Goal: Download file/media

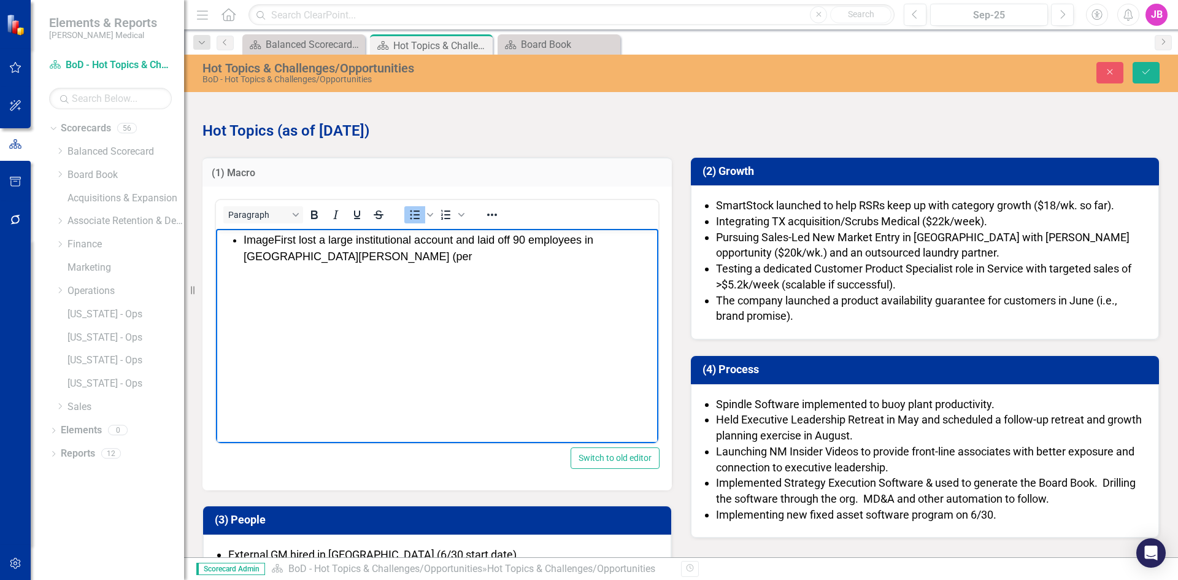
click at [270, 256] on li "ImageFirst lost a large institutional account and laid off 90 employees in [GEO…" at bounding box center [449, 248] width 412 height 33
click at [265, 258] on li "ImageFirst lost a large institutional account and laid off 90 employees in [GEO…" at bounding box center [449, 248] width 412 height 33
click at [267, 258] on li "ImageFirst lost a large institutional account and laid off 90 employees in [GEO…" at bounding box center [449, 248] width 412 height 33
click at [289, 256] on li "ImageFirst lost a large institutional account and laid off 90 employees in [GEO…" at bounding box center [449, 248] width 412 height 33
click at [306, 258] on li "ImageFirst lost a large institutional account and laid off 90 employees in [GEO…" at bounding box center [449, 248] width 412 height 33
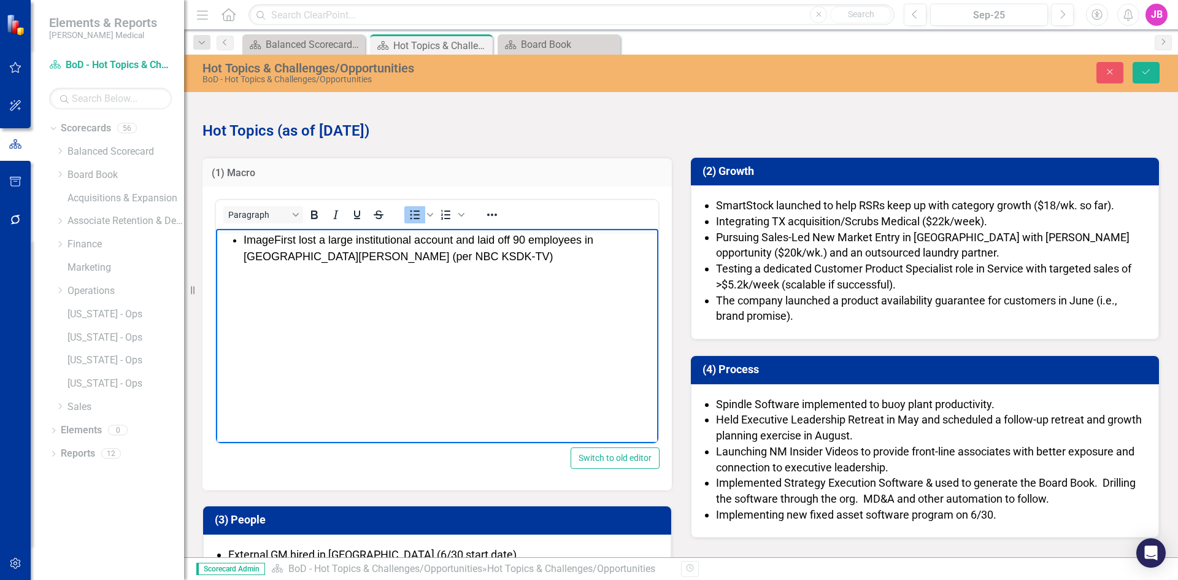
click at [521, 244] on li "ImageFirst lost a large institutional account and laid off 90 employees in [GEO…" at bounding box center [449, 248] width 412 height 33
click at [525, 241] on li "ImageFirst lost a large institutional account and laid off 90 employees in [GEO…" at bounding box center [449, 248] width 412 height 33
click at [474, 242] on li "ImageFirst lost a large institutional account and laid off 92 employees in [GEO…" at bounding box center [449, 248] width 412 height 33
click at [380, 256] on li "ImageFirst lost a large institutional account and is laying off 92 employees in…" at bounding box center [449, 248] width 412 height 33
click at [373, 257] on li "ImageFirst lost a large institutional account and is laying off 92 employees in…" at bounding box center [449, 248] width 412 height 33
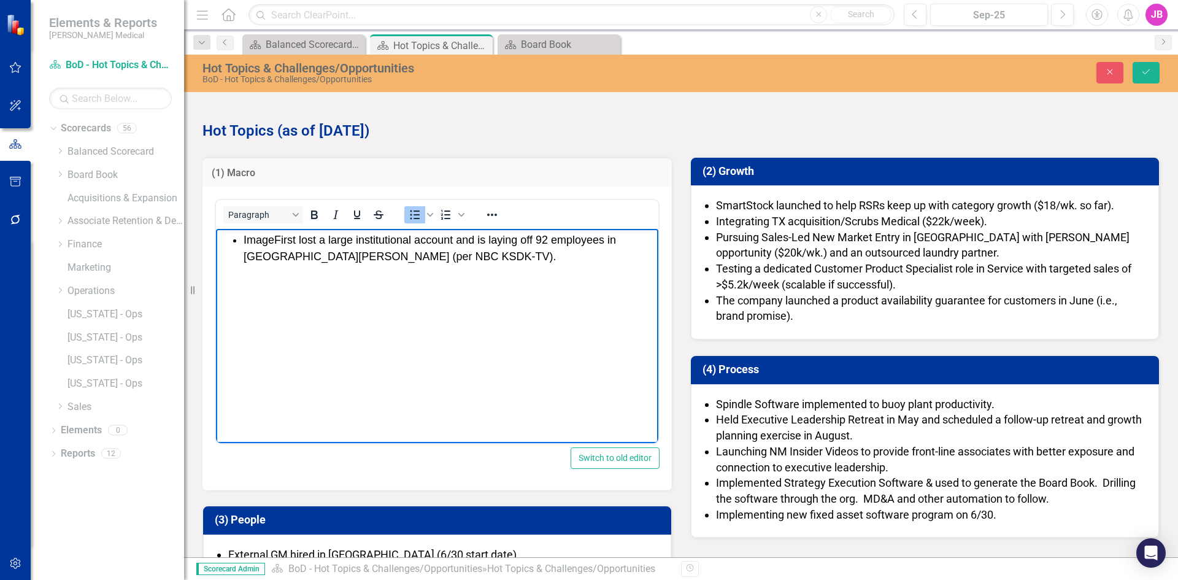
click at [341, 265] on body "ImageFirst lost a large institutional account and is laying off 92 employees in…" at bounding box center [437, 321] width 442 height 184
click at [379, 259] on li "ImageFirst lost a large institutional account and is laying off 92 employees in…" at bounding box center [449, 248] width 412 height 33
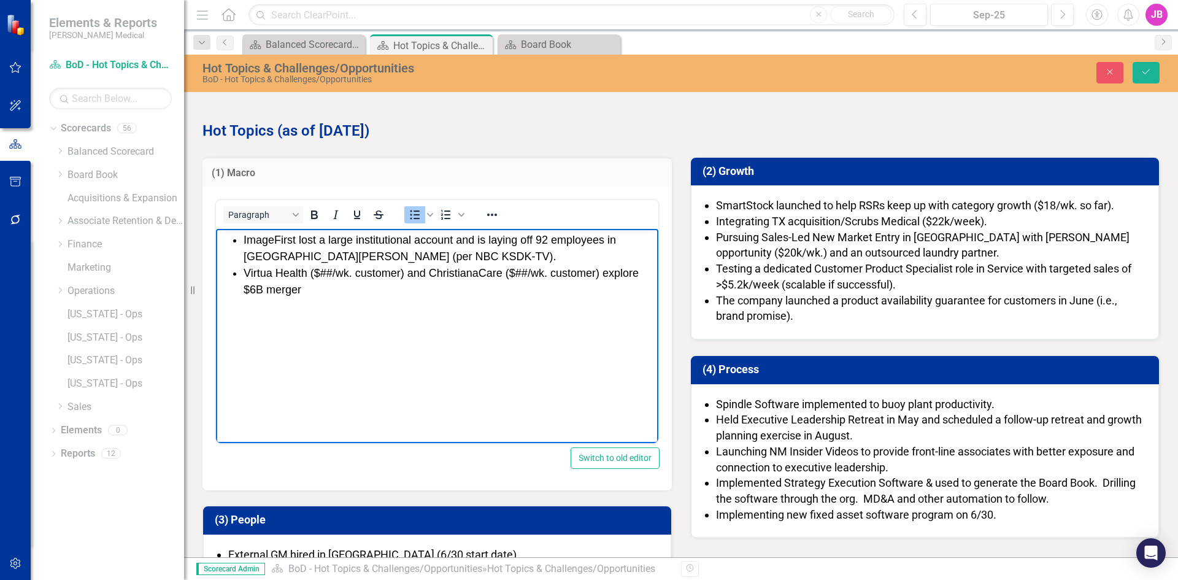
click at [317, 290] on li "Virtua Health ($##/wk. customer) and ChristianaCare ($##/wk. customer) explore …" at bounding box center [449, 281] width 412 height 33
click at [600, 268] on li "Virtua Health ($##/wk. customer) and ChristianaCare ($##/wk. customer) explore …" at bounding box center [449, 281] width 412 height 33
click at [604, 267] on li "Virtua Health ($##/wk. customer) and ChristianaCare ($##/wk. customer) explore …" at bounding box center [449, 281] width 412 height 33
click at [245, 307] on li "Rich Text Area. Press ALT-0 for help." at bounding box center [449, 306] width 412 height 17
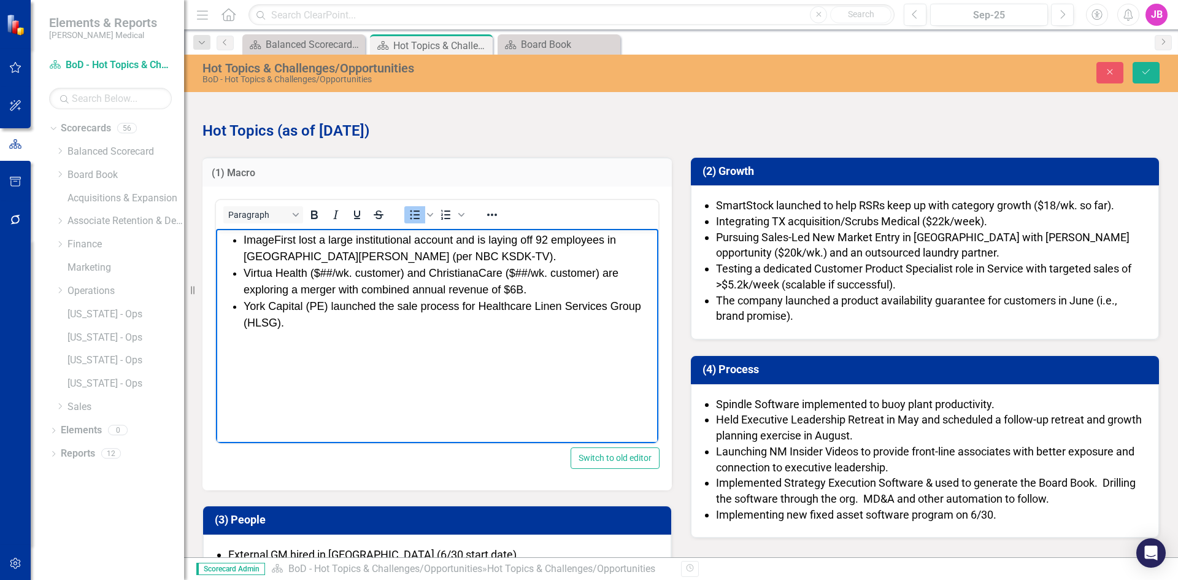
click at [388, 305] on li "York Capital (PE) launched the sale process for Healthcare Linen Services Group…" at bounding box center [449, 314] width 412 height 33
click at [394, 305] on li "York Capital (PE) launched the sale process for Healthcare Linen Services Group…" at bounding box center [449, 314] width 412 height 33
click at [418, 309] on li "York Capital (PE) launched a sale process for Healthcare Linen Services Group (…" at bounding box center [449, 314] width 412 height 33
click at [406, 305] on li "York Capital (PE) launched a sale process for Healthcare Linen Services Group (…" at bounding box center [449, 314] width 412 height 33
click at [383, 304] on li "York Capital (PE) launched a sale process for Healthcare Linen Services Group (…" at bounding box center [449, 314] width 412 height 33
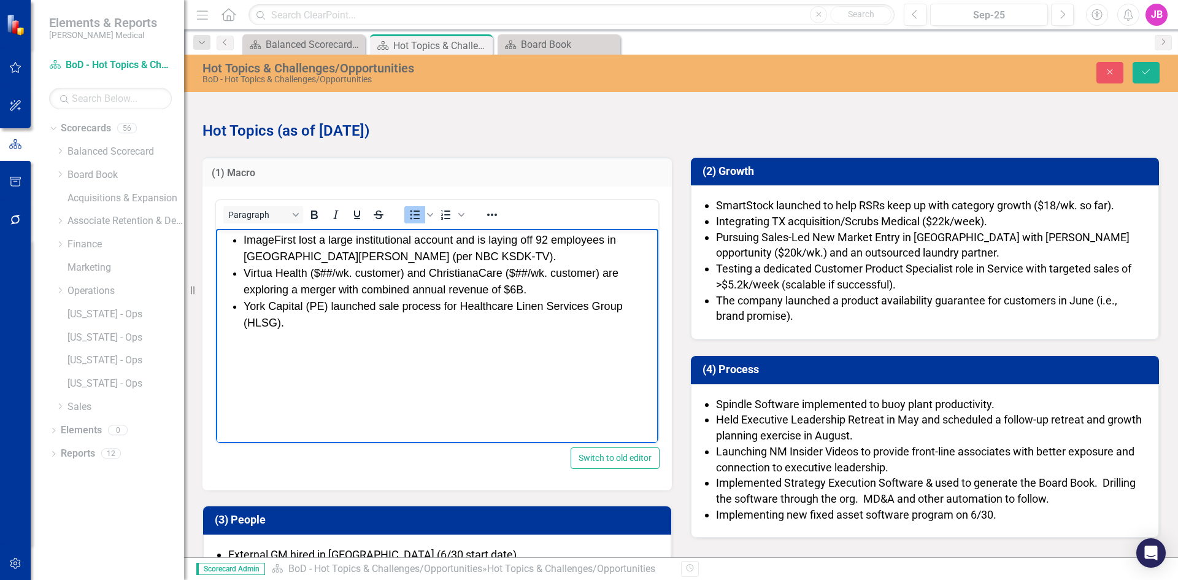
click at [435, 310] on li "York Capital (PE) launched sale process for Healthcare Linen Services Group (HL…" at bounding box center [449, 314] width 412 height 33
click at [299, 322] on li "York Capital (PE) launched sale process for Healthcare Linen Services Group (HL…" at bounding box center [449, 314] width 412 height 33
click at [253, 339] on li "Rich Text Area. Press ALT-0 for help." at bounding box center [449, 339] width 412 height 17
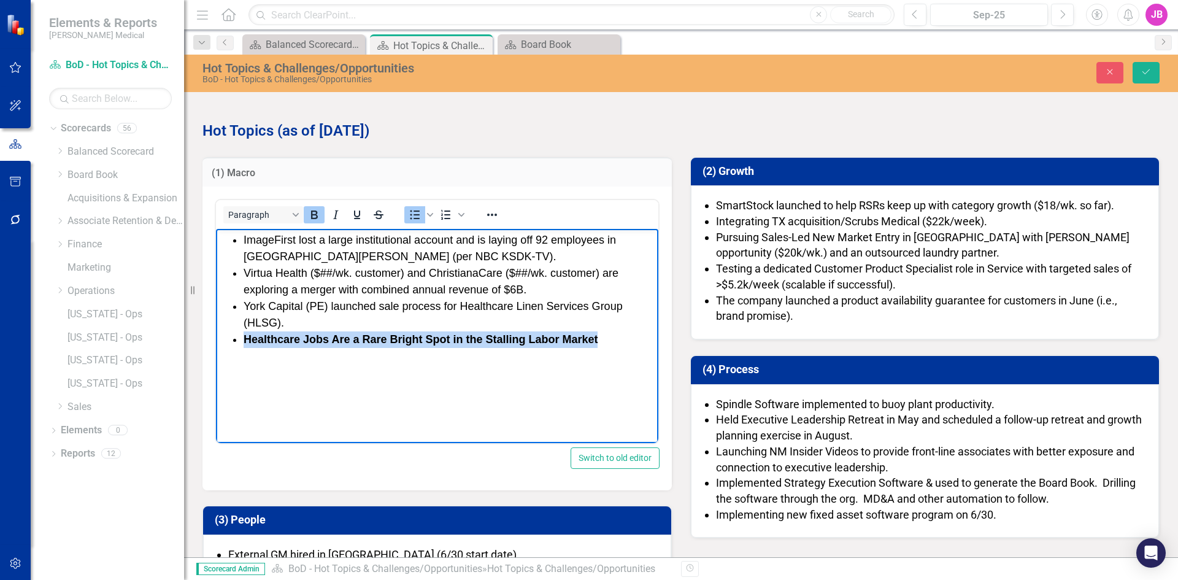
drag, startPoint x: 616, startPoint y: 336, endPoint x: 247, endPoint y: 337, distance: 369.2
click at [247, 337] on li "Healthcare Jobs Are a Rare Bright Spot in the Stalling Labor Market" at bounding box center [449, 339] width 412 height 17
click at [318, 213] on icon "Bold" at bounding box center [314, 214] width 15 height 15
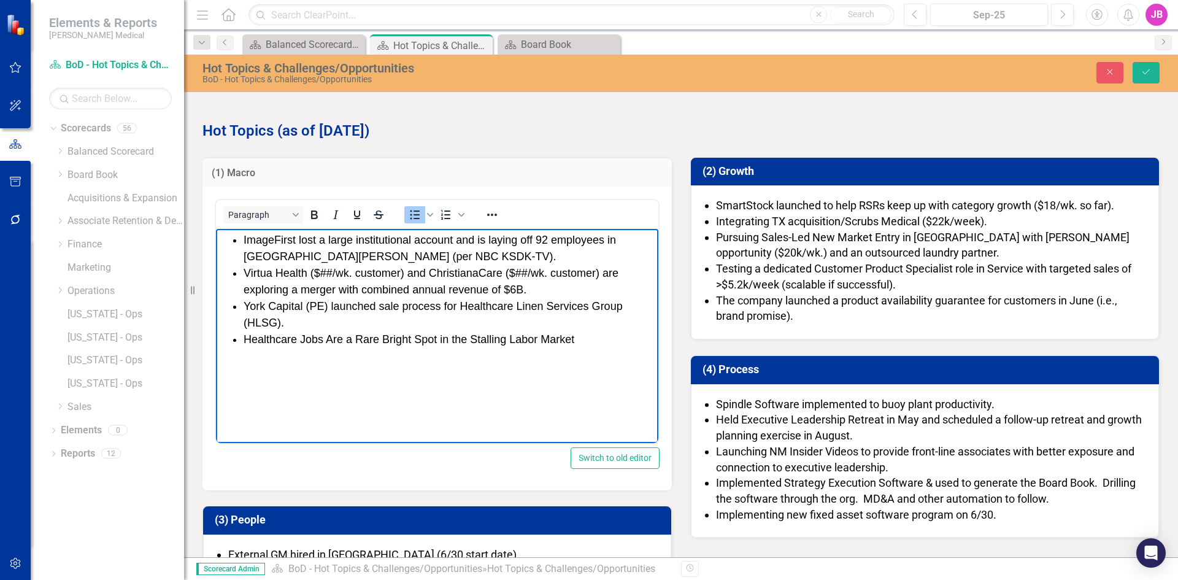
click at [285, 316] on li "York Capital (PE) launched sale process for Healthcare Linen Services Group (HL…" at bounding box center [449, 314] width 412 height 33
click at [285, 299] on li "York Capital (PE) launched sale process for Healthcare Linen Services Group (HL…" at bounding box center [449, 314] width 412 height 33
click at [285, 337] on li "Healthcare Jobs Are a Rare Bright Spot in the Stalling Labor Market" at bounding box center [449, 339] width 412 height 17
click at [242, 334] on ul "ImageFirst lost a large institutional account and is laying off 92 employees in…" at bounding box center [437, 290] width 436 height 116
click at [579, 336] on li ""Healthcare Jobs Are a Rare Bright Spot in the Stalling Labor Market" at bounding box center [449, 339] width 412 height 17
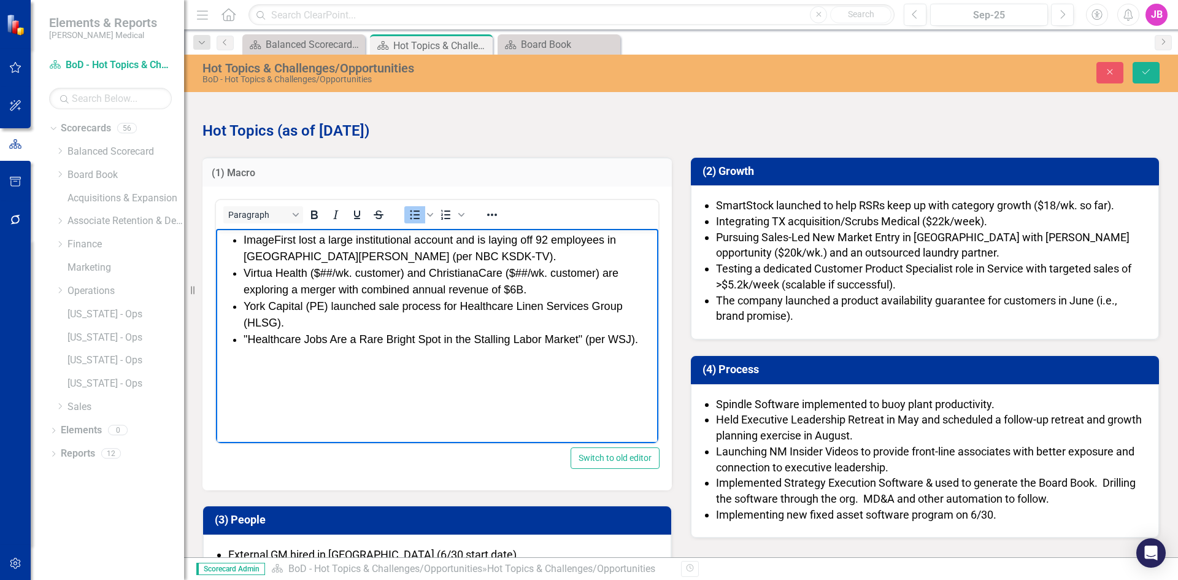
click at [297, 254] on li "ImageFirst lost a large institutional account and is laying off 92 employees in…" at bounding box center [449, 248] width 412 height 33
click at [608, 335] on li ""Healthcare Jobs Are a Rare Bright Spot in the Stalling Labor Market" (per WSJ)." at bounding box center [449, 339] width 412 height 17
click at [360, 413] on html "ImageFirst lost a large institutional account and is laying off 92 employees in…" at bounding box center [437, 321] width 442 height 184
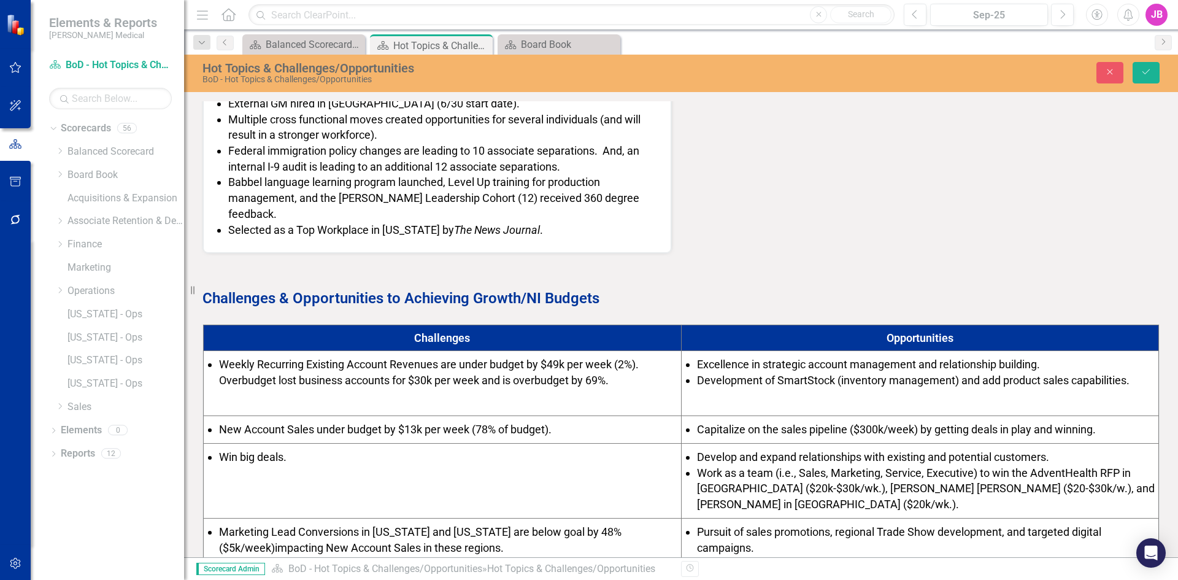
scroll to position [491, 0]
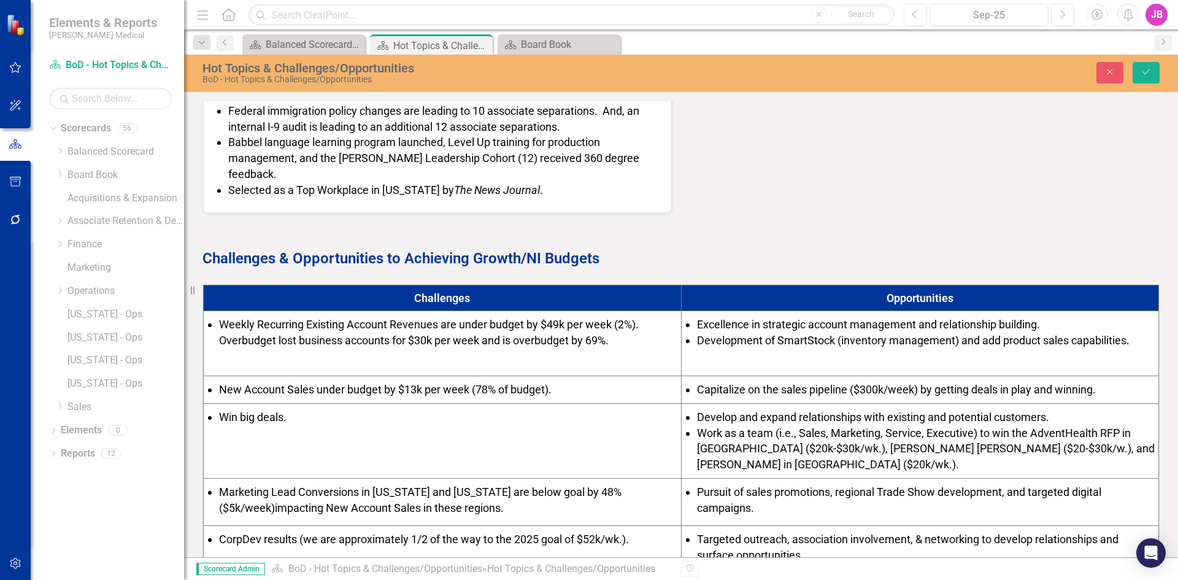
click at [399, 351] on td "Weekly Recurring Existing Account Revenues are under budget by $49k per week (2…" at bounding box center [443, 343] width 478 height 64
click at [396, 329] on span "Weekly Recurring Existing Account Revenues are under budget by $49k per week (2…" at bounding box center [430, 332] width 422 height 29
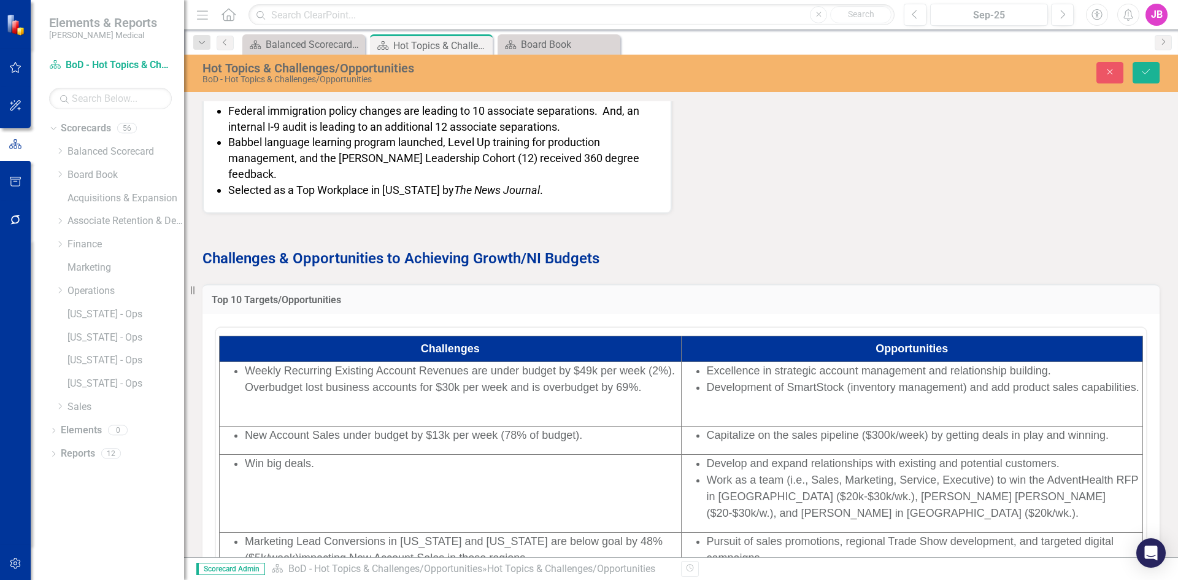
scroll to position [0, 0]
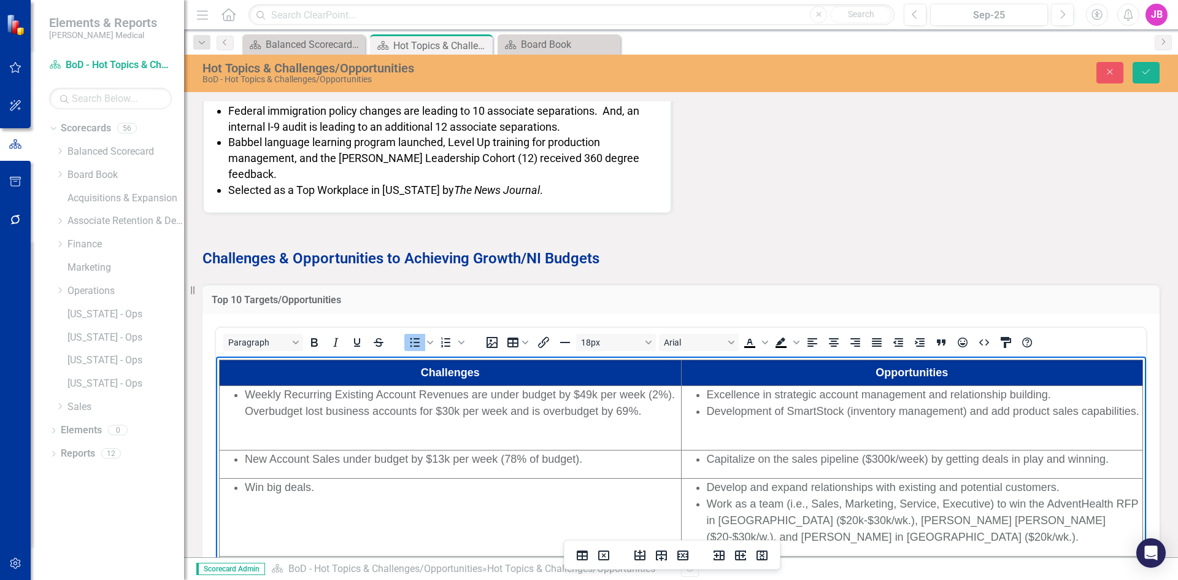
click at [386, 397] on span "Weekly Recurring Existing Account Revenues are under budget by $49k per week (2…" at bounding box center [461, 402] width 433 height 29
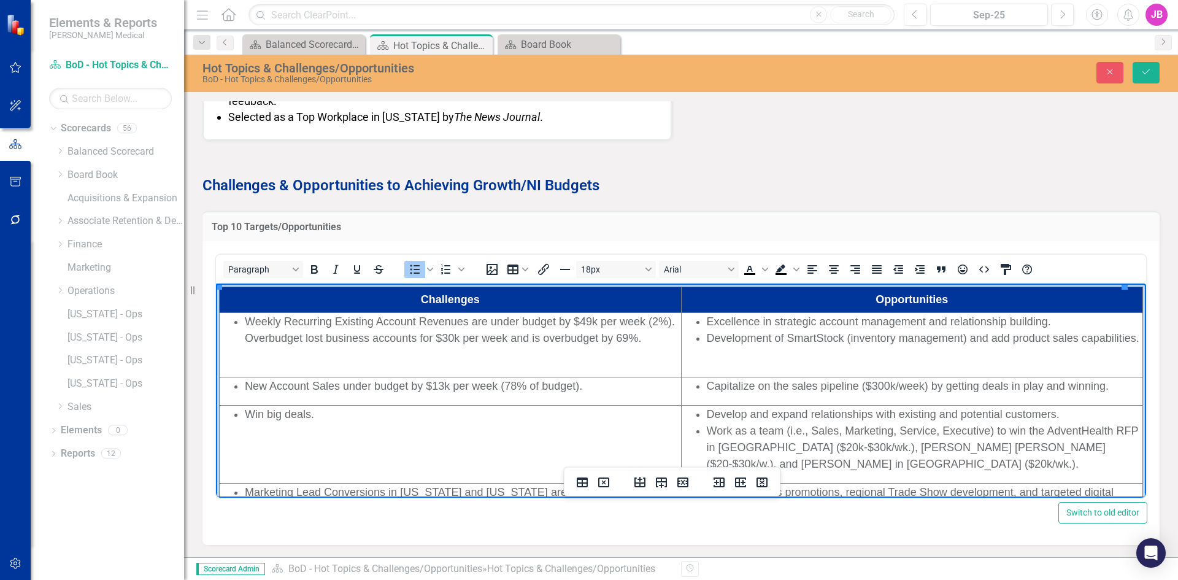
click at [772, 346] on li "Development of SmartStock (inventory management) and add product sales capabili…" at bounding box center [924, 337] width 435 height 17
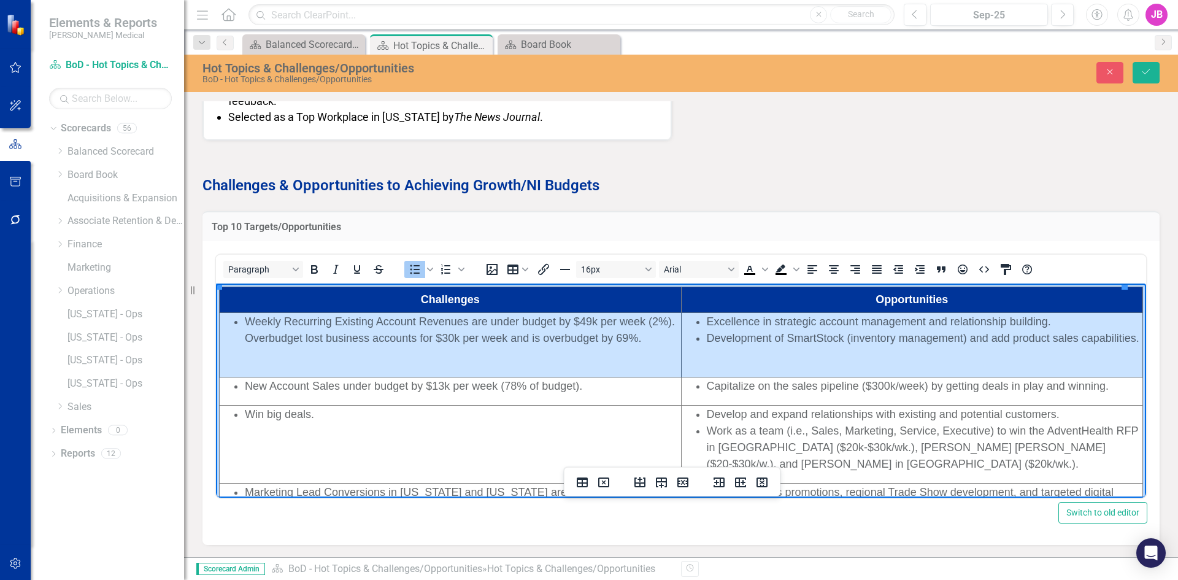
drag, startPoint x: 777, startPoint y: 357, endPoint x: 386, endPoint y: 339, distance: 391.1
click at [389, 339] on tr "Weekly Recurring Existing Account Revenues are under budget by $49k per week (2…" at bounding box center [681, 344] width 923 height 64
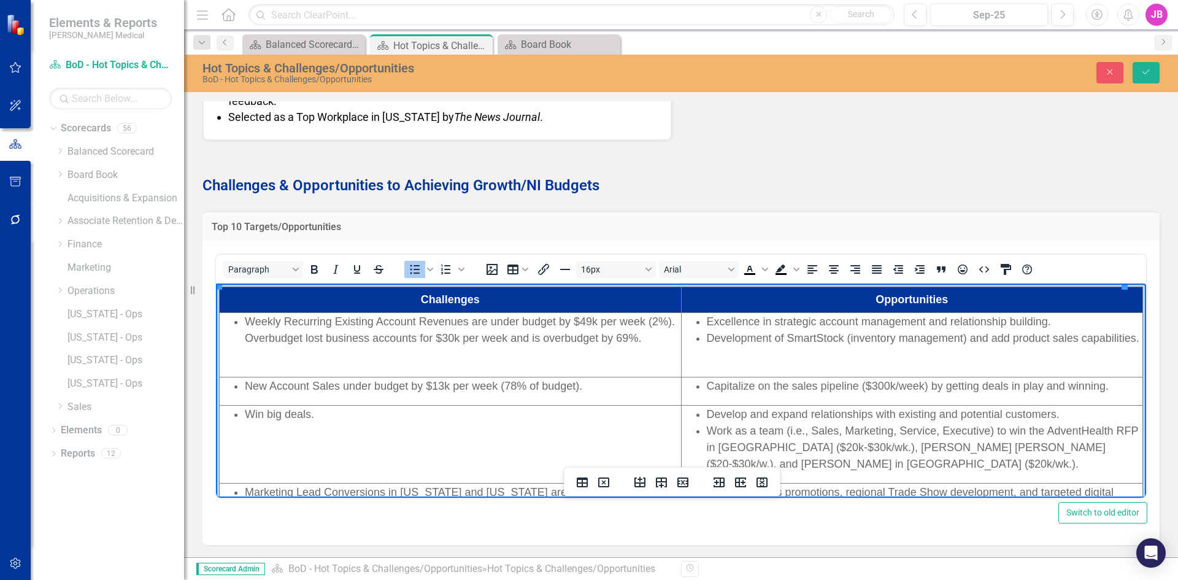
drag, startPoint x: 386, startPoint y: 339, endPoint x: 798, endPoint y: 356, distance: 412.5
click at [798, 356] on td "Excellence in strategic account management and relationship building. Developme…" at bounding box center [912, 344] width 462 height 64
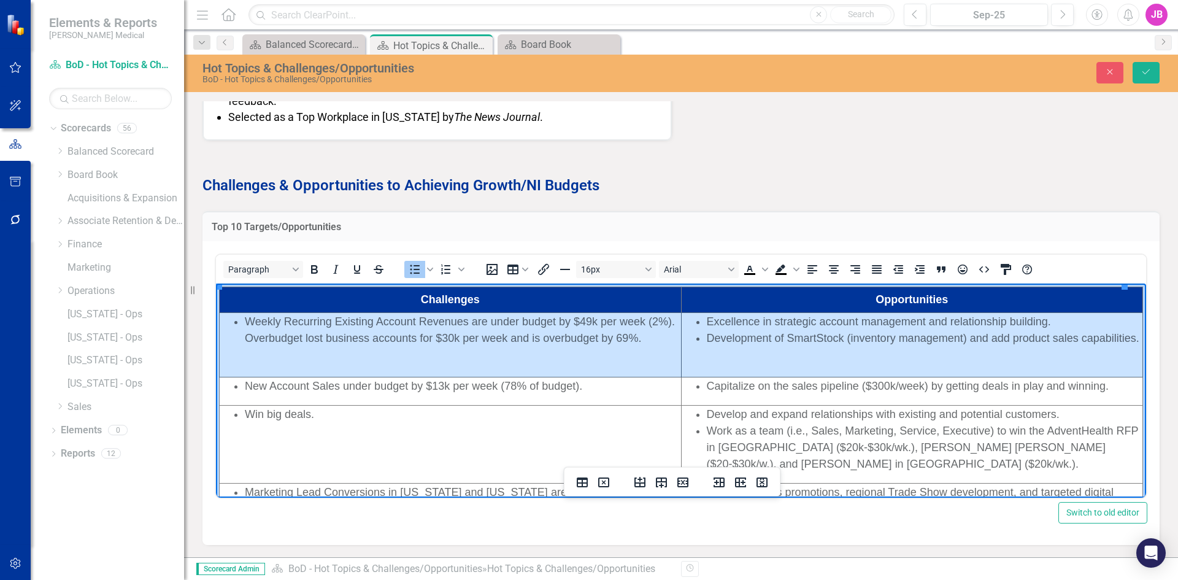
drag, startPoint x: 809, startPoint y: 351, endPoint x: 421, endPoint y: 334, distance: 388.6
click at [421, 334] on tr "Weekly Recurring Existing Account Revenues are under budget by $49k per week (2…" at bounding box center [681, 344] width 923 height 64
click at [638, 481] on icon "Insert row before" at bounding box center [639, 482] width 15 height 15
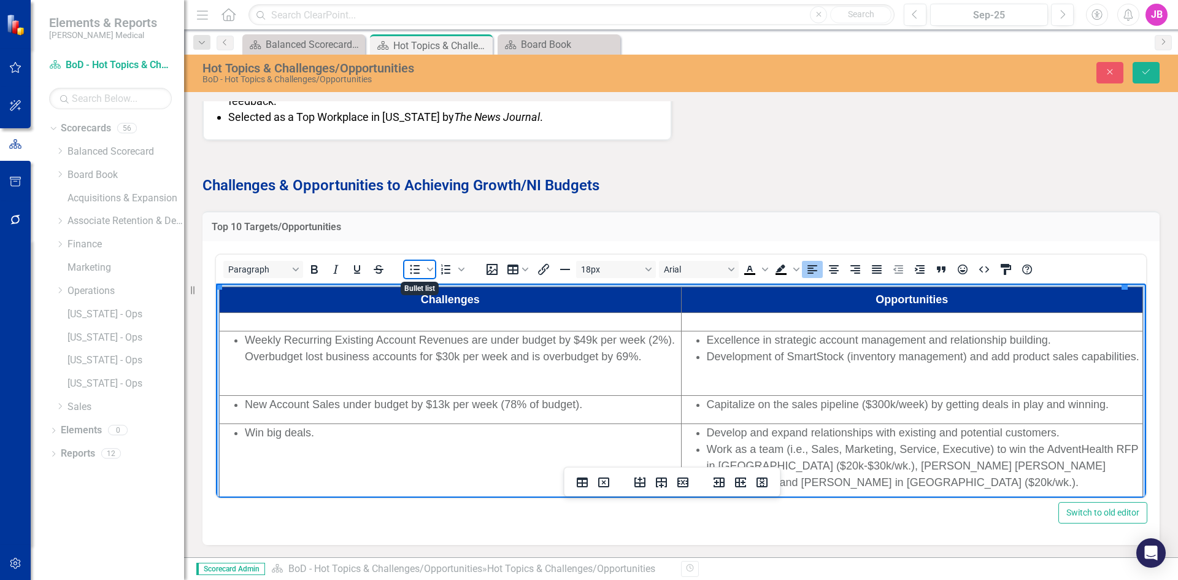
click at [410, 267] on icon "Bullet list" at bounding box center [414, 269] width 15 height 15
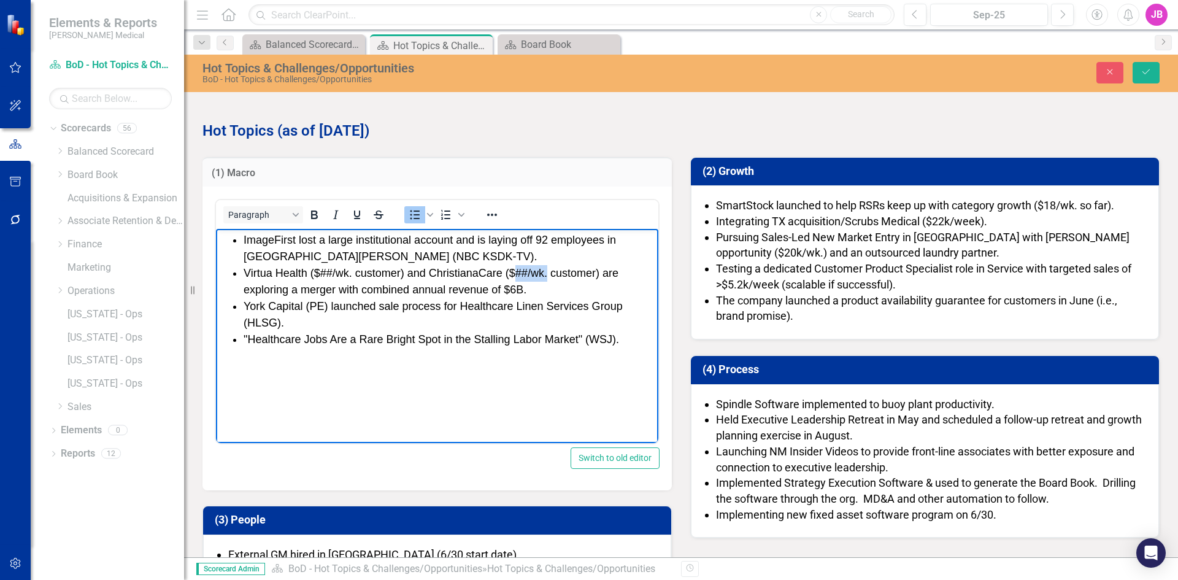
drag, startPoint x: 513, startPoint y: 271, endPoint x: 546, endPoint y: 274, distance: 33.8
click at [546, 274] on li "Virtua Health ($##/wk. customer) and ChristianaCare ($##/wk. customer) are expl…" at bounding box center [449, 281] width 412 height 33
drag, startPoint x: 538, startPoint y: 274, endPoint x: 381, endPoint y: 281, distance: 157.2
click at [381, 281] on li "Virtua Health ($##/wk. customer) and ChristianaCare ($##/wk. customer) are expl…" at bounding box center [449, 281] width 412 height 33
click at [491, 215] on icon "Reveal or hide additional toolbar items" at bounding box center [492, 214] width 15 height 15
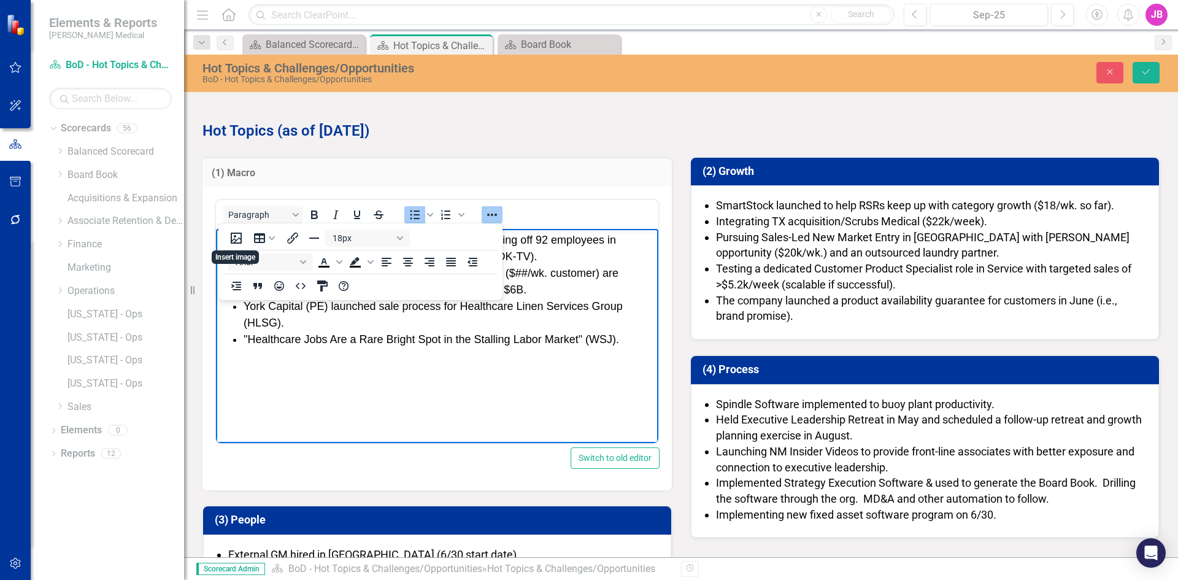
click at [418, 330] on li "York Capital (PE) launched sale process for Healthcare Linen Services Group (HL…" at bounding box center [449, 314] width 412 height 33
click at [488, 210] on icon "Reveal or hide additional toolbar items" at bounding box center [492, 214] width 15 height 15
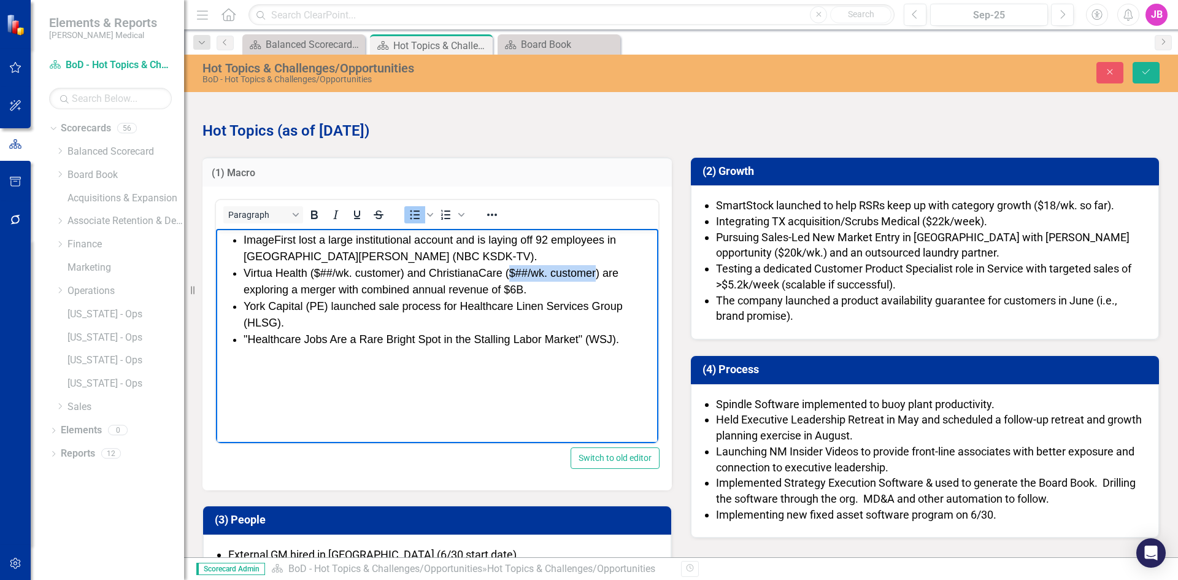
drag, startPoint x: 508, startPoint y: 275, endPoint x: 595, endPoint y: 273, distance: 87.1
click at [595, 273] on li "Virtua Health ($##/wk. customer) and ChristianaCare ($##/wk. customer) are expl…" at bounding box center [449, 281] width 412 height 33
click at [491, 217] on icon "Reveal or hide additional toolbar items" at bounding box center [492, 214] width 15 height 15
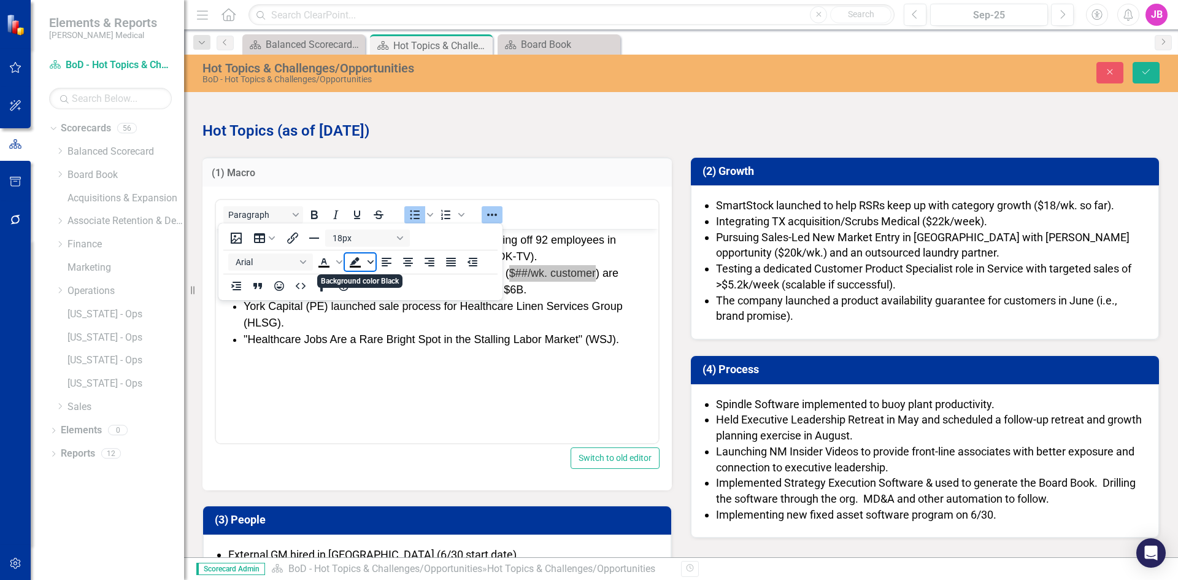
click at [366, 260] on span "Background color Black" at bounding box center [371, 261] width 10 height 17
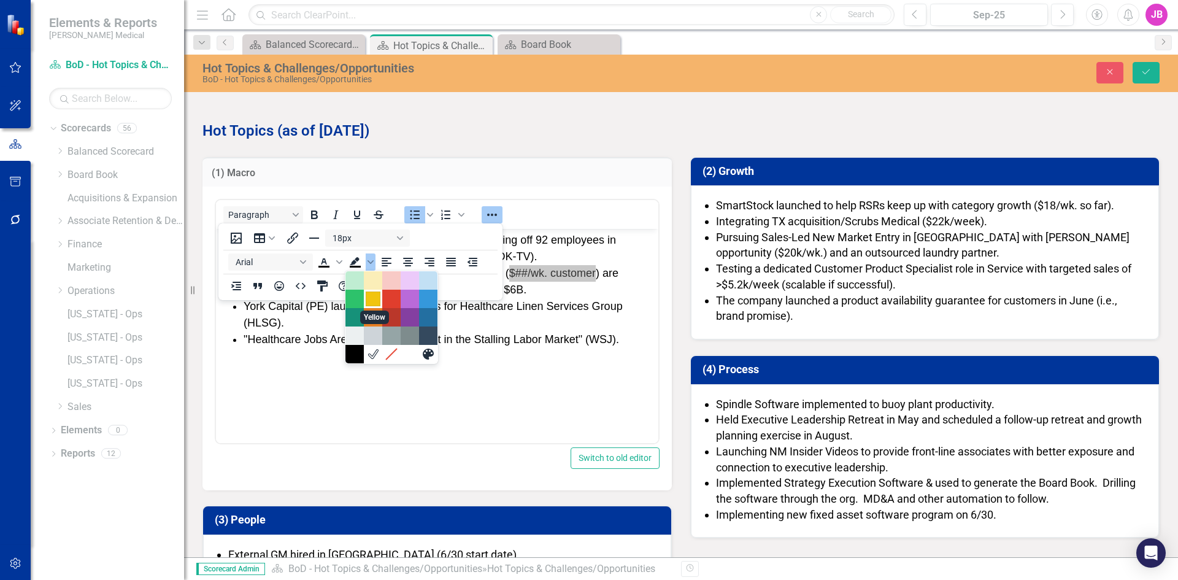
click at [370, 297] on div "Yellow" at bounding box center [373, 298] width 15 height 15
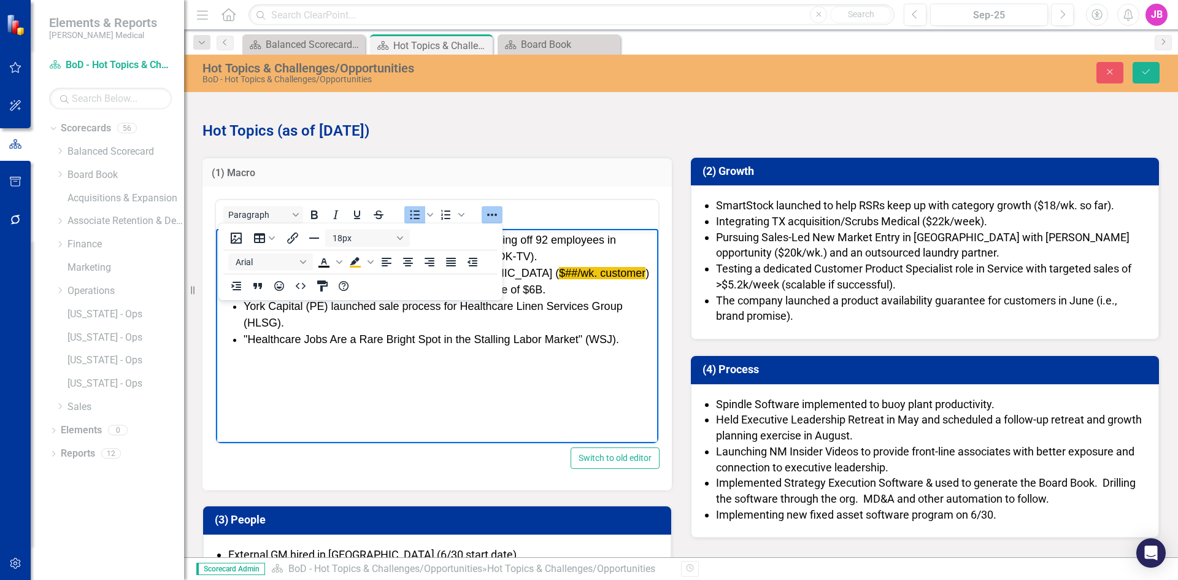
click at [363, 339] on li ""Healthcare Jobs Are a Rare Bright Spot in the Stalling Labor Market" (WSJ)." at bounding box center [449, 339] width 412 height 17
click at [494, 213] on icon "Reveal or hide additional toolbar items" at bounding box center [492, 214] width 15 height 15
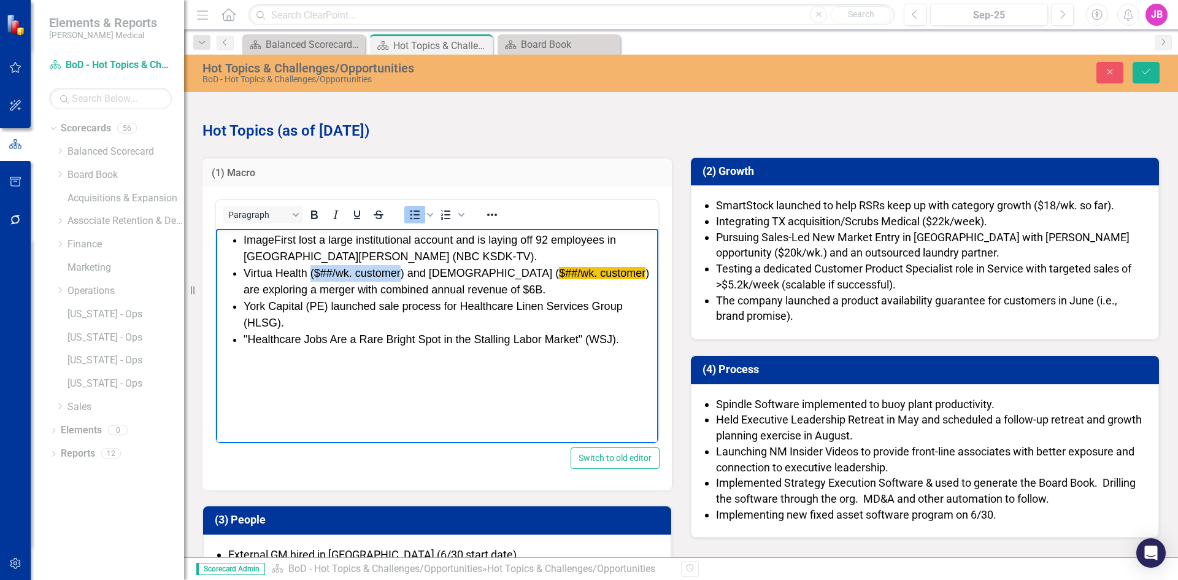
drag, startPoint x: 312, startPoint y: 274, endPoint x: 400, endPoint y: 278, distance: 89.0
click at [400, 278] on li "Virtua Health ($##/wk. customer) and ChristianaCare ( $##/wk. customer ) are ex…" at bounding box center [449, 281] width 412 height 33
click at [492, 216] on icon "Reveal or hide additional toolbar items" at bounding box center [492, 214] width 15 height 15
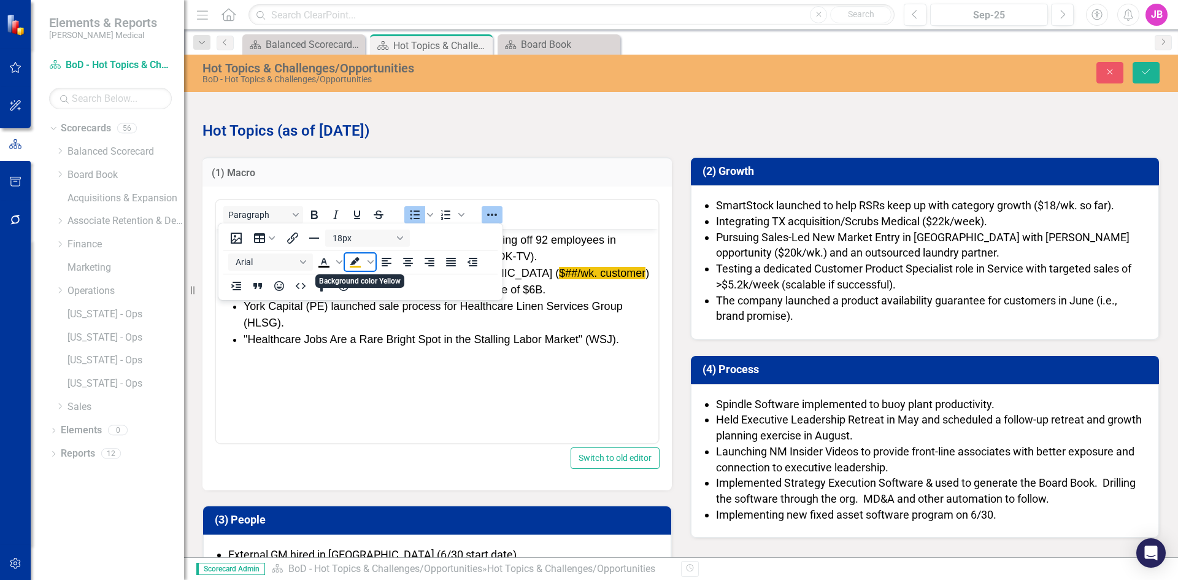
click at [357, 262] on icon "Background color Yellow" at bounding box center [355, 262] width 15 height 15
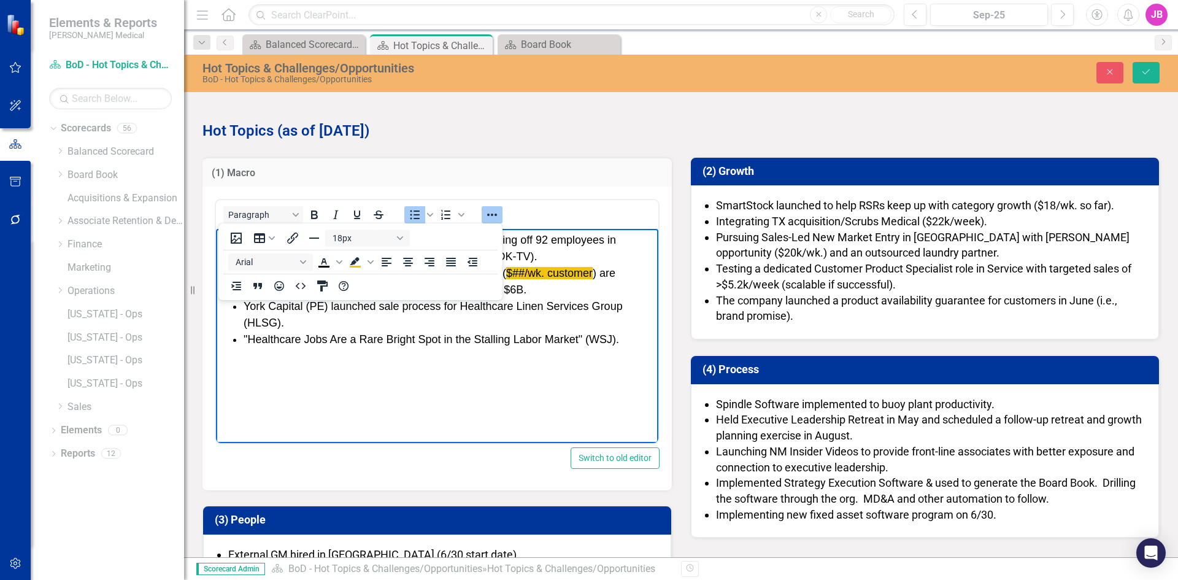
click at [358, 381] on body "ImageFirst lost a large institutional account and is laying off 92 employees in…" at bounding box center [437, 321] width 442 height 184
click at [350, 347] on li ""Healthcare Jobs Are a Rare Bright Spot in the Stalling Labor Market" (WSJ)." at bounding box center [449, 339] width 412 height 17
click at [350, 340] on li ""Healthcare Jobs Are a Rare Bright Spot in the Stalling Labor Market" (WSJ)." at bounding box center [449, 339] width 412 height 17
click at [489, 215] on icon "Reveal or hide additional toolbar items" at bounding box center [492, 214] width 10 height 2
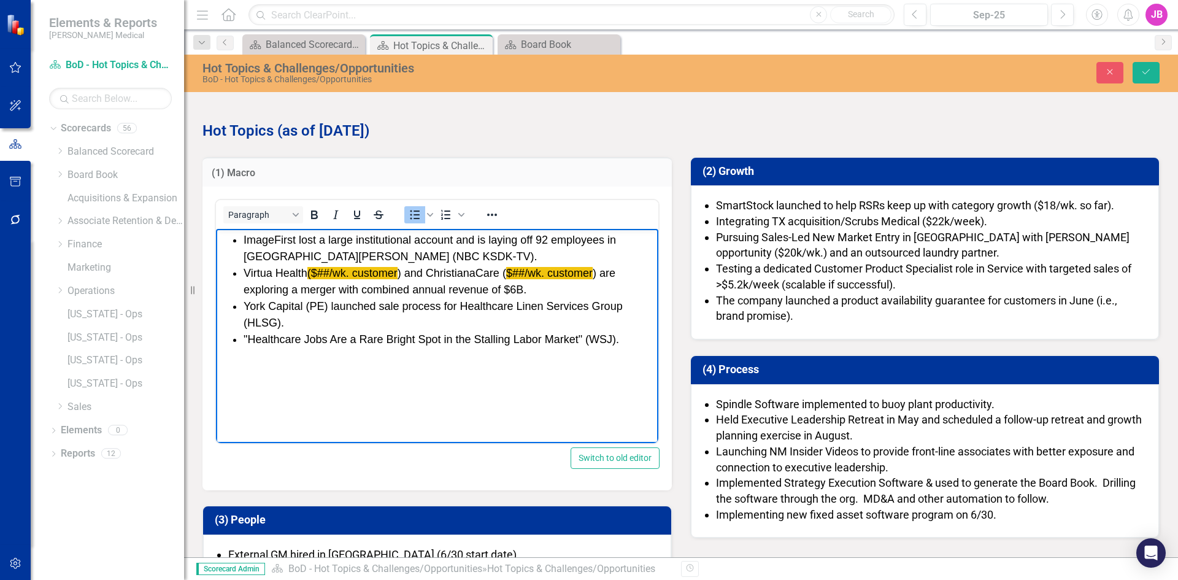
click at [245, 305] on li "York Capital (PE) launched sale process for Healthcare Linen Services Group (HL…" at bounding box center [449, 314] width 412 height 33
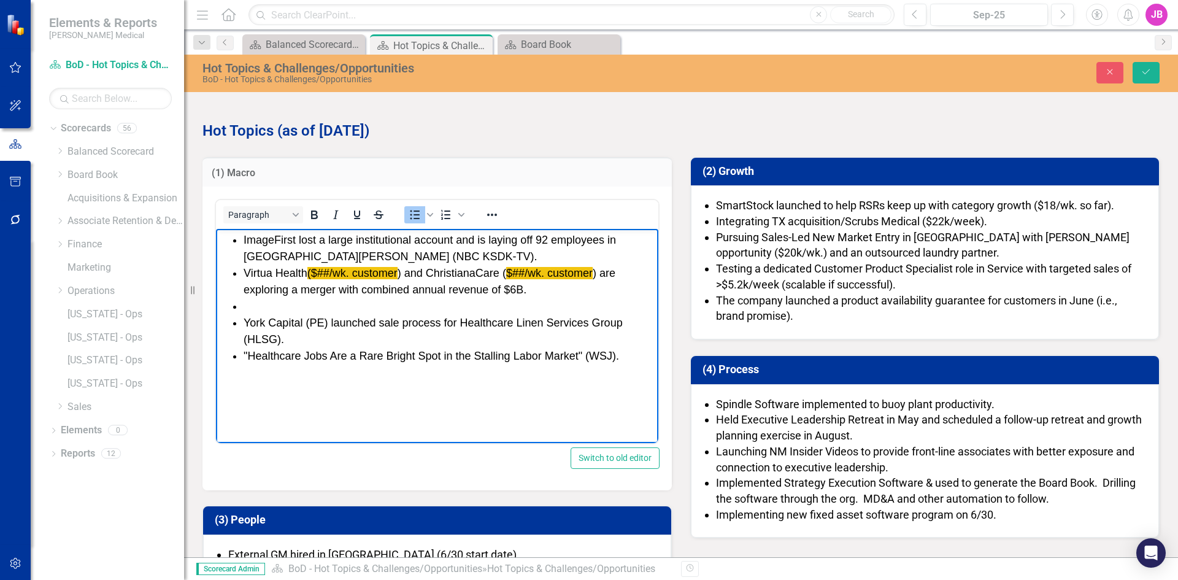
click at [268, 304] on li "Rich Text Area. Press ALT-0 for help." at bounding box center [449, 306] width 412 height 17
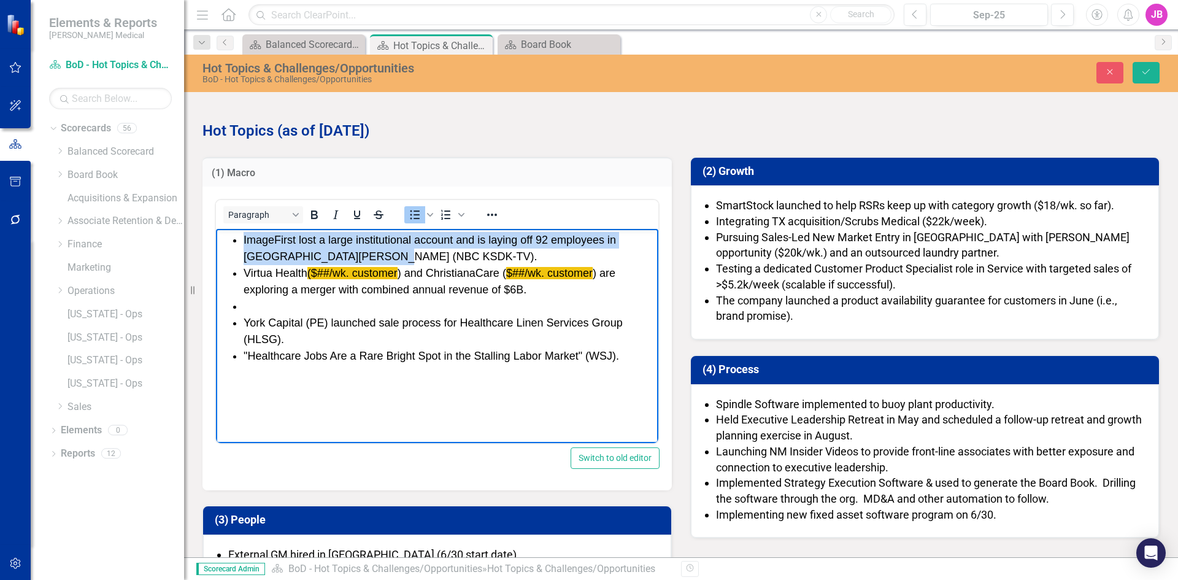
drag, startPoint x: 372, startPoint y: 255, endPoint x: 239, endPoint y: 243, distance: 133.0
click at [239, 243] on ul "ImageFirst lost a large institutional account and is laying off 92 employees in…" at bounding box center [437, 298] width 436 height 132
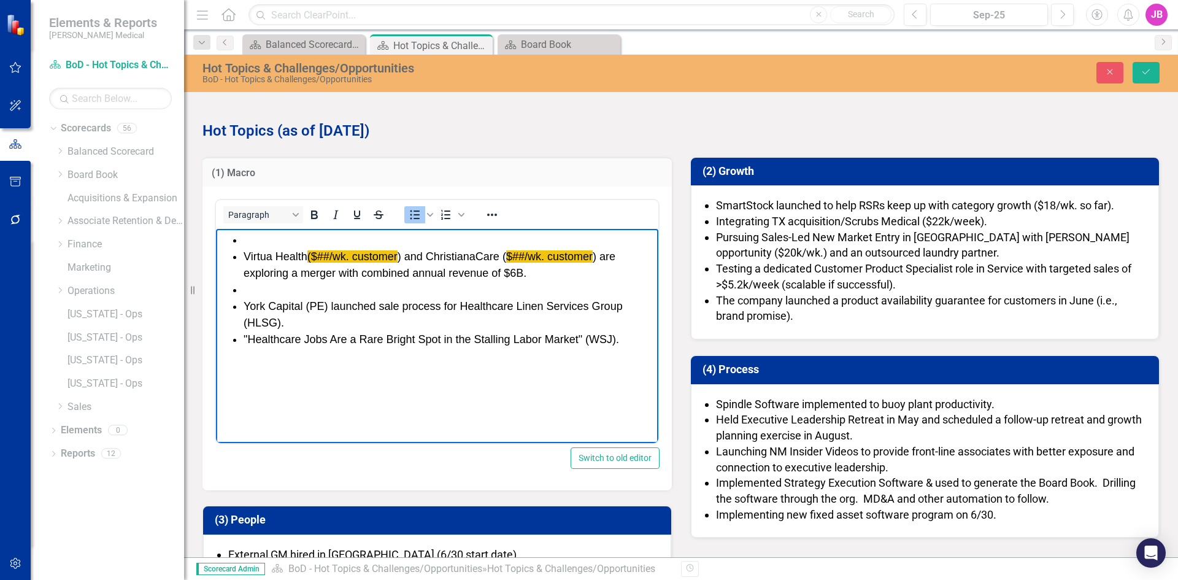
click at [248, 288] on li "Rich Text Area. Press ALT-0 for help." at bounding box center [449, 290] width 412 height 17
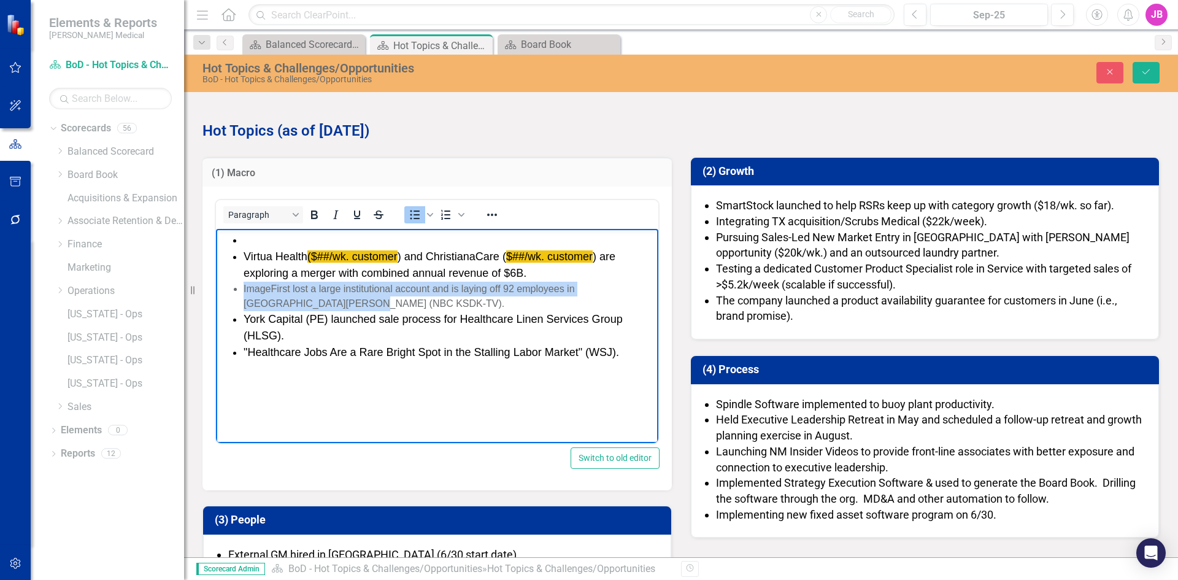
drag, startPoint x: 308, startPoint y: 299, endPoint x: 235, endPoint y: 286, distance: 74.1
click at [243, 286] on li "ImageFirst lost a large institutional account and is laying off 92 employees in…" at bounding box center [449, 296] width 412 height 29
click at [489, 216] on icon "Reveal or hide additional toolbar items" at bounding box center [492, 214] width 15 height 15
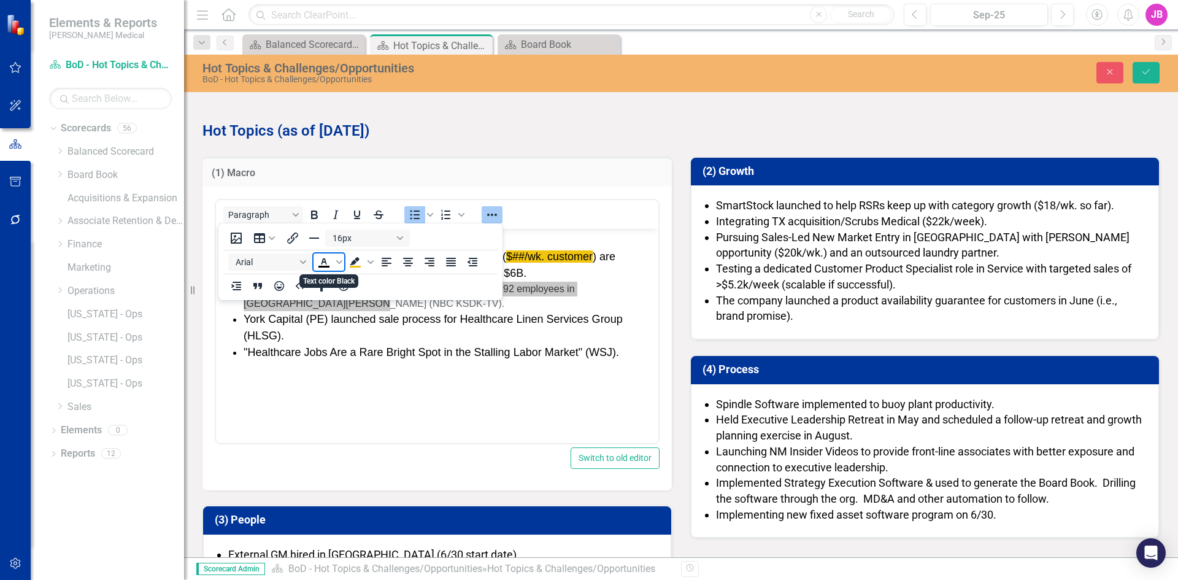
click at [324, 263] on icon "Text color Black" at bounding box center [323, 262] width 15 height 15
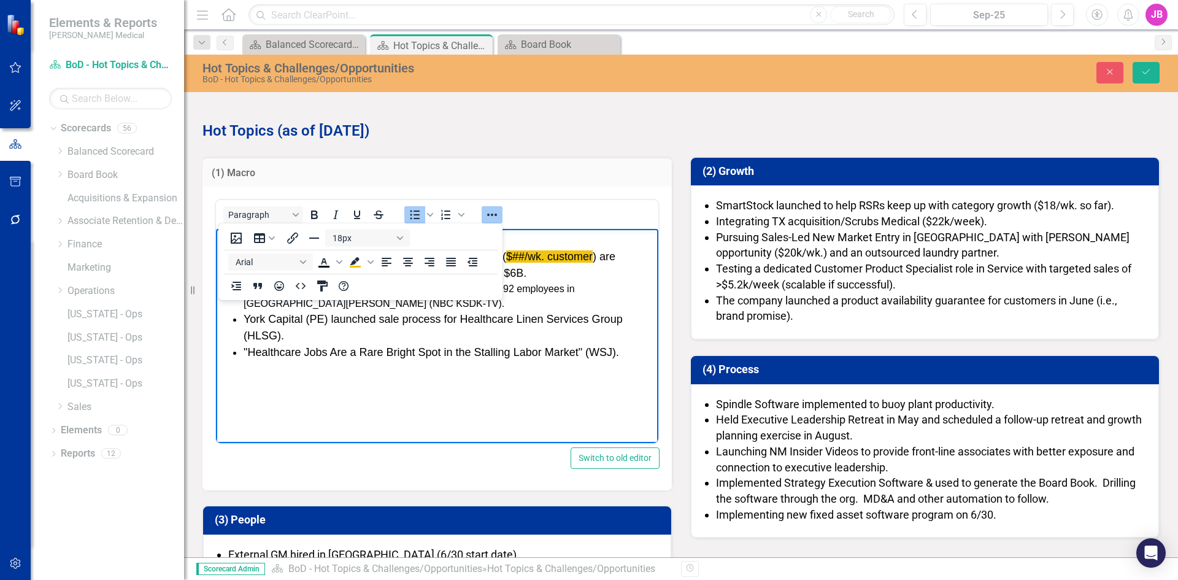
click at [312, 321] on li "York Capital (PE) launched sale process for Healthcare Linen Services Group (HL…" at bounding box center [449, 327] width 412 height 33
click at [488, 215] on icon "Reveal or hide additional toolbar items" at bounding box center [492, 214] width 10 height 2
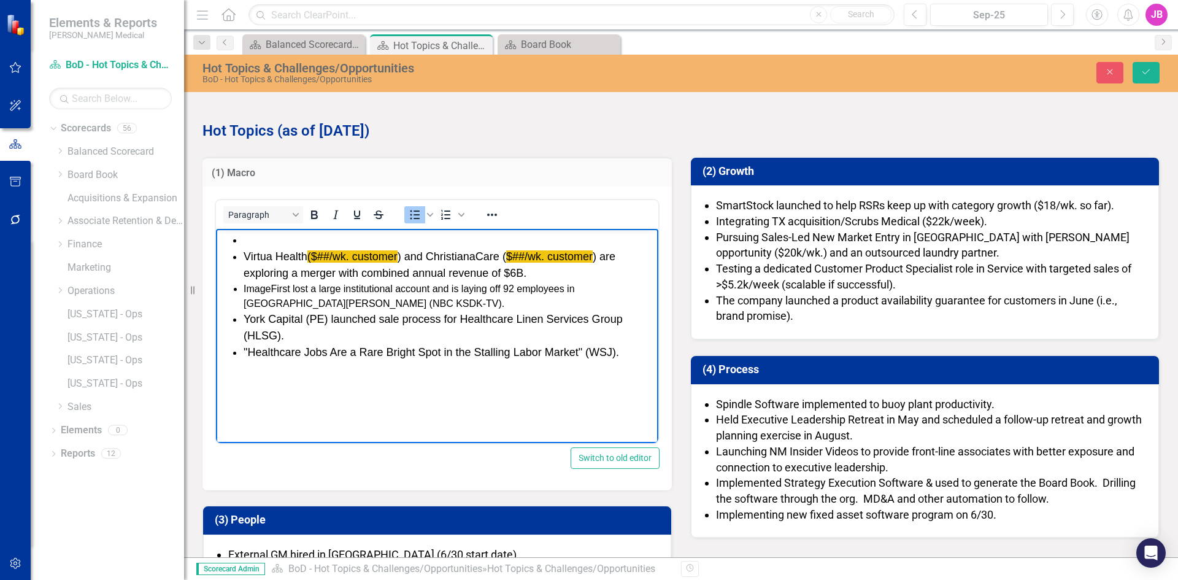
click at [243, 256] on ul "Virtua Health ($##/wk. customer ) and ChristianaCare ( $##/wk. customer ) are e…" at bounding box center [437, 296] width 436 height 129
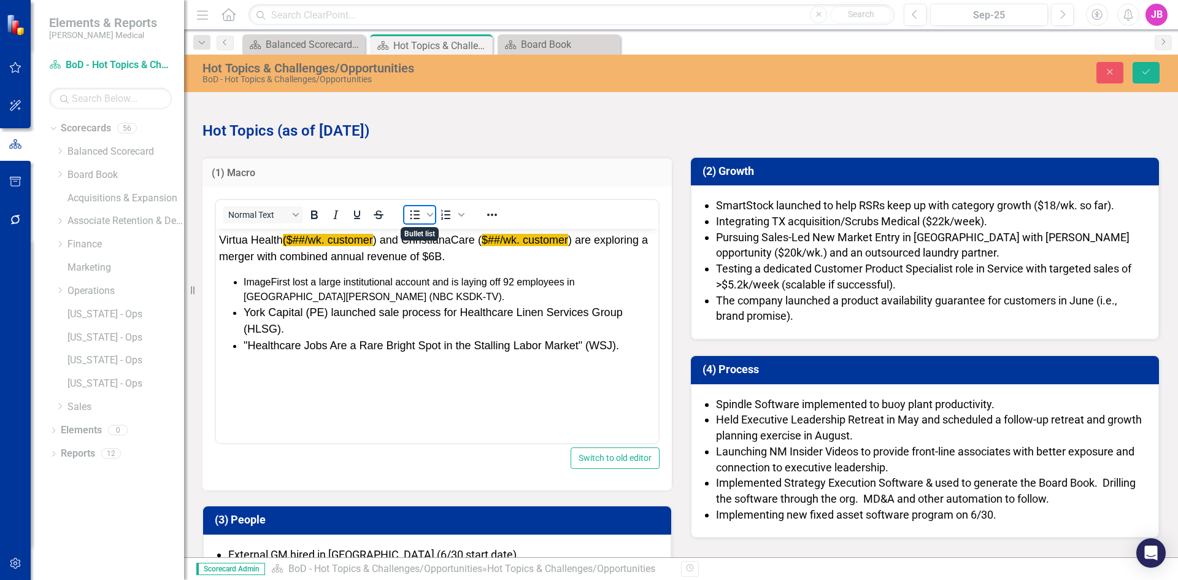
click at [413, 210] on icon "Bullet list" at bounding box center [414, 214] width 15 height 15
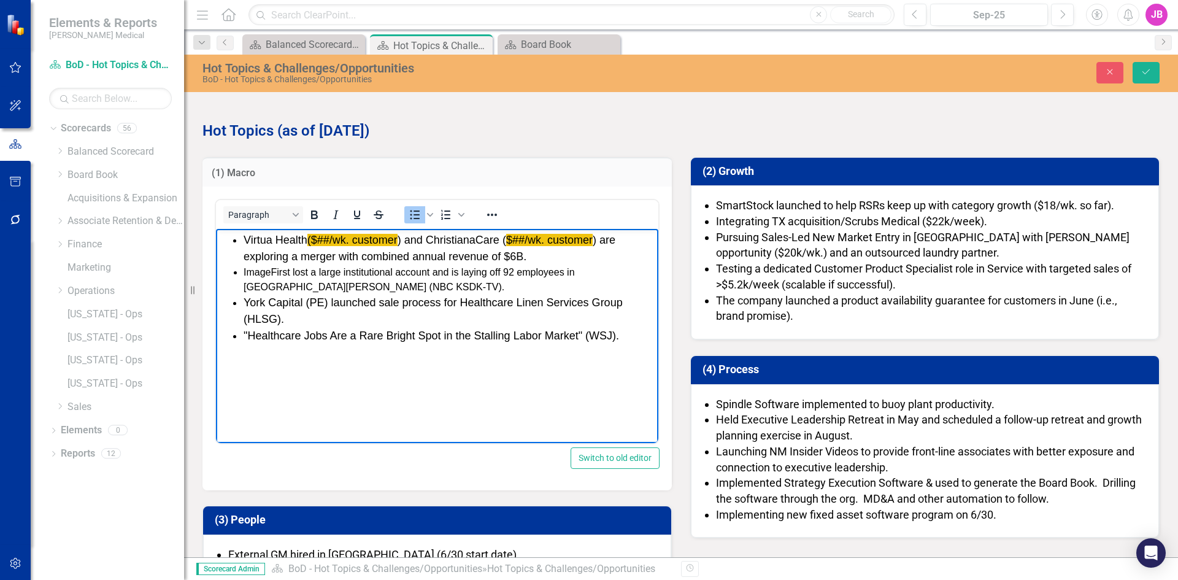
click at [315, 289] on li "ImageFirst lost a large institutional account and is laying off 92 employees in…" at bounding box center [449, 279] width 412 height 29
click at [347, 256] on li "Virtua Health ($##/wk. customer ) and ChristianaCare ( $##/wk. customer ) are e…" at bounding box center [449, 248] width 412 height 33
click at [315, 275] on span "ImageFirst lost a large institutional account and is laying off 92 employees in…" at bounding box center [408, 279] width 331 height 25
click at [293, 275] on span "ImageFirst lost a large institutional account and is laying off 92 employees in…" at bounding box center [408, 279] width 331 height 25
click at [280, 305] on li "York Capital (PE) launched sale process for Healthcare Linen Services Group (HL…" at bounding box center [449, 310] width 412 height 33
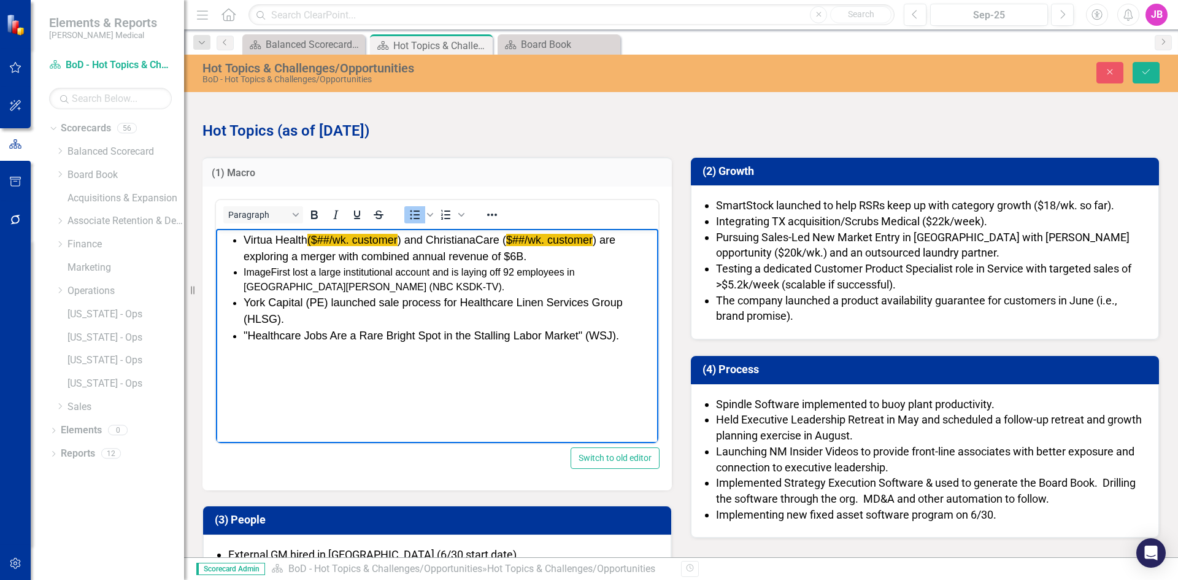
click at [284, 285] on span "ImageFirst lost a large institutional account and is laying off 92 employees in…" at bounding box center [408, 279] width 331 height 25
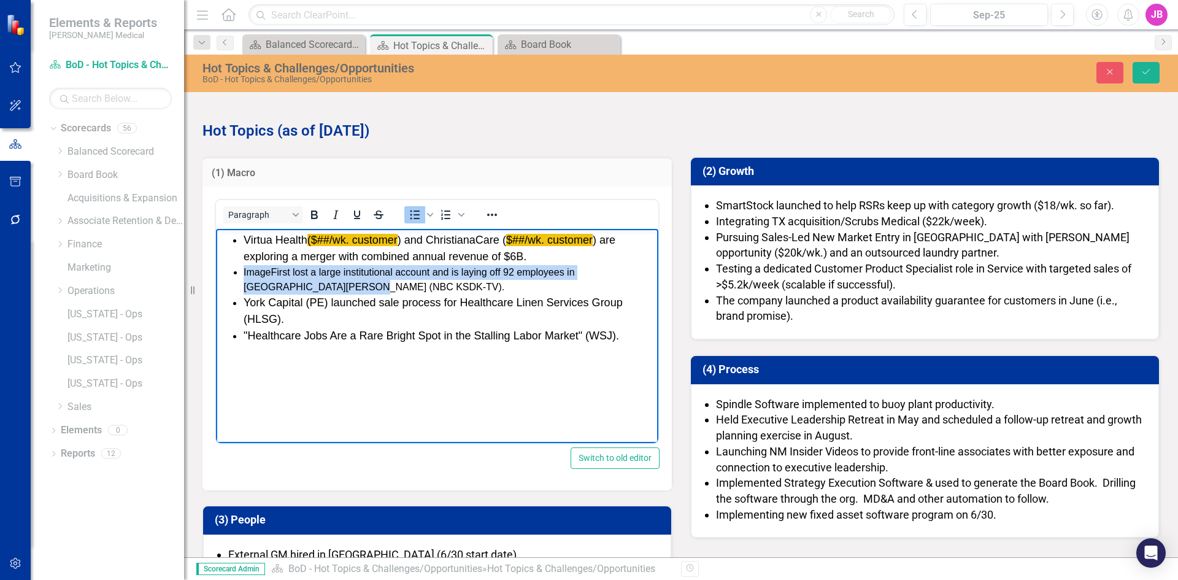
drag, startPoint x: 299, startPoint y: 285, endPoint x: 234, endPoint y: 278, distance: 66.0
click at [243, 278] on li "ImageFirst lost a large institutional account and is laying off 92 employees in…" at bounding box center [449, 279] width 412 height 29
click at [489, 214] on icon "Reveal or hide additional toolbar items" at bounding box center [492, 214] width 10 height 2
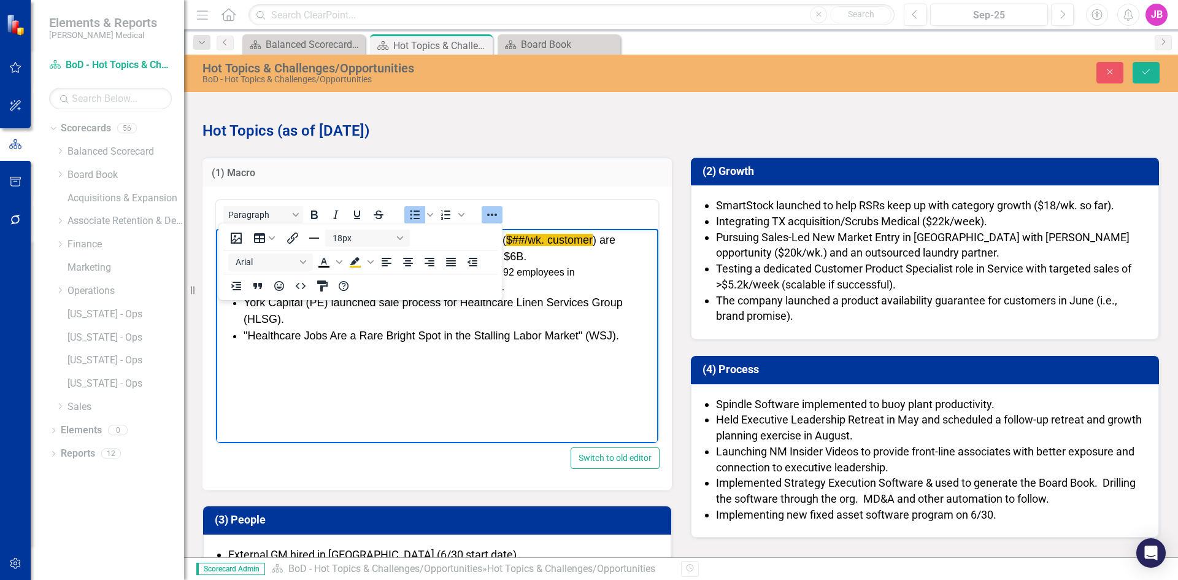
click at [348, 331] on li ""Healthcare Jobs Are a Rare Bright Spot in the Stalling Labor Market" (WSJ)." at bounding box center [449, 336] width 412 height 17
click at [366, 329] on li ""Healthcare Jobs Are a Rare Bright Spot in the Stalling Labor Market" (WSJ)." at bounding box center [449, 336] width 412 height 17
click at [494, 213] on icon "Reveal or hide additional toolbar items" at bounding box center [492, 214] width 15 height 15
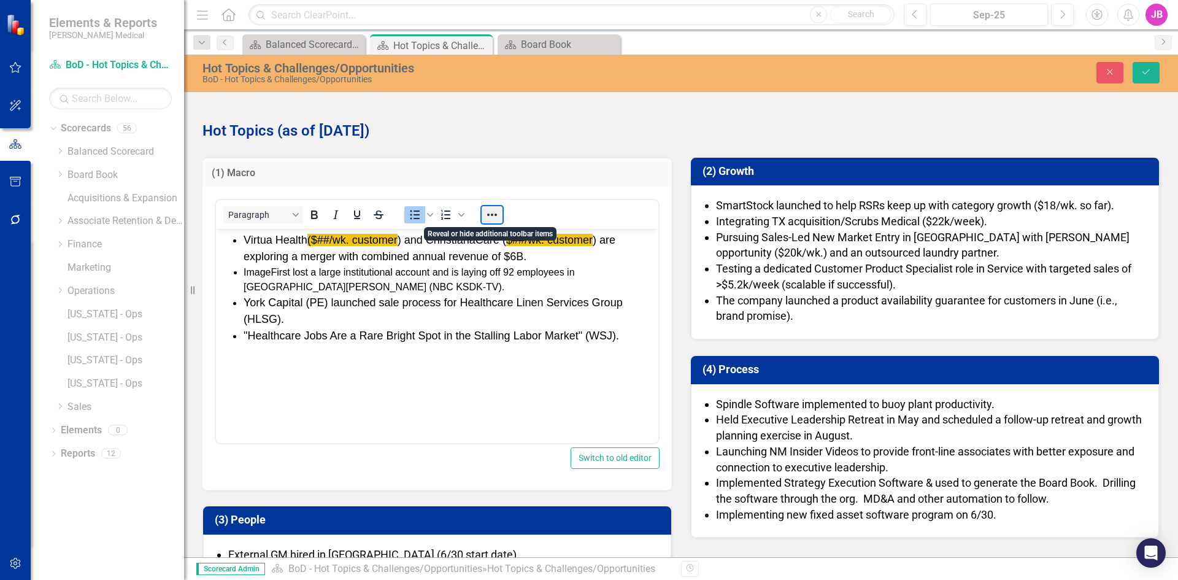
click at [490, 212] on button "Reveal or hide additional toolbar items" at bounding box center [491, 214] width 21 height 17
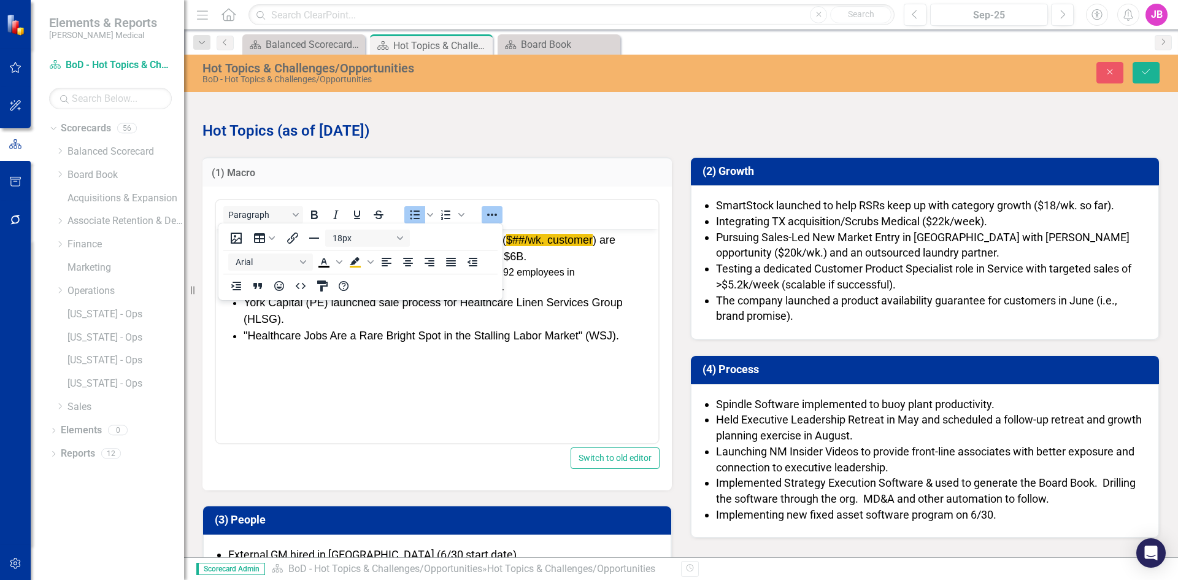
click at [351, 333] on li ""Healthcare Jobs Are a Rare Bright Spot in the Stalling Labor Market" (WSJ)." at bounding box center [449, 336] width 412 height 17
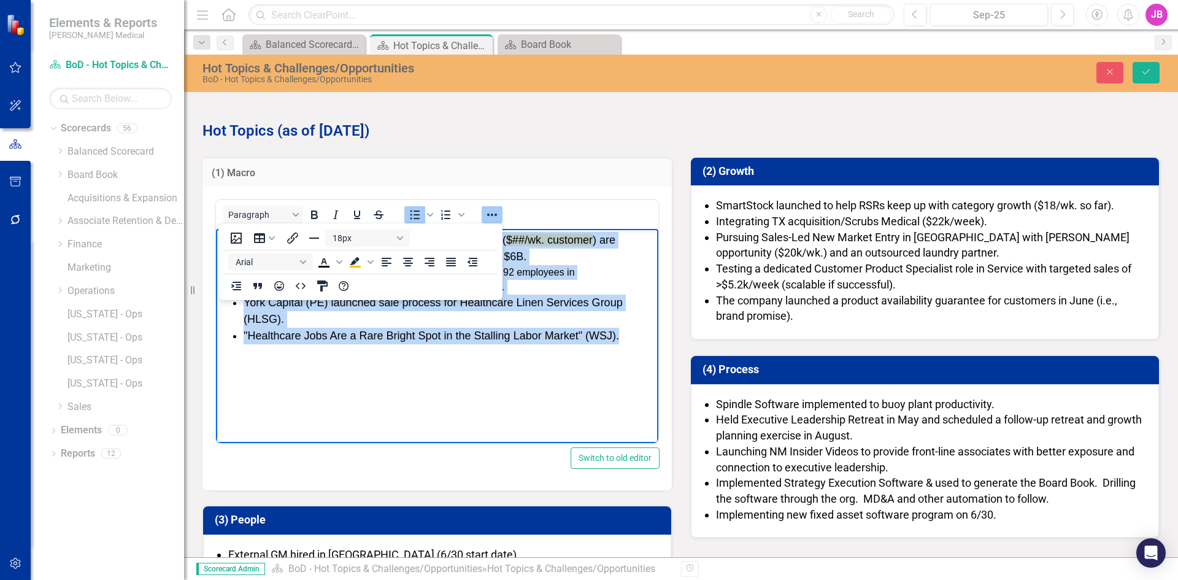
drag, startPoint x: 624, startPoint y: 334, endPoint x: 406, endPoint y: 469, distance: 256.1
click at [216, 240] on html "Virtua Health ($##/wk. customer ) and ChristianaCare ( $##/wk. customer ) are e…" at bounding box center [437, 321] width 442 height 184
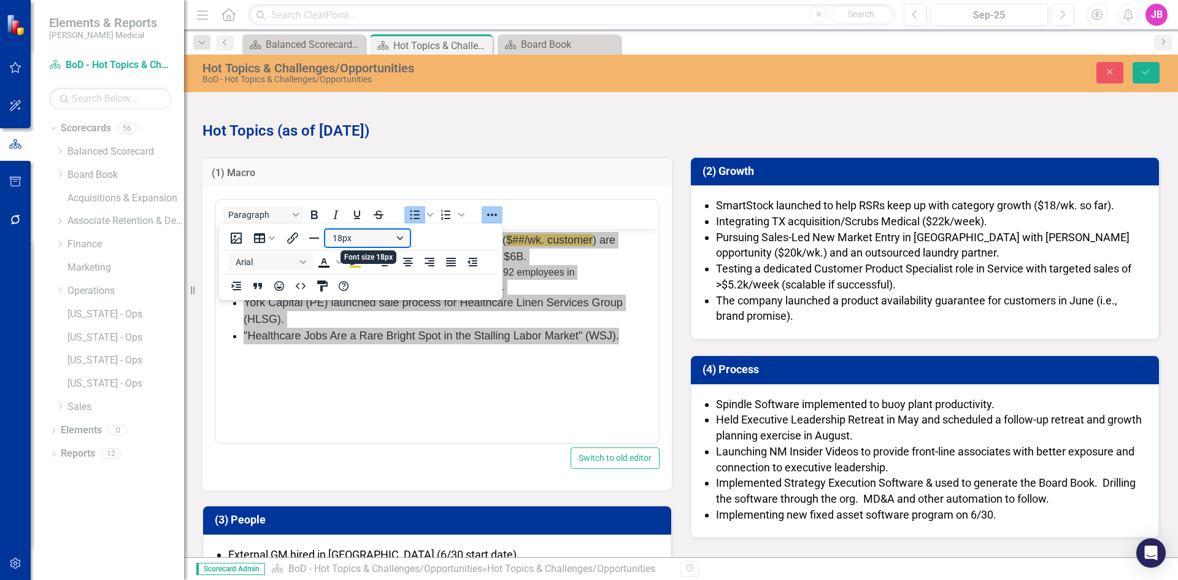
click at [405, 240] on button "18px" at bounding box center [367, 237] width 85 height 17
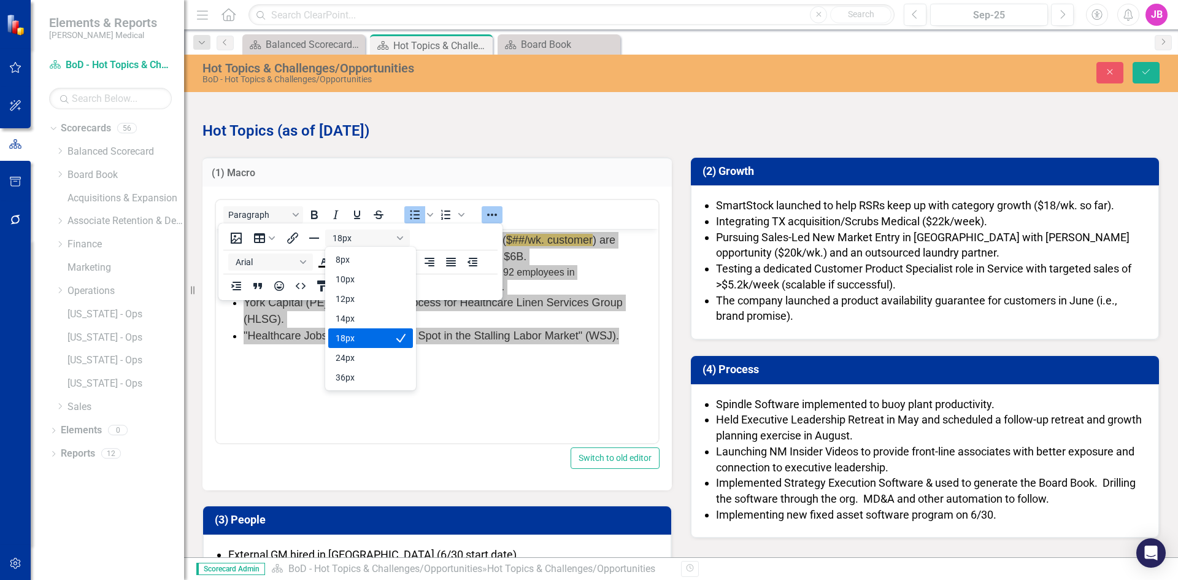
click at [361, 334] on div "18px" at bounding box center [361, 338] width 53 height 15
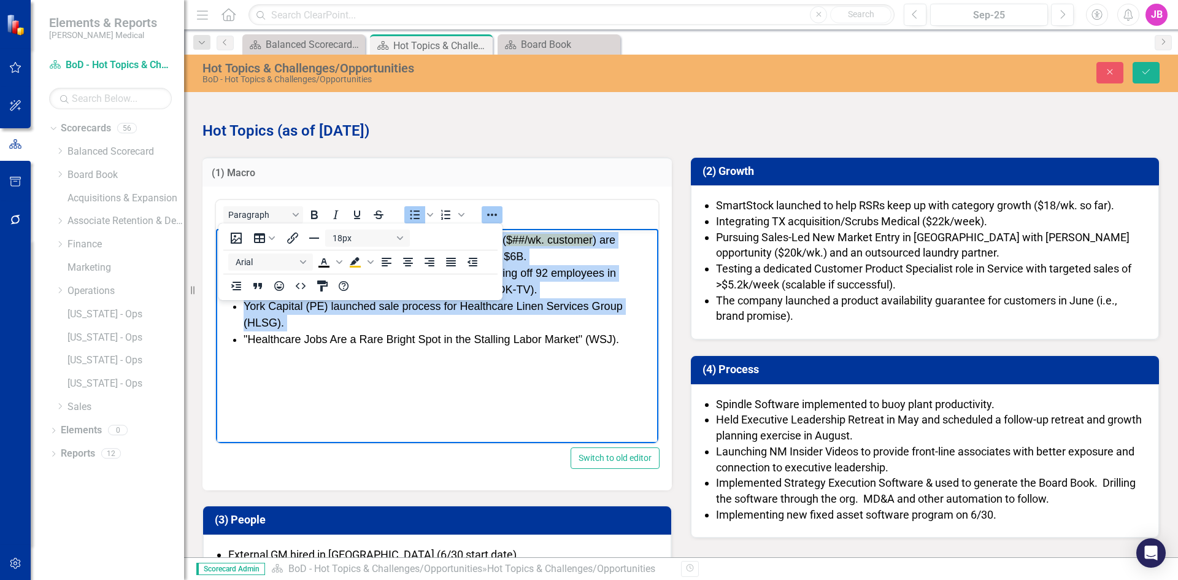
click at [398, 337] on span ""Healthcare Jobs Are a Rare Bright Spot in the Stalling Labor Market" (WSJ)." at bounding box center [430, 339] width 375 height 12
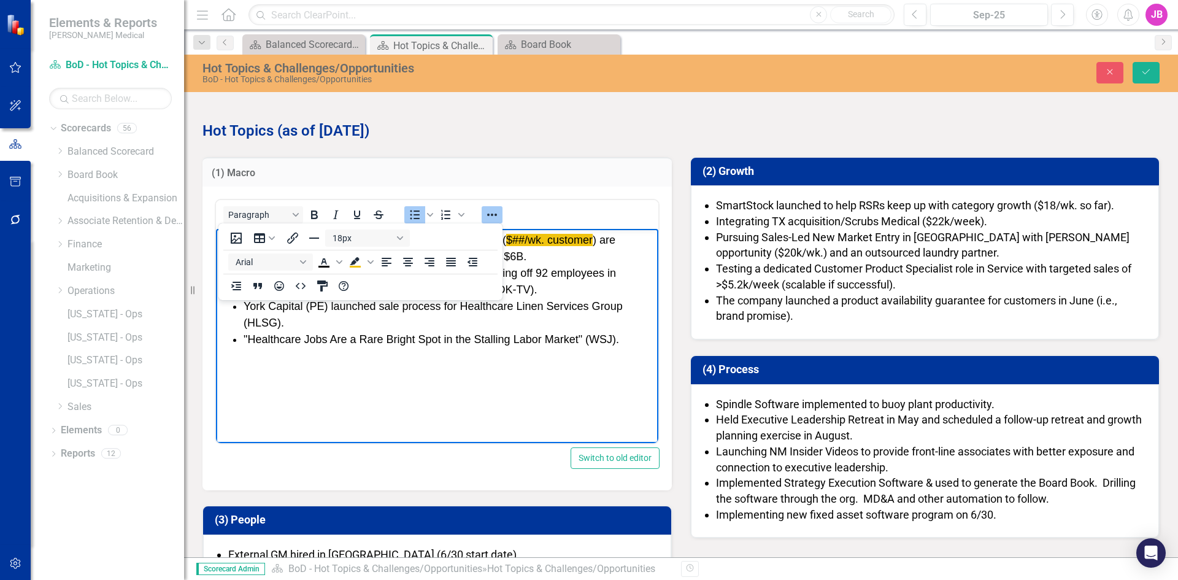
click at [487, 213] on icon "Reveal or hide additional toolbar items" at bounding box center [492, 214] width 15 height 15
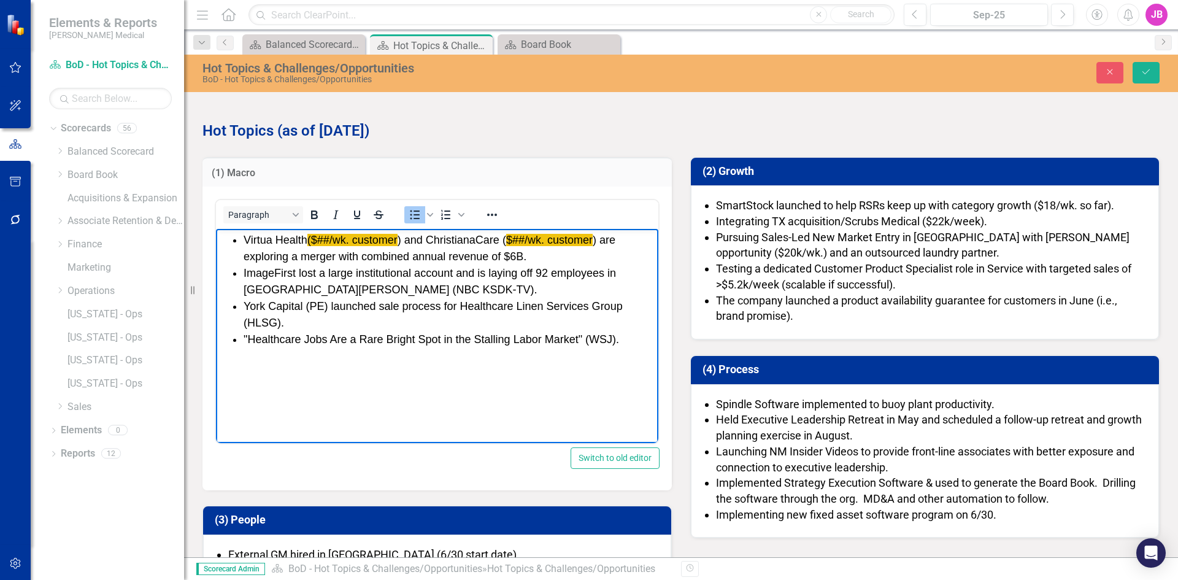
click at [284, 321] on span "York Capital (PE) launched sale process for Healthcare Linen Services Group (HL…" at bounding box center [432, 314] width 379 height 29
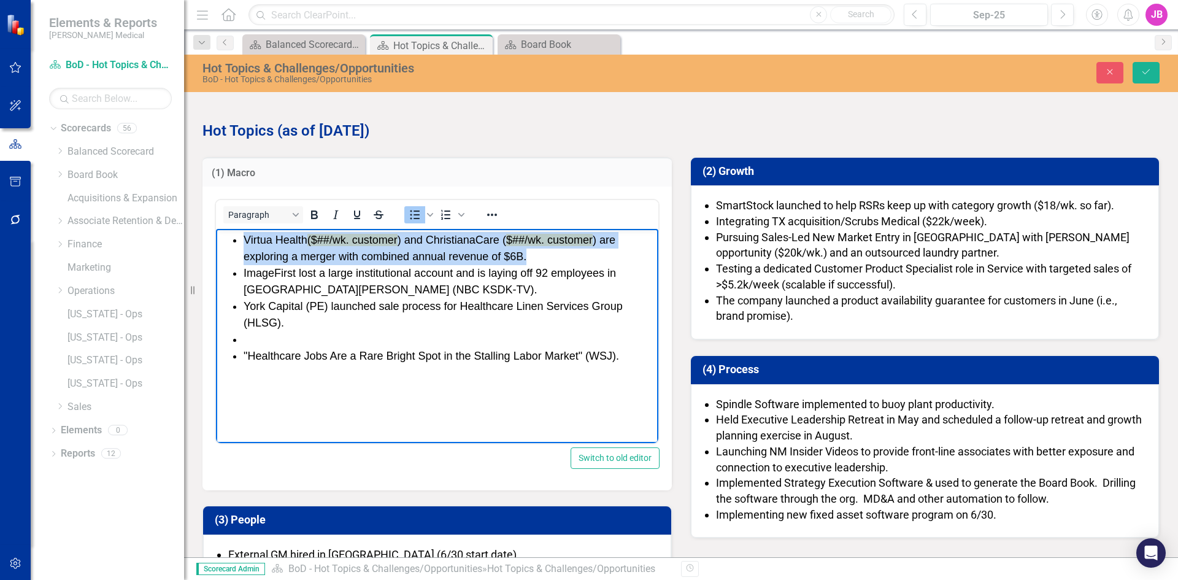
drag, startPoint x: 539, startPoint y: 253, endPoint x: 236, endPoint y: 243, distance: 303.1
click at [243, 243] on li "Virtua Health ($##/wk. customer ) and ChristianaCare ( $##/wk. customer ) are e…" at bounding box center [449, 248] width 412 height 33
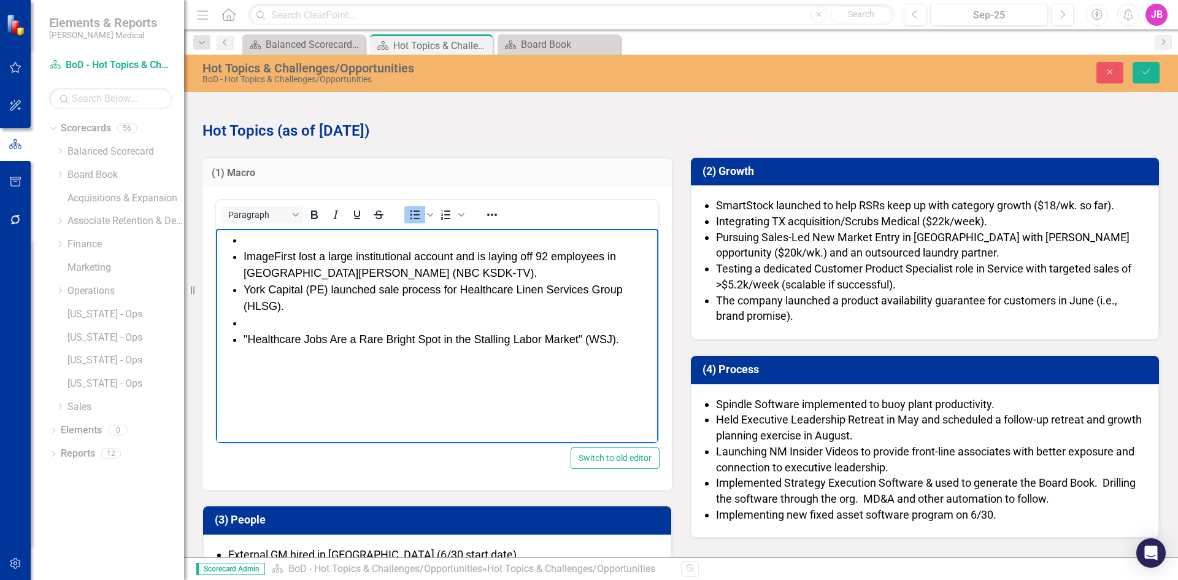
click at [250, 324] on li "Rich Text Area. Press ALT-0 for help." at bounding box center [449, 323] width 412 height 17
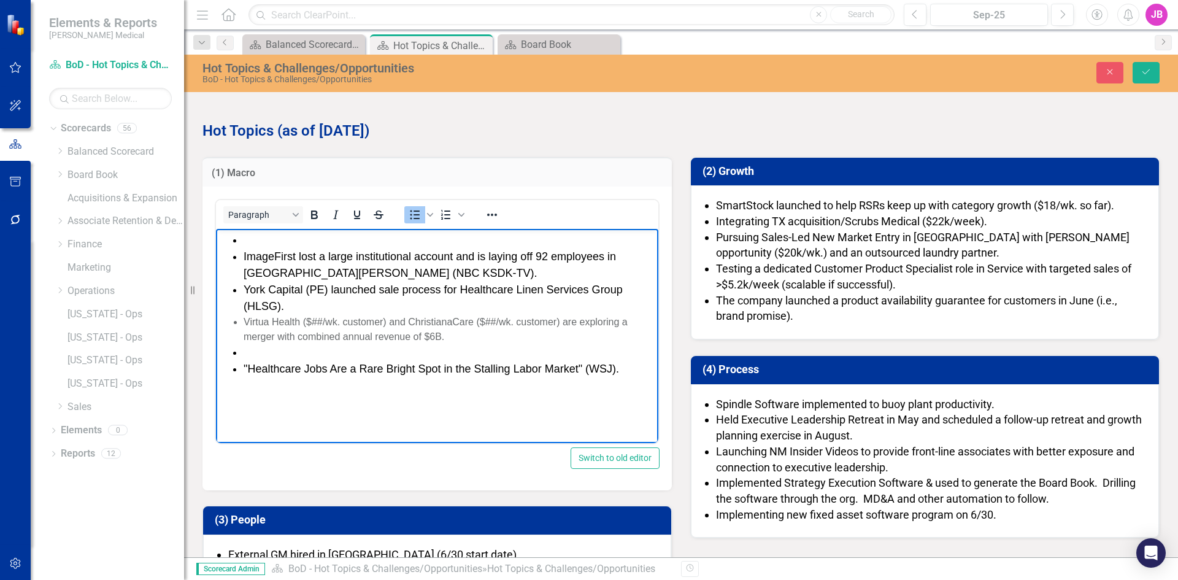
click at [242, 317] on ul "ImageFirst lost a large institutional account and is laying off 92 employees in…" at bounding box center [437, 304] width 436 height 145
click at [249, 347] on li "Rich Text Area. Press ALT-0 for help." at bounding box center [449, 352] width 412 height 17
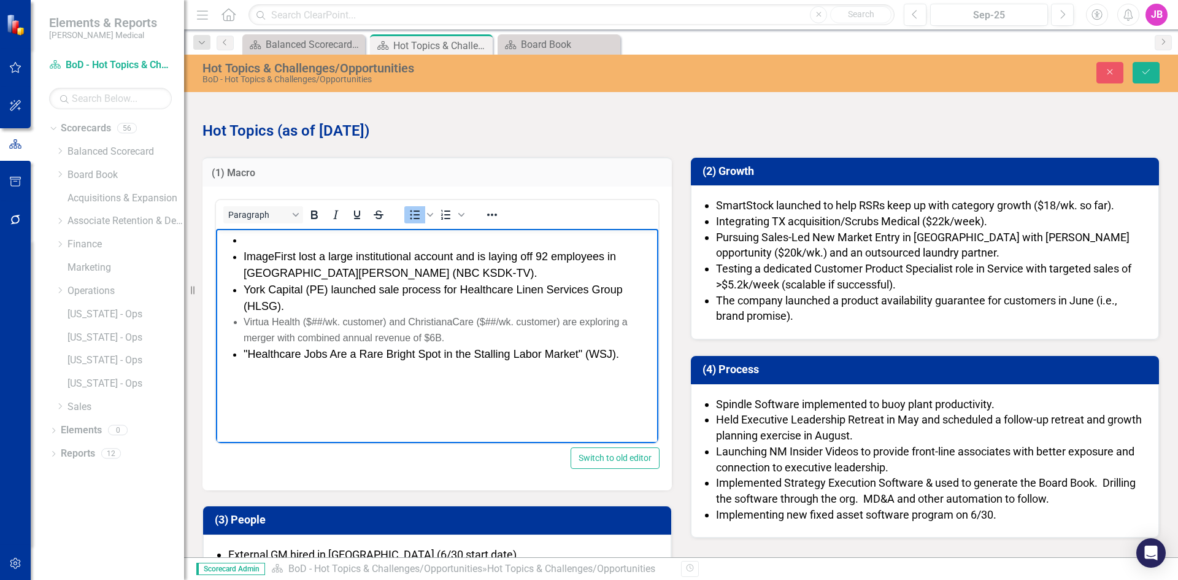
click at [240, 256] on ul "ImageFirst lost a large institutional account and is laying off 92 employees in…" at bounding box center [437, 297] width 436 height 131
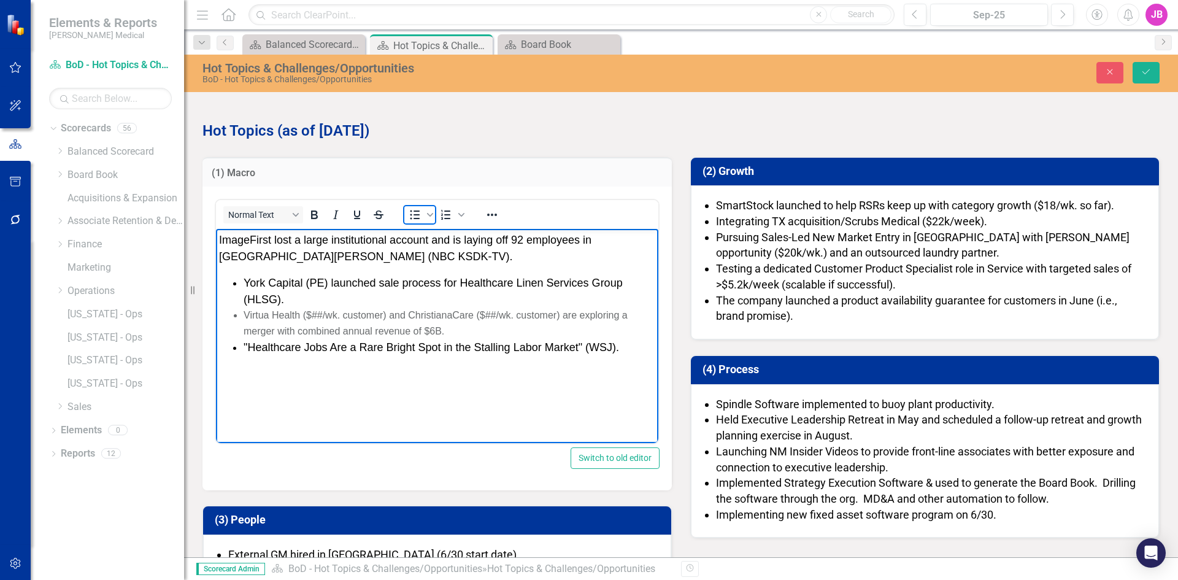
click at [415, 217] on icon "Bullet list" at bounding box center [414, 214] width 15 height 15
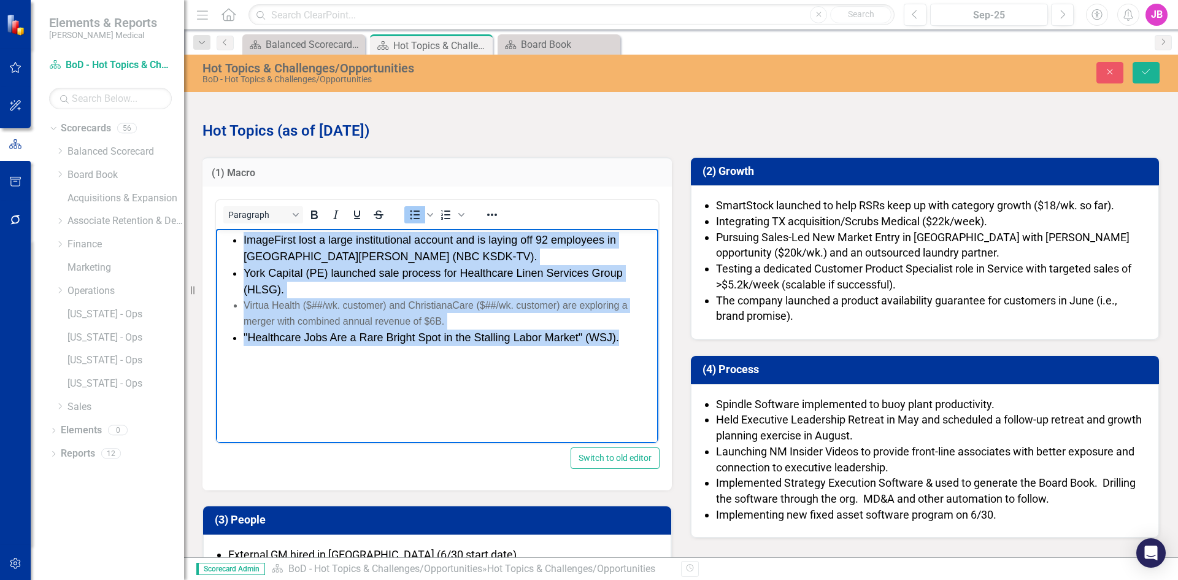
drag, startPoint x: 621, startPoint y: 334, endPoint x: 235, endPoint y: 241, distance: 396.9
click at [235, 241] on ul "ImageFirst lost a large institutional account and is laying off 92 employees in…" at bounding box center [437, 289] width 436 height 114
click at [488, 215] on icon "Reveal or hide additional toolbar items" at bounding box center [492, 214] width 10 height 2
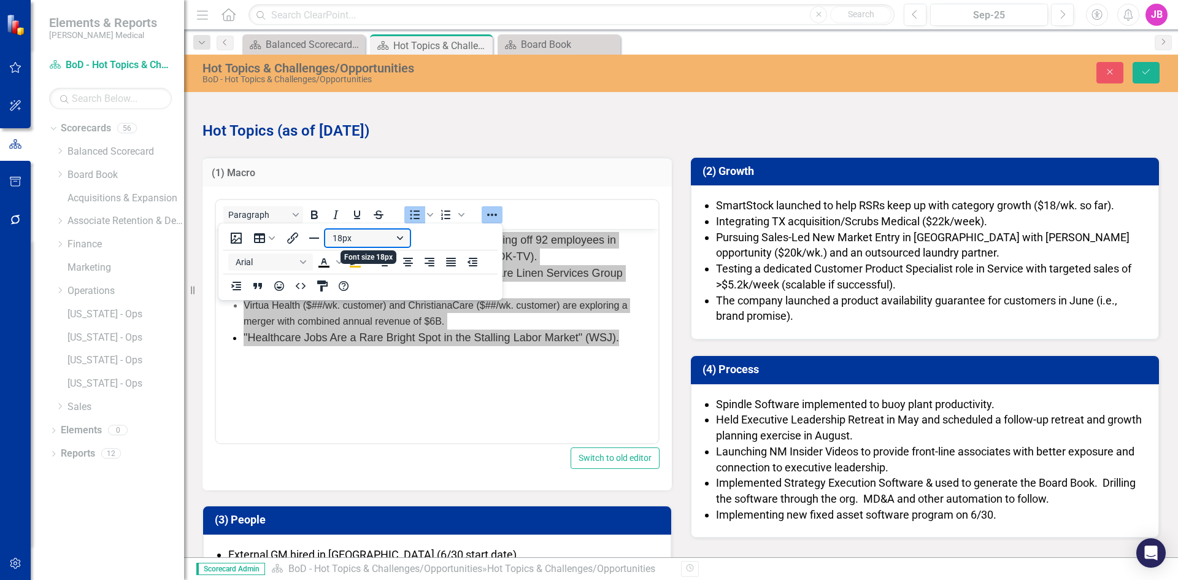
click at [400, 238] on button "18px" at bounding box center [367, 237] width 85 height 17
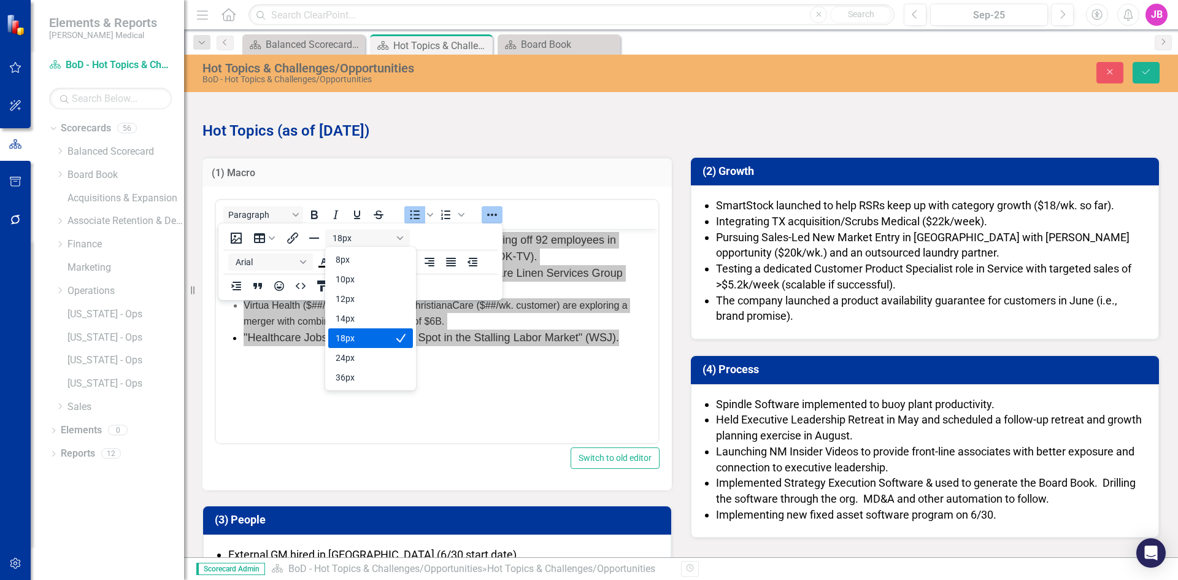
click at [364, 330] on div "18px" at bounding box center [370, 338] width 85 height 20
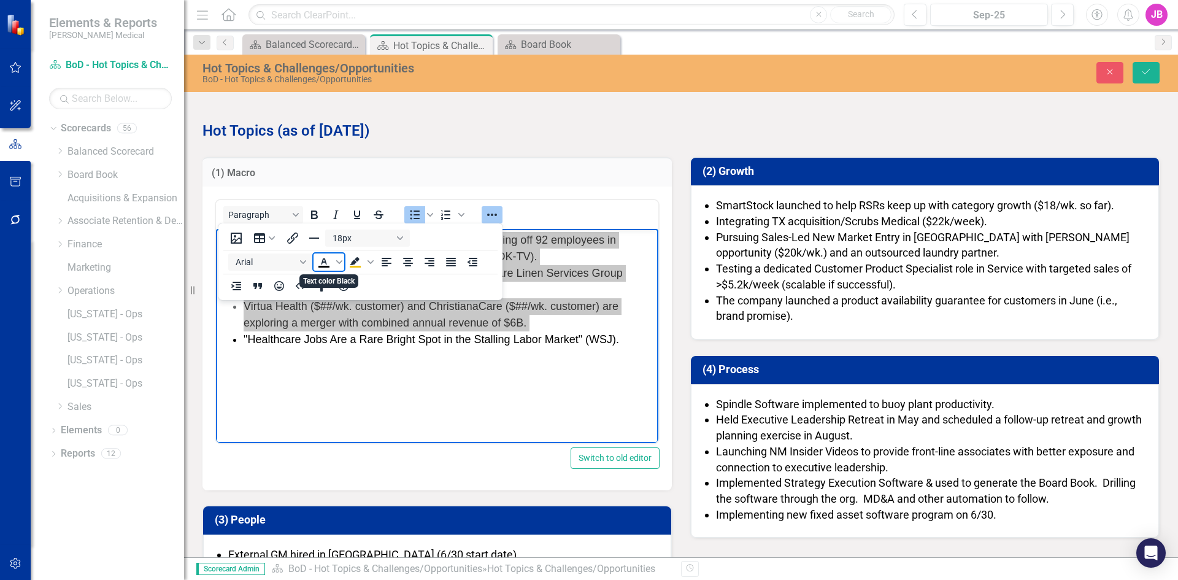
click at [321, 261] on icon "Text color Black" at bounding box center [323, 262] width 15 height 15
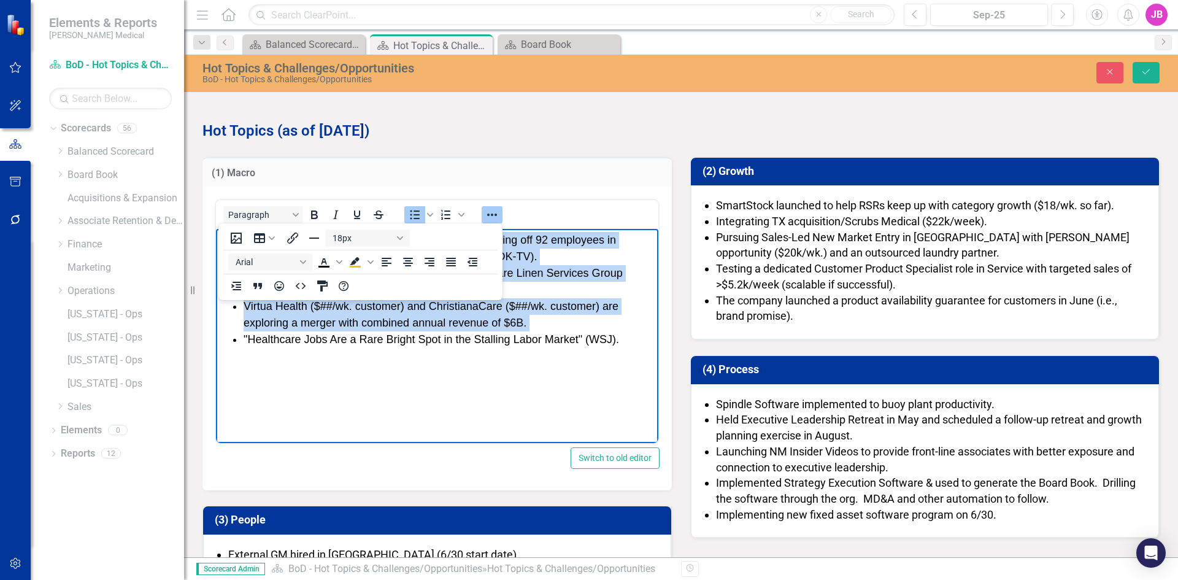
click at [338, 317] on span "Virtua Health ($##/wk. customer) and ChristianaCare ($##/wk. customer) are expl…" at bounding box center [430, 314] width 375 height 29
click at [486, 214] on icon "Reveal or hide additional toolbar items" at bounding box center [492, 214] width 15 height 15
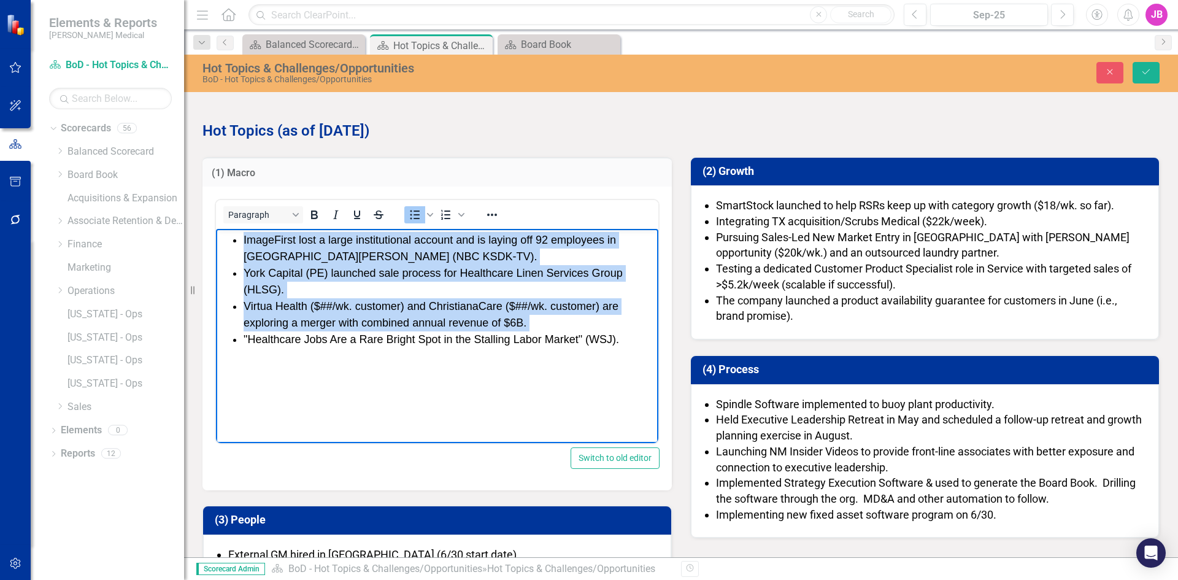
click at [448, 321] on span "Virtua Health ($##/wk. customer) and ChristianaCare ($##/wk. customer) are expl…" at bounding box center [430, 314] width 375 height 29
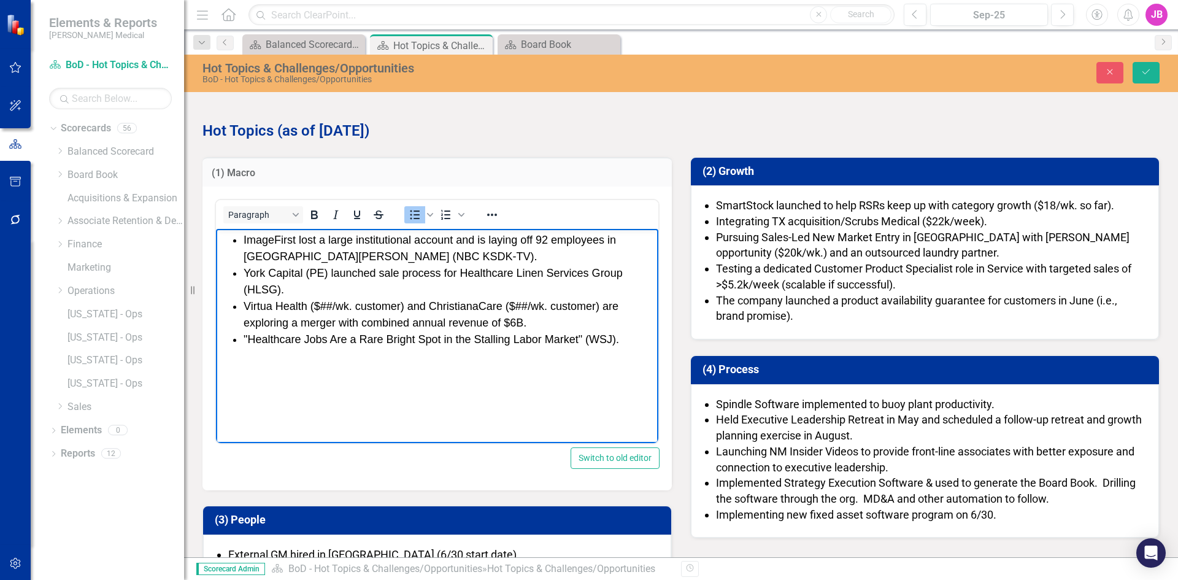
click at [489, 288] on li "York Capital (PE) launched sale process for Healthcare Linen Services Group (HL…" at bounding box center [449, 281] width 412 height 33
drag, startPoint x: 314, startPoint y: 306, endPoint x: 399, endPoint y: 307, distance: 84.6
click at [399, 307] on span "Virtua Health ($##/wk. customer) and ChristianaCare ($##/wk. customer) are expl…" at bounding box center [430, 314] width 375 height 29
click at [346, 307] on span "Virtua Health ($##/wk. customer) and ChristianaCare ($##/wk. customer) are expl…" at bounding box center [430, 314] width 375 height 29
drag, startPoint x: 402, startPoint y: 305, endPoint x: 313, endPoint y: 307, distance: 88.3
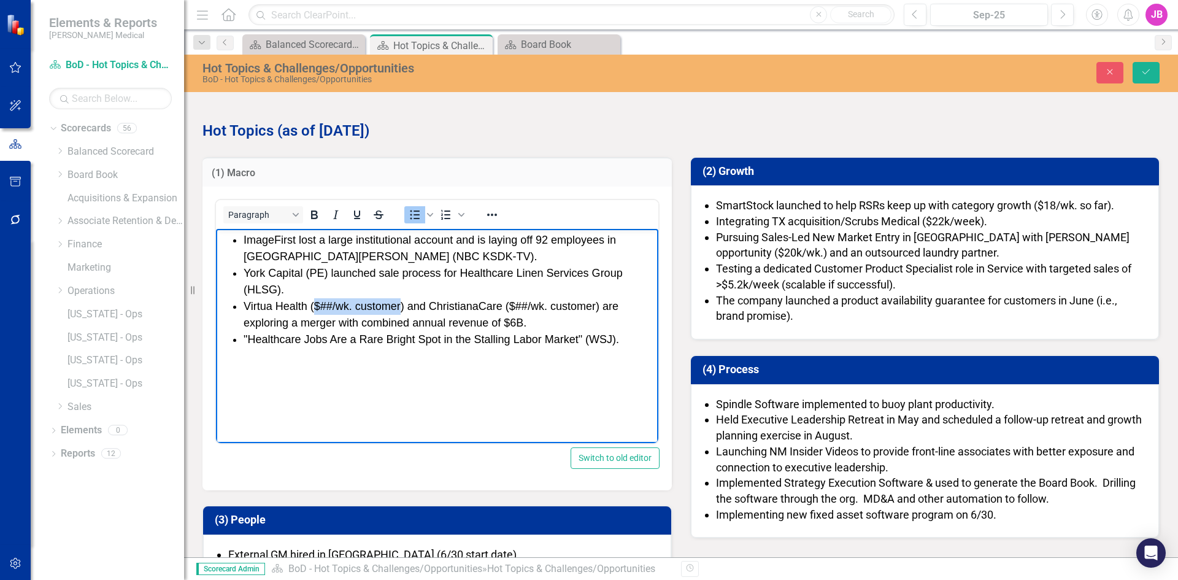
click at [313, 307] on span "Virtua Health ($##/wk. customer) and ChristianaCare ($##/wk. customer) are expl…" at bounding box center [430, 314] width 375 height 29
click at [492, 217] on icon "Reveal or hide additional toolbar items" at bounding box center [492, 214] width 15 height 15
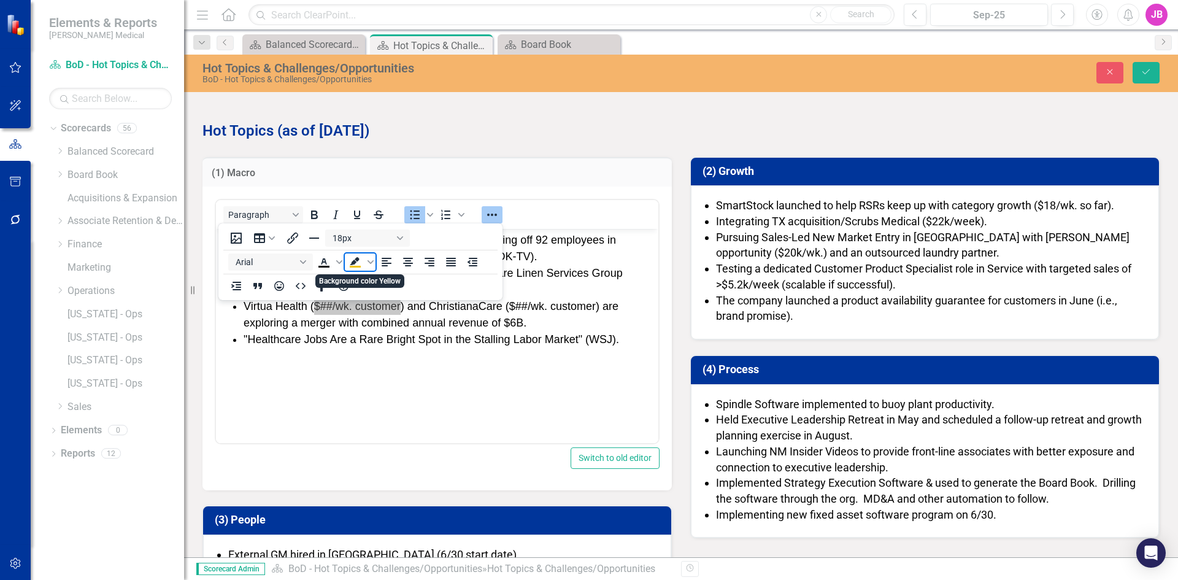
click at [356, 261] on icon "Background color Yellow" at bounding box center [355, 262] width 15 height 15
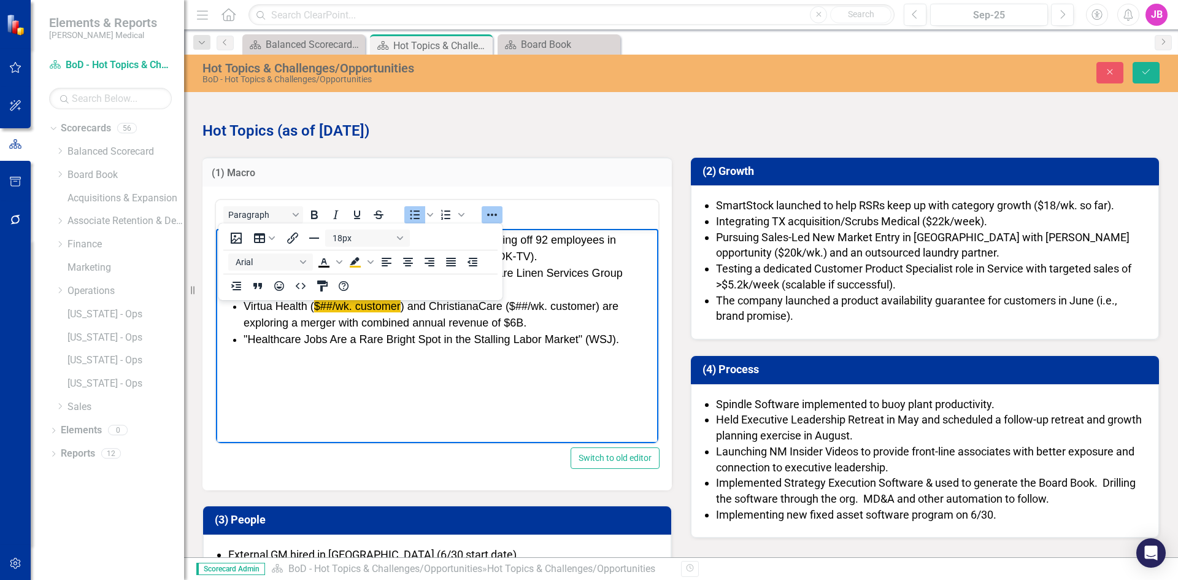
click at [492, 315] on li "Virtua Health ( $##/wk. customer ) and ChristianaCare ($##/wk. customer) are ex…" at bounding box center [449, 314] width 412 height 33
drag, startPoint x: 595, startPoint y: 306, endPoint x: 509, endPoint y: 308, distance: 85.9
click at [509, 308] on span "Virtua Health ( $##/wk. customer ) and ChristianaCare ($##/wk. customer) are ex…" at bounding box center [430, 314] width 375 height 29
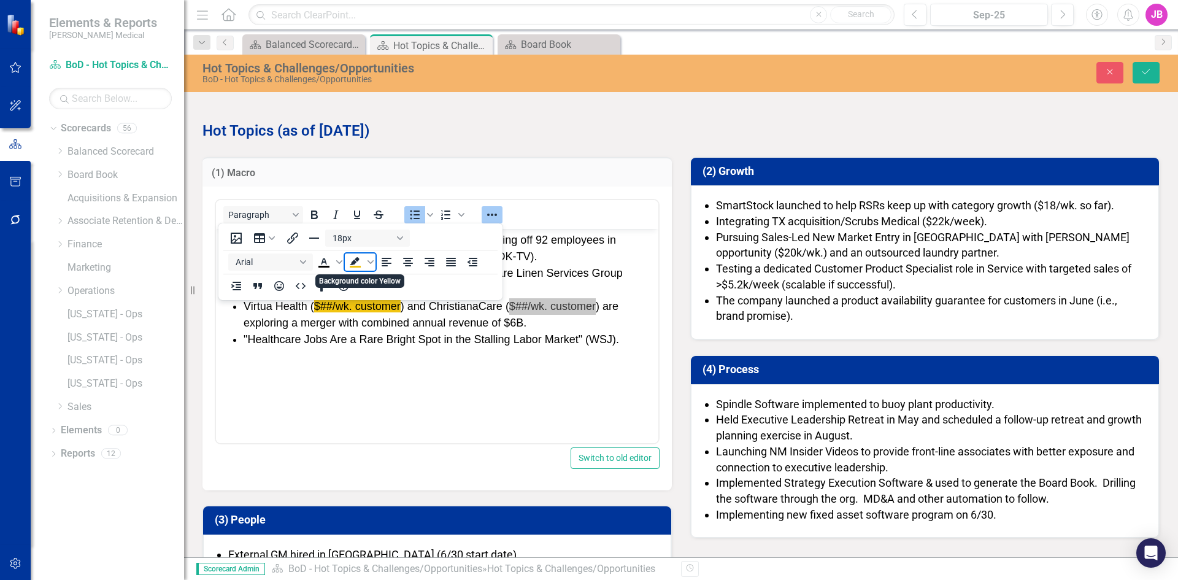
click at [358, 261] on icon "Background color Yellow" at bounding box center [355, 262] width 15 height 15
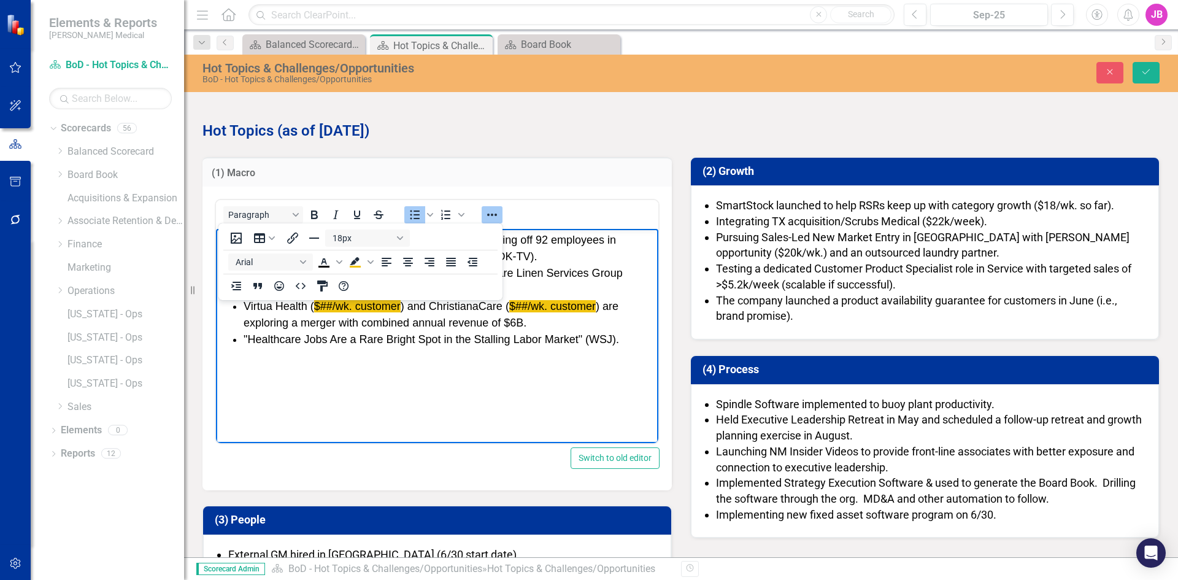
click at [354, 337] on span ""Healthcare Jobs Are a Rare Bright Spot in the Stalling Labor Market" (WSJ)." at bounding box center [430, 339] width 375 height 12
click at [489, 216] on icon "Reveal or hide additional toolbar items" at bounding box center [492, 214] width 15 height 15
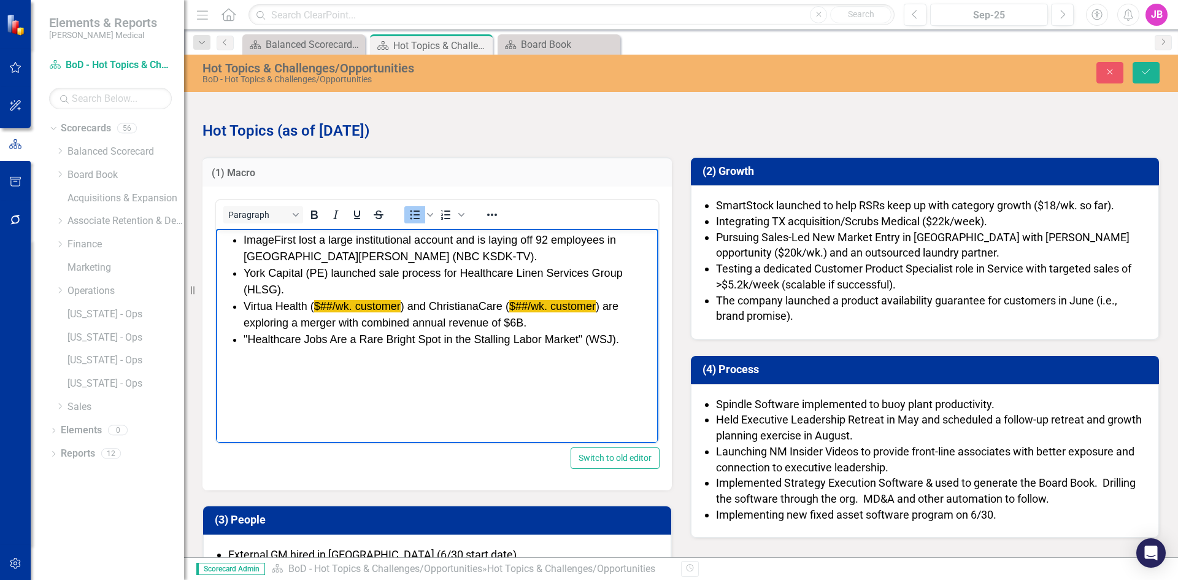
click at [494, 335] on span ""Healthcare Jobs Are a Rare Bright Spot in the Stalling Labor Market" (WSJ)." at bounding box center [430, 339] width 375 height 12
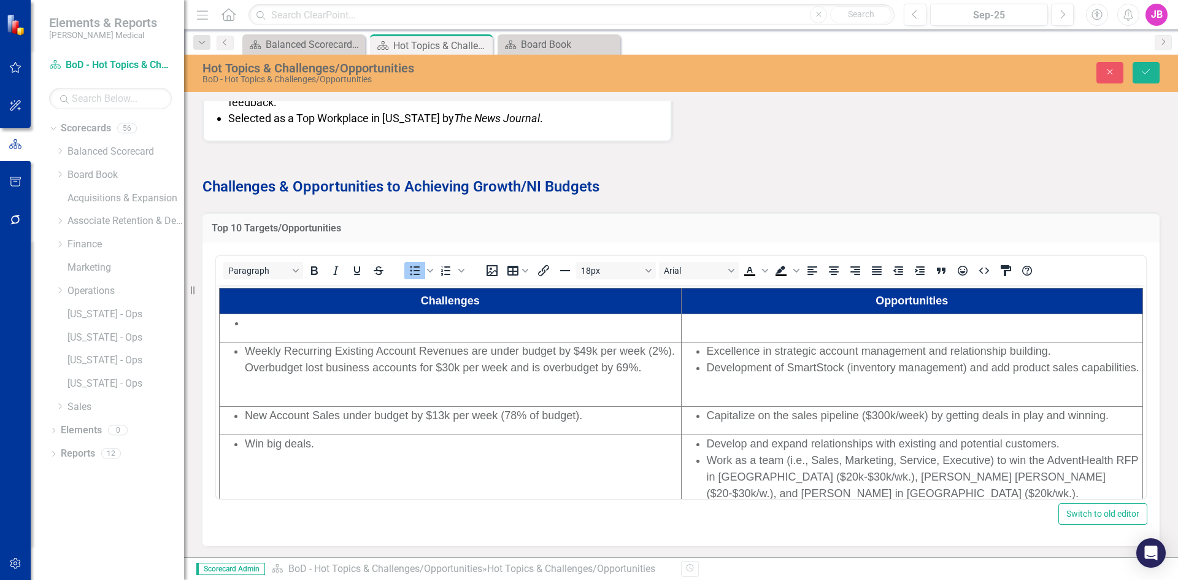
scroll to position [564, 0]
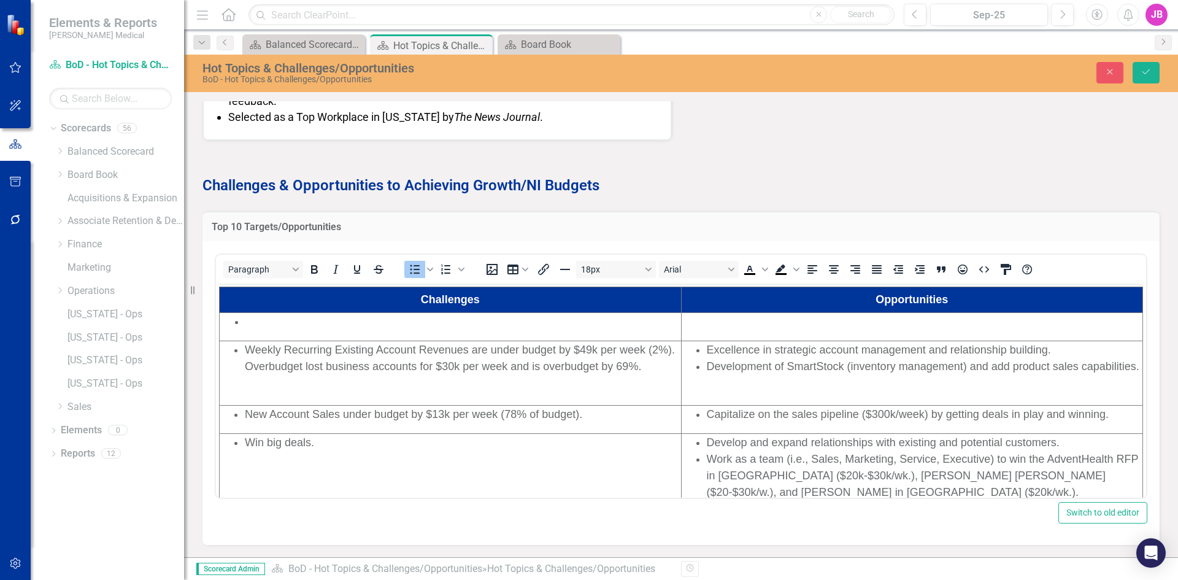
click at [247, 321] on li "Rich Text Area. Press ALT-0 for help." at bounding box center [462, 321] width 435 height 17
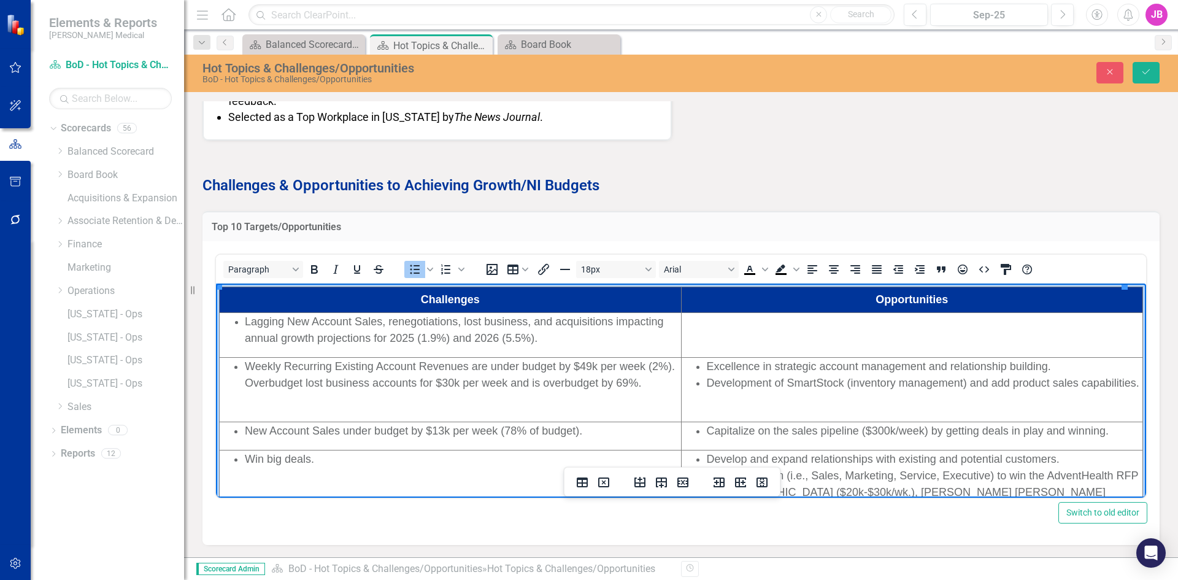
click at [603, 342] on li "Lagging New Account Sales, renegotiations, lost business, and acquisitions impa…" at bounding box center [462, 329] width 435 height 33
click at [724, 328] on div "Rich Text Area. Press ALT-0 for help." at bounding box center [912, 321] width 460 height 17
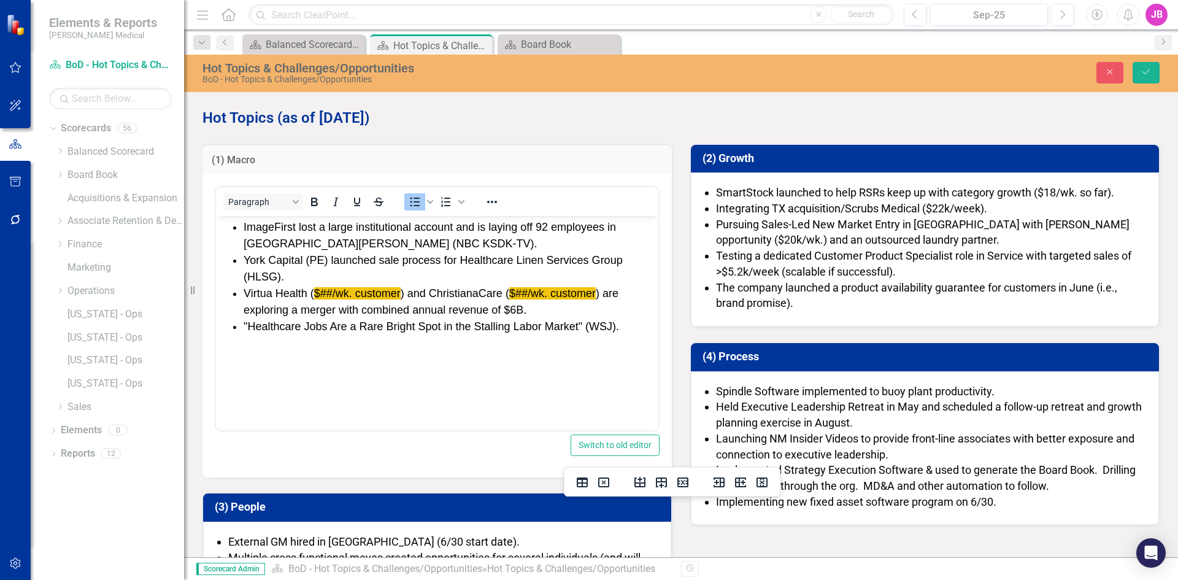
scroll to position [12, 0]
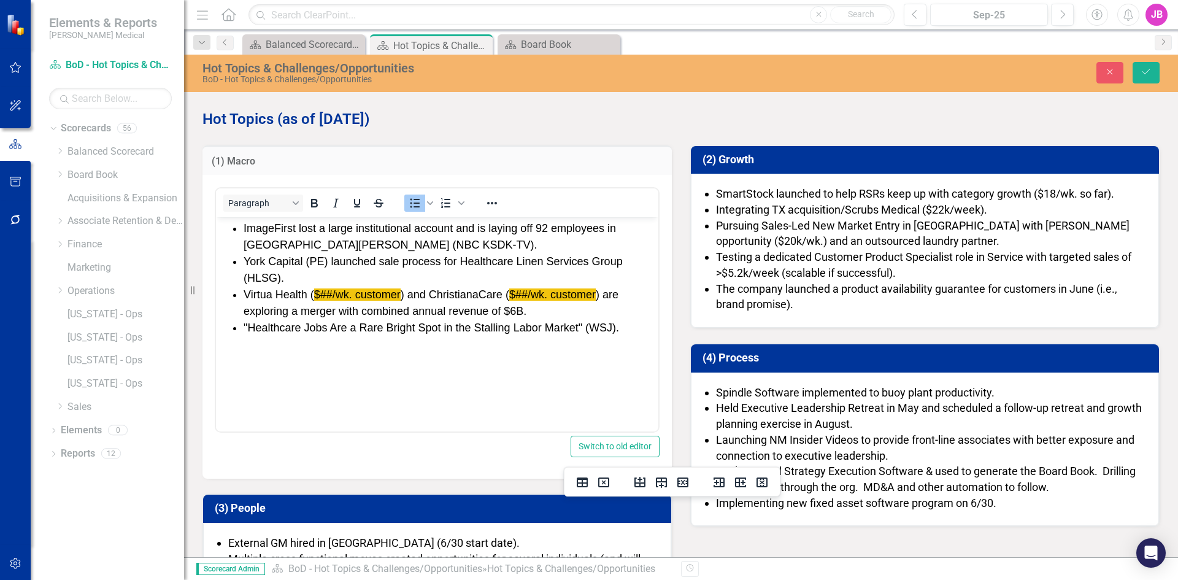
click at [773, 191] on span "SmartStock launched to help RSRs keep up with category growth ($18/wk. so far)." at bounding box center [915, 193] width 398 height 13
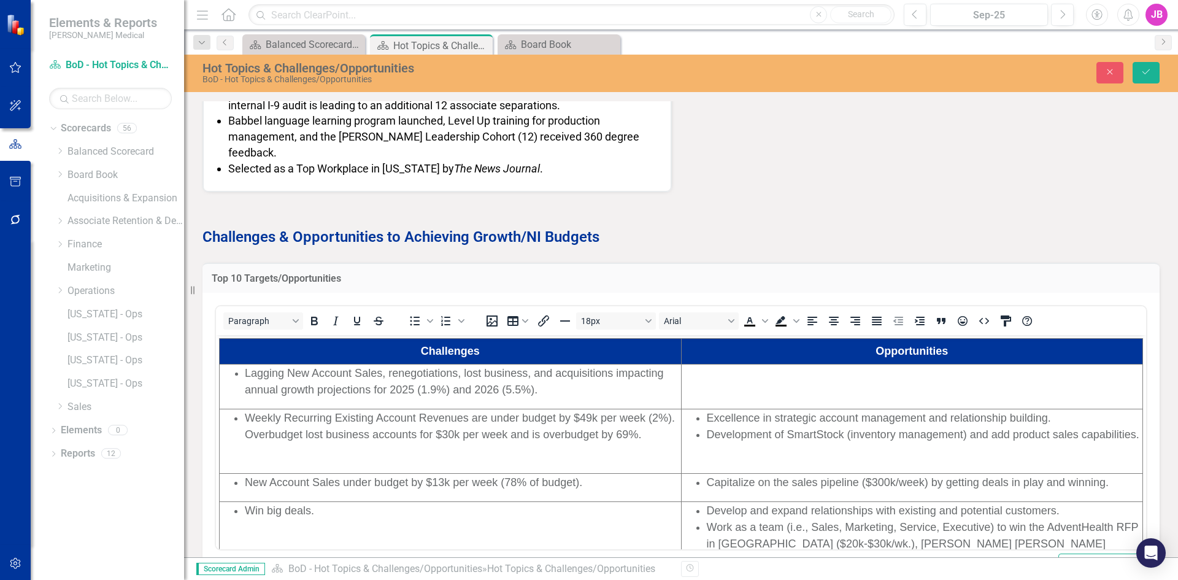
scroll to position [552, 0]
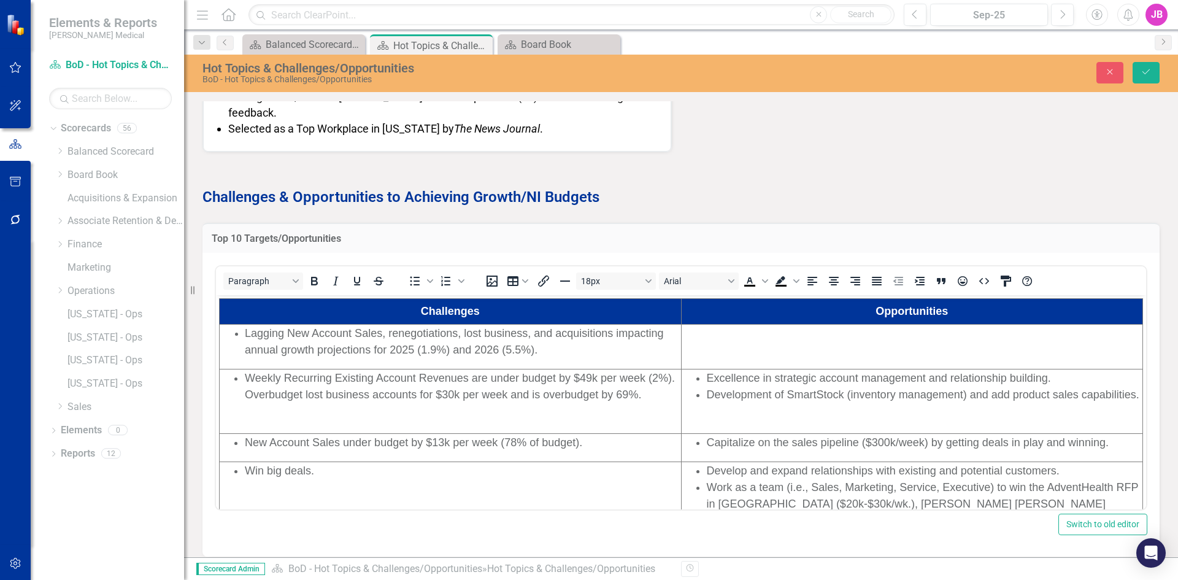
click at [705, 337] on div "Rich Text Area. Press ALT-0 for help." at bounding box center [912, 332] width 460 height 17
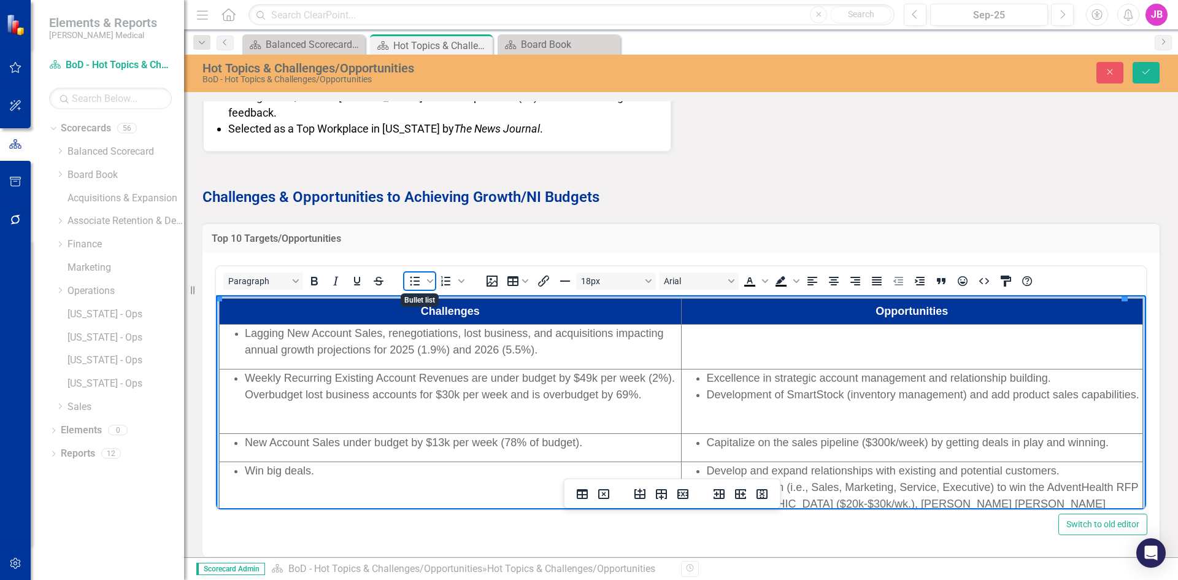
click at [410, 282] on icon "Bullet list" at bounding box center [414, 281] width 15 height 15
click at [374, 333] on span "Lagging New Account Sales, renegotiations, lost business, and acquisitions impa…" at bounding box center [454, 340] width 418 height 29
click at [534, 350] on span "Lagging New Account Sales, renegotiations, lost business, and acquisitions impa…" at bounding box center [454, 340] width 418 height 29
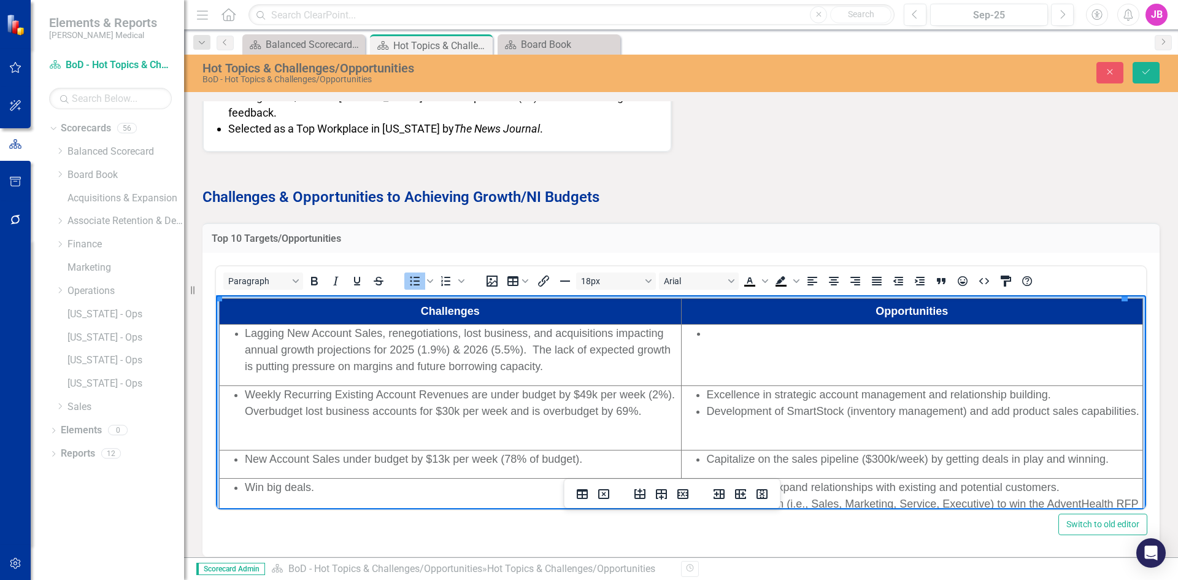
click at [713, 337] on li "Rich Text Area. Press ALT-0 for help." at bounding box center [924, 332] width 435 height 17
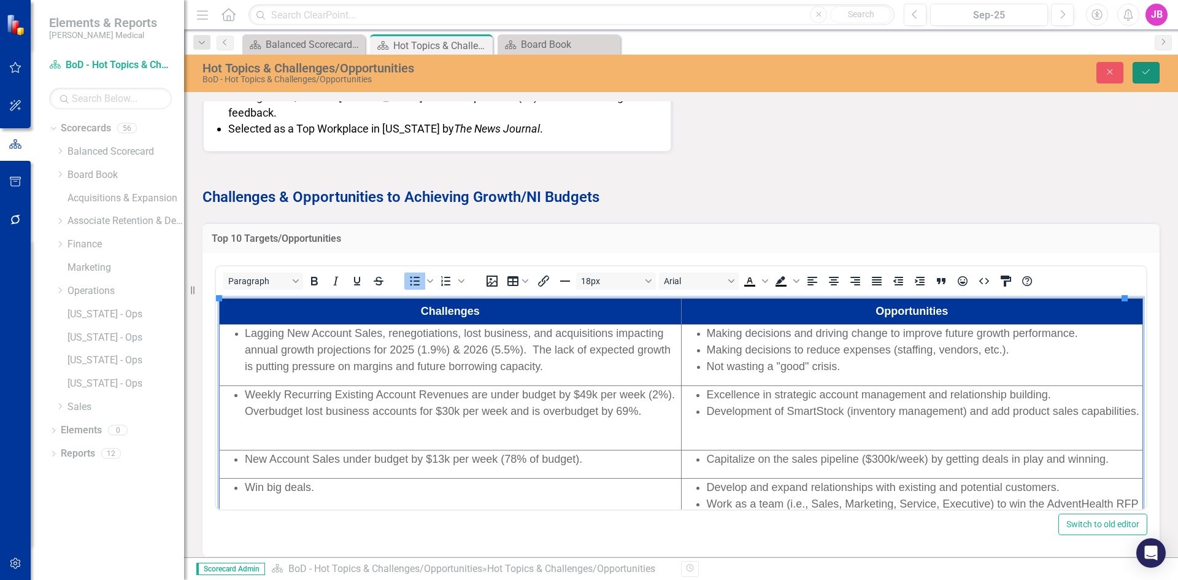
click at [1142, 67] on icon "Save" at bounding box center [1145, 71] width 11 height 9
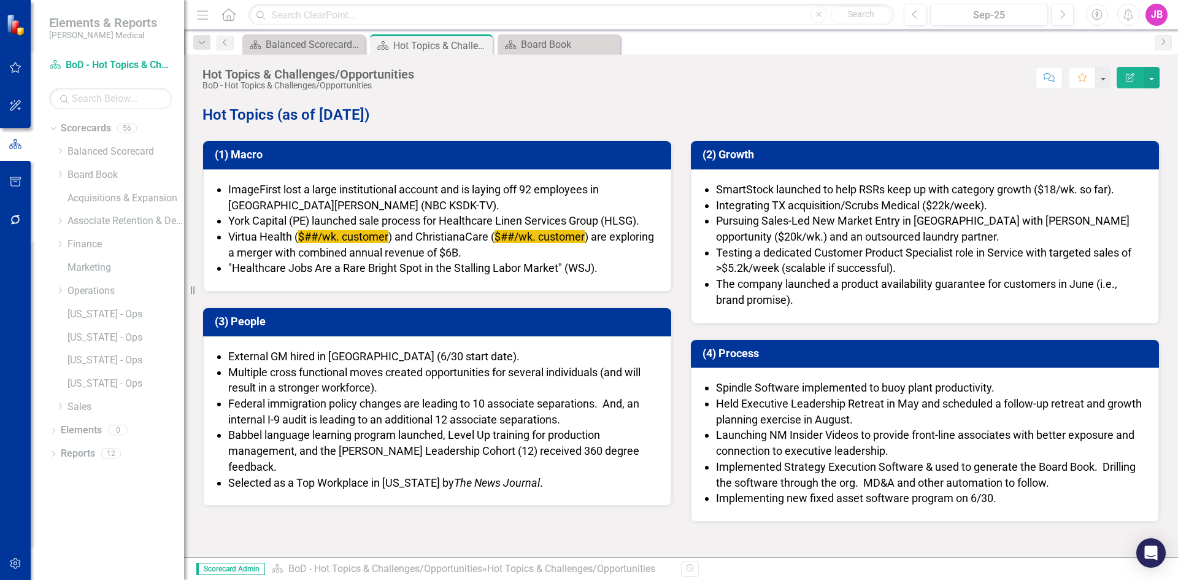
scroll to position [0, 0]
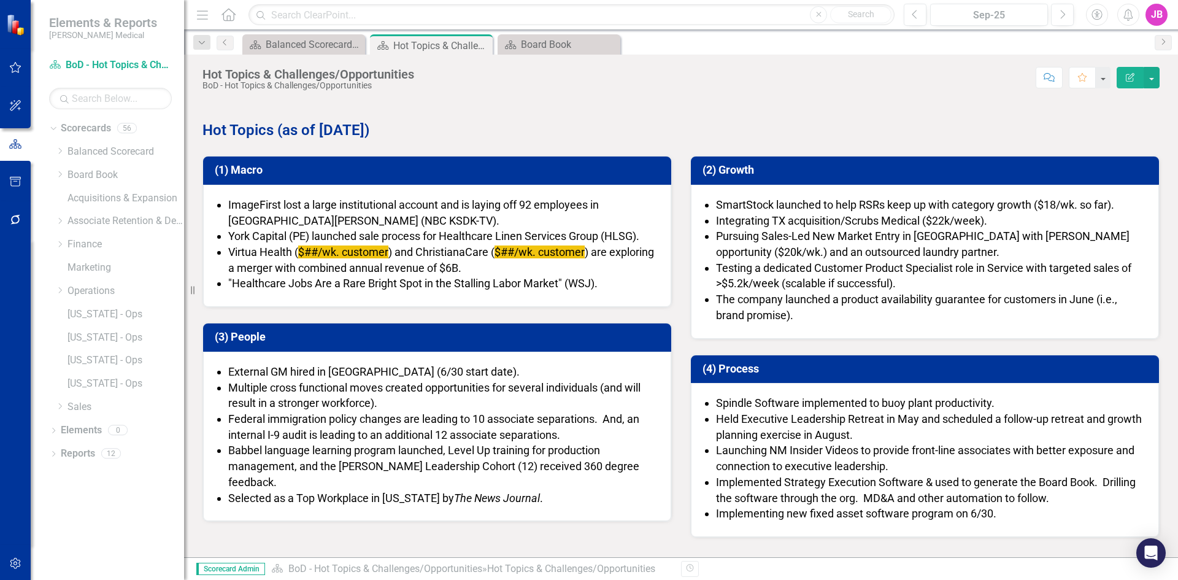
click at [768, 205] on span "SmartStock launched to help RSRs keep up with category growth ($18/wk. so far)." at bounding box center [915, 204] width 398 height 13
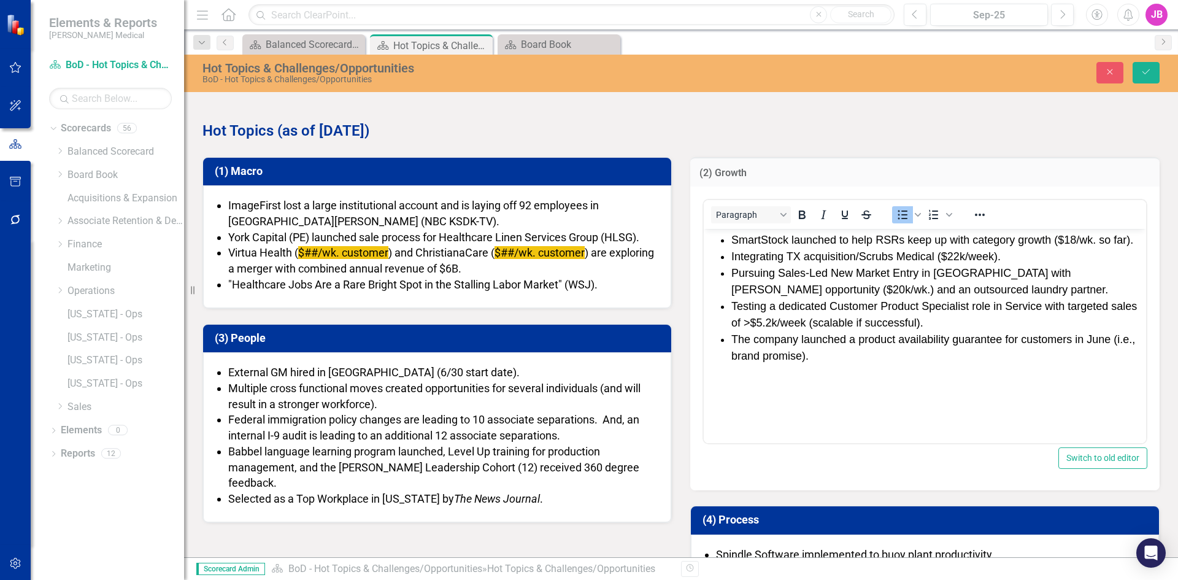
click at [731, 240] on span "SmartStock launched to help RSRs keep up with category growth ($18/wk. so far)." at bounding box center [932, 240] width 402 height 12
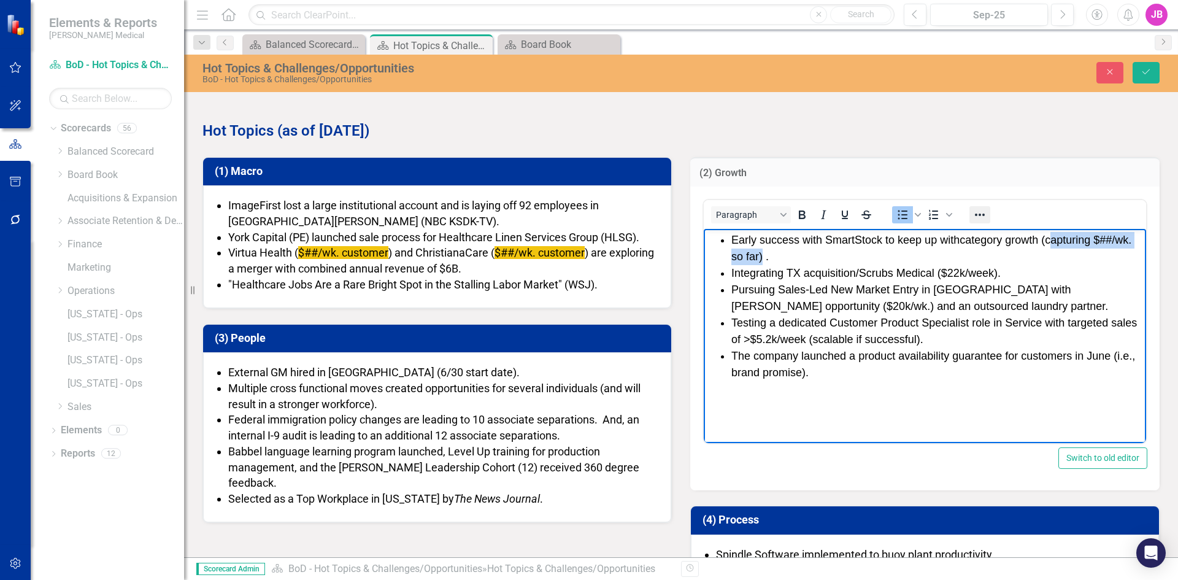
click at [978, 215] on icon "Reveal or hide additional toolbar items" at bounding box center [980, 214] width 10 height 2
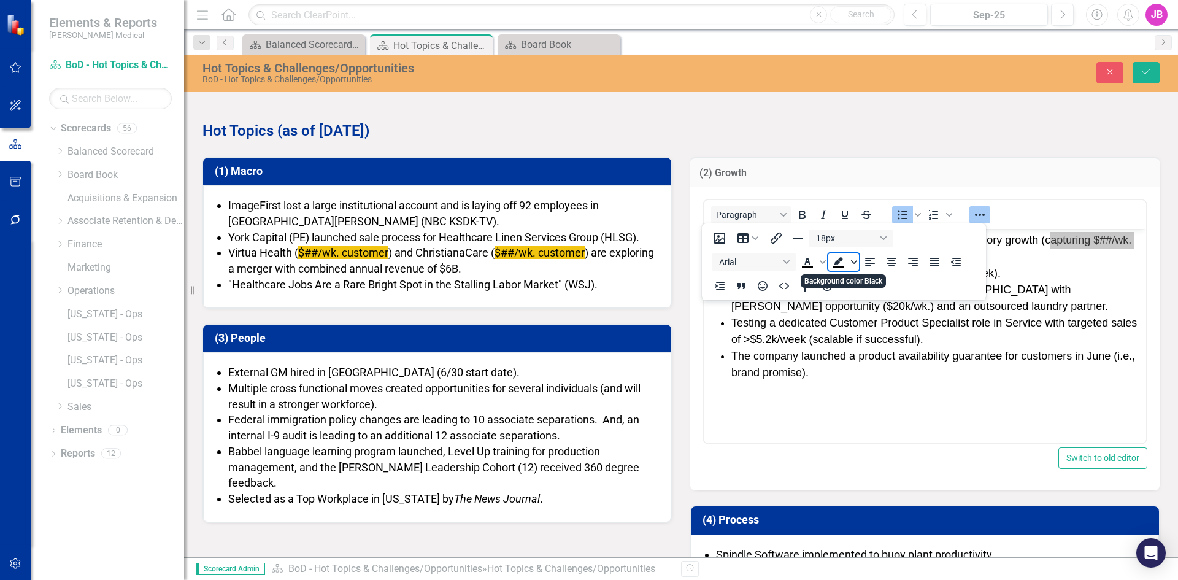
click at [851, 263] on icon "Background color Black" at bounding box center [854, 262] width 6 height 6
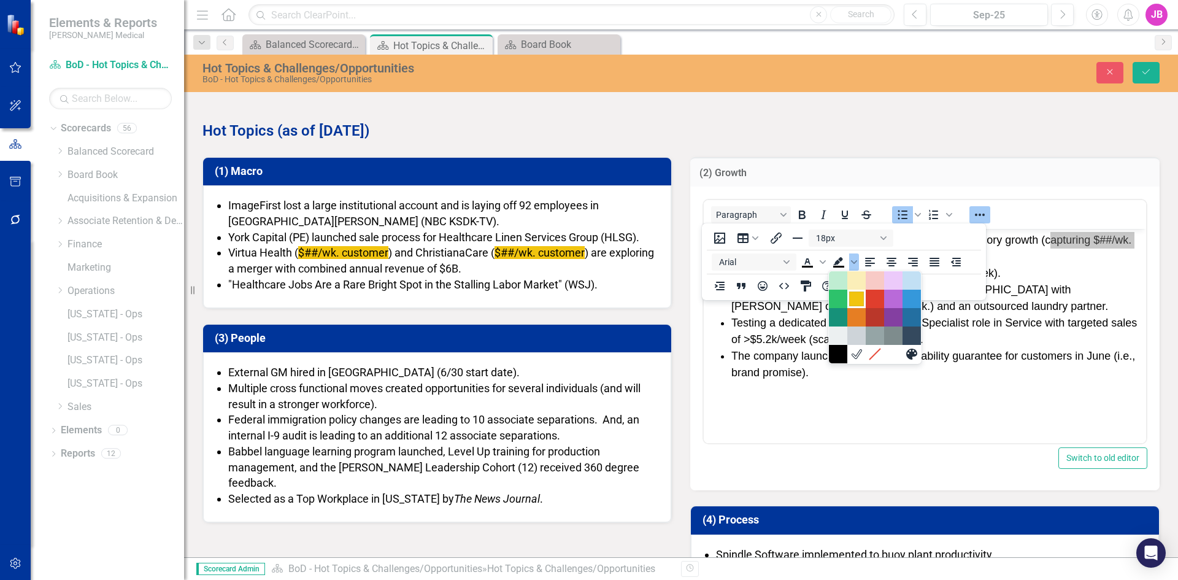
click at [857, 300] on div "Yellow" at bounding box center [856, 298] width 15 height 15
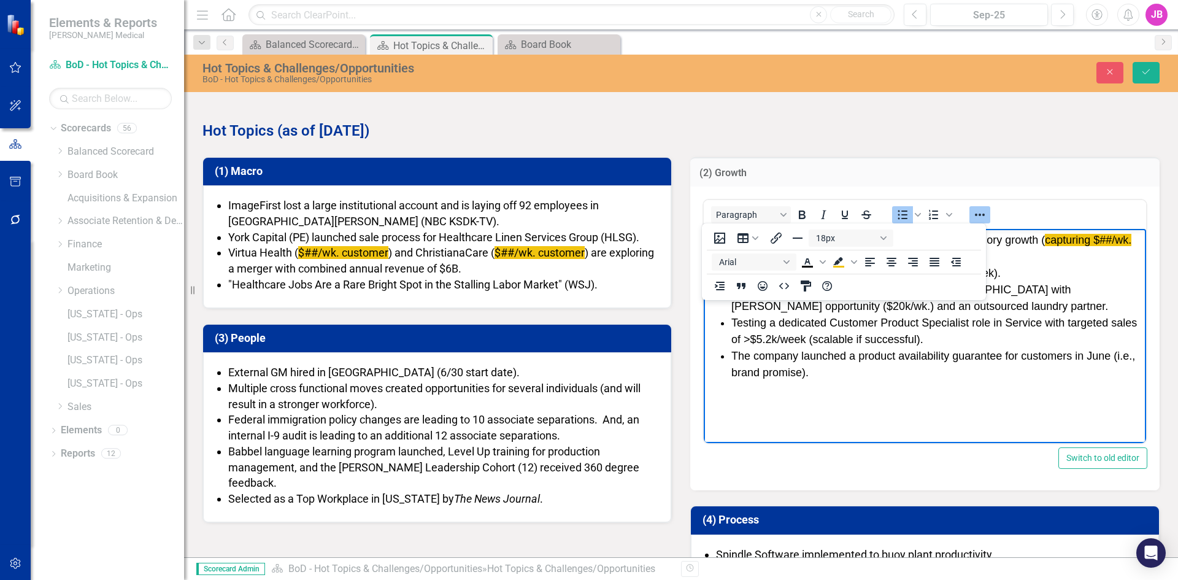
click at [1053, 264] on li "Early success with SmartStock to keep up with category growth ( capturing $##/w…" at bounding box center [937, 248] width 412 height 33
click at [977, 216] on icon "Reveal or hide additional toolbar items" at bounding box center [979, 214] width 15 height 15
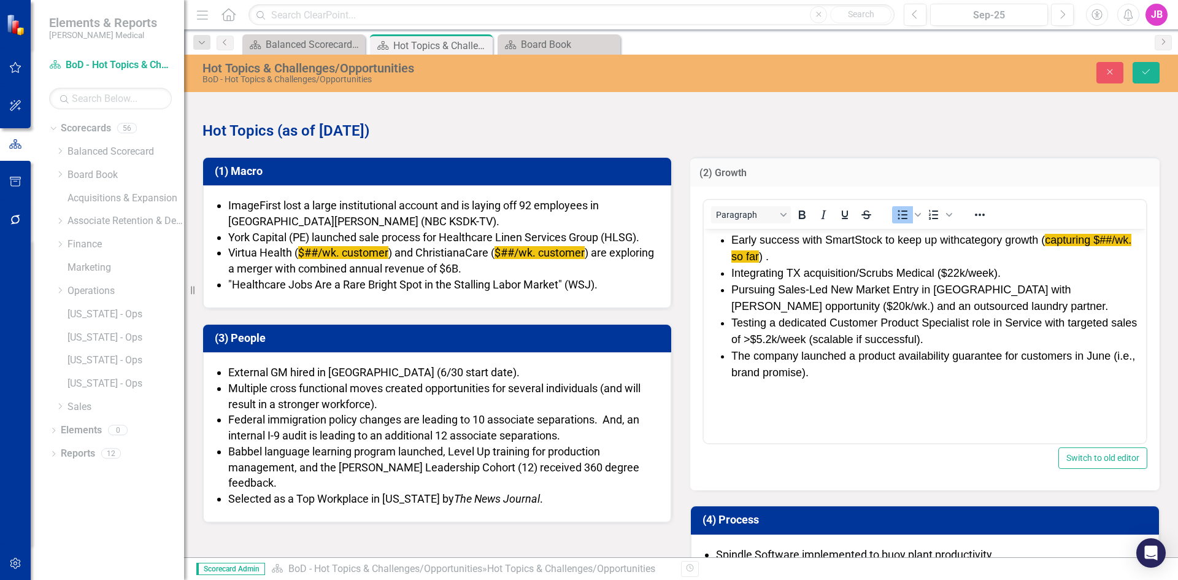
click at [799, 256] on li "Early success with SmartStock to keep up with category growth ( capturing $##/w…" at bounding box center [937, 248] width 412 height 33
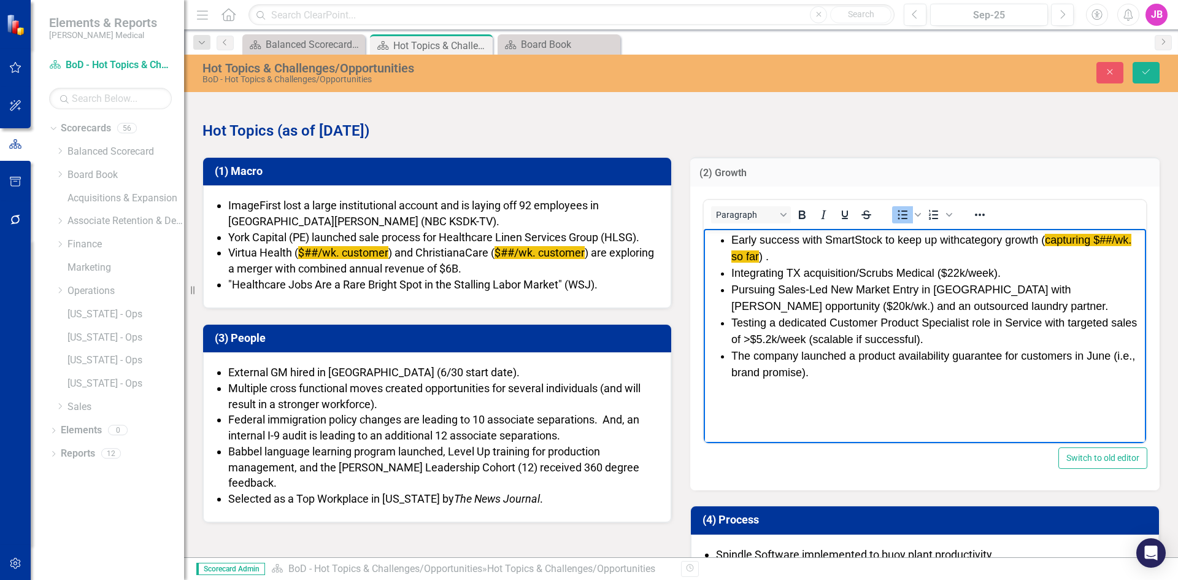
click at [765, 256] on span "category growth ( capturing $##/wk. so far ) ." at bounding box center [931, 248] width 400 height 29
click at [1022, 256] on span "category growth ( capturing $##/wk. so far ) and the pilot of the Customer Prod…" at bounding box center [931, 248] width 400 height 29
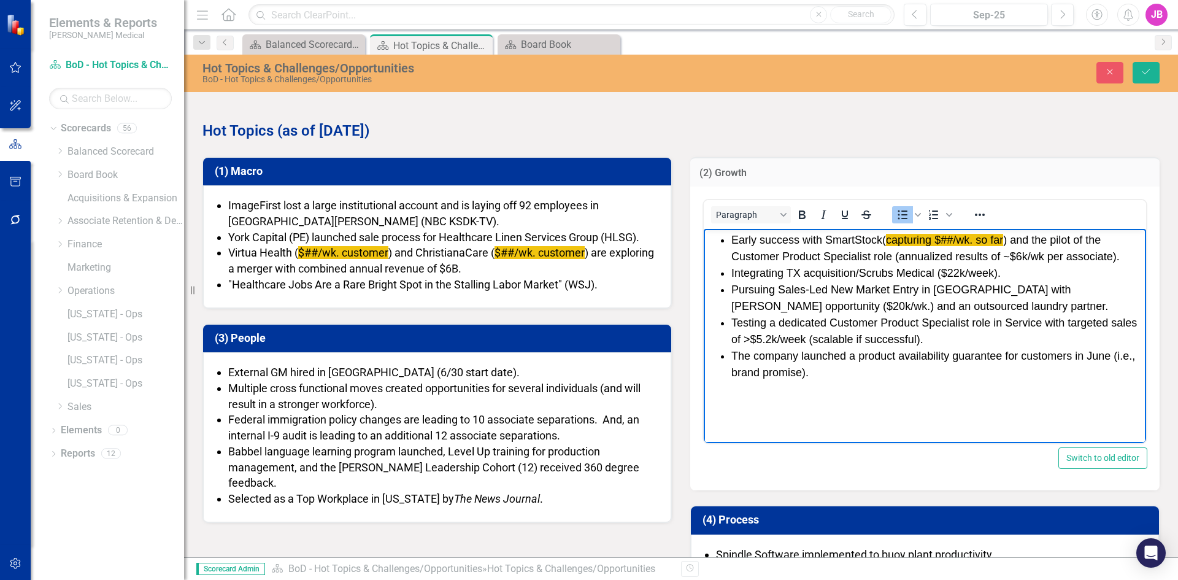
click at [813, 270] on span "Integrating TX acquisition/Scrubs Medical ( $22k/week )." at bounding box center [865, 273] width 269 height 12
click at [732, 272] on span "Integrating TX acquisition/Scrubs Medical ( $22k/week )." at bounding box center [865, 273] width 269 height 12
click at [1006, 271] on li "Integrating TX acquisition/Scrubs Medical ( $22k/week )." at bounding box center [937, 273] width 412 height 17
click at [817, 323] on span "Testing a dedicated Customer Product Specialist role in Service with targeted s…" at bounding box center [933, 330] width 405 height 29
click at [962, 324] on span "Testing a dedicated Customer Product Specialist role in Service with targeted s…" at bounding box center [933, 330] width 405 height 29
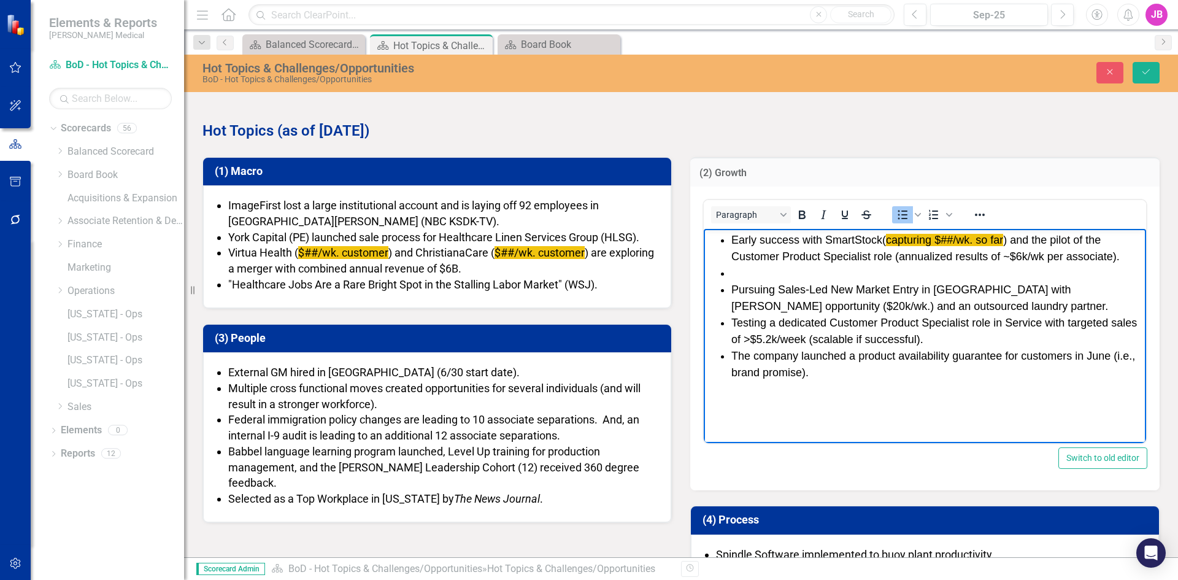
click at [758, 338] on span "Testing a dedicated Customer Product Specialist role in Service with targeted s…" at bounding box center [933, 330] width 405 height 29
click at [933, 338] on li "Testing a dedicated Customer Product Specialist role in Service with targeted s…" at bounding box center [937, 331] width 412 height 33
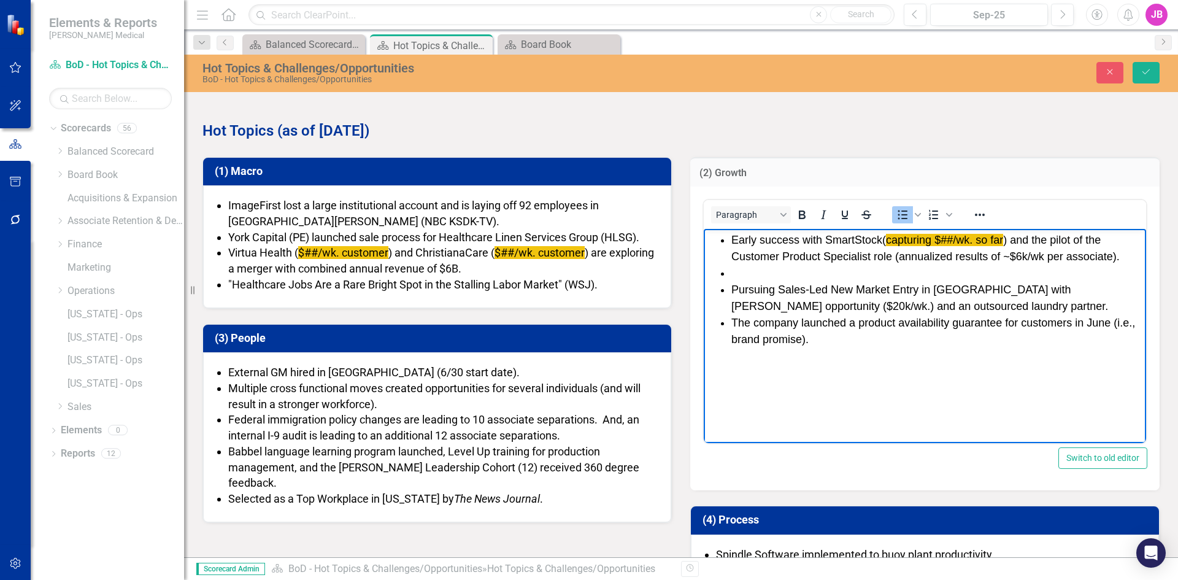
click at [837, 340] on li "The company launched a product availability guarantee for customers in June (i.…" at bounding box center [937, 331] width 412 height 33
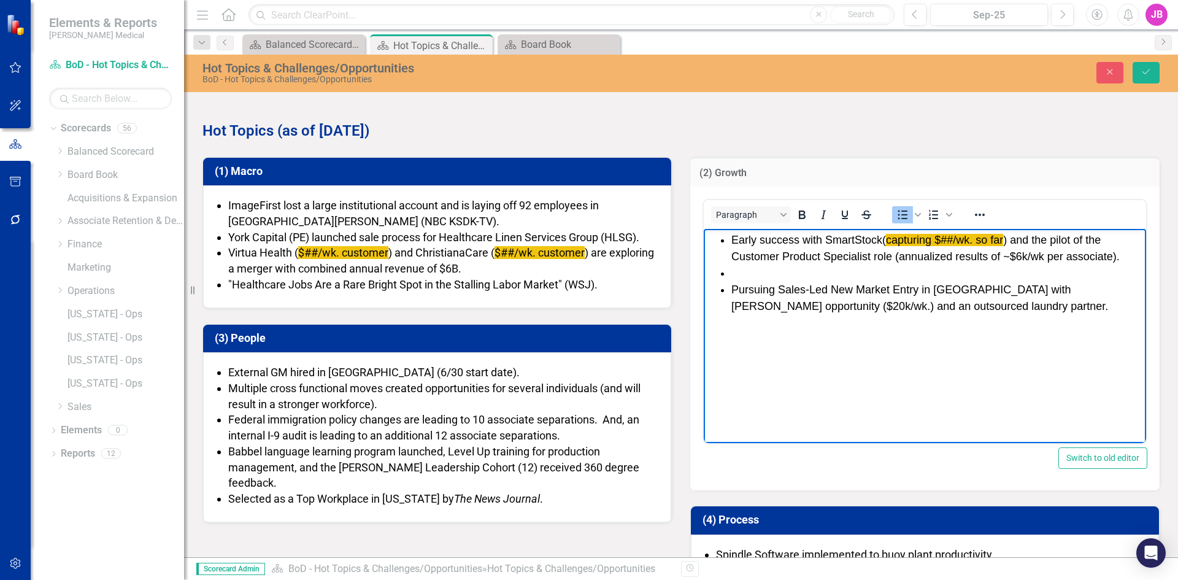
click at [847, 272] on li "Rich Text Area. Press ALT-0 for help." at bounding box center [937, 273] width 412 height 17
click at [764, 294] on span "Pursuing Sales-Led New Market Entry in [GEOGRAPHIC_DATA] with [PERSON_NAME] opp…" at bounding box center [919, 297] width 377 height 29
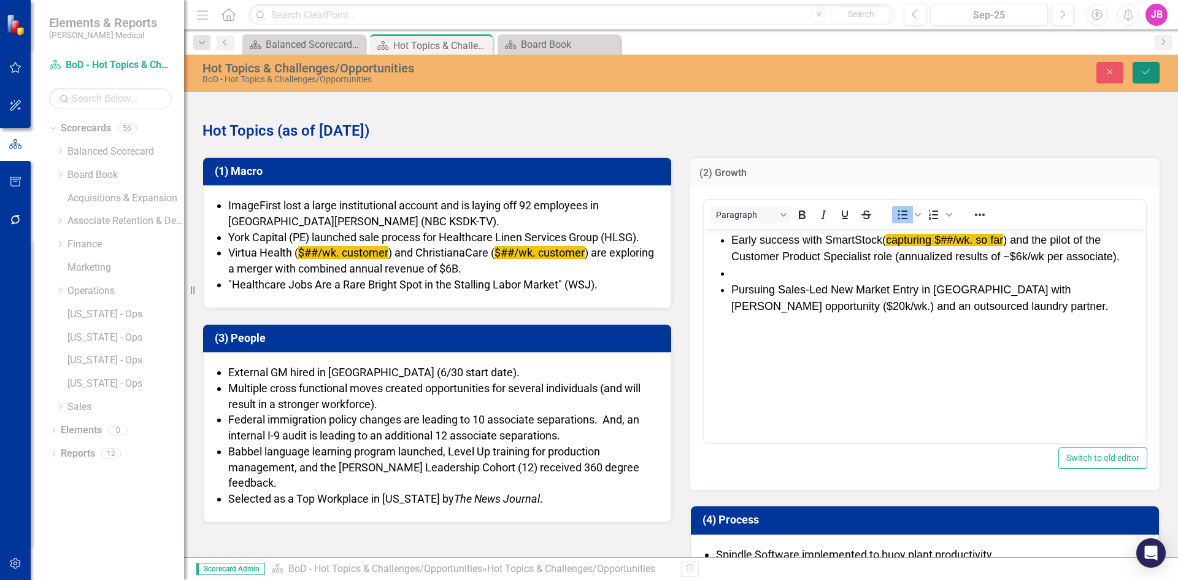
click at [1138, 72] on button "Save" at bounding box center [1145, 72] width 27 height 21
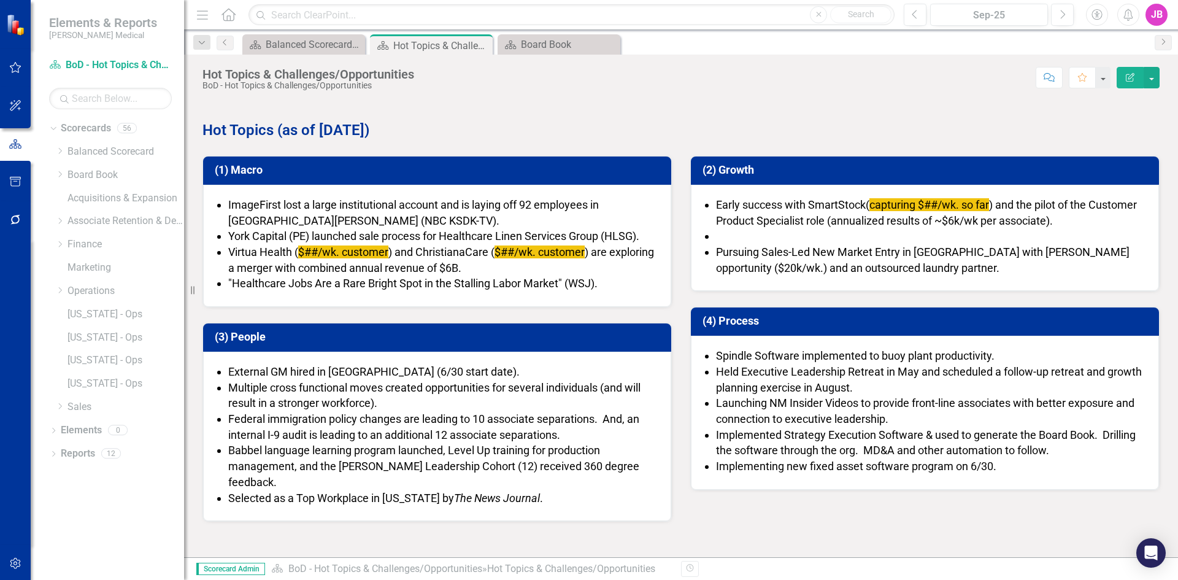
click at [806, 238] on li at bounding box center [931, 236] width 430 height 16
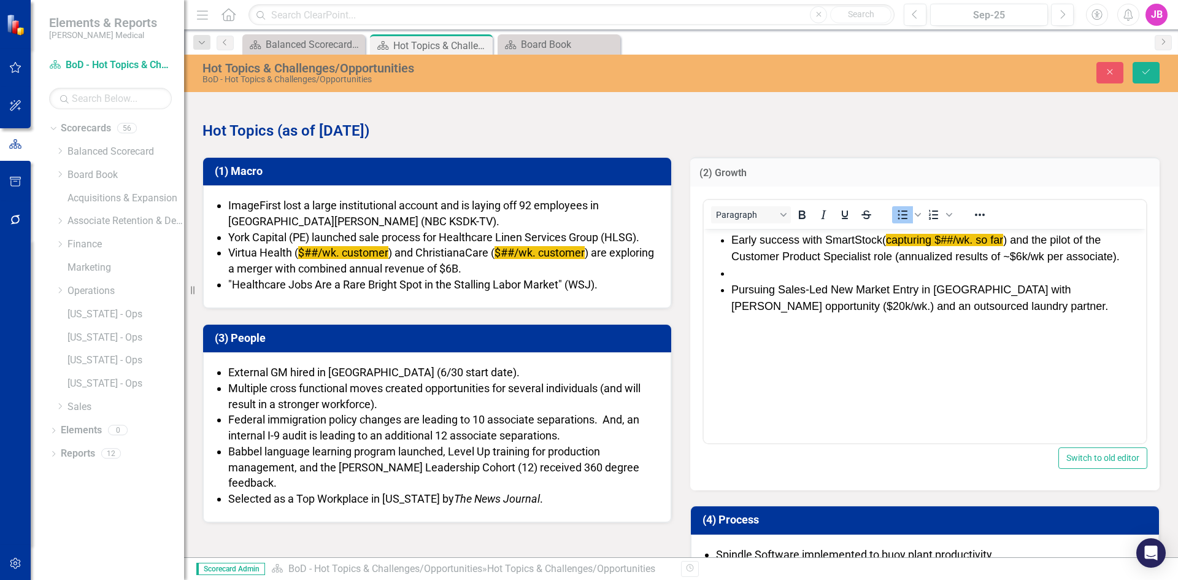
click at [775, 282] on li "Pursuing Sales-Led New Market Entry in [GEOGRAPHIC_DATA] with [PERSON_NAME] opp…" at bounding box center [937, 298] width 412 height 33
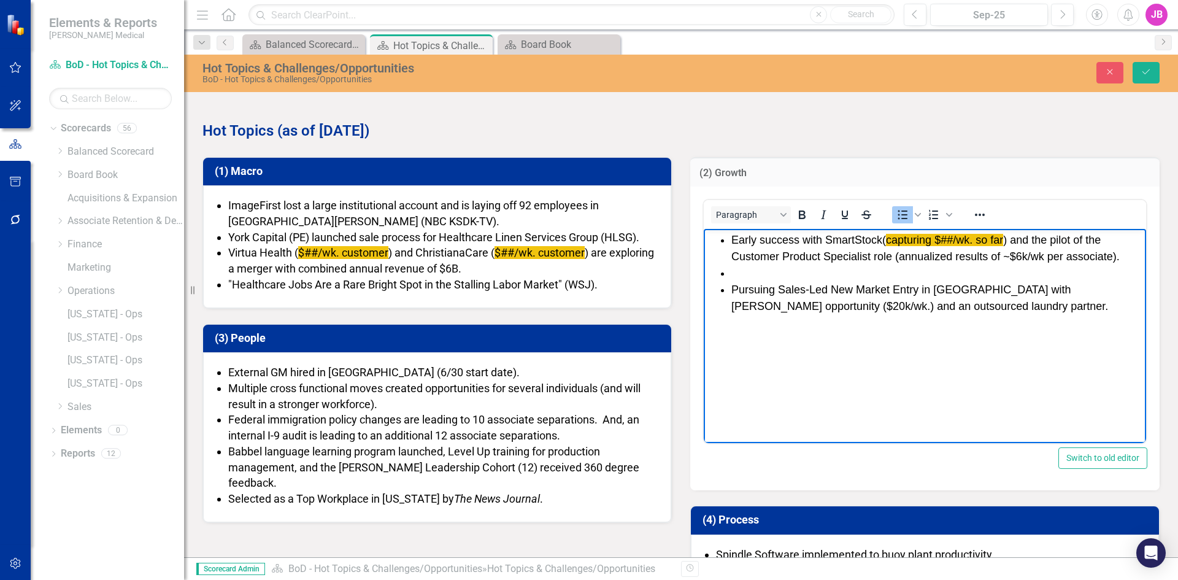
click at [776, 271] on li "Rich Text Area. Press ALT-0 for help." at bounding box center [937, 273] width 412 height 17
click at [878, 274] on li "RFPs with [PERSON_NAME] [PERSON_NAME]" at bounding box center [937, 273] width 412 height 17
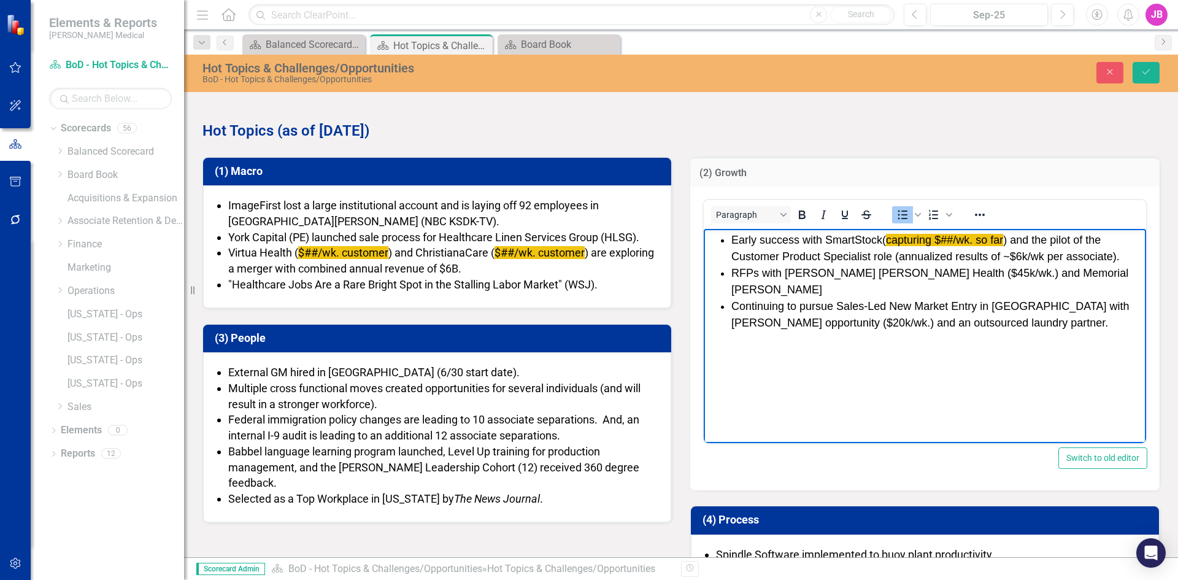
click at [1080, 269] on li "RFPs with [PERSON_NAME] [PERSON_NAME] Health ($45k/wk.) and Memorial [PERSON_NA…" at bounding box center [937, 281] width 412 height 33
click at [973, 321] on span "Continuing to pursue Sales-Led New Market Entry in [GEOGRAPHIC_DATA] with [PERS…" at bounding box center [930, 314] width 398 height 29
click at [1020, 322] on li "Continuing to pursue Sales-Led New Market Entry in [GEOGRAPHIC_DATA] with [PERS…" at bounding box center [937, 314] width 412 height 33
click at [1150, 71] on icon "Save" at bounding box center [1145, 71] width 11 height 9
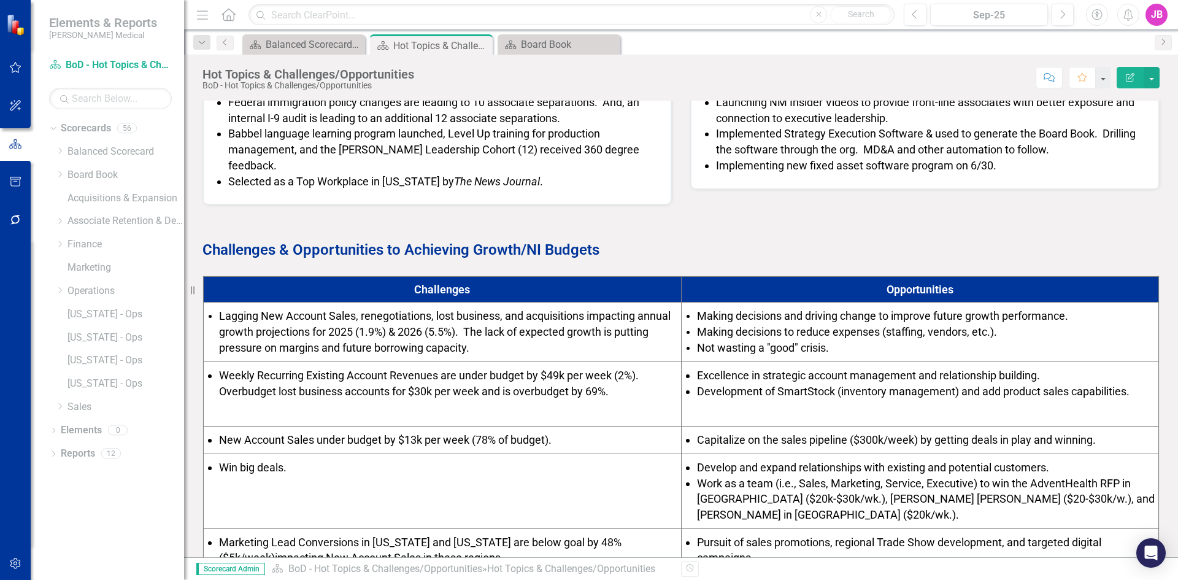
scroll to position [375, 0]
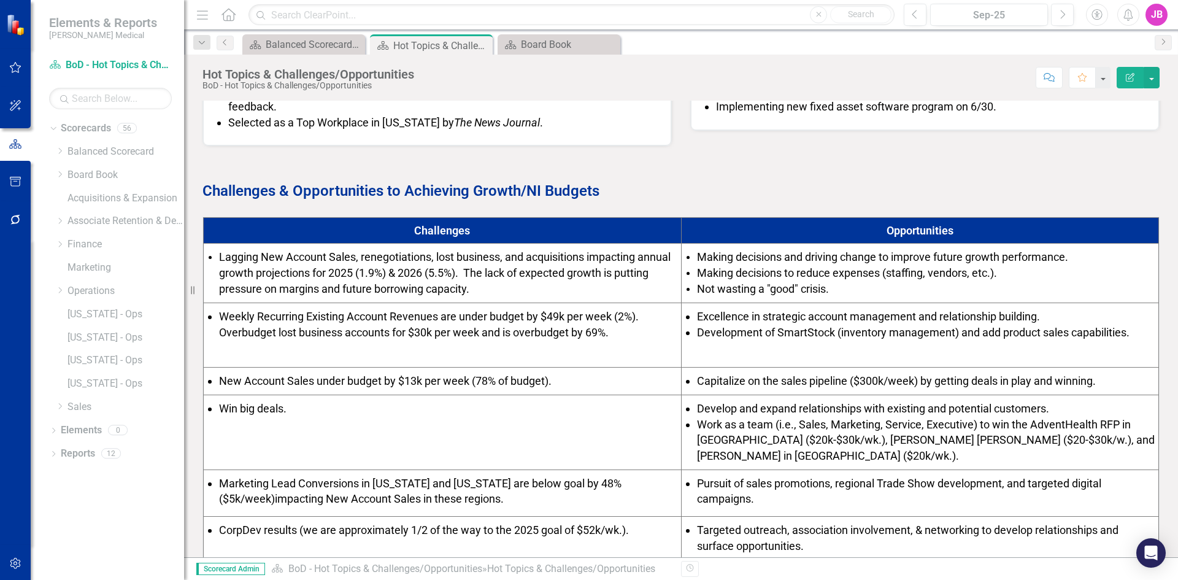
click at [860, 348] on td "Excellence in strategic account management and relationship building. Developme…" at bounding box center [920, 334] width 478 height 64
click at [846, 329] on span "Development of SmartStock (inventory management) and add product sales capabili…" at bounding box center [913, 332] width 432 height 13
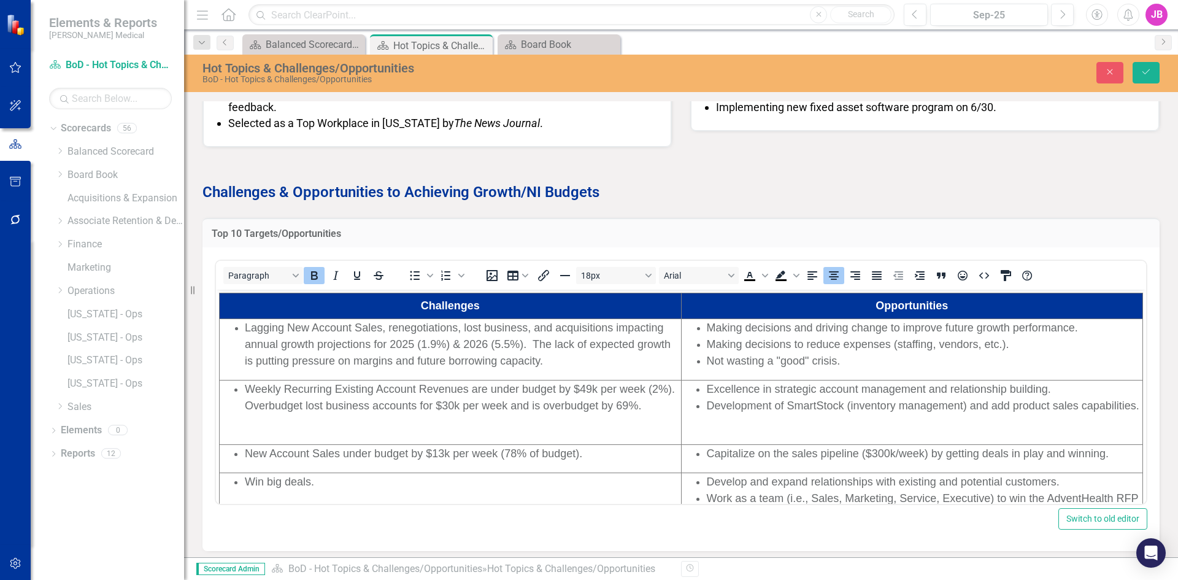
scroll to position [0, 0]
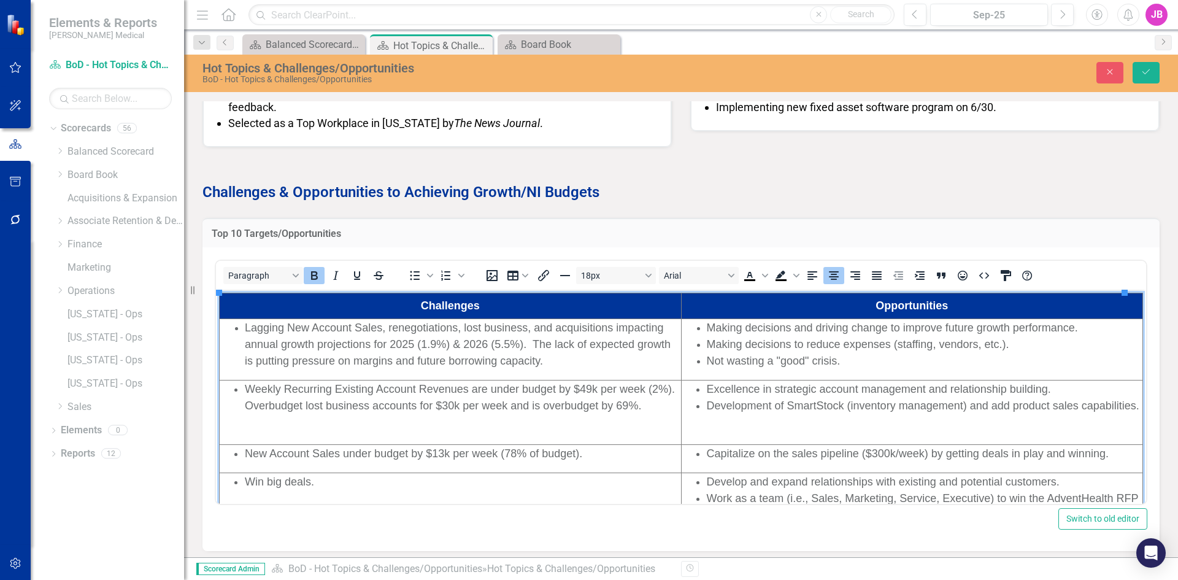
click at [815, 383] on span "Excellence in strategic account management and relationship building." at bounding box center [879, 389] width 344 height 12
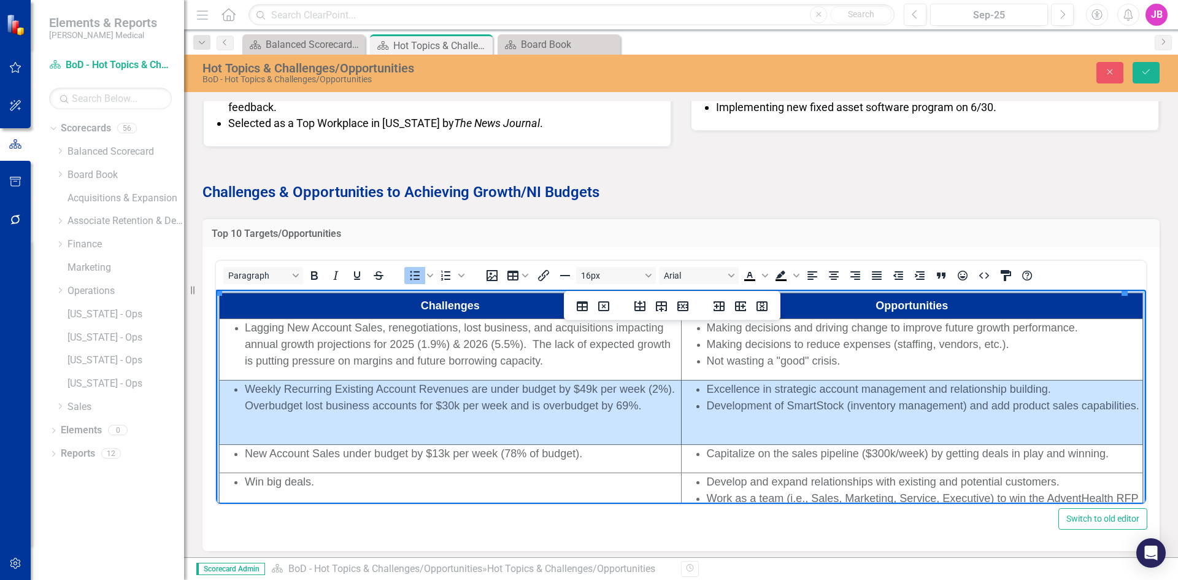
drag, startPoint x: 826, startPoint y: 423, endPoint x: 354, endPoint y: 399, distance: 472.9
click at [354, 399] on tr "Weekly Recurring Existing Account Revenues are under budget by $49k per week (2…" at bounding box center [681, 412] width 923 height 64
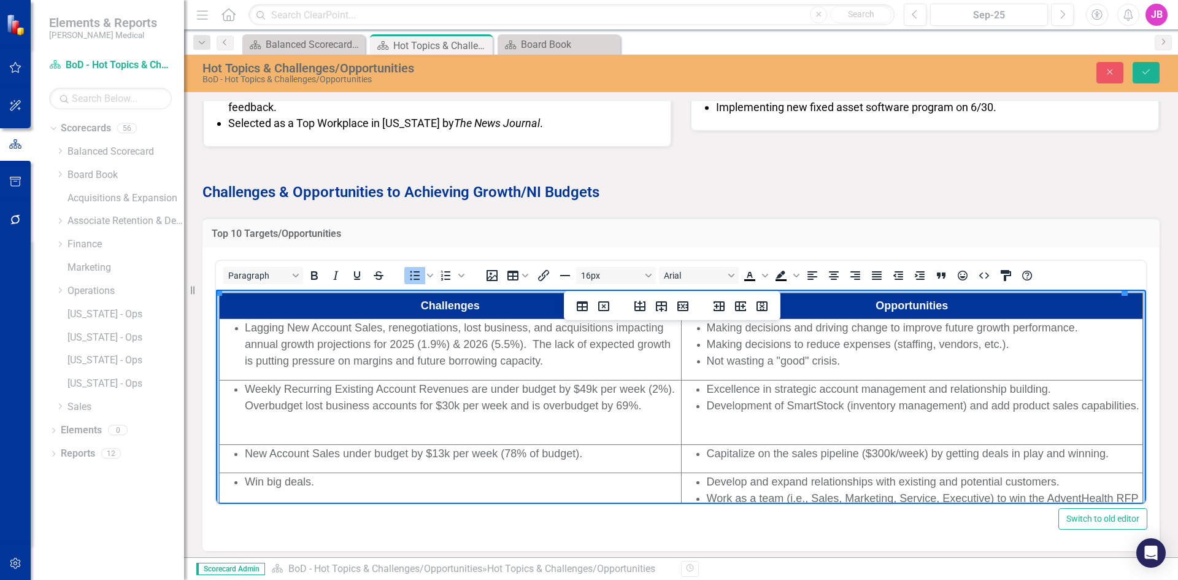
drag, startPoint x: 354, startPoint y: 399, endPoint x: 335, endPoint y: 421, distance: 28.7
click at [335, 421] on td "Weekly Recurring Existing Account Revenues are under budget by $49k per week (2…" at bounding box center [451, 412] width 462 height 64
click at [826, 414] on li "Development of SmartStock (inventory management) and add product sales capabili…" at bounding box center [924, 405] width 435 height 17
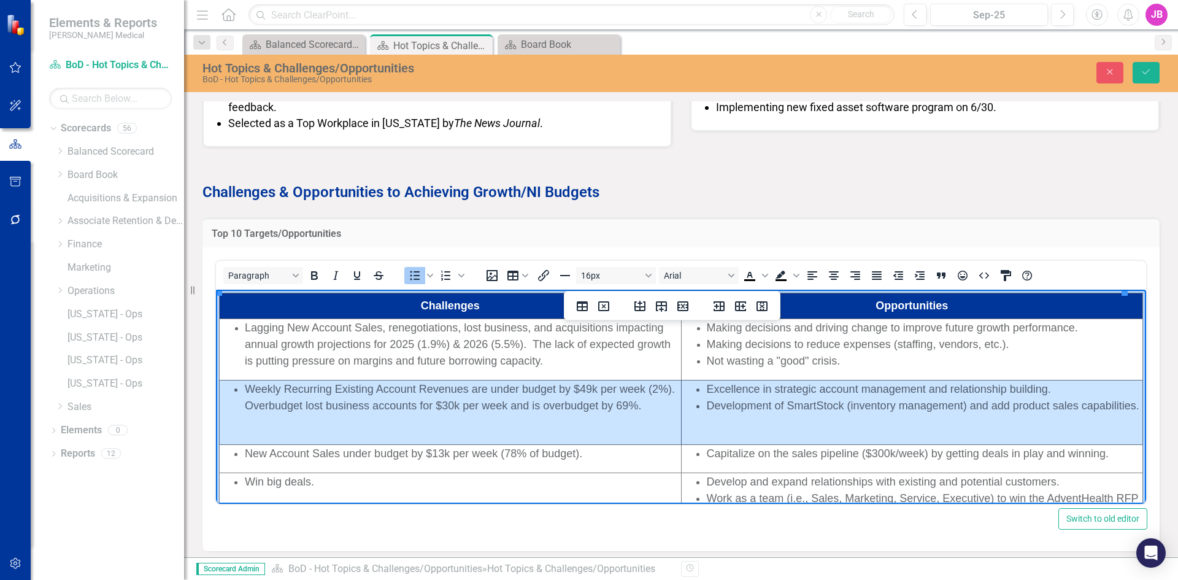
drag, startPoint x: 826, startPoint y: 418, endPoint x: 475, endPoint y: 408, distance: 350.3
click at [475, 408] on tr "Weekly Recurring Existing Account Revenues are under budget by $49k per week (2…" at bounding box center [681, 412] width 923 height 64
click at [637, 302] on icon "Insert row before" at bounding box center [639, 306] width 15 height 15
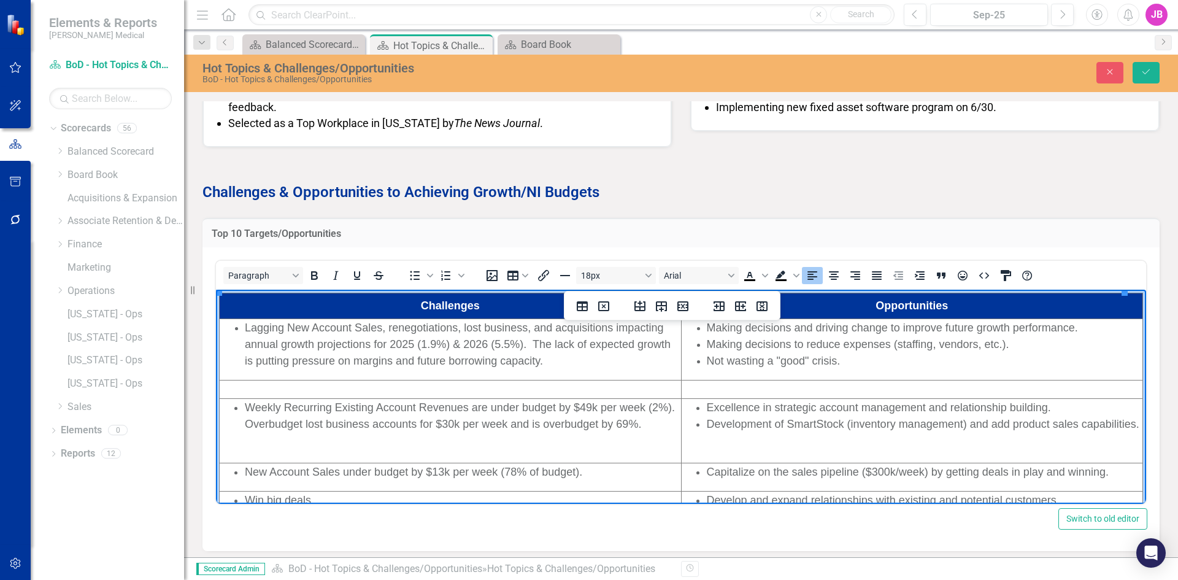
click at [362, 389] on td "Rich Text Area. Press ALT-0 for help." at bounding box center [451, 389] width 462 height 18
click at [414, 270] on icon "Bullet list" at bounding box center [414, 275] width 15 height 15
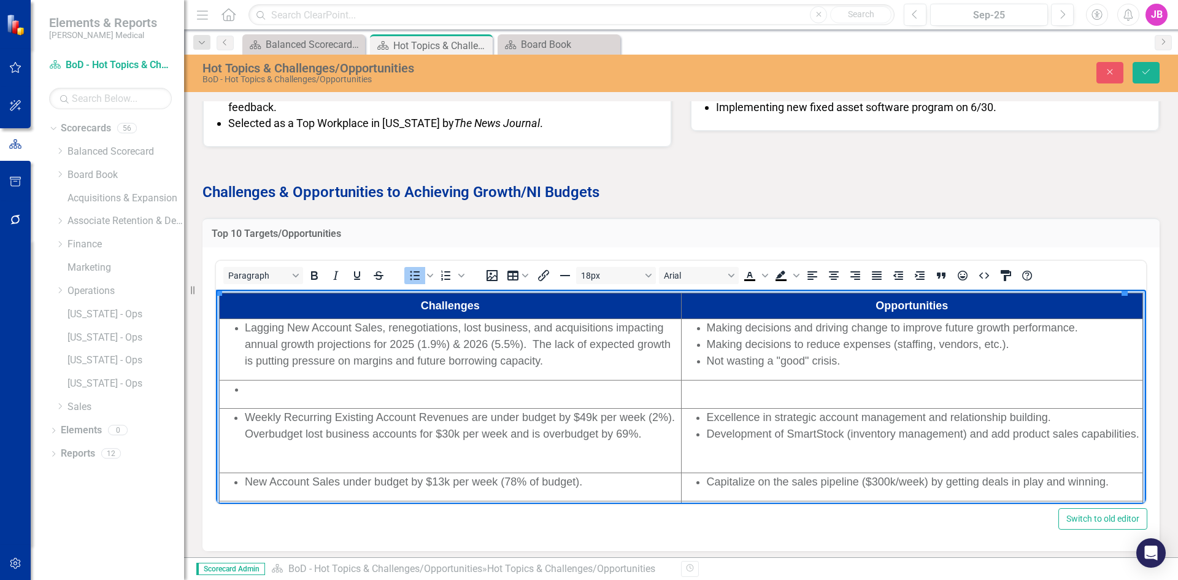
click at [274, 394] on li "Rich Text Area. Press ALT-0 for help." at bounding box center [462, 389] width 435 height 17
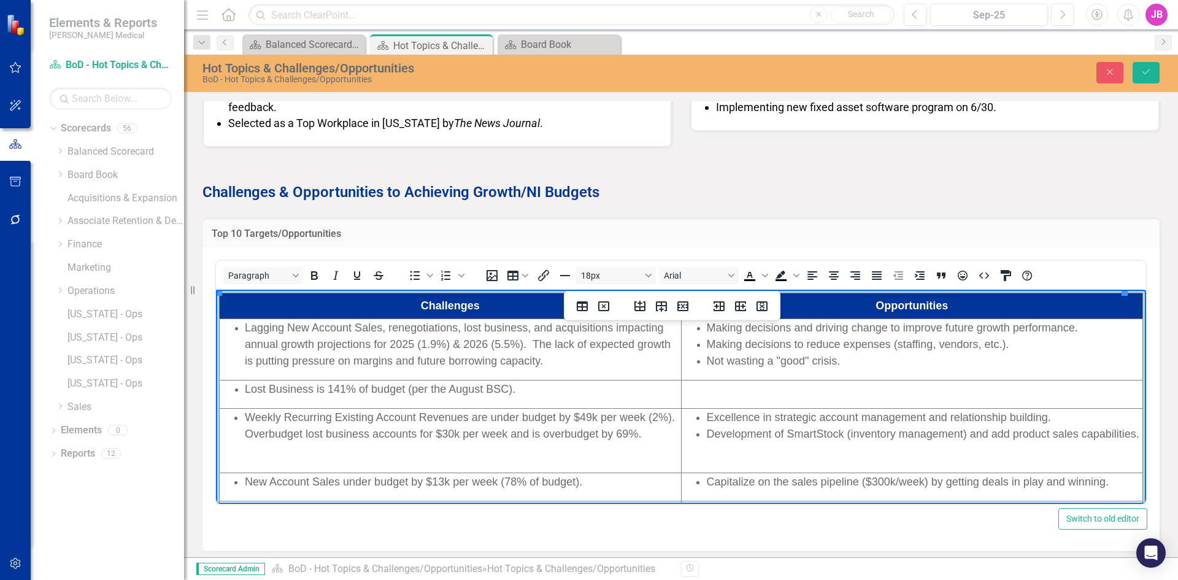
click at [696, 396] on div "Rich Text Area. Press ALT-0 for help." at bounding box center [912, 389] width 460 height 17
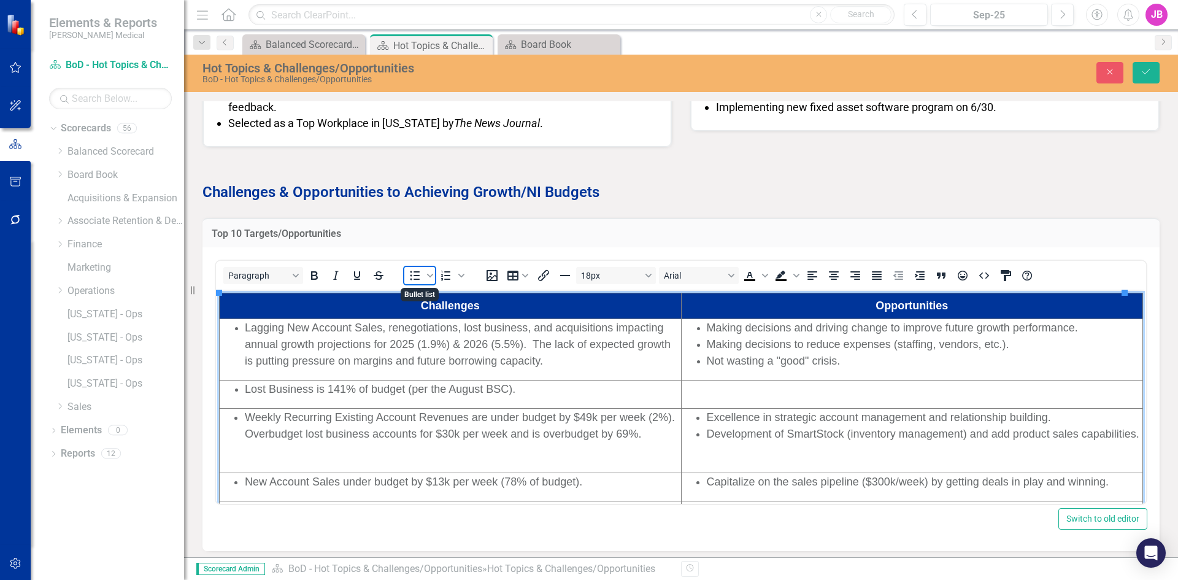
click at [415, 277] on icon "Bullet list" at bounding box center [414, 275] width 15 height 15
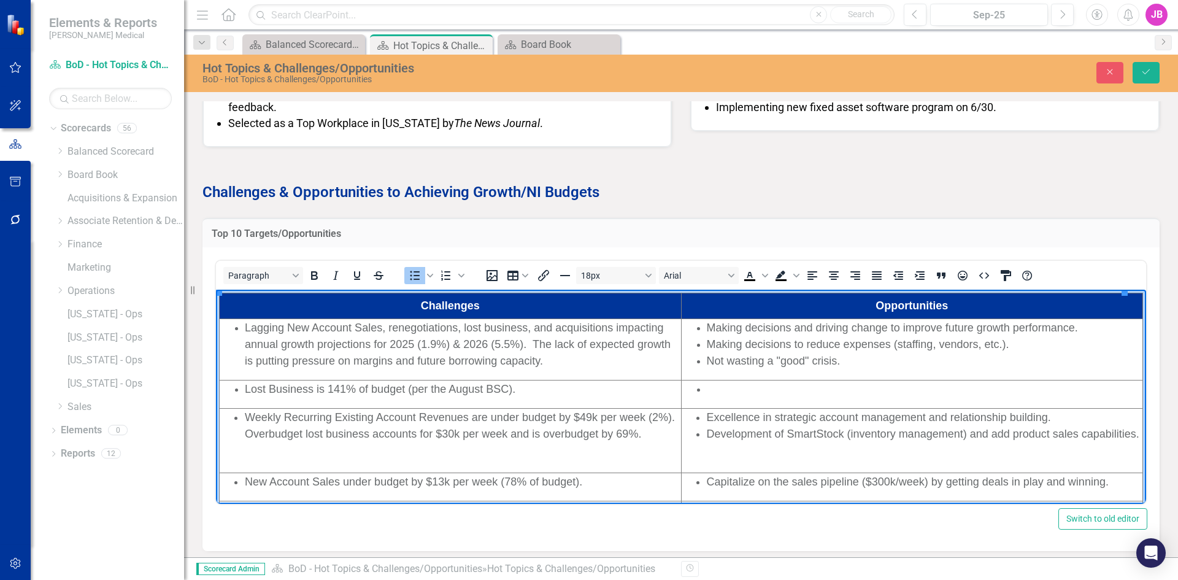
click at [708, 389] on li "Rich Text Area. Press ALT-0 for help." at bounding box center [924, 389] width 435 height 17
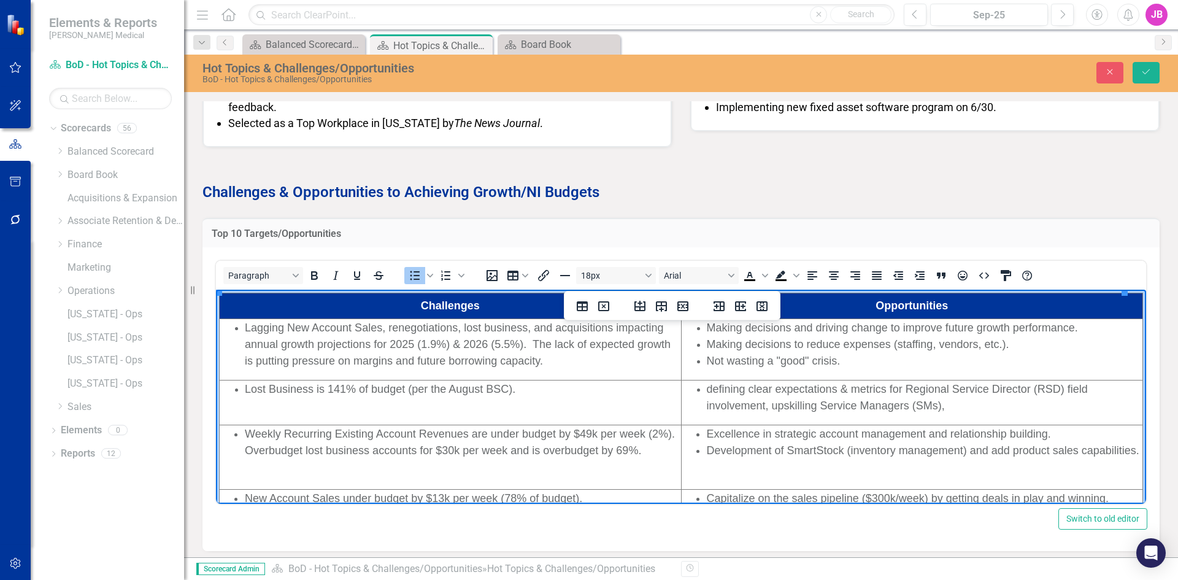
click at [707, 393] on span "defining clear expectations & metrics for Regional Service Director (RSD) field…" at bounding box center [897, 397] width 381 height 29
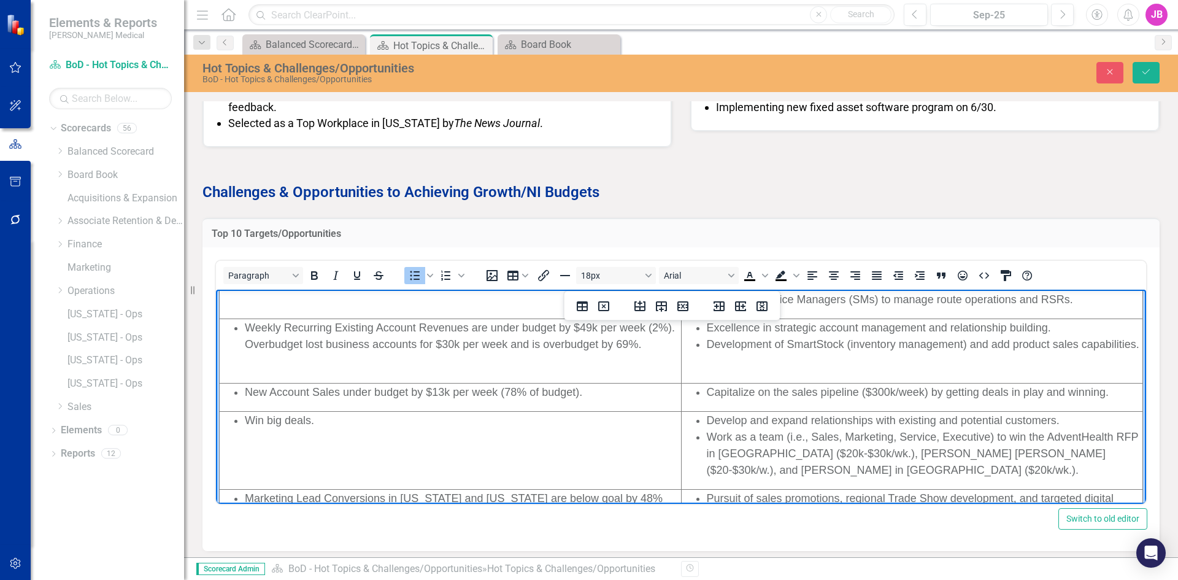
scroll to position [61, 0]
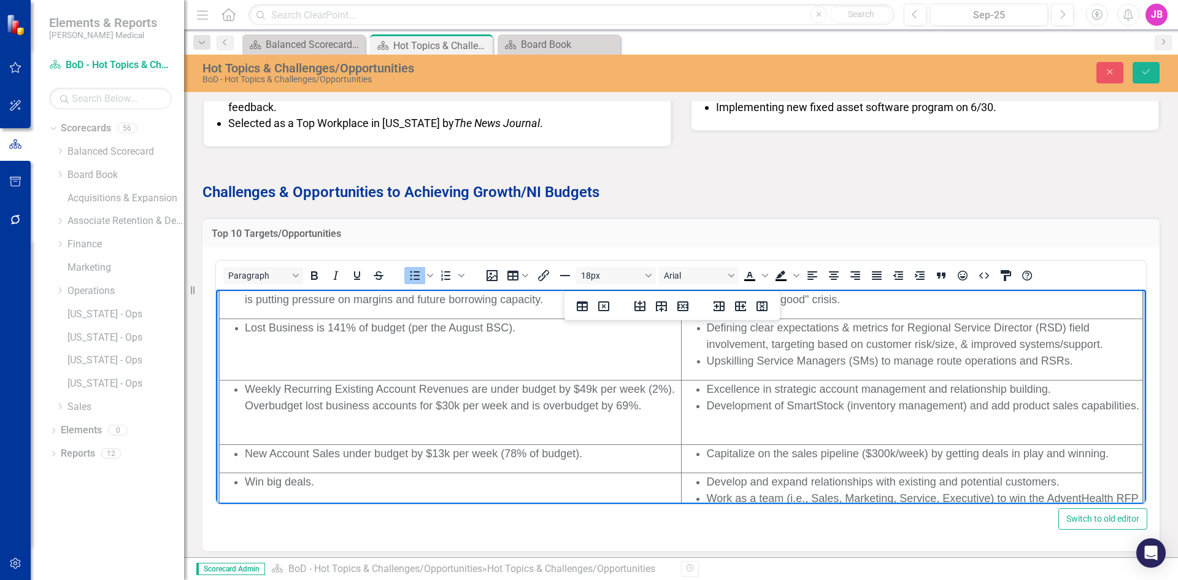
click at [283, 414] on li "Weekly Recurring Existing Account Revenues are under budget by $49k per week (2…" at bounding box center [462, 397] width 435 height 33
click at [369, 326] on span "Lost Business is 141% of budget (per the August BSC)." at bounding box center [380, 327] width 270 height 12
click at [289, 414] on li "Weekly Recurring Existing Account Revenues are under budget by $49k per week (2…" at bounding box center [462, 397] width 435 height 33
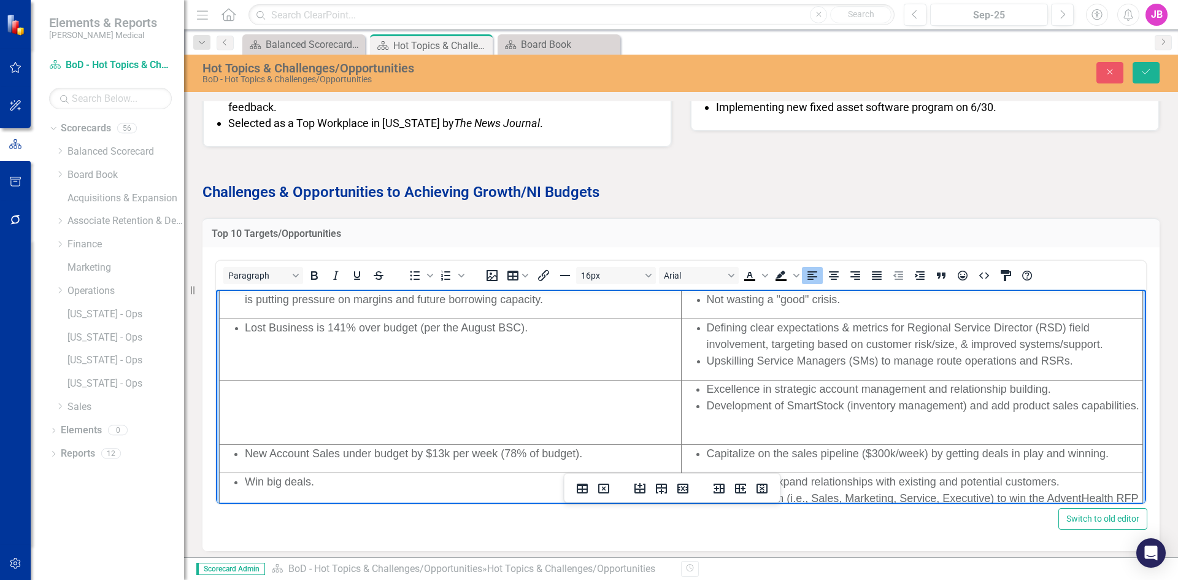
click at [805, 414] on li "Development of SmartStock (inventory management) and add product sales capabili…" at bounding box center [924, 405] width 435 height 17
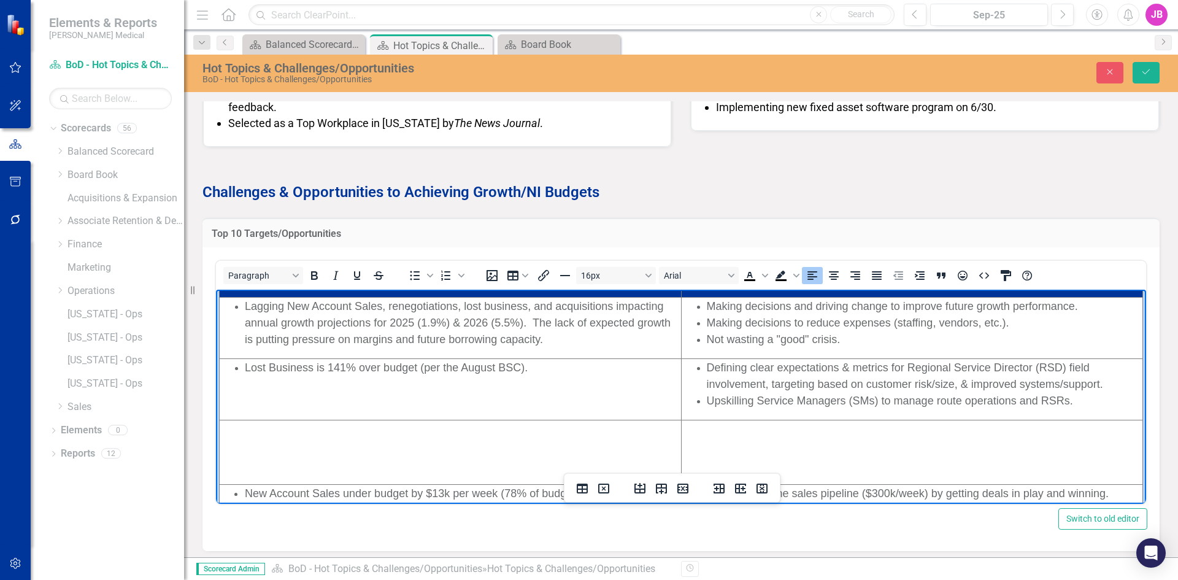
scroll to position [0, 0]
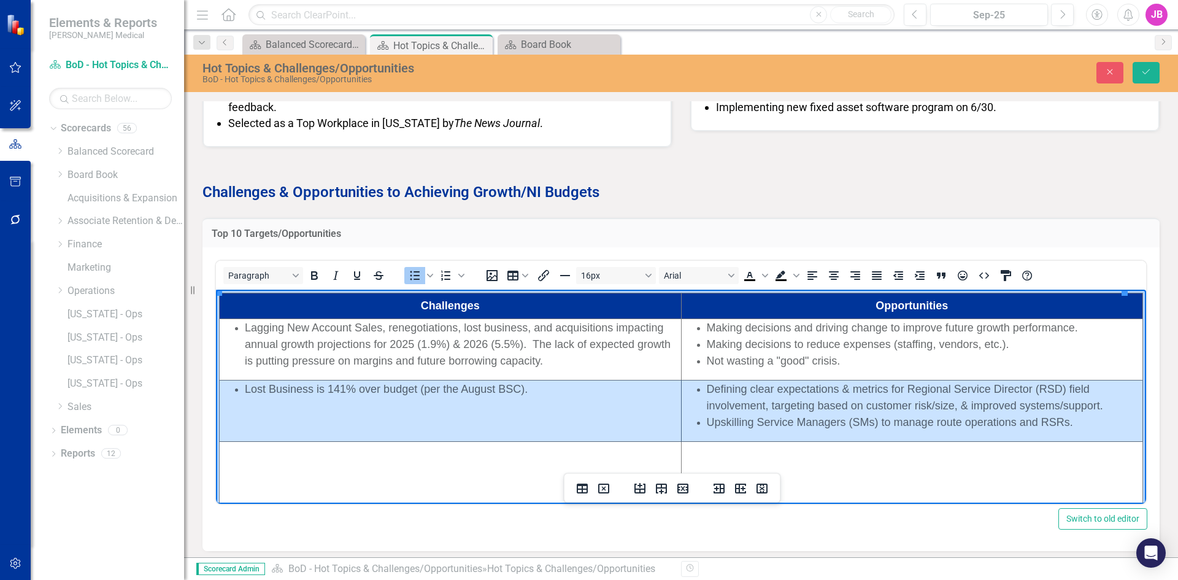
drag, startPoint x: 1084, startPoint y: 421, endPoint x: 480, endPoint y: 410, distance: 604.2
click at [480, 410] on tr "Lost Business is 141% over budget (per the August BSC). Defining clear expectat…" at bounding box center [681, 410] width 923 height 61
click at [471, 408] on td "Lost Business is 141% over budget (per the August BSC)." at bounding box center [451, 410] width 462 height 61
drag, startPoint x: 1074, startPoint y: 418, endPoint x: 369, endPoint y: 389, distance: 705.9
click at [369, 389] on tr "Lost Business is 141% over budget (per the August BSC). Defining clear expectat…" at bounding box center [681, 410] width 923 height 61
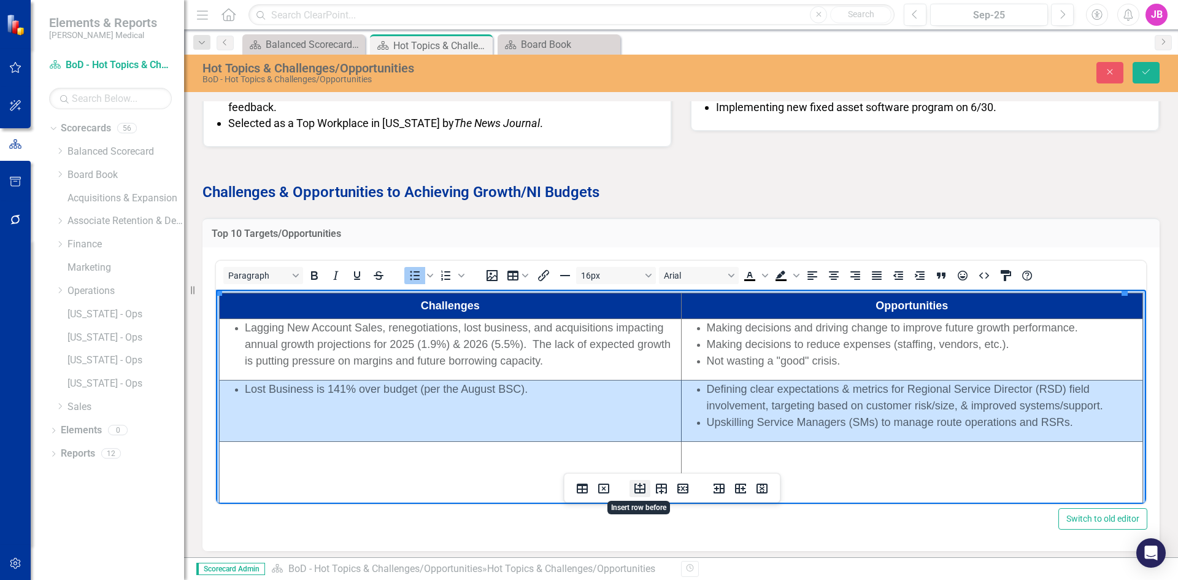
click at [640, 486] on icon "Insert row before" at bounding box center [639, 488] width 11 height 10
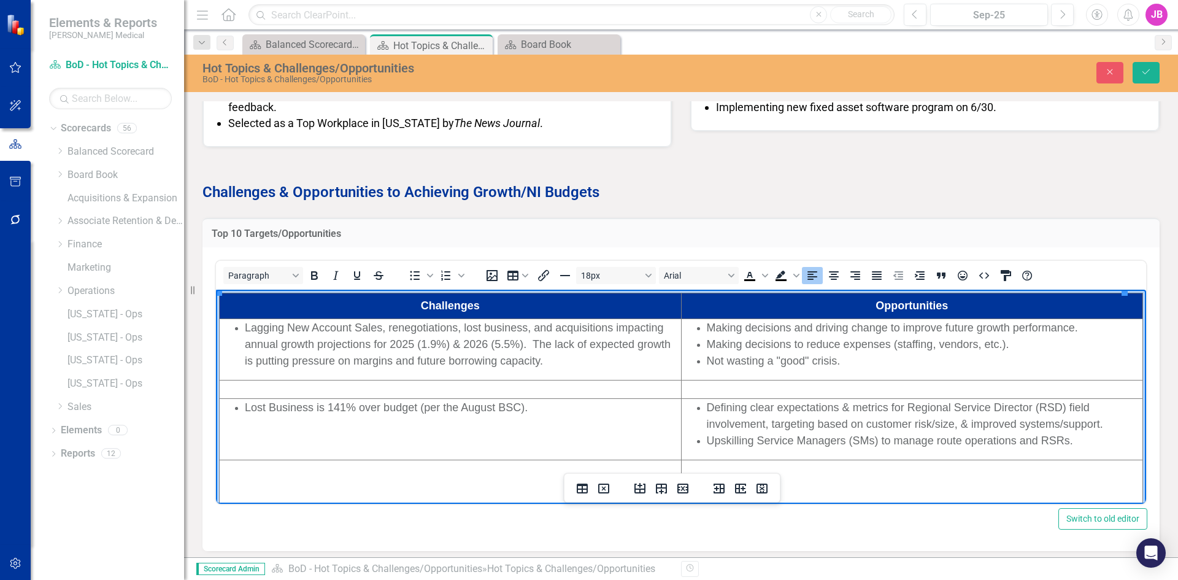
click at [408, 389] on td "Rich Text Area. Press ALT-0 for help." at bounding box center [451, 389] width 462 height 18
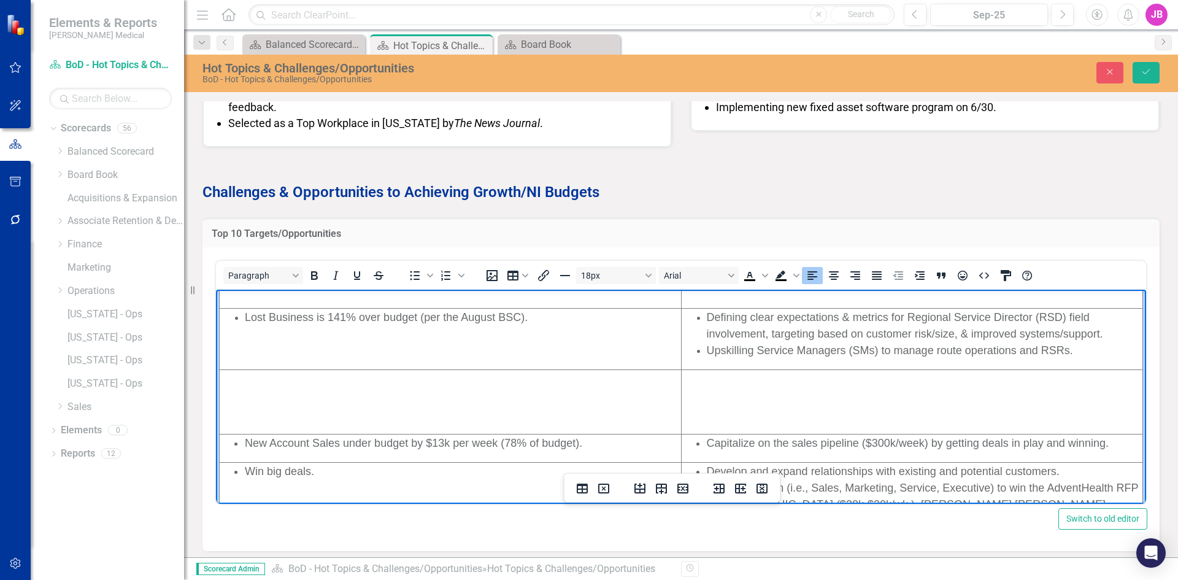
scroll to position [123, 0]
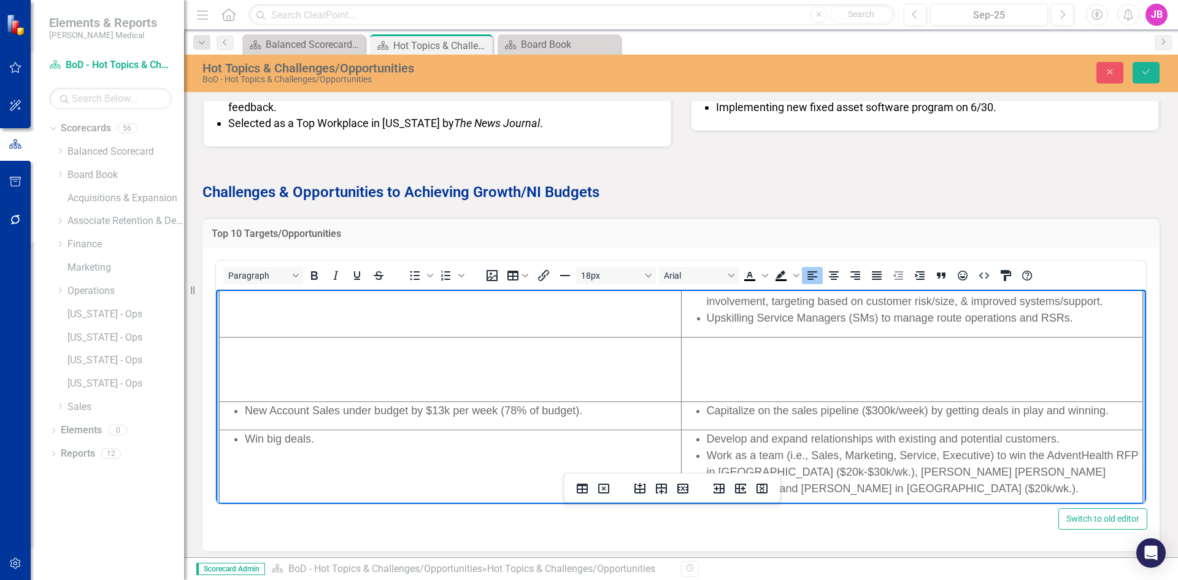
click at [400, 383] on td "Rich Text Area. Press ALT-0 for help." at bounding box center [451, 369] width 462 height 64
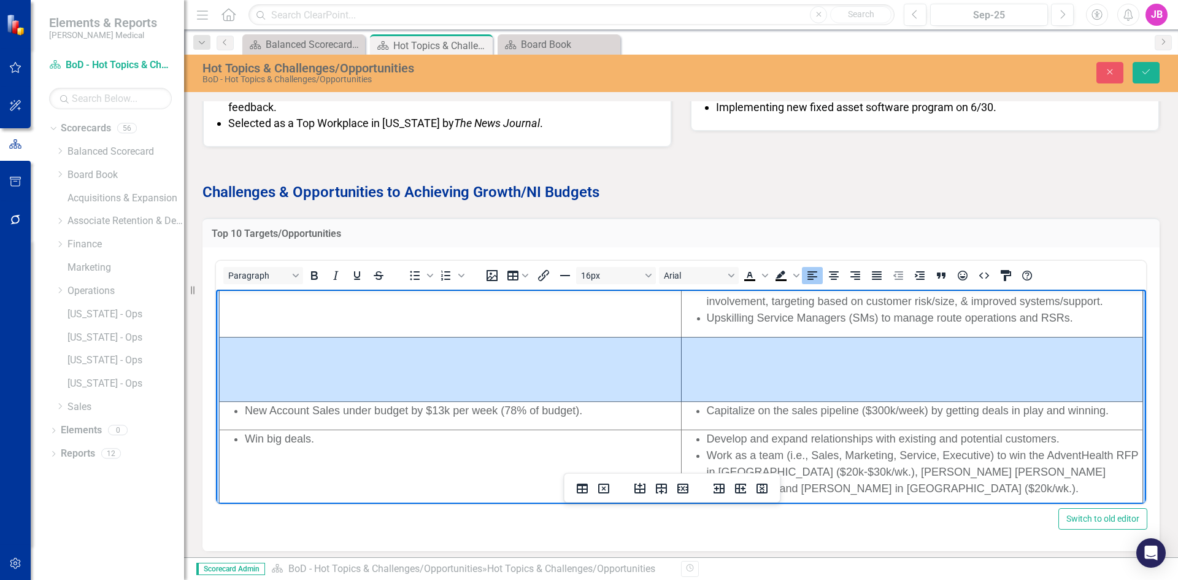
drag, startPoint x: 347, startPoint y: 369, endPoint x: 775, endPoint y: 374, distance: 427.5
click at [775, 374] on tr "Rich Text Area. Press ALT-0 for help." at bounding box center [681, 369] width 923 height 64
click at [679, 485] on icon "Delete row" at bounding box center [682, 488] width 11 height 10
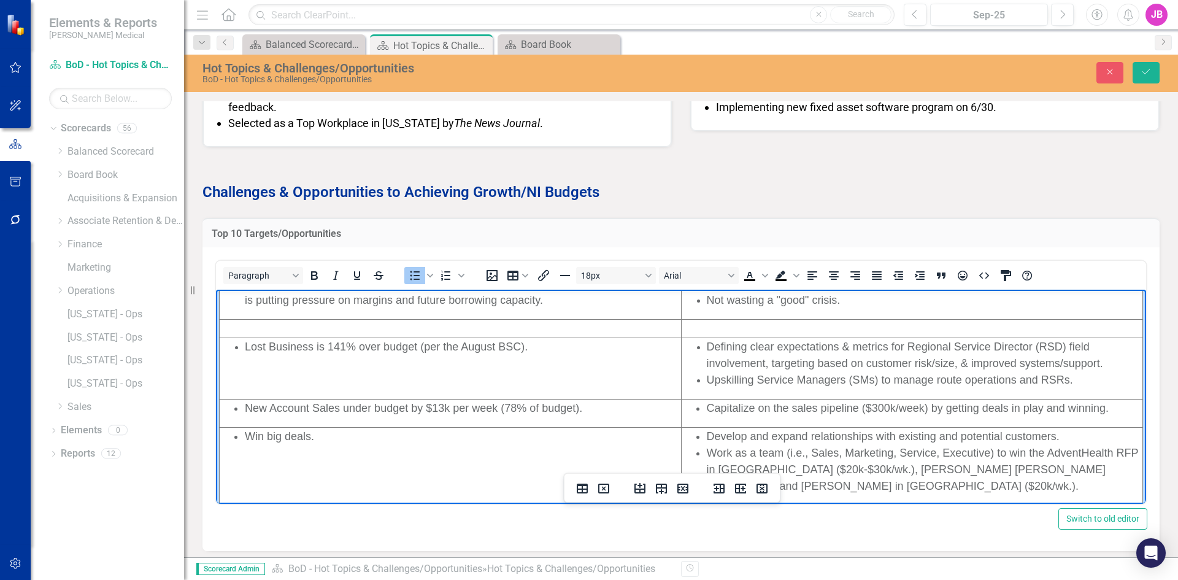
scroll to position [0, 0]
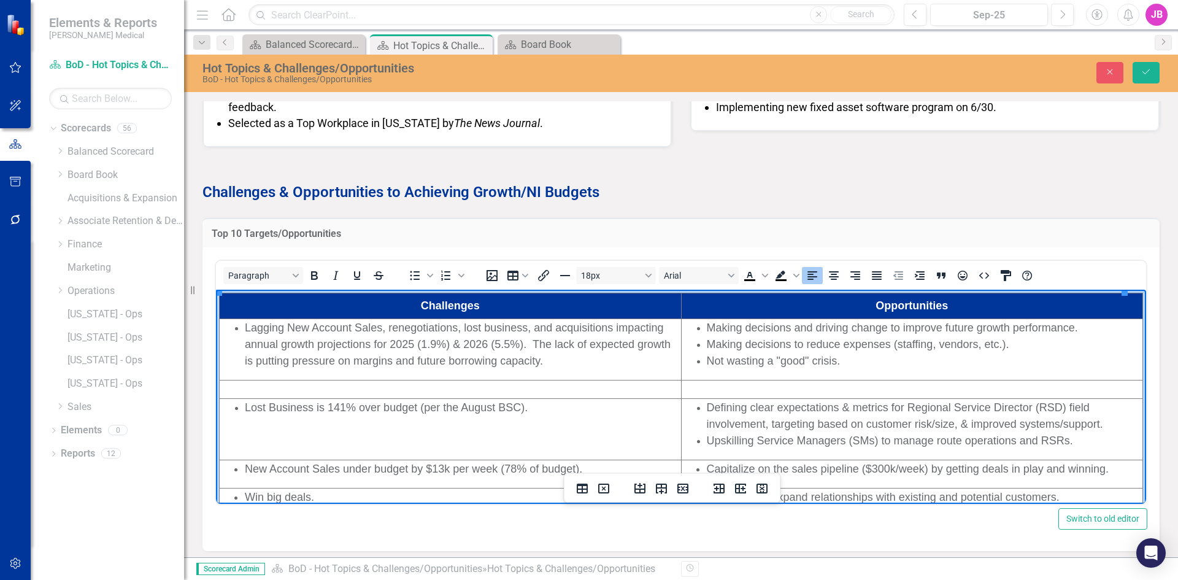
click at [541, 391] on td "Rich Text Area. Press ALT-0 for help." at bounding box center [451, 389] width 462 height 18
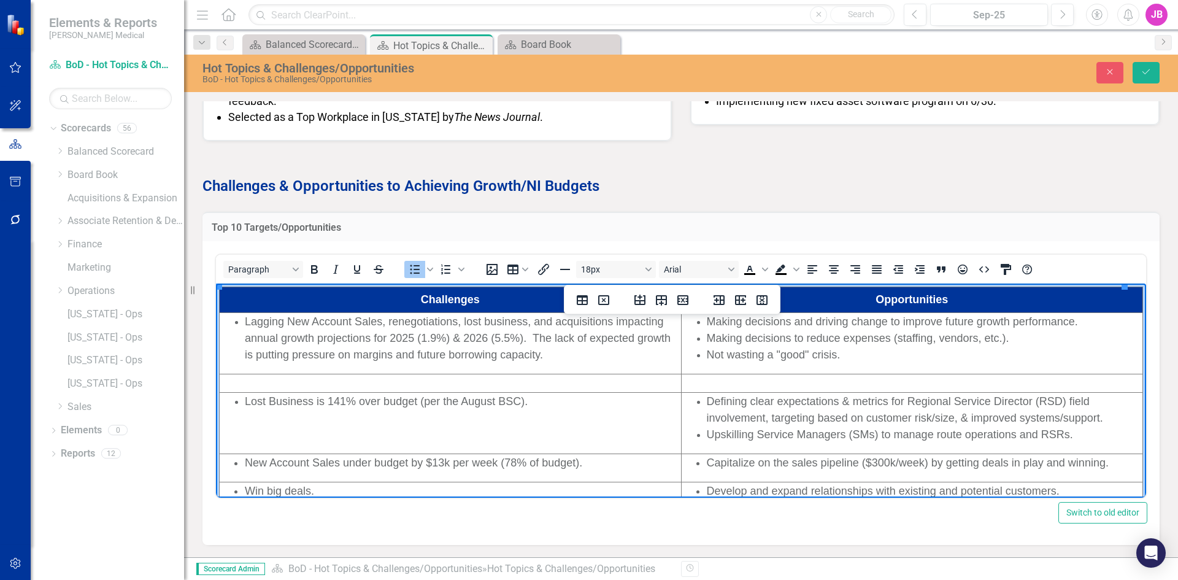
click at [593, 462] on li "New Account Sales under budget by $13k per week (78% of budget)." at bounding box center [462, 462] width 435 height 17
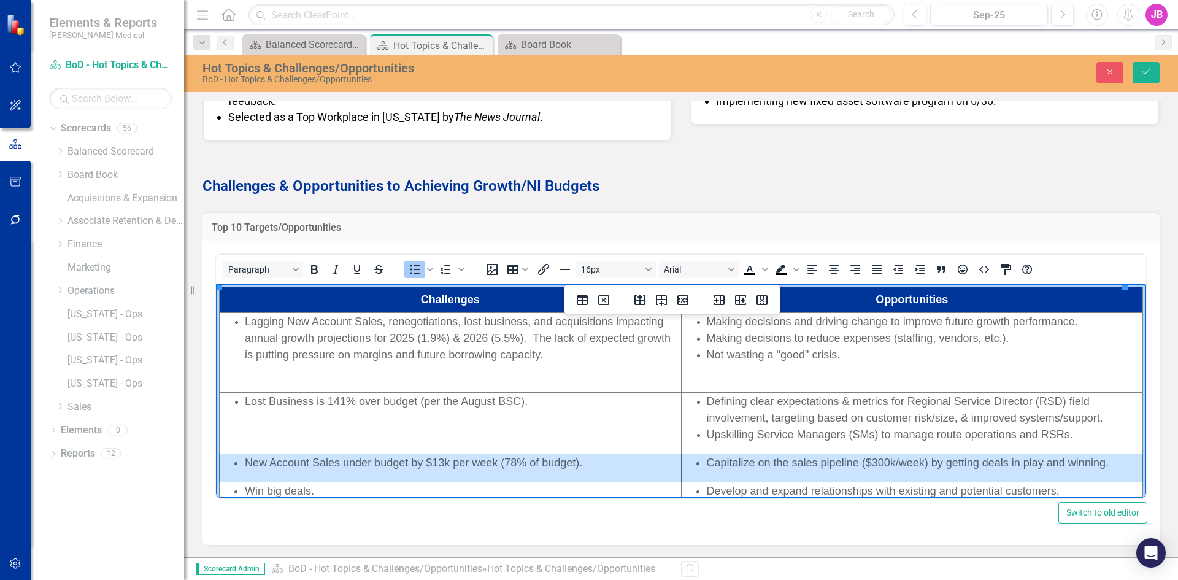
drag, startPoint x: 1109, startPoint y: 462, endPoint x: 542, endPoint y: 460, distance: 566.7
click at [542, 460] on tr "New Account Sales under budget by $13k per week (78% of budget). Capitalize on …" at bounding box center [681, 467] width 923 height 28
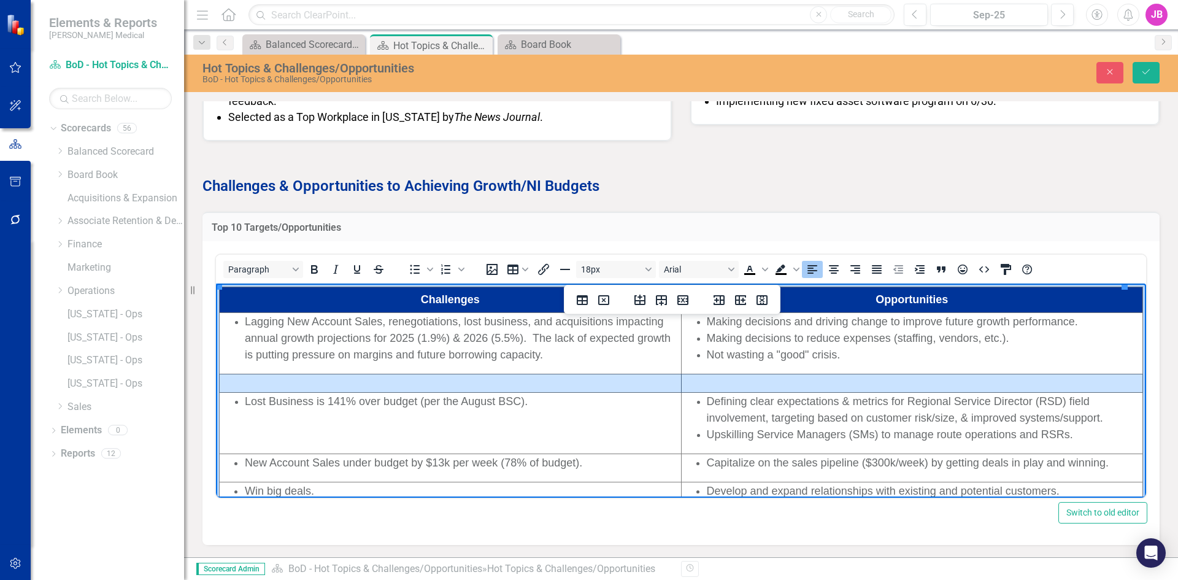
drag, startPoint x: 738, startPoint y: 385, endPoint x: 643, endPoint y: 381, distance: 94.5
click at [643, 381] on tr "Rich Text Area. Press ALT-0 for help." at bounding box center [681, 383] width 923 height 18
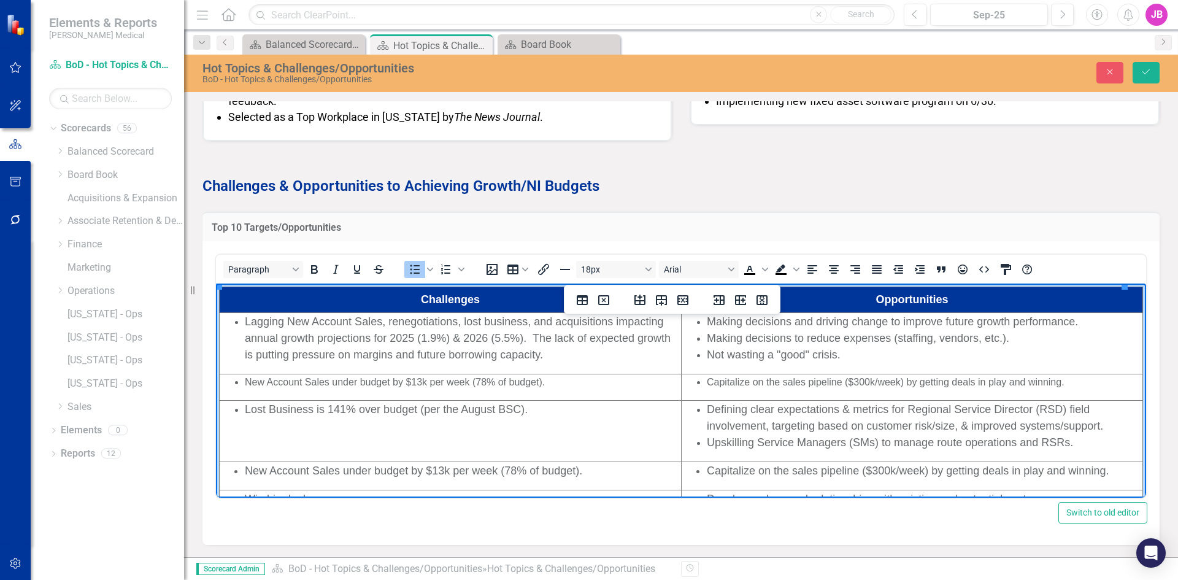
click at [755, 429] on span "Defining clear expectations & metrics for Regional Service Director (RSD) field…" at bounding box center [905, 417] width 396 height 29
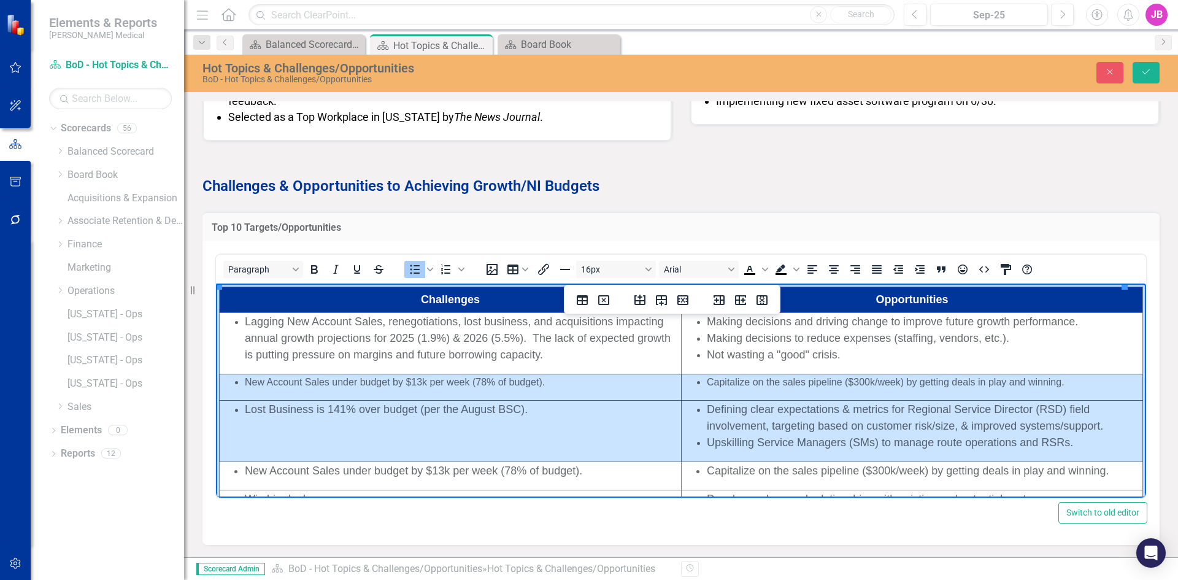
drag, startPoint x: 1071, startPoint y: 440, endPoint x: 470, endPoint y: 383, distance: 603.8
click at [470, 383] on tbody "Challenges Opportunities Lagging New Account Sales, renegotiations, lost busine…" at bounding box center [681, 473] width 923 height 373
click at [650, 268] on button "16px" at bounding box center [616, 269] width 80 height 17
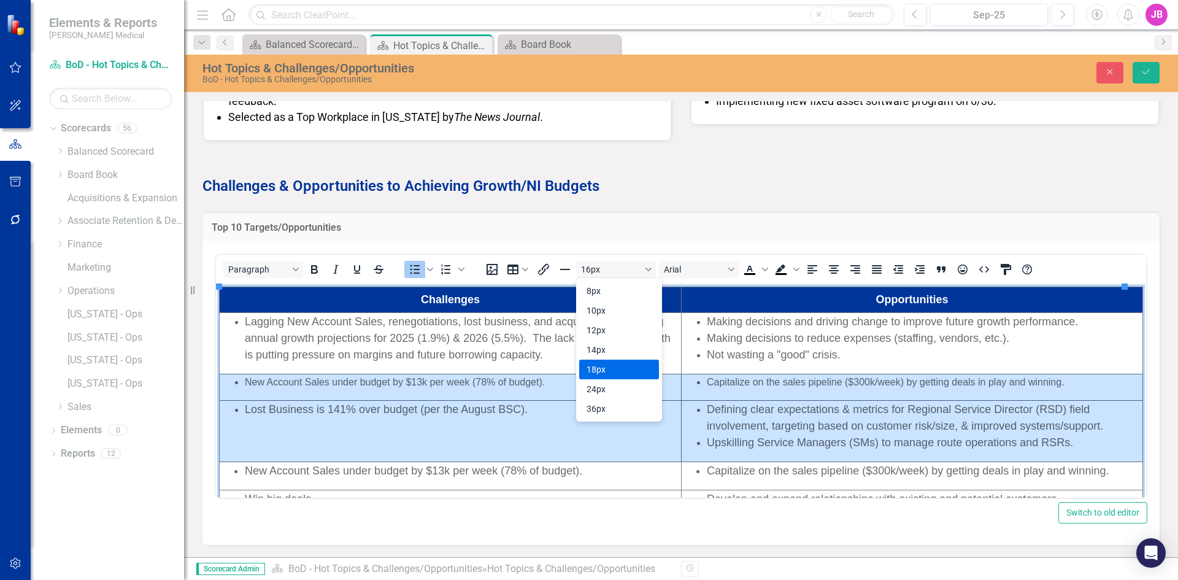
click at [613, 362] on div "18px" at bounding box center [610, 369] width 48 height 15
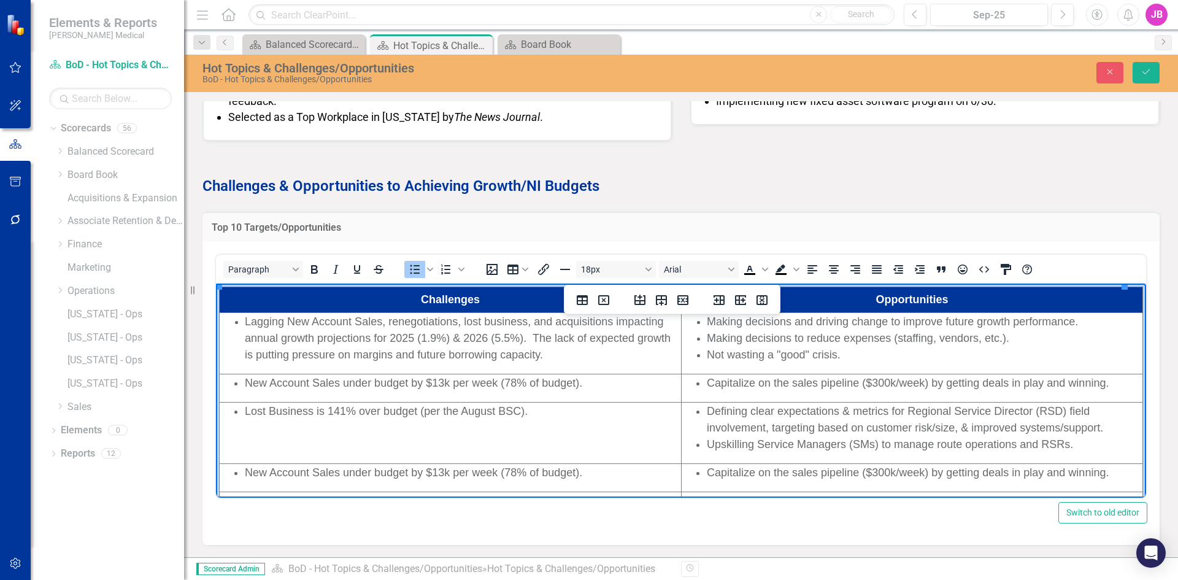
click at [760, 435] on td "Defining clear expectations & metrics for Regional Service Director (RSD) field…" at bounding box center [911, 432] width 461 height 61
click at [761, 353] on span "Not wasting a "good" crisis." at bounding box center [774, 354] width 134 height 12
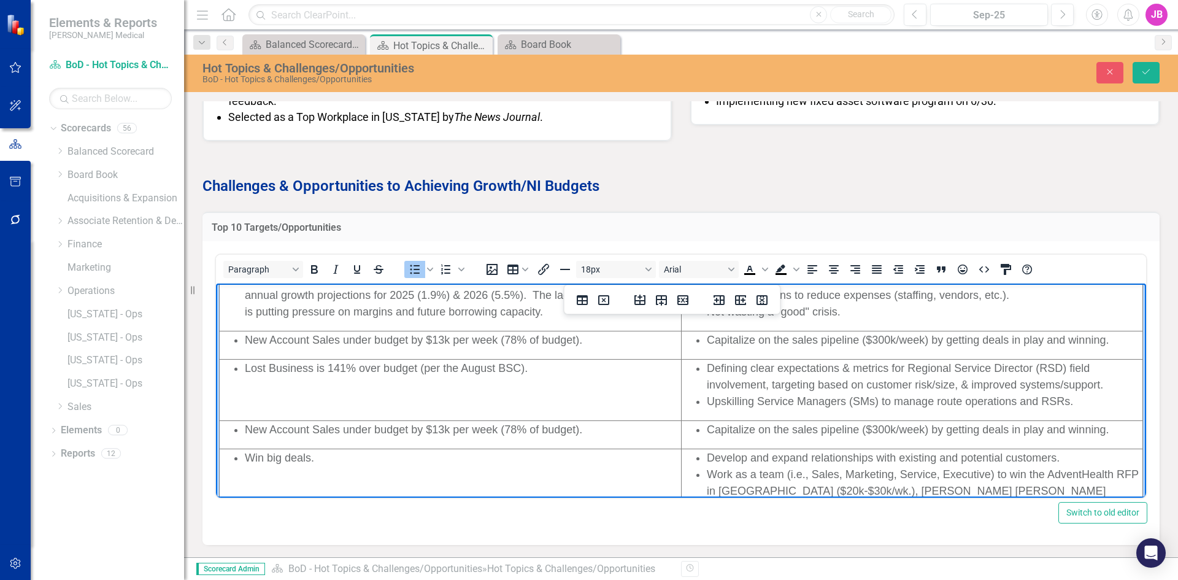
scroll to position [61, 0]
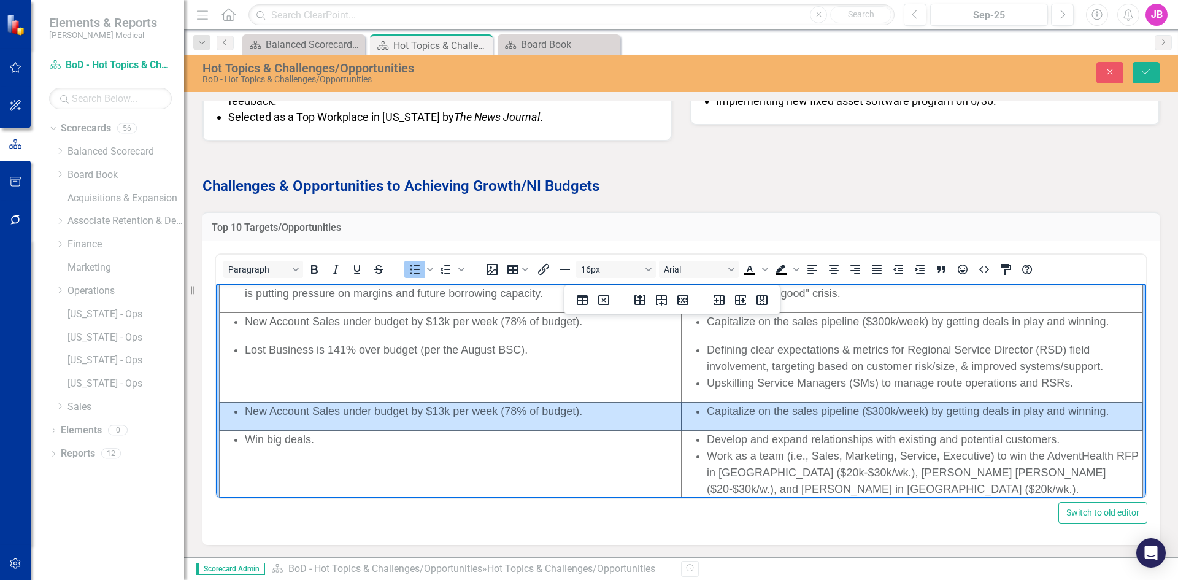
drag, startPoint x: 245, startPoint y: 413, endPoint x: 1044, endPoint y: 410, distance: 799.2
click at [1044, 410] on tr "New Account Sales under budget by $13k per week (78% of budget). Capitalize on …" at bounding box center [681, 416] width 923 height 28
drag, startPoint x: 515, startPoint y: 418, endPoint x: 712, endPoint y: 411, distance: 197.6
drag, startPoint x: 712, startPoint y: 411, endPoint x: 926, endPoint y: 420, distance: 213.6
click at [926, 420] on td "Capitalize on the sales pipeline ($300k/week) by getting deals in play and winn…" at bounding box center [911, 416] width 461 height 28
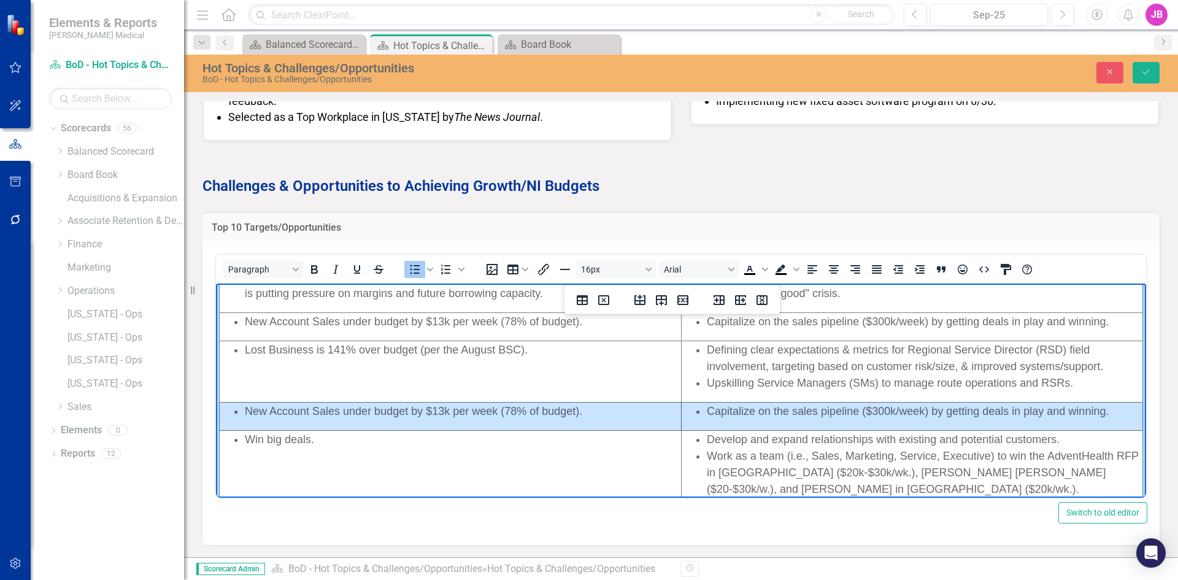
drag, startPoint x: 1101, startPoint y: 411, endPoint x: 467, endPoint y: 407, distance: 634.2
click at [467, 407] on tr "New Account Sales under budget by $13k per week (78% of budget). Capitalize on …" at bounding box center [681, 416] width 923 height 28
click at [683, 301] on icon "Delete row" at bounding box center [682, 300] width 11 height 10
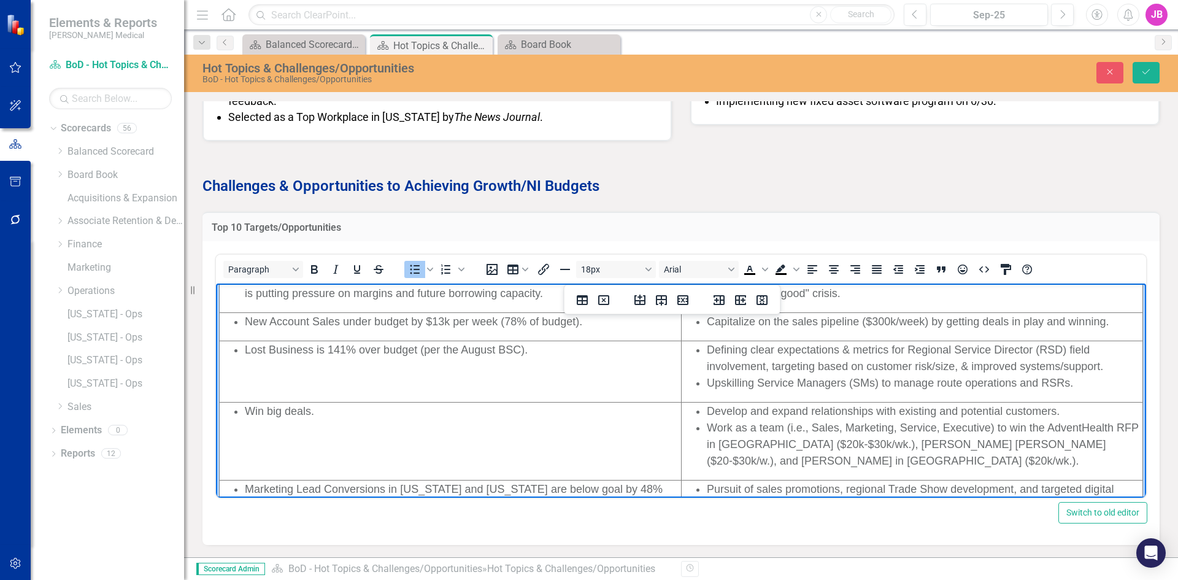
click at [1072, 380] on span "Upskilling Service Managers (SMs) to manage route operations and RSRs." at bounding box center [890, 383] width 366 height 12
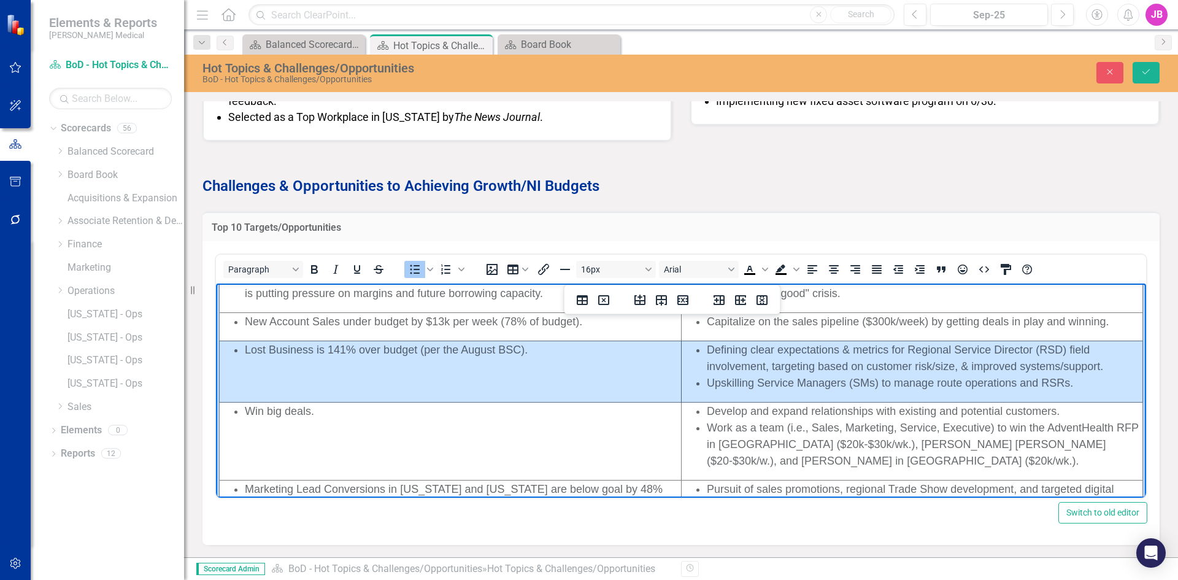
drag, startPoint x: 1084, startPoint y: 383, endPoint x: 432, endPoint y: 367, distance: 652.2
click at [432, 367] on tr "Lost Business is 141% over budget (per the August BSC). Defining clear expectat…" at bounding box center [681, 370] width 923 height 61
drag, startPoint x: 430, startPoint y: 366, endPoint x: 437, endPoint y: 381, distance: 17.6
drag, startPoint x: 437, startPoint y: 381, endPoint x: 1068, endPoint y: 381, distance: 631.1
click at [1068, 381] on td "Defining clear expectations & metrics for Regional Service Director (RSD) field…" at bounding box center [911, 370] width 461 height 61
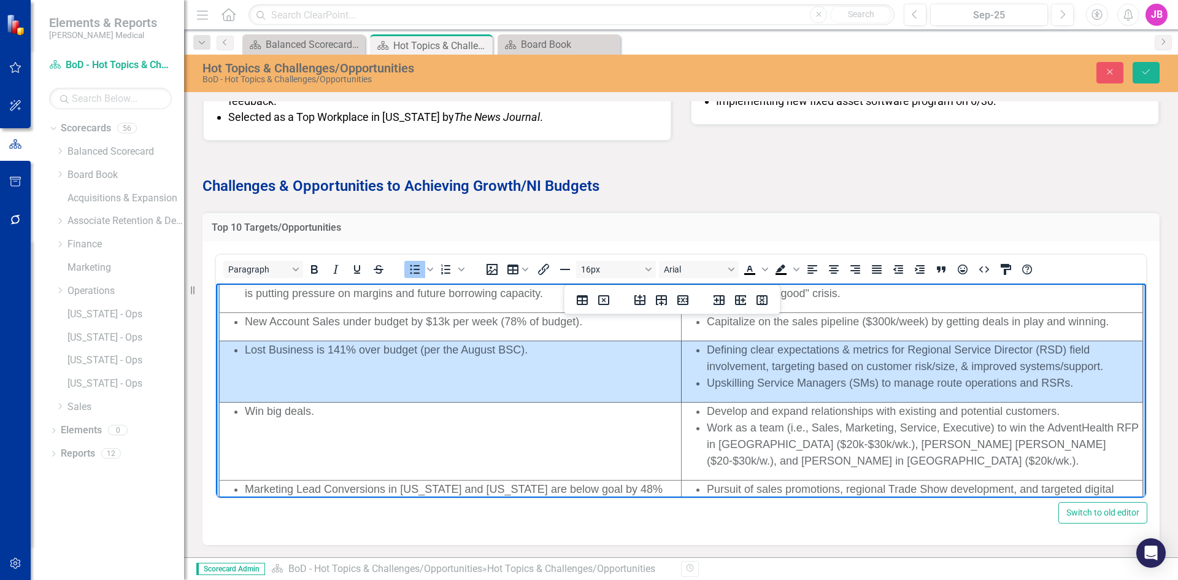
drag, startPoint x: 1078, startPoint y: 381, endPoint x: 510, endPoint y: 381, distance: 567.9
click at [510, 381] on tr "Lost Business is 141% over budget (per the August BSC). Defining clear expectat…" at bounding box center [681, 370] width 923 height 61
click at [637, 297] on icon "Insert row before" at bounding box center [639, 300] width 15 height 15
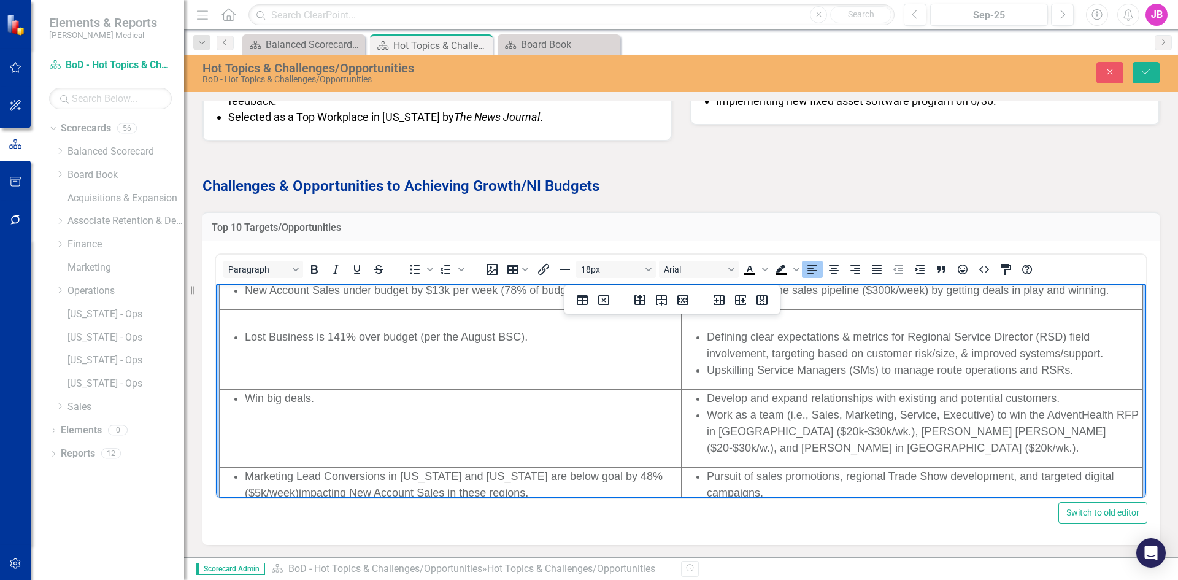
scroll to position [123, 0]
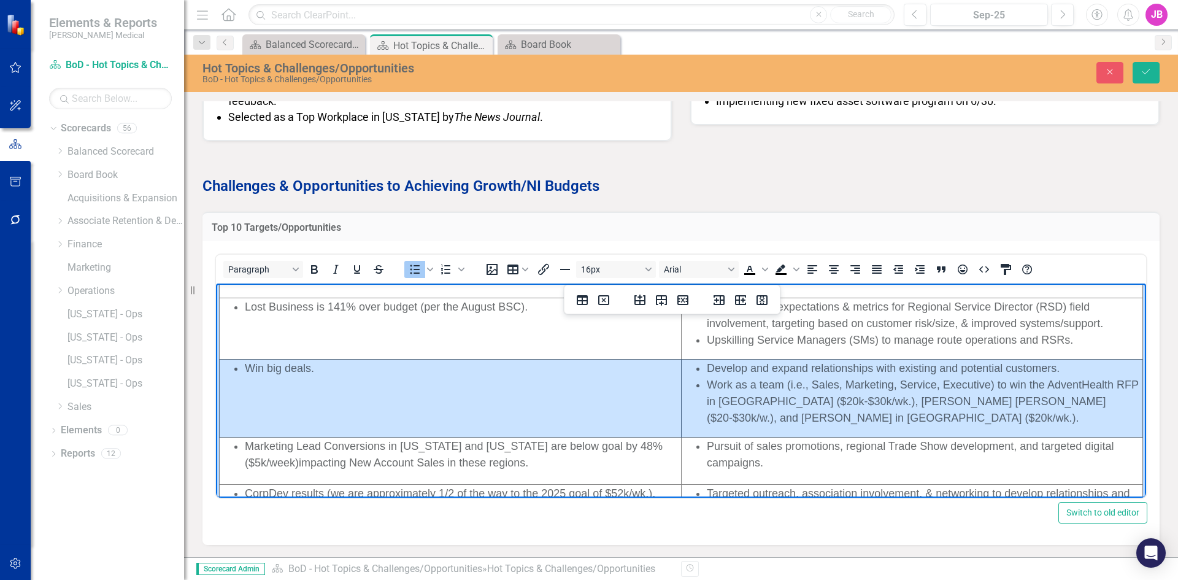
drag, startPoint x: 768, startPoint y: 414, endPoint x: 436, endPoint y: 412, distance: 331.8
click at [436, 412] on tr "Win big deals. Develop and expand relationships with existing and potential cus…" at bounding box center [681, 398] width 923 height 78
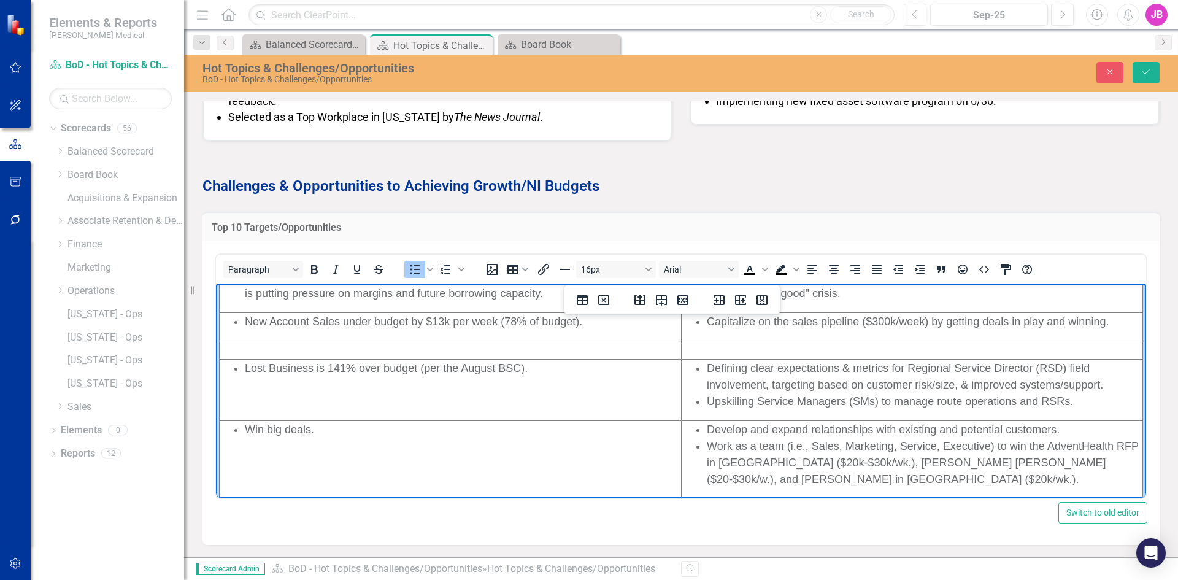
click at [741, 346] on div "Rich Text Area. Press ALT-0 for help." at bounding box center [911, 350] width 459 height 17
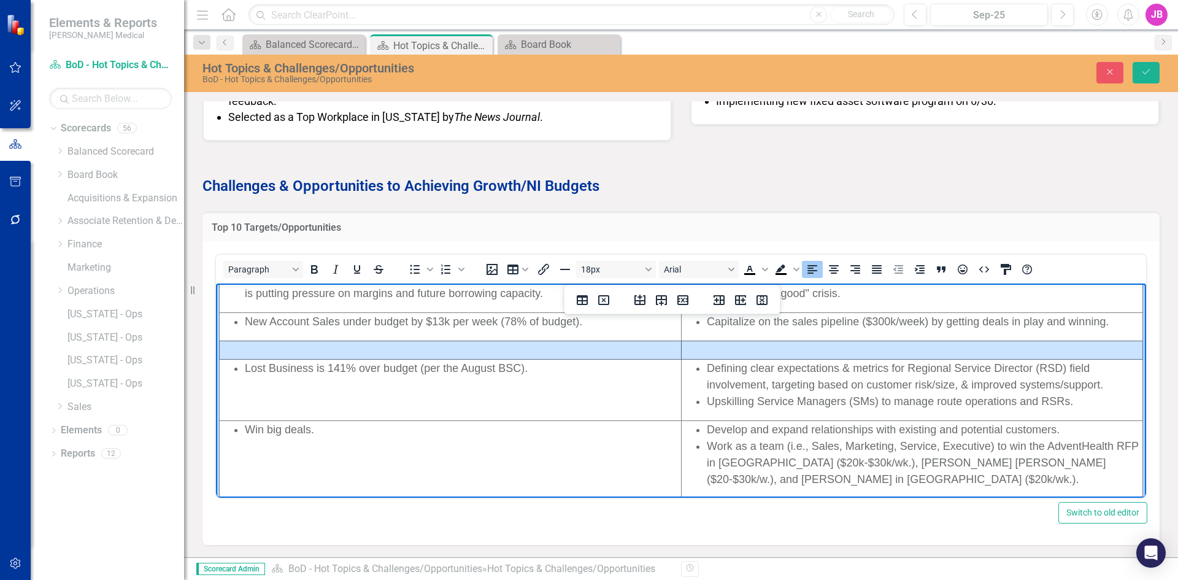
drag, startPoint x: 745, startPoint y: 348, endPoint x: 640, endPoint y: 348, distance: 104.9
click at [640, 348] on tr "Rich Text Area. Press ALT-0 for help." at bounding box center [681, 349] width 923 height 18
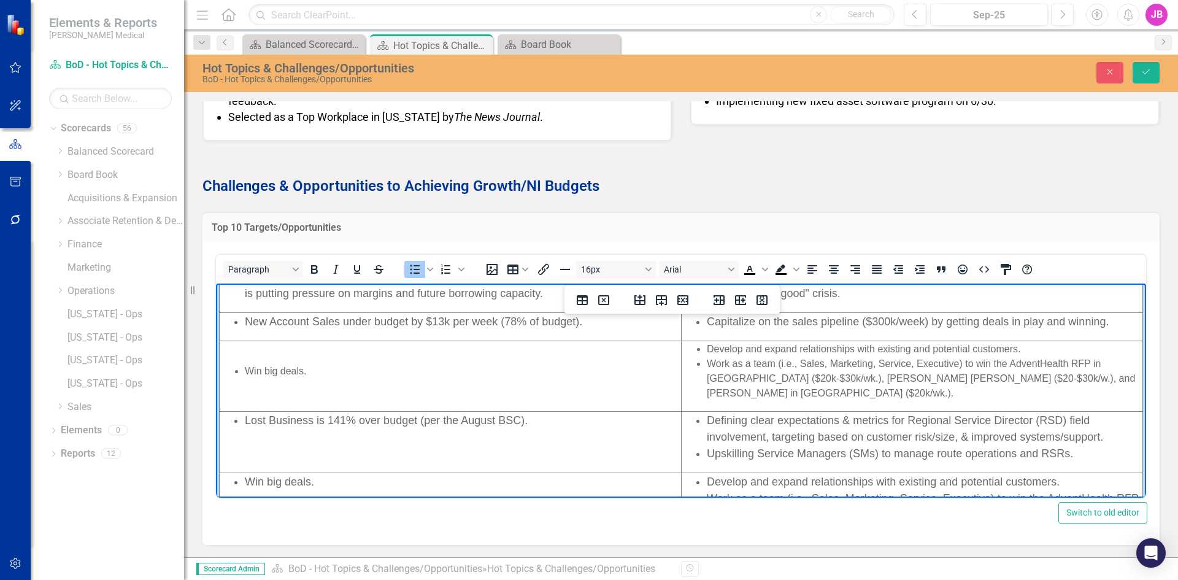
click at [248, 364] on li "Win big deals." at bounding box center [462, 371] width 435 height 15
click at [249, 353] on td "Win big deals." at bounding box center [451, 375] width 462 height 71
click at [248, 366] on span "Win big deals." at bounding box center [276, 371] width 62 height 10
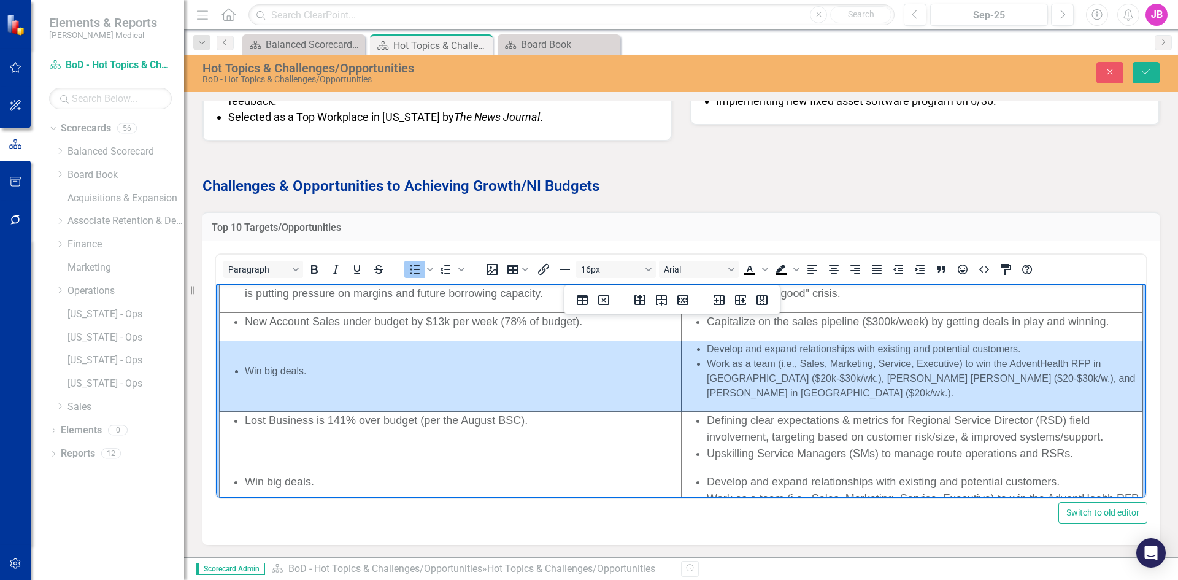
drag, startPoint x: 1072, startPoint y: 380, endPoint x: 350, endPoint y: 358, distance: 722.8
click at [350, 358] on tr "Win big deals. Develop and expand relationships with existing and potential cus…" at bounding box center [681, 375] width 923 height 71
click at [652, 266] on button "16px" at bounding box center [616, 269] width 80 height 17
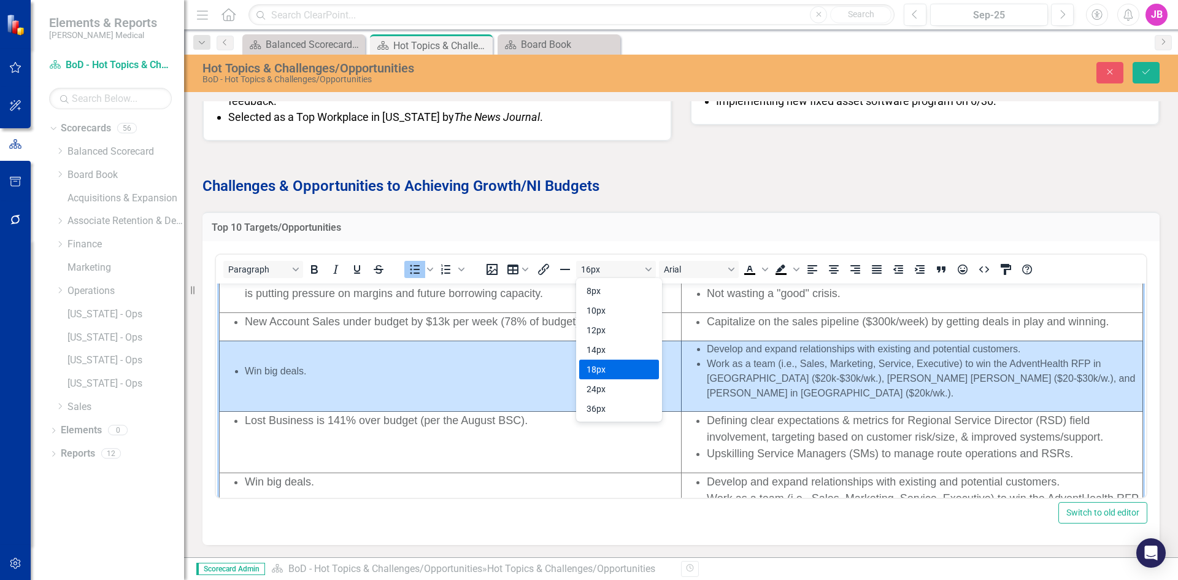
click at [610, 367] on div "18px" at bounding box center [610, 369] width 48 height 15
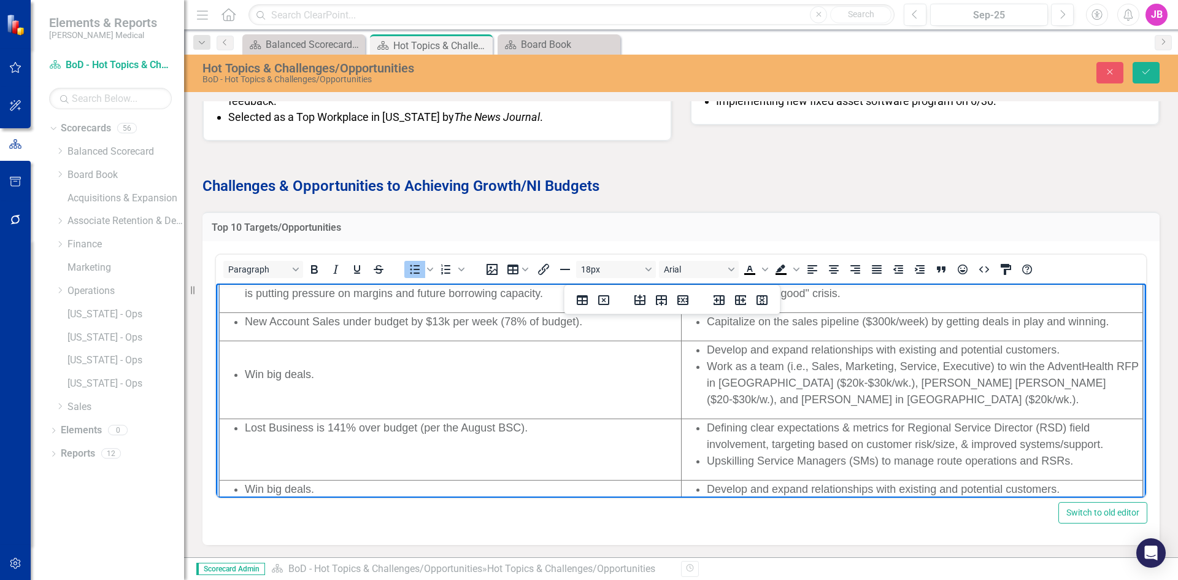
click at [376, 388] on td "Win big deals." at bounding box center [451, 379] width 462 height 78
click at [239, 375] on ul "Win big deals." at bounding box center [450, 374] width 460 height 17
click at [275, 353] on td "Win big deals." at bounding box center [451, 379] width 462 height 78
click at [322, 375] on p "Win big dals." at bounding box center [450, 374] width 460 height 17
click at [328, 350] on td "Rich Text Area. Press ALT-0 for help." at bounding box center [451, 379] width 462 height 78
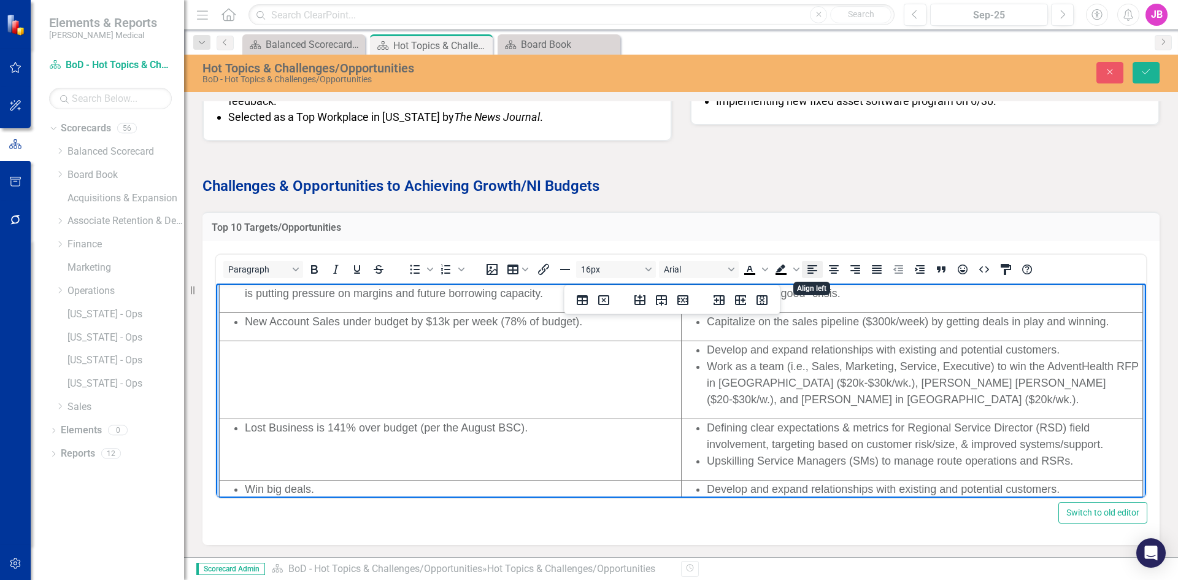
click at [811, 272] on icon "Align left" at bounding box center [812, 269] width 10 height 9
click at [305, 351] on td "Rich Text Area. Press ALT-0 for help." at bounding box center [451, 379] width 462 height 78
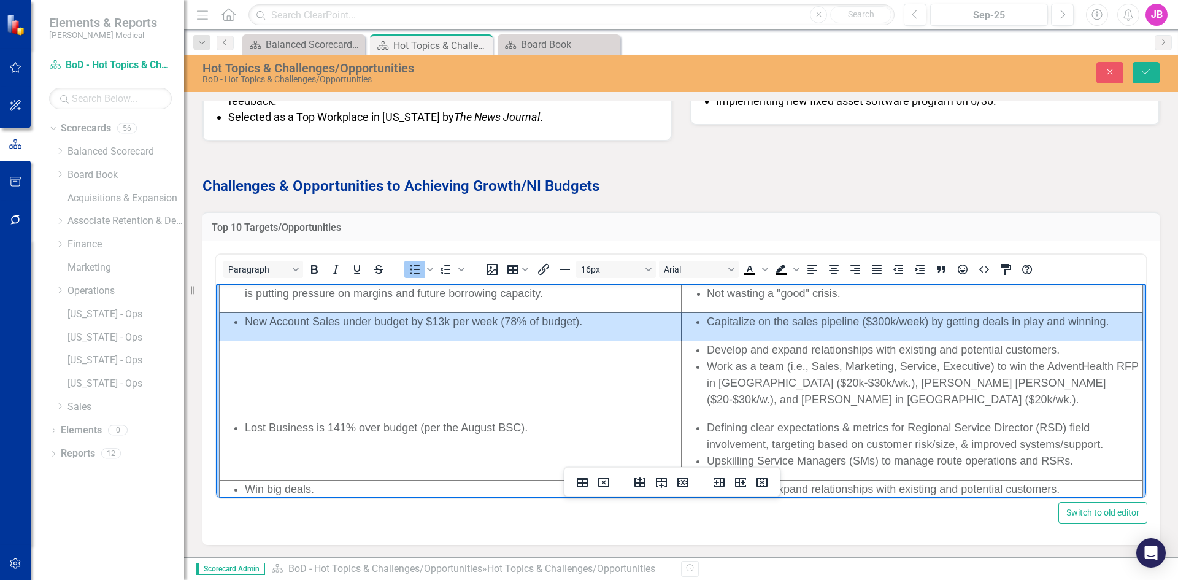
drag, startPoint x: 1116, startPoint y: 323, endPoint x: 636, endPoint y: 321, distance: 479.6
click at [636, 321] on tr "New Account Sales under budget by $13k per week (78% of budget). Capitalize on …" at bounding box center [681, 326] width 923 height 28
drag, startPoint x: 635, startPoint y: 321, endPoint x: 676, endPoint y: 330, distance: 42.1
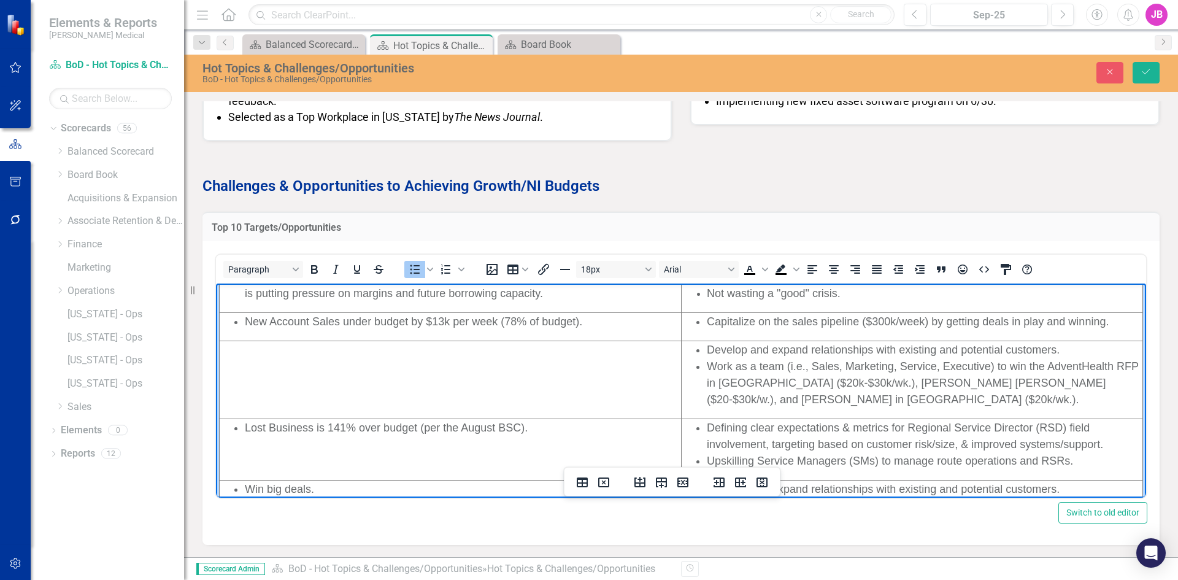
drag, startPoint x: 676, startPoint y: 330, endPoint x: 1083, endPoint y: 327, distance: 406.6
click at [1083, 327] on td "Capitalize on the sales pipeline ($300k/week) by getting deals in play and winn…" at bounding box center [911, 326] width 461 height 28
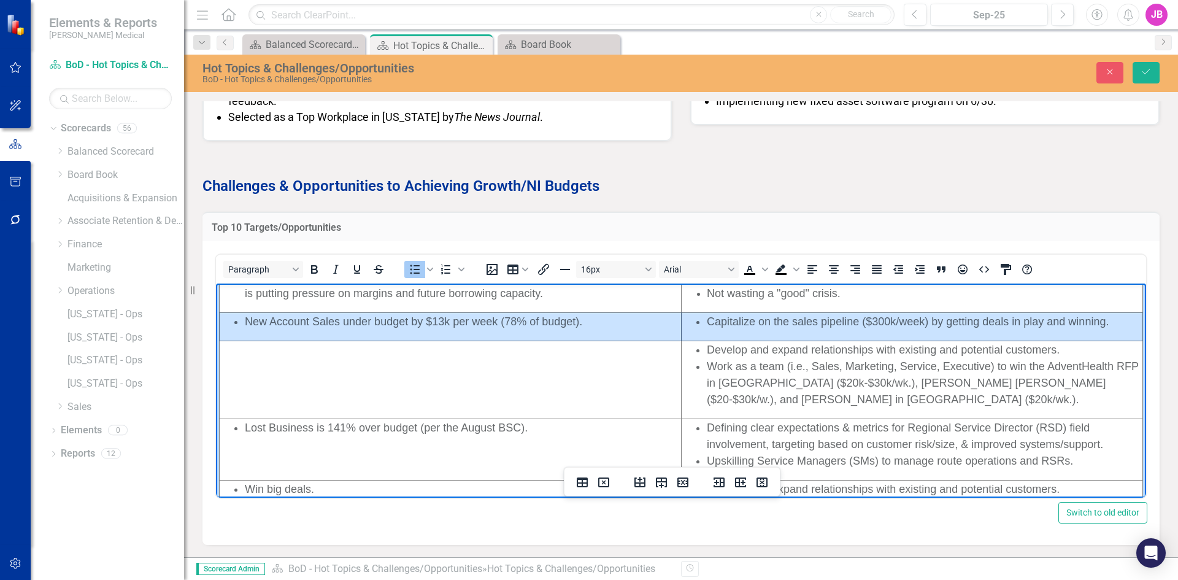
drag, startPoint x: 1109, startPoint y: 320, endPoint x: 443, endPoint y: 323, distance: 666.1
click at [443, 323] on tr "New Account Sales under budget by $13k per week (78% of budget). Capitalize on …" at bounding box center [681, 326] width 923 height 28
click at [555, 332] on td "New Account Sales under budget by $13k per week (78% of budget)." at bounding box center [451, 326] width 462 height 28
drag, startPoint x: 1103, startPoint y: 320, endPoint x: 475, endPoint y: 328, distance: 628.1
click at [475, 328] on tr "New Account Sales under budget by $13k per week (78% of budget). Capitalize on …" at bounding box center [681, 326] width 923 height 28
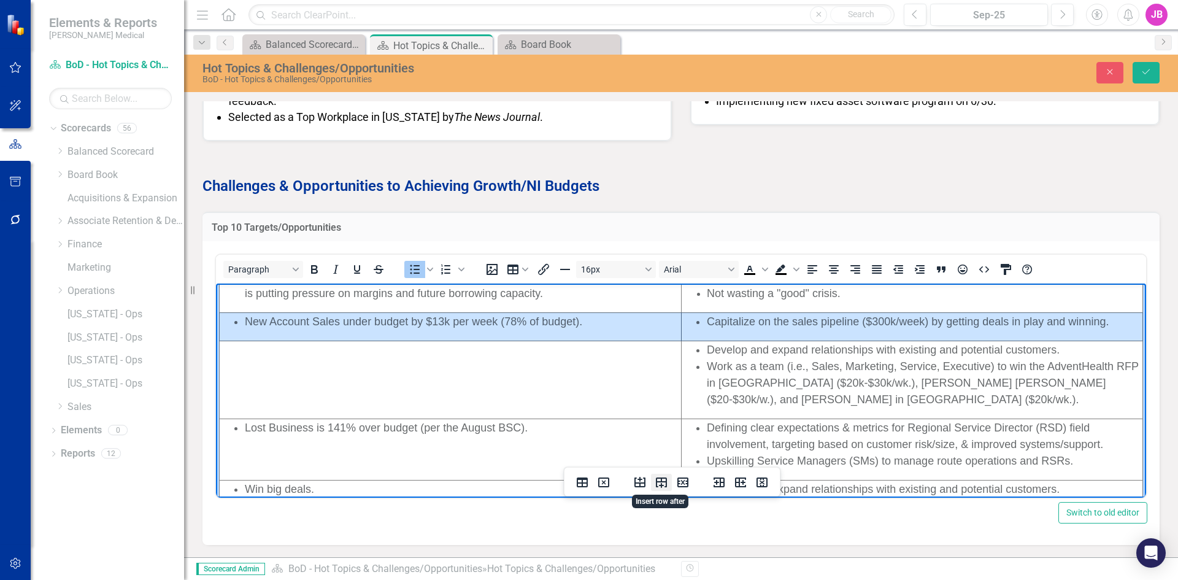
click at [656, 482] on icon "Insert row after" at bounding box center [661, 482] width 11 height 10
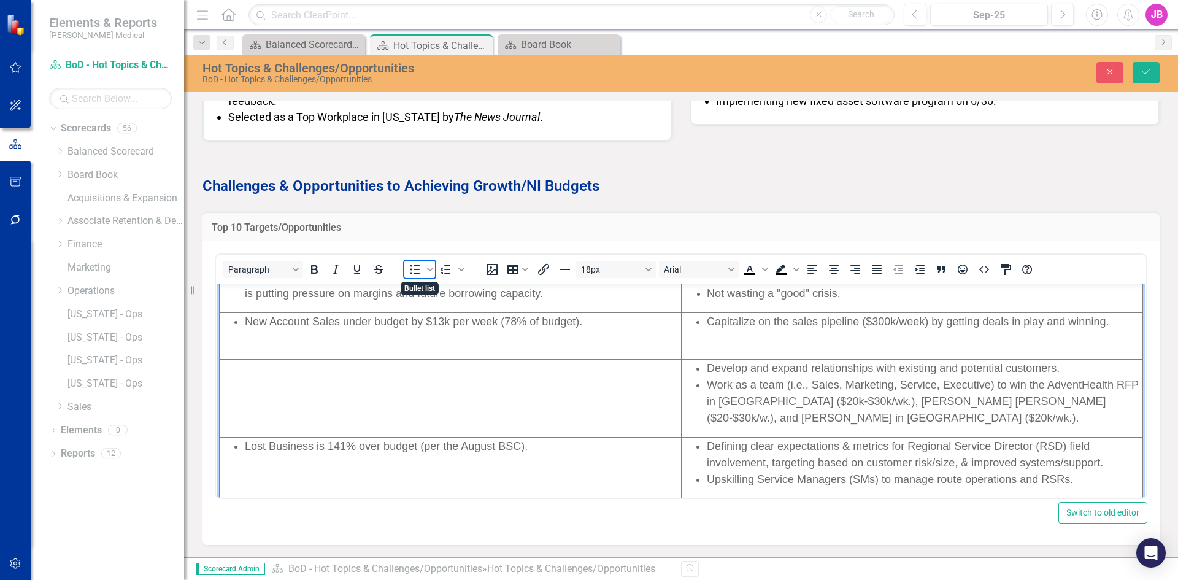
click at [415, 270] on icon "Bullet list" at bounding box center [415, 269] width 10 height 9
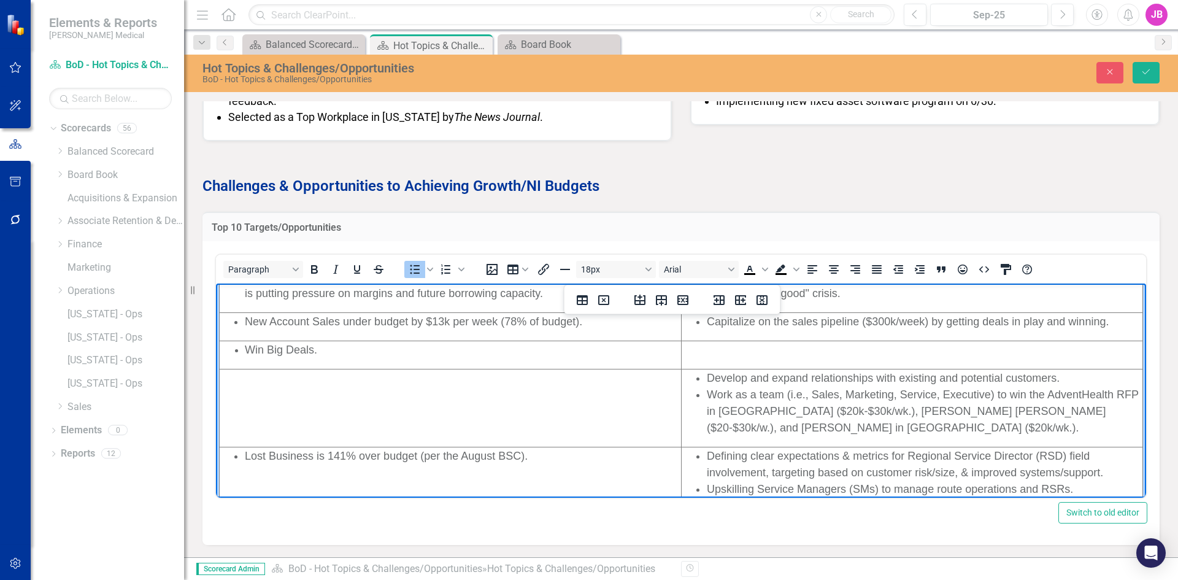
click at [272, 345] on span "Win Big Deals." at bounding box center [281, 349] width 72 height 12
click at [289, 348] on span "Win big Deals." at bounding box center [280, 349] width 71 height 12
click at [727, 354] on td "Rich Text Area. Press ALT-0 for help." at bounding box center [911, 354] width 461 height 28
click at [417, 270] on icon "Bullet list" at bounding box center [415, 269] width 10 height 9
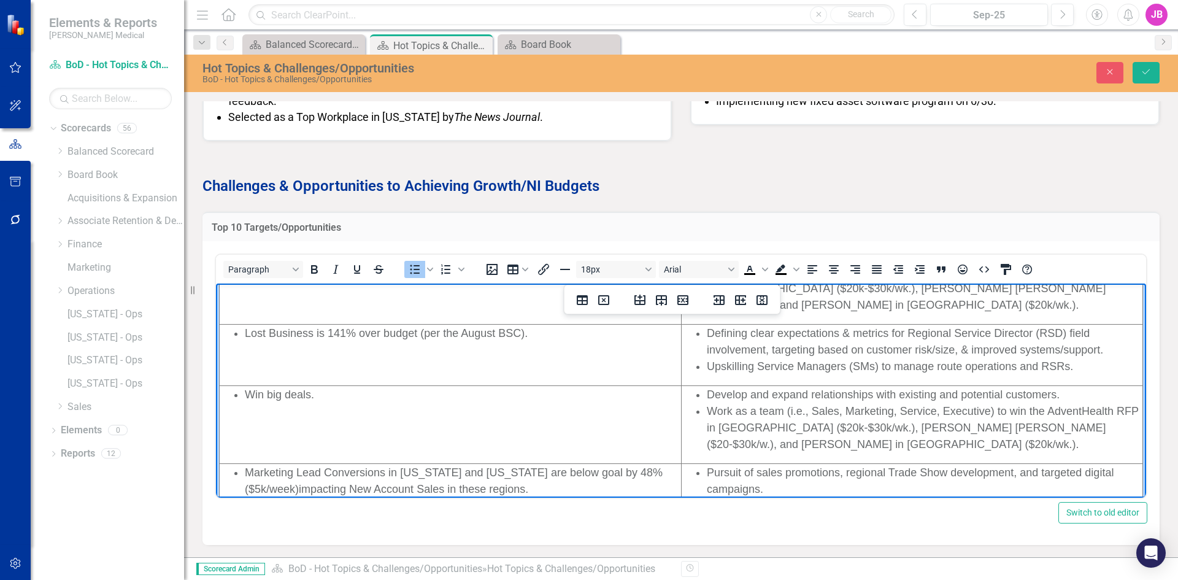
scroll to position [245, 0]
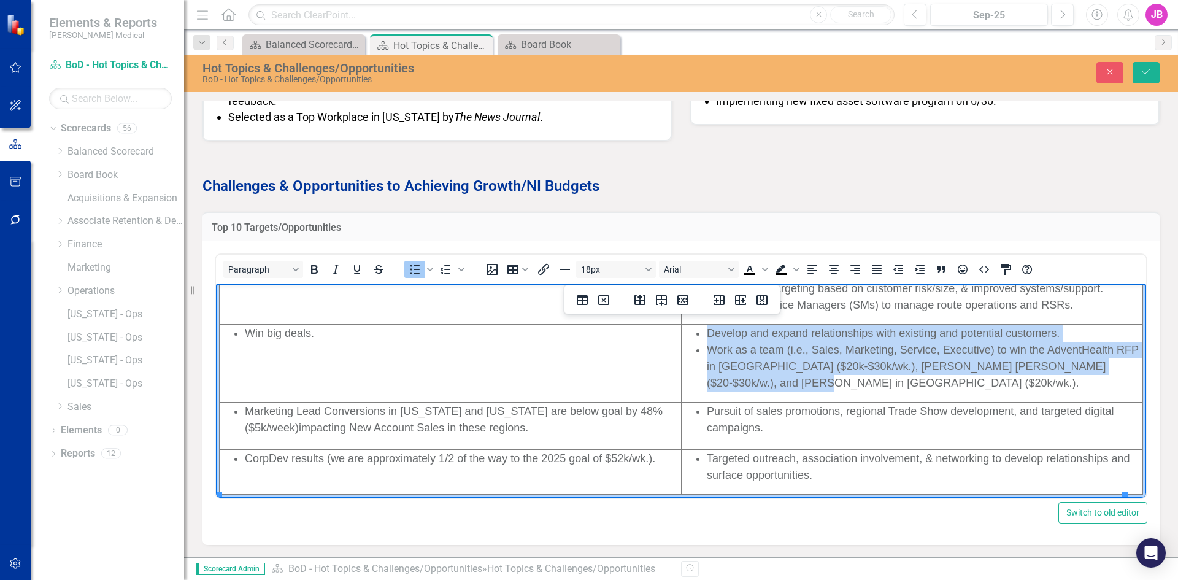
drag, startPoint x: 754, startPoint y: 381, endPoint x: 695, endPoint y: 334, distance: 76.0
click at [695, 334] on ul "Develop and expand relationships with existing and potential customers. Work as…" at bounding box center [911, 358] width 459 height 66
copy ul "Develop and expand relationships with existing and potential customers. Work as…"
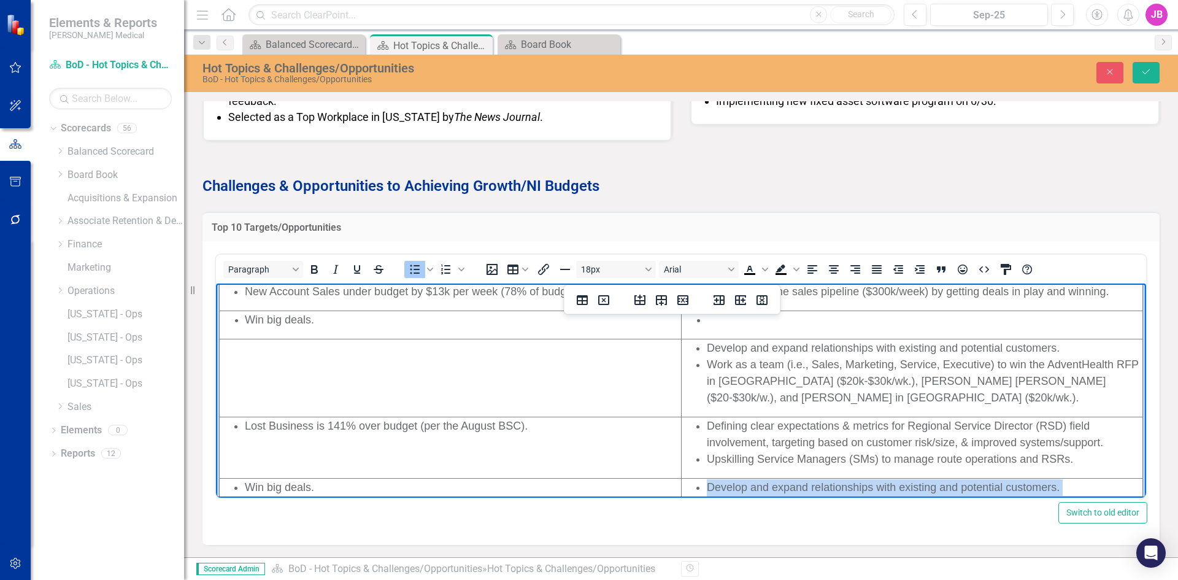
scroll to position [61, 0]
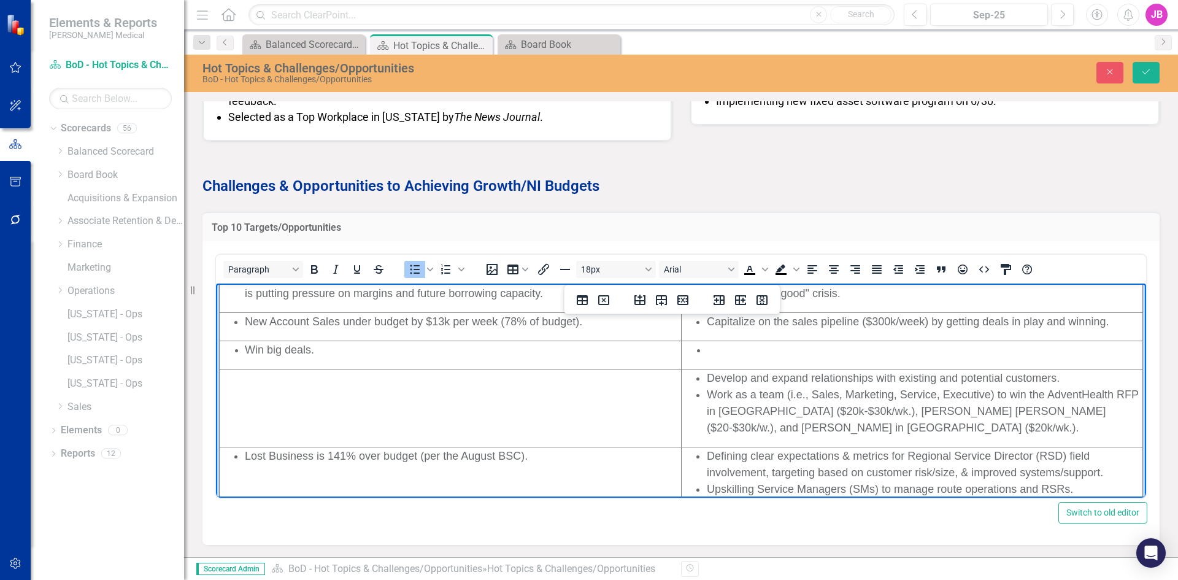
click at [709, 349] on li "Rich Text Area. Press ALT-0 for help." at bounding box center [924, 350] width 435 height 17
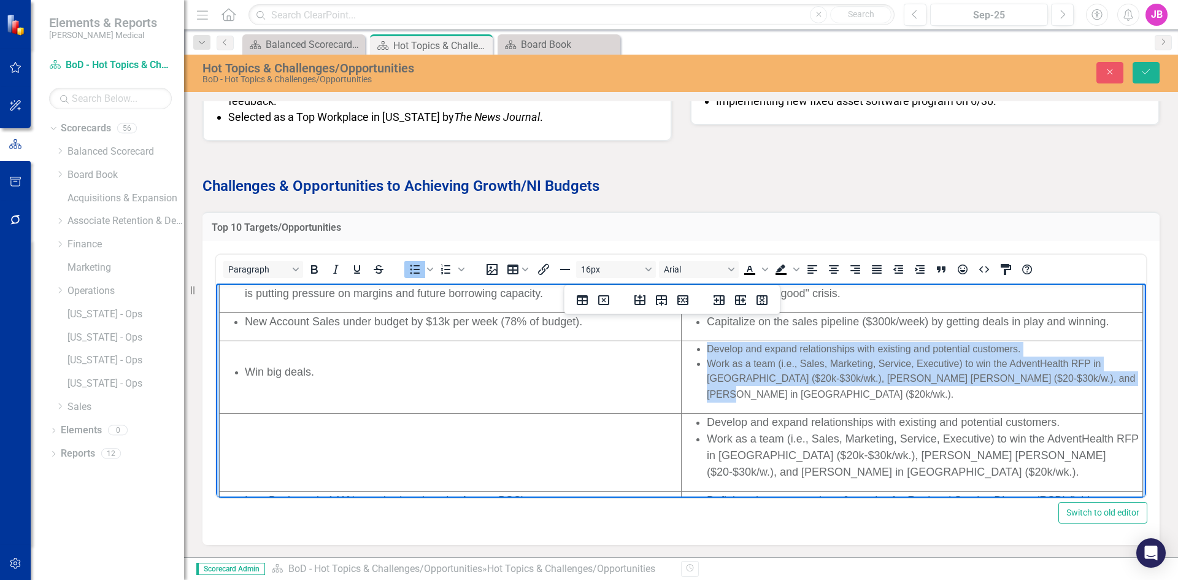
drag, startPoint x: 1069, startPoint y: 378, endPoint x: 678, endPoint y: 351, distance: 391.6
click at [682, 351] on ul "Develop and expand relationships with existing and potential customers. Work as…" at bounding box center [911, 372] width 459 height 61
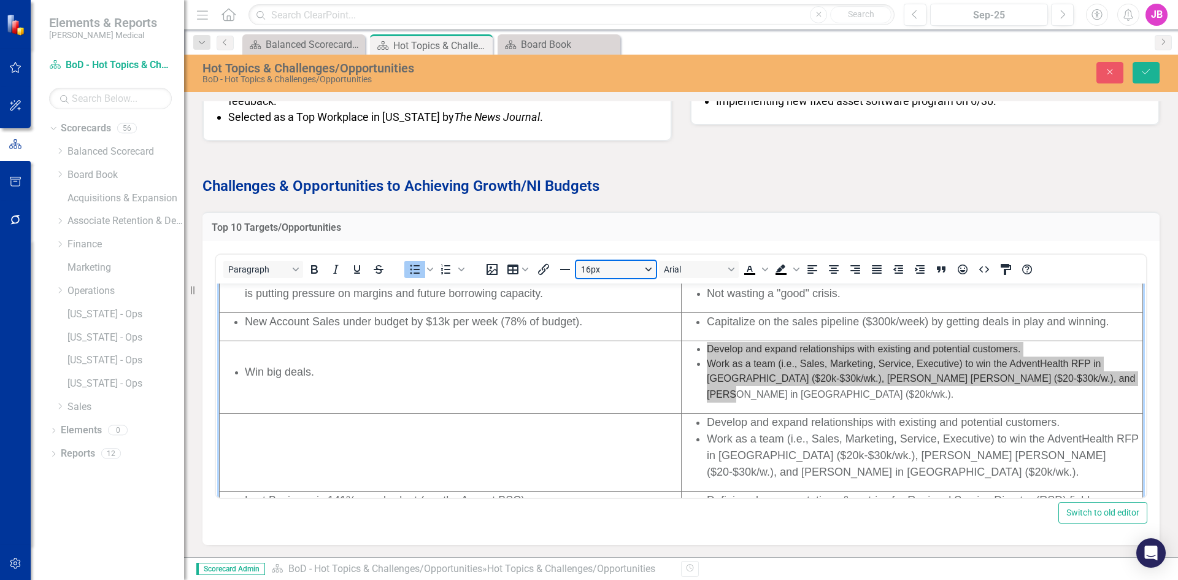
click at [646, 269] on button "16px" at bounding box center [616, 269] width 80 height 17
click at [622, 364] on div "18px" at bounding box center [610, 369] width 48 height 15
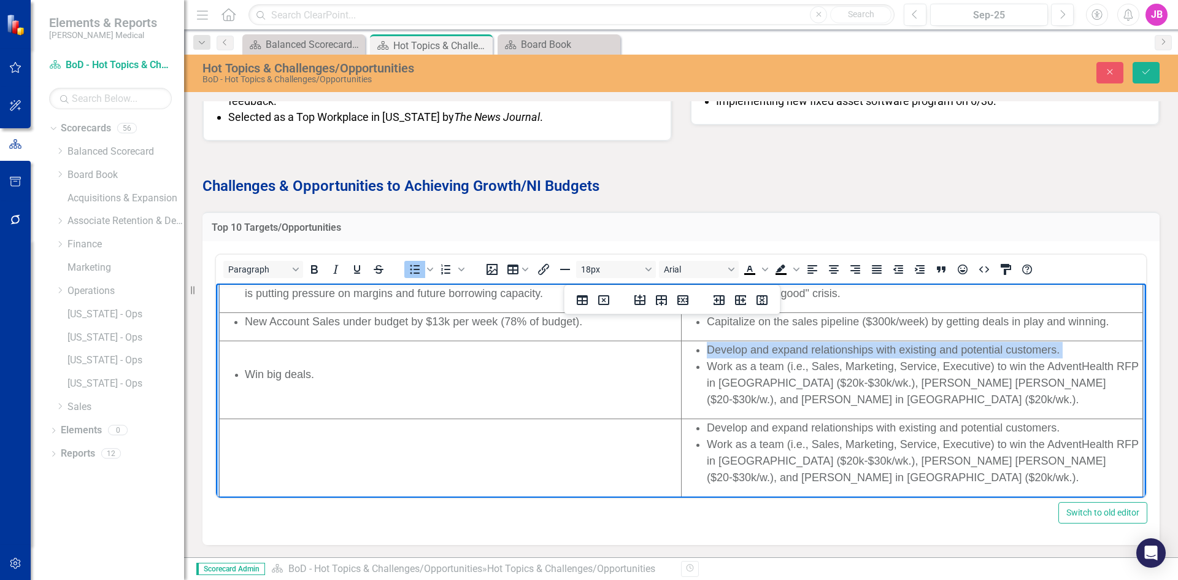
click at [773, 376] on span "Work as a team (i.e., Sales, Marketing, Service, Executive) to win the AdventHe…" at bounding box center [923, 382] width 432 height 45
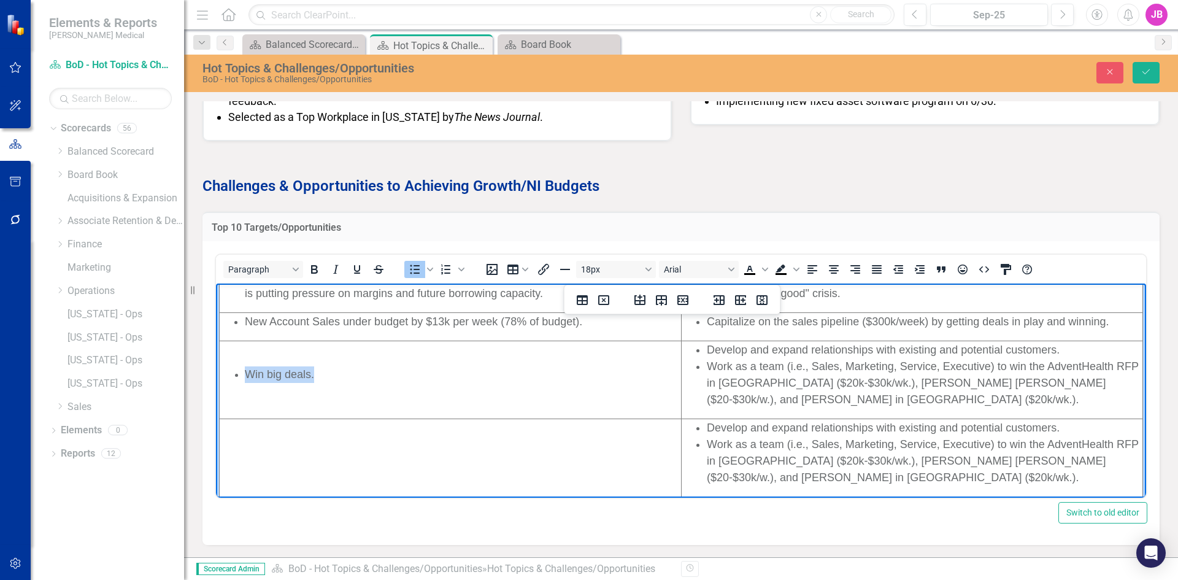
drag, startPoint x: 332, startPoint y: 373, endPoint x: 229, endPoint y: 375, distance: 102.5
click at [229, 375] on ul "Win big deals." at bounding box center [450, 374] width 460 height 17
click at [830, 272] on icon "Align center" at bounding box center [833, 269] width 15 height 15
click at [806, 270] on icon "Align left" at bounding box center [812, 269] width 15 height 15
click at [266, 382] on li "Win big deals." at bounding box center [462, 374] width 435 height 17
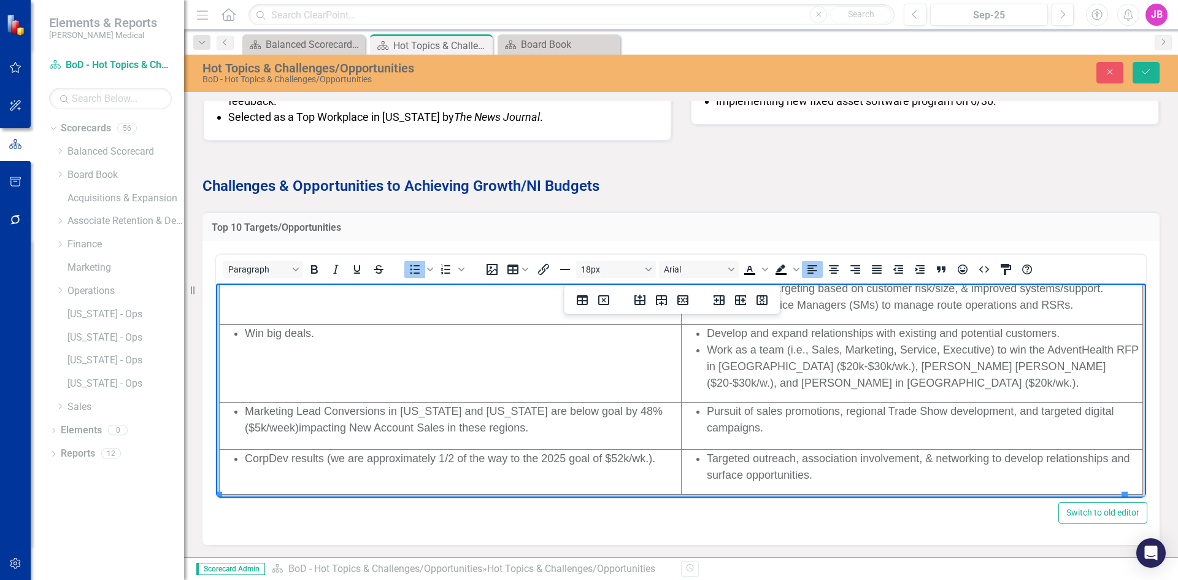
scroll to position [234, 0]
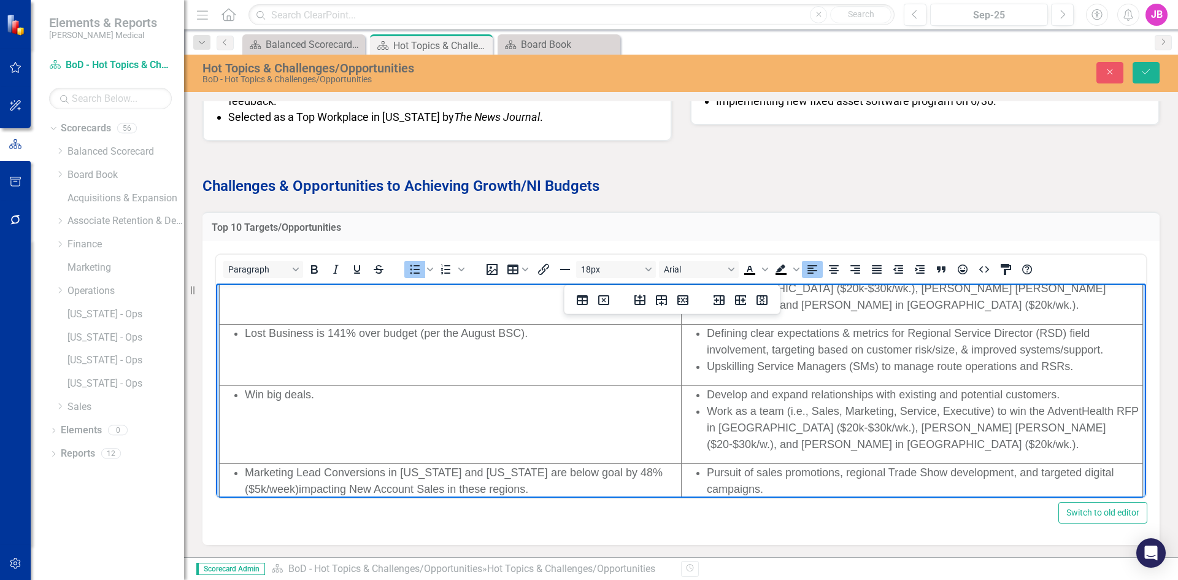
click at [412, 390] on li "Win big deals." at bounding box center [462, 394] width 435 height 17
click at [773, 418] on li "Work as a team (i.e., Sales, Marketing, Service, Executive) to win the AdventHe…" at bounding box center [924, 428] width 435 height 50
click at [378, 394] on li "Win big deals." at bounding box center [462, 394] width 435 height 17
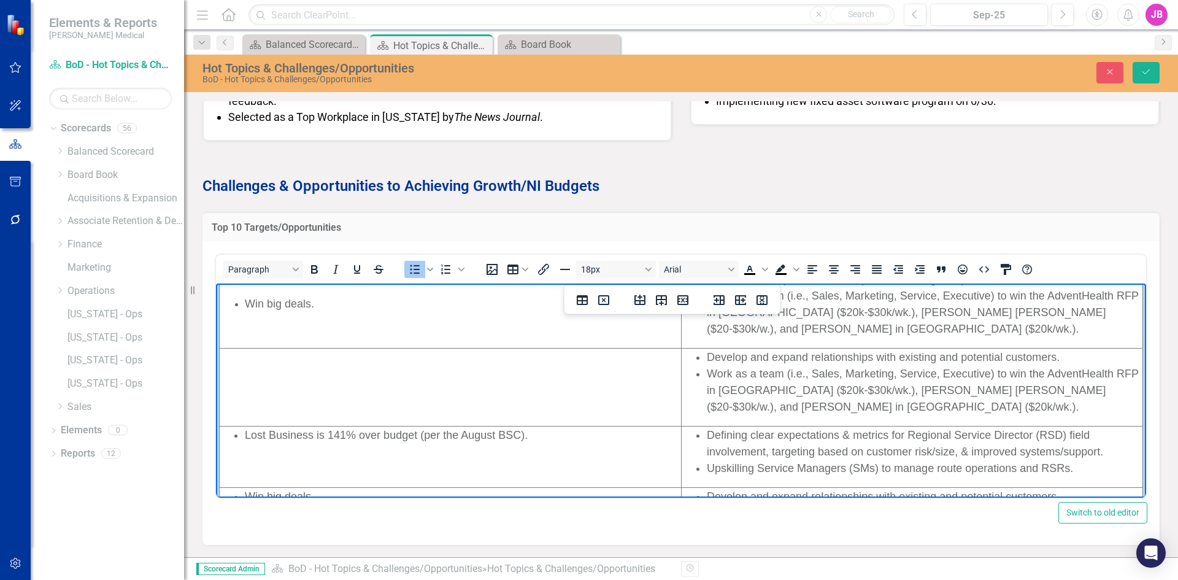
scroll to position [111, 0]
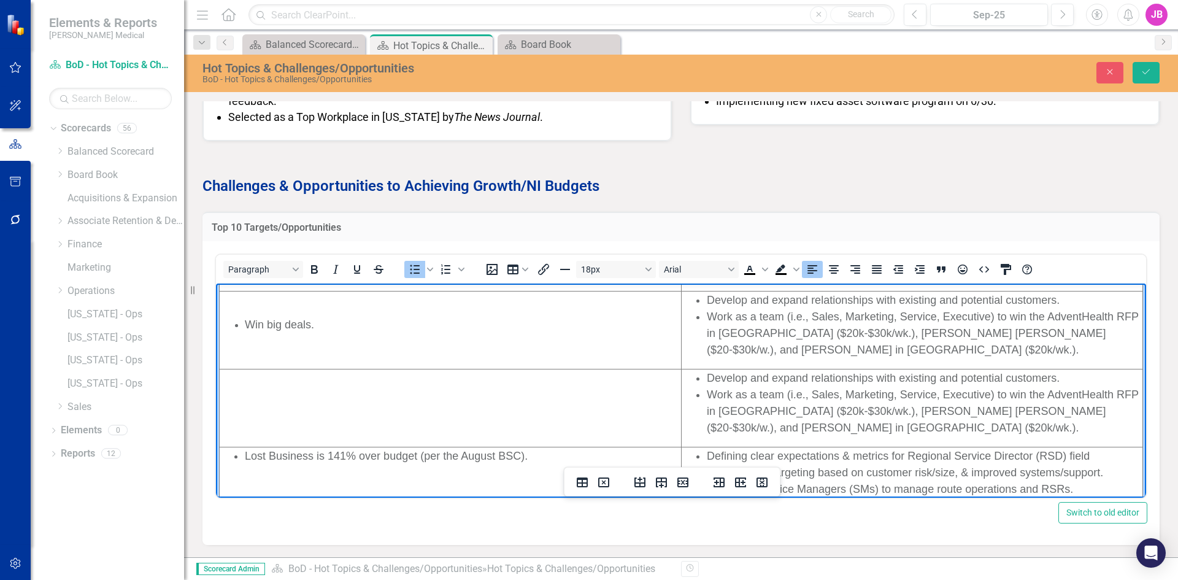
click at [399, 321] on li "Win big deals." at bounding box center [462, 324] width 435 height 17
click at [817, 266] on icon "Align left" at bounding box center [812, 269] width 15 height 15
click at [244, 321] on ul "Win big deals." at bounding box center [450, 324] width 460 height 17
click at [418, 272] on icon "Bullet list" at bounding box center [415, 269] width 10 height 9
click at [766, 338] on span "Work as a team (i.e., Sales, Marketing, Service, Executive) to win the AdventHe…" at bounding box center [923, 332] width 432 height 45
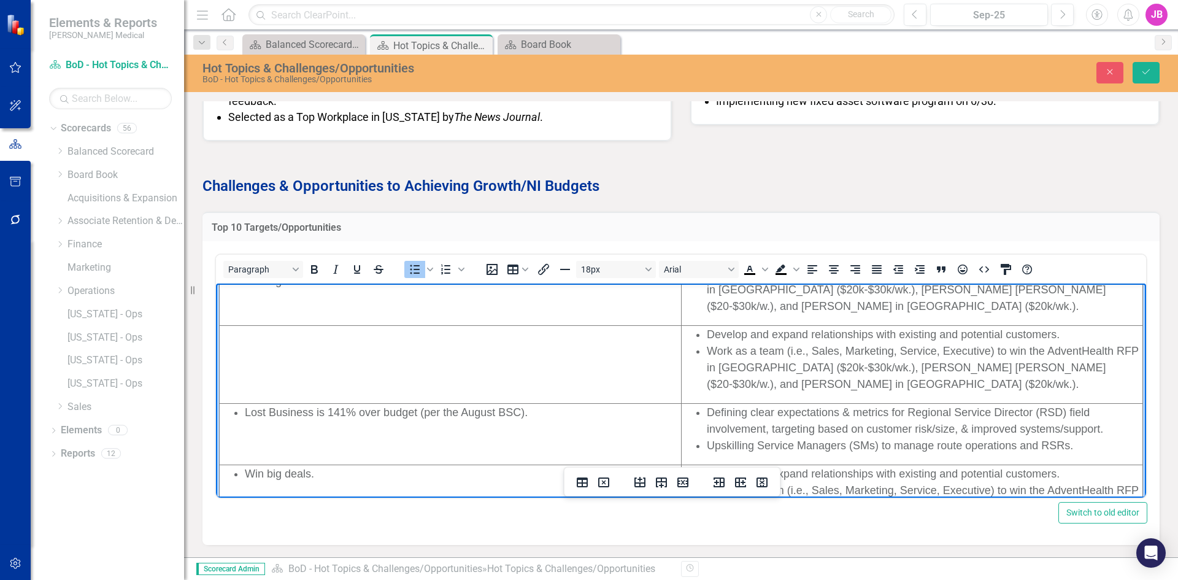
scroll to position [234, 0]
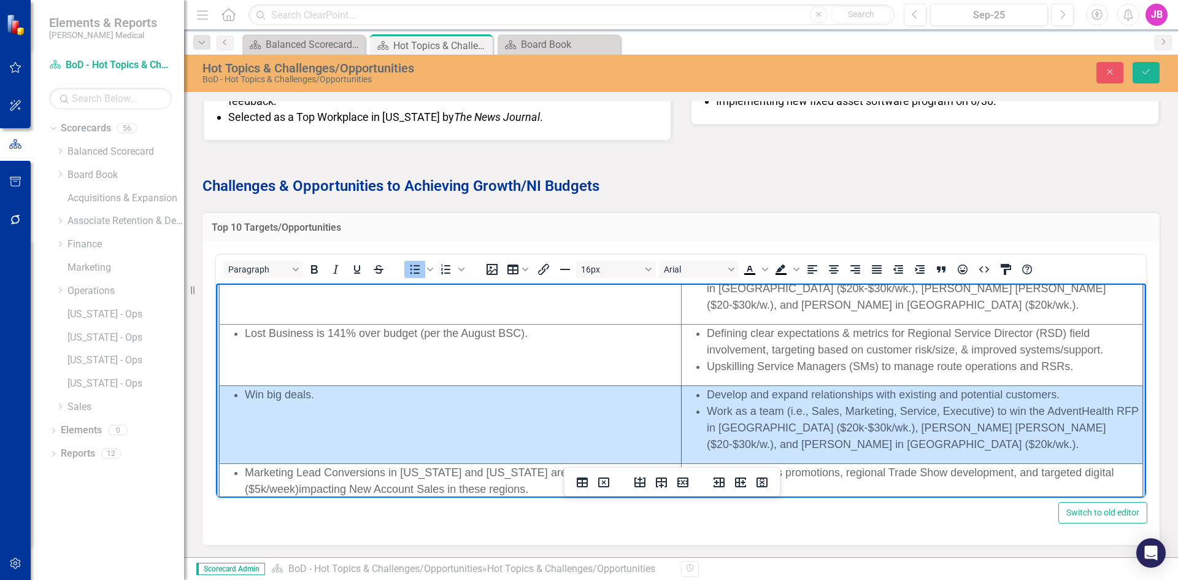
drag, startPoint x: 785, startPoint y: 448, endPoint x: 496, endPoint y: 427, distance: 289.6
click at [496, 427] on tr "Win big deals. Develop and expand relationships with existing and potential cus…" at bounding box center [681, 424] width 923 height 78
click at [680, 478] on icon "Delete row" at bounding box center [682, 482] width 11 height 10
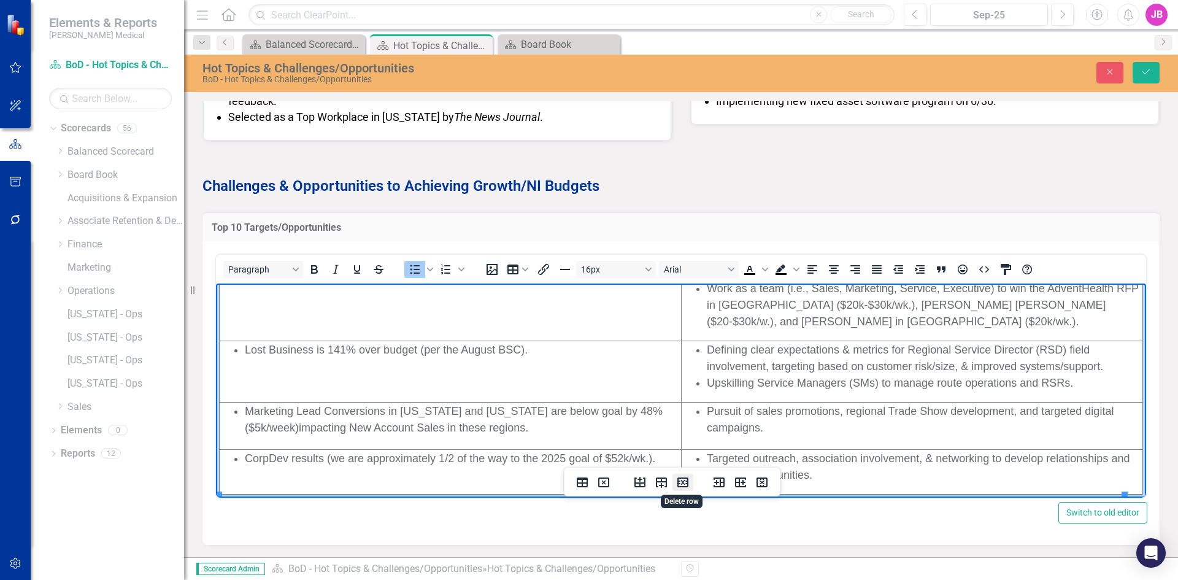
scroll to position [217, 0]
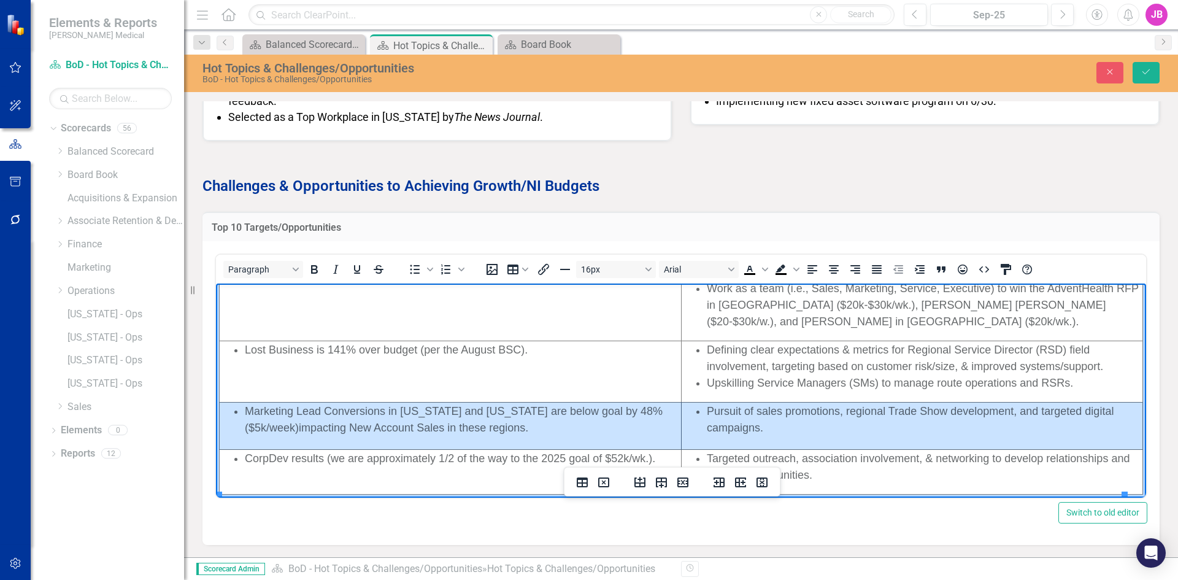
drag, startPoint x: 791, startPoint y: 429, endPoint x: 588, endPoint y: 434, distance: 202.5
click at [588, 434] on tr "Marketing Lead Conversions in [US_STATE] and [US_STATE] are below goal by 48% (…" at bounding box center [681, 425] width 923 height 47
click at [635, 482] on icon "Insert row before" at bounding box center [639, 482] width 11 height 10
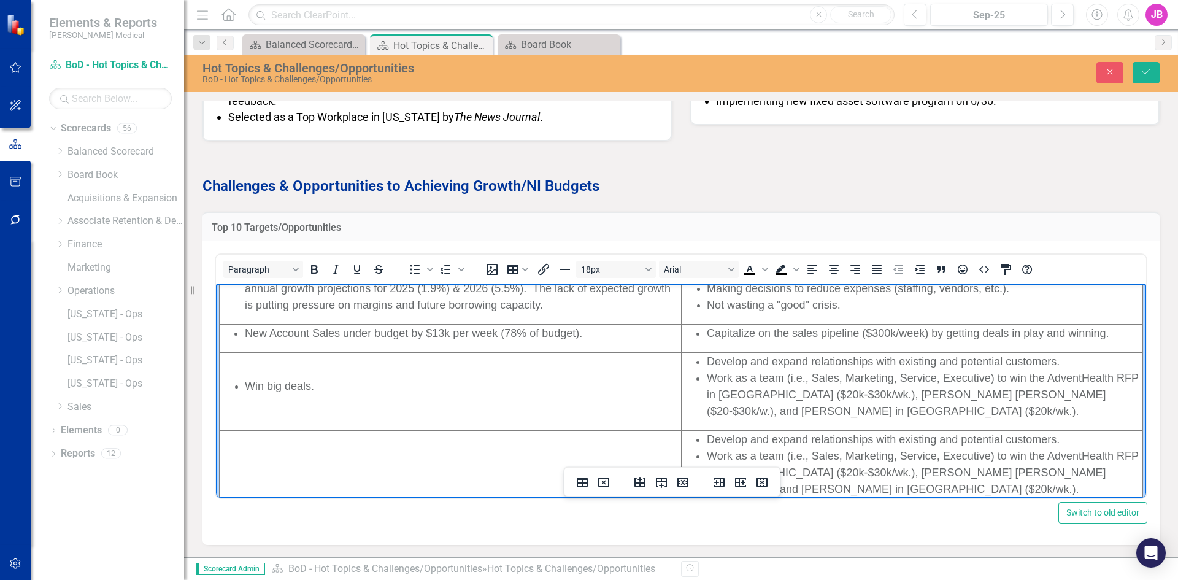
scroll to position [111, 0]
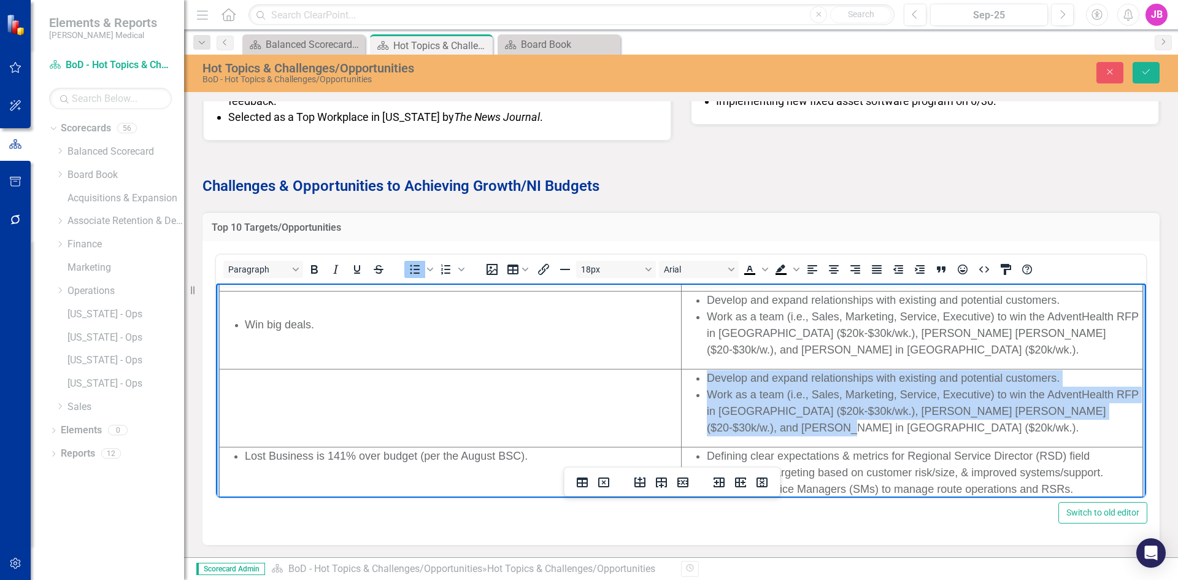
drag, startPoint x: 782, startPoint y: 428, endPoint x: 675, endPoint y: 378, distance: 118.0
click at [682, 378] on ul "Develop and expand relationships with existing and potential customers. Work as…" at bounding box center [911, 403] width 459 height 66
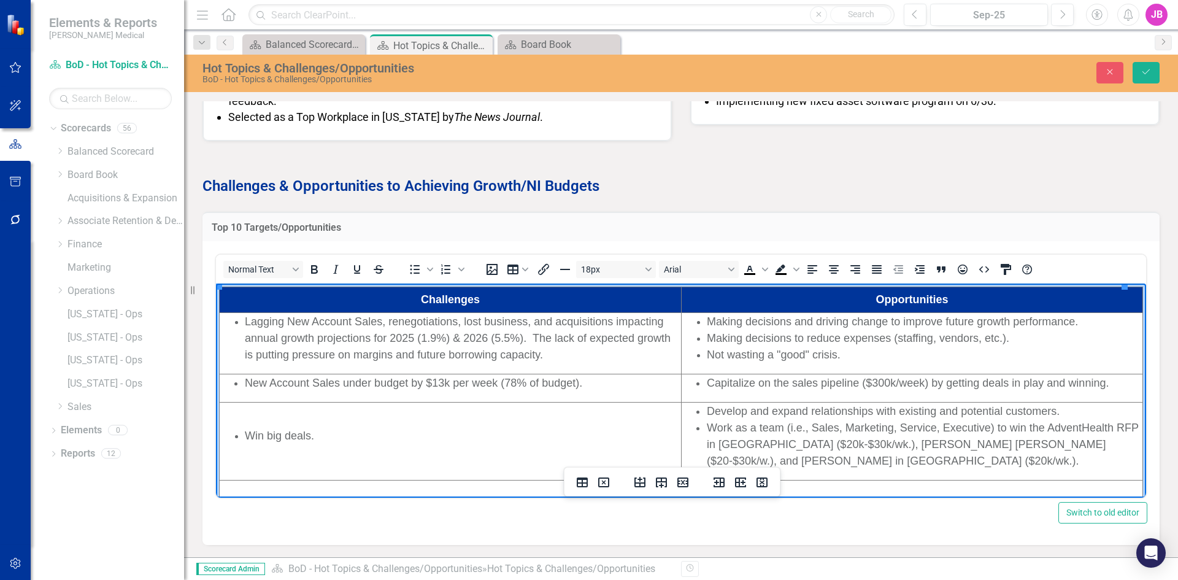
scroll to position [61, 0]
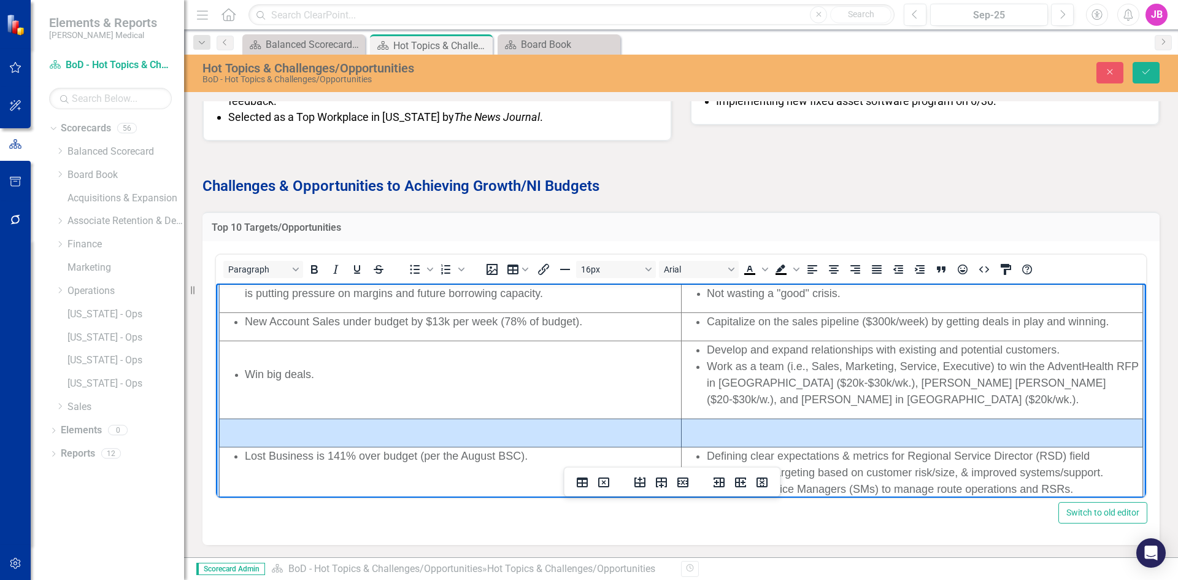
drag, startPoint x: 795, startPoint y: 431, endPoint x: 628, endPoint y: 424, distance: 167.5
click at [628, 424] on tr "Rich Text Area. Press ALT-0 for help." at bounding box center [681, 432] width 923 height 28
click at [681, 480] on icon "Delete row" at bounding box center [682, 482] width 11 height 10
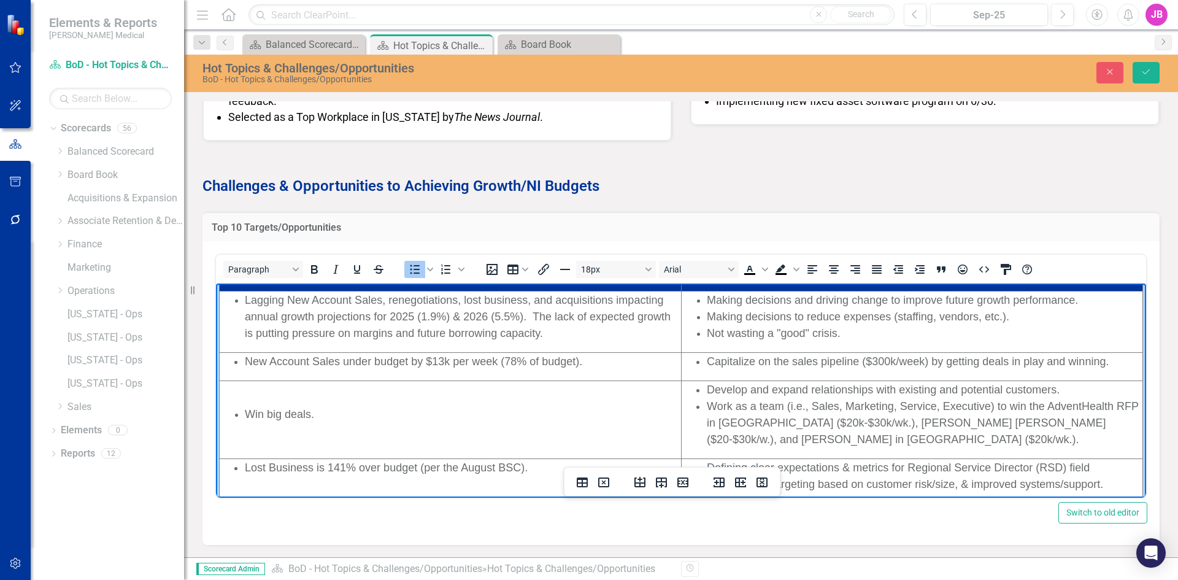
scroll to position [0, 0]
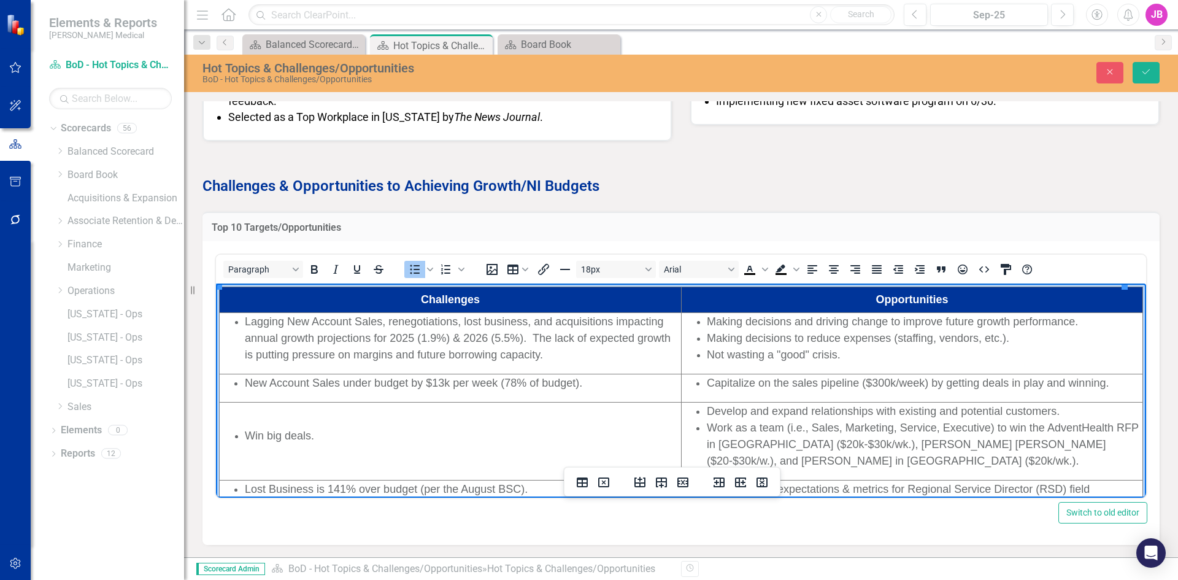
click at [419, 388] on span "New Account Sales under budget by $13k per week (78% of budget)." at bounding box center [413, 383] width 337 height 12
click at [515, 385] on span "New Account Sales under budget by $13k per week (78% of budget)." at bounding box center [413, 383] width 337 height 12
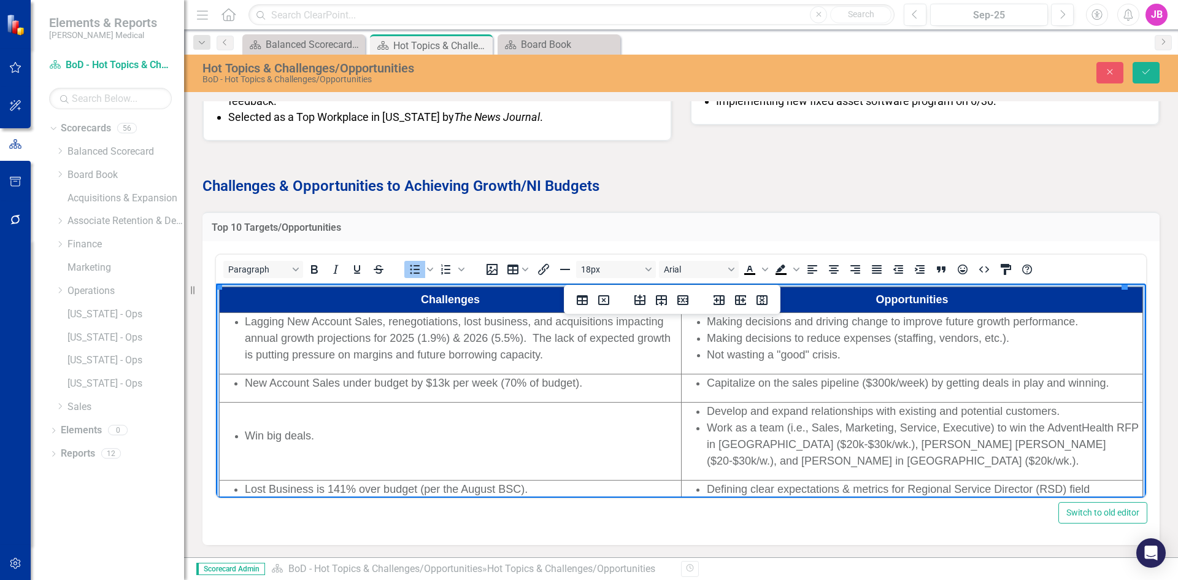
click at [498, 382] on span "New Account Sales under budget by $13k per week (70% of budget)." at bounding box center [413, 383] width 337 height 12
click at [505, 381] on span "New Account Sales under budget by $13k per week (70% of budget)." at bounding box center [413, 383] width 337 height 12
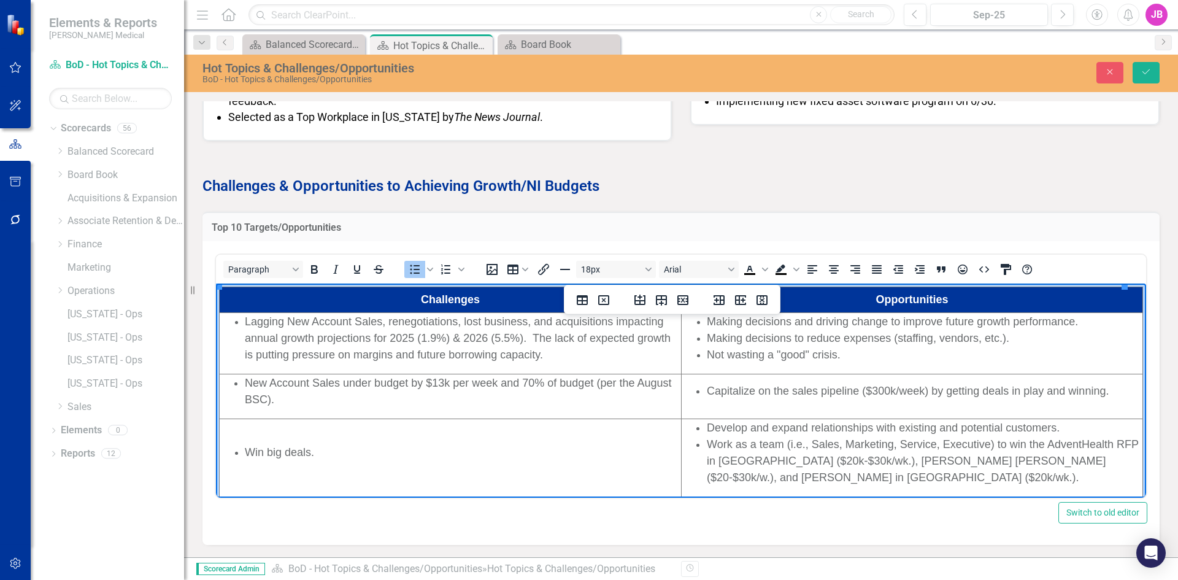
click at [462, 388] on span "New Account Sales under budget by $13k per week and 70% of budget (per the Augu…" at bounding box center [458, 391] width 426 height 29
click at [445, 381] on span "New Account Sales under budget by $13k per week and 70% of budget (per the Augu…" at bounding box center [458, 391] width 426 height 29
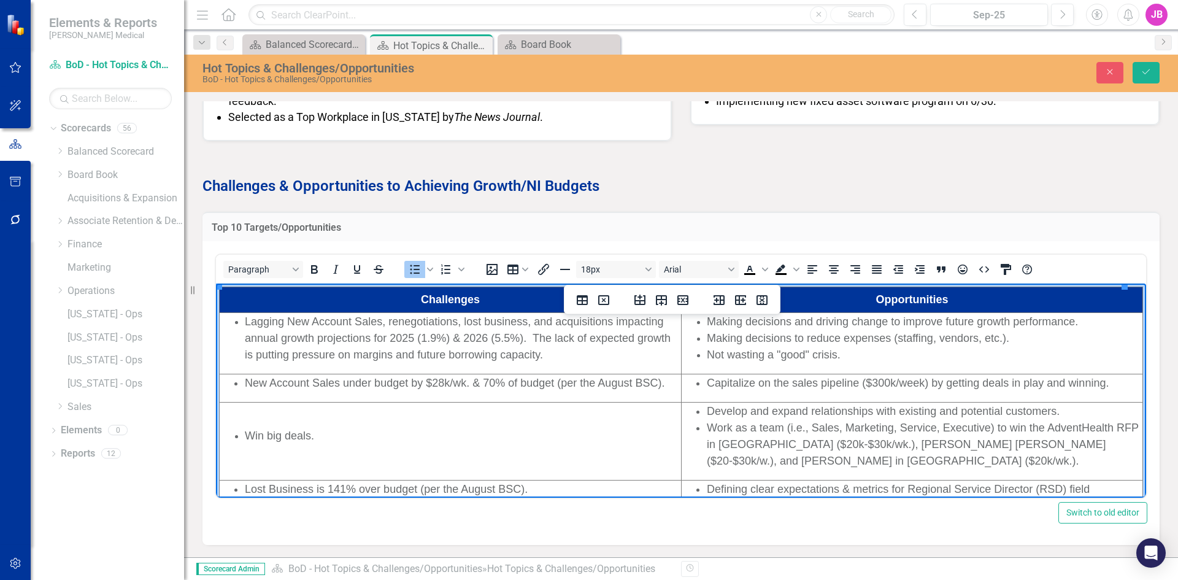
click at [773, 422] on span "Work as a team (i.e., Sales, Marketing, Service, Executive) to win the AdventHe…" at bounding box center [923, 443] width 432 height 45
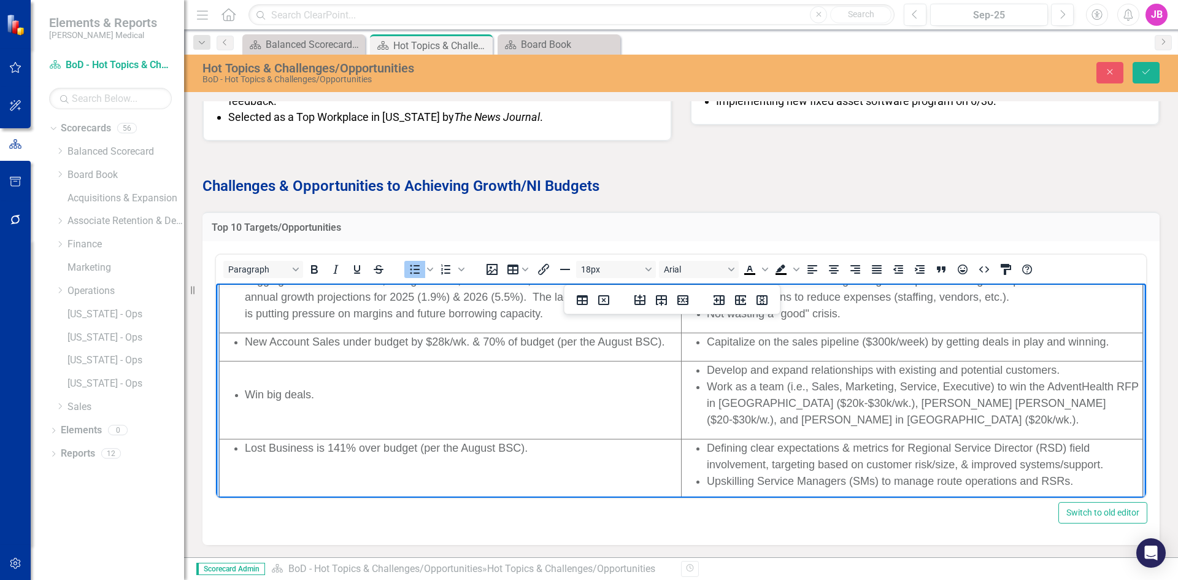
scroll to position [61, 0]
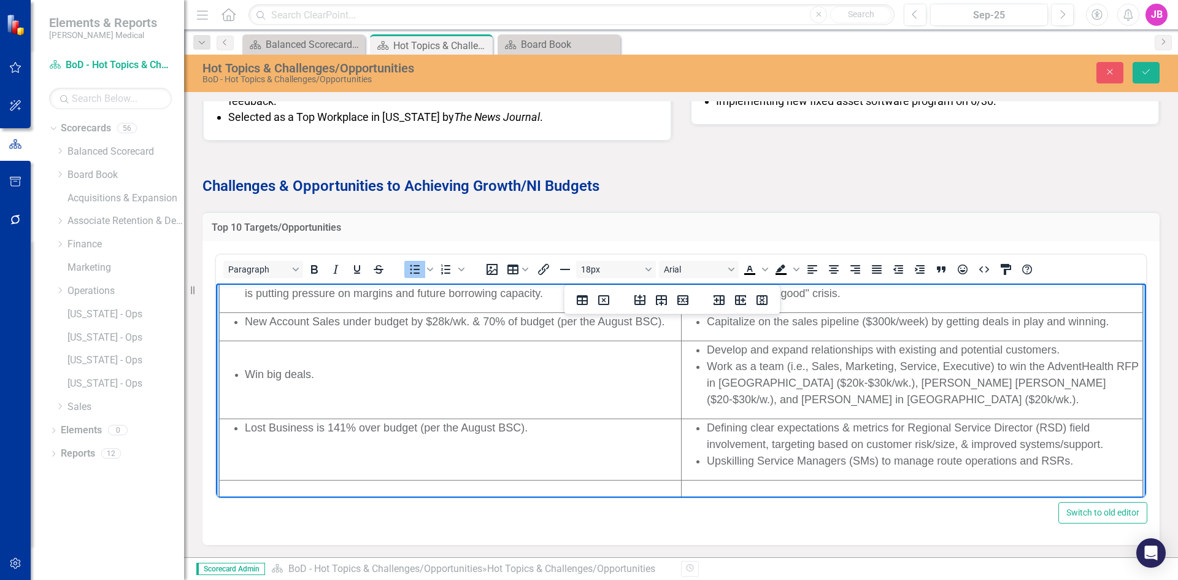
click at [247, 431] on span "Lost Business is 141% over budget (per the August BSC)." at bounding box center [386, 427] width 283 height 12
click at [339, 428] on span "Lost Business is 141% over budget (per the August BSC)." at bounding box center [386, 427] width 283 height 12
click at [384, 427] on span "Lost Business is 141% over budget (per the August BSC)." at bounding box center [386, 427] width 283 height 12
click at [329, 423] on span "Lost Business is 141% over budget (per the August BSC)." at bounding box center [386, 427] width 283 height 12
click at [481, 319] on span "New Account Sales under budget by $28k/wk. & 70% of budget (per the August BSC)." at bounding box center [455, 321] width 420 height 12
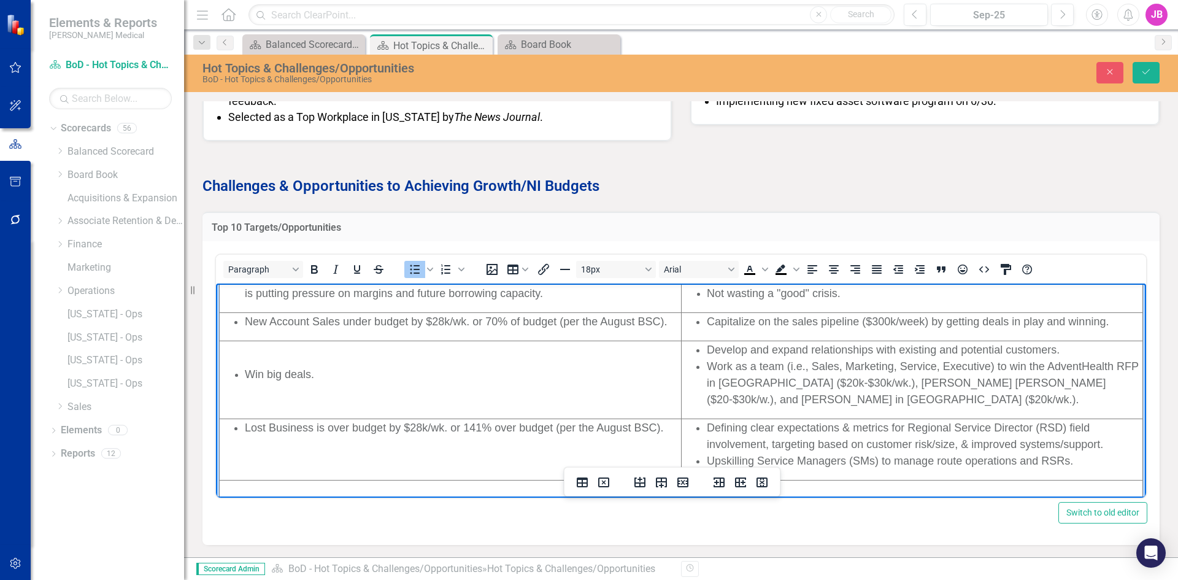
click at [488, 423] on span "Lost Business is over budget by $28k/wk. or 141% over budget (per the August BS…" at bounding box center [454, 427] width 418 height 12
click at [662, 429] on span "Lost Business is over budget by $28k/wk. or 141% over budget (per the August BS…" at bounding box center [454, 427] width 418 height 12
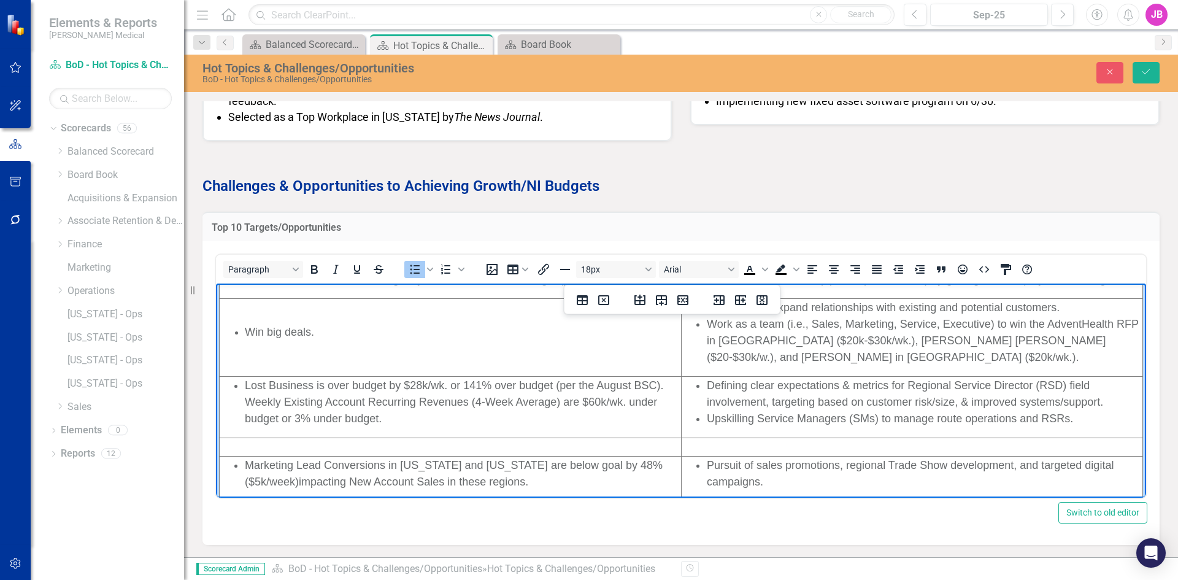
scroll to position [123, 0]
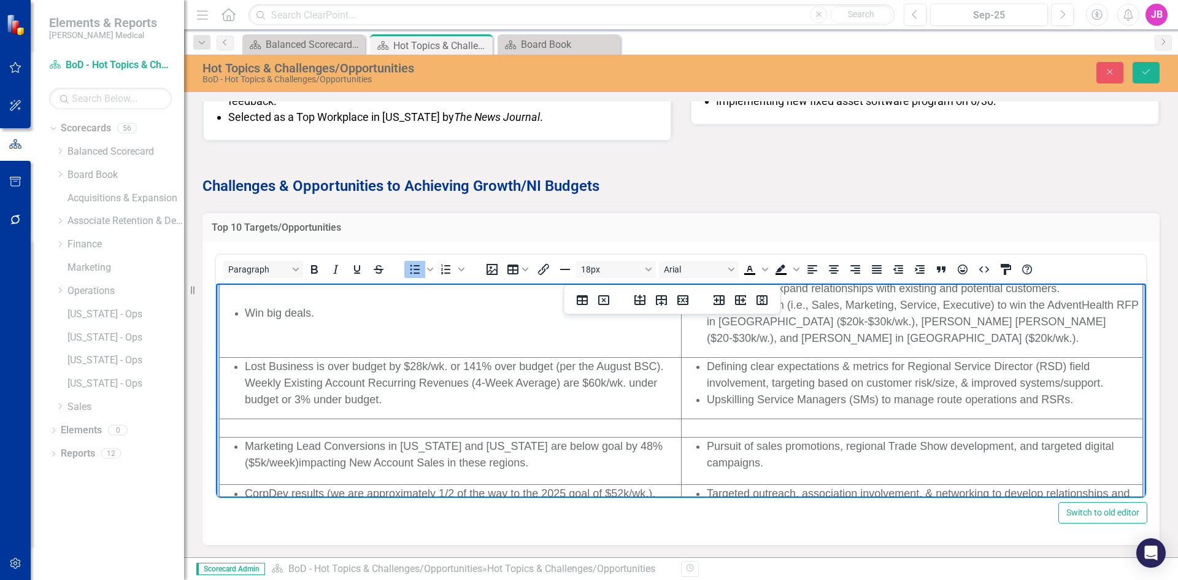
drag, startPoint x: 415, startPoint y: 398, endPoint x: 232, endPoint y: 388, distance: 182.5
click at [232, 388] on ul "Lost Business is over budget by $28k/wk. or 141% over budget (per the August BS…" at bounding box center [450, 383] width 460 height 50
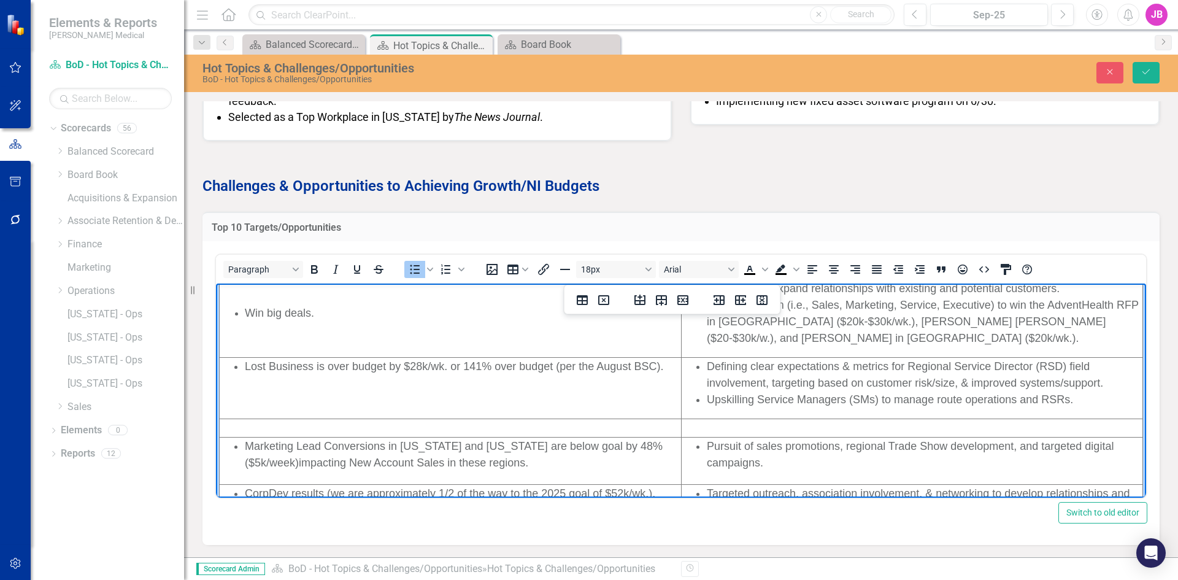
click at [304, 431] on div "Rich Text Area. Press ALT-0 for help." at bounding box center [450, 428] width 460 height 17
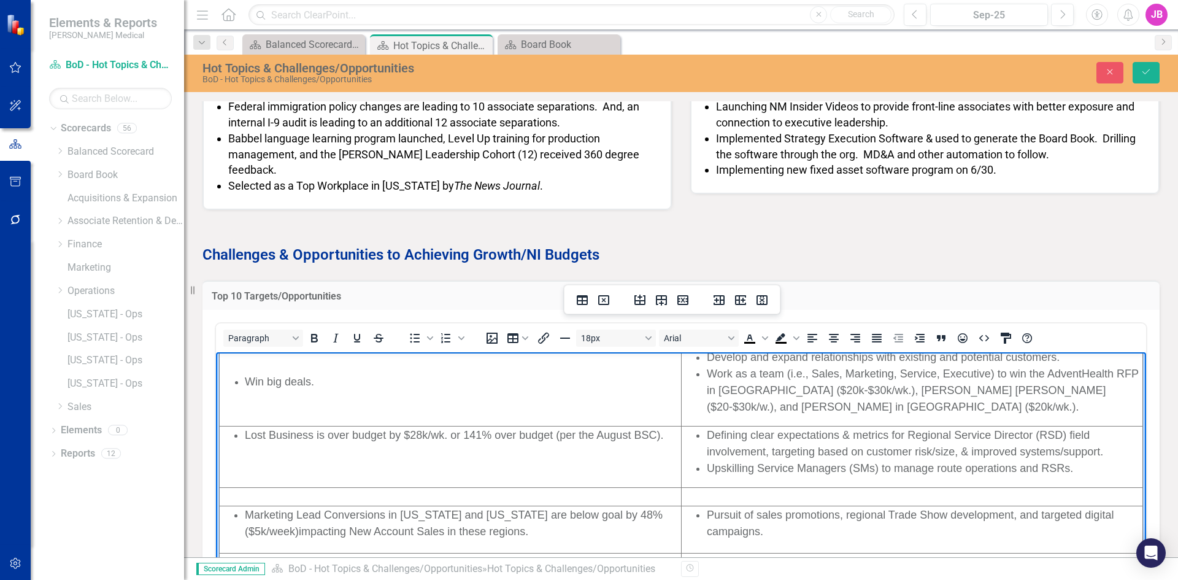
scroll to position [320, 0]
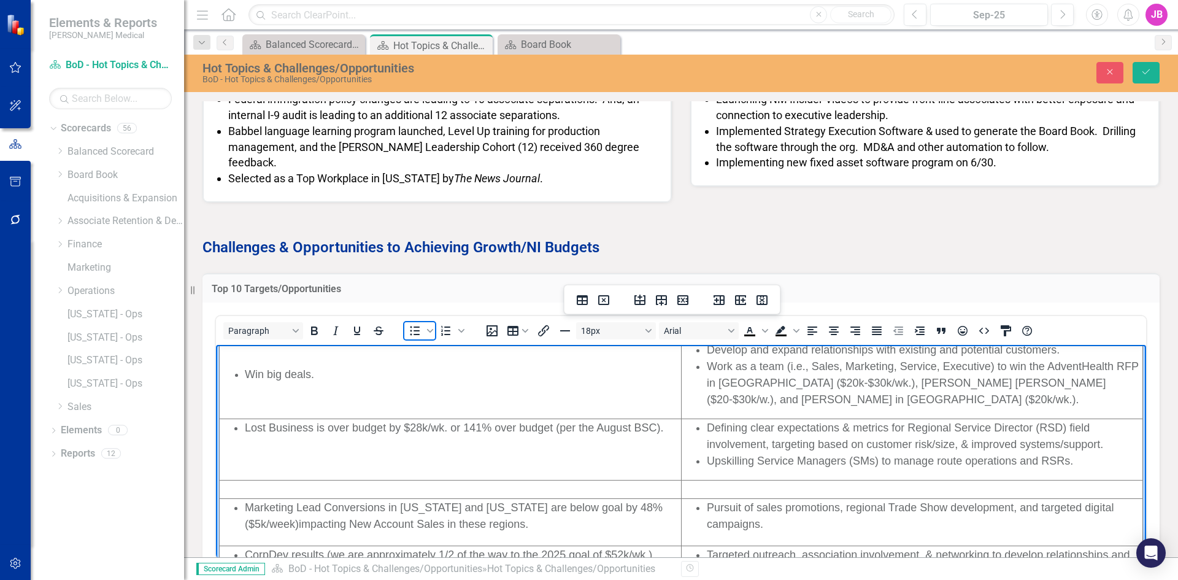
click at [418, 329] on icon "Bullet list" at bounding box center [414, 330] width 15 height 15
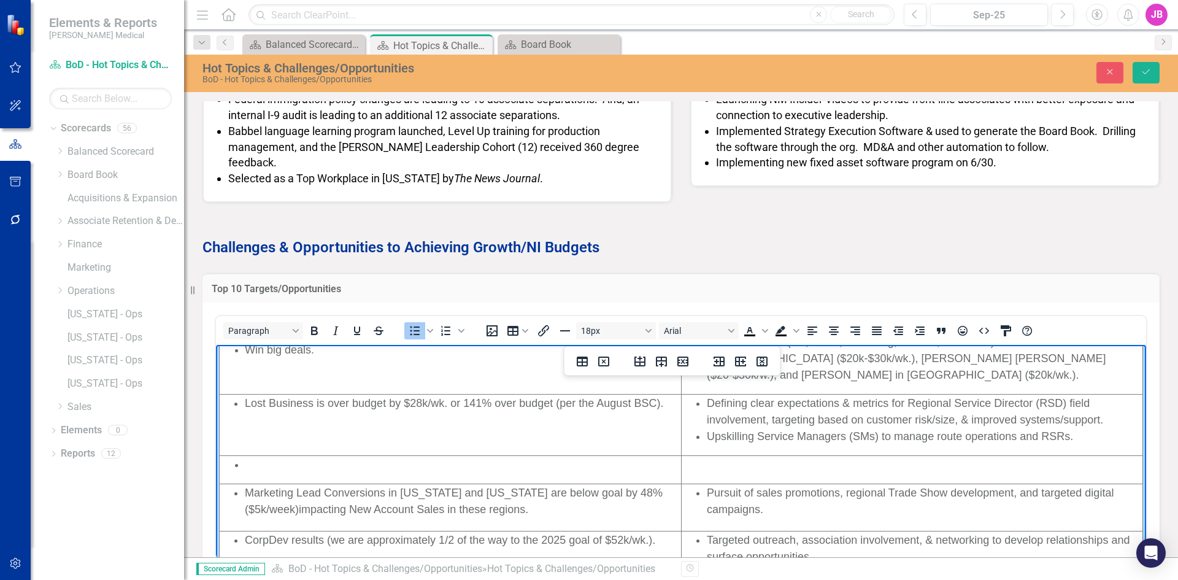
scroll to position [167, 0]
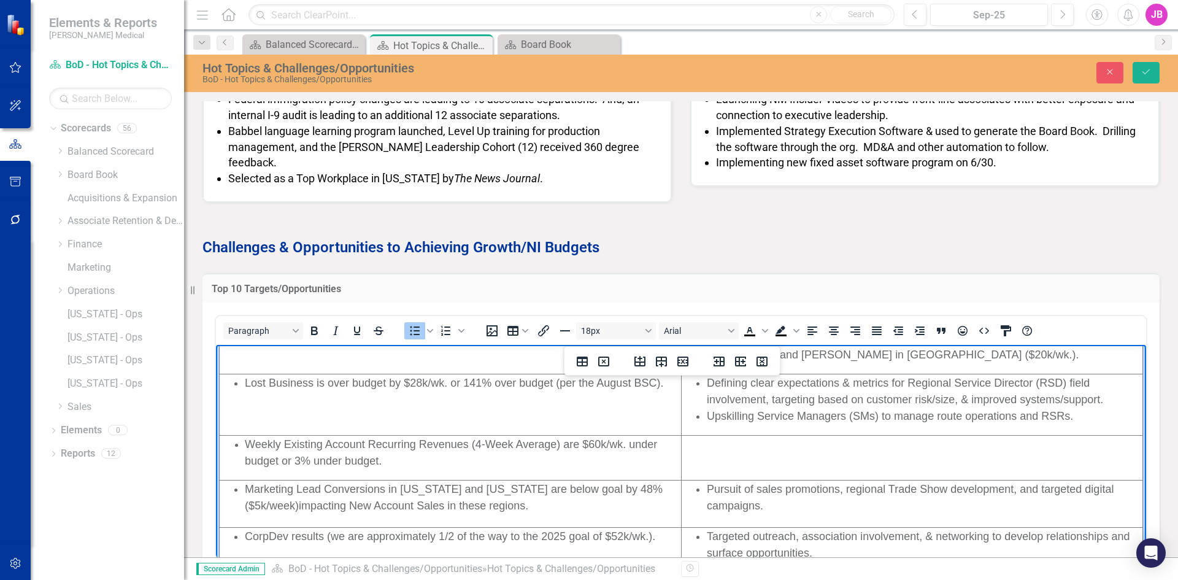
click at [714, 449] on div "Rich Text Area. Press ALT-0 for help." at bounding box center [911, 444] width 459 height 17
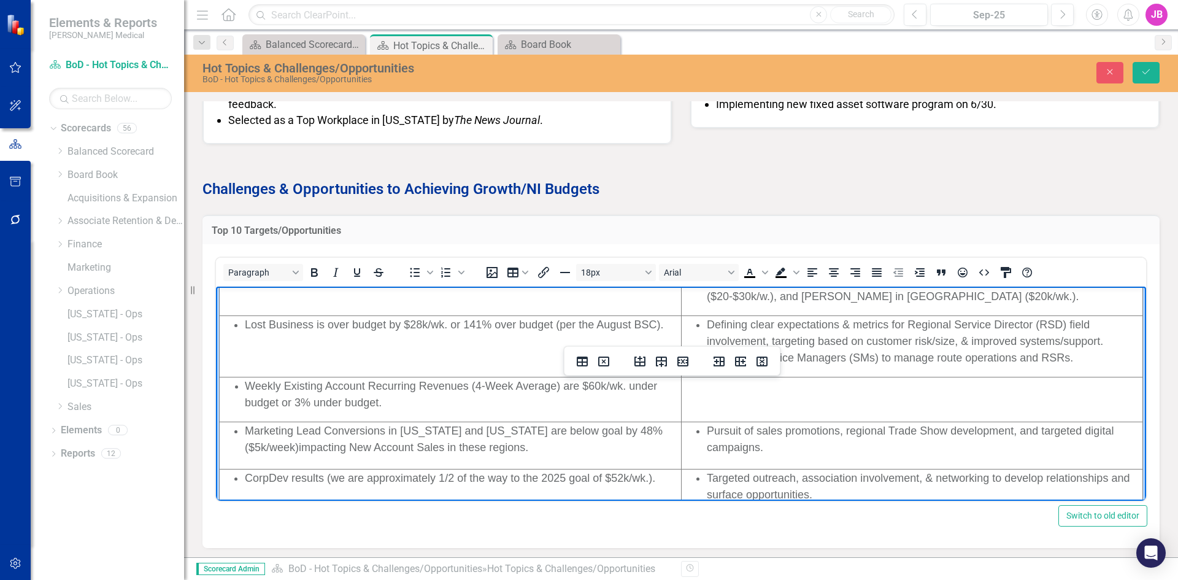
scroll to position [381, 0]
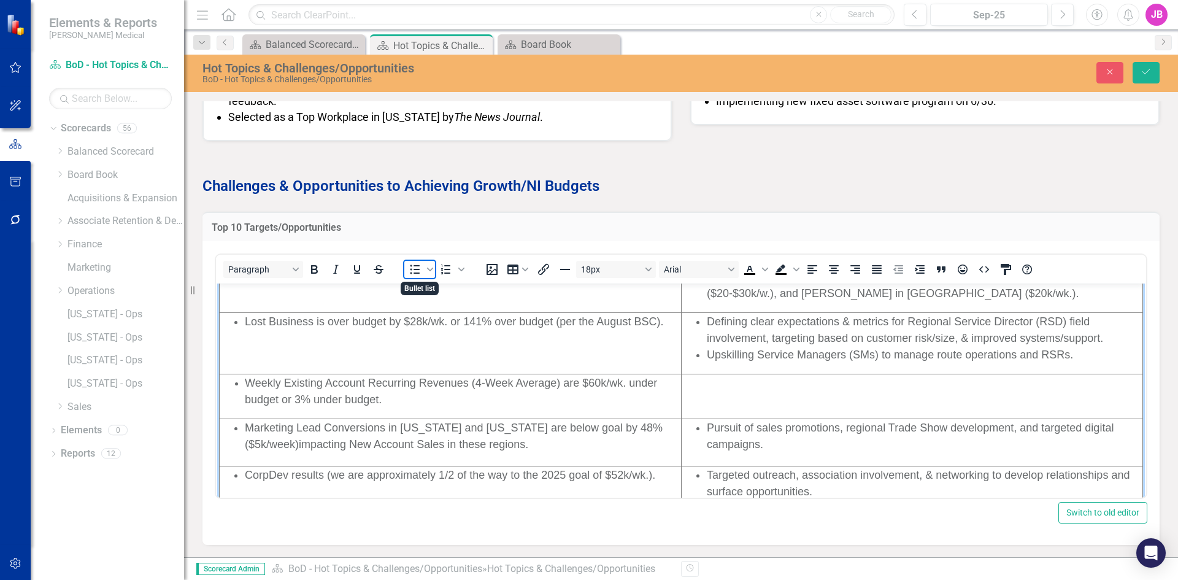
click at [413, 271] on icon "Bullet list" at bounding box center [414, 269] width 15 height 15
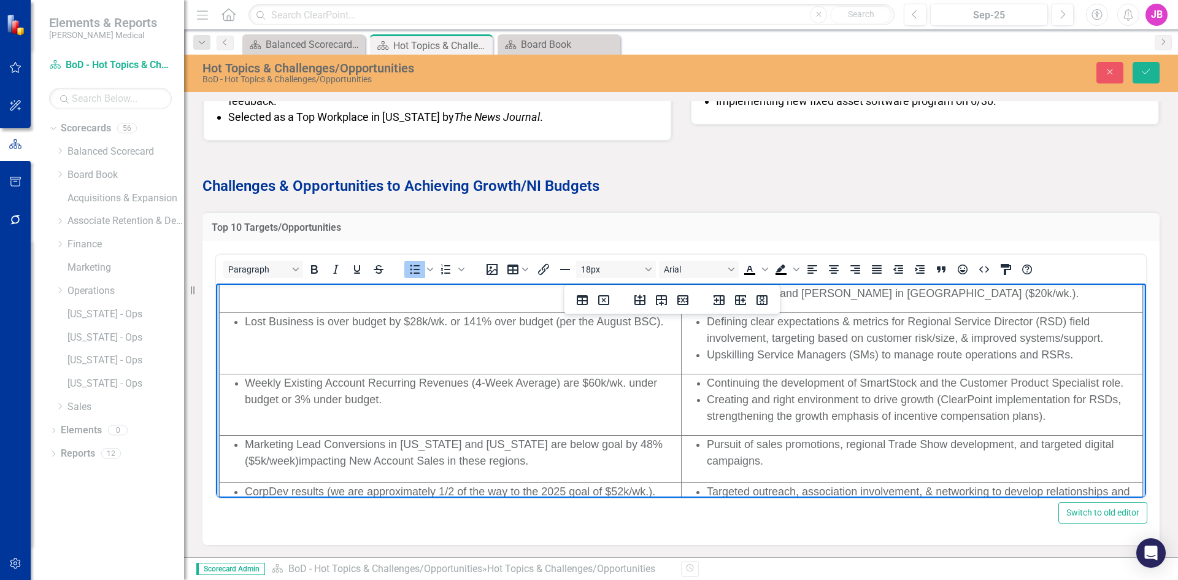
click at [808, 412] on span "Creating and right environment to drive growth (ClearPoint implementation for R…" at bounding box center [914, 407] width 414 height 29
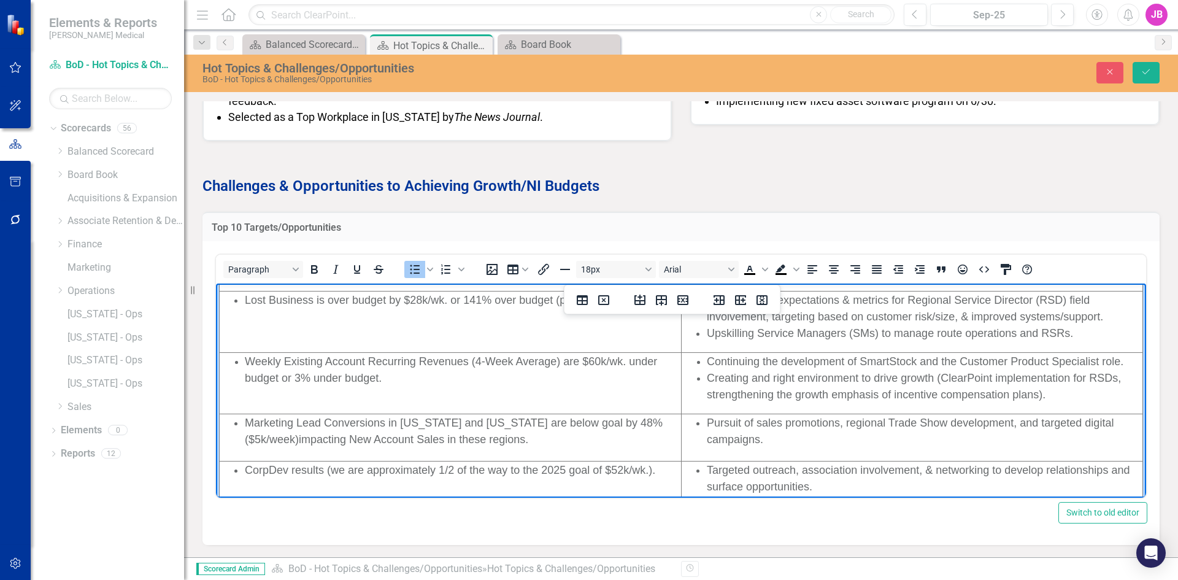
scroll to position [201, 0]
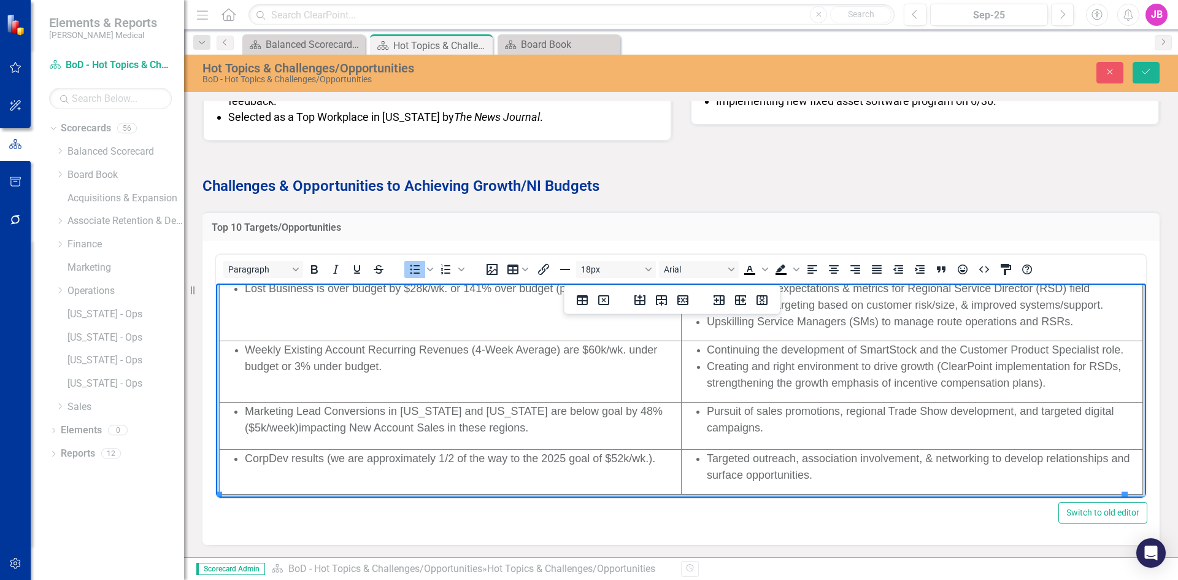
click at [483, 428] on li "Marketing Lead Conversions in [US_STATE] and [US_STATE] are below goal by 48% (…" at bounding box center [462, 419] width 435 height 33
click at [771, 418] on li "Pursuit of sales promotions, regional Trade Show development, and targeted digi…" at bounding box center [924, 419] width 435 height 33
click at [696, 412] on ul "Pursuit of sales promotions, regional Trade Show development, and targeted digi…" at bounding box center [911, 419] width 459 height 33
click at [745, 424] on span "Improved communication of pricing and other differentiators on sales and servic…" at bounding box center [904, 419] width 394 height 29
click at [272, 427] on span "With largely bundled pricing, we are disadvantaged when competing on a unit pri…" at bounding box center [447, 419] width 405 height 29
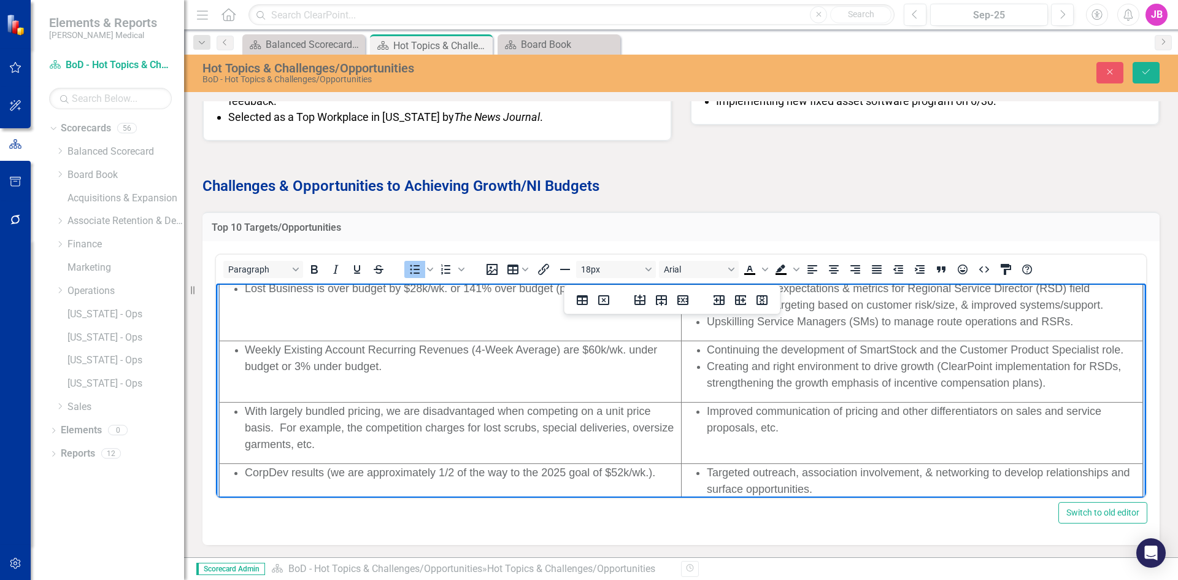
click at [449, 469] on span "CorpDev results (we are approximately 1/2 of the way to the 2025 goal of $52k/w…" at bounding box center [450, 472] width 410 height 12
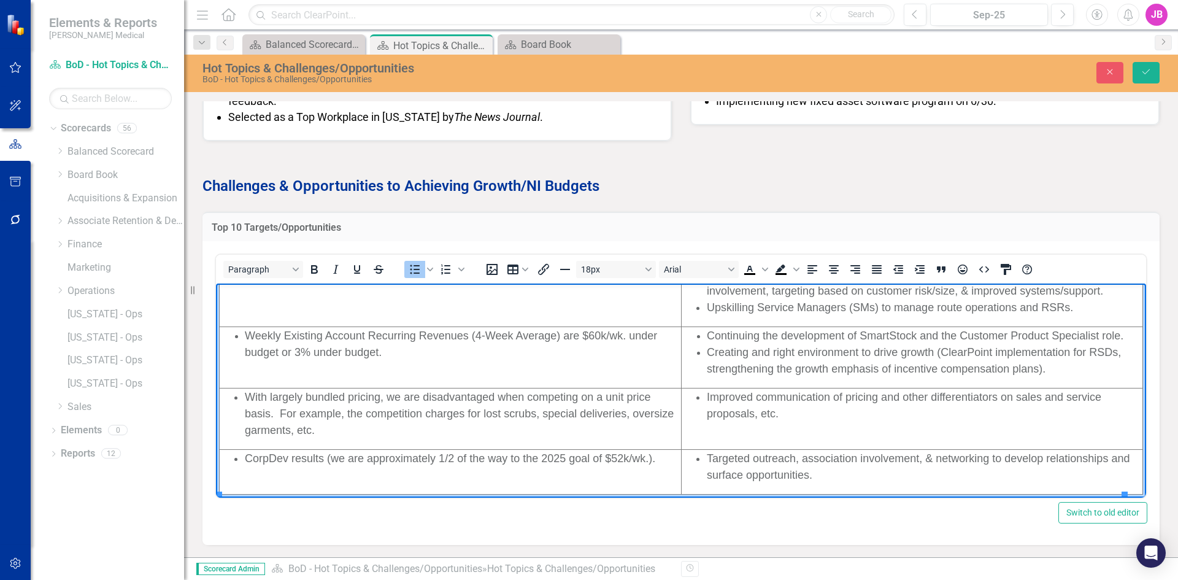
click at [318, 462] on span "CorpDev results (we are approximately 1/2 of the way to the 2025 goal of $52k/w…" at bounding box center [450, 458] width 410 height 12
click at [326, 456] on span "CorpDev results (we are approximately 1/2 of the way to the 2025 goal of $52k/w…" at bounding box center [450, 458] width 410 height 12
click at [323, 454] on span "CorpDev results (we are approximately 1/2 of the way to the 2025 goal of $52k/w…" at bounding box center [450, 458] width 410 height 12
click at [729, 464] on li "Targeted outreach, association involvement, & networking to develop relationshi…" at bounding box center [924, 466] width 435 height 33
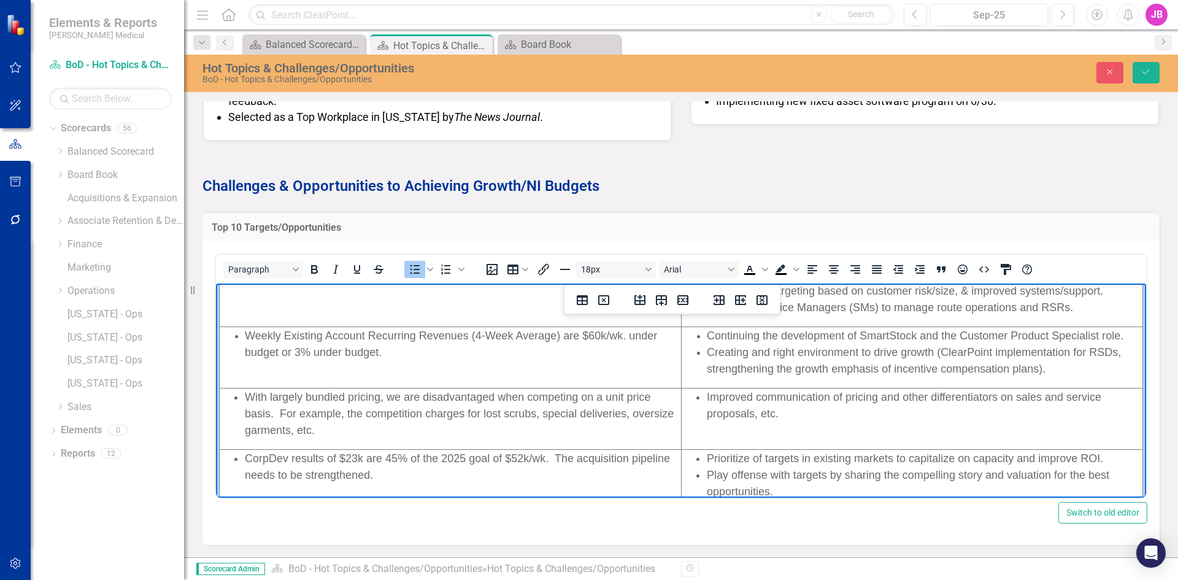
scroll to position [231, 0]
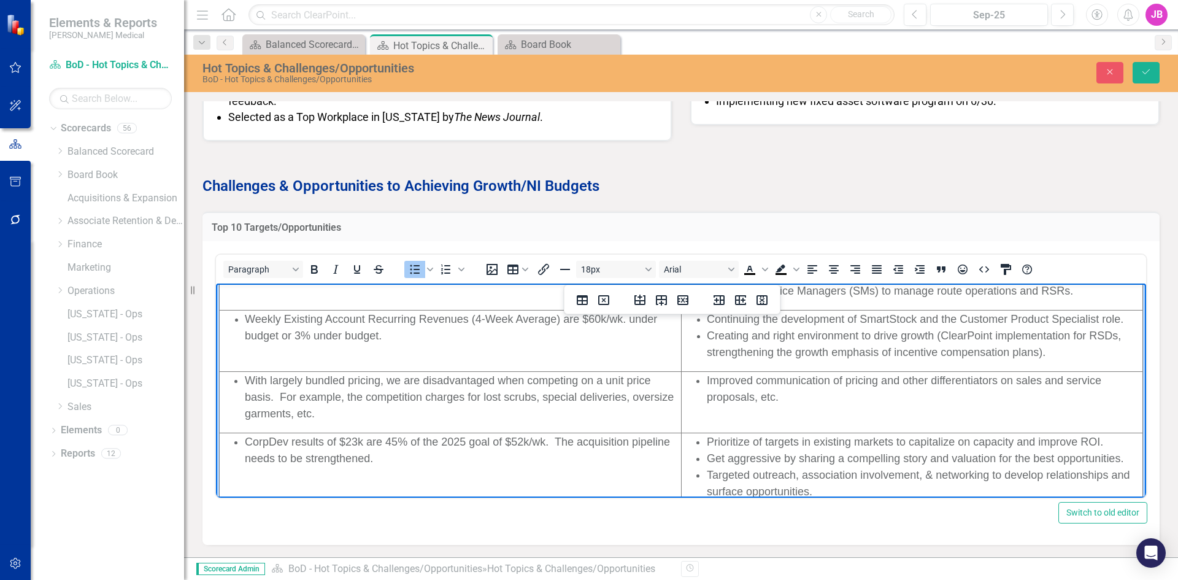
click at [916, 456] on span "Get aggressive by sharing a compelling story and valuation for the best opportu…" at bounding box center [915, 458] width 416 height 12
click at [943, 458] on span "Get aggressive by sharing a compelling story and valuation for the best opportu…" at bounding box center [915, 458] width 416 height 12
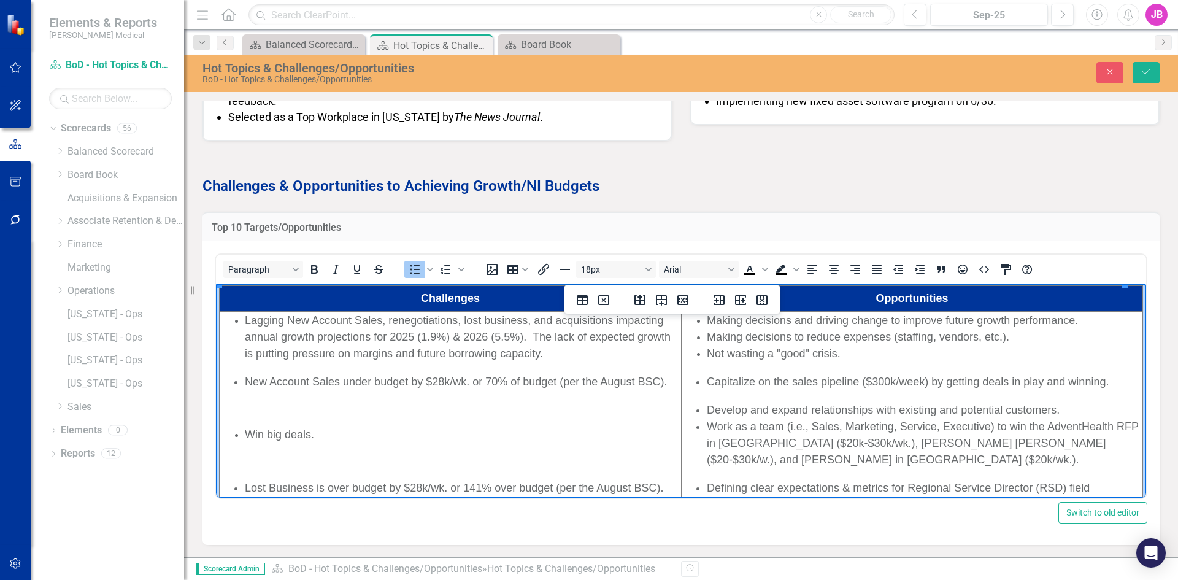
scroll to position [0, 0]
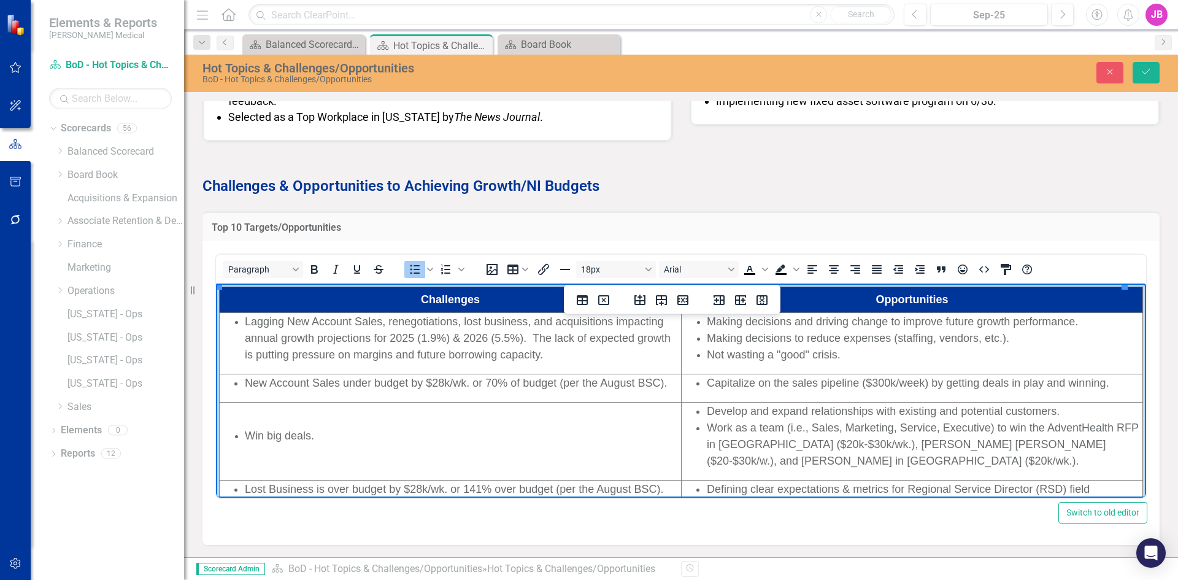
click at [707, 385] on span "Capitalize on the sales pipeline ($300k/week) by getting deals in play and winn…" at bounding box center [908, 383] width 402 height 12
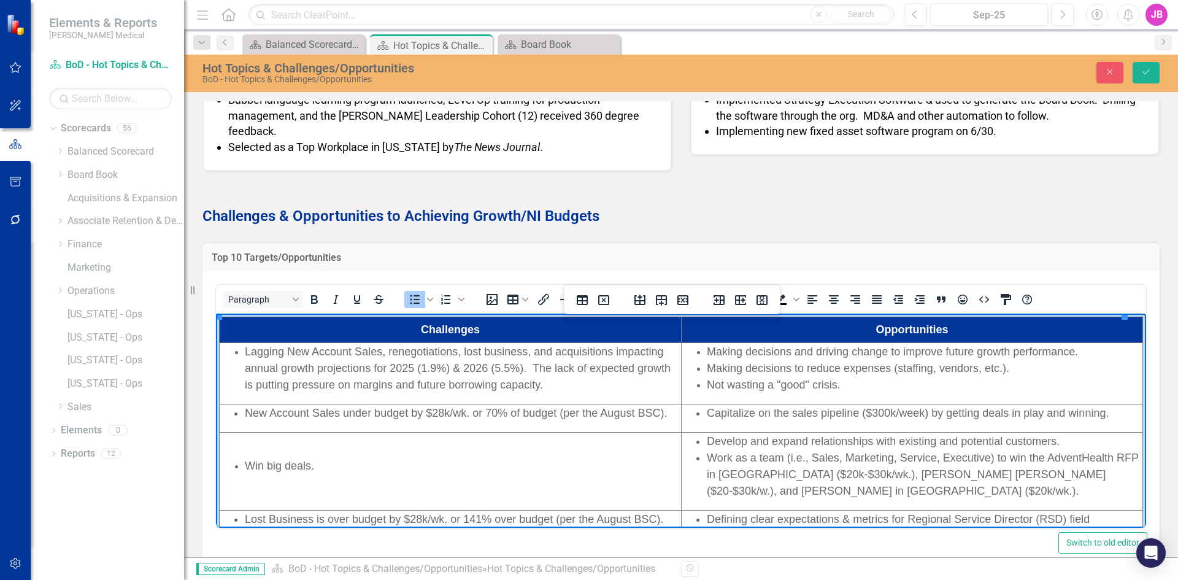
scroll to position [381, 0]
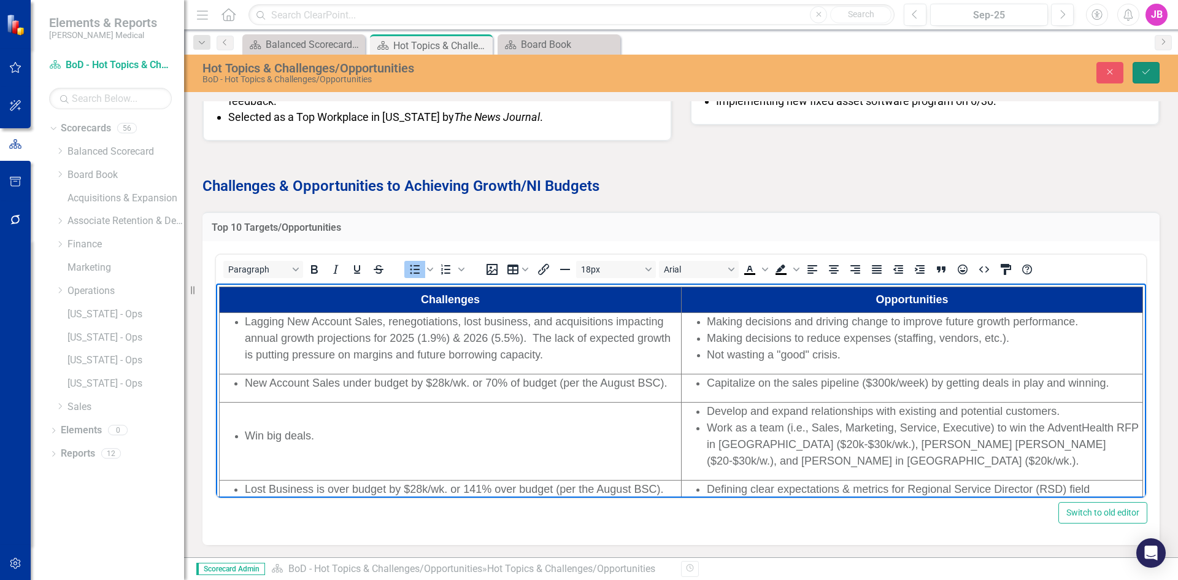
click at [1141, 71] on icon "Save" at bounding box center [1145, 71] width 11 height 9
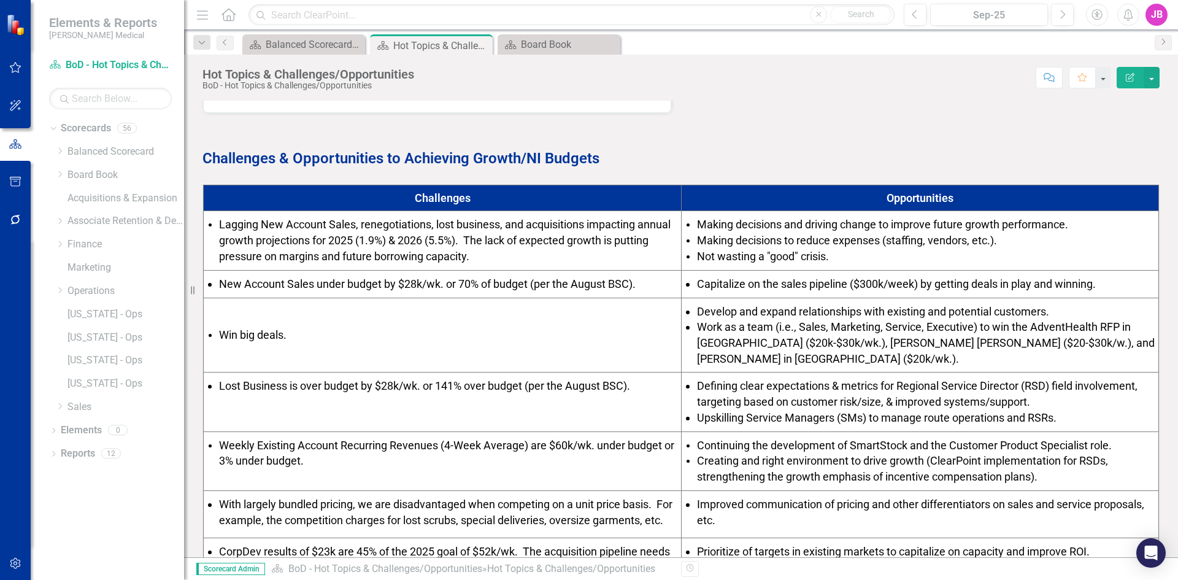
scroll to position [456, 0]
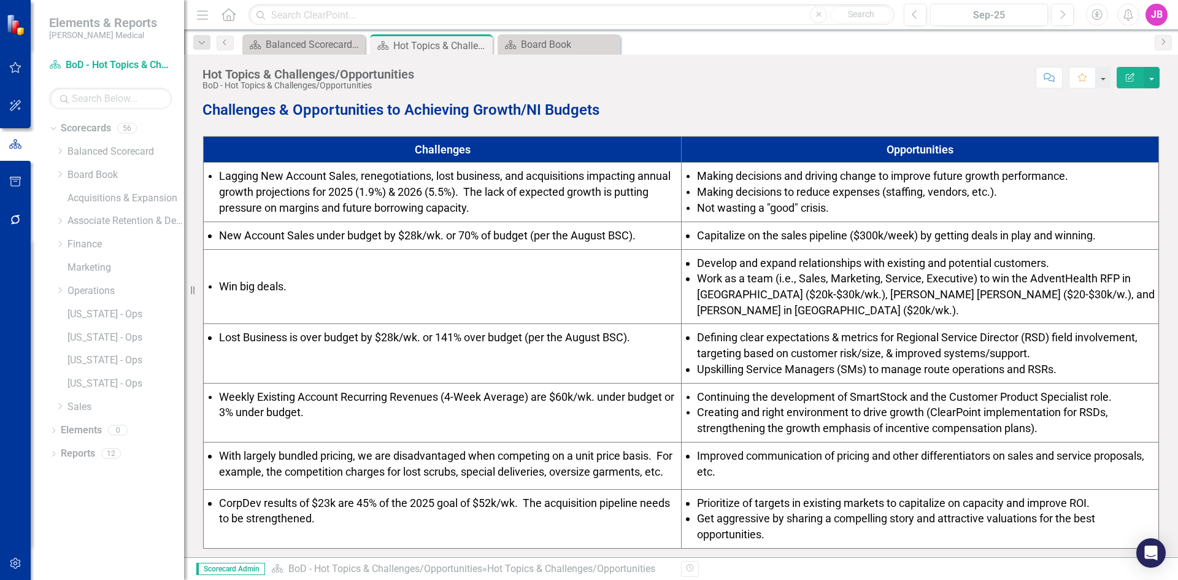
click at [697, 234] on span "Capitalize on the sales pipeline ($300k/week) by getting deals in play and winn…" at bounding box center [896, 235] width 399 height 13
click at [697, 236] on span "Capitalize on the sales pipeline ($300k/week) by getting deals in play and winn…" at bounding box center [896, 235] width 399 height 13
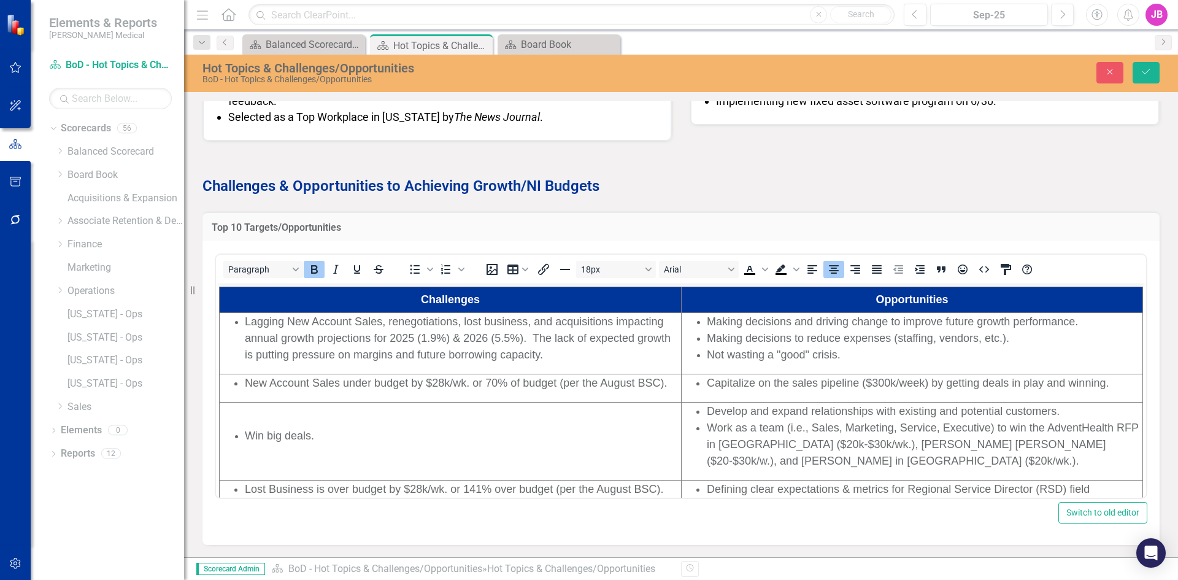
scroll to position [0, 0]
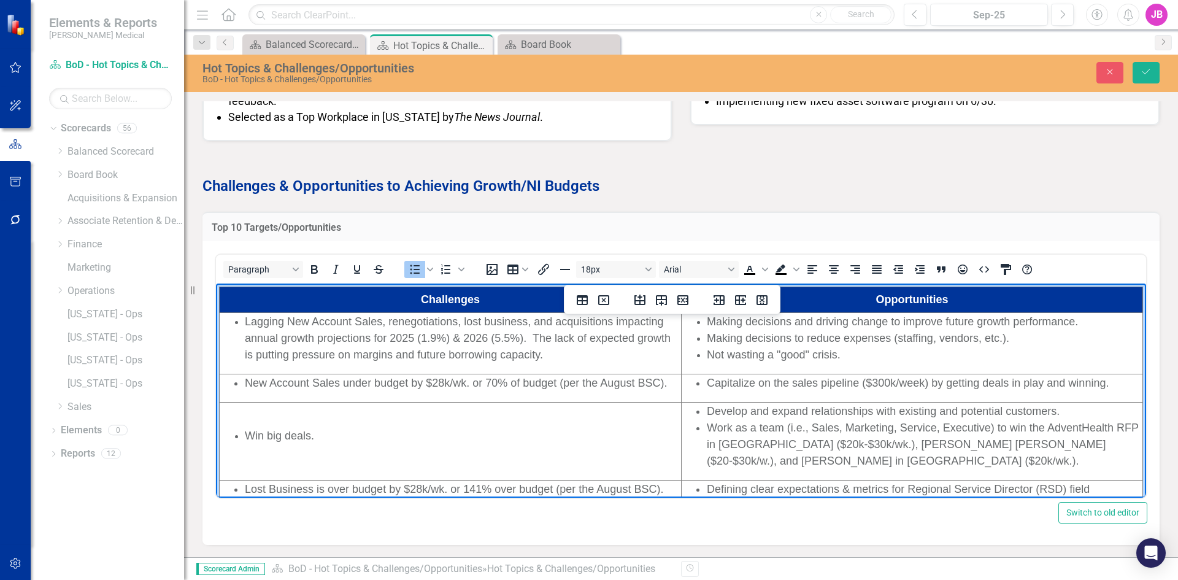
click at [707, 383] on span "Capitalize on the sales pipeline ($300k/week) by getting deals in play and winn…" at bounding box center [908, 383] width 402 height 12
click at [1102, 384] on li "Capitalize on the sales pipeline ($300k/week) by getting deals in play and winn…" at bounding box center [924, 383] width 435 height 17
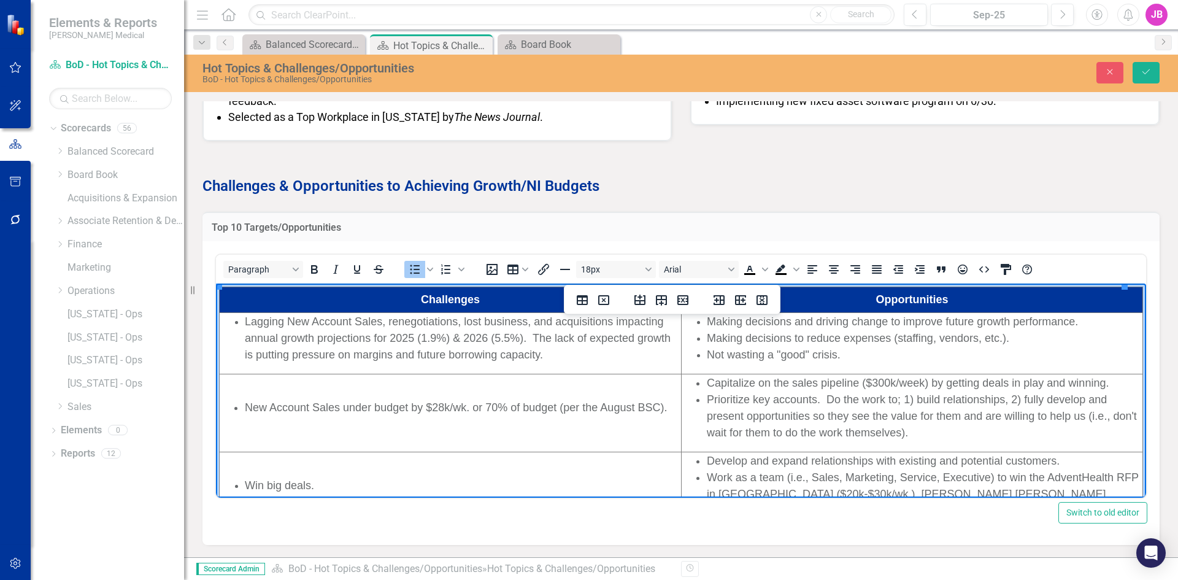
click at [824, 471] on span "Work as a team (i.e., Sales, Marketing, Service, Executive) to win the AdventHe…" at bounding box center [923, 493] width 432 height 45
click at [1052, 458] on li "Develop and expand relationships with existing and potential customers." at bounding box center [924, 461] width 435 height 17
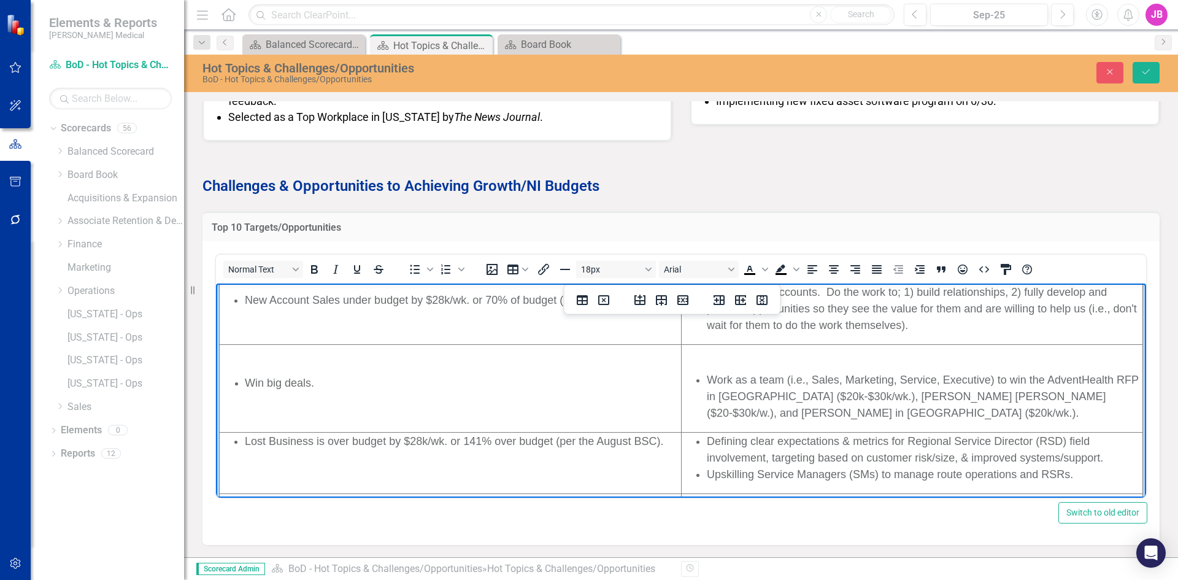
scroll to position [123, 0]
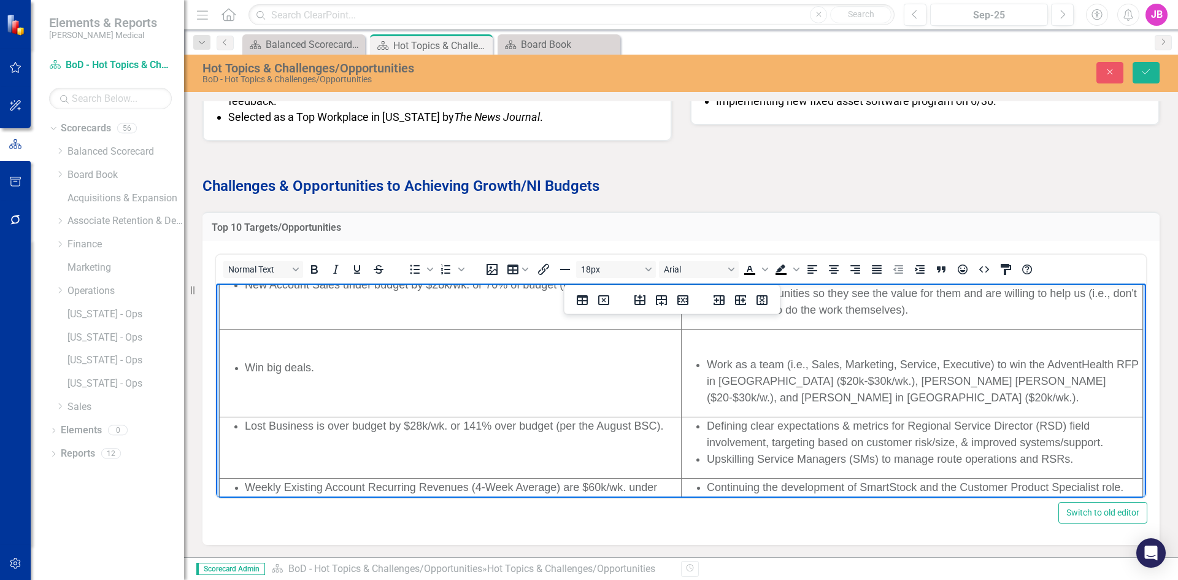
click at [311, 367] on span "Win big deals." at bounding box center [279, 367] width 69 height 12
click at [326, 367] on li "Win big deals." at bounding box center [462, 367] width 435 height 17
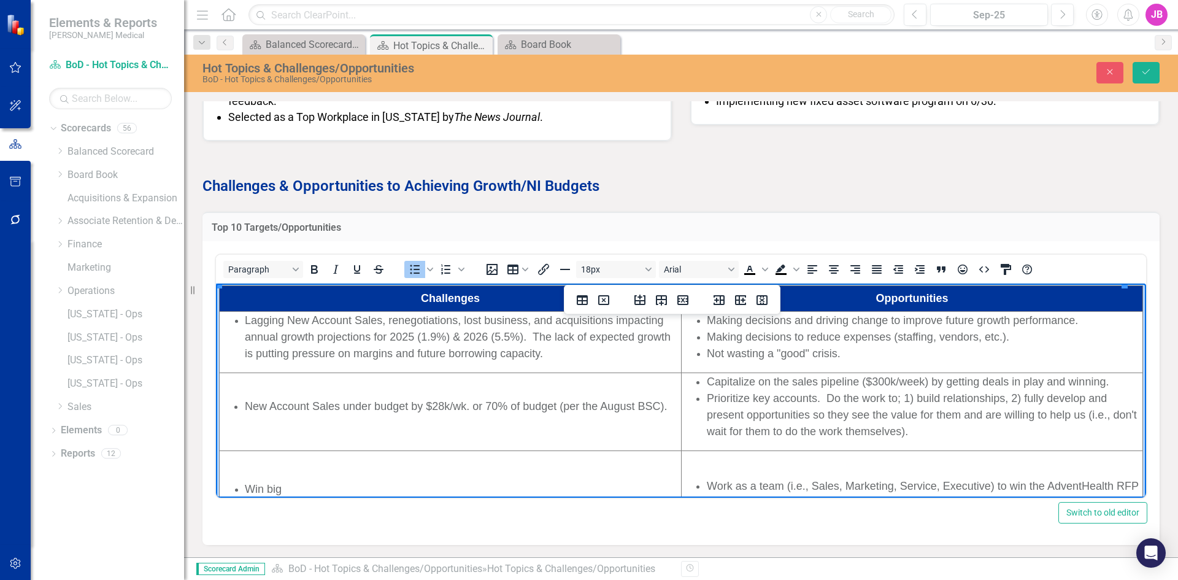
scroll to position [0, 0]
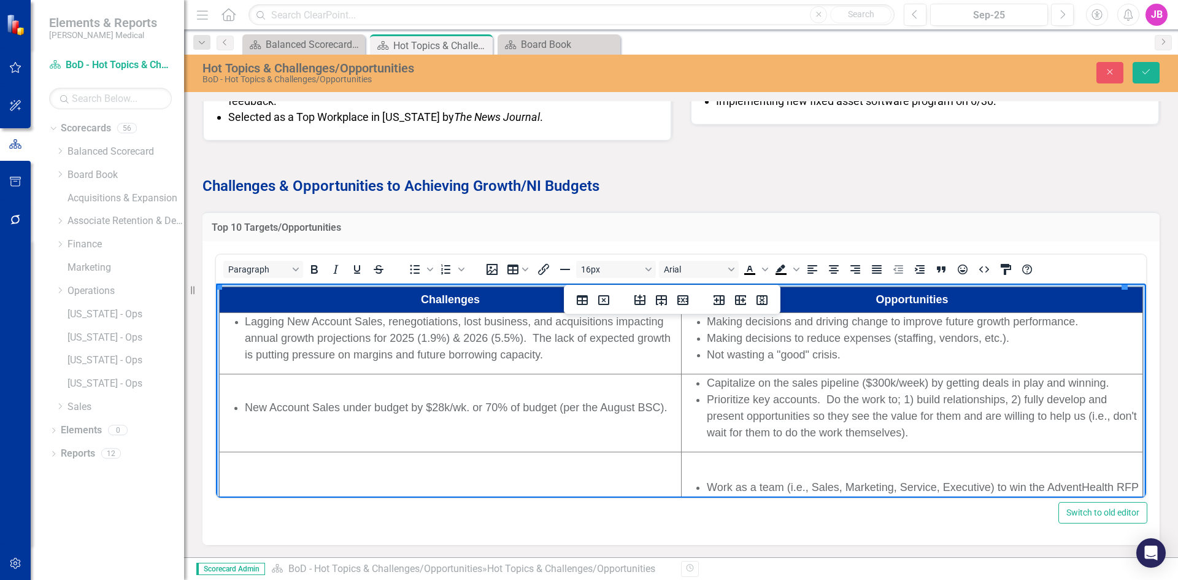
click at [807, 399] on span "Prioritize key accounts. Do the work to; 1) build relationships, 2) fully devel…" at bounding box center [922, 415] width 430 height 45
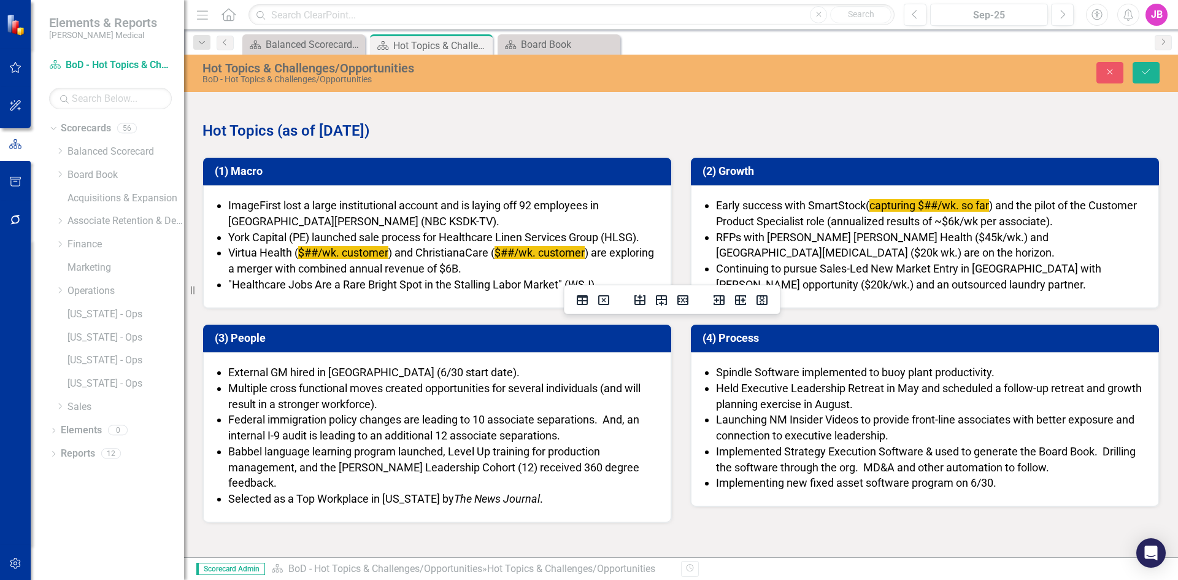
scroll to position [381, 0]
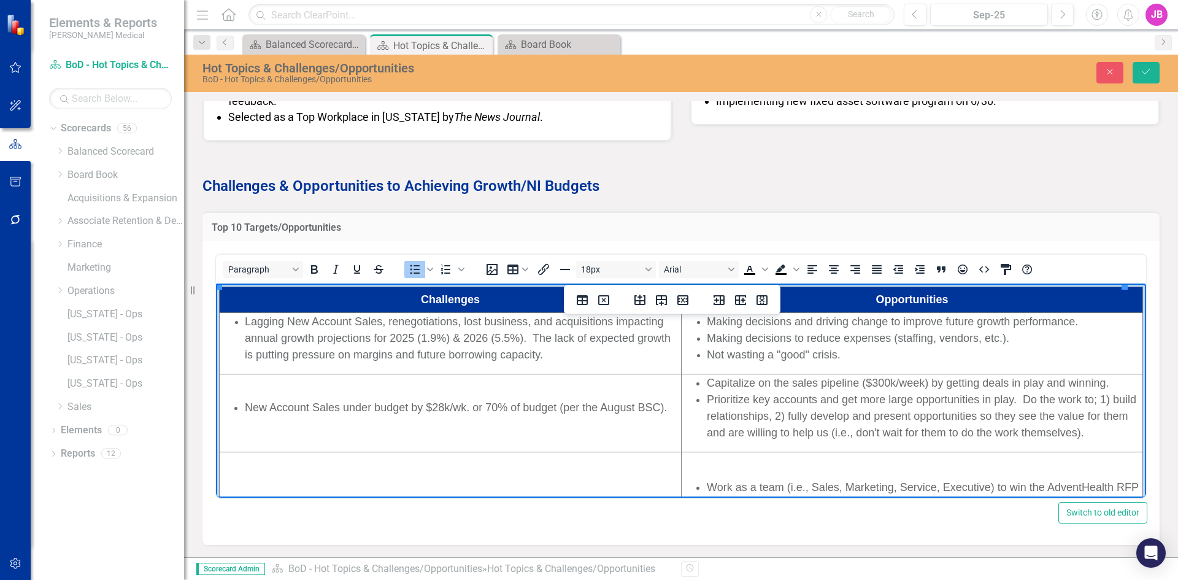
click at [871, 412] on span "Prioritize key accounts and get more large opportunities in play. Do the work t…" at bounding box center [921, 415] width 429 height 45
click at [770, 415] on span "Prioritize key accounts and get more large opportunities in play. Do the work t…" at bounding box center [921, 415] width 429 height 45
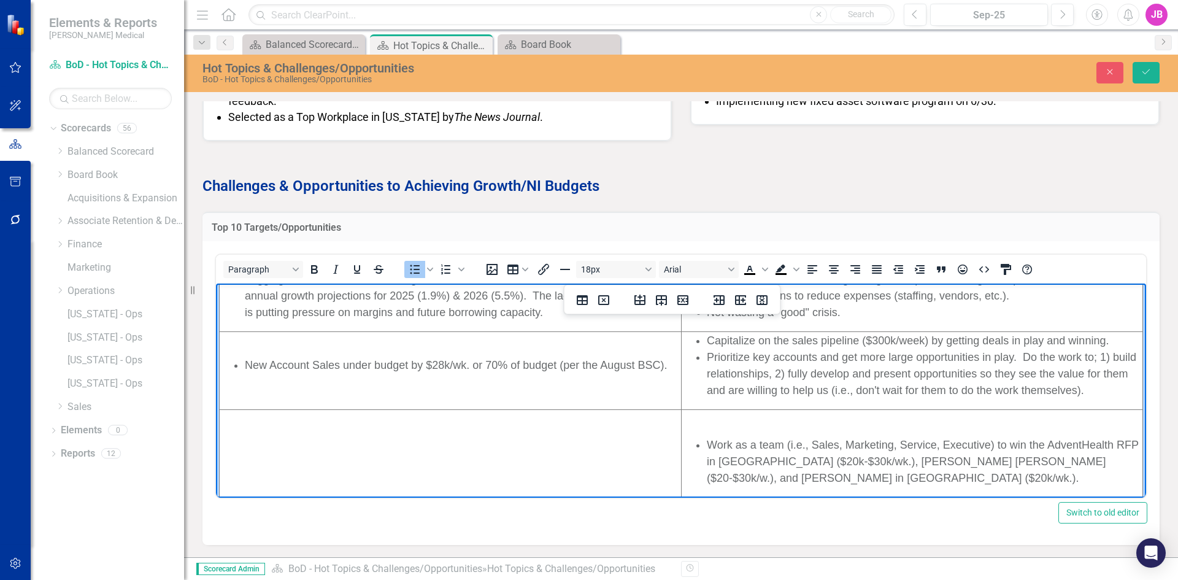
scroll to position [61, 0]
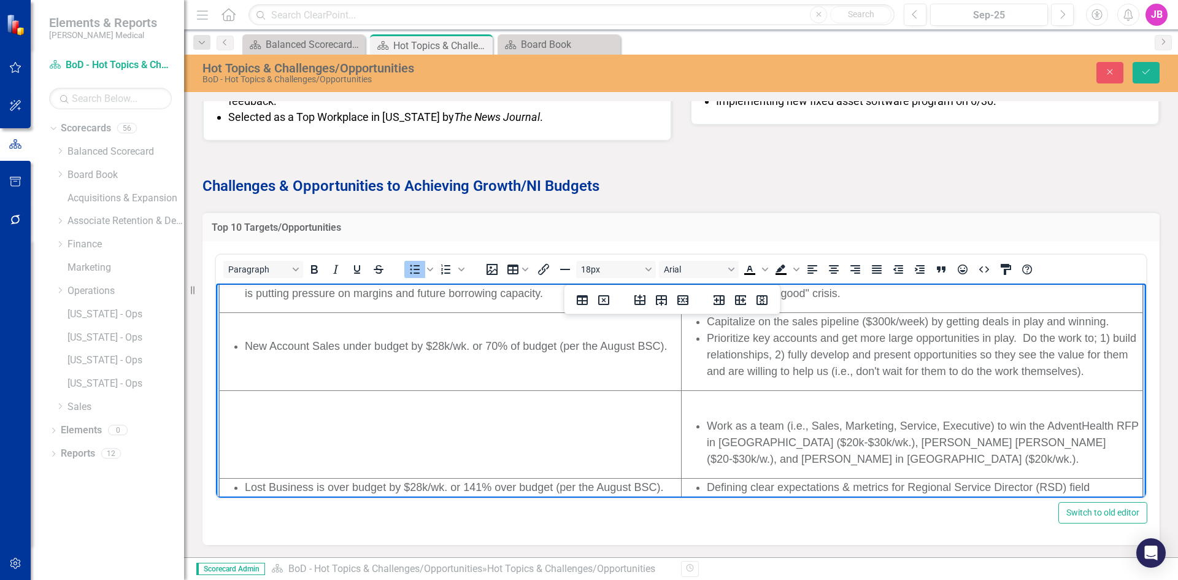
click at [826, 367] on span "Prioritize key accounts and get more large opportunities in play. Do the work t…" at bounding box center [921, 354] width 429 height 45
click at [765, 421] on span "Work as a team (i.e., Sales, Marketing, Service, Executive) to win the AdventHe…" at bounding box center [923, 442] width 432 height 45
click at [707, 424] on span "Work as a team (i.e., Sales, Marketing, Service, Executive) to win the AdventHe…" at bounding box center [923, 442] width 432 height 45
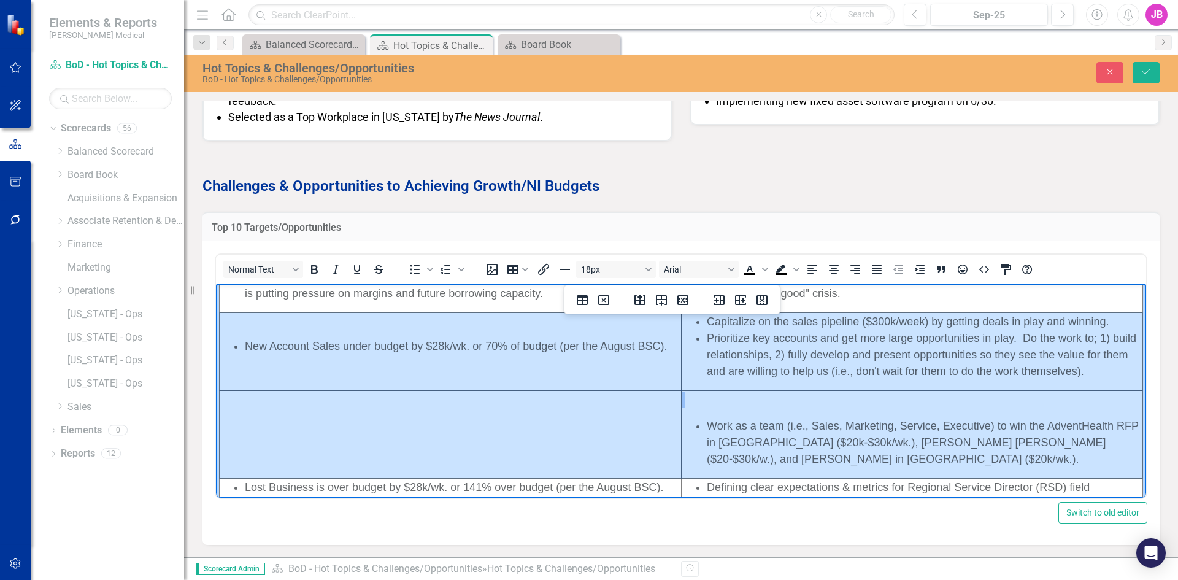
click at [700, 424] on td "Work as a team (i.e., Sales, Marketing, Service, Executive) to win the AdventHe…" at bounding box center [911, 434] width 461 height 88
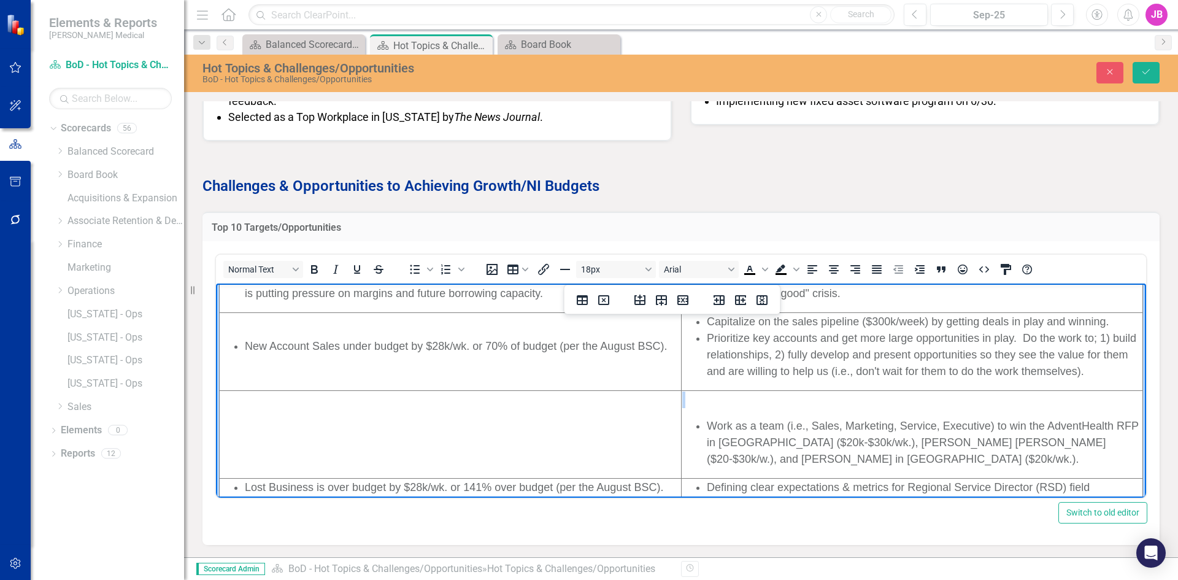
click at [778, 466] on li "Work as a team (i.e., Sales, Marketing, Service, Executive) to win the AdventHe…" at bounding box center [924, 443] width 435 height 50
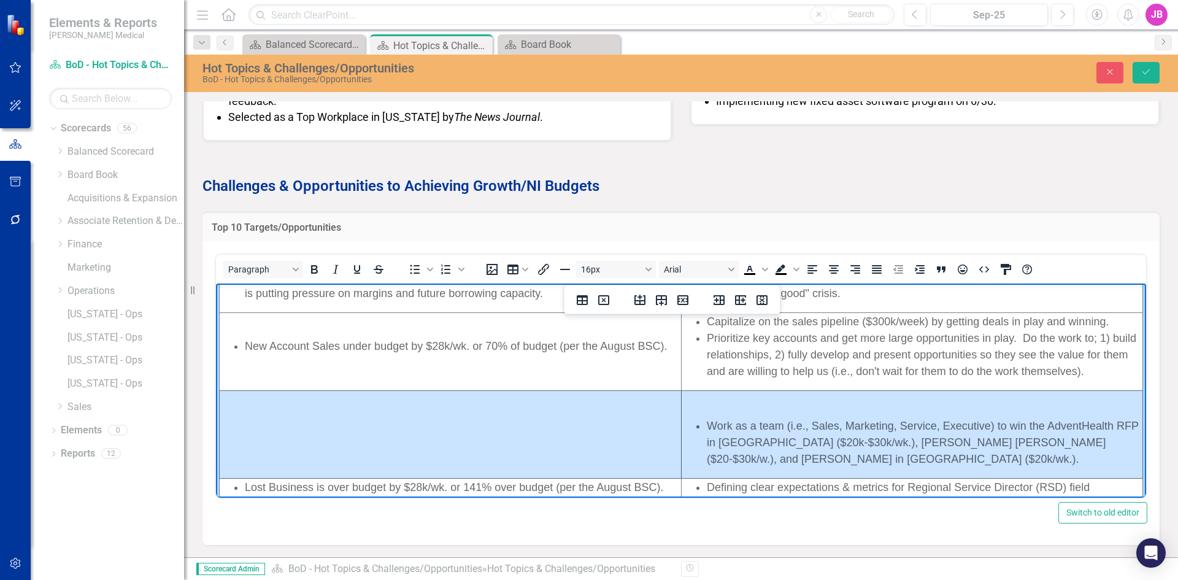
drag, startPoint x: 799, startPoint y: 455, endPoint x: 574, endPoint y: 441, distance: 225.5
click at [574, 441] on tr "Work as a team (i.e., Sales, Marketing, Service, Executive) to win the AdventHe…" at bounding box center [681, 434] width 923 height 88
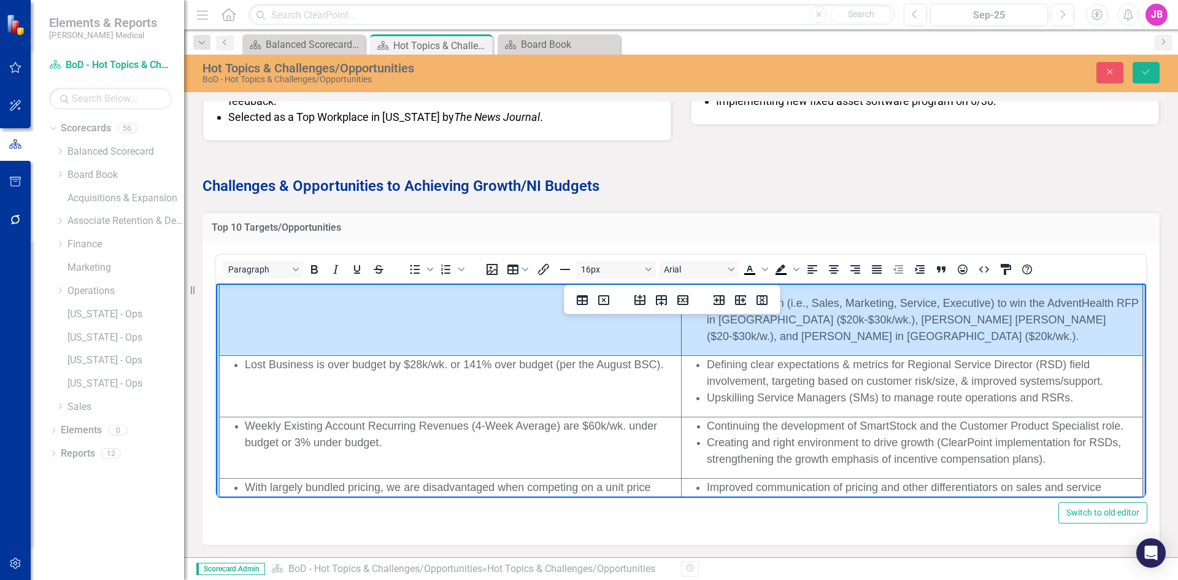
scroll to position [123, 0]
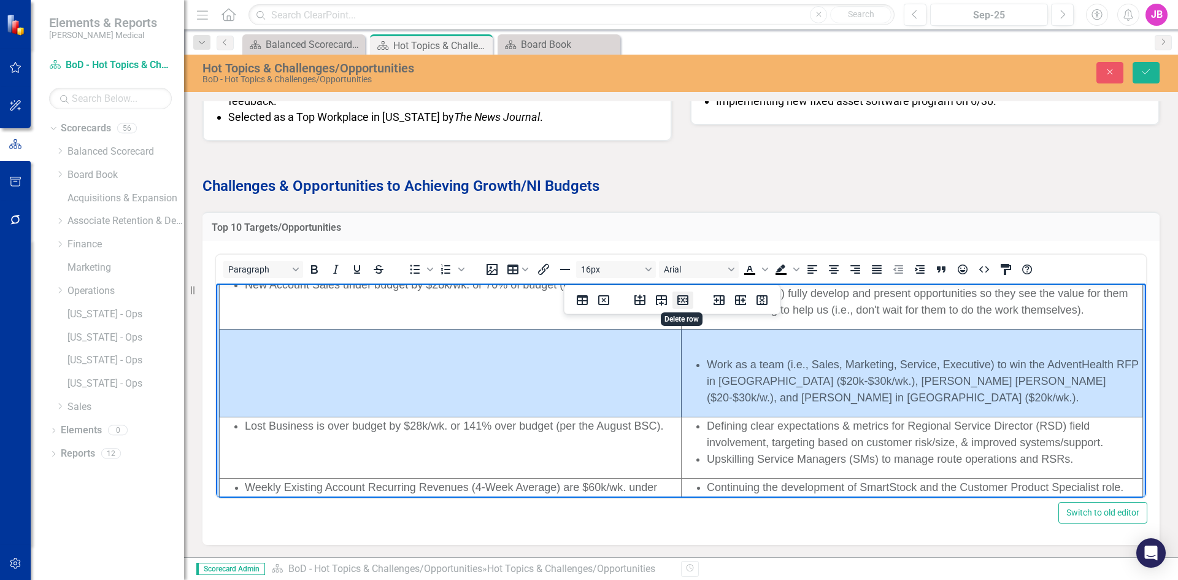
click at [682, 300] on icon "Delete row" at bounding box center [682, 300] width 11 height 10
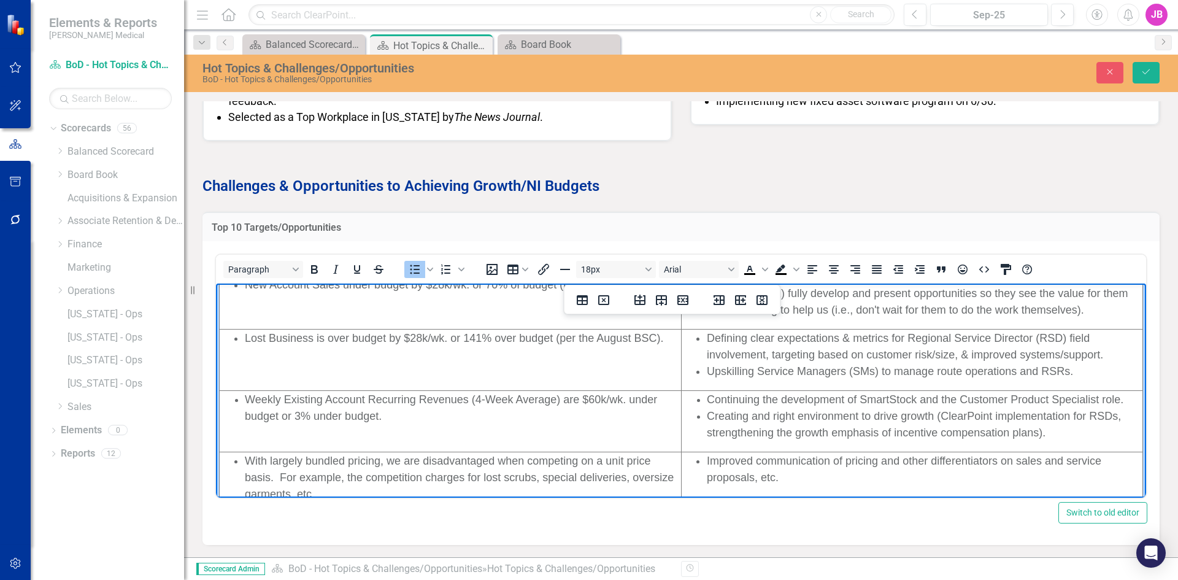
click at [766, 368] on span "Upskilling Service Managers (SMs) to manage route operations and RSRs." at bounding box center [890, 371] width 366 height 12
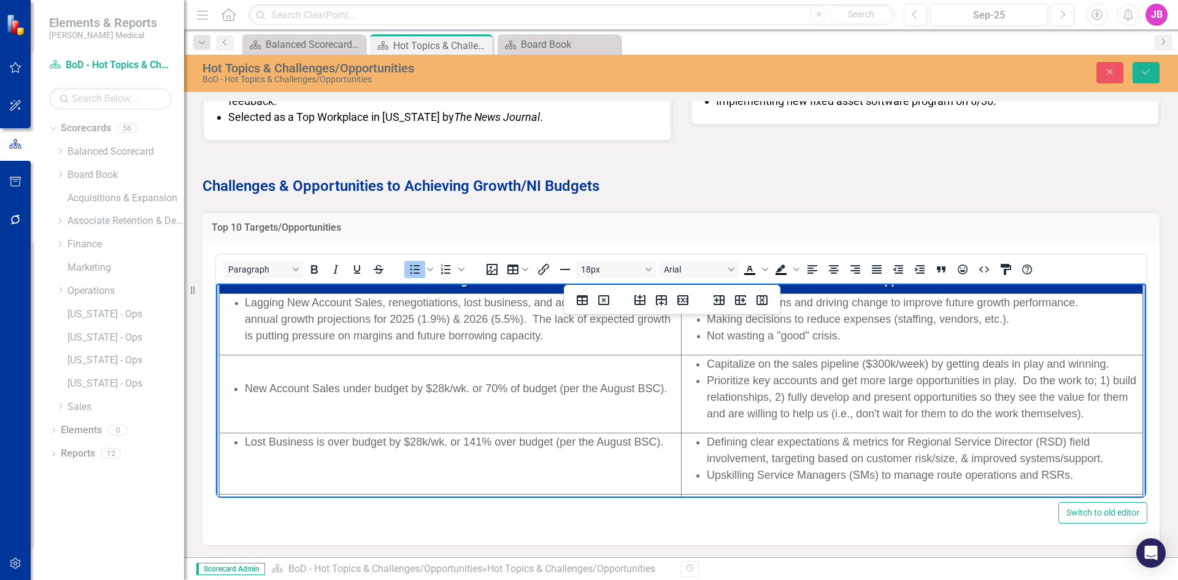
scroll to position [0, 0]
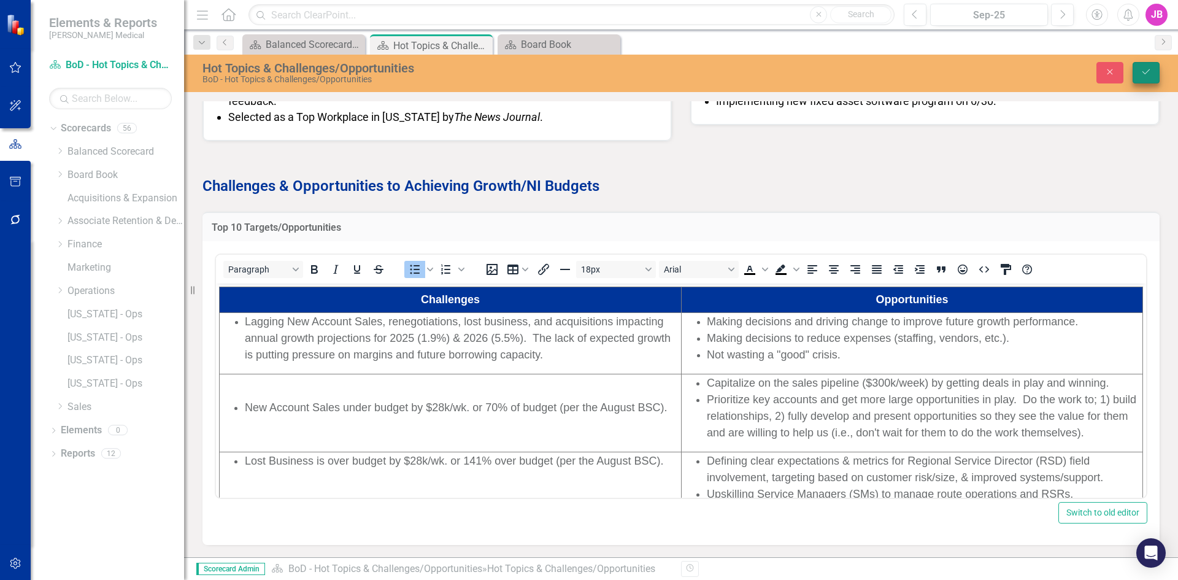
click at [1143, 67] on button "Save" at bounding box center [1145, 72] width 27 height 21
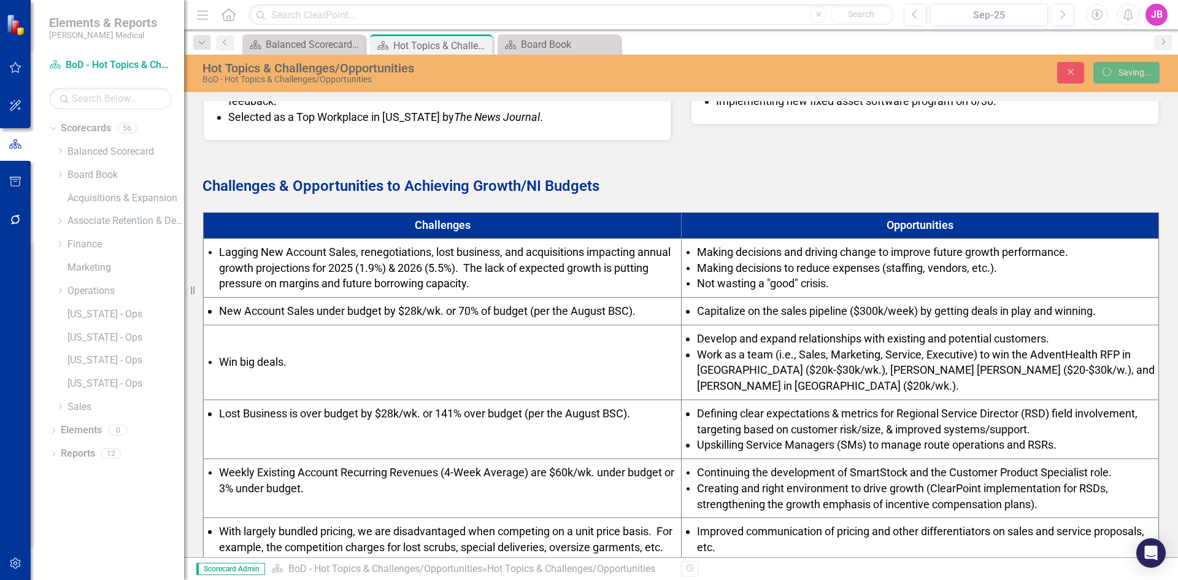
scroll to position [456, 0]
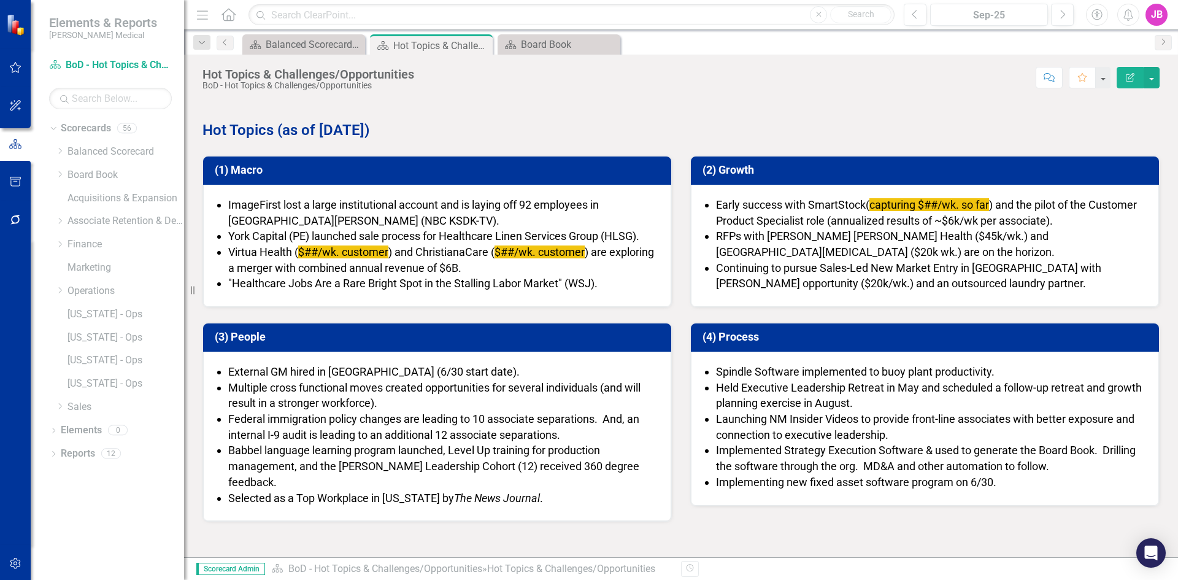
click at [926, 370] on span "Spindle Software implemented to buoy plant productivity." at bounding box center [855, 371] width 278 height 13
click at [924, 370] on span "Spindle Software implemented to buoy plant productivity." at bounding box center [855, 371] width 278 height 13
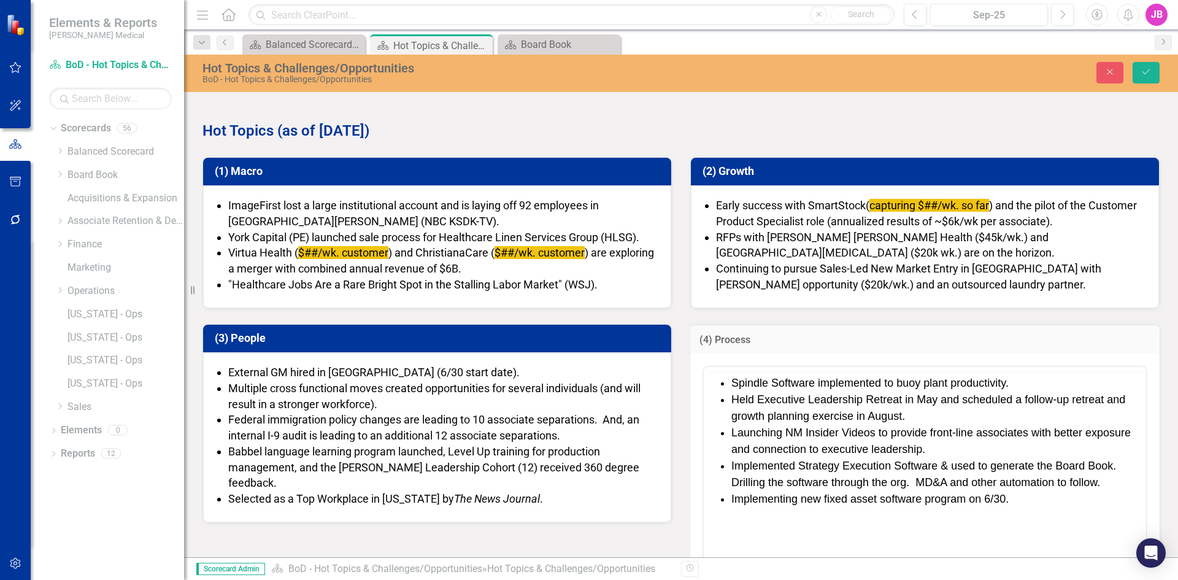
scroll to position [0, 0]
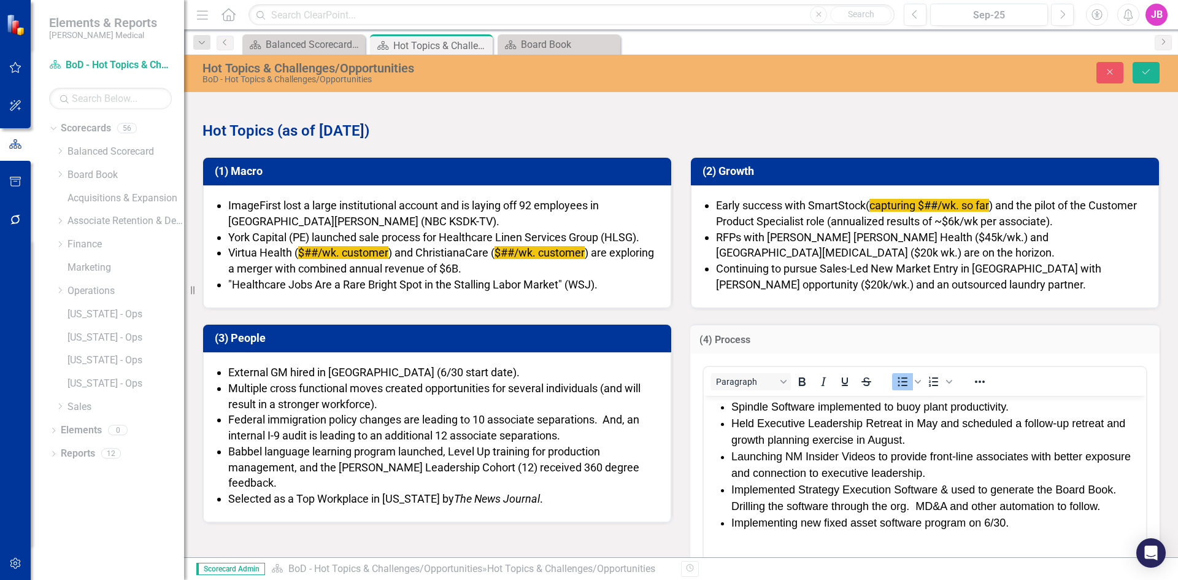
click at [1008, 404] on span "Spindle Software implemented to buoy plant productivity." at bounding box center [869, 406] width 277 height 12
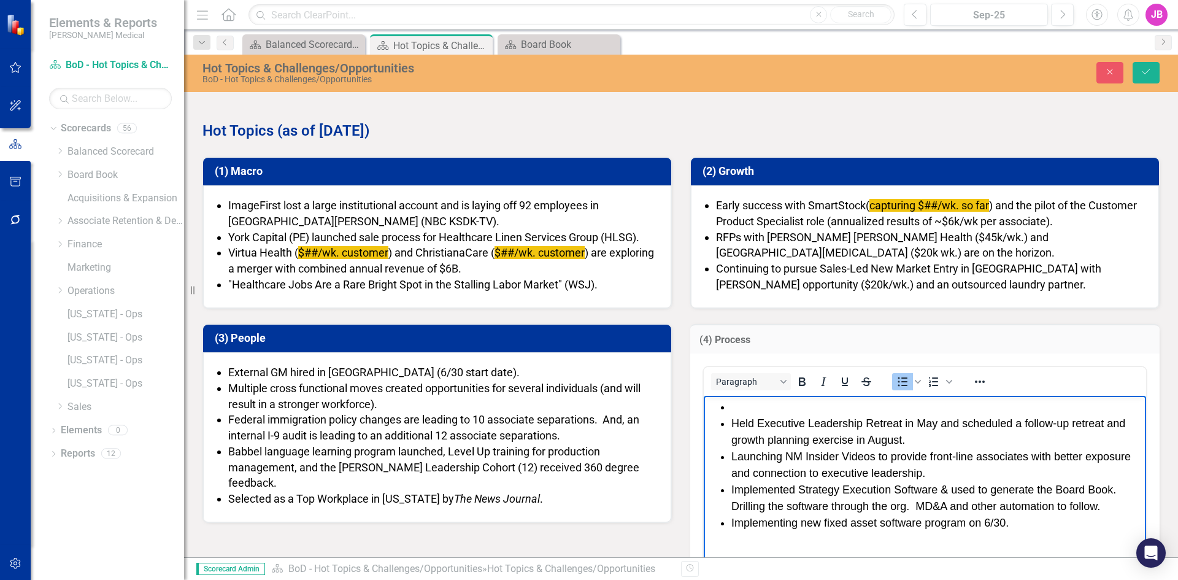
click at [734, 419] on span "Held Executive Leadership Retreat in May and scheduled a follow-up retreat and …" at bounding box center [928, 431] width 394 height 29
click at [731, 427] on span "Held Executive Leadership Retreat in May and scheduled a follow-up retreat and …" at bounding box center [928, 431] width 394 height 29
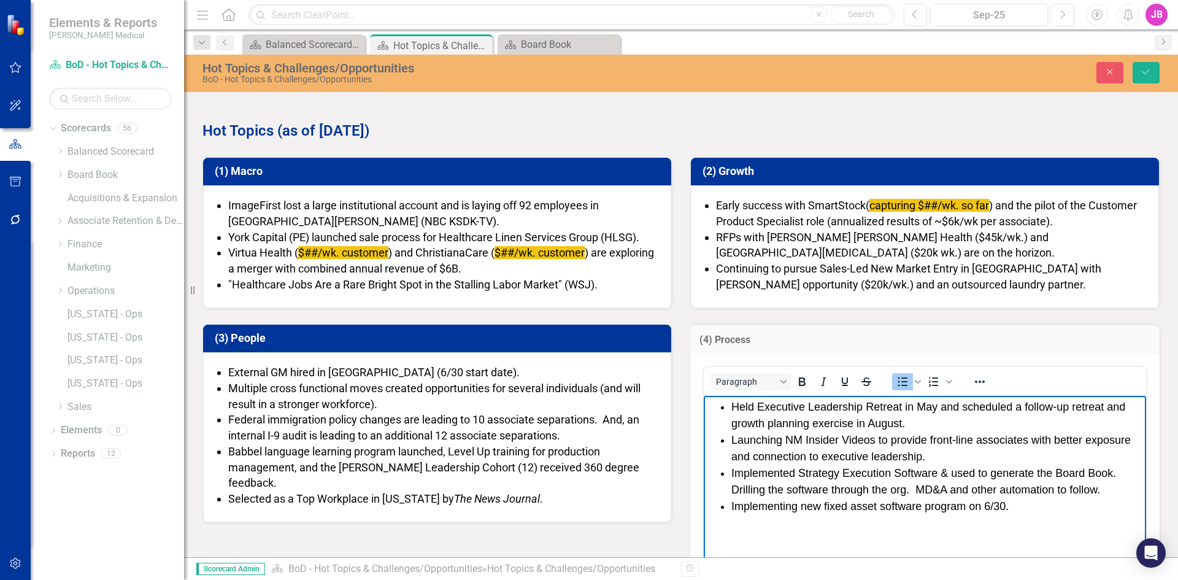
click at [785, 407] on span "Held Executive Leadership Retreat in May and scheduled a follow-up retreat and …" at bounding box center [928, 414] width 394 height 29
click at [757, 406] on span "Held Executive Leadership Retreat in May and scheduled a follow-up retreat and …" at bounding box center [928, 414] width 394 height 29
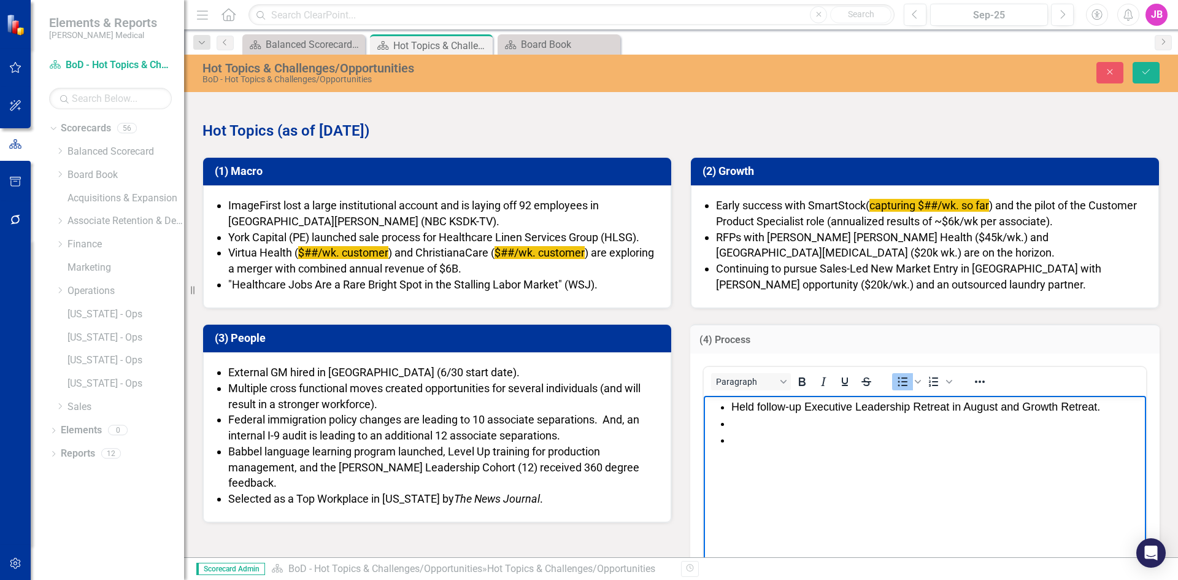
click at [780, 405] on span "Held follow-up Executive Leadership Retreat in August and Growth Retreat." at bounding box center [915, 406] width 369 height 12
click at [1097, 408] on span "Held follow-up Executive Leadership Retreat in August and Growth Retreat." at bounding box center [915, 406] width 369 height 12
click at [754, 448] on li "Rich Text Area. Press ALT-0 for help." at bounding box center [937, 456] width 412 height 17
click at [754, 438] on li "Rich Text Area. Press ALT-0 for help." at bounding box center [937, 440] width 412 height 17
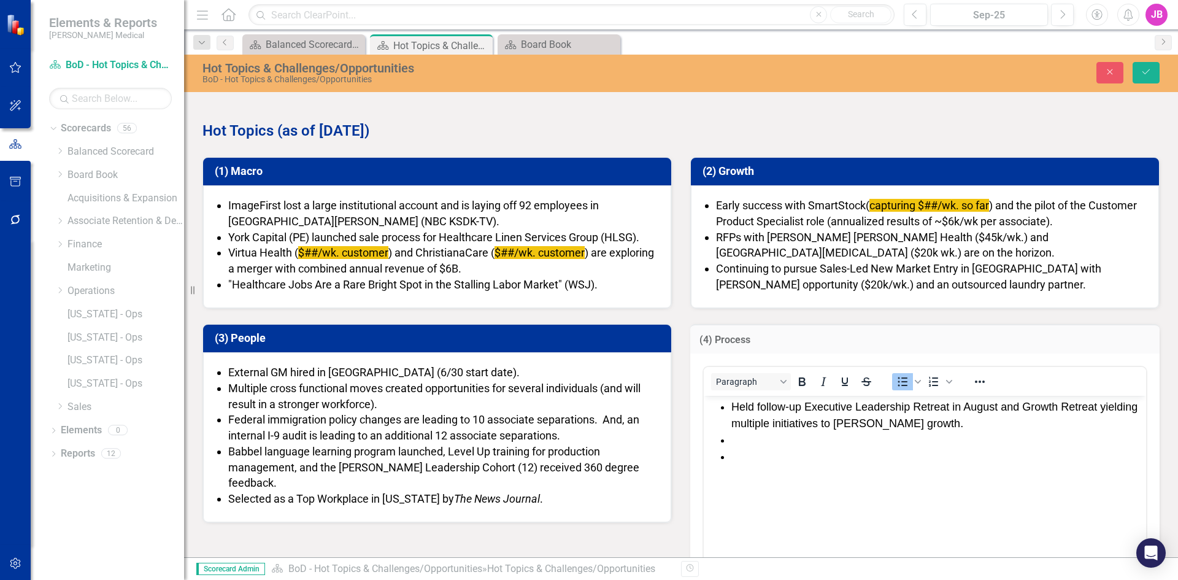
click at [231, 386] on span "Multiple cross functional moves created opportunities for several individuals (…" at bounding box center [434, 395] width 412 height 29
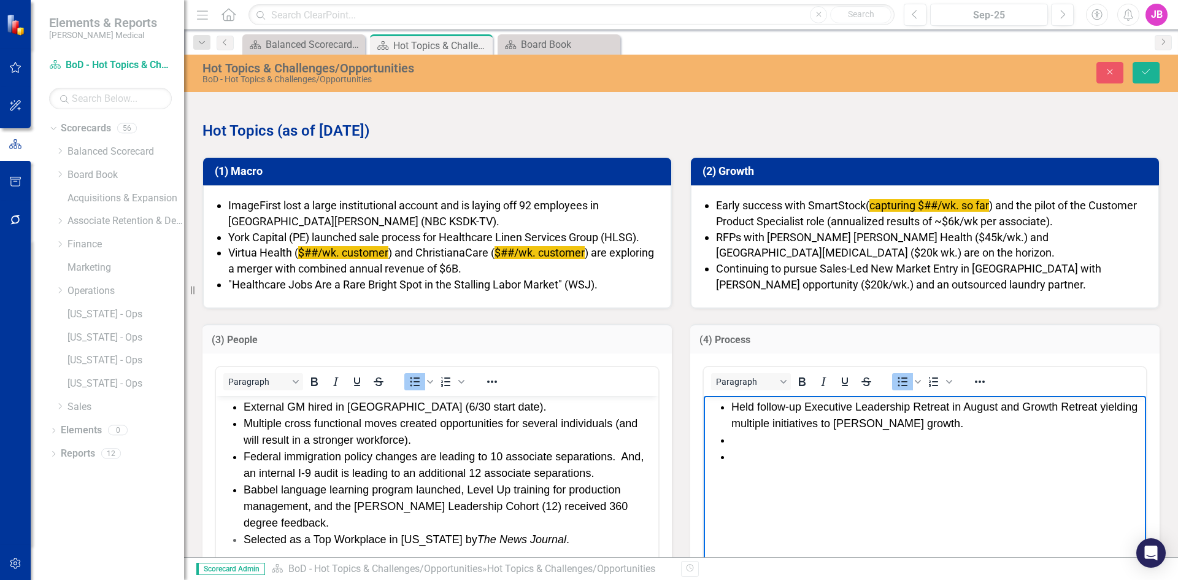
click at [762, 450] on li "Rich Text Area. Press ALT-0 for help." at bounding box center [937, 456] width 412 height 17
click at [760, 440] on li "Rich Text Area. Press ALT-0 for help." at bounding box center [937, 440] width 412 height 17
click at [1138, 67] on button "Save" at bounding box center [1145, 72] width 27 height 21
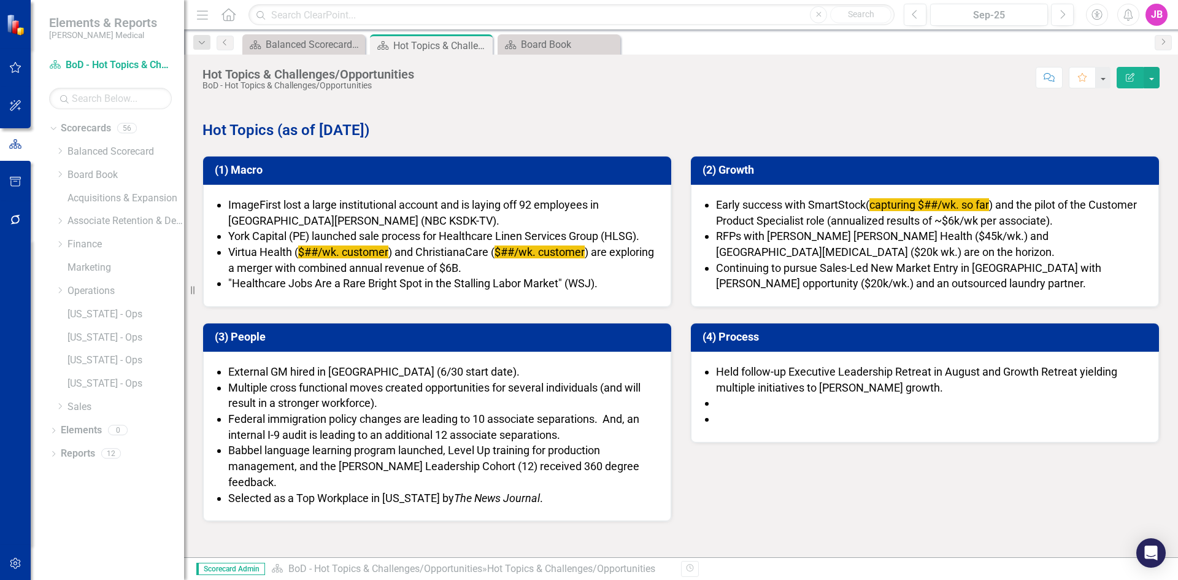
click at [299, 473] on li "Babbel language learning program launched, Level Up training for production man…" at bounding box center [443, 465] width 430 height 47
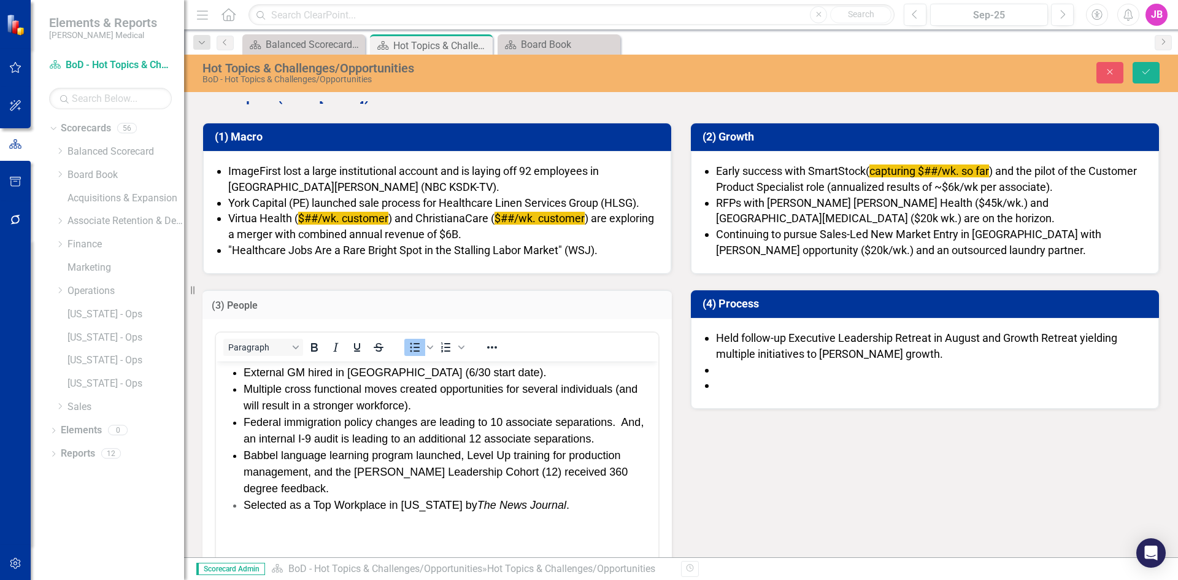
scroll to position [61, 0]
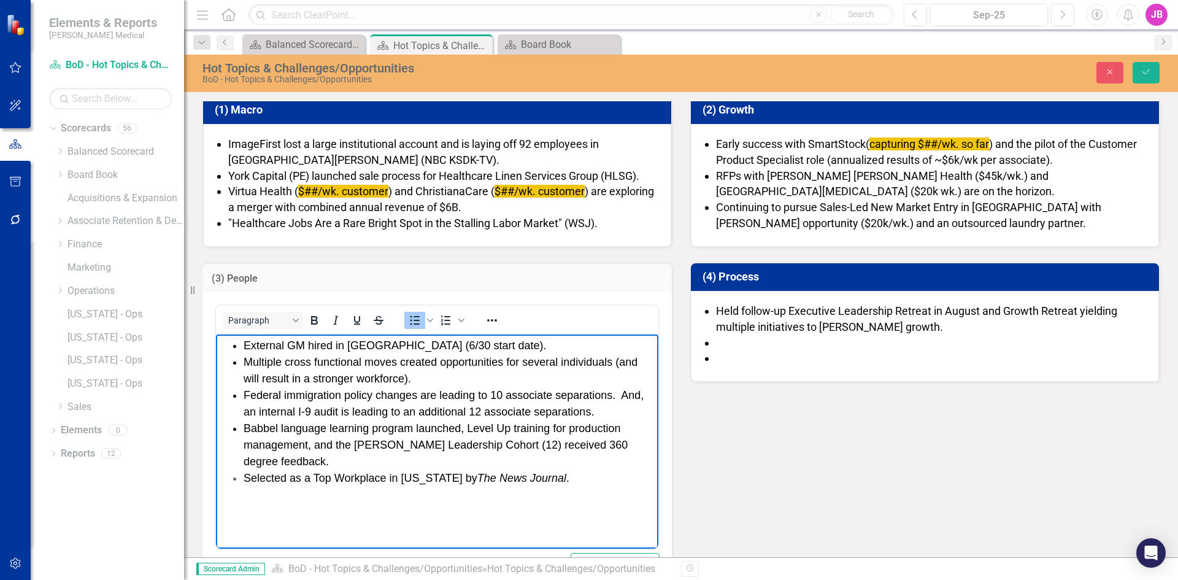
click at [565, 478] on li "Selected as a Top Workplace in Delaware by The News Journal ." at bounding box center [449, 478] width 412 height 17
click at [354, 443] on span "Babbel language learning program launched, Level Up training for production man…" at bounding box center [435, 444] width 384 height 45
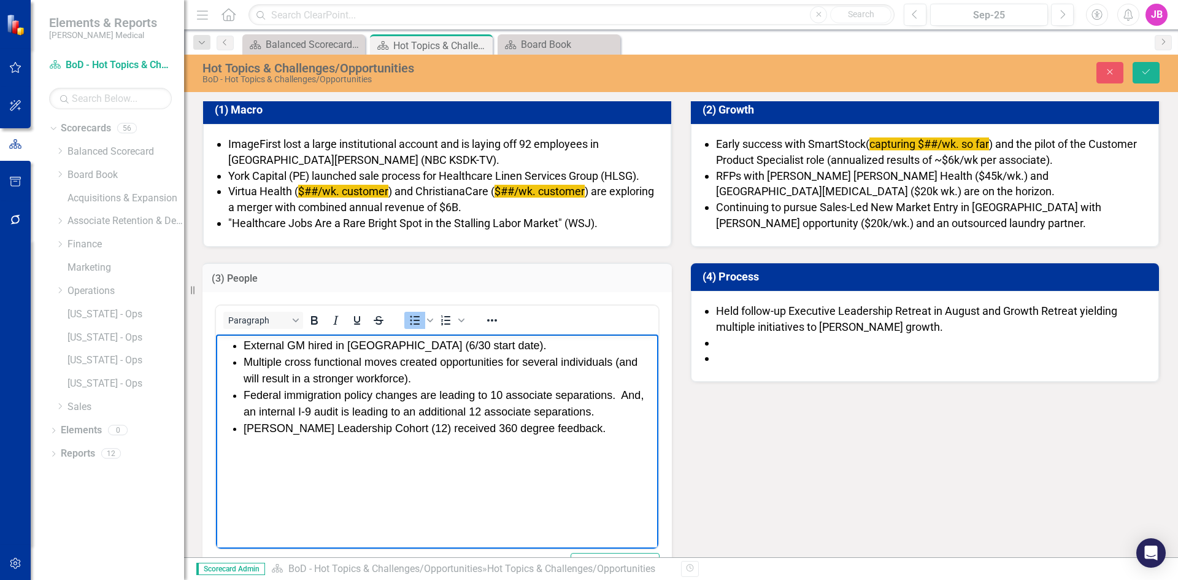
click at [597, 412] on span "Federal immigration policy changes are leading to 10 associate separations. And…" at bounding box center [443, 403] width 400 height 29
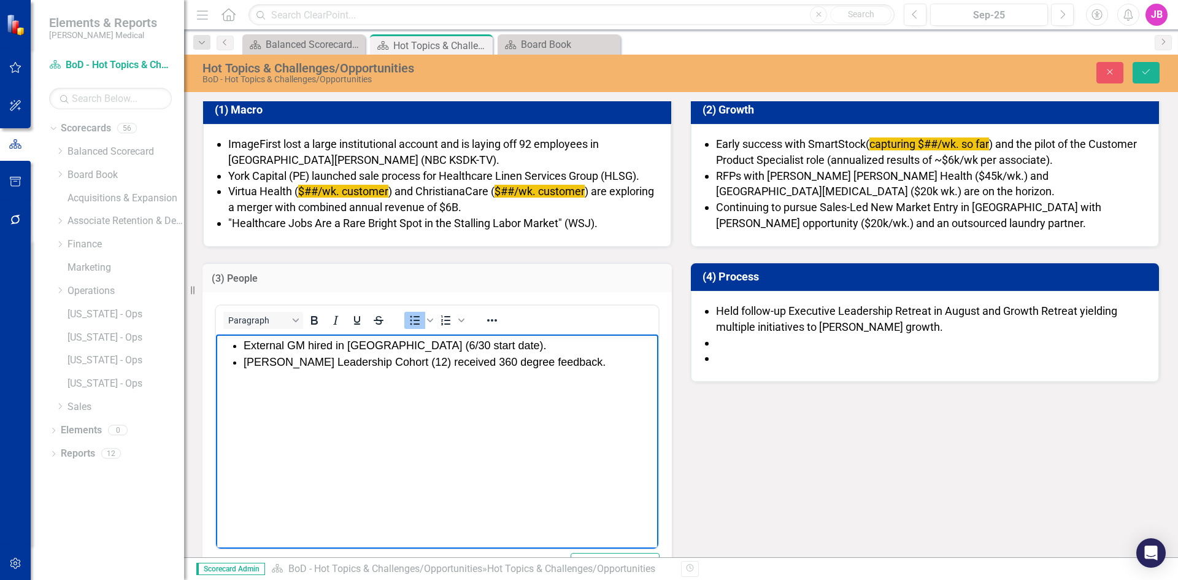
click at [459, 342] on li "External GM hired in [GEOGRAPHIC_DATA] (6/30 start date)." at bounding box center [449, 345] width 412 height 17
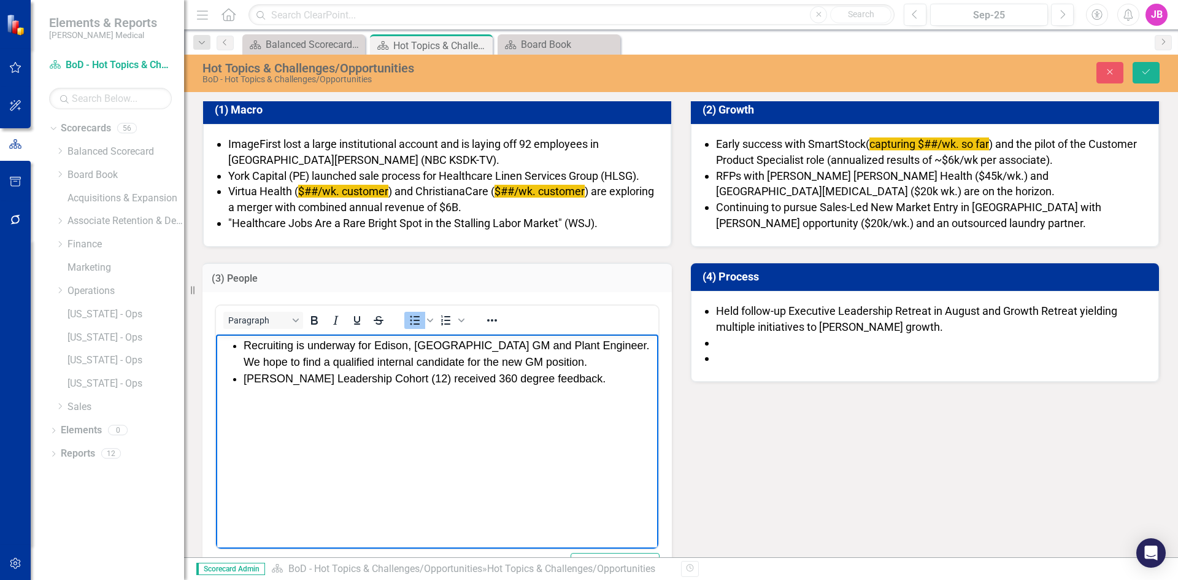
scroll to position [0, 0]
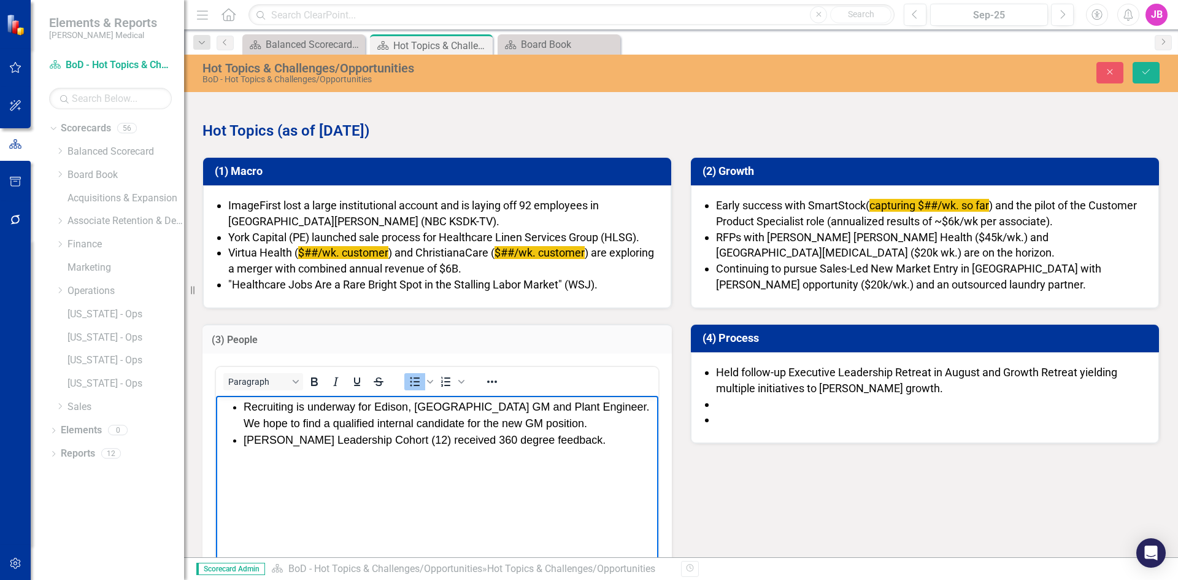
click at [499, 420] on span "Recruiting is underway for Edison, NJ GM and Plant Engineer. We hope to find a …" at bounding box center [447, 414] width 409 height 29
click at [243, 404] on ul "Recruiting is underway for Edison, NJ GM and Plant Engineer. We hope to find a …" at bounding box center [437, 424] width 436 height 50
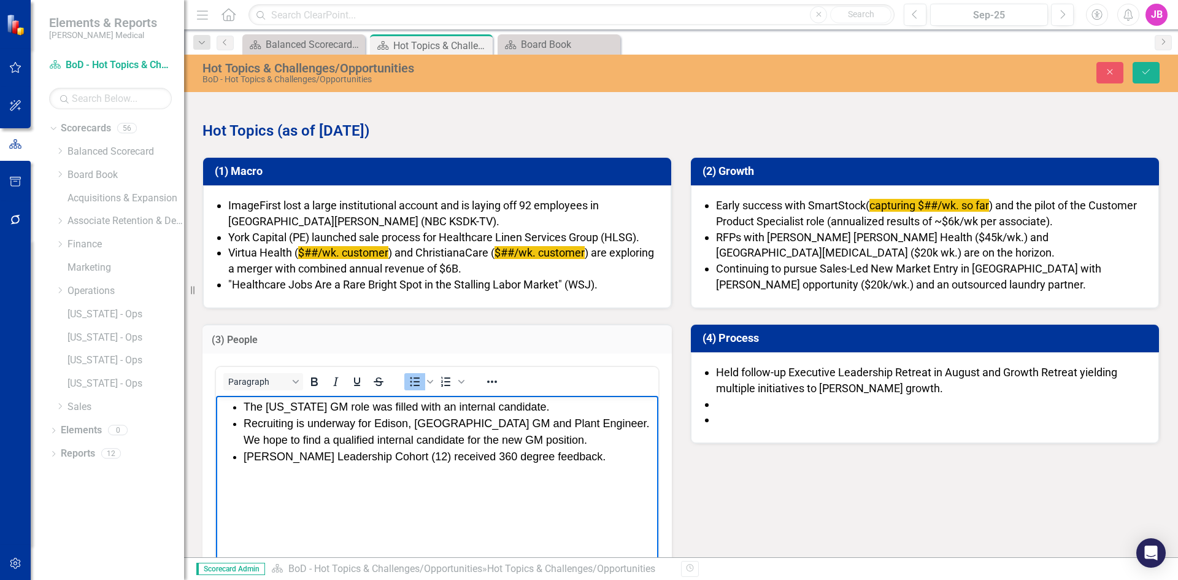
click at [454, 400] on span "The Florida GM role was filled with an internal candidate." at bounding box center [396, 406] width 306 height 12
click at [518, 405] on span "The Florida GM role was filled with an internal candidate." at bounding box center [396, 406] width 306 height 12
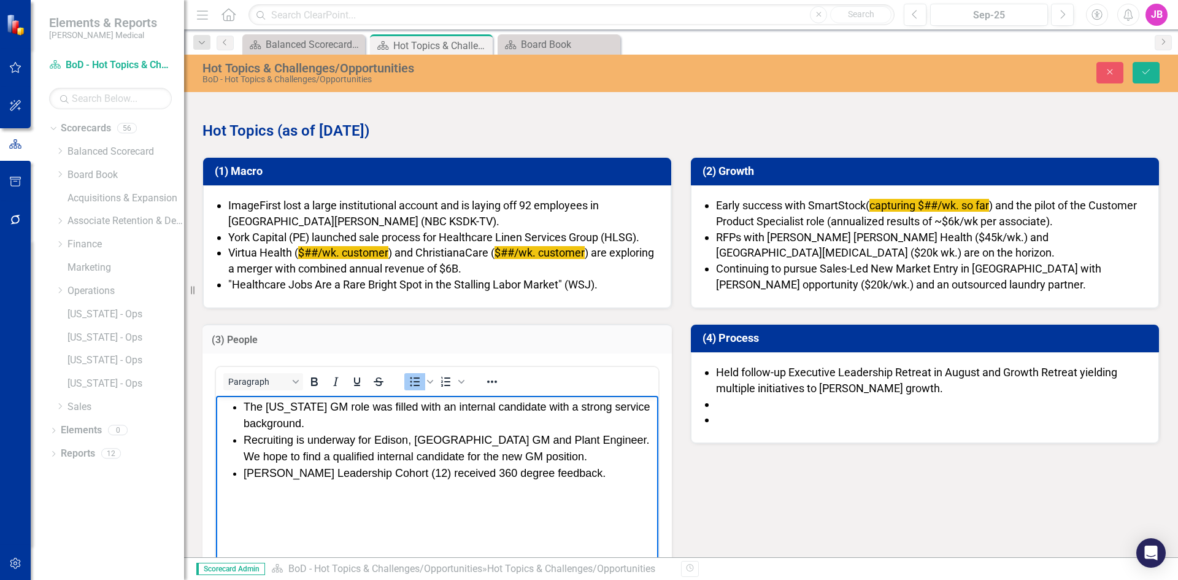
click at [242, 470] on ul "The Florida GM role was filled with an internal candidate with a strong service…" at bounding box center [437, 440] width 436 height 83
click at [584, 474] on span "Spencer Stuart Leadership Cohort (12) received 360 degree feedback." at bounding box center [424, 473] width 362 height 12
click at [243, 472] on ul "The Florida GM role was filled with an internal candidate with a strong service…" at bounding box center [437, 440] width 436 height 83
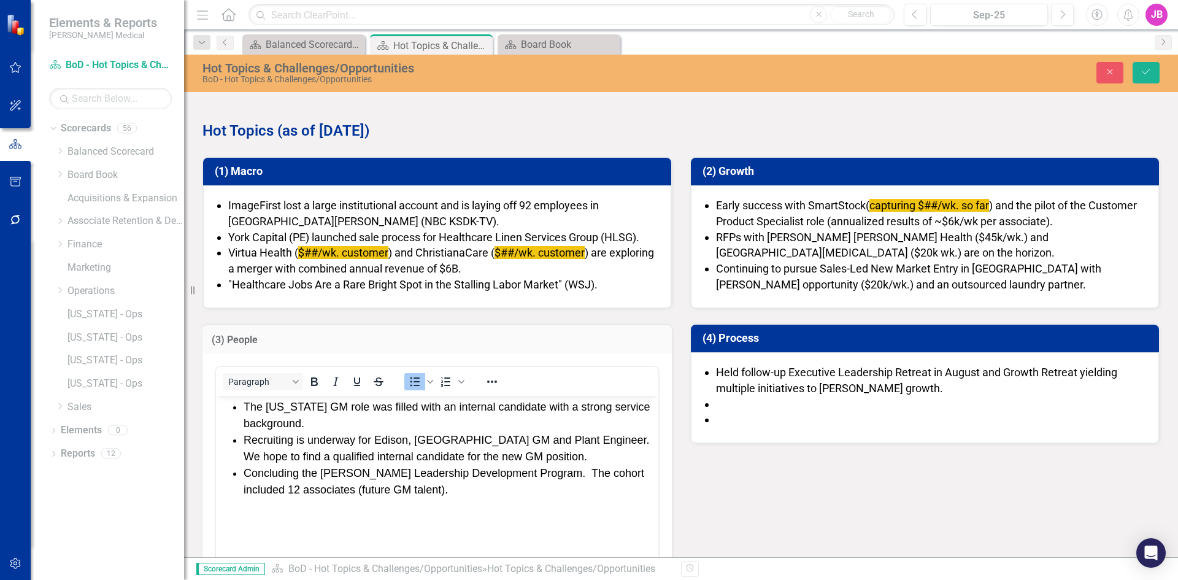
click at [788, 396] on li "Held follow-up Executive Leadership Retreat in August and Growth Retreat yieldi…" at bounding box center [931, 379] width 430 height 31
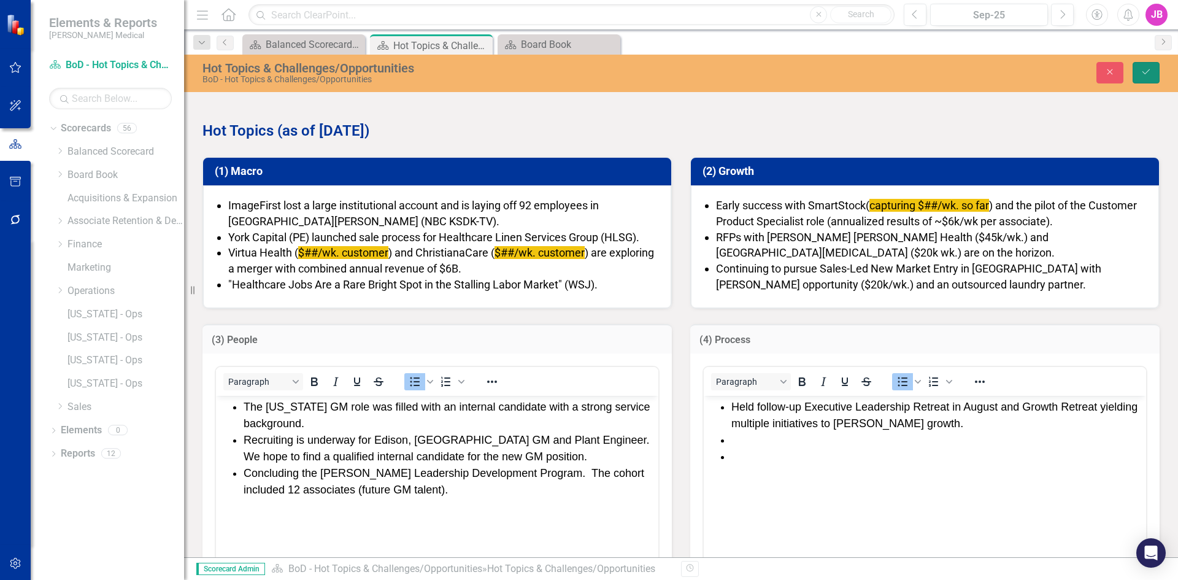
click at [1135, 74] on button "Save" at bounding box center [1145, 72] width 27 height 21
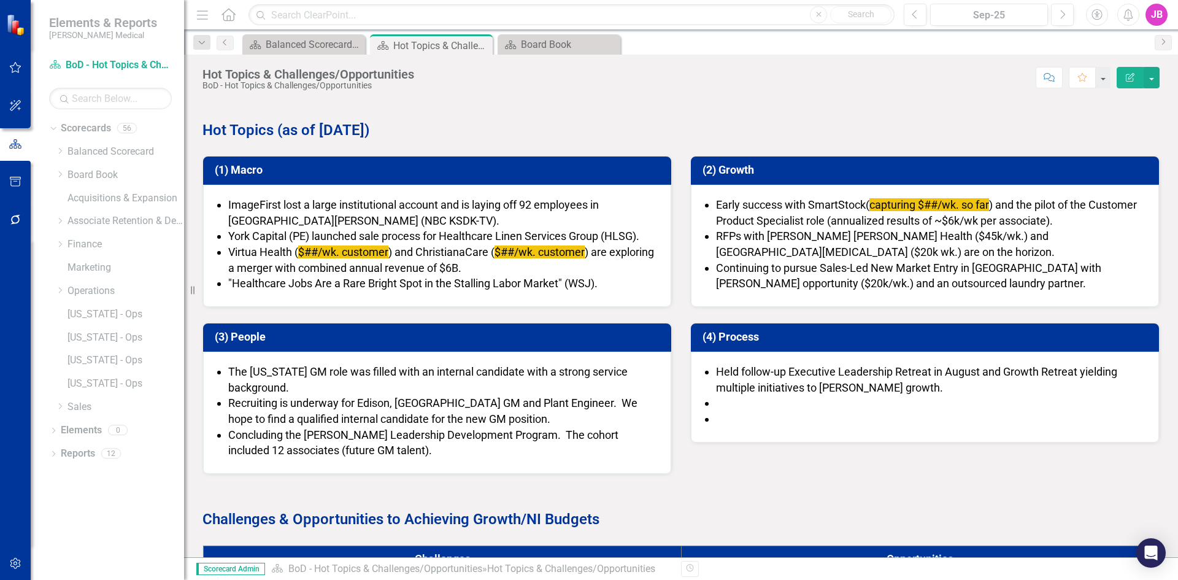
click at [716, 402] on li at bounding box center [931, 403] width 430 height 16
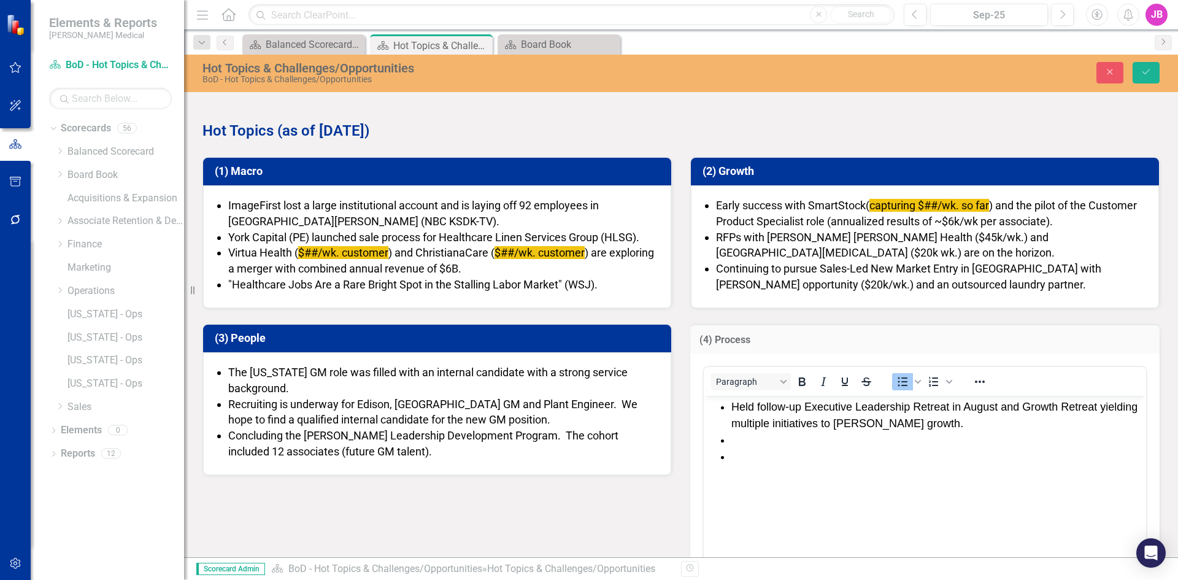
click at [740, 440] on li "Rich Text Area. Press ALT-0 for help." at bounding box center [937, 440] width 412 height 17
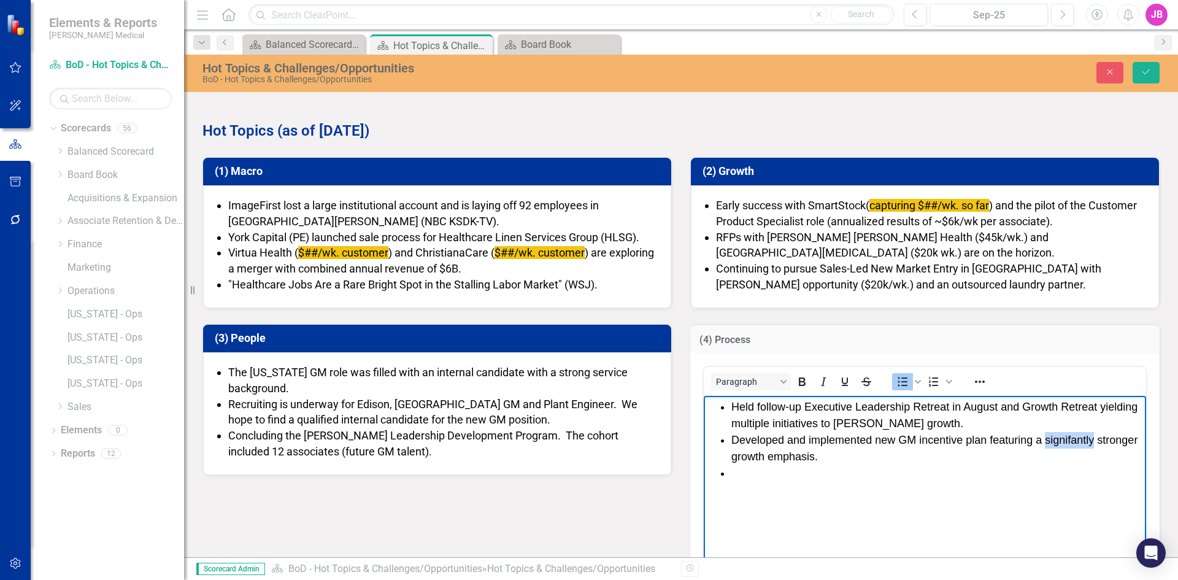
click at [1066, 442] on li "Developed and implemented new GM incentive plan featuring a signifantly stronge…" at bounding box center [937, 448] width 412 height 33
click at [1061, 440] on li "Developed and implemented new GM incentive plan featuring a signifantly stronge…" at bounding box center [937, 448] width 412 height 33
click at [1073, 437] on li "Developed and implemented new GM incentive plan featuring a signifantly stronge…" at bounding box center [937, 448] width 412 height 33
click at [798, 469] on li "Rich Text Area. Press ALT-0 for help." at bounding box center [937, 473] width 412 height 17
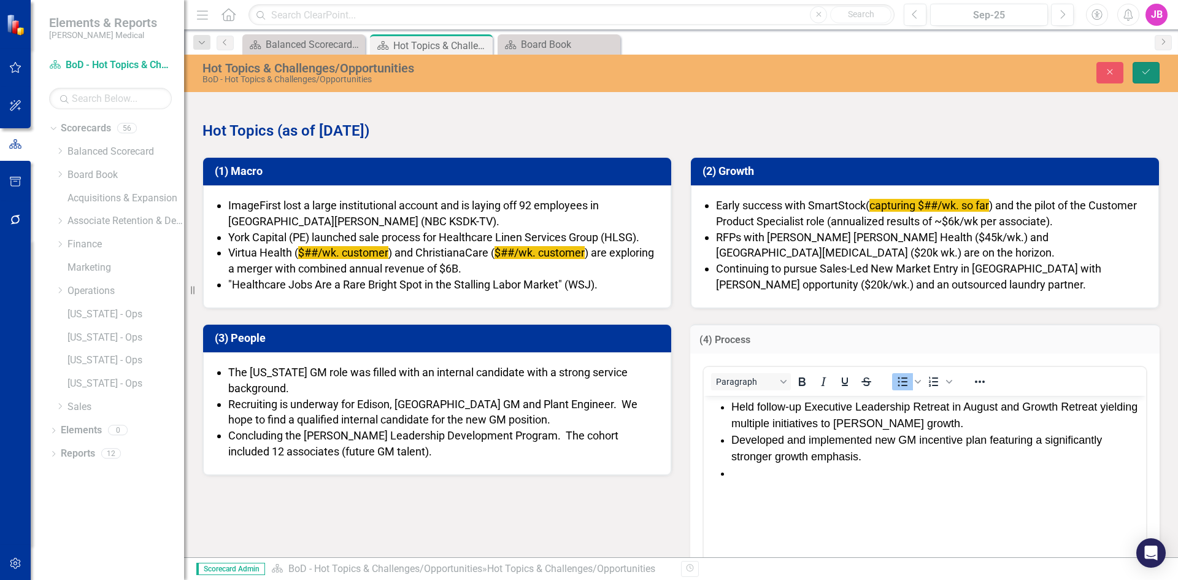
click at [1140, 72] on button "Save" at bounding box center [1145, 72] width 27 height 21
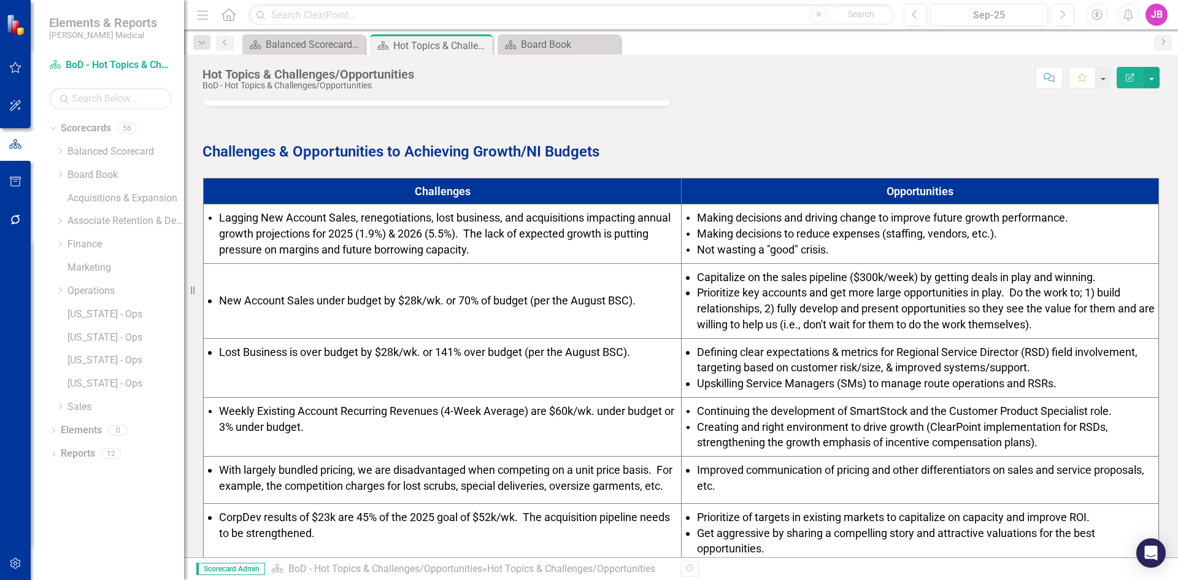
scroll to position [368, 0]
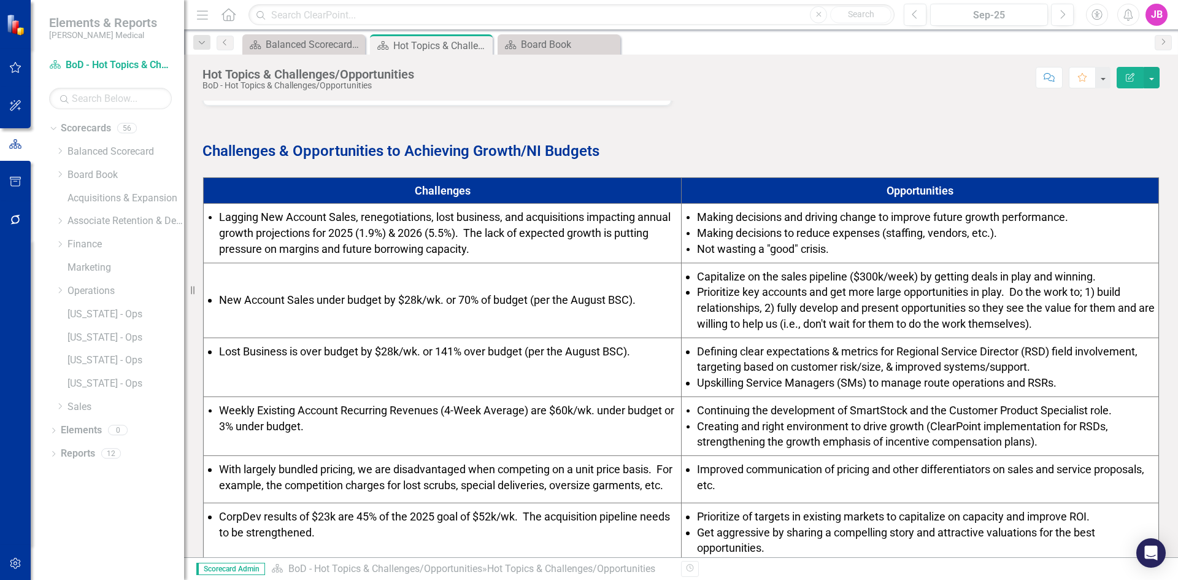
click at [1048, 322] on span "Prioritize key accounts and get more large opportunities in play. Do the work t…" at bounding box center [926, 307] width 458 height 44
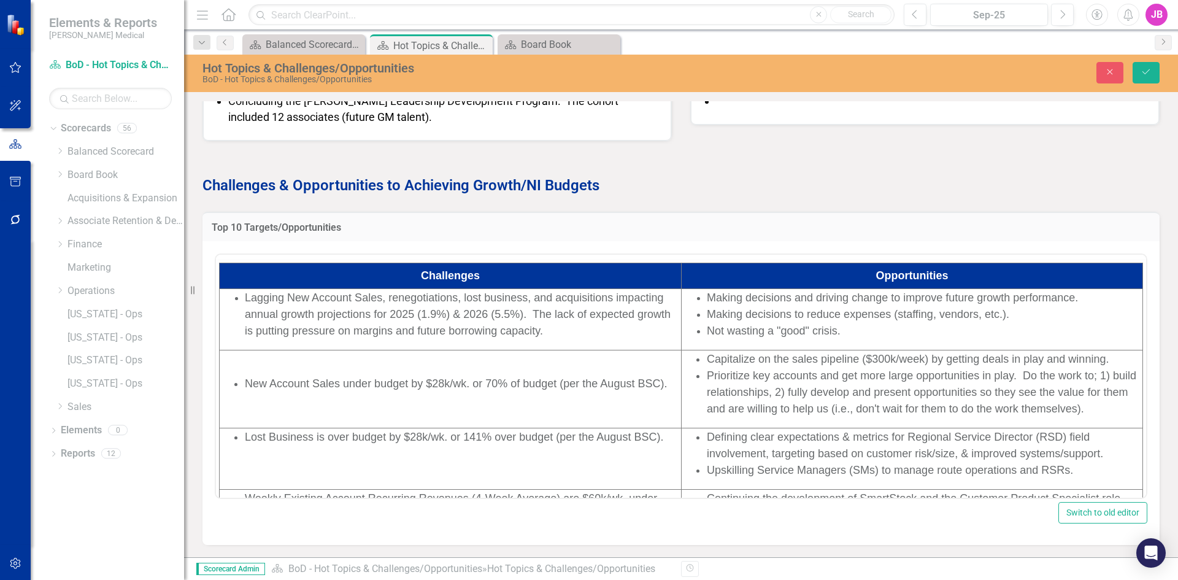
scroll to position [0, 0]
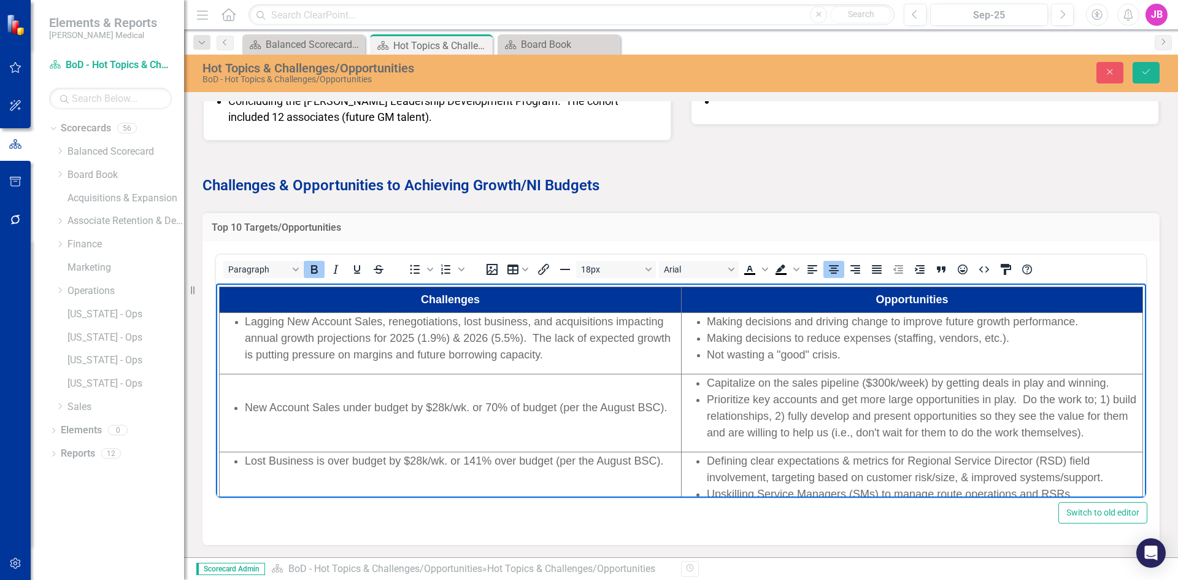
click at [1107, 439] on li "Prioritize key accounts and get more large opportunities in play. Do the work t…" at bounding box center [924, 416] width 435 height 50
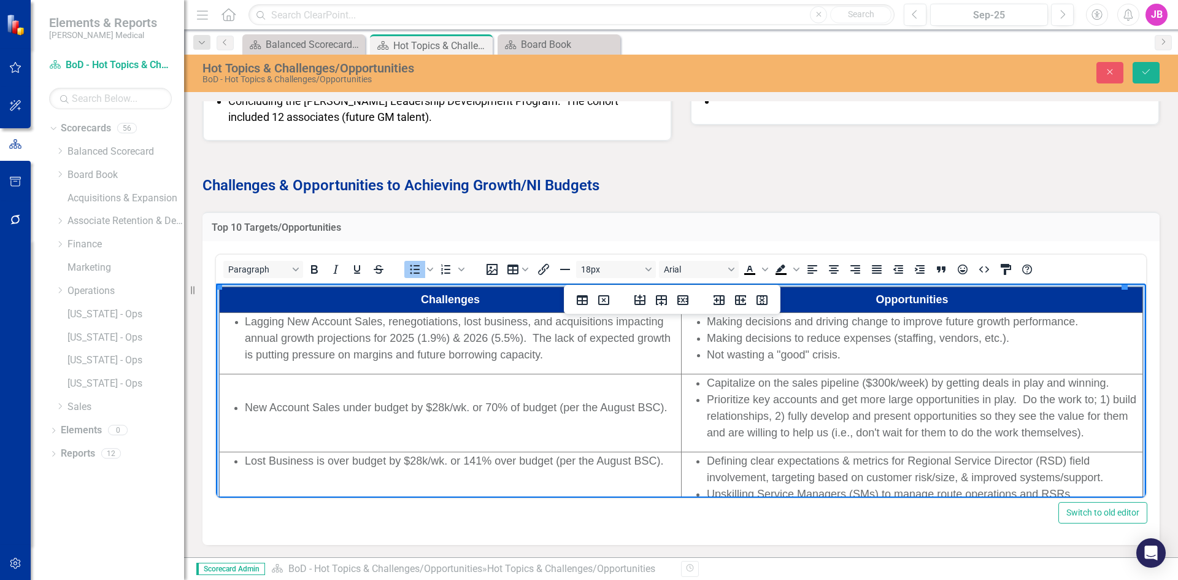
click at [1104, 439] on li "Prioritize key accounts and get more large opportunities in play. Do the work t…" at bounding box center [924, 416] width 435 height 50
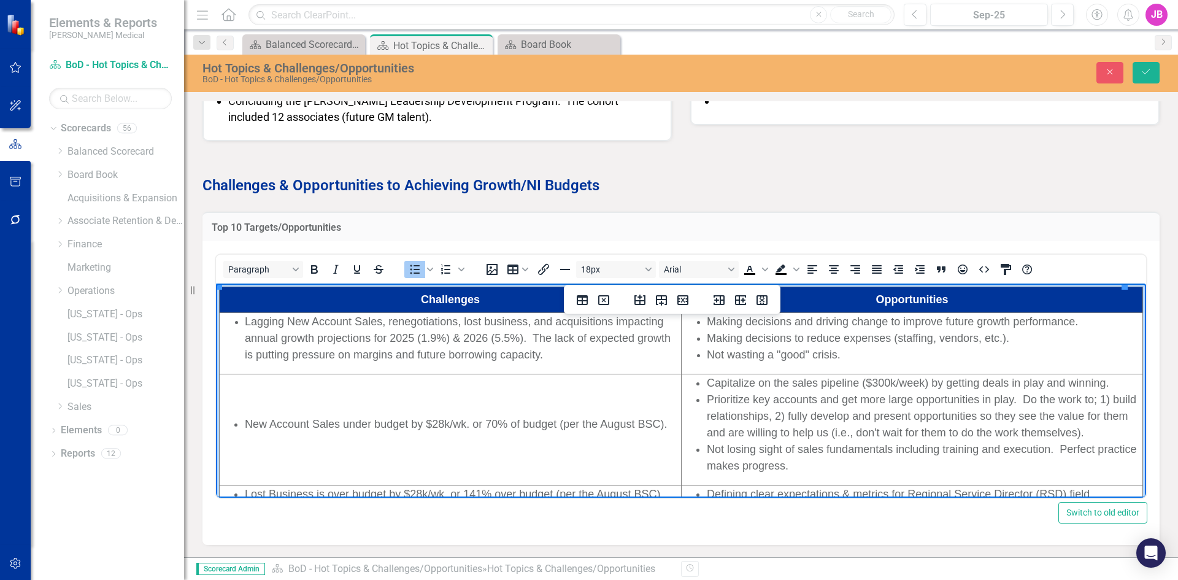
scroll to position [6, 0]
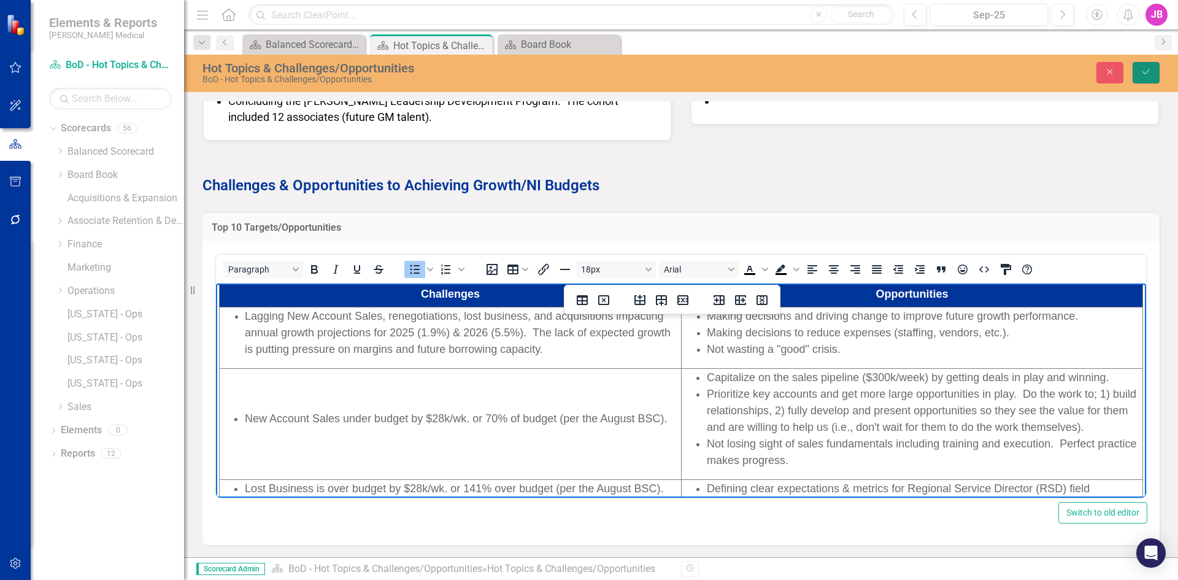
click at [1143, 73] on icon "Save" at bounding box center [1145, 71] width 11 height 9
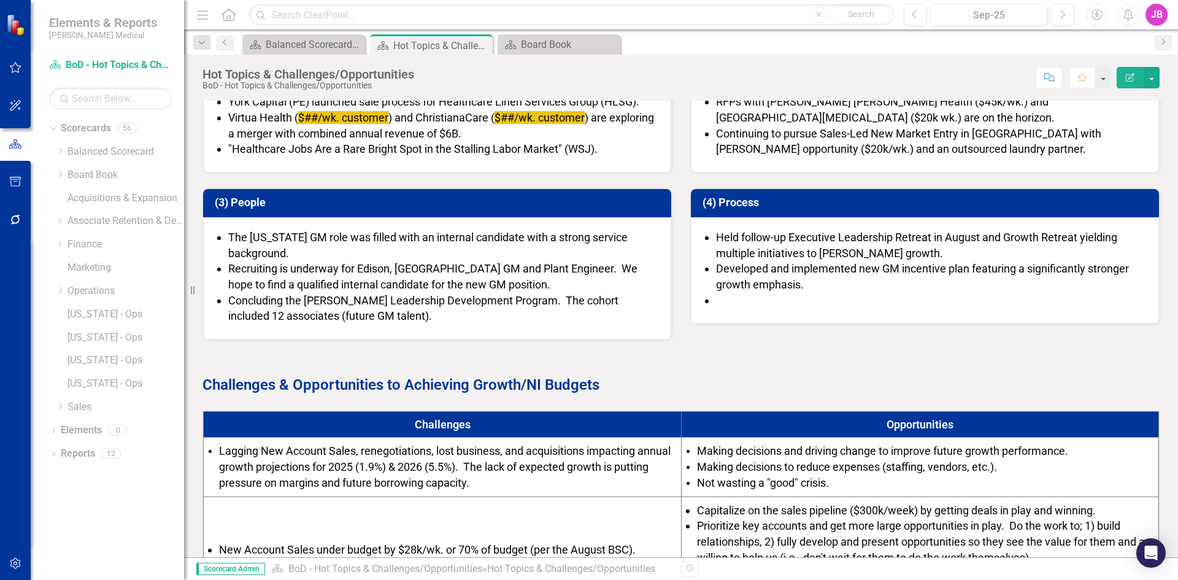
scroll to position [122, 0]
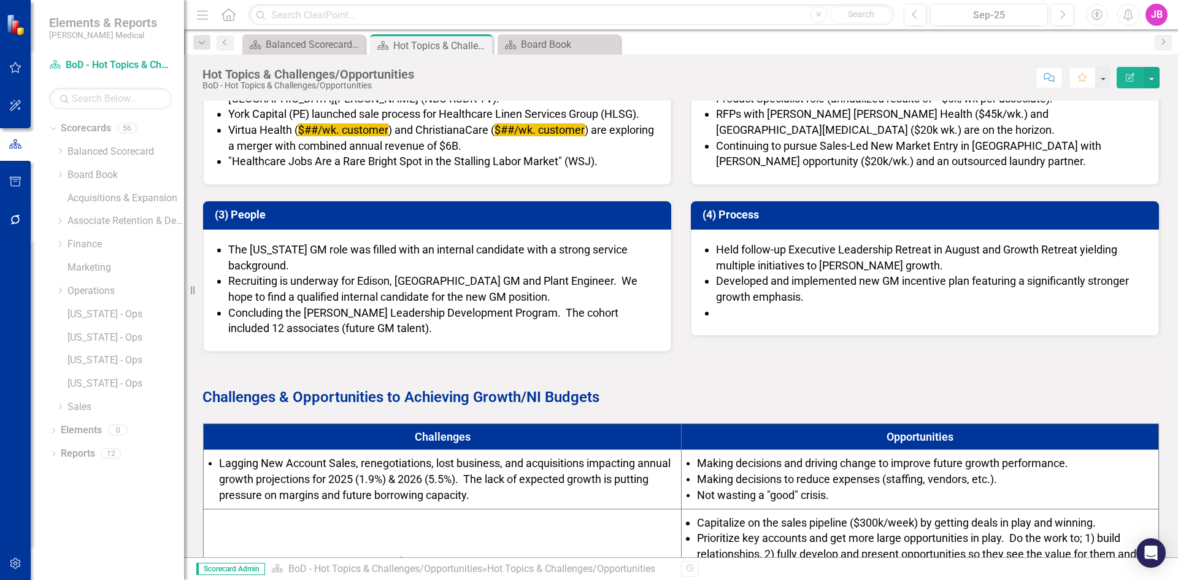
click at [749, 316] on li at bounding box center [931, 313] width 430 height 16
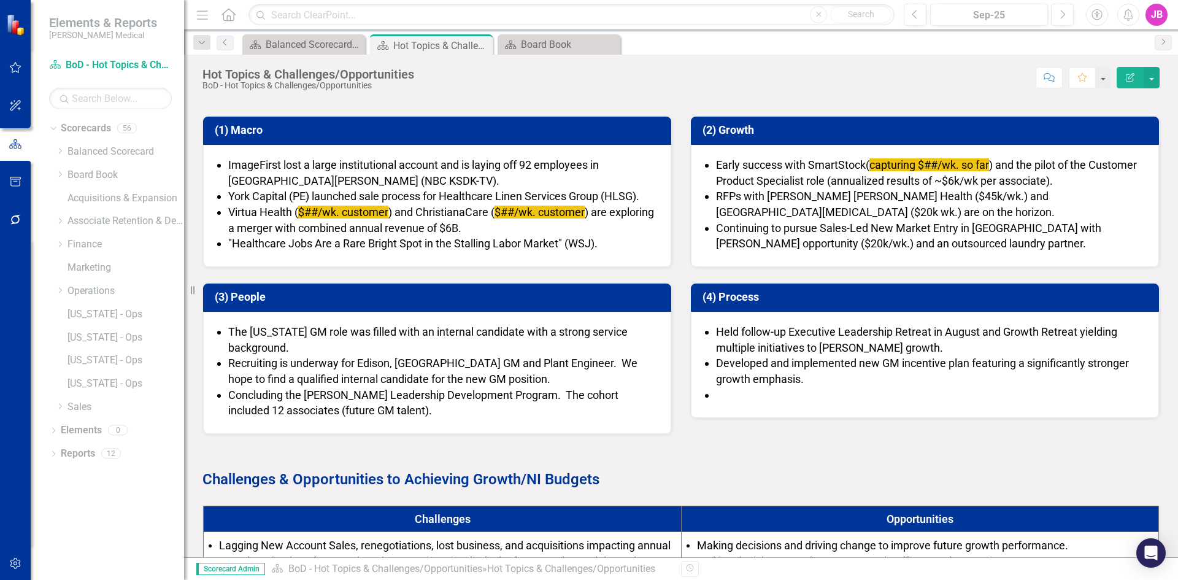
scroll to position [61, 0]
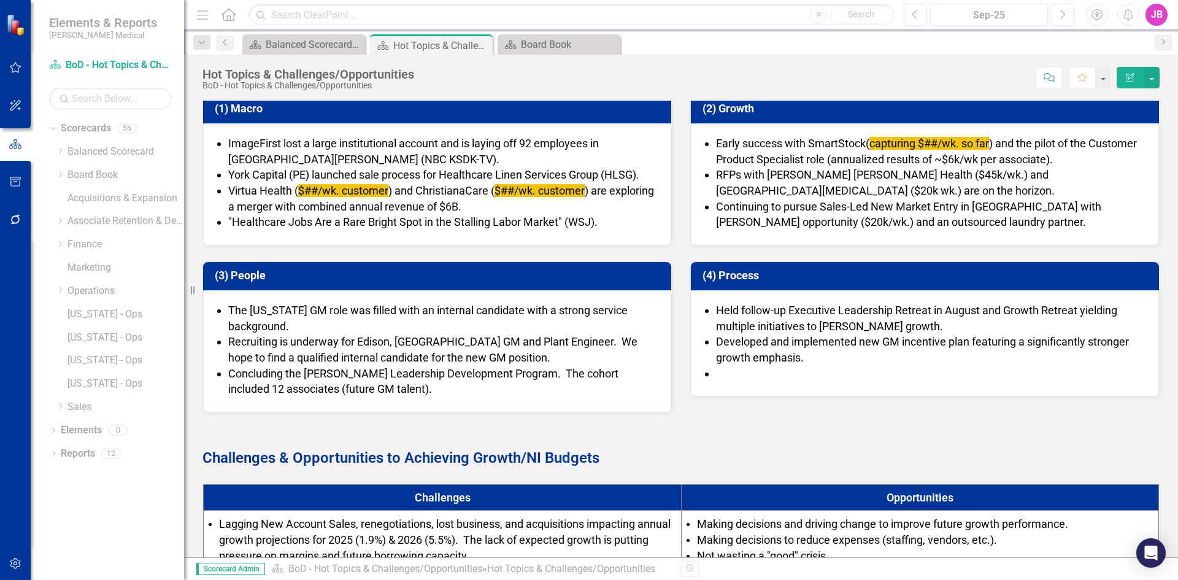
click at [395, 388] on li "Concluding the Spencer Stuart Leadership Development Program. The cohort includ…" at bounding box center [443, 381] width 430 height 31
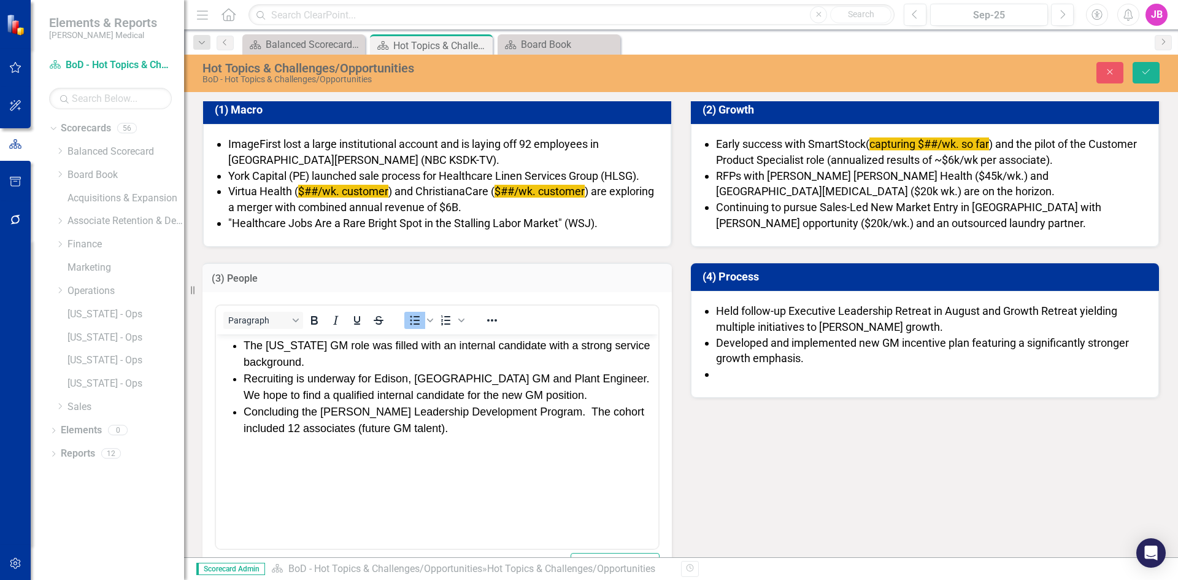
scroll to position [0, 0]
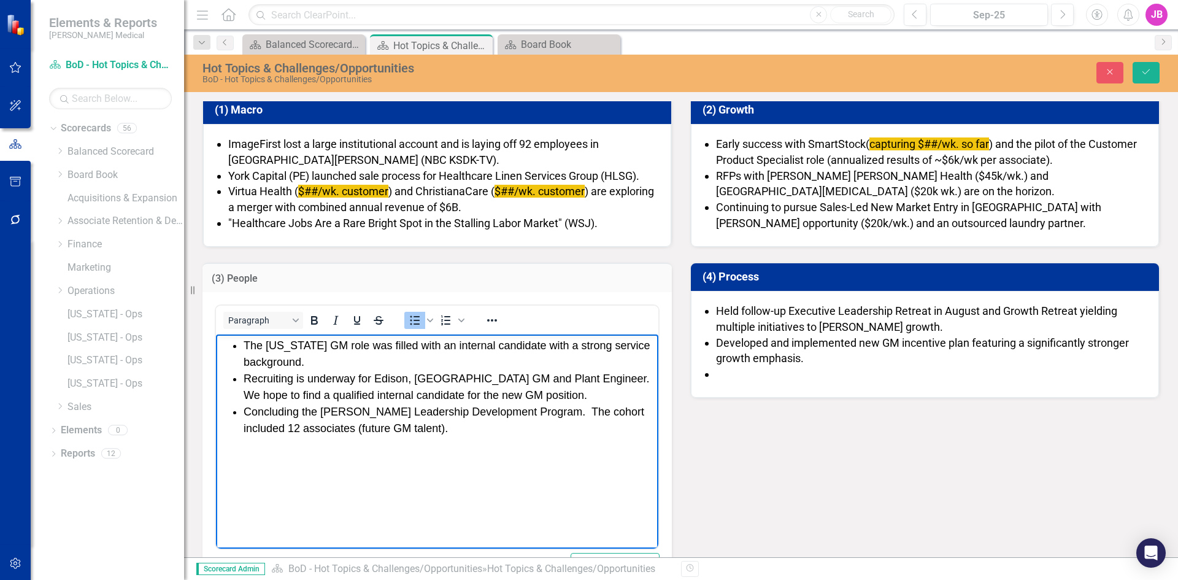
click at [451, 424] on span "Concluding the Spencer Stuart Leadership Development Program. The cohort includ…" at bounding box center [443, 419] width 400 height 29
click at [742, 364] on li "Developed and implemented new GM incentive plan featuring a significantly stron…" at bounding box center [931, 350] width 430 height 31
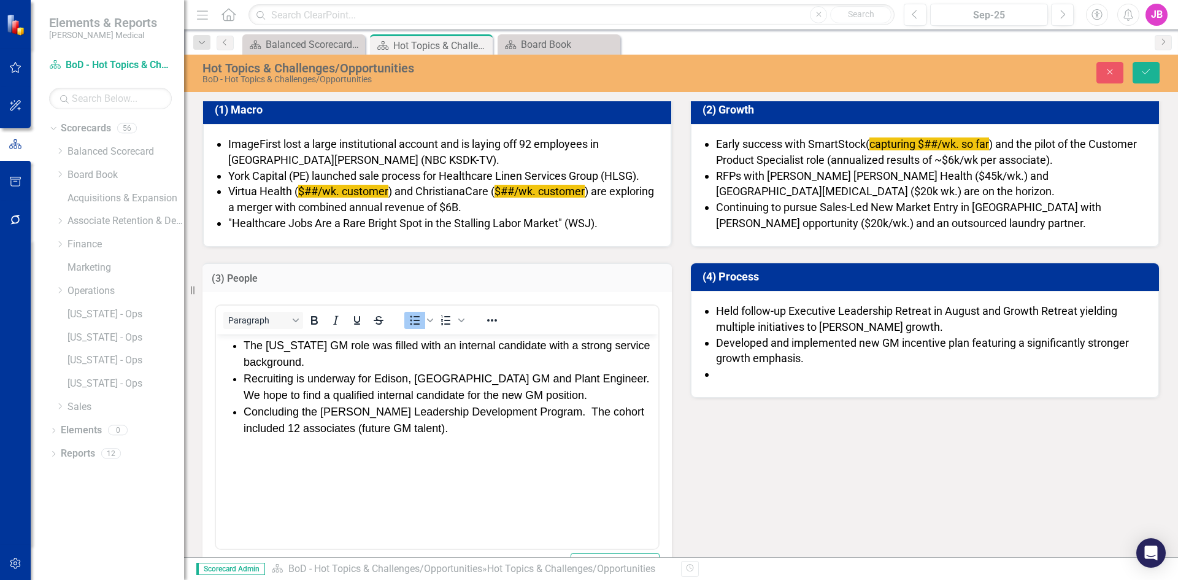
click at [742, 364] on li "Developed and implemented new GM incentive plan featuring a significantly stron…" at bounding box center [931, 350] width 430 height 31
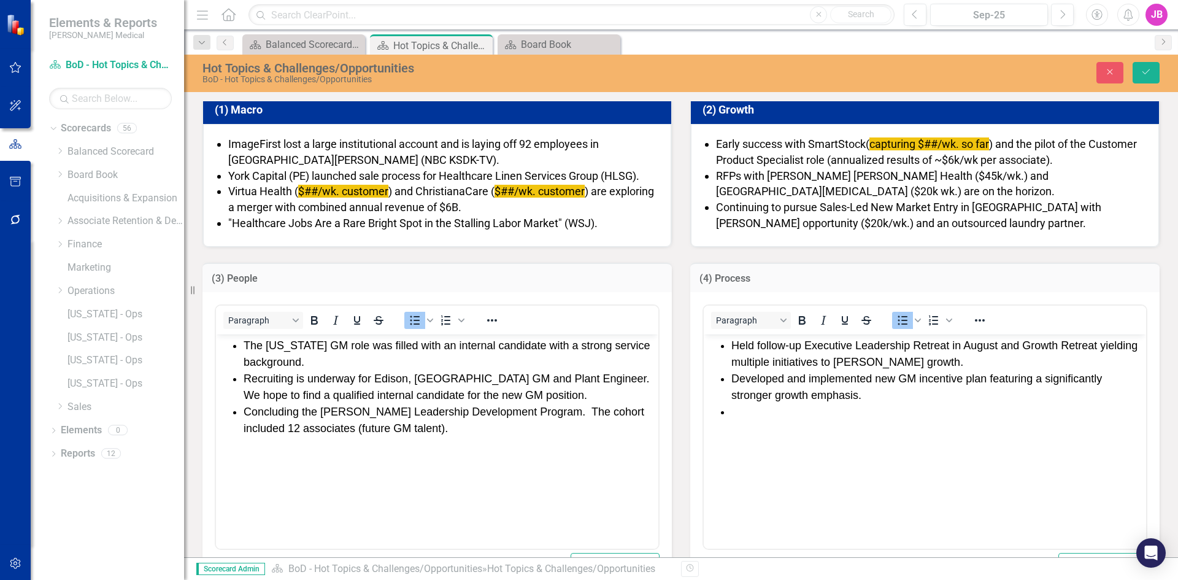
click at [731, 407] on li "Rich Text Area. Press ALT-0 for help." at bounding box center [937, 412] width 412 height 17
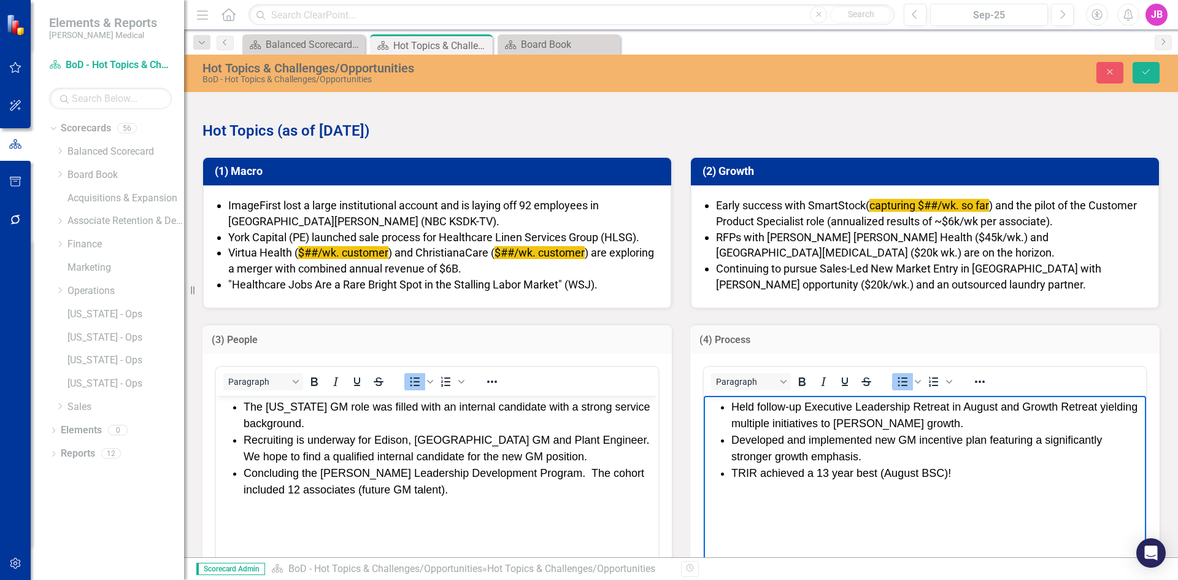
click at [784, 456] on li "Developed and implemented new GM incentive plan featuring a significantly stron…" at bounding box center [937, 448] width 412 height 33
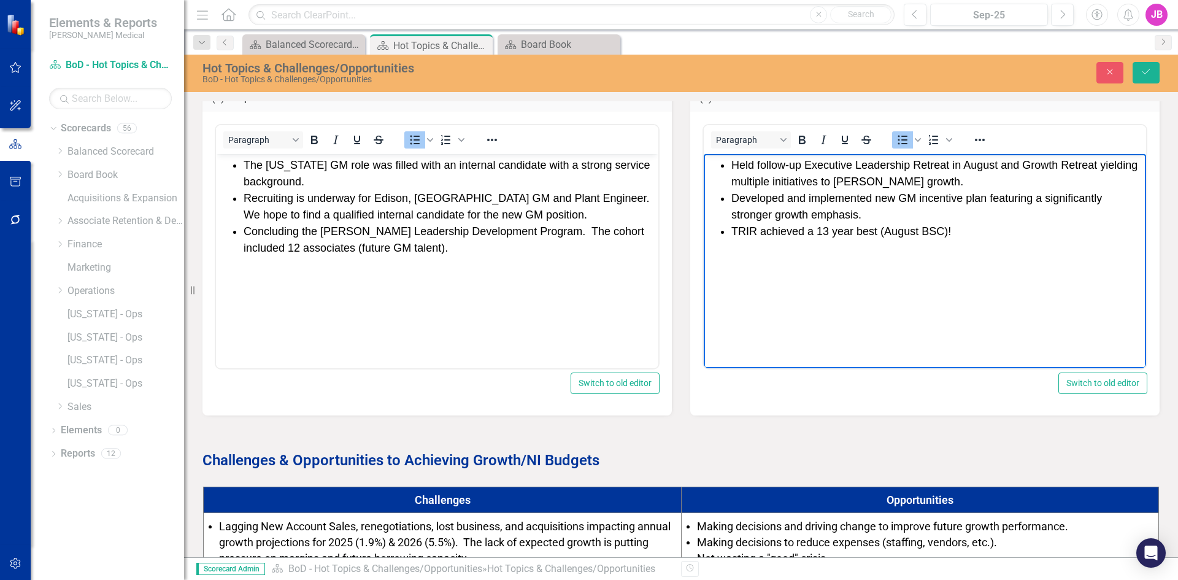
scroll to position [184, 0]
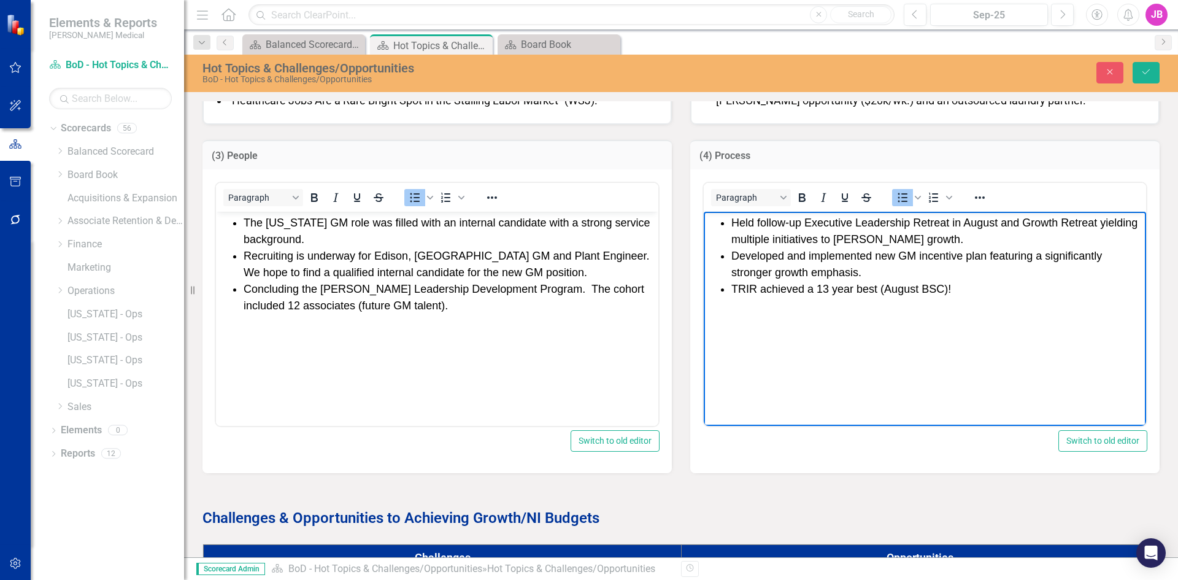
click at [884, 291] on li "TRIR achieved a 13 year best (August BSC)!" at bounding box center [937, 289] width 412 height 17
click at [859, 288] on li "TRIR achieved a 13 year best (per the August BSC)!" at bounding box center [937, 289] width 412 height 17
click at [879, 288] on li "TRIR achieved a 13 year best (per the August BSC)!" at bounding box center [937, 289] width 412 height 17
click at [526, 288] on span "Concluding the Spencer Stuart Leadership Development Program. The cohort includ…" at bounding box center [443, 297] width 400 height 29
click at [1024, 288] on li "TRIR of 3.4 achieved a 13-year best (per the August BSC)!" at bounding box center [937, 289] width 412 height 17
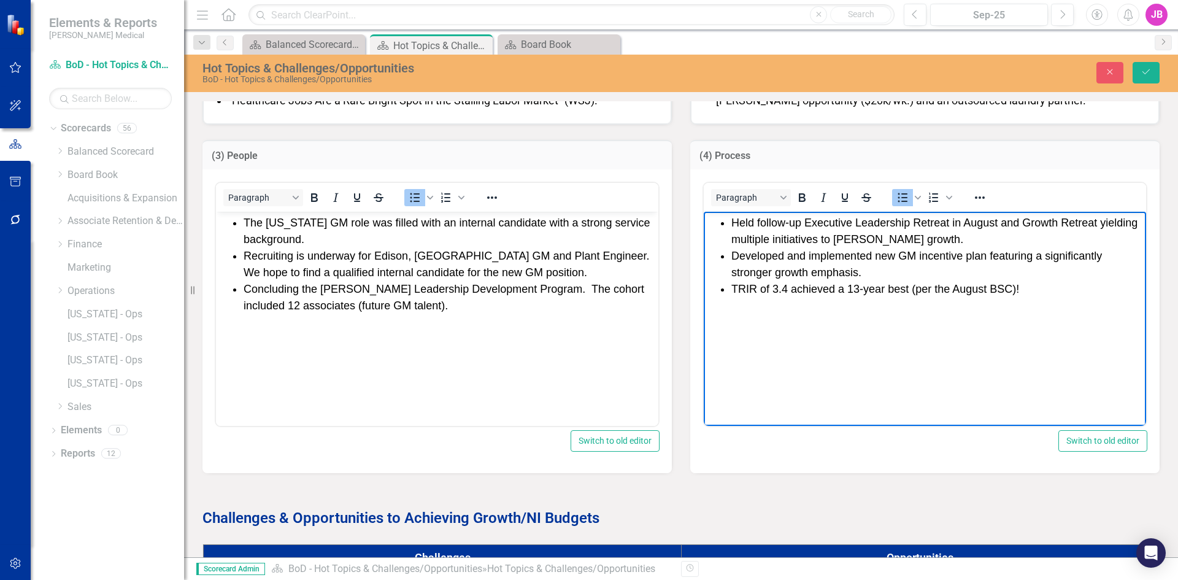
click at [876, 273] on li "Developed and implemented new GM incentive plan featuring a significantly stron…" at bounding box center [937, 264] width 412 height 33
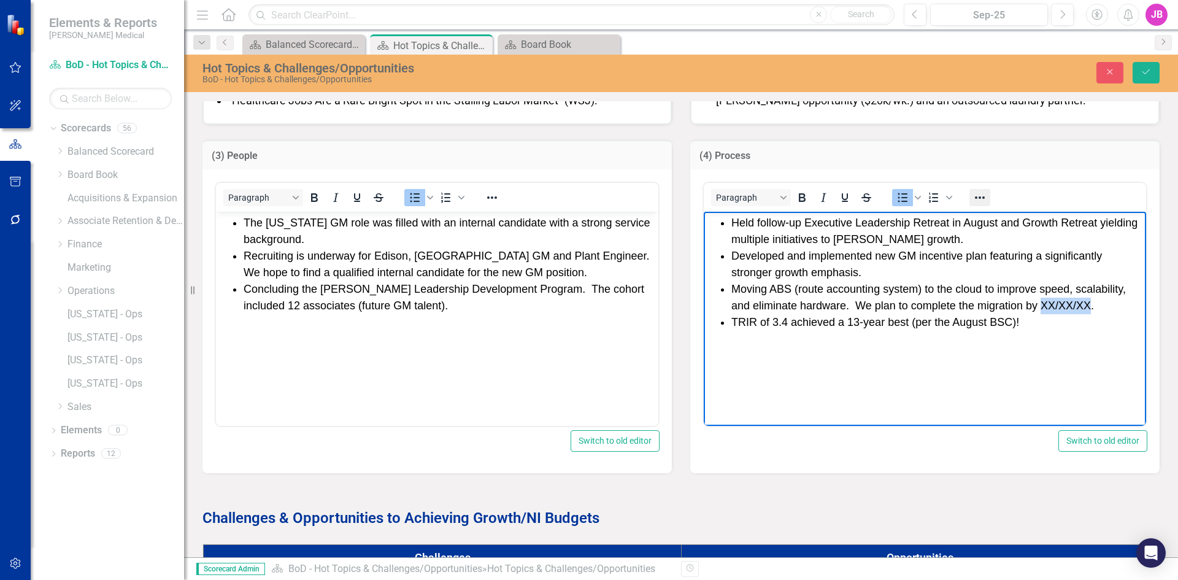
click at [978, 194] on icon "Reveal or hide additional toolbar items" at bounding box center [979, 197] width 15 height 15
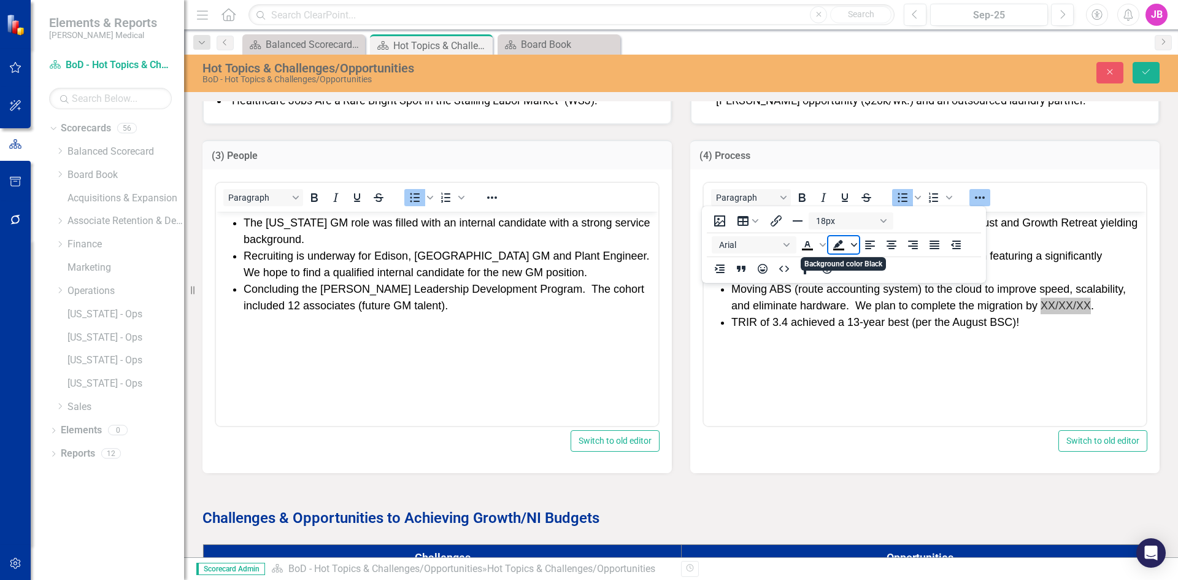
click at [856, 245] on icon "Background color Black" at bounding box center [853, 245] width 6 height 4
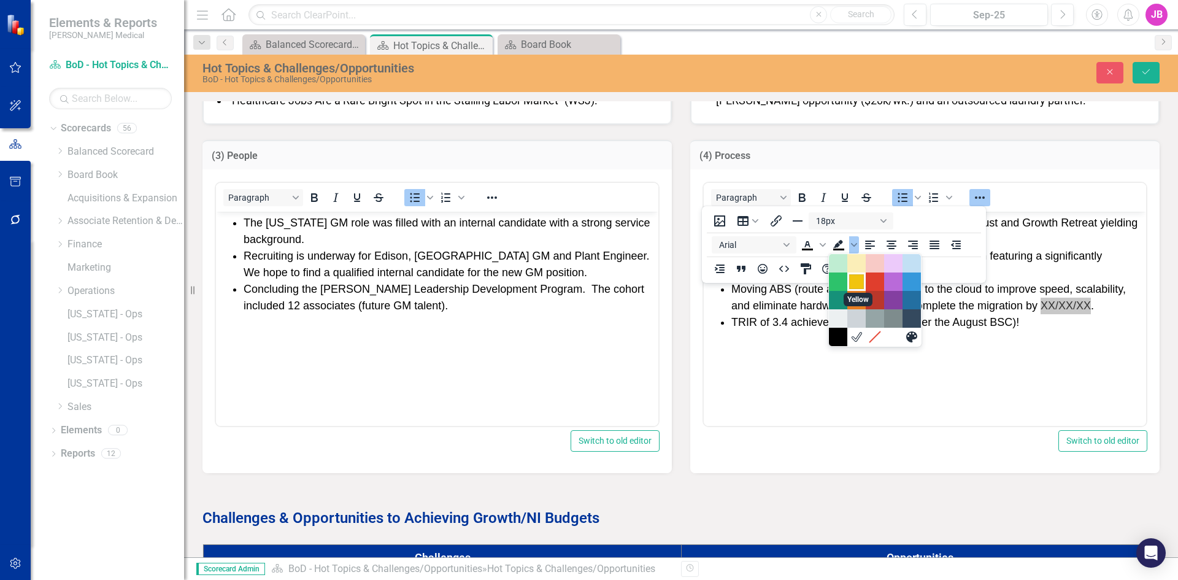
click at [852, 279] on div "Yellow" at bounding box center [856, 281] width 15 height 15
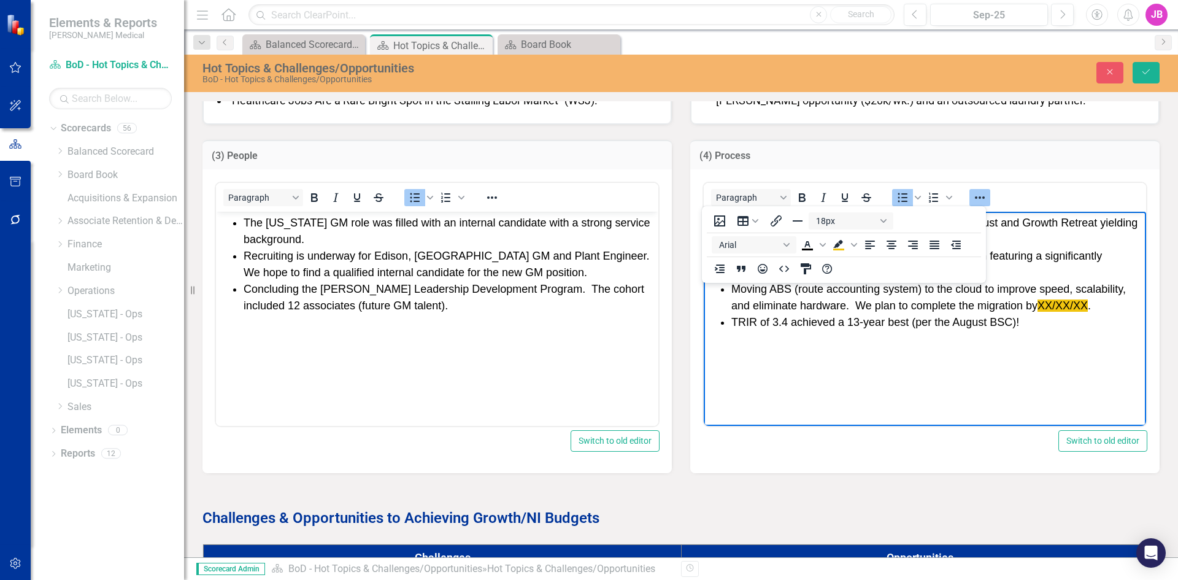
click at [924, 321] on li "TRIR of 3.4 achieved a 13-year best (per the August BSC)!" at bounding box center [937, 322] width 412 height 17
click at [973, 305] on li "Moving ABS (route accounting system) to the cloud to improve speed, scalability…" at bounding box center [937, 297] width 412 height 33
click at [983, 288] on li "Moving ABS (route accounting system) to the cloud to improve speed, scalability…" at bounding box center [937, 297] width 412 height 33
click at [998, 286] on li "Moving ABS (route accounting system) to the cloud to improve speed, scalability…" at bounding box center [937, 297] width 412 height 33
click at [1041, 284] on li "Moving ABS (route accounting system) to the cloud to improve speed, scalability…" at bounding box center [937, 297] width 412 height 33
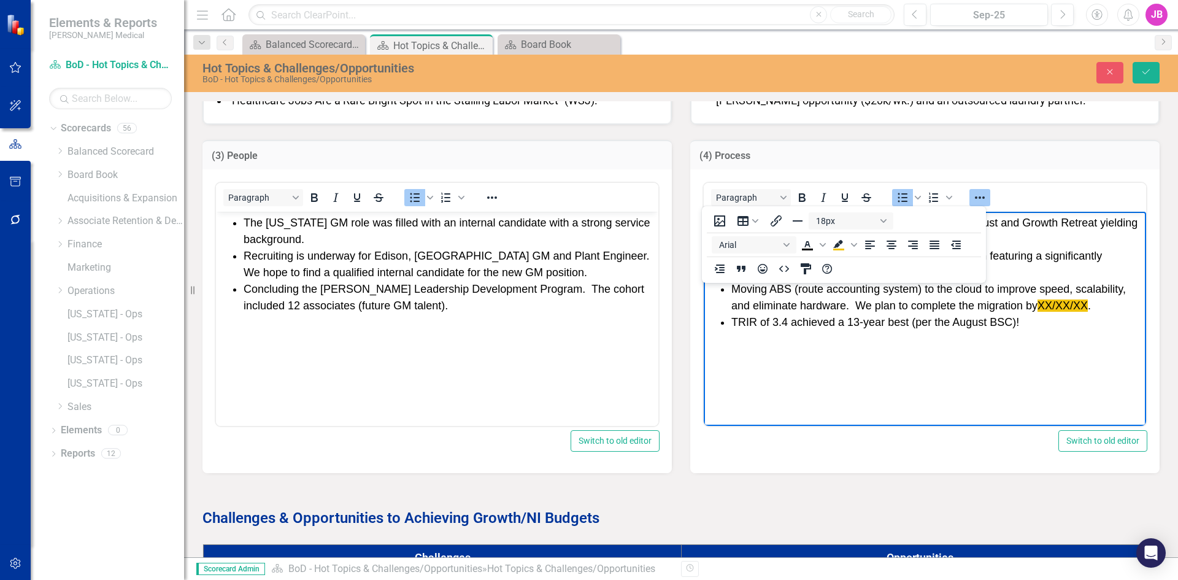
click at [996, 289] on li "Moving ABS (route accounting system) to the cloud to improve speed, scalability…" at bounding box center [937, 297] width 412 height 33
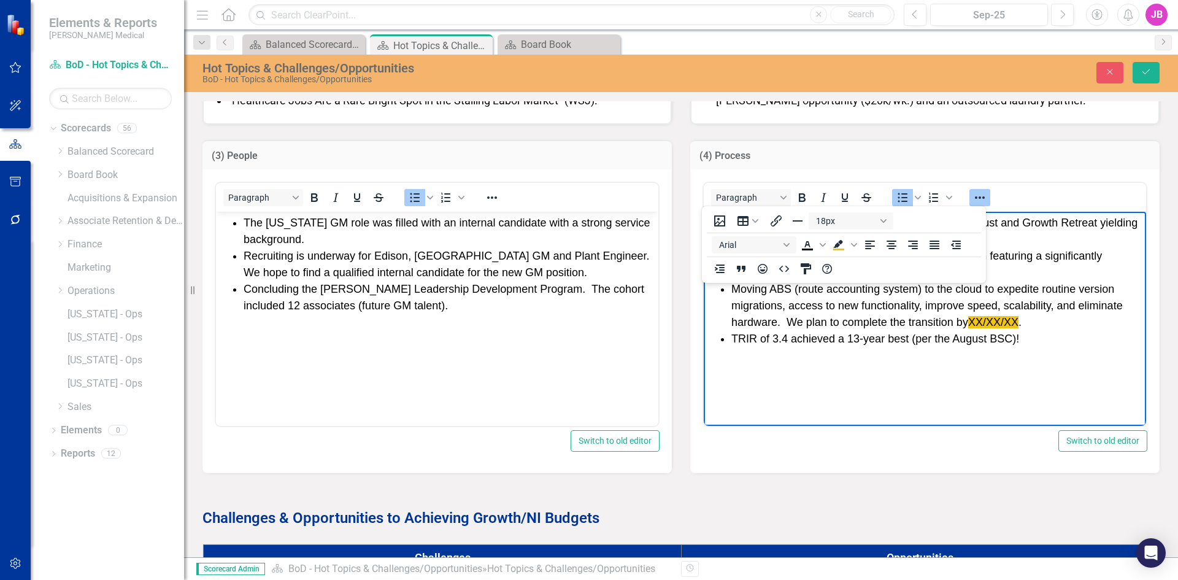
click at [729, 339] on ul "Held follow-up Executive Leadership Retreat in August and Growth Retreat yieldi…" at bounding box center [925, 281] width 436 height 132
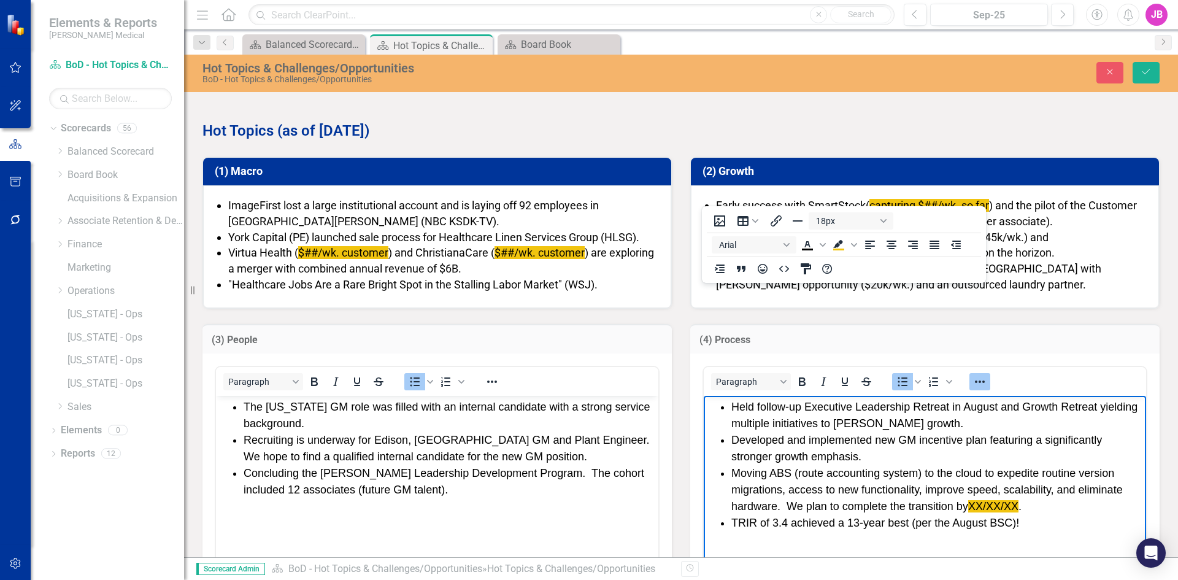
scroll to position [61, 0]
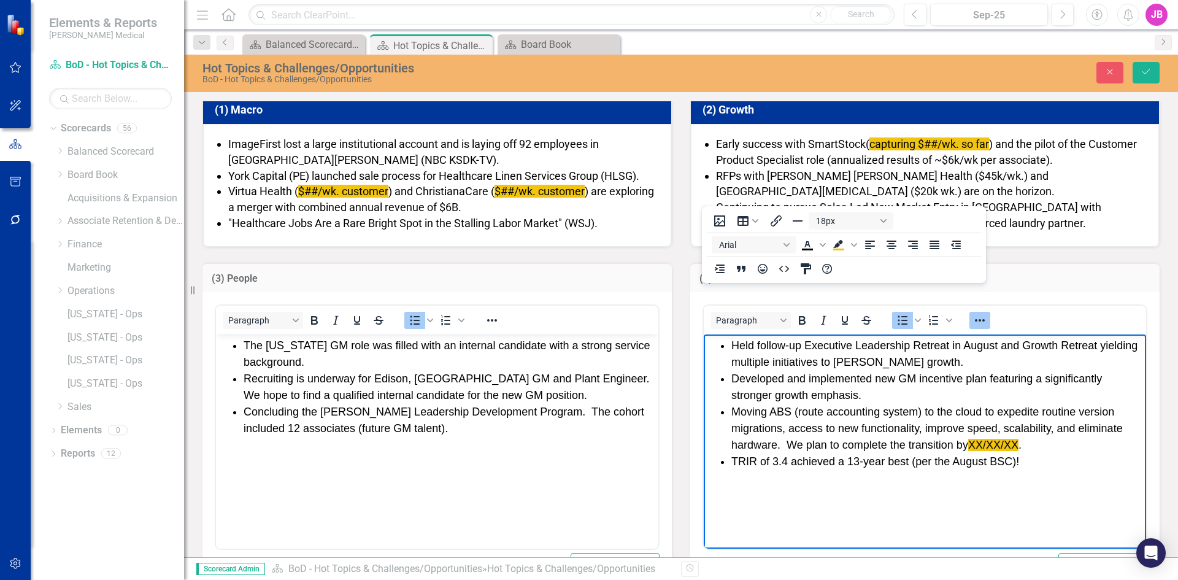
click at [1074, 413] on li "Moving ABS (route accounting system) to the cloud to expedite routine version m…" at bounding box center [937, 429] width 412 height 50
click at [781, 426] on li "Moving ABS (route accounting system) to the cloud to expedite version migration…" at bounding box center [937, 429] width 412 height 50
drag, startPoint x: 845, startPoint y: 445, endPoint x: 911, endPoint y: 448, distance: 66.9
click at [911, 448] on li "Moving ABS (route accounting system) to the cloud to expedite version migration…" at bounding box center [937, 429] width 412 height 50
click at [983, 415] on li "Moving ABS (route accounting system) to the cloud to expedite version migration…" at bounding box center [937, 429] width 412 height 50
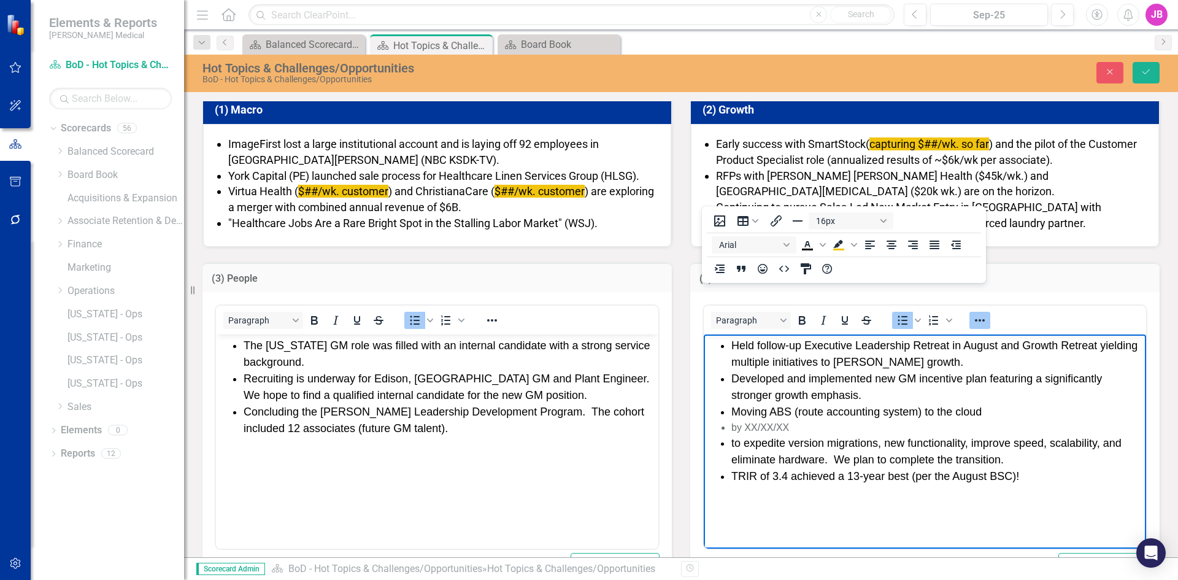
click at [732, 432] on li "by XX/XX/XX" at bounding box center [937, 427] width 412 height 15
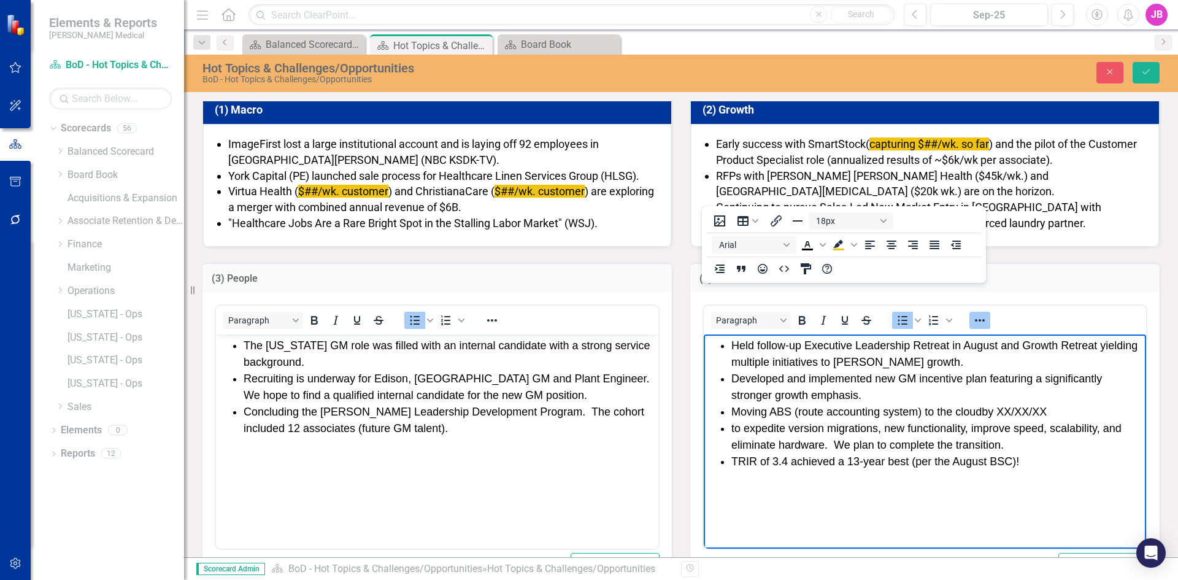
click at [731, 427] on li "to expedite version migrations, new functionality, improve speed, scalability, …" at bounding box center [937, 436] width 412 height 33
click at [965, 444] on li "Moving ABS (route accounting system) to the cloud by XX/XX/XX to expedite versi…" at bounding box center [937, 429] width 412 height 50
click at [1008, 417] on li "Moving ABS (route accounting system) to the cloud by XX/XX/XX to expedite versi…" at bounding box center [937, 420] width 412 height 33
click at [1049, 410] on li "Moving ABS (route accounting system) to the cloud by XX/XX/XX to expedite versi…" at bounding box center [937, 420] width 412 height 33
drag, startPoint x: 1000, startPoint y: 408, endPoint x: 1029, endPoint y: 410, distance: 29.5
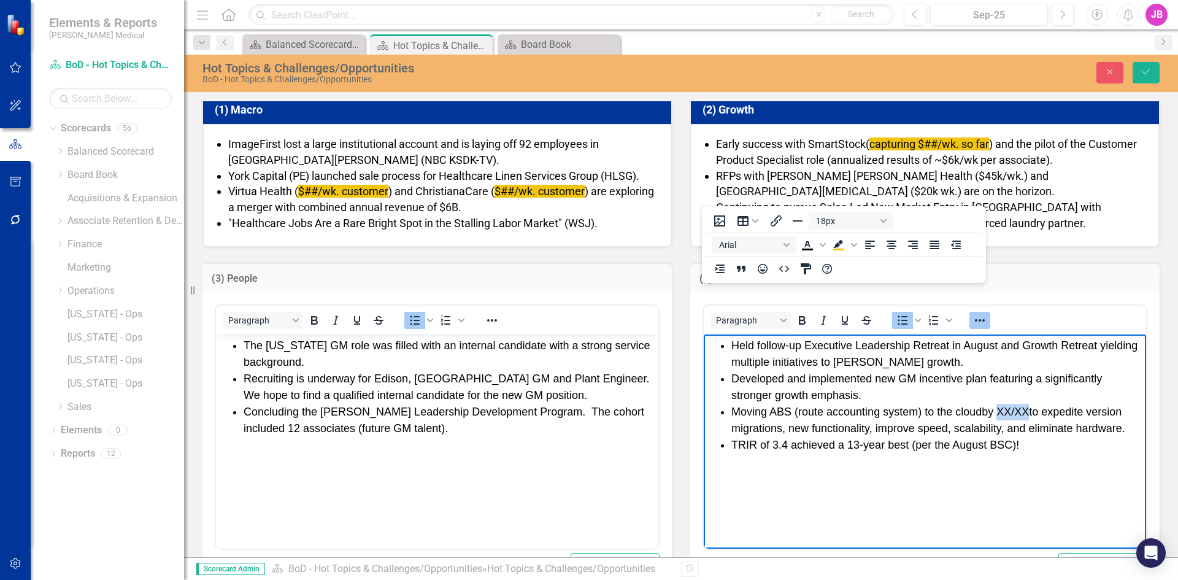
click at [1029, 410] on li "Moving ABS (route accounting system) to the cloud by XX/XX to expedite version …" at bounding box center [937, 420] width 412 height 33
click at [1018, 412] on li "Moving ABS (route accounting system) to the cloud by XX/XX to expedite version …" at bounding box center [937, 420] width 412 height 33
drag, startPoint x: 1002, startPoint y: 413, endPoint x: 1033, endPoint y: 412, distance: 30.7
click at [1033, 412] on li "Moving ABS (route accounting system) to the cloud by XX/XX to expedite version …" at bounding box center [937, 420] width 412 height 33
click at [840, 244] on icon "Background color Yellow" at bounding box center [838, 244] width 10 height 8
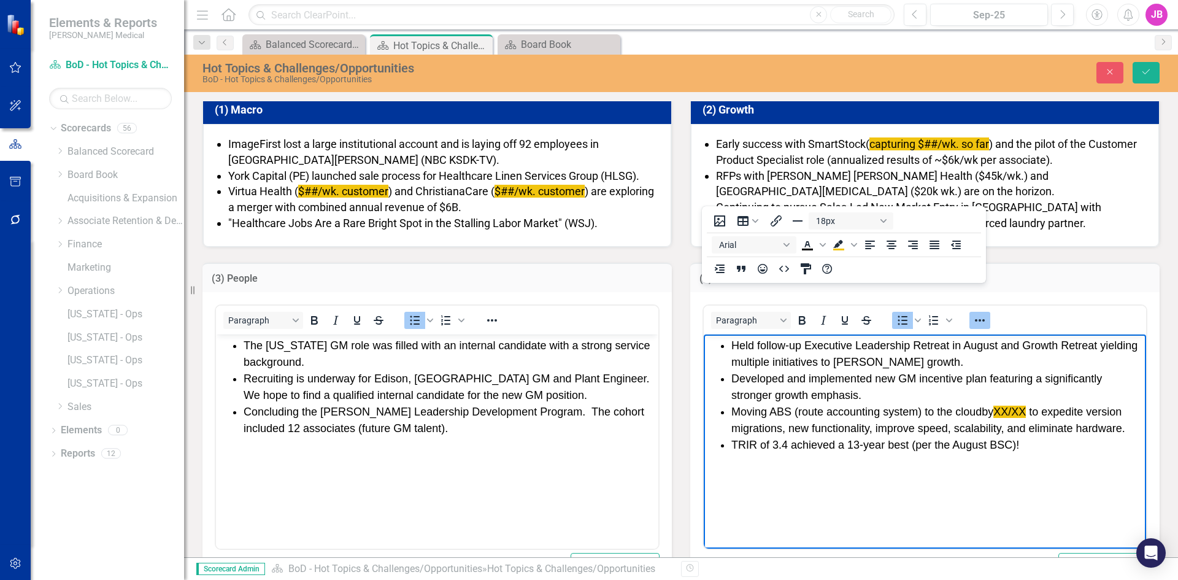
click at [906, 432] on li "Moving ABS (route accounting system) to the cloud by XX/XX to expedite version …" at bounding box center [937, 420] width 412 height 33
click at [838, 427] on li "Moving ABS (route accounting system) to the cloud by XX/XX to expedite version …" at bounding box center [937, 420] width 412 height 33
click at [788, 427] on li "Moving ABS (route accounting system) to the cloud by XX/XX to expedite version …" at bounding box center [937, 420] width 412 height 33
click at [860, 431] on li "Moving ABS (route accounting system) to the cloud by XX/XX to expedite version …" at bounding box center [937, 420] width 412 height 33
click at [891, 428] on li "Moving ABS (route accounting system) to the cloud by XX/XX to expedite version …" at bounding box center [937, 420] width 412 height 33
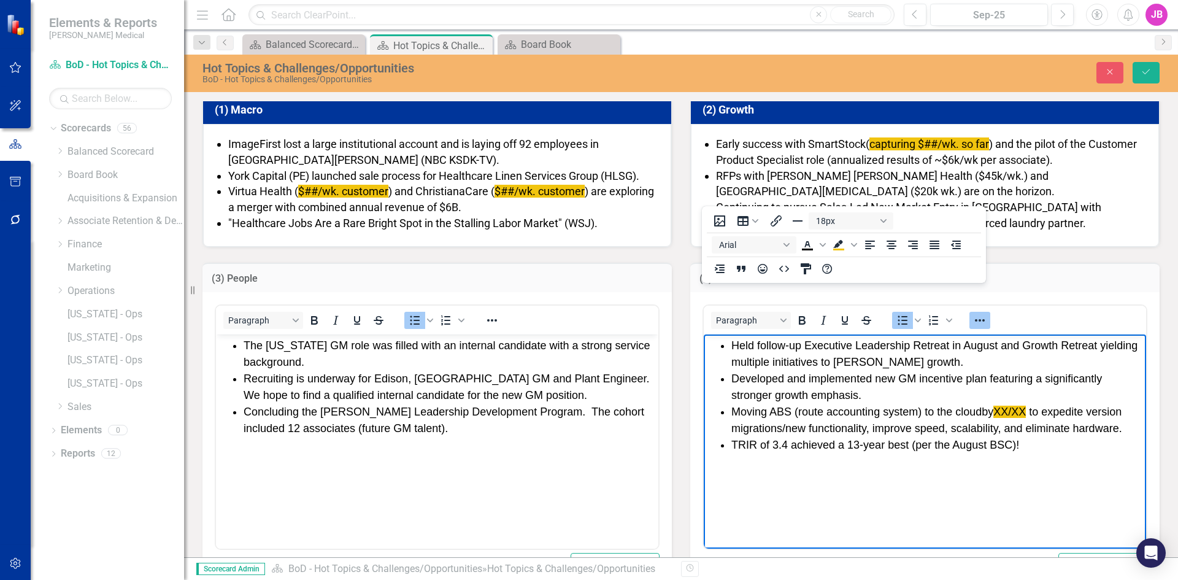
click at [1021, 426] on li "Moving ABS (route accounting system) to the cloud by XX/XX to expedite version …" at bounding box center [937, 420] width 412 height 33
click at [732, 441] on li "TRIR of 3.4 achieved a 13-year best (per the August BSC)!" at bounding box center [937, 445] width 412 height 17
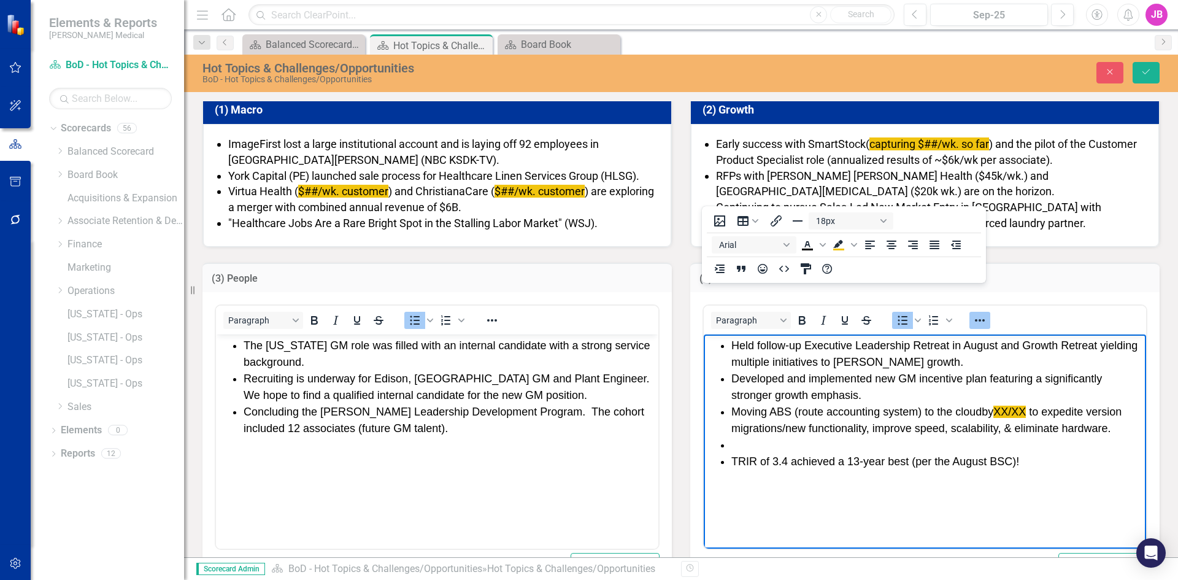
click at [744, 445] on li "Rich Text Area. Press ALT-0 for help." at bounding box center [937, 445] width 412 height 17
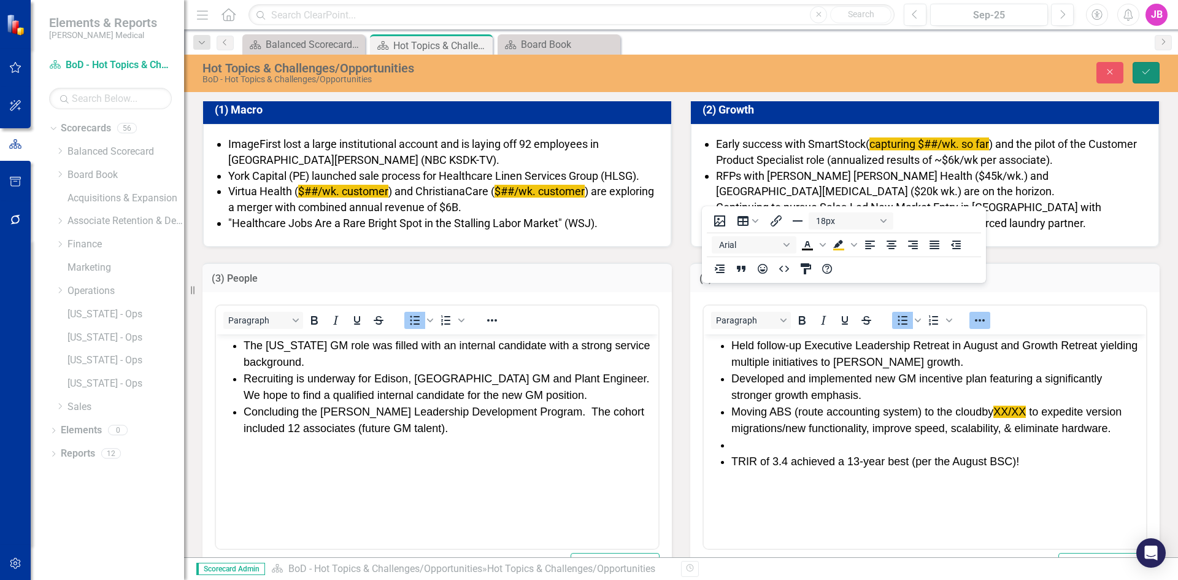
click at [1143, 69] on icon "Save" at bounding box center [1145, 71] width 11 height 9
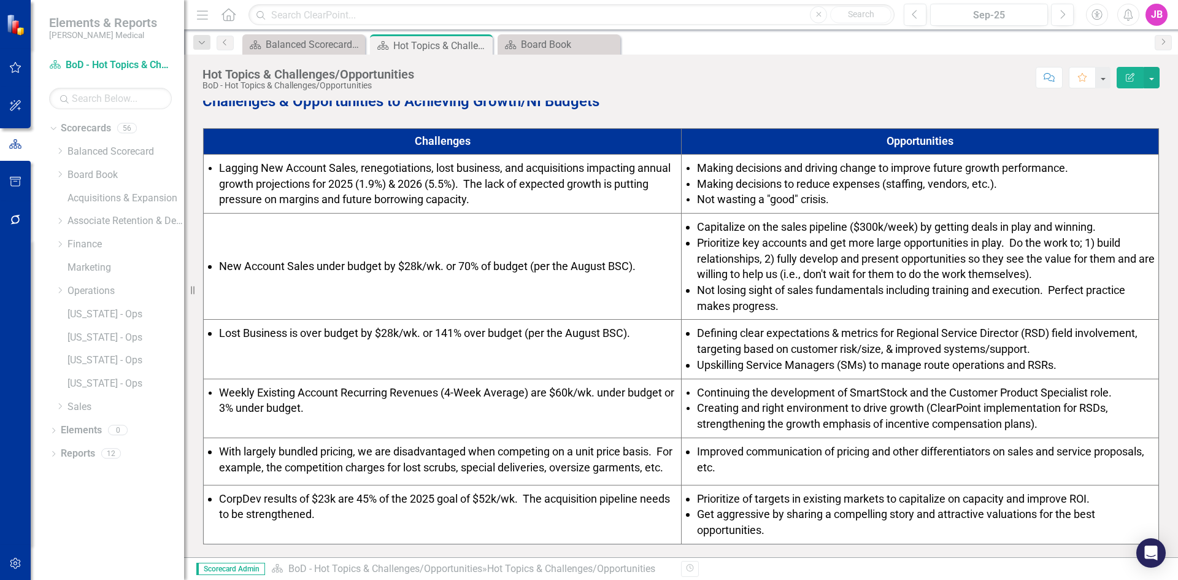
scroll to position [460, 0]
click at [1050, 262] on span "Prioritize key accounts and get more large opportunities in play. Do the work t…" at bounding box center [926, 258] width 458 height 44
click at [1049, 264] on span "Prioritize key accounts and get more large opportunities in play. Do the work t…" at bounding box center [926, 258] width 458 height 44
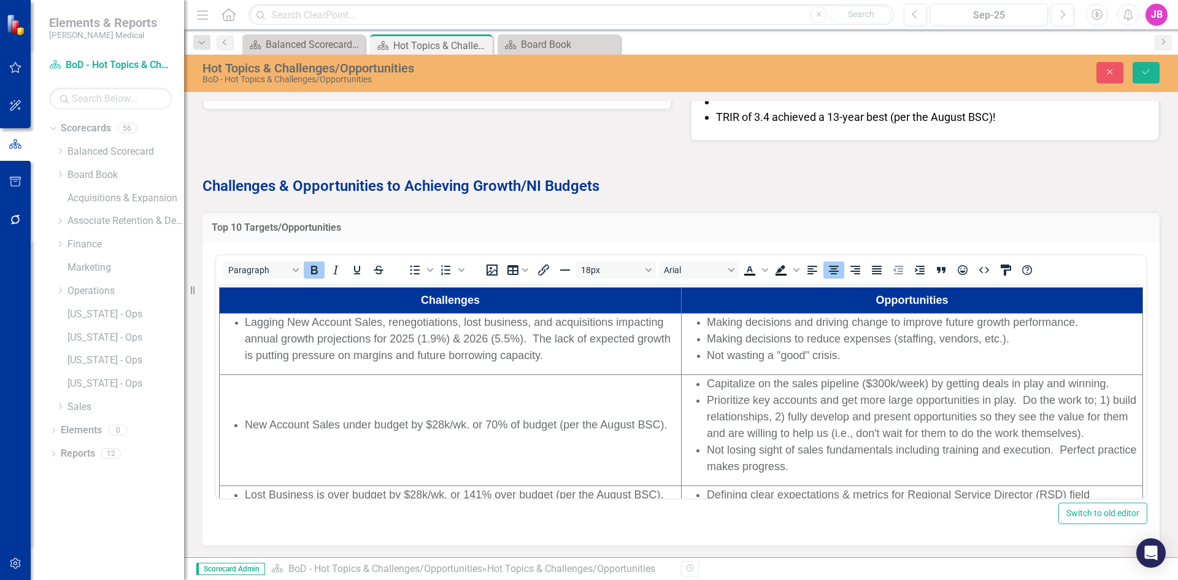
scroll to position [0, 0]
click at [1105, 432] on span "Prioritize key accounts and get more large opportunities in play. Do the work t…" at bounding box center [921, 415] width 429 height 45
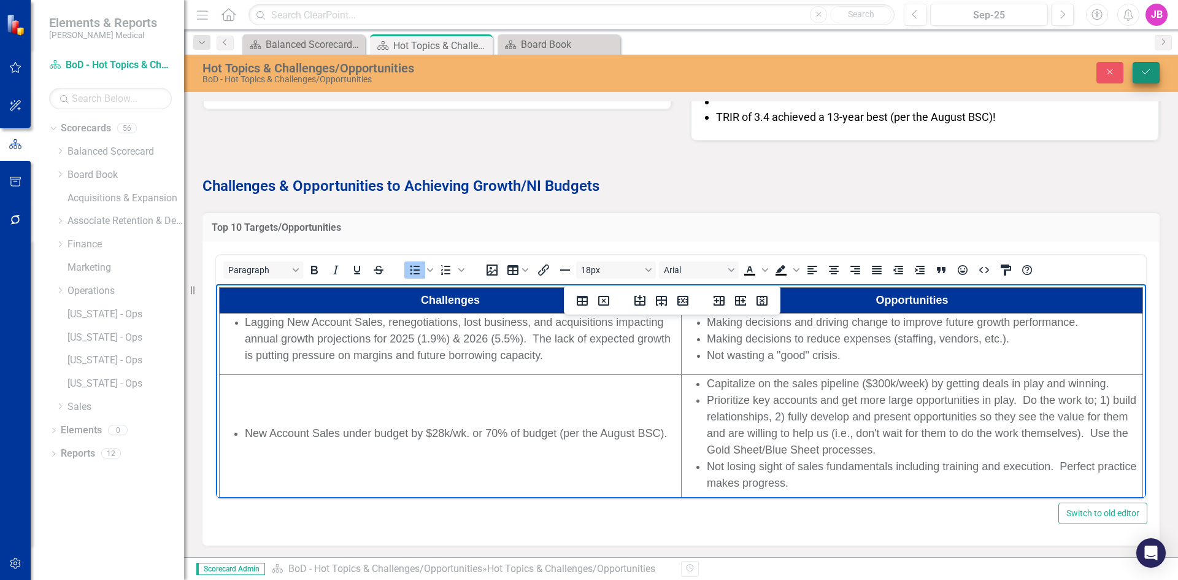
click at [1141, 71] on icon "Save" at bounding box center [1145, 71] width 11 height 9
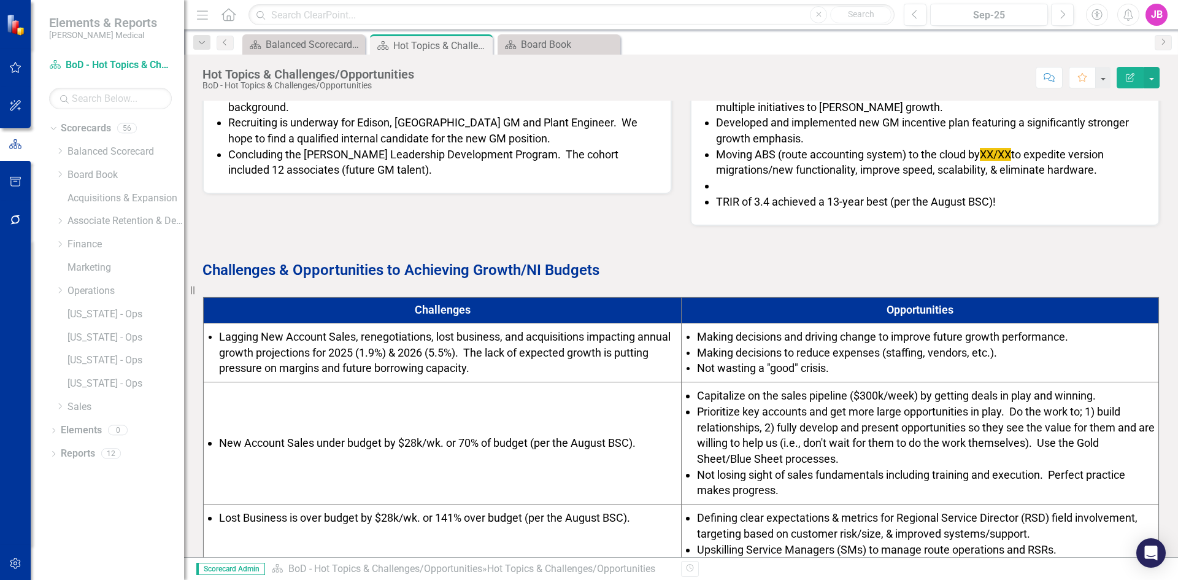
scroll to position [429, 0]
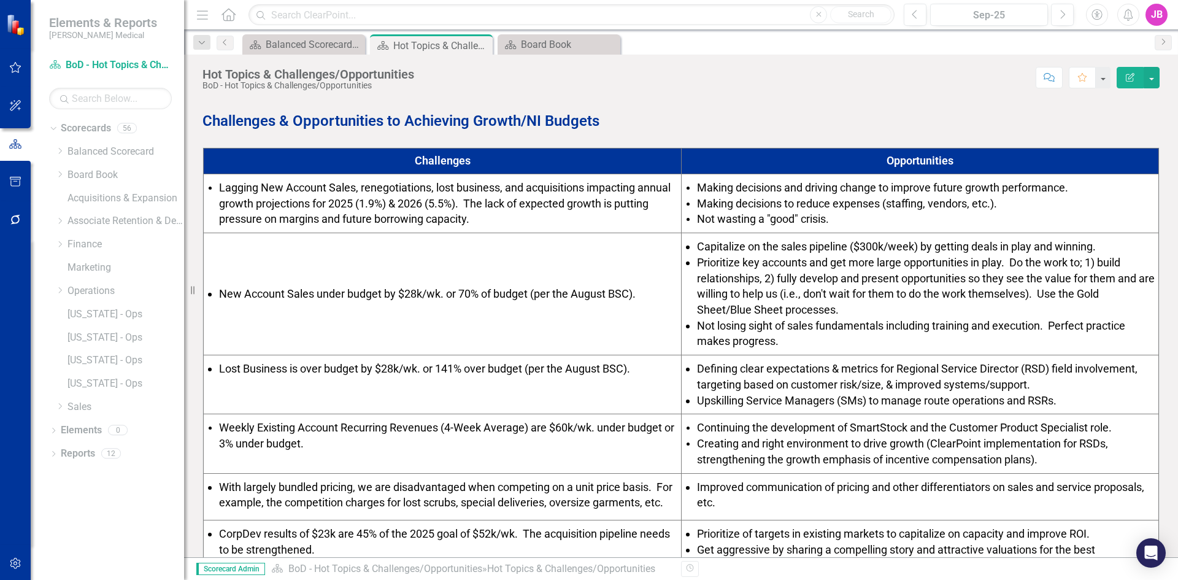
click at [1003, 295] on span "Prioritize key accounts and get more large opportunities in play. Do the work t…" at bounding box center [926, 286] width 458 height 60
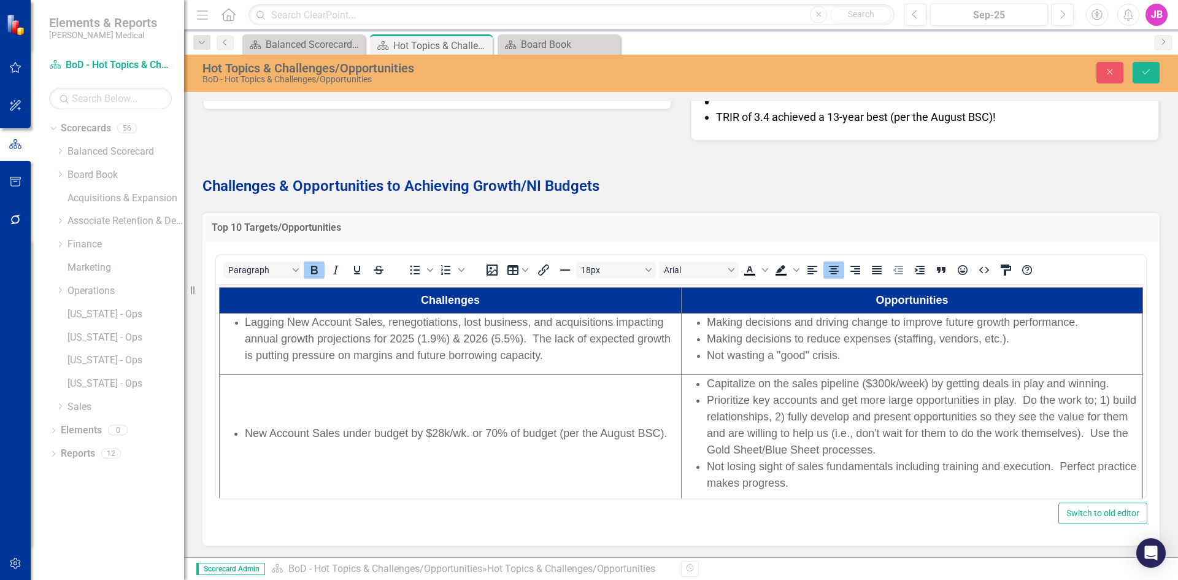
scroll to position [0, 0]
click at [1092, 434] on span "Prioritize key accounts and get more large opportunities in play. Do the work t…" at bounding box center [921, 424] width 429 height 62
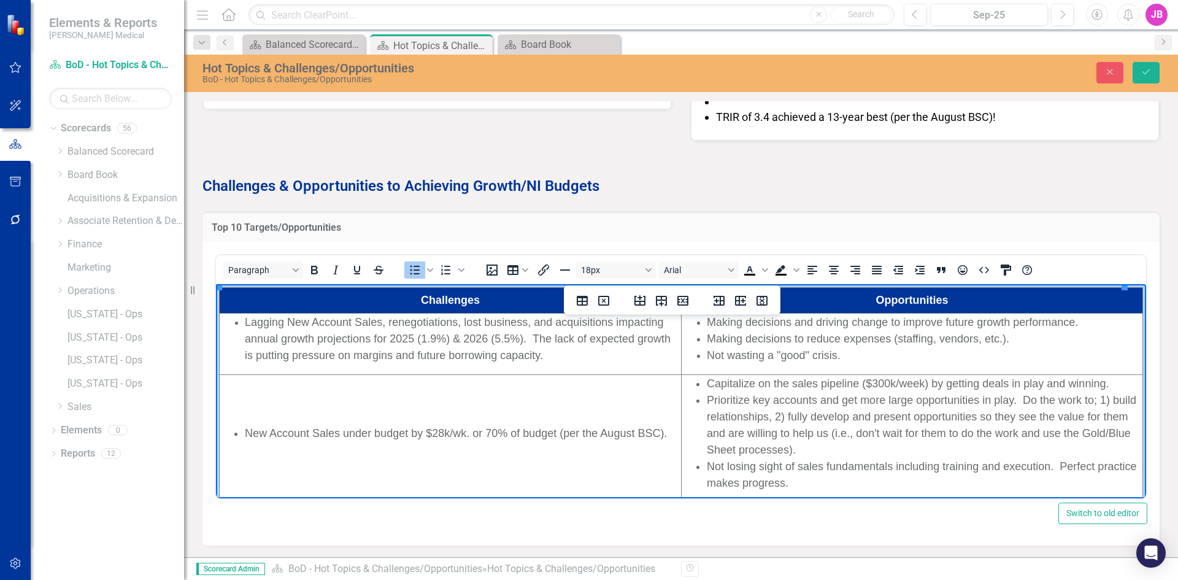
click at [758, 416] on span "Prioritize key accounts and get more large opportunities in play. Do the work t…" at bounding box center [921, 424] width 429 height 62
click at [724, 434] on span "Prioritize key accounts and get more large opportunities in play. Do the work t…" at bounding box center [921, 424] width 429 height 62
click at [722, 433] on span "Prioritize key accounts and get more large opportunities in play. Do the work t…" at bounding box center [921, 424] width 429 height 62
click at [743, 432] on span "Prioritize key accounts and get more large opportunities in play. Do the work t…" at bounding box center [921, 424] width 429 height 62
click at [786, 401] on span "Prioritize key accounts and get more large opportunities in play. Do the work t…" at bounding box center [921, 424] width 429 height 62
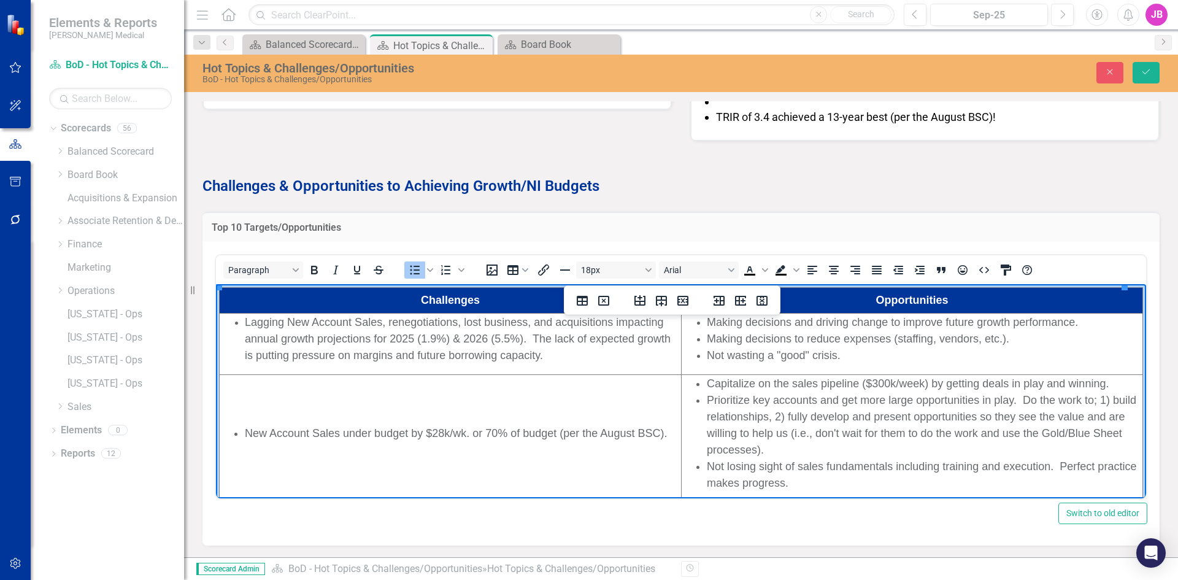
click at [869, 418] on span "Prioritize key accounts and get more large opportunities in play. Do the work t…" at bounding box center [921, 424] width 429 height 62
click at [1014, 431] on span "Prioritize key accounts and get more large opportunities in play. Do the work t…" at bounding box center [921, 424] width 429 height 62
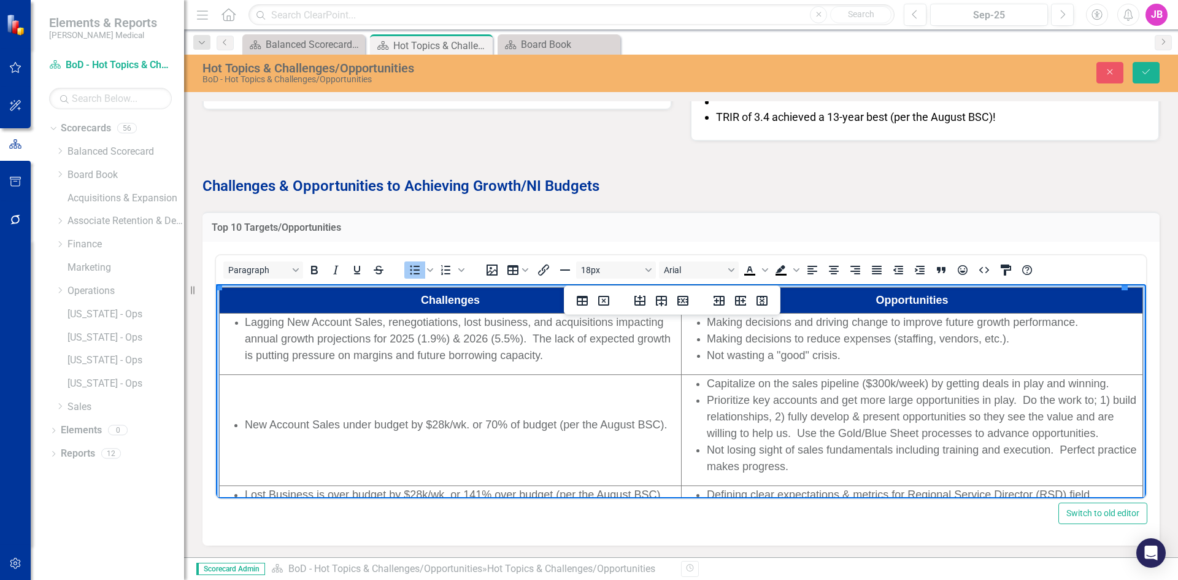
click at [849, 435] on span "Prioritize key accounts and get more large opportunities in play. Do the work t…" at bounding box center [921, 415] width 429 height 45
click at [816, 432] on span "Prioritize key accounts and get more large opportunities in play. Do the work t…" at bounding box center [921, 415] width 429 height 45
click at [807, 432] on span "Prioritize key accounts and get more large opportunities in play. Do the work t…" at bounding box center [921, 415] width 429 height 45
click at [713, 447] on span "Not losing sight of sales fundamentals including training and execution. Perfec…" at bounding box center [921, 457] width 429 height 29
click at [841, 469] on li "Do not lose sight of sales fundamentals including training and execution. Perfe…" at bounding box center [924, 457] width 435 height 33
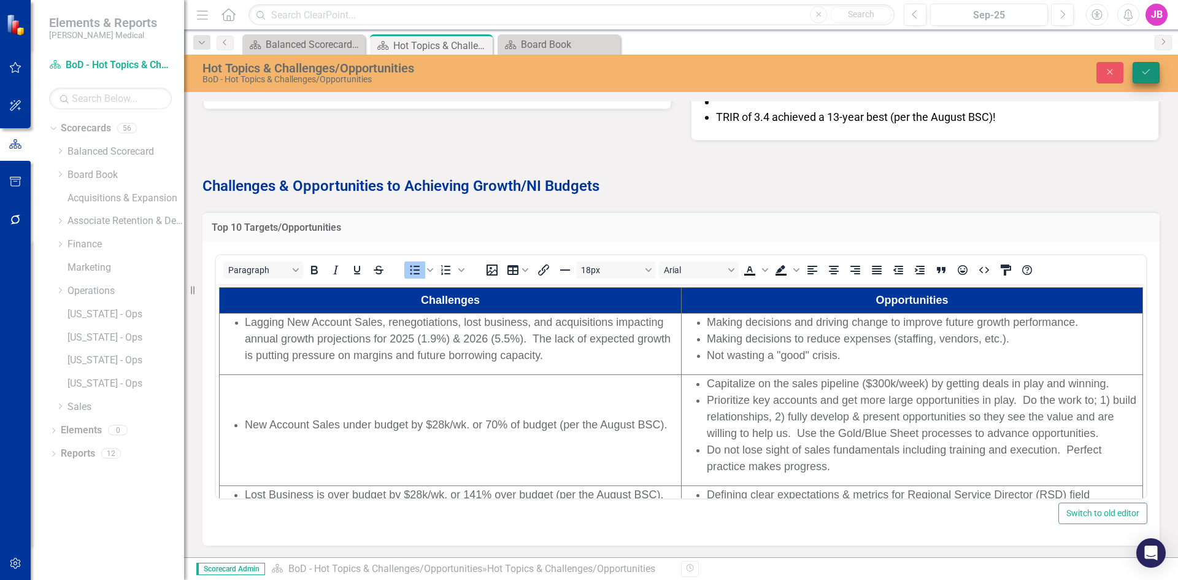
click at [1144, 66] on button "Save" at bounding box center [1145, 72] width 27 height 21
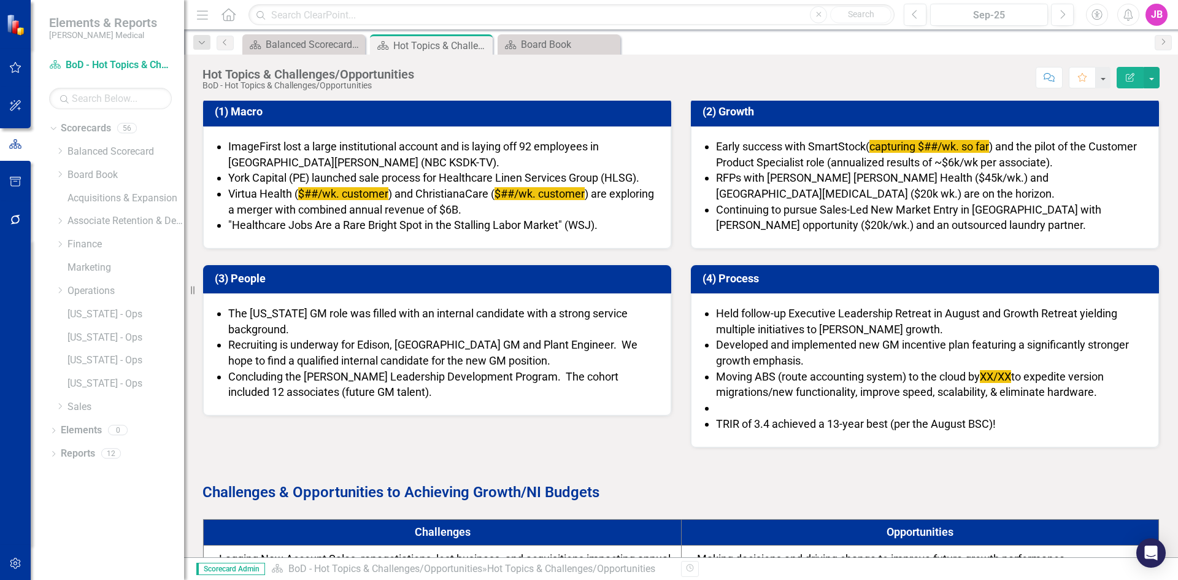
scroll to position [31, 0]
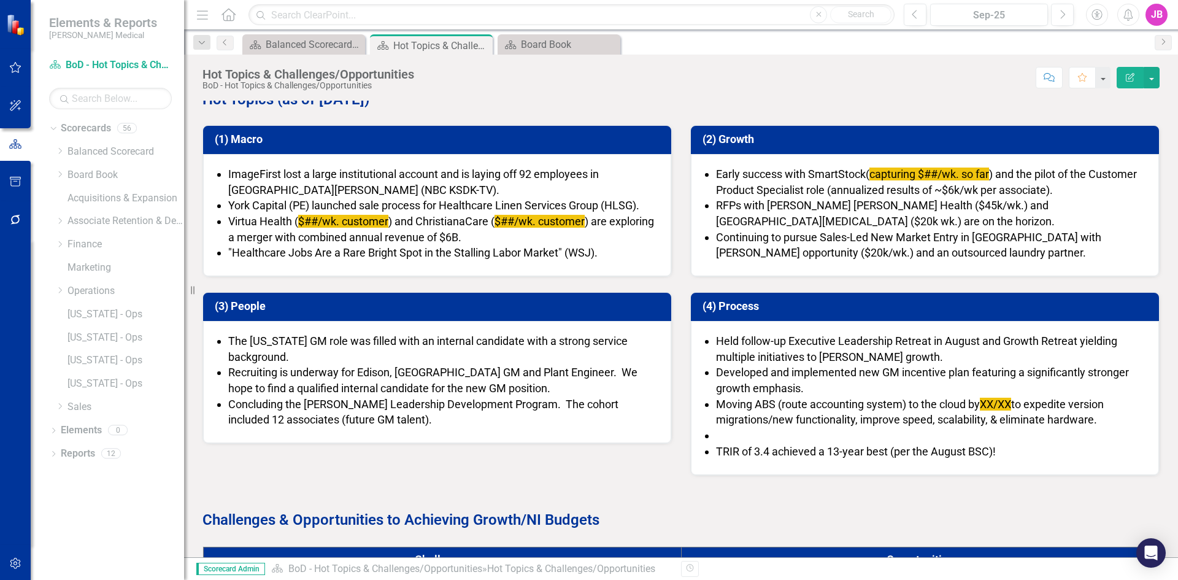
click at [719, 431] on li at bounding box center [931, 435] width 430 height 16
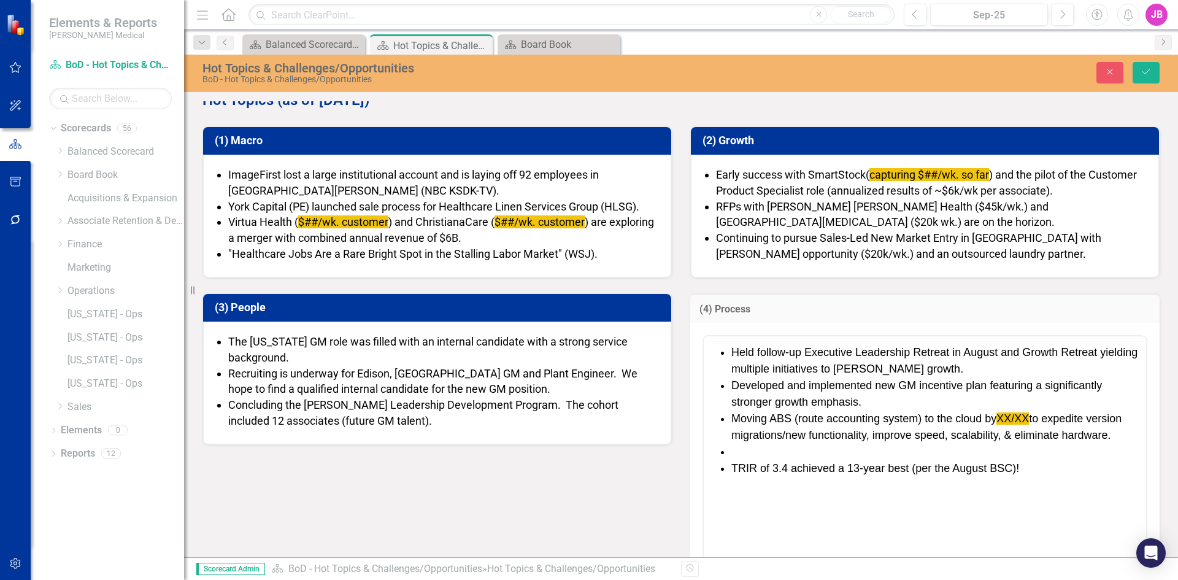
scroll to position [0, 0]
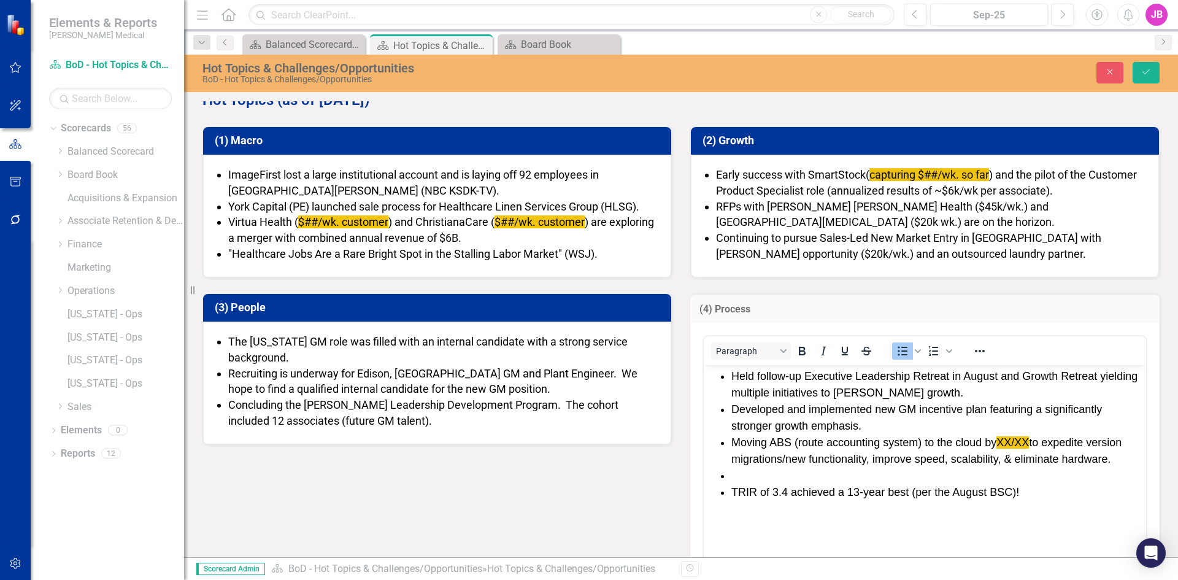
click at [737, 470] on li "Rich Text Area. Press ALT-0 for help." at bounding box center [937, 475] width 412 height 17
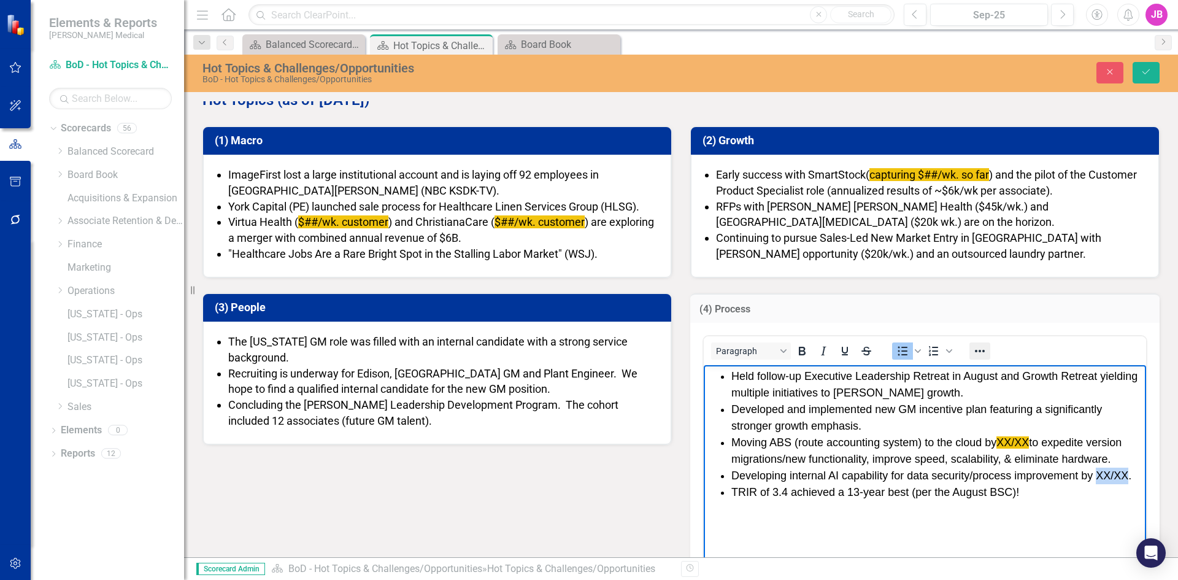
click at [976, 348] on icon "Reveal or hide additional toolbar items" at bounding box center [979, 350] width 15 height 15
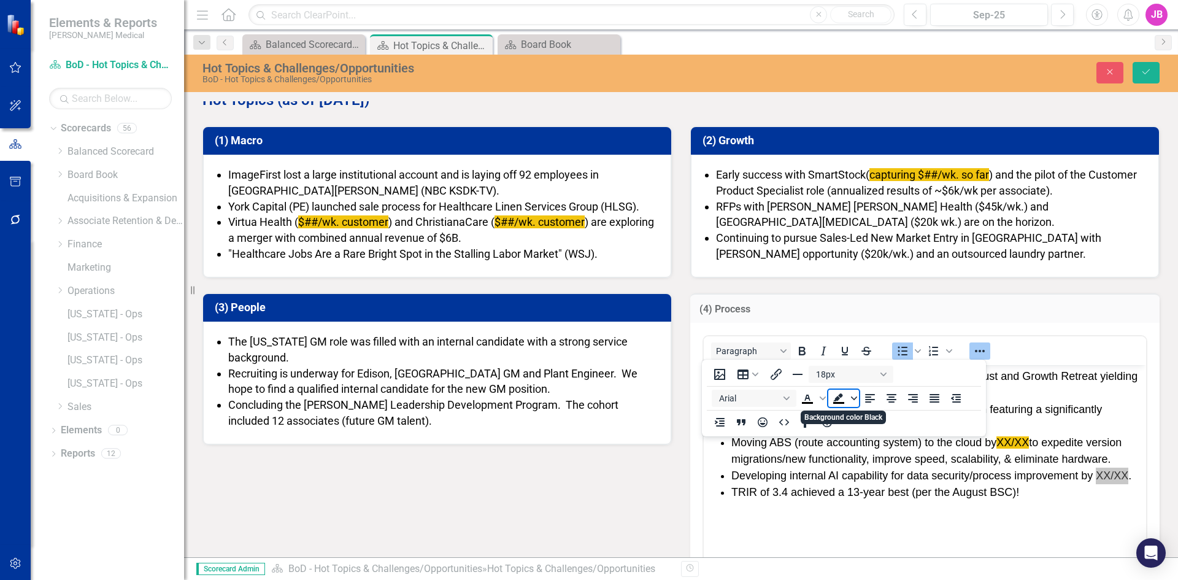
click at [852, 402] on span "Background color Black" at bounding box center [854, 397] width 10 height 17
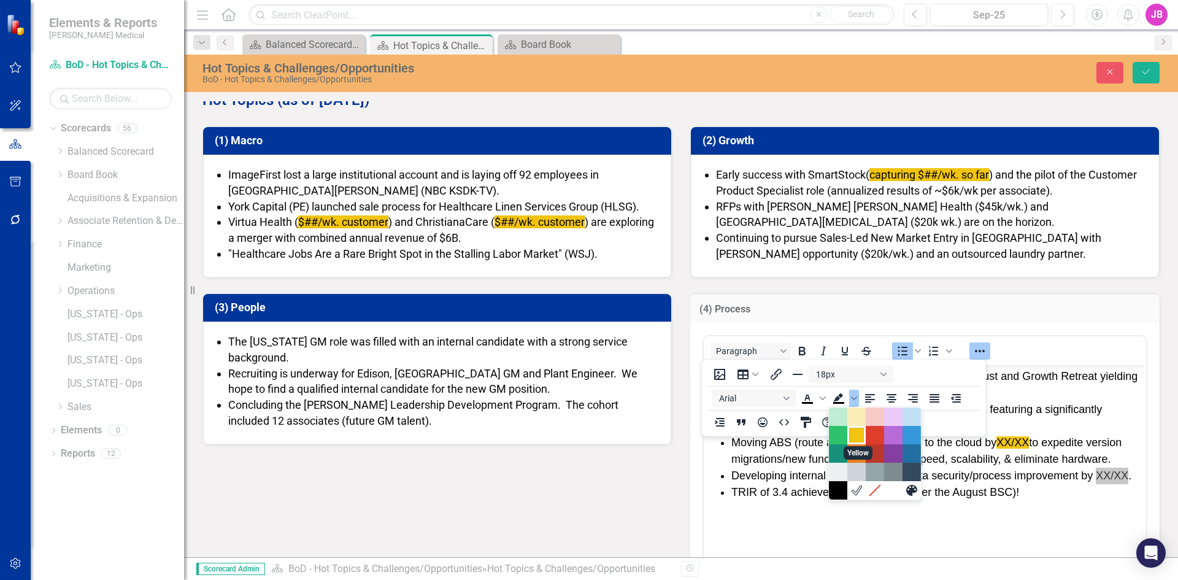
click at [851, 433] on div "Yellow" at bounding box center [856, 434] width 15 height 15
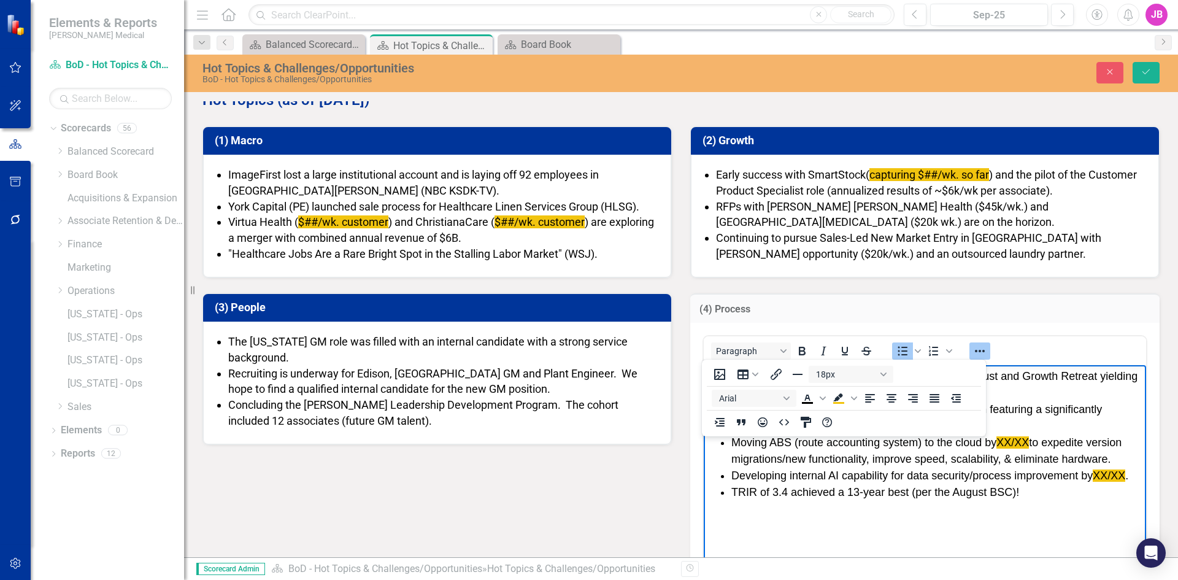
click at [855, 486] on li "TRIR of 3.4 achieved a 13-year best (per the August BSC)!" at bounding box center [937, 492] width 412 height 17
click at [853, 494] on li "TRIR of 3.4 achieved a 13-year best (per the August BSC)!" at bounding box center [937, 492] width 412 height 17
click at [852, 487] on li "TRIR of 3.4 achieved a 13-year best (per the August BSC)!" at bounding box center [937, 492] width 412 height 17
click at [861, 475] on li "Developing internal AI capability for data security/process improvement by XX/X…" at bounding box center [937, 475] width 412 height 17
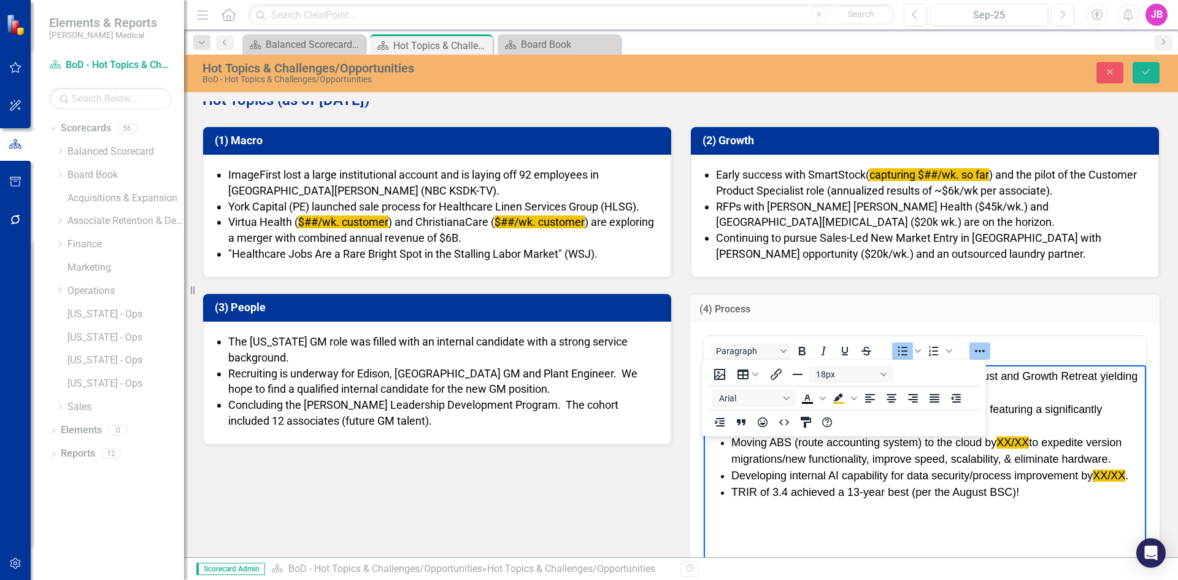
click at [979, 348] on icon "Reveal or hide additional toolbar items" at bounding box center [979, 350] width 15 height 15
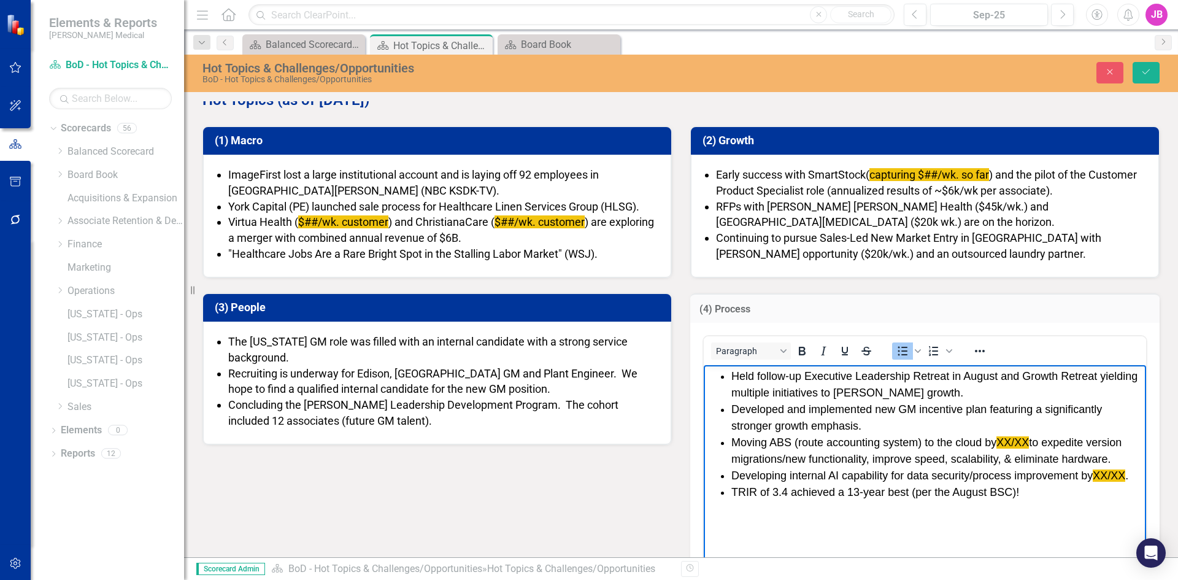
click at [897, 407] on li "Developed and implemented new GM incentive plan featuring a significantly stron…" at bounding box center [937, 417] width 412 height 33
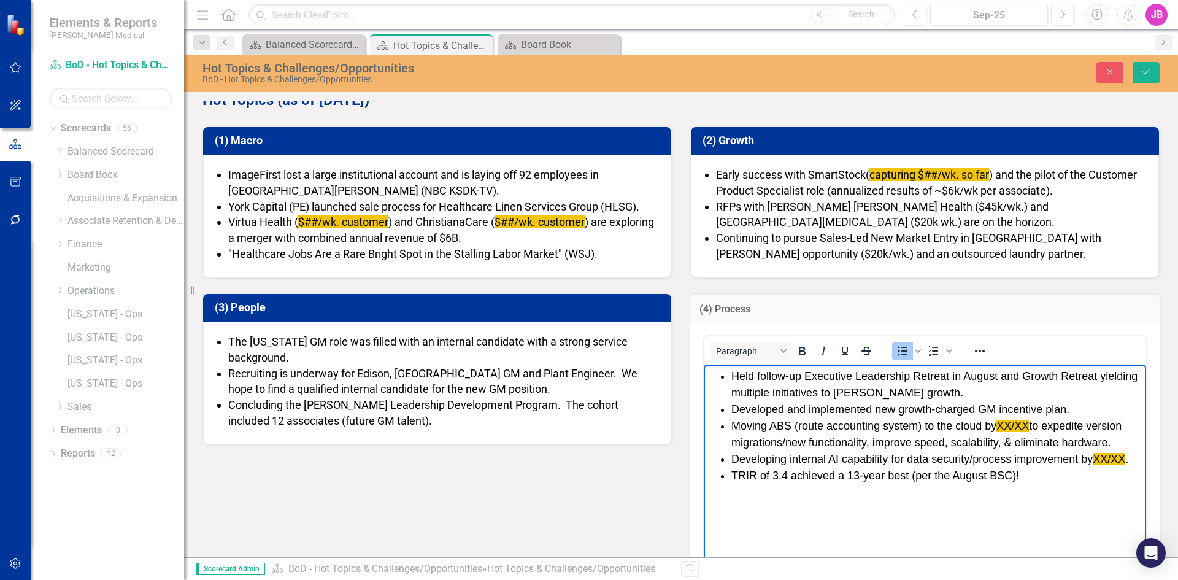
click at [895, 396] on span "Held follow-up Executive Leadership Retreat in August and Growth Retreat yieldi…" at bounding box center [934, 384] width 406 height 29
click at [999, 378] on span "Held follow-up Executive Leadership Retreat in August and Growth Retreat yieldi…" at bounding box center [934, 384] width 406 height 29
click at [968, 375] on span "Held follow-up Executive Leadership Retreat and Growth Retreat yielding multipl…" at bounding box center [930, 384] width 399 height 29
click at [843, 396] on li "Implemented GeoPoint" at bounding box center [937, 393] width 412 height 17
click at [913, 440] on li "Moving ABS (route accounting system) to the cloud by XX/XX to expedite version …" at bounding box center [937, 434] width 412 height 33
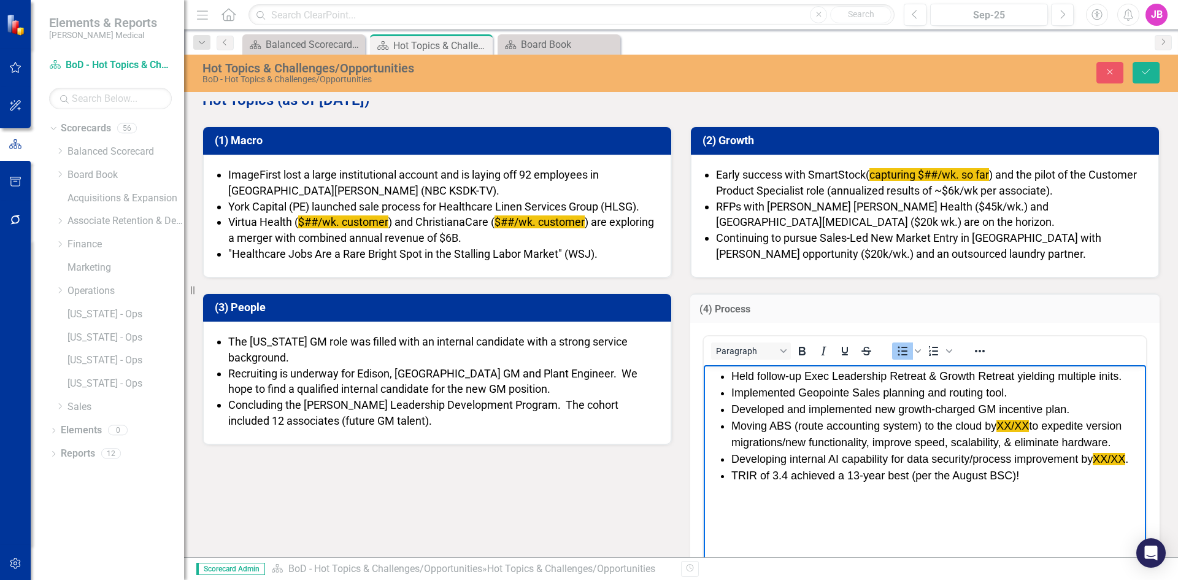
click at [1002, 391] on li "Implemented Geopointe Sales planning and routing tool." at bounding box center [937, 393] width 412 height 17
click at [1003, 392] on li "Implemented Geopointe Sales planning and routing tool." at bounding box center [937, 393] width 412 height 17
click at [874, 391] on li "Implemented Geopointe Sales planning and routing tool." at bounding box center [937, 393] width 412 height 17
click at [1003, 391] on li "Implemented Geopointe Sales planning and routing tool." at bounding box center [937, 393] width 412 height 17
click at [1025, 390] on li "Implemented Geopointe Sales planning and routing tool (SF.com add on)." at bounding box center [937, 393] width 412 height 17
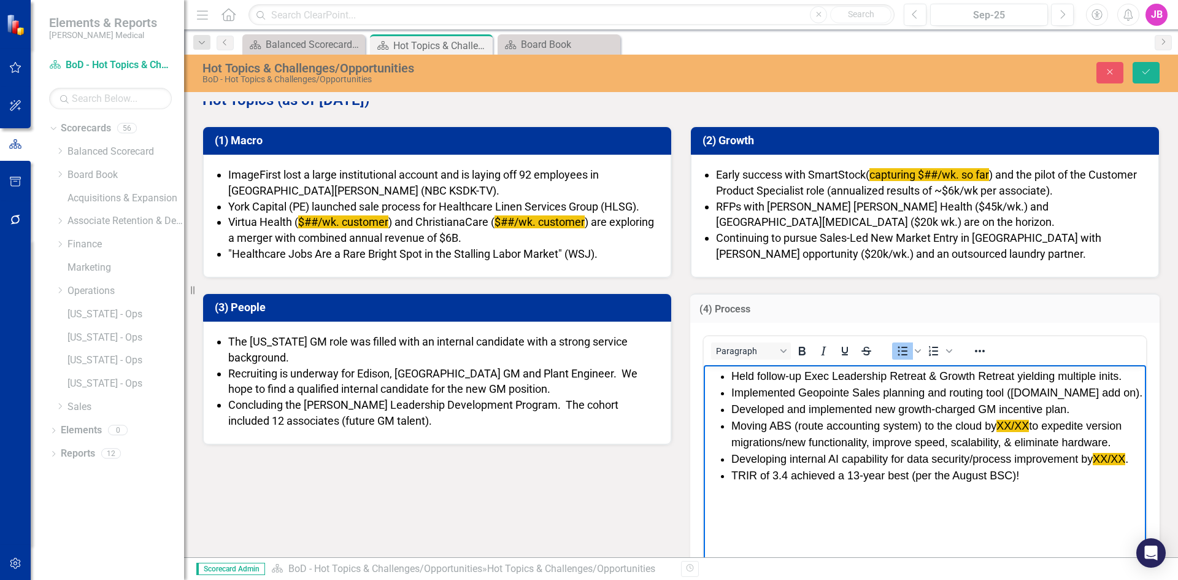
click at [1022, 391] on li "Implemented Geopointe Sales planning and routing tool (SF.com add on)." at bounding box center [937, 393] width 412 height 17
click at [1065, 389] on li "Implemented Geopointe Sales planning and routing tool (SFDC.com add on)." at bounding box center [937, 393] width 412 height 17
click at [963, 404] on li "Developed and implemented new growth-charged GM incentive plan." at bounding box center [937, 409] width 412 height 17
click at [1078, 392] on li "Implemented Geopointe Sales planning and routing tool (SFDC add on)." at bounding box center [937, 393] width 412 height 17
click at [918, 408] on li "Developed and implemented new growth-charged GM incentive plan." at bounding box center [937, 409] width 412 height 17
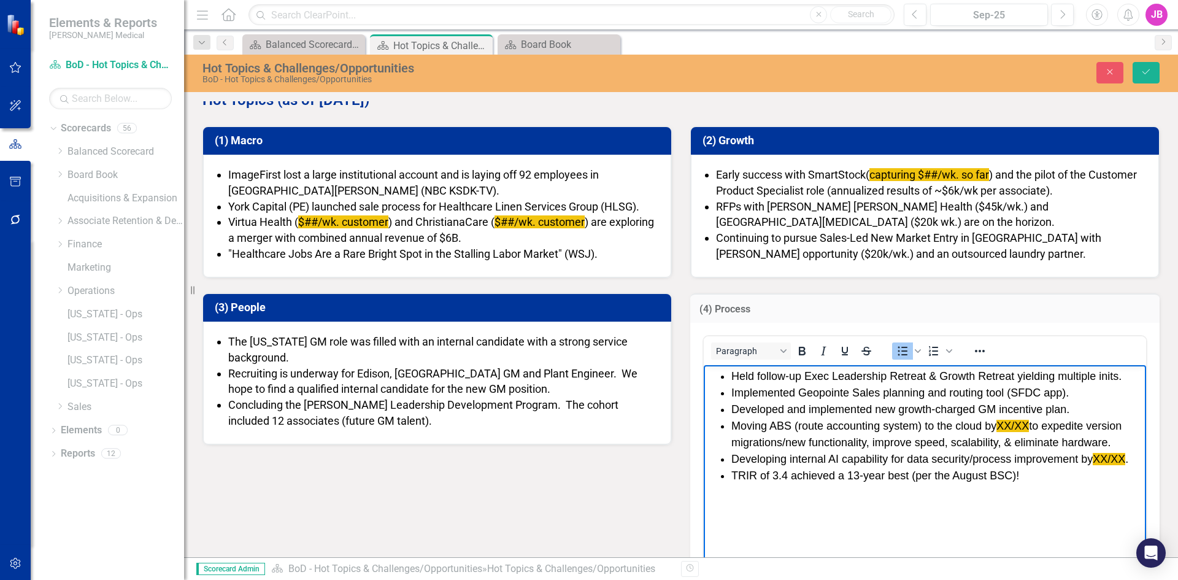
click at [940, 435] on li "Moving ABS (route accounting system) to the cloud by XX/XX to expedite version …" at bounding box center [937, 434] width 412 height 33
click at [1146, 73] on icon "submit" at bounding box center [1145, 71] width 7 height 5
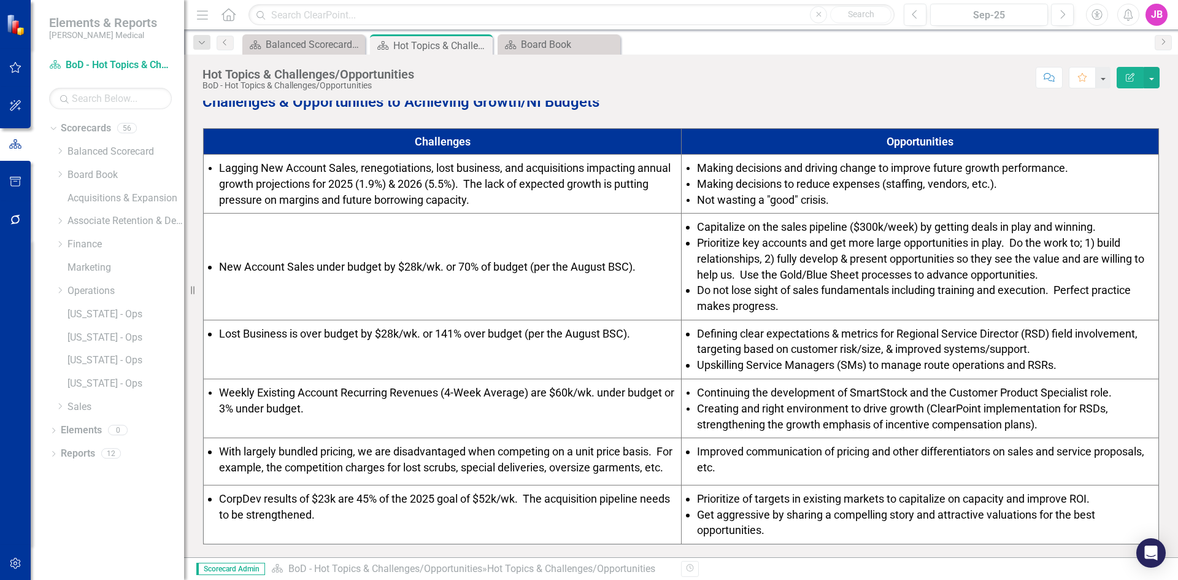
scroll to position [445, 0]
click at [788, 291] on li "Do not lose sight of sales fundamentals including training and execution. Perfe…" at bounding box center [926, 297] width 458 height 31
click at [1097, 219] on li "Capitalize on the sales pipeline ($300k/week) by getting deals in play and winn…" at bounding box center [926, 227] width 458 height 16
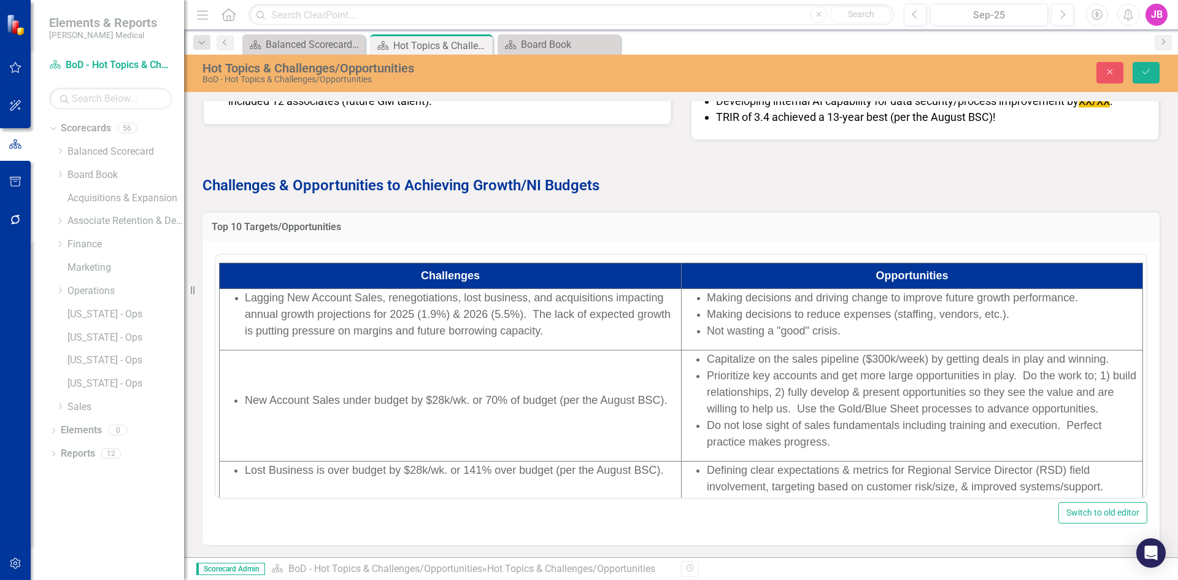
scroll to position [0, 0]
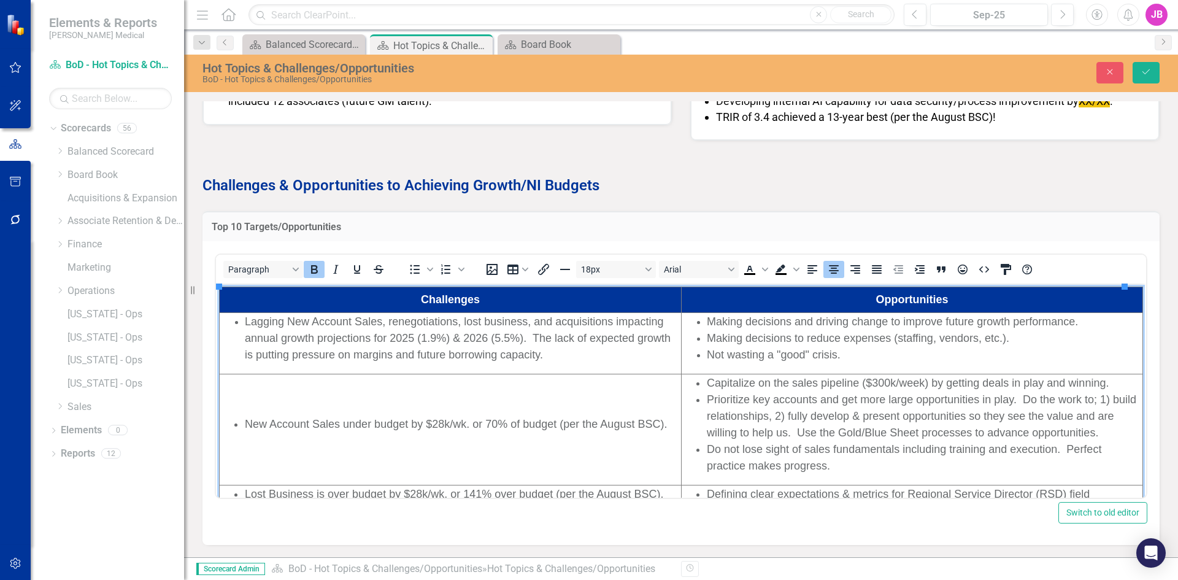
click at [1098, 382] on span "Capitalize on the sales pipeline ($300k/week) by getting deals in play and winn…" at bounding box center [908, 382] width 402 height 12
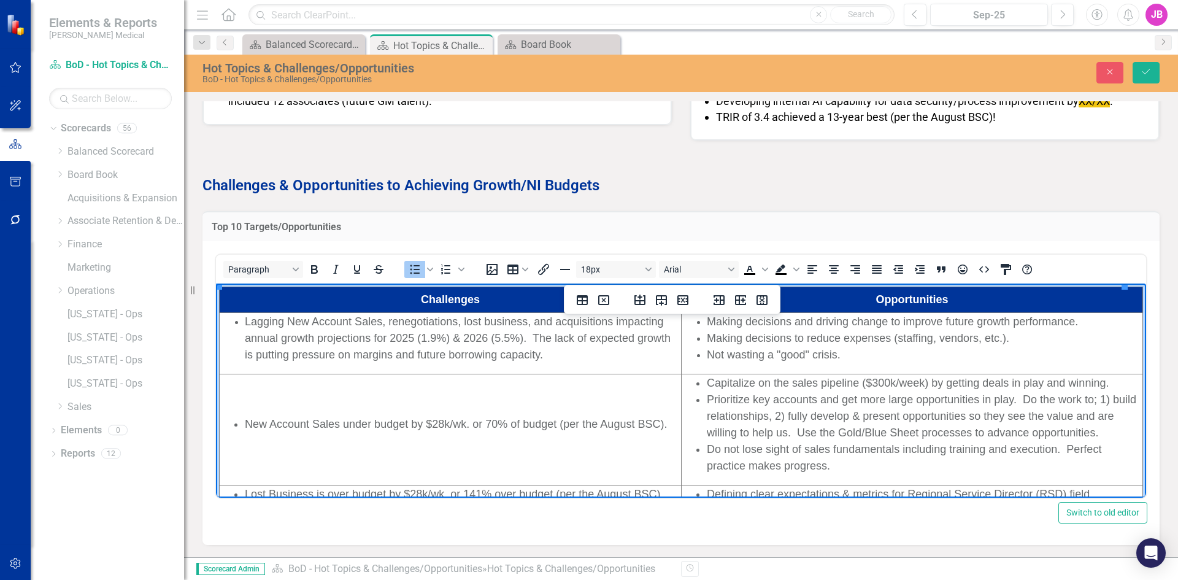
click at [1098, 382] on span "Capitalize on the sales pipeline ($300k/week) by getting deals in play and winn…" at bounding box center [908, 382] width 402 height 12
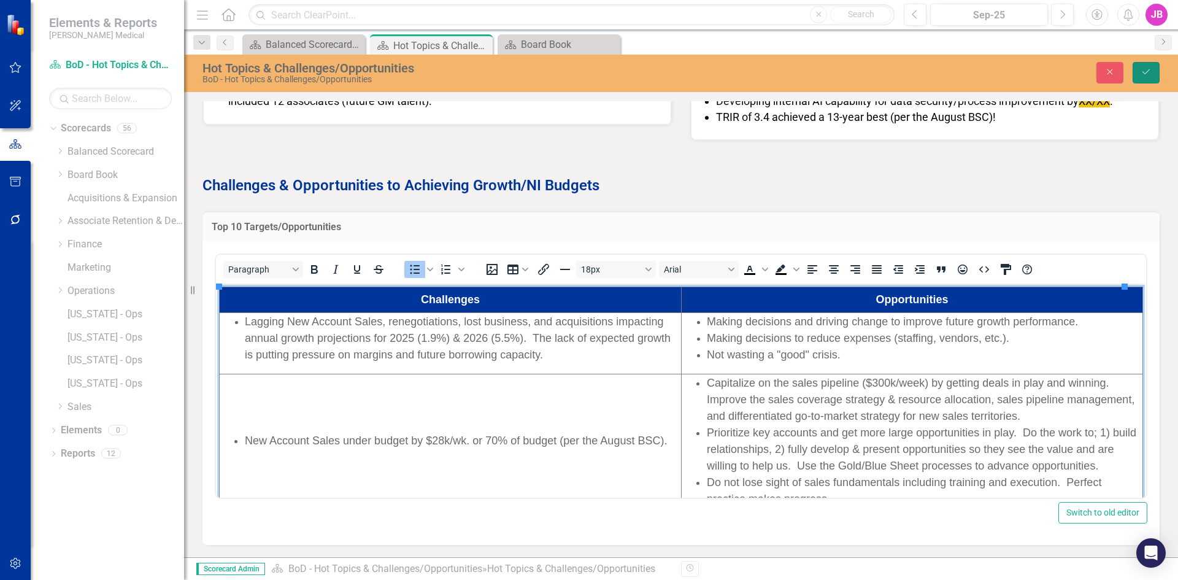
click at [1146, 66] on button "Save" at bounding box center [1145, 72] width 27 height 21
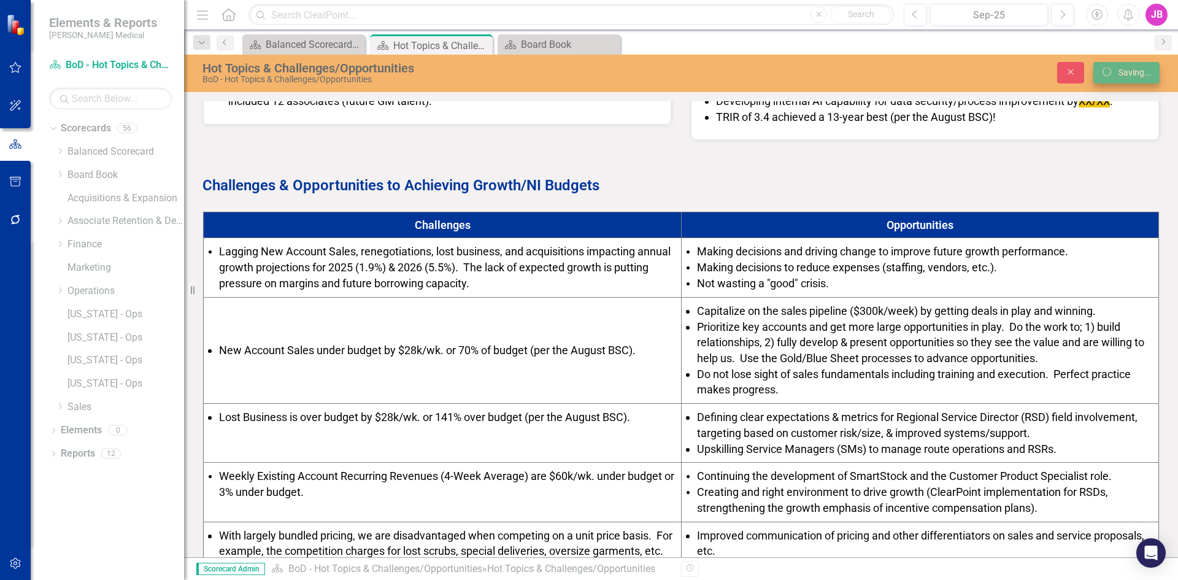
scroll to position [445, 0]
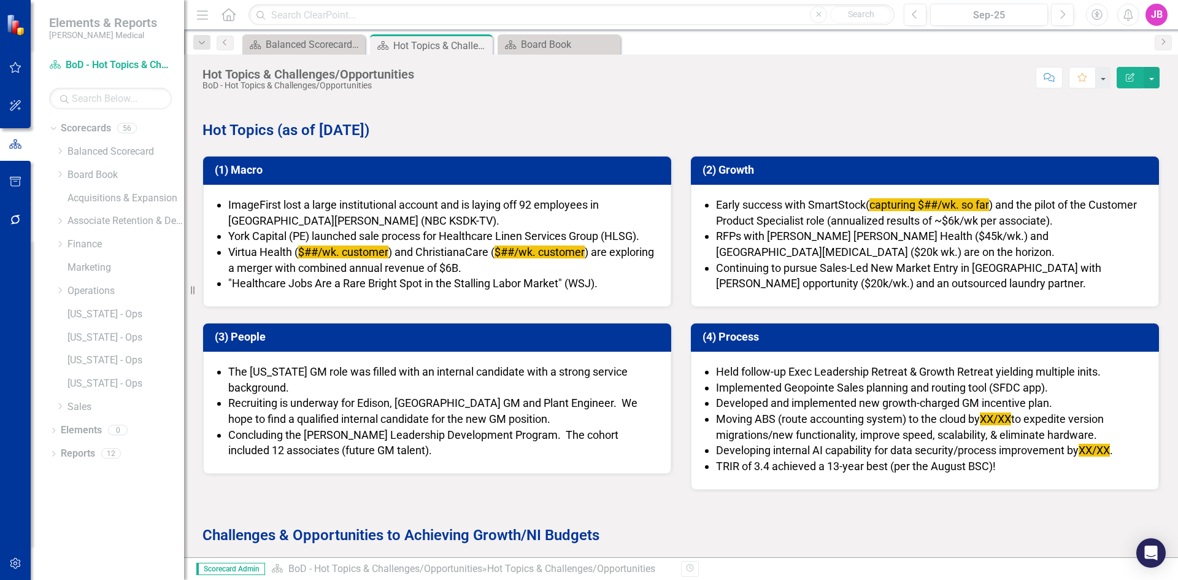
click at [940, 281] on li "Continuing to pursue Sales-Led New Market Entry in [GEOGRAPHIC_DATA] with [PERS…" at bounding box center [931, 275] width 430 height 31
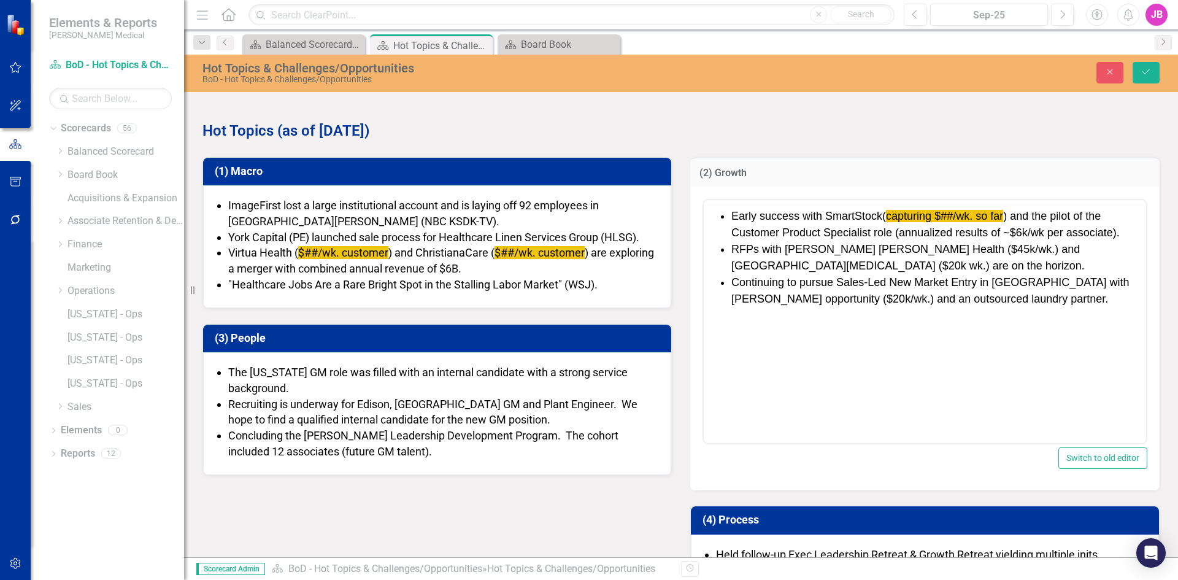
scroll to position [0, 0]
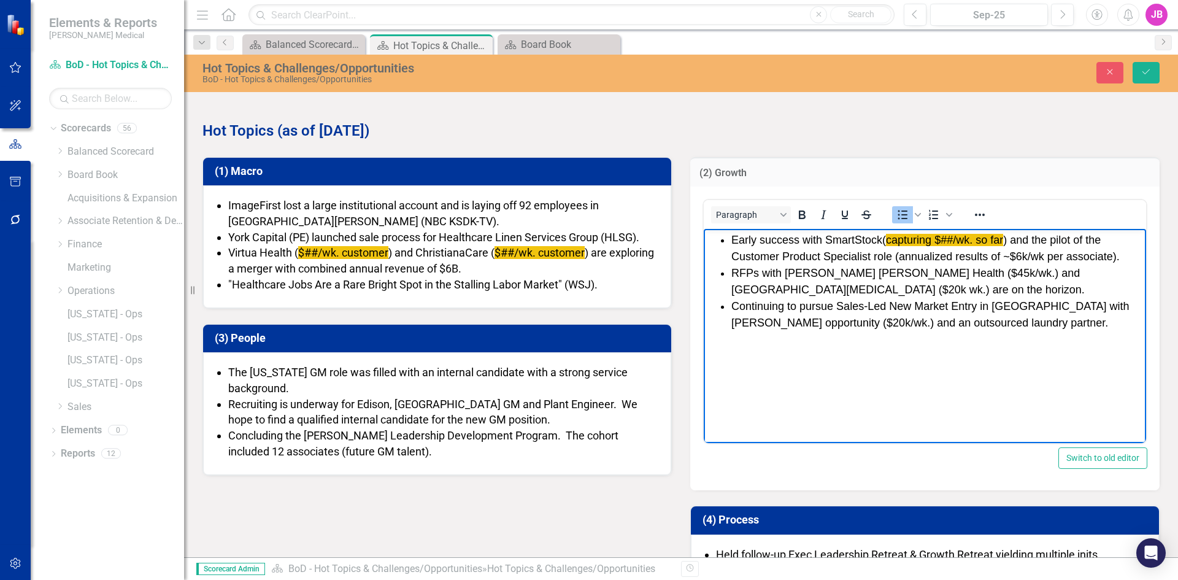
click at [1021, 324] on li "Continuing to pursue Sales-Led New Market Entry in [GEOGRAPHIC_DATA] with [PERS…" at bounding box center [937, 314] width 412 height 33
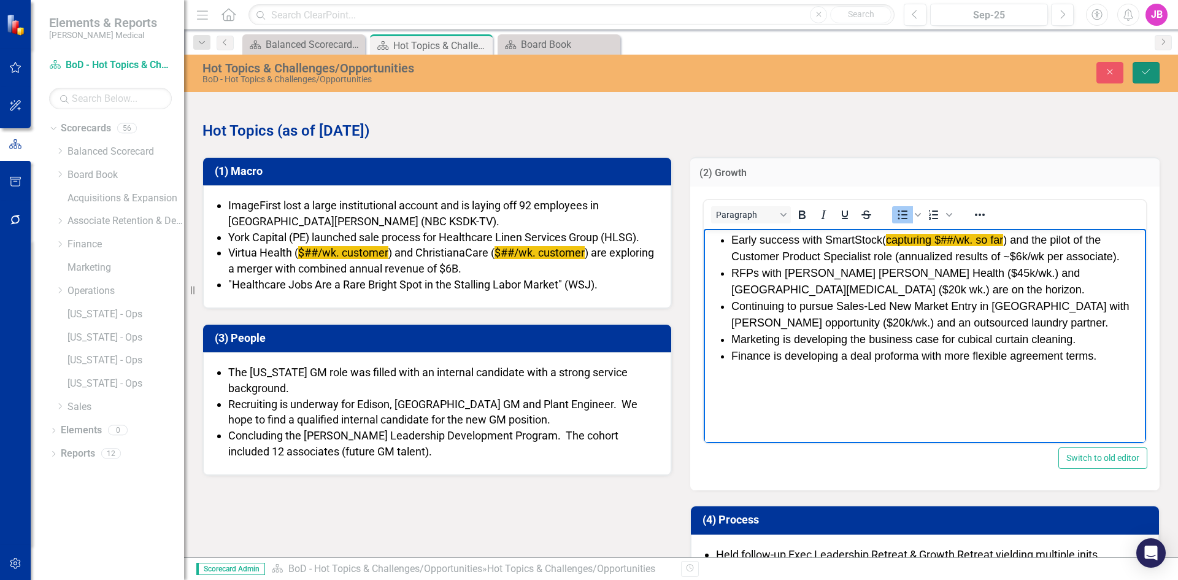
click at [1140, 72] on button "Save" at bounding box center [1145, 72] width 27 height 21
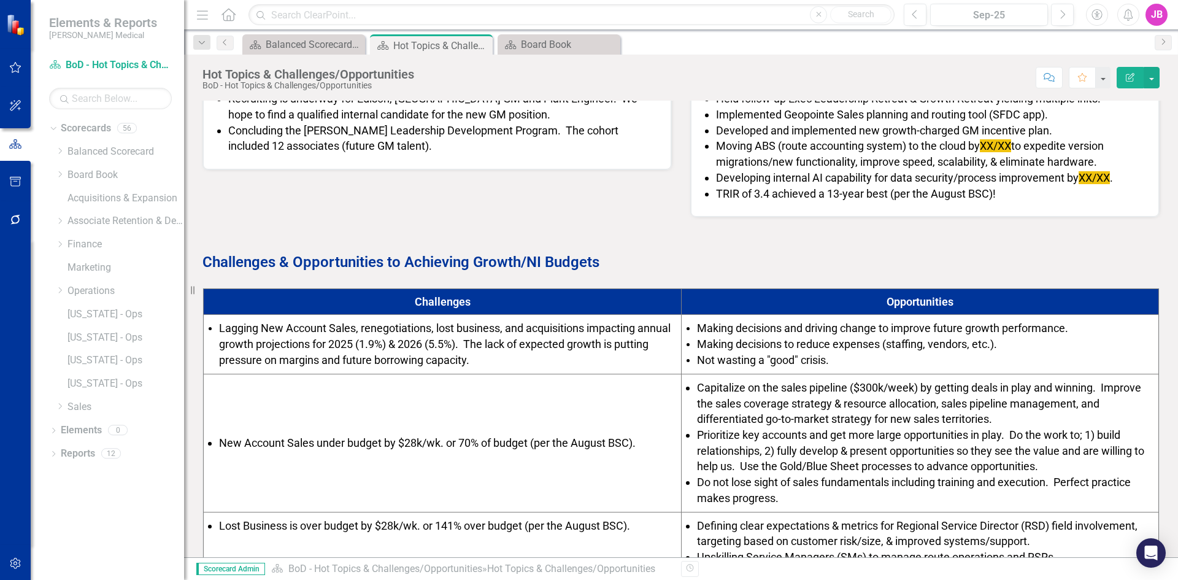
scroll to position [429, 0]
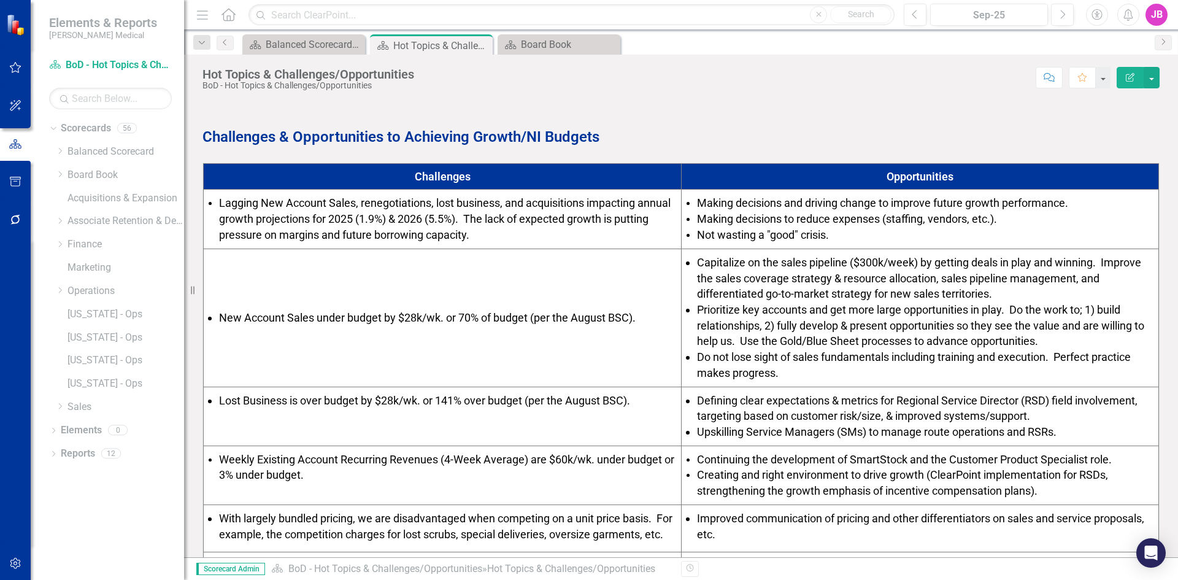
click at [635, 318] on span "New Account Sales under budget by $28k/wk. or 70% of budget (per the August BSC…" at bounding box center [427, 317] width 416 height 13
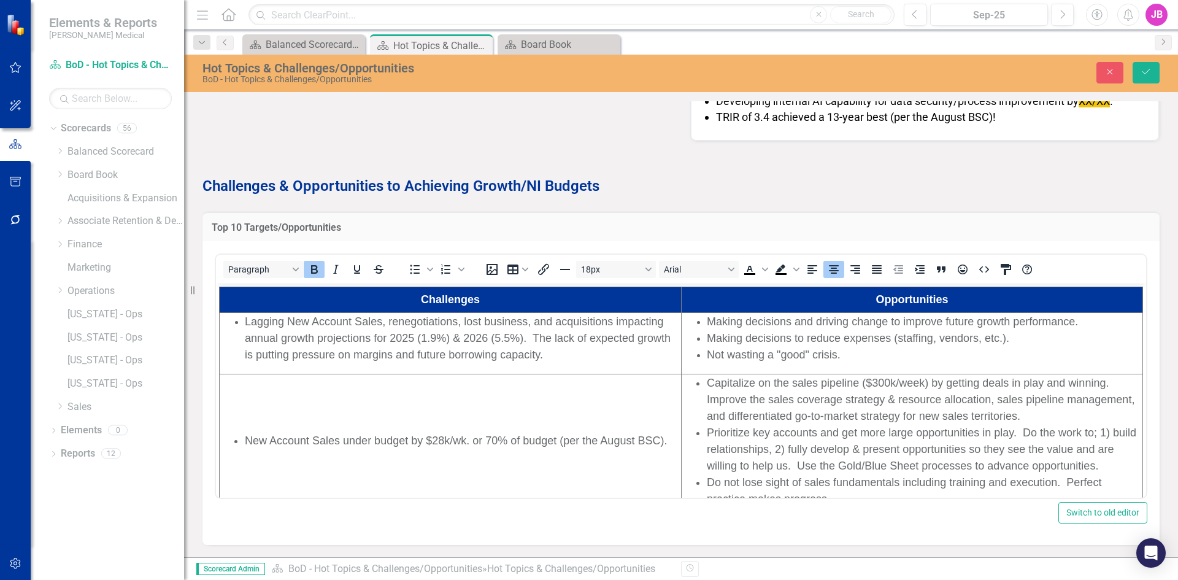
scroll to position [0, 0]
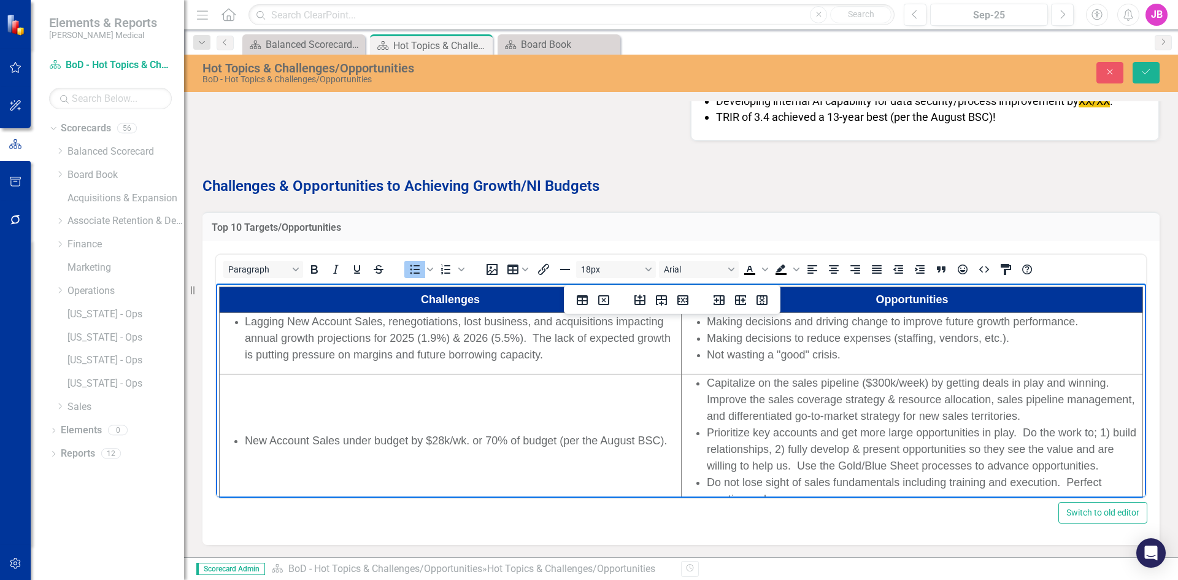
click at [667, 440] on span "New Account Sales under budget by $28k/wk. or 70% of budget (per the August BSC…" at bounding box center [456, 440] width 422 height 12
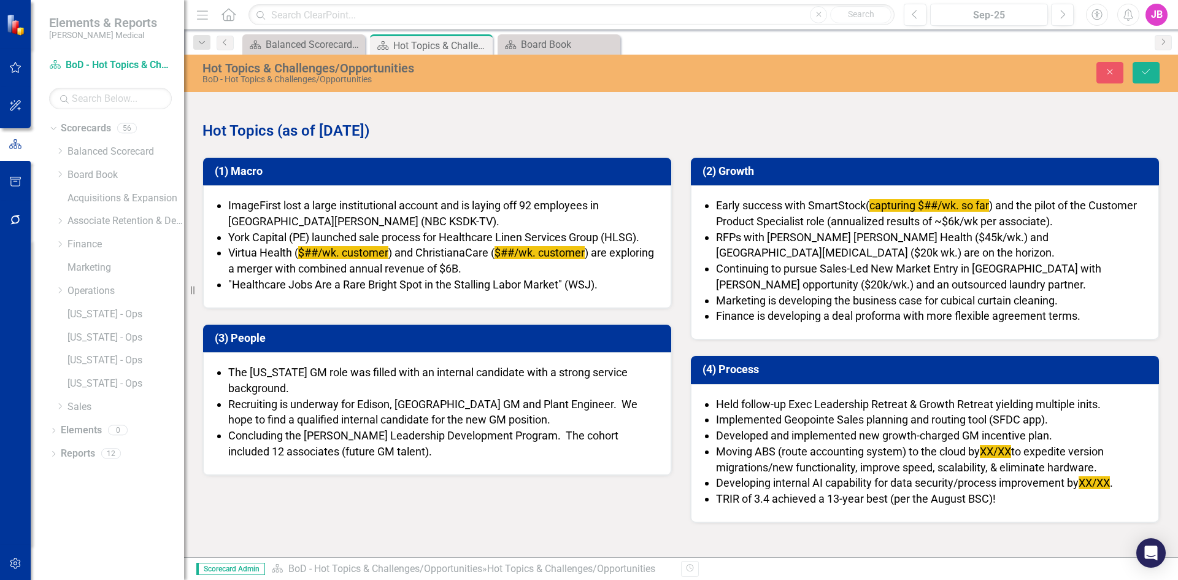
click at [369, 202] on span "ImageFirst lost a large institutional account and is laying off 92 employees in…" at bounding box center [413, 213] width 370 height 29
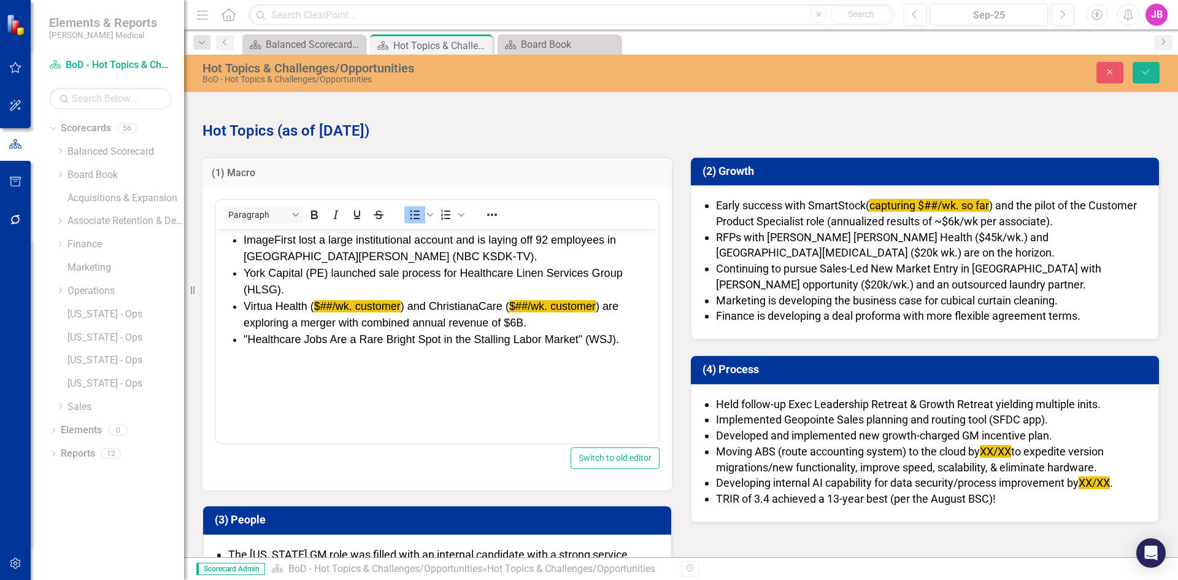
click at [452, 236] on span "ImageFirst lost a large institutional account and is laying off 92 employees in…" at bounding box center [429, 248] width 372 height 29
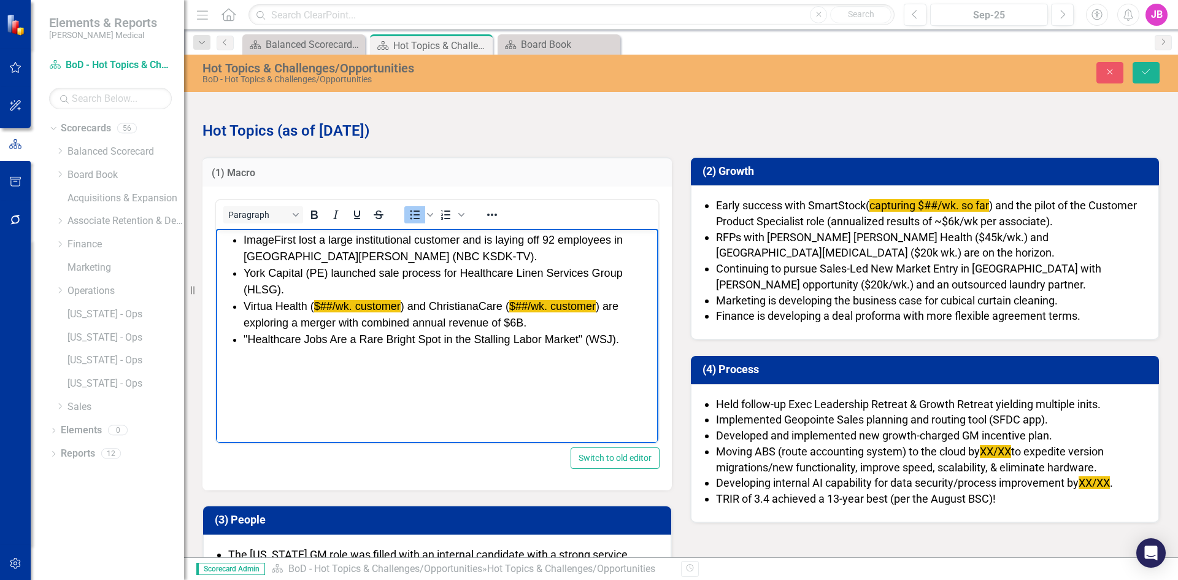
click at [337, 324] on span "Virtua Health ( $##/wk. customer ) and ChristianaCare ( $##/wk. customer ) are …" at bounding box center [430, 314] width 375 height 29
click at [339, 340] on span ""Healthcare Jobs Are a Rare Bright Spot in the Stalling Labor Market" (WSJ)." at bounding box center [430, 339] width 375 height 12
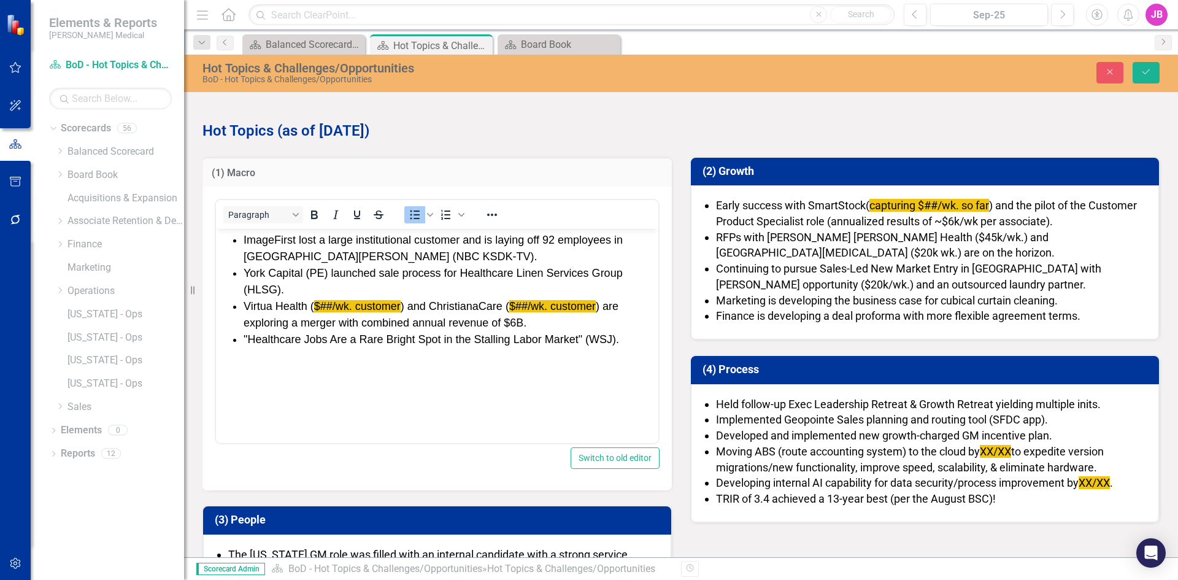
click at [846, 209] on span "Early success with SmartStock" at bounding box center [791, 205] width 150 height 13
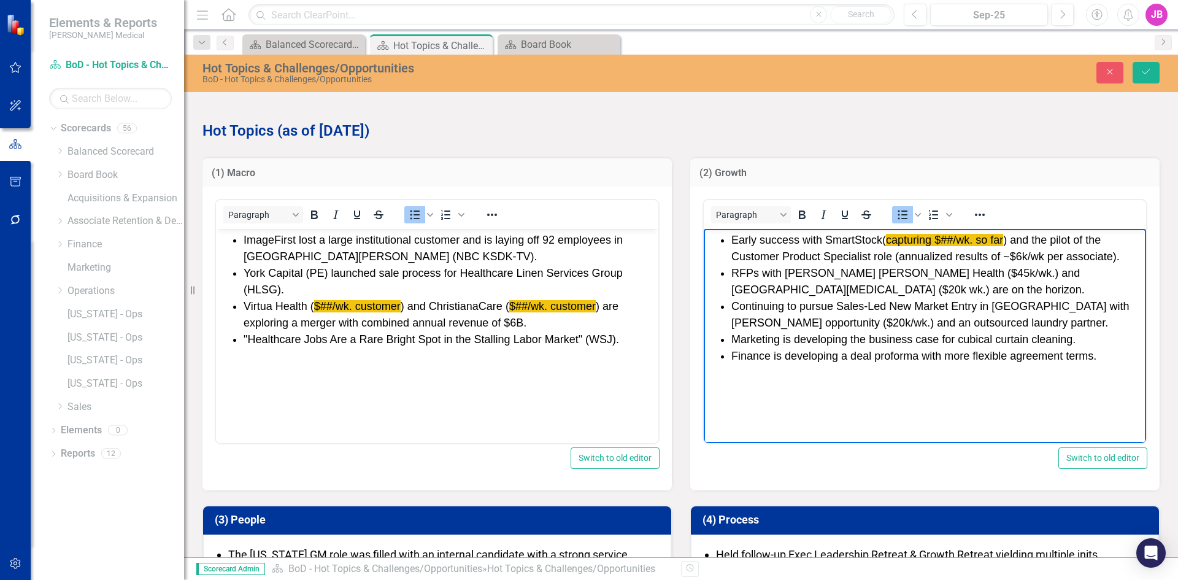
click at [807, 250] on span "( capturing $##/wk. so far ) and the pilot of the Customer Product Specialist r…" at bounding box center [925, 248] width 388 height 29
click at [937, 237] on span "capturing $##/wk. so far" at bounding box center [944, 240] width 117 height 12
click at [978, 221] on icon "Reveal or hide additional toolbar items" at bounding box center [979, 214] width 15 height 15
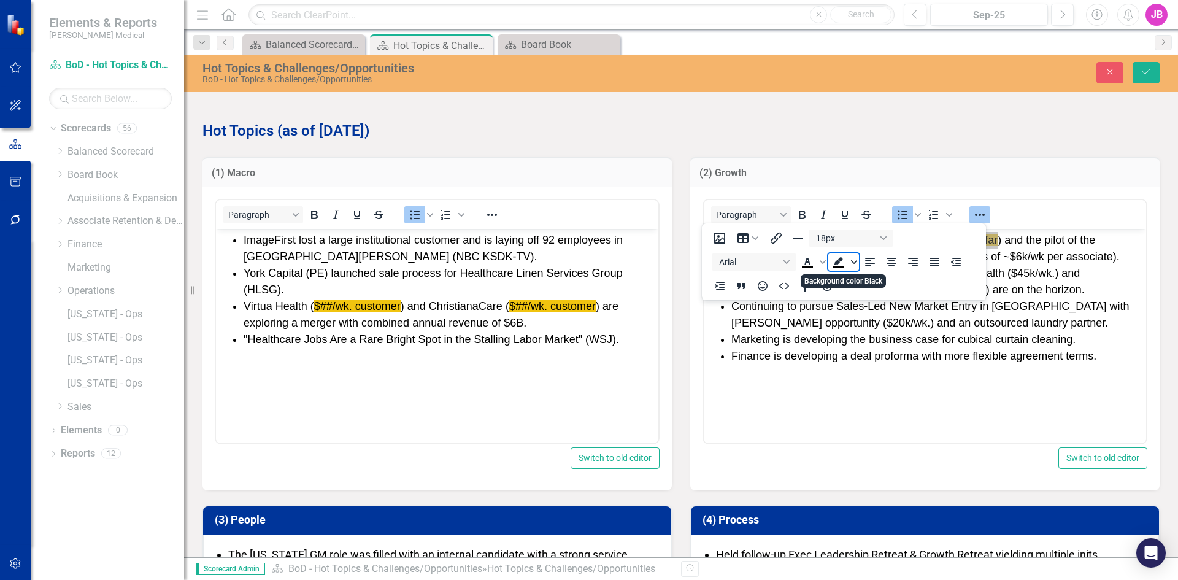
click at [849, 261] on span "Background color Black" at bounding box center [854, 261] width 10 height 17
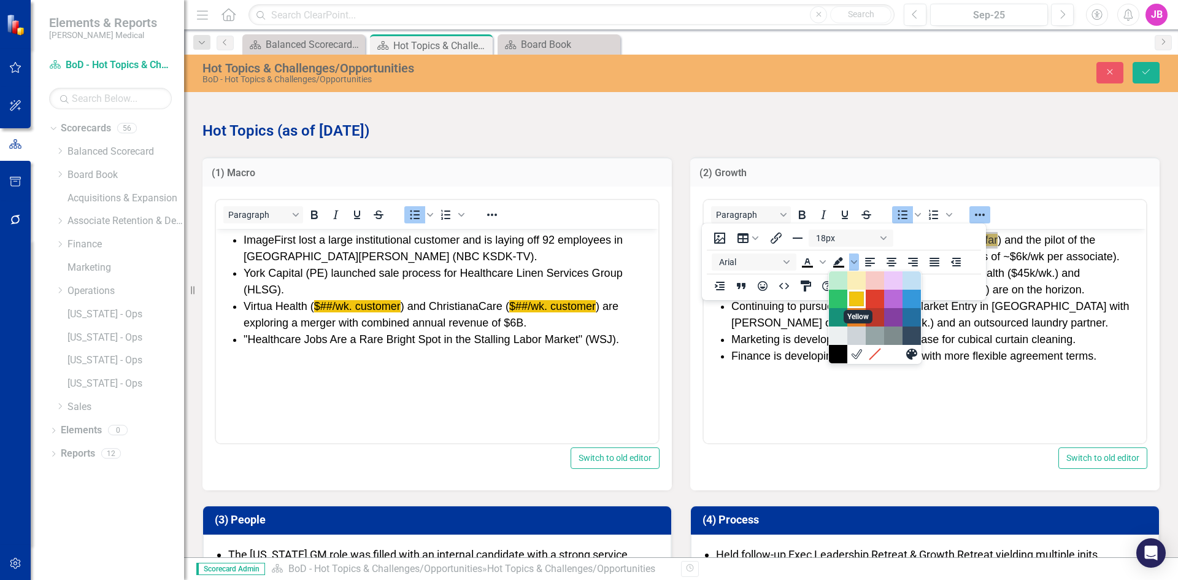
click at [854, 299] on div "Yellow" at bounding box center [856, 298] width 15 height 15
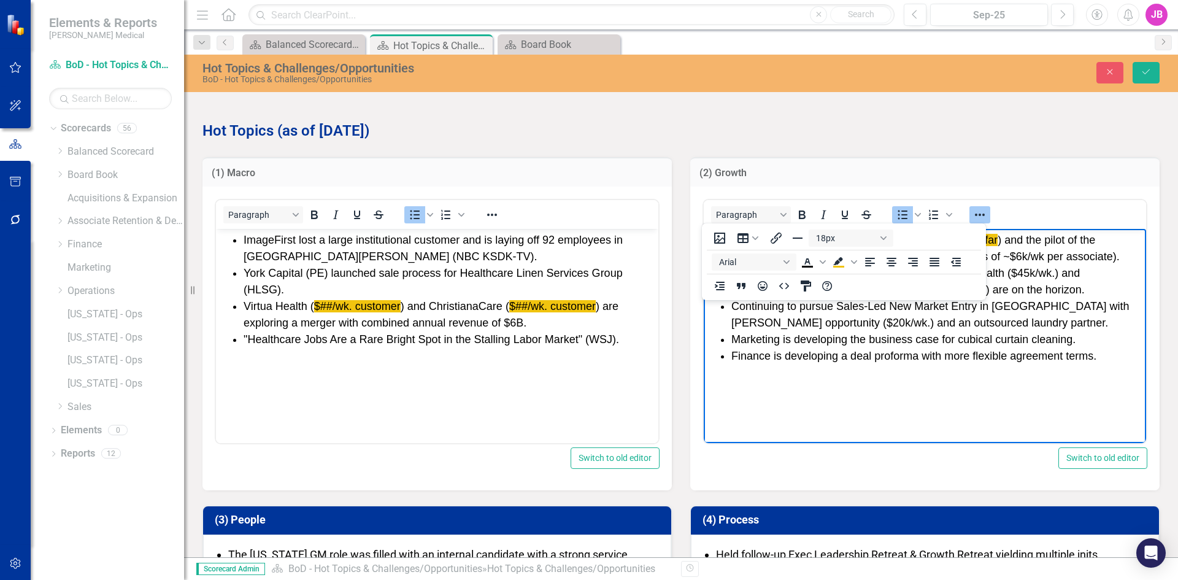
click at [922, 310] on span "Continuing to pursue Sales-Led New Market Entry in [GEOGRAPHIC_DATA] with [PERS…" at bounding box center [930, 314] width 398 height 29
click at [994, 337] on span "Marketing is developing the business case for cubical curtain cleaning." at bounding box center [903, 339] width 344 height 12
click at [978, 215] on icon "Reveal or hide additional toolbar items" at bounding box center [979, 214] width 15 height 15
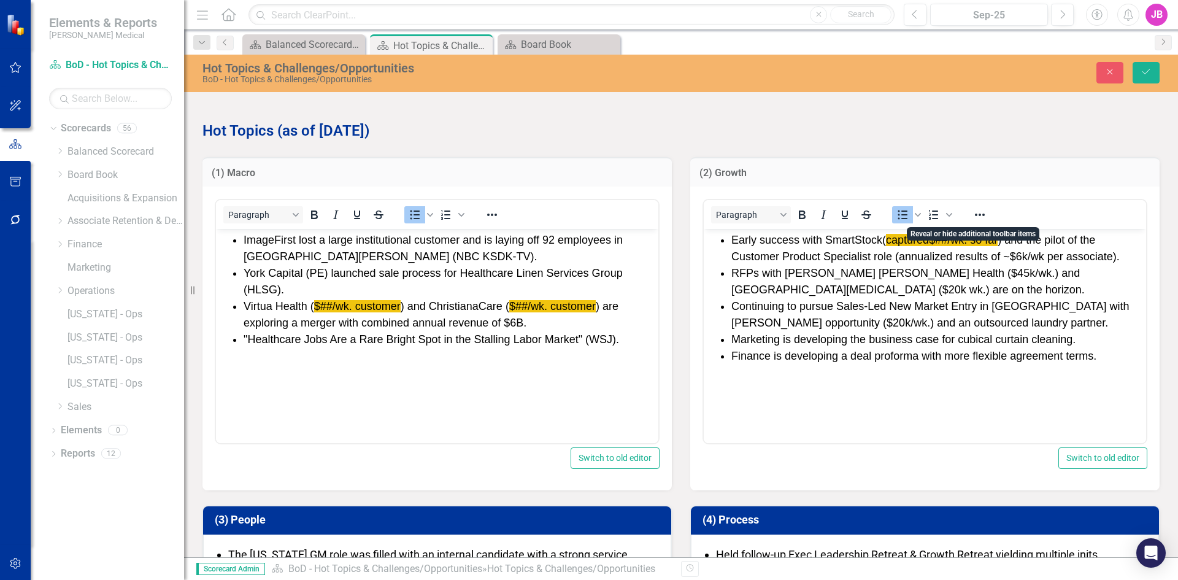
click at [962, 275] on li "RFPs with [PERSON_NAME] [PERSON_NAME] Health ($45k/wk.) and [GEOGRAPHIC_DATA][M…" at bounding box center [937, 281] width 412 height 33
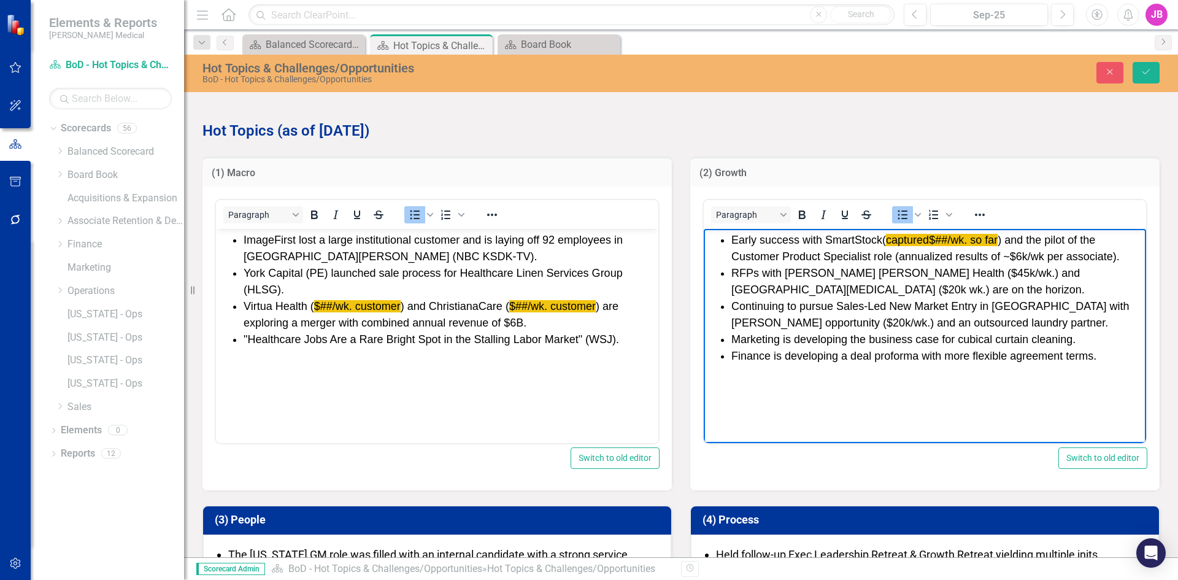
click at [794, 274] on li "RFPs with [PERSON_NAME] [PERSON_NAME] Health ($45k/wk.) and [GEOGRAPHIC_DATA][M…" at bounding box center [937, 281] width 412 height 33
click at [838, 289] on li "RFPs with [PERSON_NAME] [PERSON_NAME] Health ($45k/wk.) and [GEOGRAPHIC_DATA][M…" at bounding box center [937, 281] width 412 height 33
click at [876, 288] on li "RFPs with Beth Israel Lahey Health ($45k/wk.) and Memorial Sloan Kettering Canc…" at bounding box center [937, 281] width 412 height 33
click at [781, 304] on span "Continuing to pursue Sales-Led New Market Entry in [GEOGRAPHIC_DATA] with [PERS…" at bounding box center [930, 314] width 398 height 29
click at [757, 323] on span "Continuing to pursue Sales-Led New Market Entry in [GEOGRAPHIC_DATA] with [PERS…" at bounding box center [930, 314] width 398 height 29
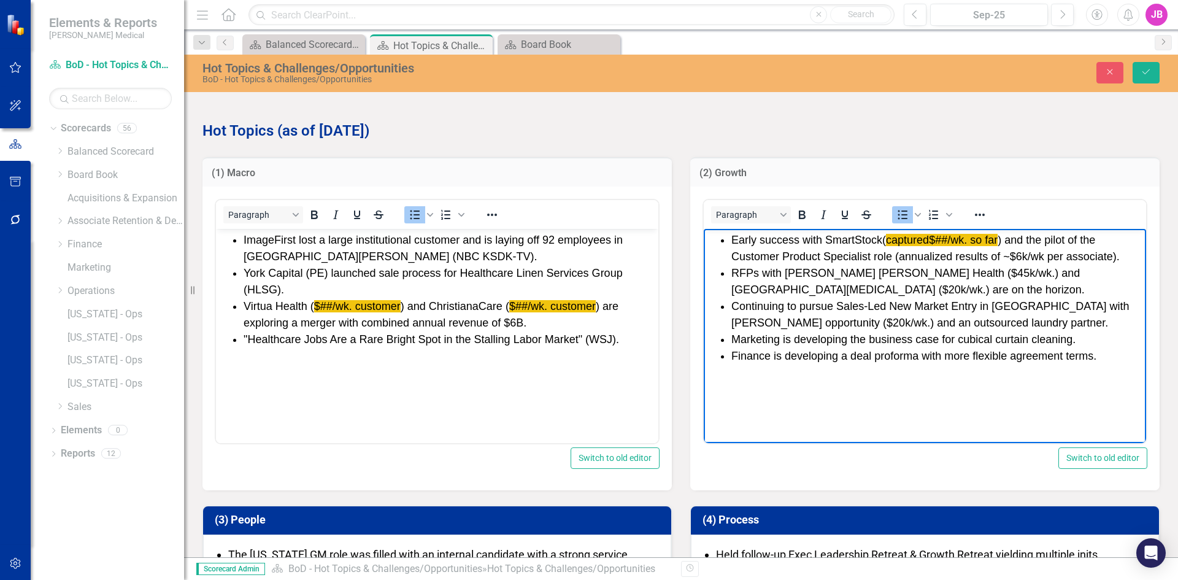
click at [754, 339] on span "Marketing is developing the business case for cubical curtain cleaning." at bounding box center [903, 339] width 344 height 12
click at [1058, 339] on span "Marketing is developing the business case for cubical curtain cleaning." at bounding box center [903, 339] width 344 height 12
click at [816, 355] on span "Finance is developing a deal proforma with more flexible agreement terms." at bounding box center [913, 356] width 365 height 12
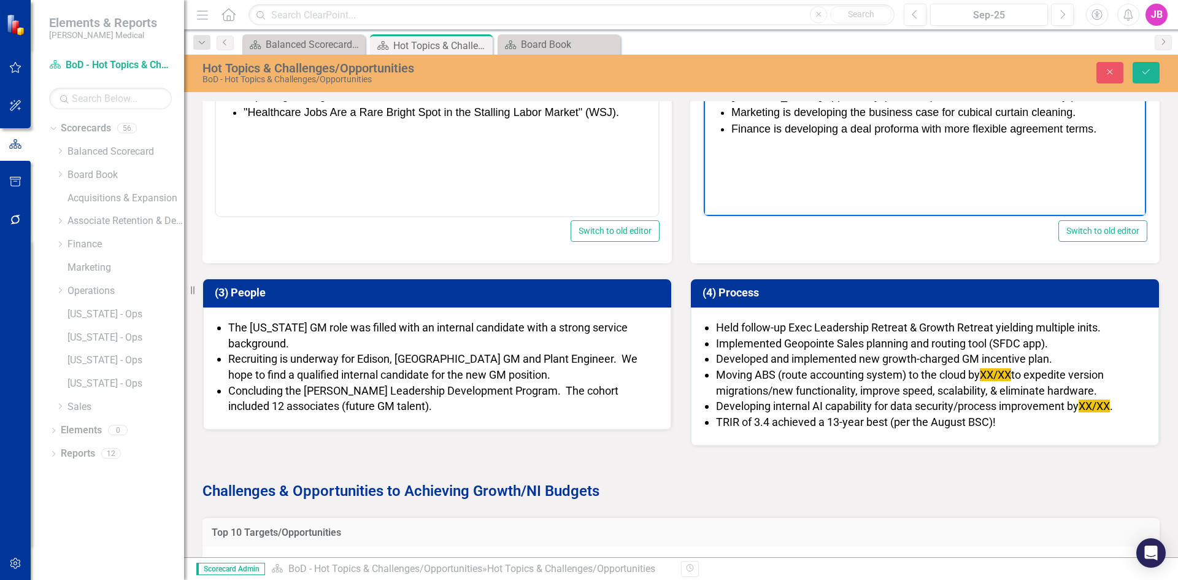
scroll to position [245, 0]
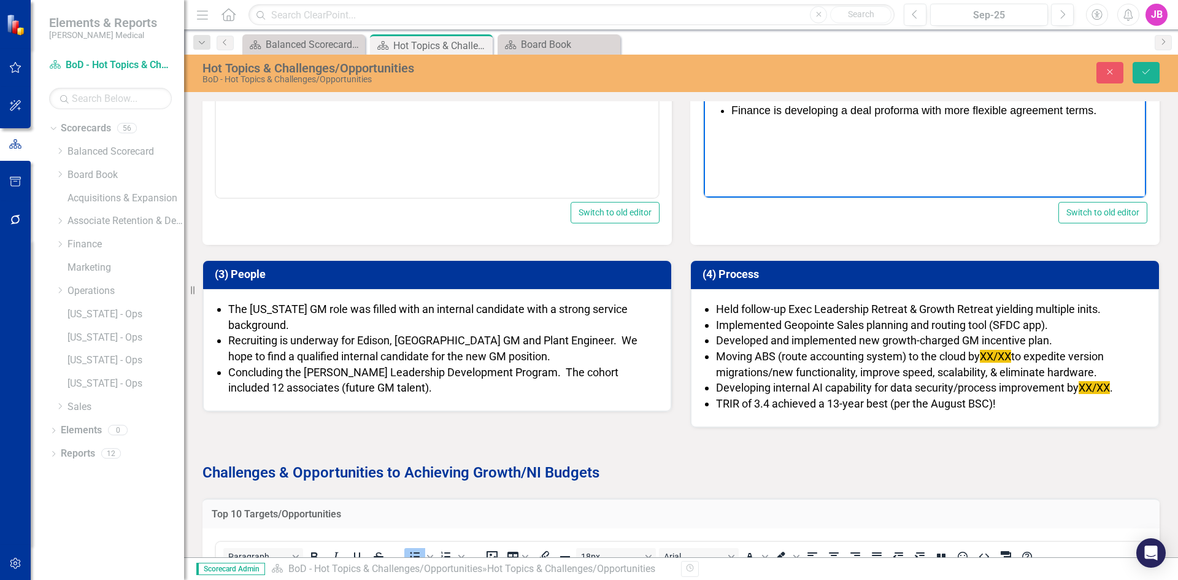
click at [374, 344] on span "Recruiting is underway for Edison, NJ GM and Plant Engineer. We hope to find a …" at bounding box center [432, 348] width 409 height 29
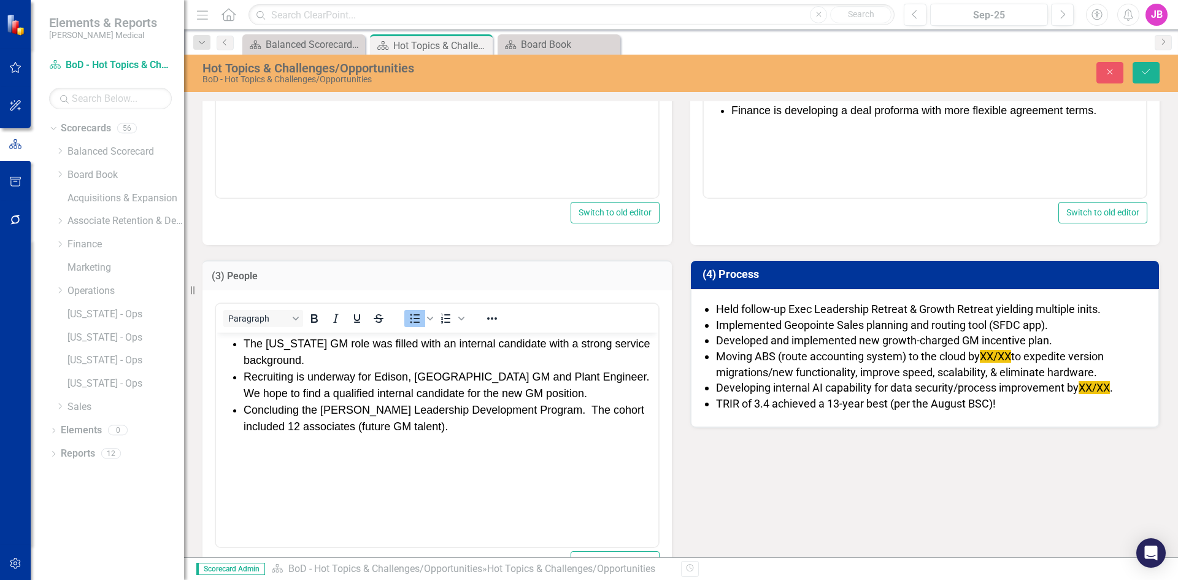
scroll to position [0, 0]
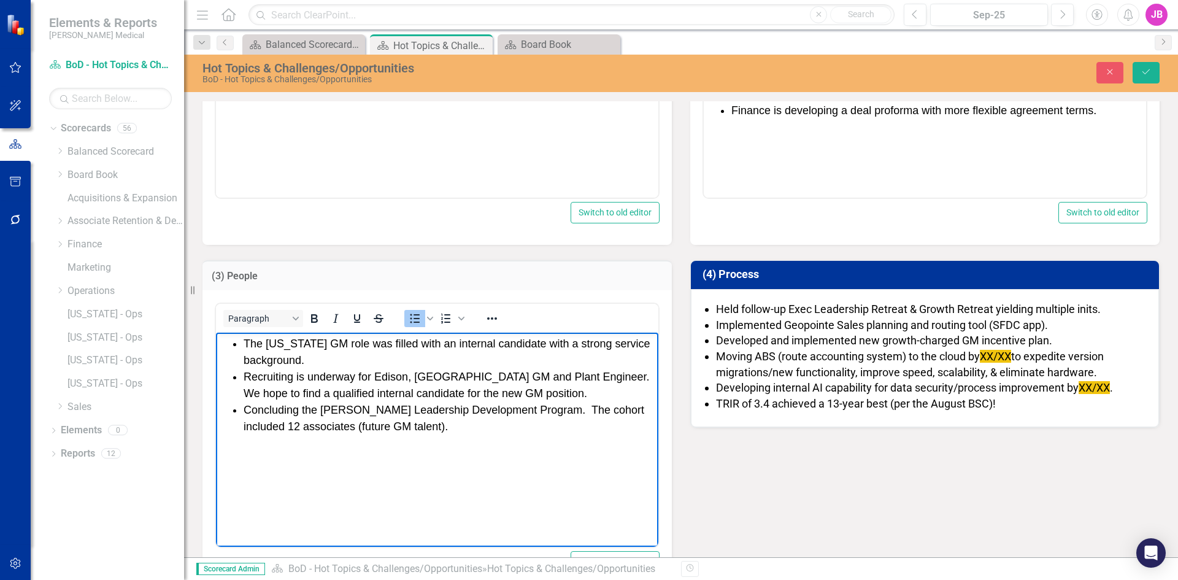
click at [374, 340] on span "The Florida GM role was filled with an internal candidate with a strong service…" at bounding box center [446, 351] width 407 height 29
click at [451, 376] on span "Recruiting is underway for Edison, NJ GM and Plant Engineer. We hope to find a …" at bounding box center [447, 384] width 409 height 29
click at [420, 410] on span "Concluding the Spencer Stuart Leadership Development Program. The cohort includ…" at bounding box center [443, 417] width 400 height 29
click at [283, 427] on span "Concluding the Spencer Stuart Leadership Development Program. The cohort includ…" at bounding box center [443, 417] width 400 height 29
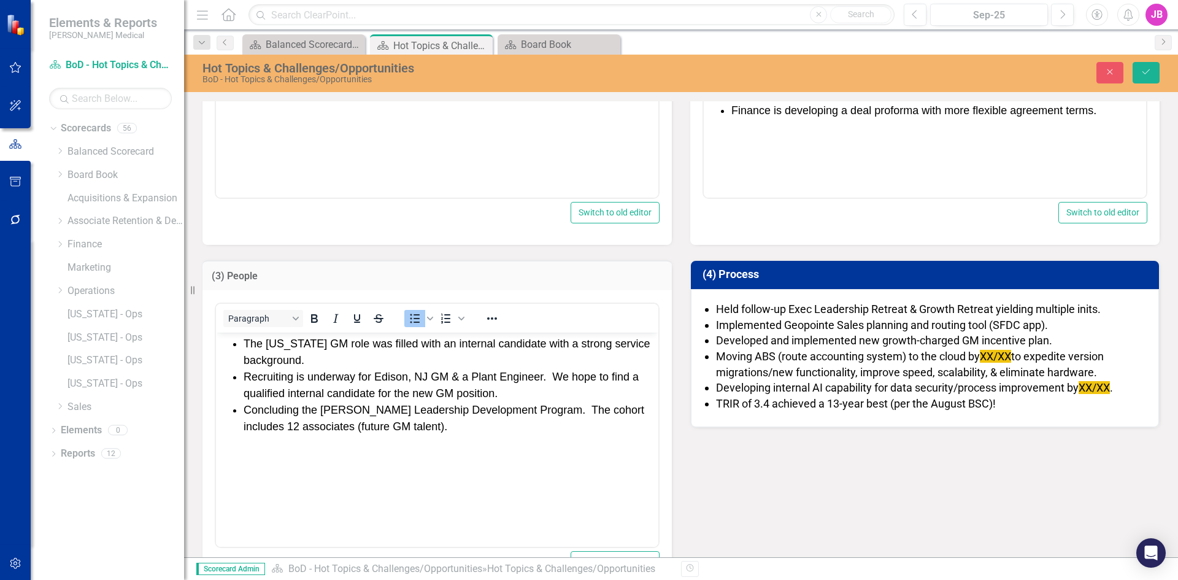
click at [772, 383] on li "Developing internal AI capability for data security/process improvement by XX/X…" at bounding box center [931, 388] width 430 height 16
click at [359, 426] on span "Concluding the Spencer Stuart Leadership Development Program. The cohort includ…" at bounding box center [443, 417] width 400 height 29
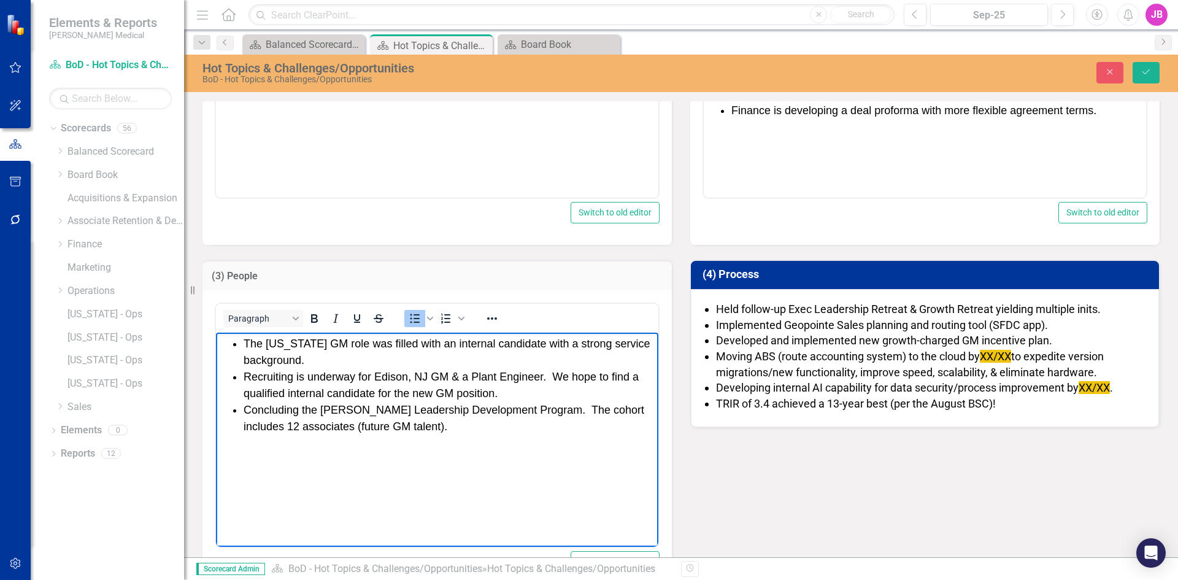
click at [361, 424] on span "Concluding the Spencer Stuart Leadership Development Program. The cohort includ…" at bounding box center [443, 417] width 400 height 29
click at [753, 359] on li "Moving ABS (route accounting system) to the cloud by XX/XX to expedite version …" at bounding box center [931, 363] width 430 height 31
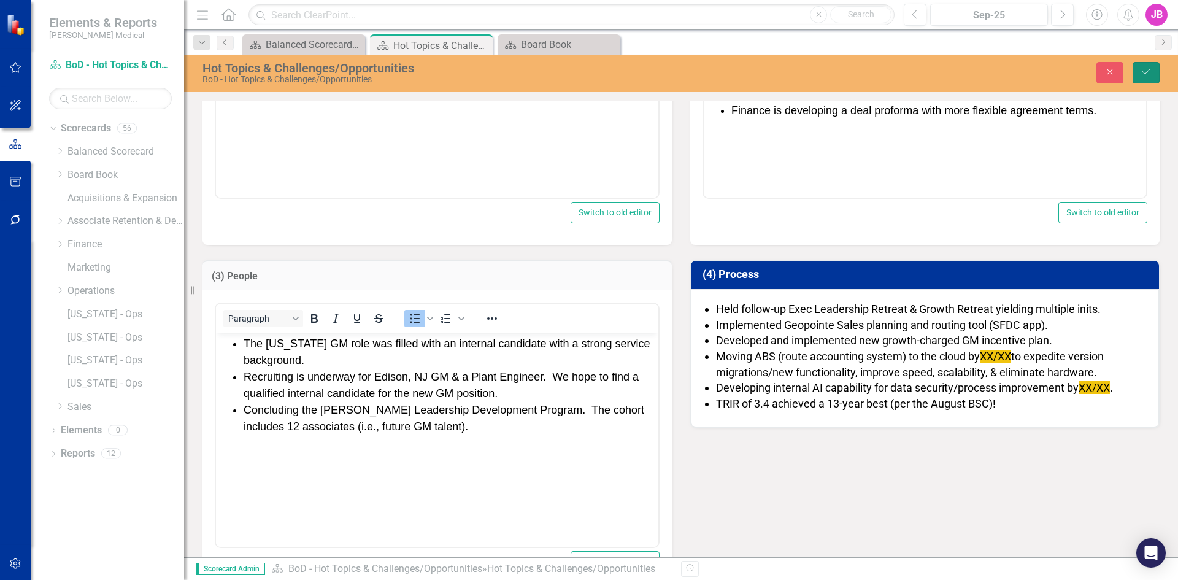
click at [1143, 69] on icon "Save" at bounding box center [1145, 71] width 11 height 9
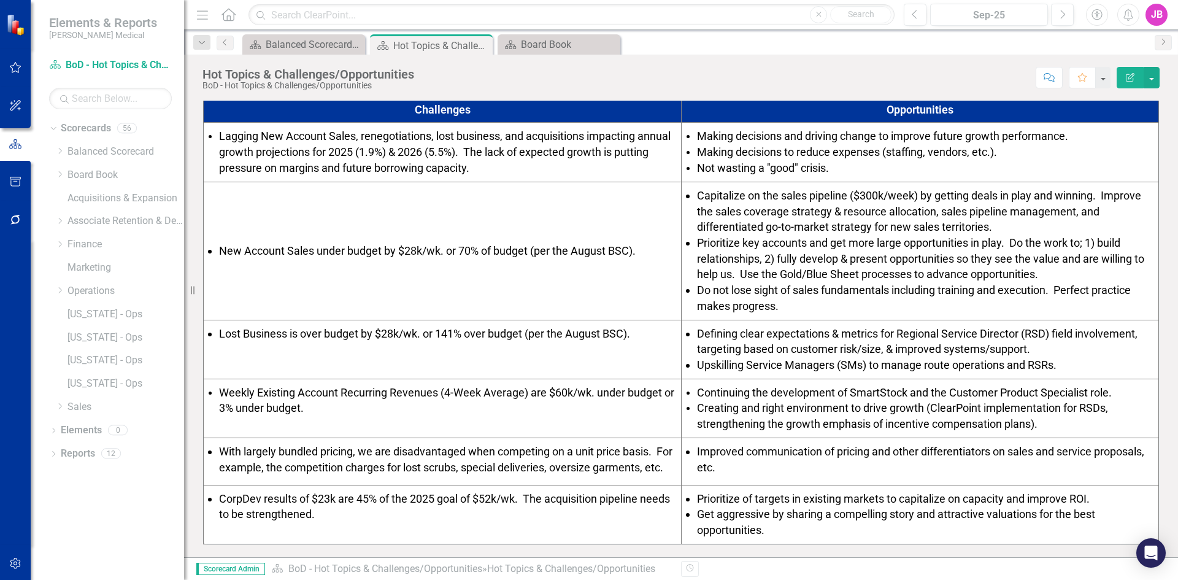
scroll to position [446, 0]
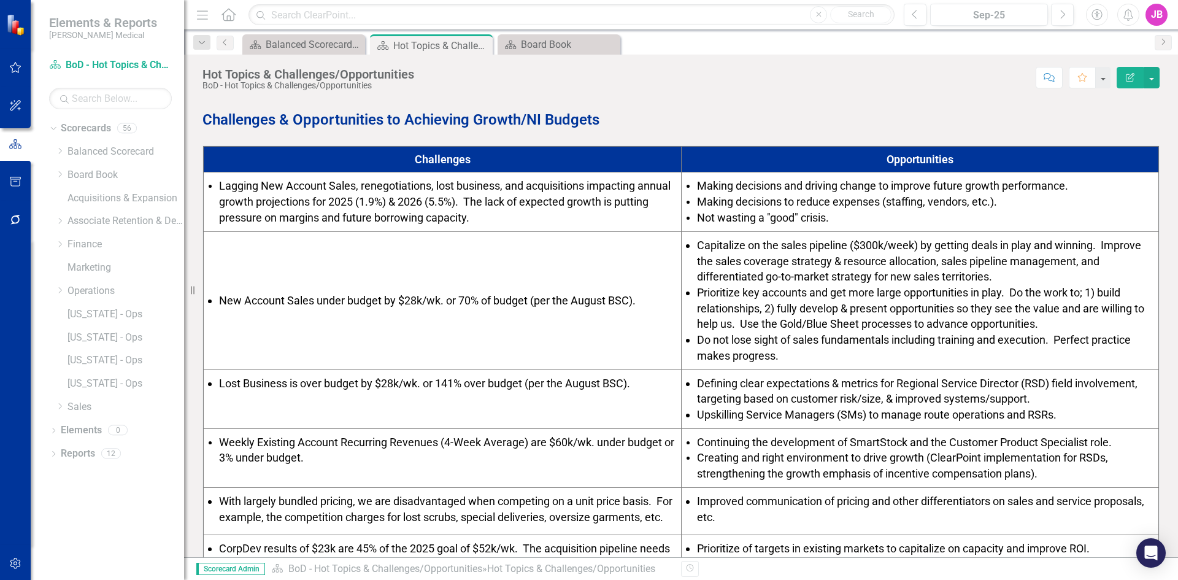
click at [297, 201] on span "Lagging New Account Sales, renegotiations, lost business, and acquisitions impa…" at bounding box center [444, 201] width 451 height 45
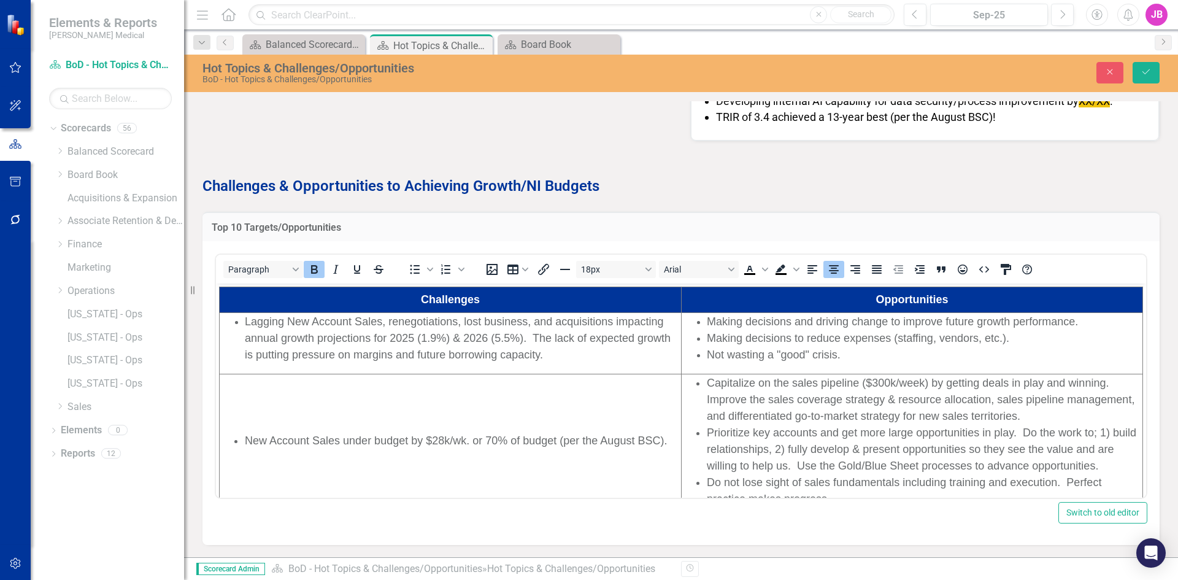
scroll to position [0, 0]
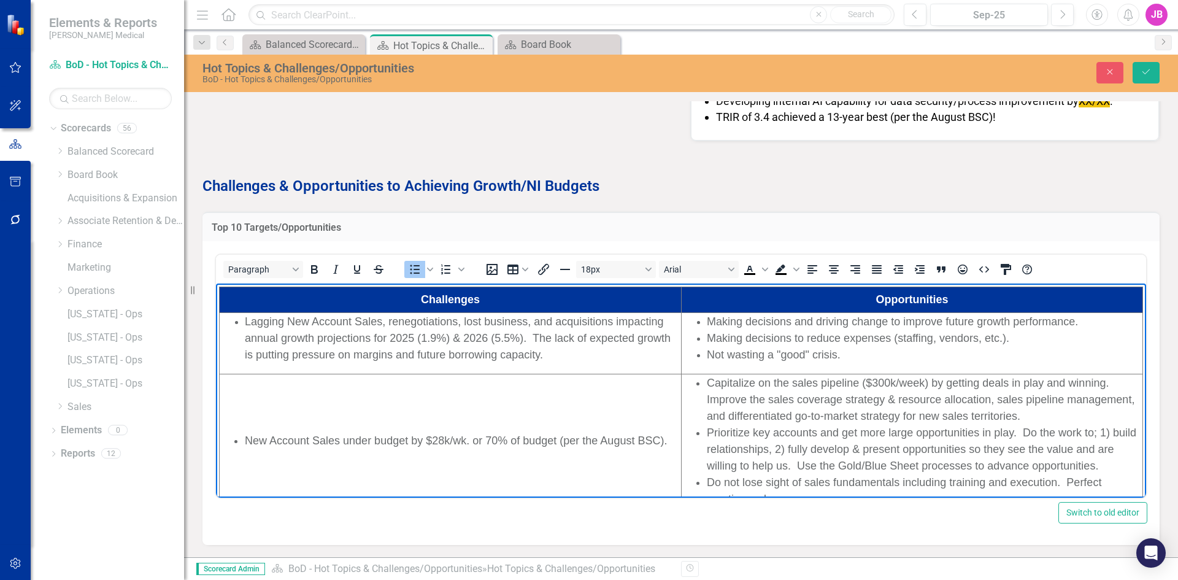
click at [281, 337] on span "Lagging New Account Sales, renegotiations, lost business, and acquisitions impa…" at bounding box center [458, 337] width 426 height 45
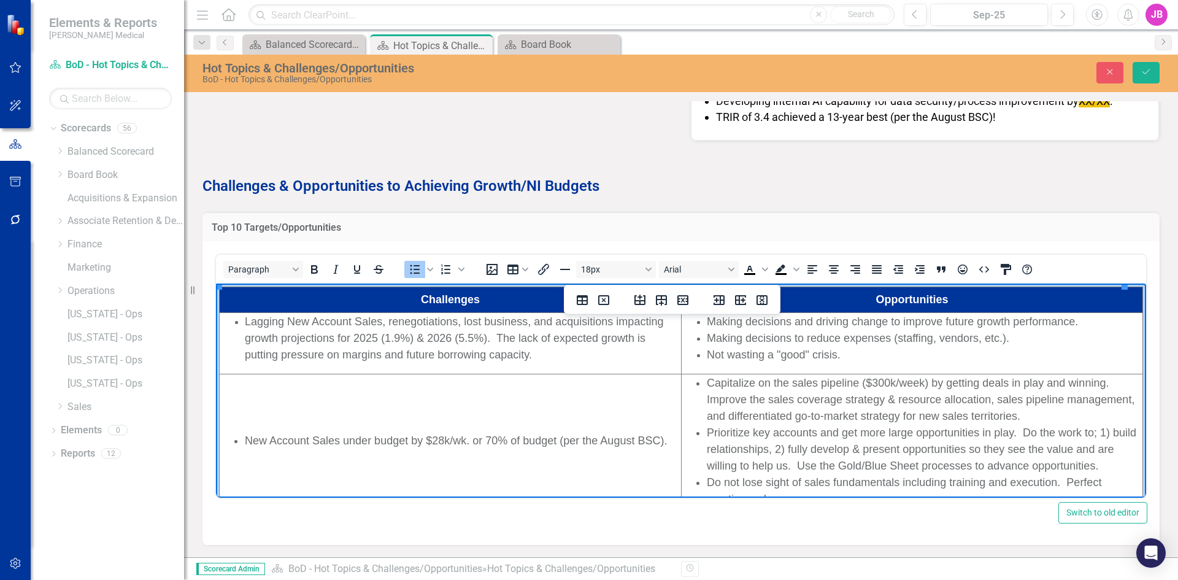
click at [322, 335] on span "Lagging New Account Sales, renegotiations, lost business, and acquisitions impa…" at bounding box center [454, 337] width 418 height 45
click at [727, 343] on span "Making decisions to reduce expenses (staffing, vendors, etc.)." at bounding box center [858, 338] width 302 height 12
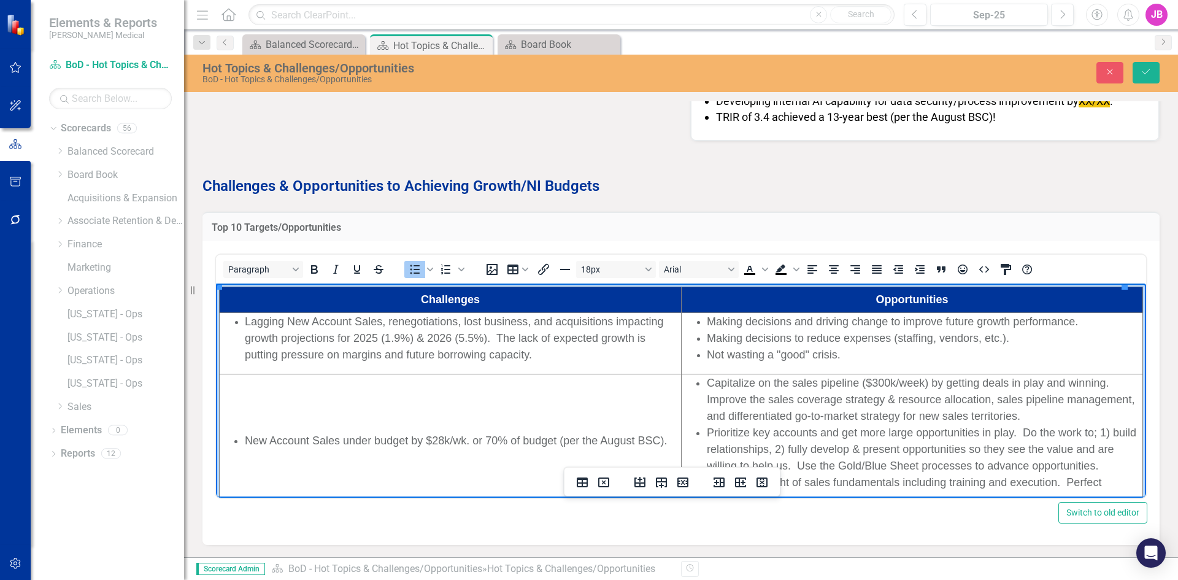
click at [732, 324] on span "Making decisions and driving change to improve future growth performance." at bounding box center [892, 321] width 371 height 12
click at [741, 335] on span "Making decisions to reduce expenses (staffing, vendors, etc.)." at bounding box center [858, 338] width 302 height 12
click at [827, 322] on span "Make decisions and driving change to improve future growth performance." at bounding box center [888, 321] width 362 height 12
click at [821, 321] on span "Make decisions and drivg change to improve future growth performance." at bounding box center [884, 321] width 354 height 12
click at [819, 337] on span "Making decisions to reduce expenses (staffing, vendors, etc.)." at bounding box center [858, 338] width 302 height 12
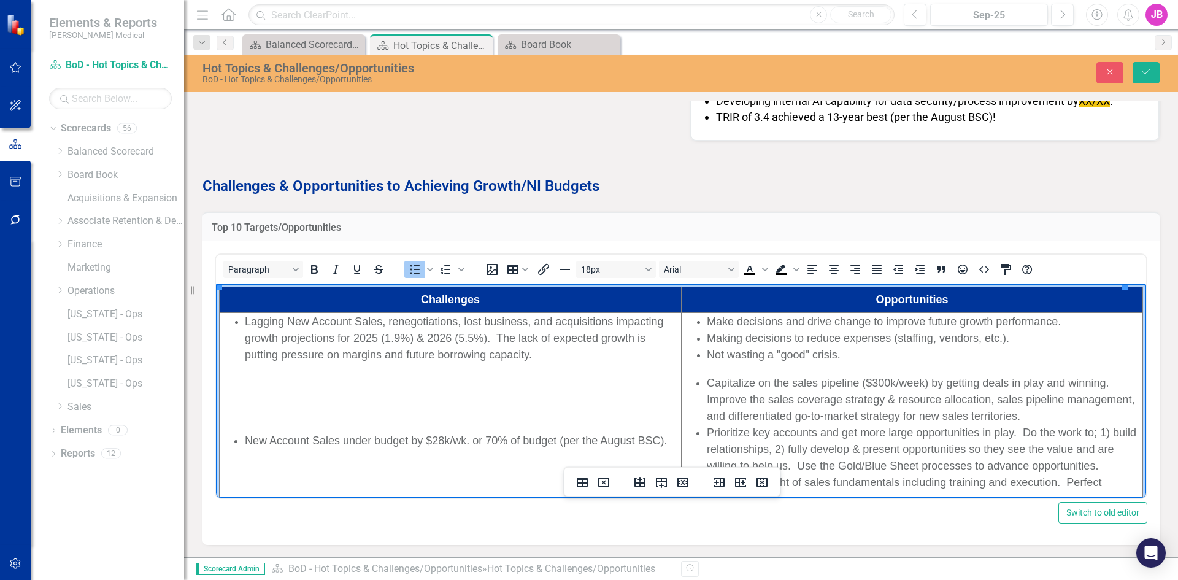
click at [734, 335] on span "Making decisions to reduce expenses (staffing, vendors, etc.)." at bounding box center [858, 338] width 302 height 12
click at [737, 355] on span "Not wasting a "good" crisis." at bounding box center [774, 354] width 134 height 12
click at [707, 355] on span "Not wasting a "good" crisis." at bounding box center [774, 354] width 134 height 12
click at [766, 428] on span "Prioritize key accounts and get more large opportunities in play. Do the work t…" at bounding box center [921, 448] width 429 height 45
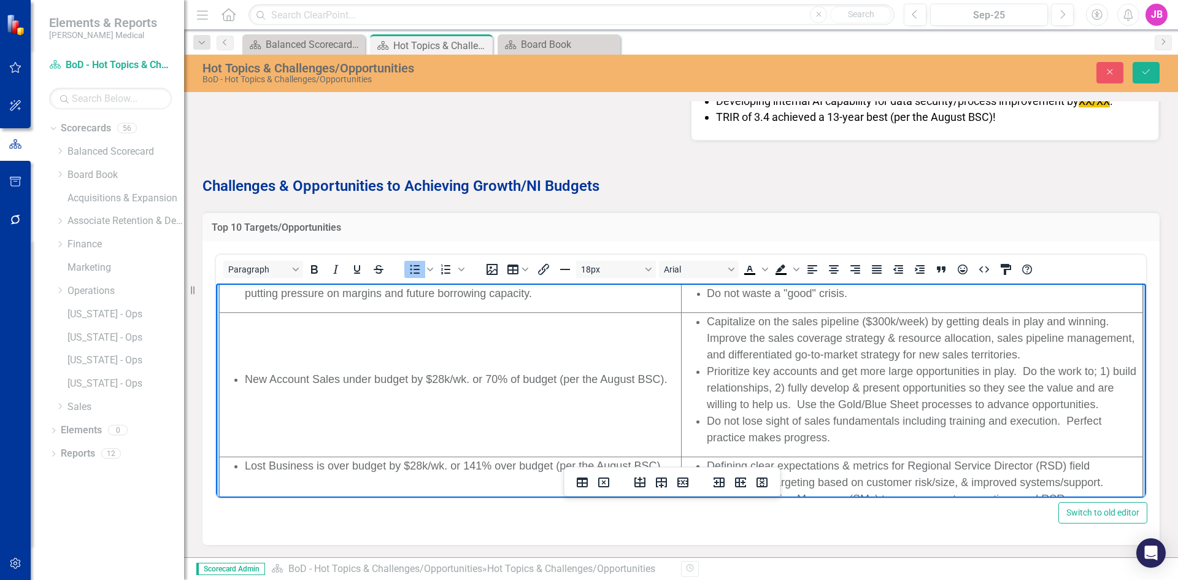
click at [795, 320] on span "Capitalize on the sales pipeline ($300k/week) by getting deals in play and winn…" at bounding box center [920, 337] width 427 height 45
click at [784, 337] on span "Capitalize on the sales pipeline ($300k/week) by getting deals in play and winn…" at bounding box center [920, 337] width 427 height 45
click at [768, 353] on span "Capitalize on the sales pipeline ($300k/week) by getting deals in play and winn…" at bounding box center [920, 337] width 427 height 45
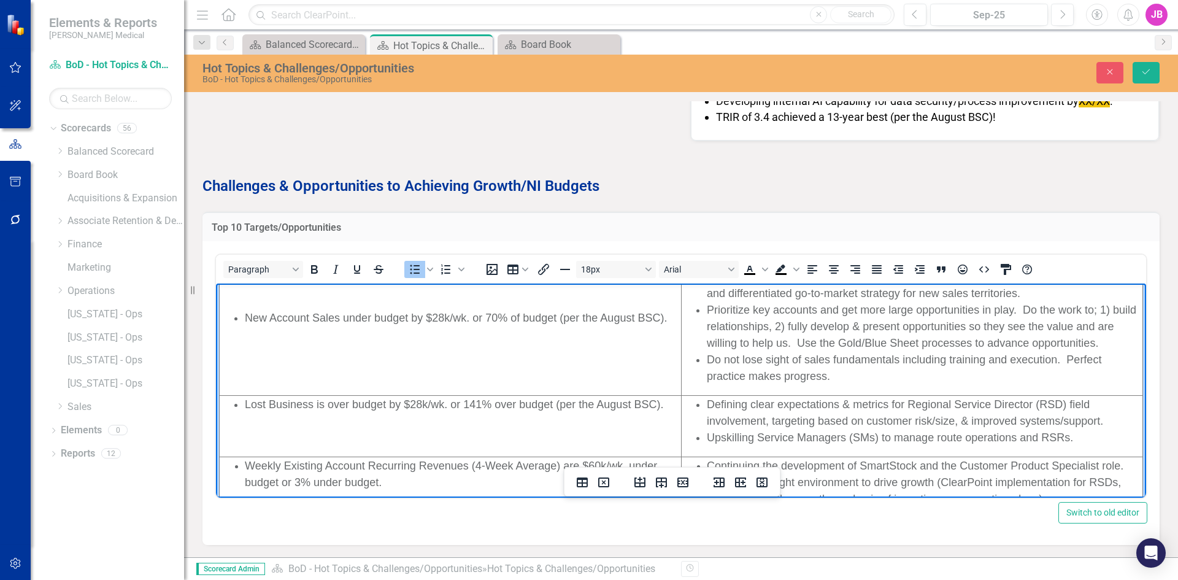
click at [866, 309] on span "Prioritize key accounts and get more large opportunities in play. Do the work t…" at bounding box center [921, 326] width 429 height 45
click at [761, 360] on span "Do not lose sight of sales fundamentals including training and execution. Perfe…" at bounding box center [904, 367] width 394 height 29
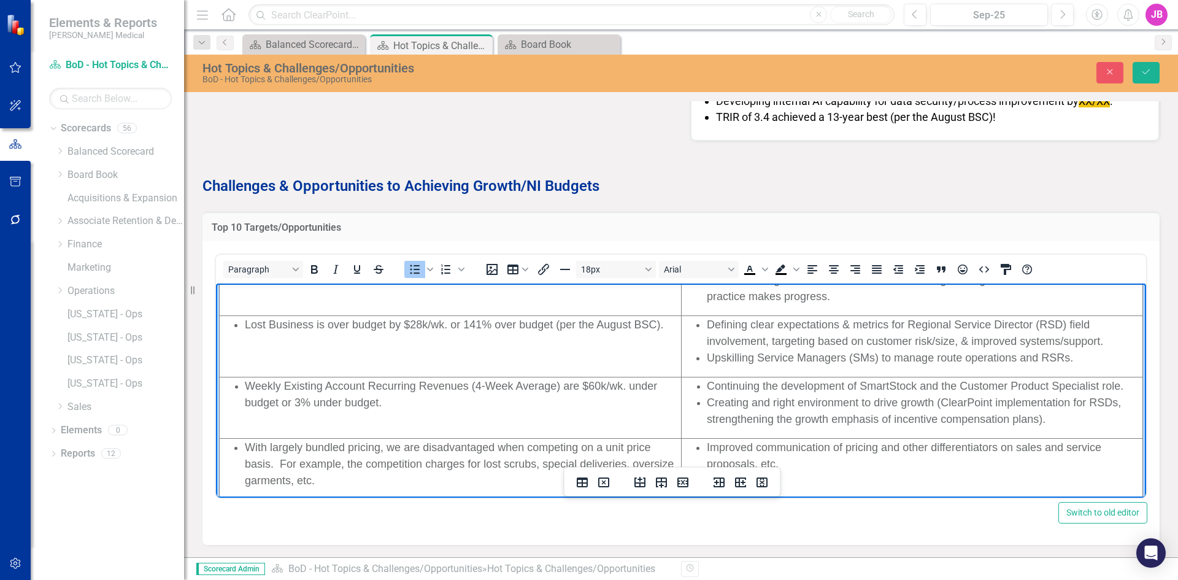
scroll to position [184, 0]
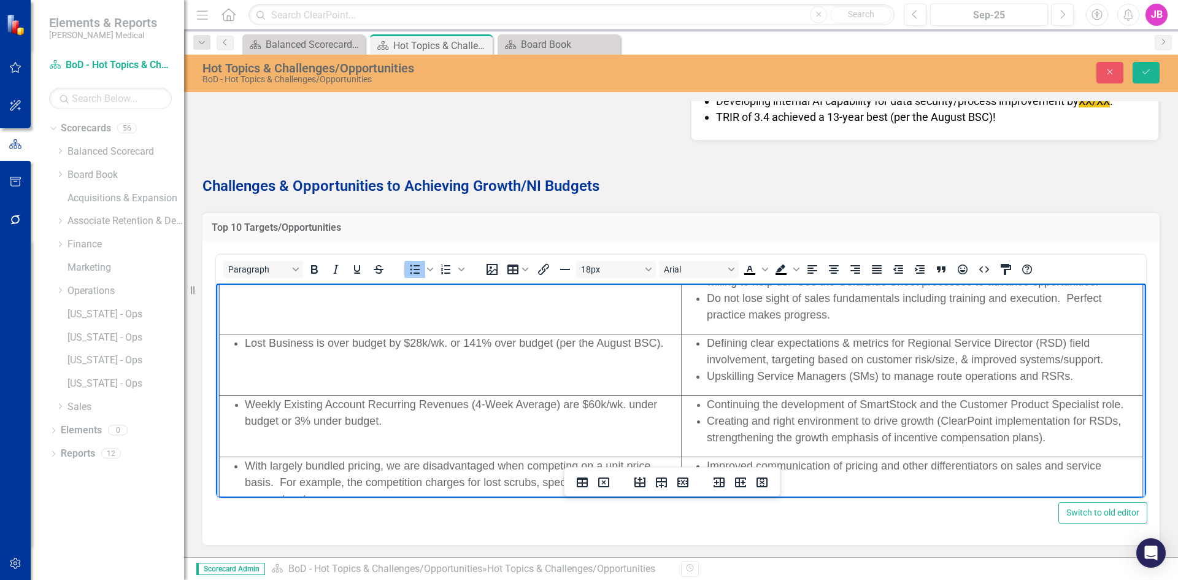
click at [737, 343] on span "Defining clear expectations & metrics for Regional Service Director (RSD) field…" at bounding box center [905, 351] width 396 height 29
click at [752, 356] on span "Define clear expectations & metrics for Regional Service Director (RSD) field i…" at bounding box center [905, 351] width 396 height 29
click at [788, 359] on span "Define clear expectations & metrics for Regional Service Director (RSD) field i…" at bounding box center [905, 351] width 396 height 29
click at [805, 360] on span "Define clear expectations & metrics for Regional Service Director (RSD) field i…" at bounding box center [905, 351] width 396 height 29
click at [833, 420] on span "Create the right environment to drive growth (ClearPoint implementation for RSD…" at bounding box center [908, 429] width 402 height 29
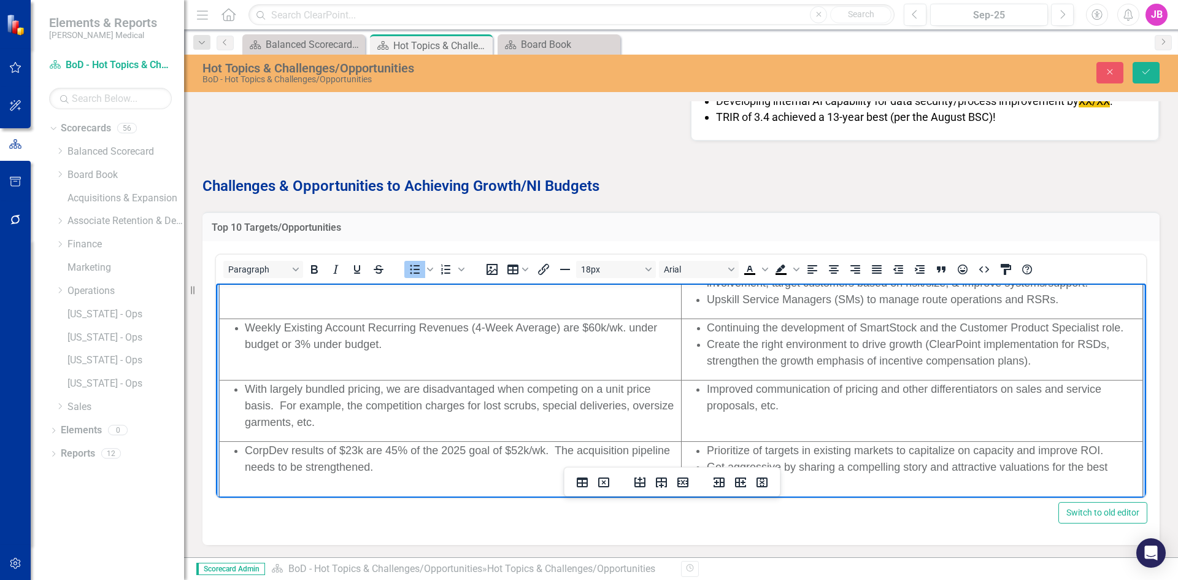
scroll to position [269, 0]
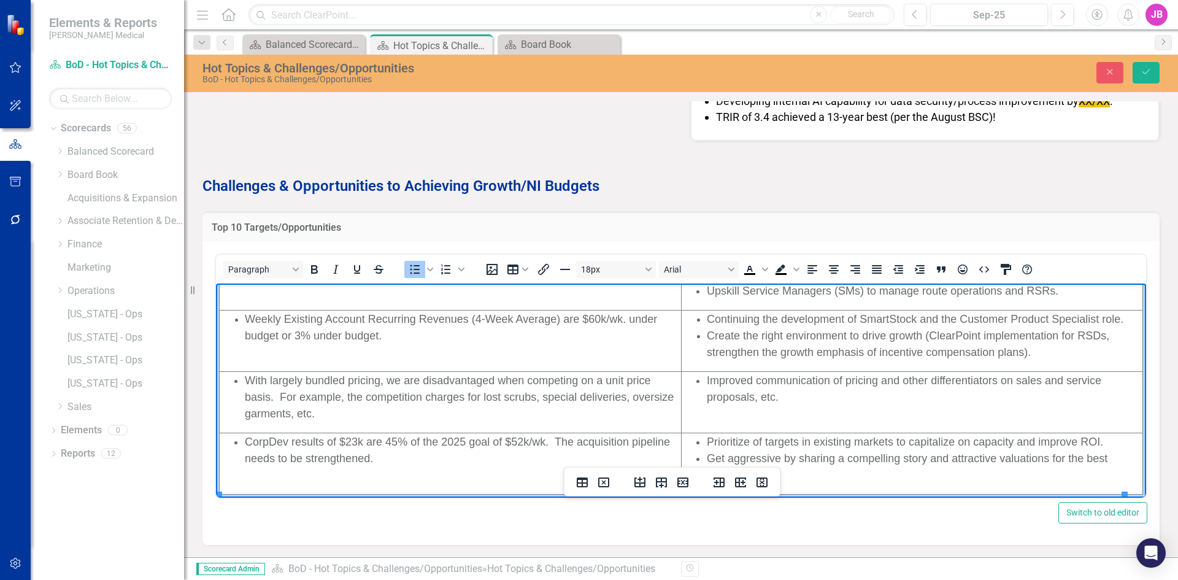
click at [799, 382] on span "Improved communication of pricing and other differentiators on sales and servic…" at bounding box center [904, 388] width 394 height 29
click at [769, 397] on span "Improved communication of pricing and other differentiators on sales and servic…" at bounding box center [904, 388] width 394 height 29
click at [760, 413] on span "Improved communication of pricing and other differentiators on sales and servic…" at bounding box center [917, 396] width 421 height 45
click at [757, 414] on span "Improved communication of pricing and other differentiators on sales and servic…" at bounding box center [917, 396] width 421 height 45
click at [834, 418] on span "Improved communication of pricing and other differentiators on sales and servic…" at bounding box center [917, 396] width 421 height 45
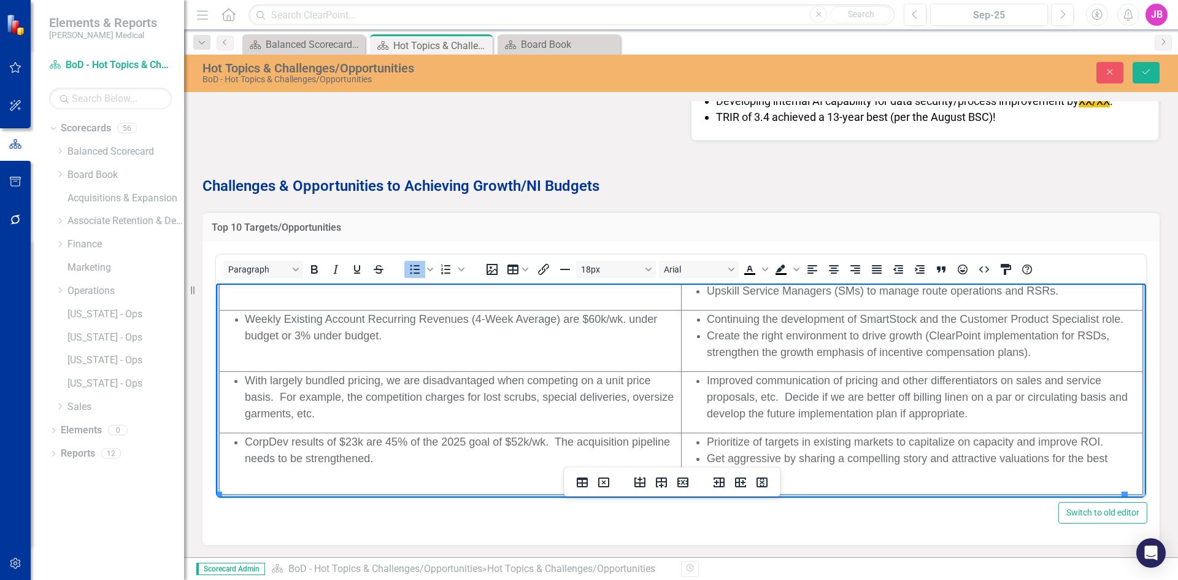
click at [843, 447] on span "Prioritize of targets in existing markets to capitalize on capacity and improve…" at bounding box center [905, 441] width 396 height 12
click at [863, 443] on span "Prioritize of targets in existing markets to capitalize on capacity and improve…" at bounding box center [905, 441] width 396 height 12
click at [791, 452] on span "Get aggressive by sharing a compelling story and attractive valuations for the …" at bounding box center [907, 466] width 400 height 29
click at [960, 410] on span "Improved communication of pricing and other differentiators on sales and servic…" at bounding box center [917, 396] width 421 height 45
drag, startPoint x: 967, startPoint y: 409, endPoint x: 776, endPoint y: 404, distance: 191.4
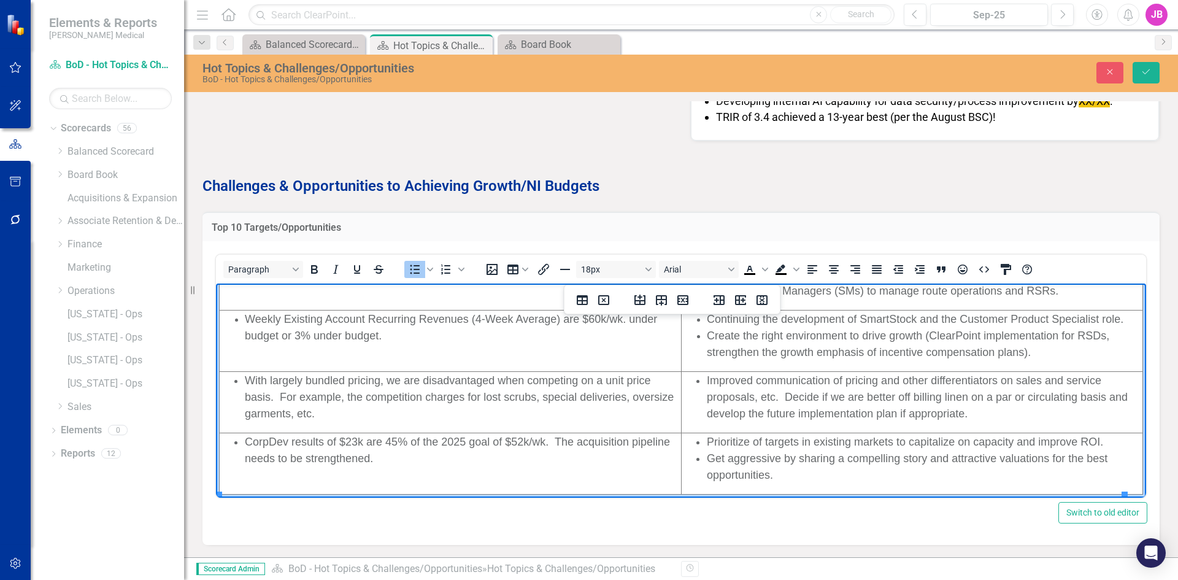
click at [776, 404] on li "Improved communication of pricing and other differentiators on sales and servic…" at bounding box center [924, 397] width 435 height 50
copy span "Decide if we are better off billing linen on a par or circulating basis and dev…"
click at [852, 457] on span "Get aggressive by sharing a compelling story and attractive valuations for the …" at bounding box center [907, 466] width 400 height 29
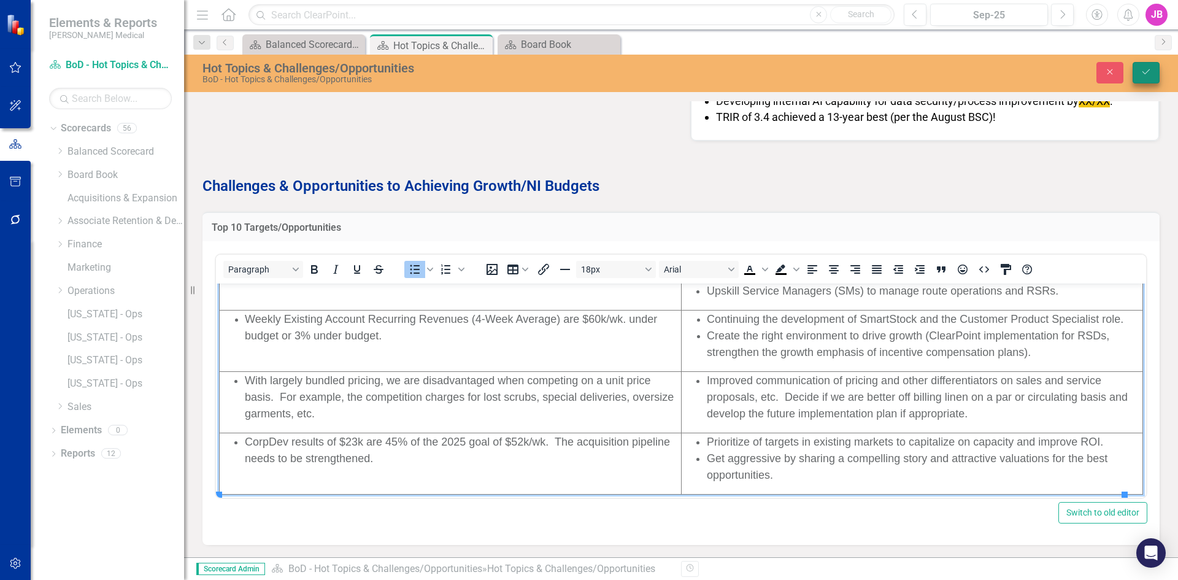
click at [1141, 73] on icon "Save" at bounding box center [1145, 71] width 11 height 9
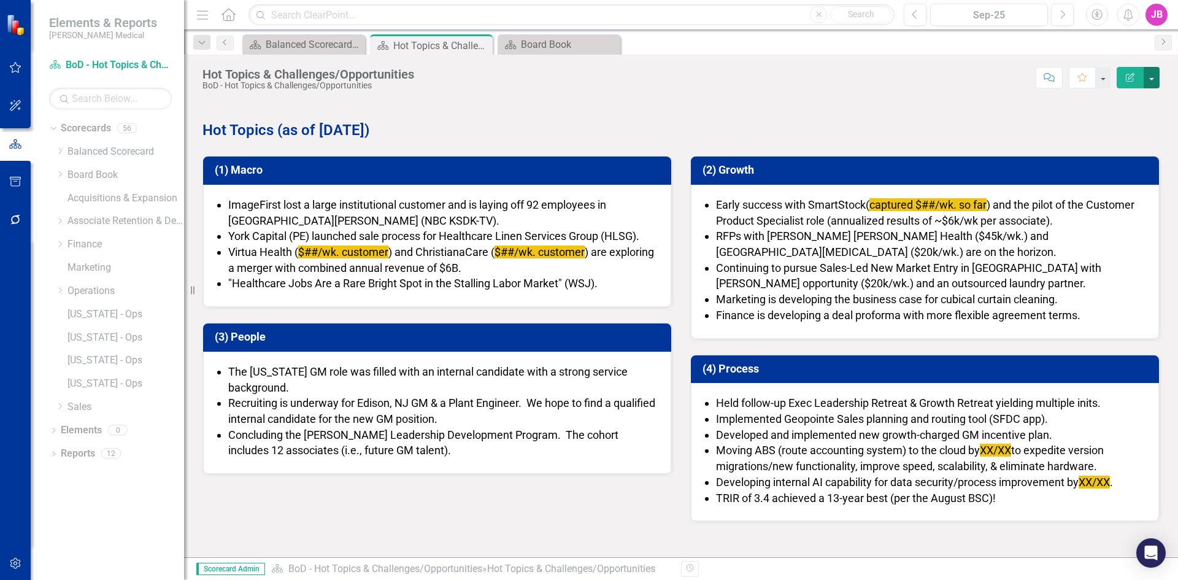
click at [1150, 77] on button "button" at bounding box center [1151, 77] width 16 height 21
click at [1119, 168] on link "PDF Export to PDF" at bounding box center [1108, 172] width 99 height 23
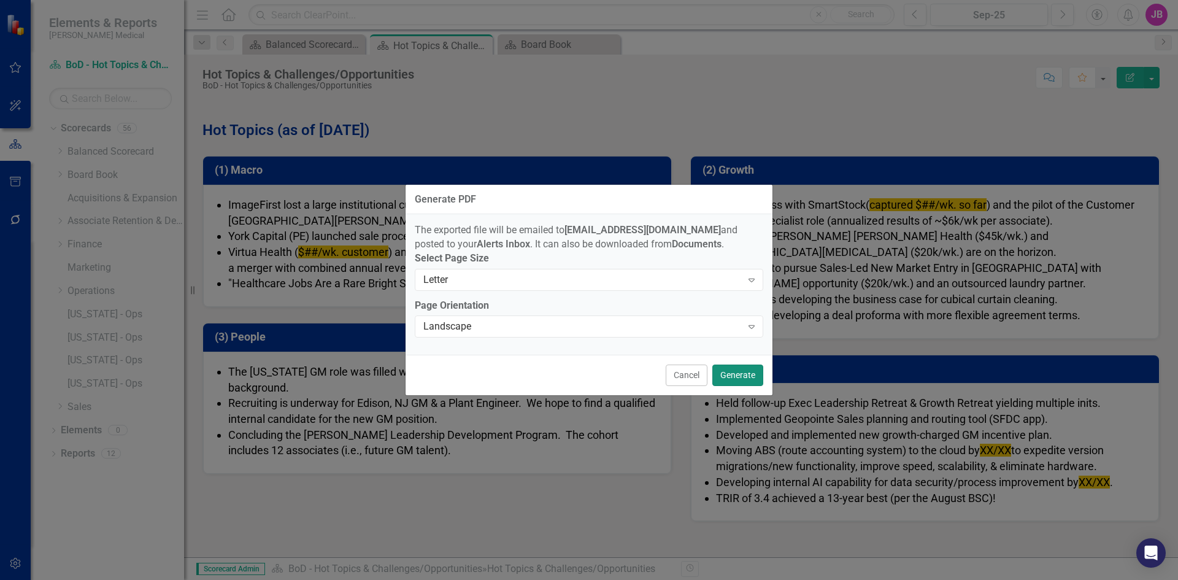
click at [734, 377] on button "Generate" at bounding box center [737, 374] width 51 height 21
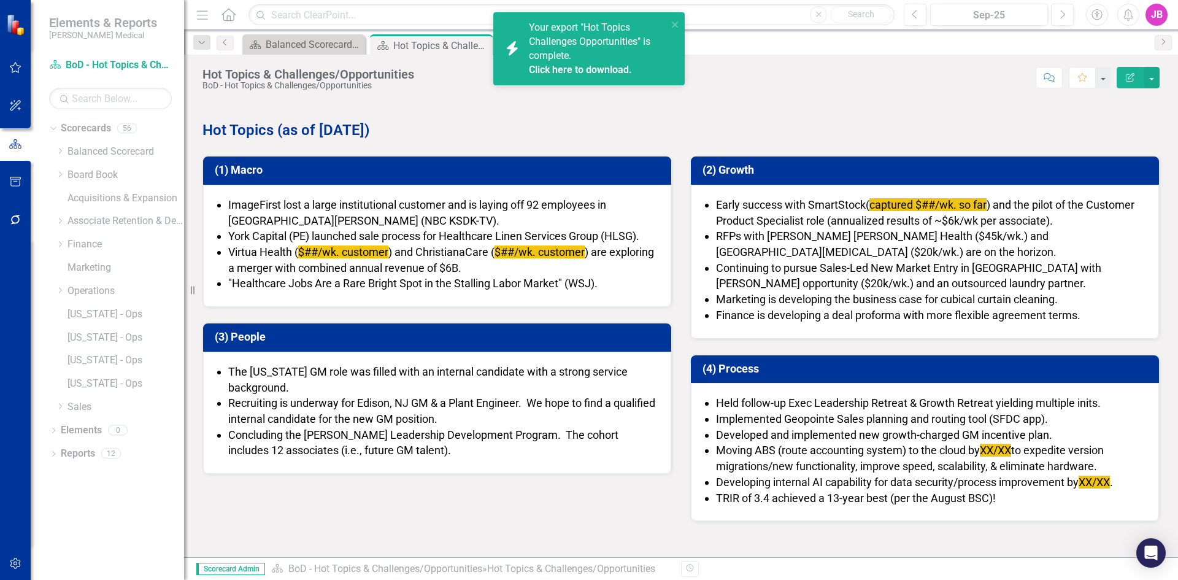
click at [566, 66] on link "Click here to download." at bounding box center [580, 70] width 103 height 12
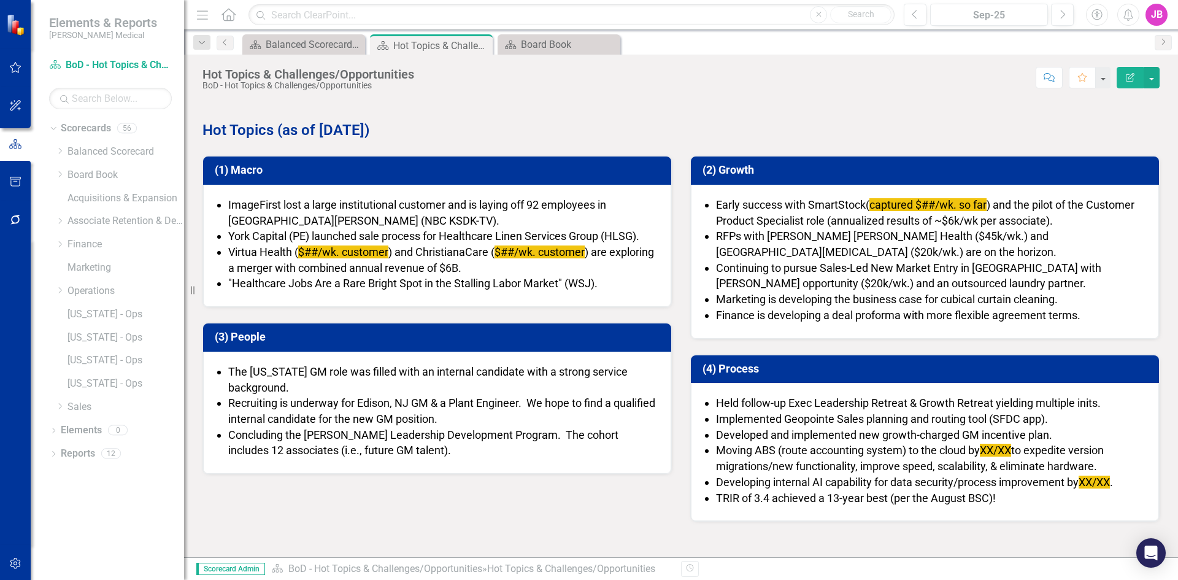
click at [1006, 202] on span "( captured $##/wk. so far ) and the pilot of the Customer Product Specialist ro…" at bounding box center [925, 212] width 418 height 29
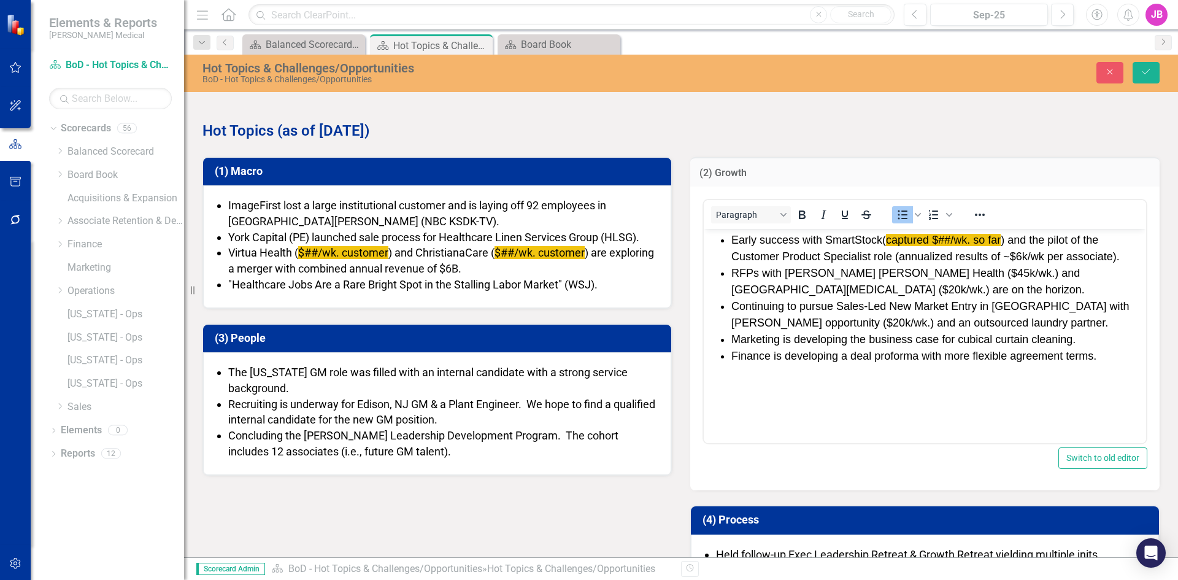
scroll to position [0, 0]
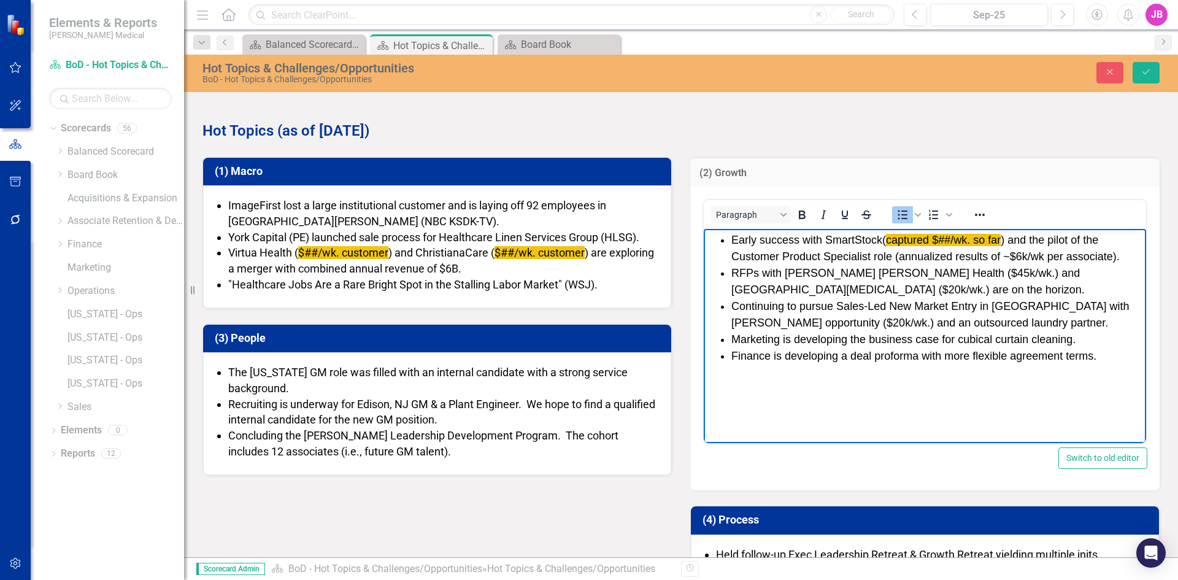
click at [1010, 263] on li "Early success with SmartStock ( captured $##/wk. so far ) and the pilot of the …" at bounding box center [937, 248] width 412 height 33
click at [1002, 253] on span "( captured $##/wk. so far ) and the pilot of the Customer Product Specialist ro…" at bounding box center [925, 248] width 388 height 29
click at [849, 236] on span "Early success with SmartStock" at bounding box center [806, 240] width 151 height 12
click at [1004, 239] on span "( captured $##/wk. so far ) and the pilot of the Customer Product Specialist ro…" at bounding box center [914, 248] width 367 height 29
click at [1019, 237] on span "( captured $##/wk. ) and the pilot of the Customer Product Specialist role (~$6…" at bounding box center [924, 248] width 387 height 29
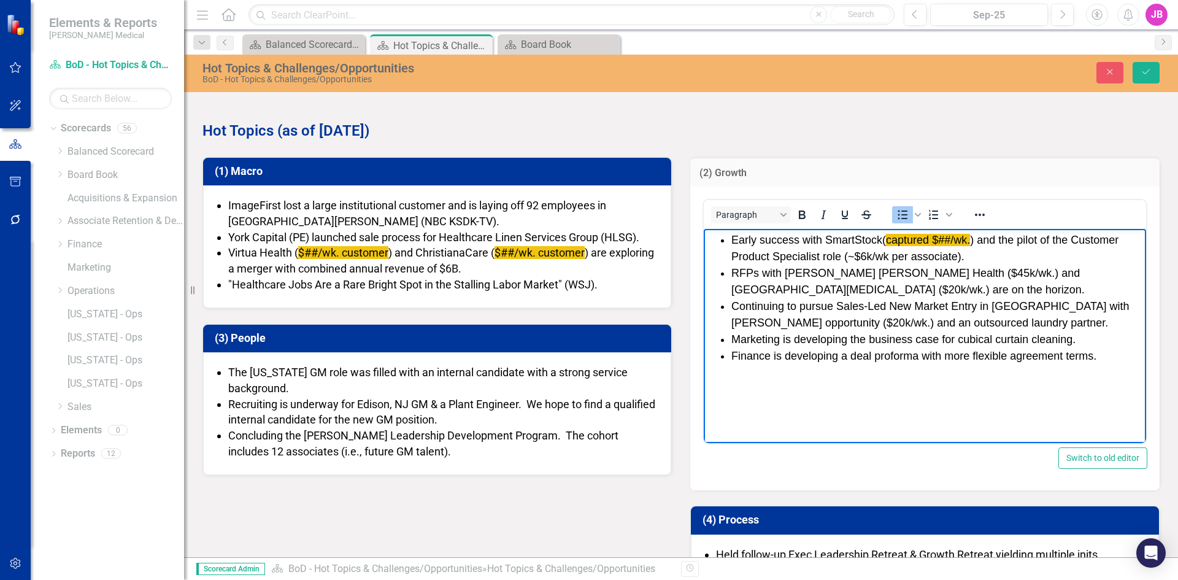
click at [757, 258] on span "( captured $##/wk. ) and the pilot of the Customer Product Specialist role (~$6…" at bounding box center [924, 248] width 387 height 29
click at [841, 255] on span "( captured $##/wk. ) and the pilot of the Customer Product Specialist role (~$6…" at bounding box center [924, 248] width 387 height 29
click at [815, 278] on li "RFPs with Beth Israel Lahey Health ($45k/wk.) and Memorial Sloan Kettering Canc…" at bounding box center [937, 281] width 412 height 33
click at [796, 310] on span "Continuing to pursue Sales-Led New Market Entry in [GEOGRAPHIC_DATA] with [PERS…" at bounding box center [930, 314] width 398 height 29
click at [786, 323] on span "Continuing to pursue Sales-Led New Market Entry in [GEOGRAPHIC_DATA] with [PERS…" at bounding box center [930, 314] width 398 height 29
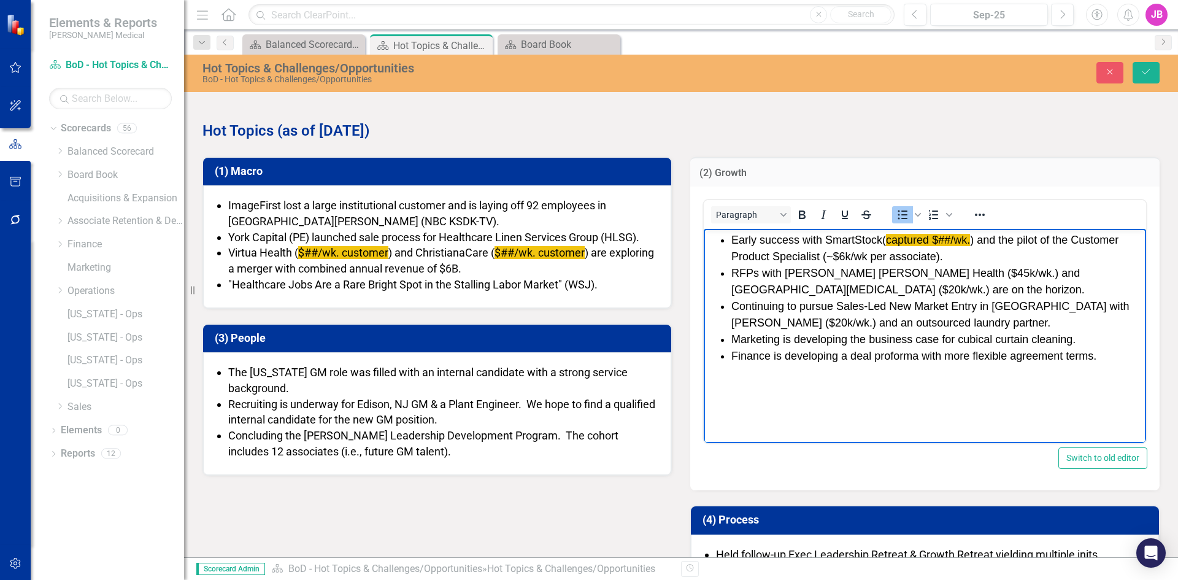
click at [785, 323] on span "Continuing to pursue Sales-Led New Market Entry in Atlanta with Kaiser ( $20k/w…" at bounding box center [930, 314] width 398 height 29
click at [778, 340] on span "Marketing is developing the business case for cubical curtain cleaning." at bounding box center [903, 339] width 344 height 12
click at [910, 338] on span "Marketing is developing the business case for cubical curtain cleaning." at bounding box center [903, 339] width 344 height 12
click at [885, 357] on span "Finance is developing a deal proforma with more flexible agreement terms." at bounding box center [913, 356] width 365 height 12
click at [846, 356] on span "Finance is developing a deal proforma with more flexible agreement terms." at bounding box center [913, 356] width 365 height 12
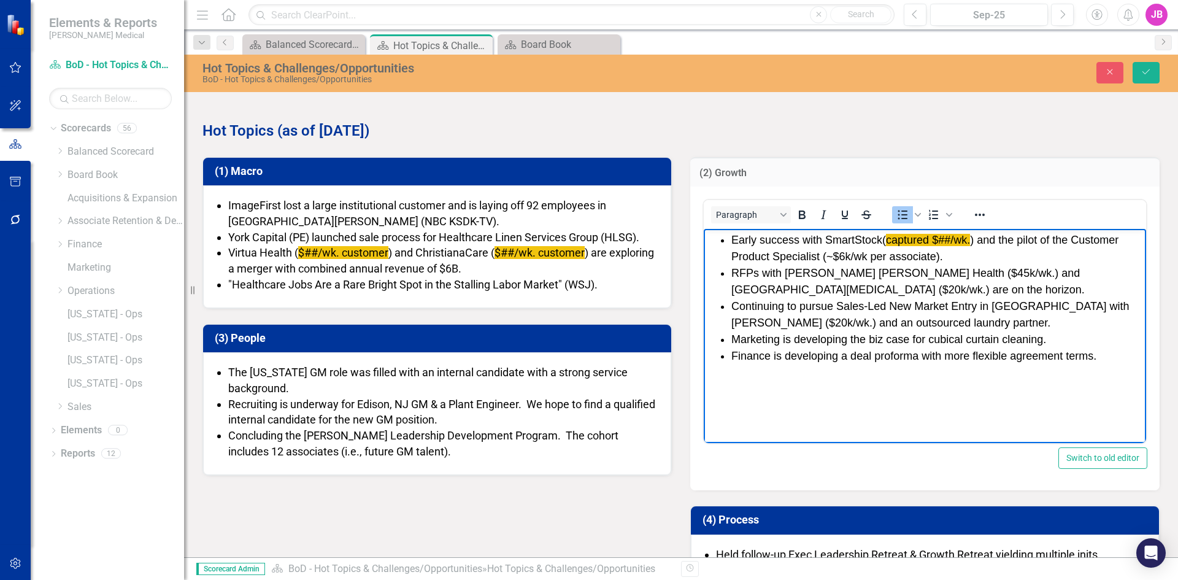
click at [820, 354] on span "Finance is developing a deal proforma with more flexible agreement terms." at bounding box center [913, 356] width 365 height 12
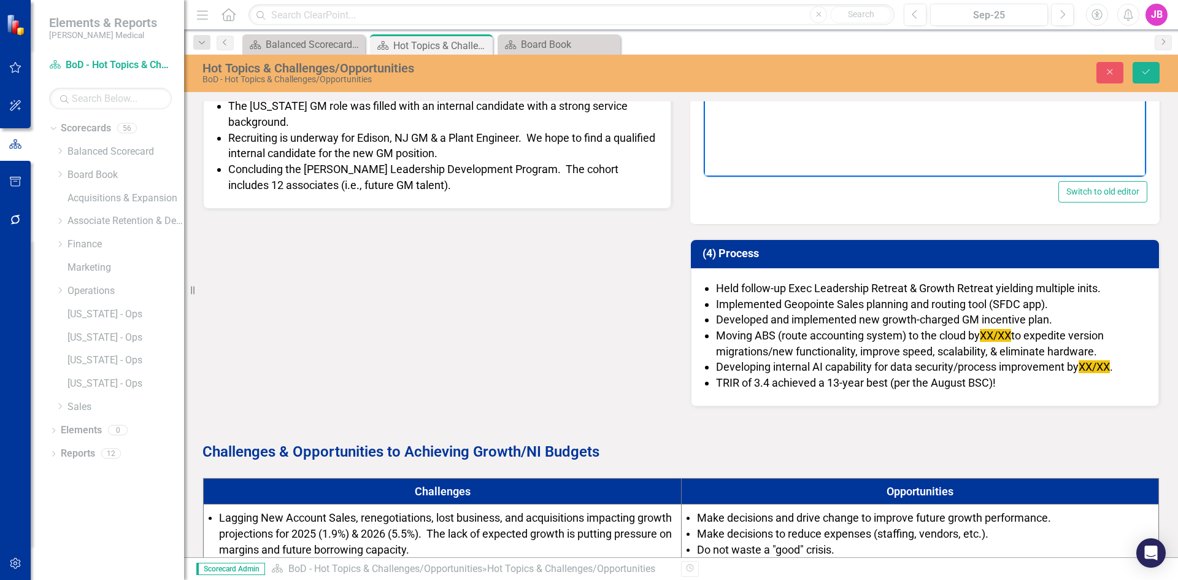
scroll to position [245, 0]
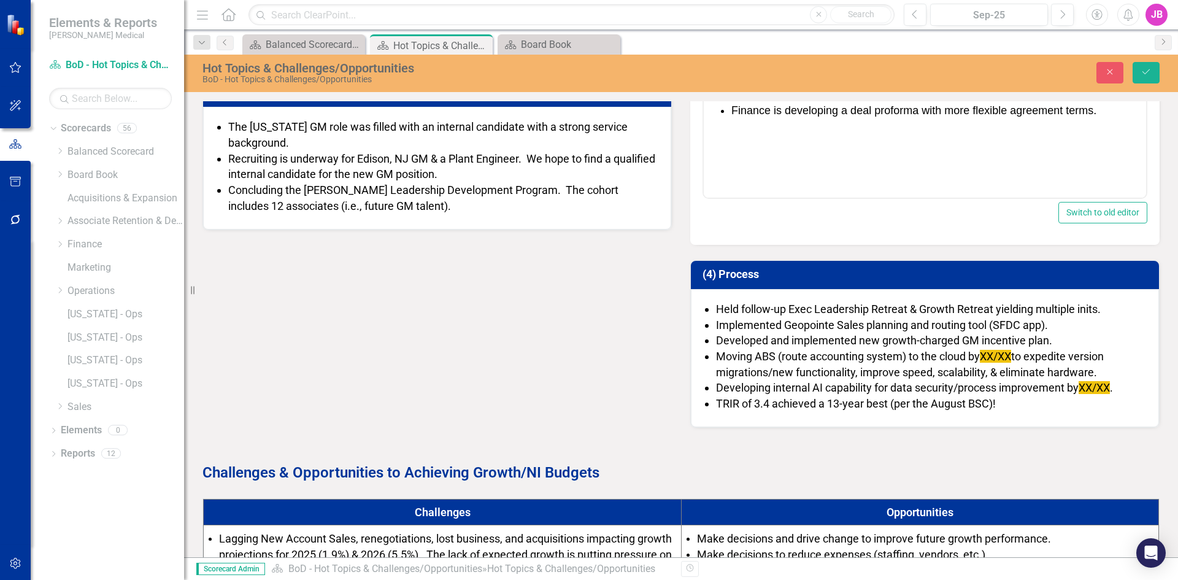
click at [768, 326] on li "Implemented Geopointe Sales planning and routing tool (SFDC app)." at bounding box center [931, 325] width 430 height 16
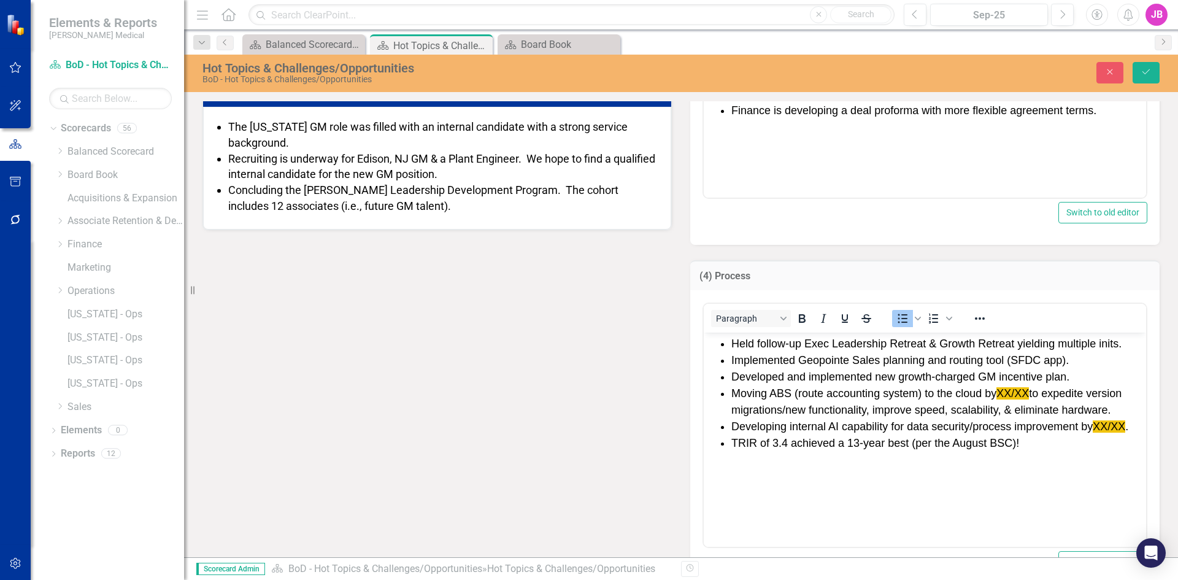
scroll to position [0, 0]
click at [945, 355] on li "Implemented Geopointe Sales planning and routing tool (SFDC app)." at bounding box center [937, 359] width 412 height 17
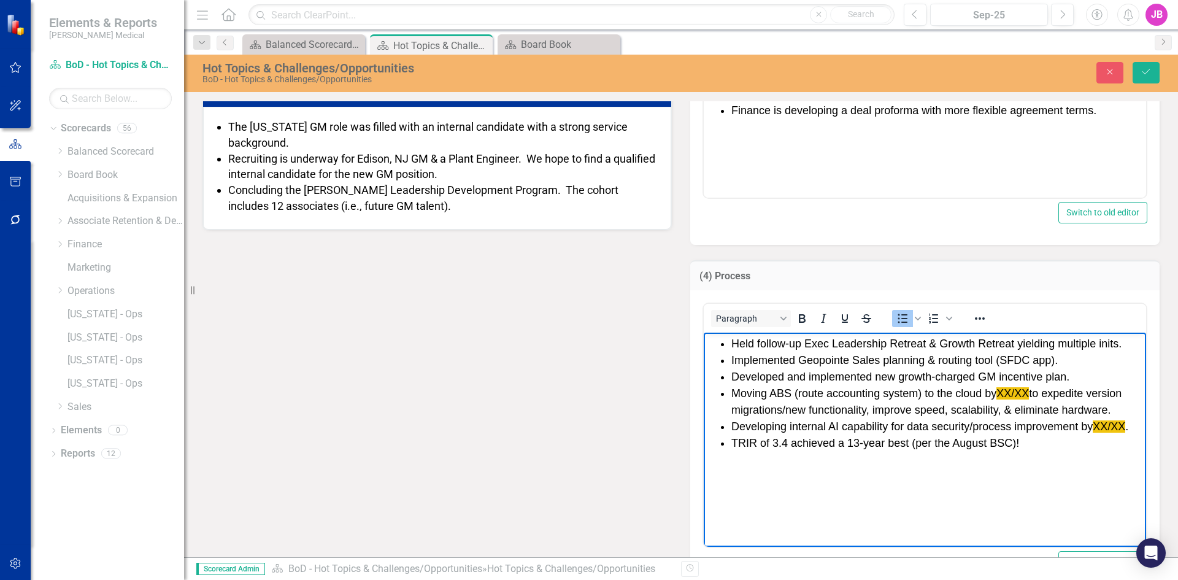
click at [935, 377] on li "Developed and implemented new growth-charged GM incentive plan." at bounding box center [937, 376] width 412 height 17
click at [1063, 375] on li "Developed and implemented new growth-charged GM incentive plan." at bounding box center [937, 376] width 412 height 17
click at [807, 374] on li "Developed and implemented new growth-charged GM incentive plan." at bounding box center [937, 376] width 412 height 17
click at [803, 379] on li "Developed and implemented new growth-charged GM incentive plan." at bounding box center [937, 376] width 412 height 17
click at [810, 391] on li "Moving ABS (route accounting system) to the cloud by XX/XX to expedite version …" at bounding box center [937, 401] width 412 height 33
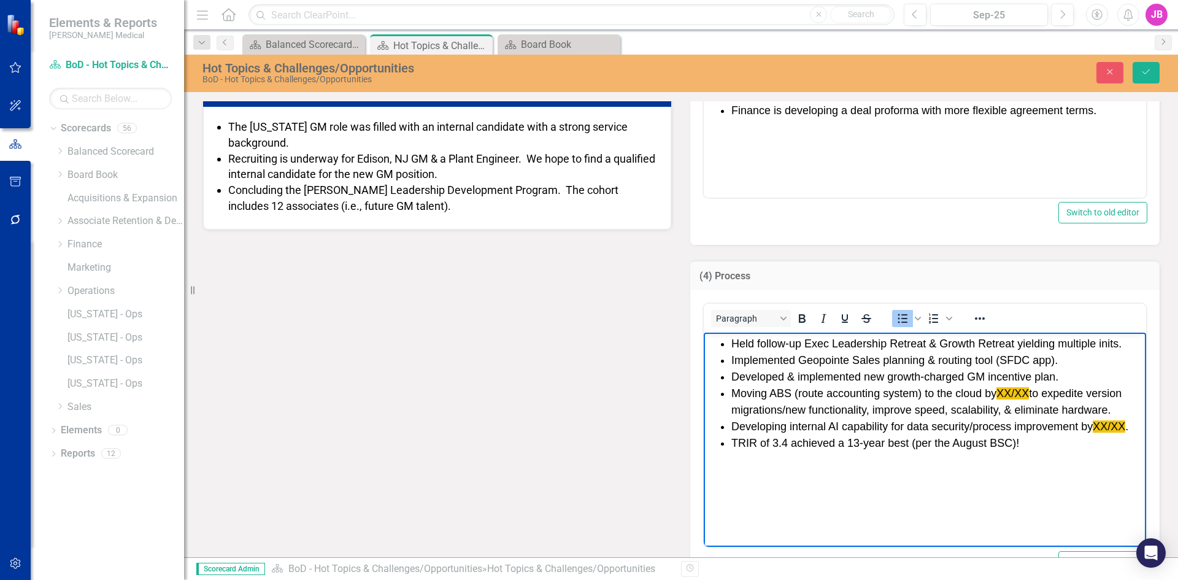
click at [877, 429] on li "Developing internal AI capability for data security/process improvement by XX/X…" at bounding box center [937, 426] width 412 height 17
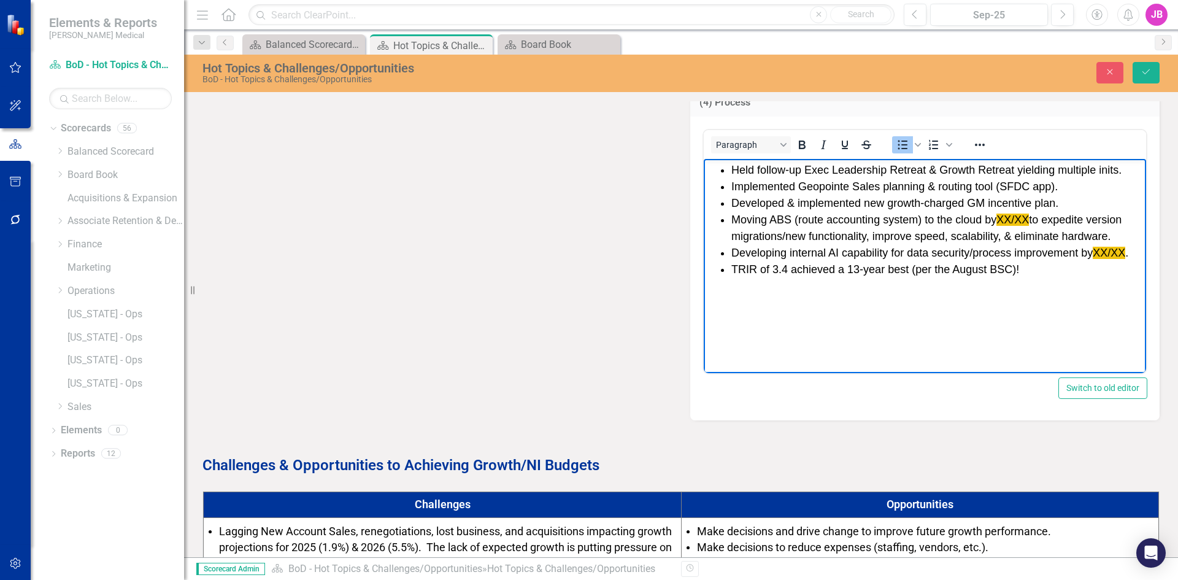
scroll to position [429, 0]
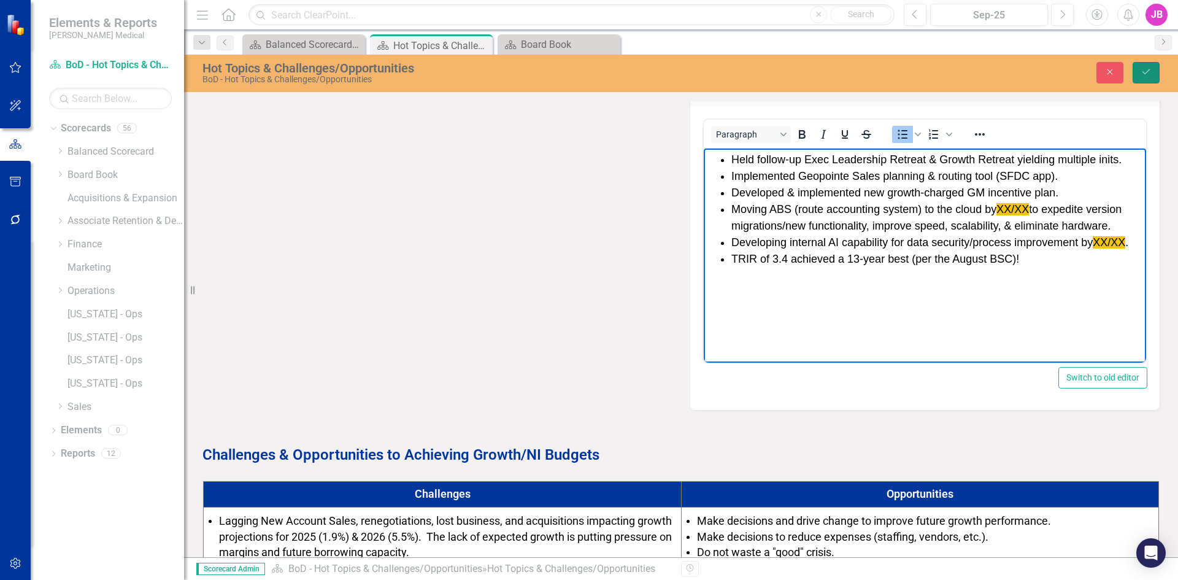
click at [1141, 72] on icon "Save" at bounding box center [1145, 71] width 11 height 9
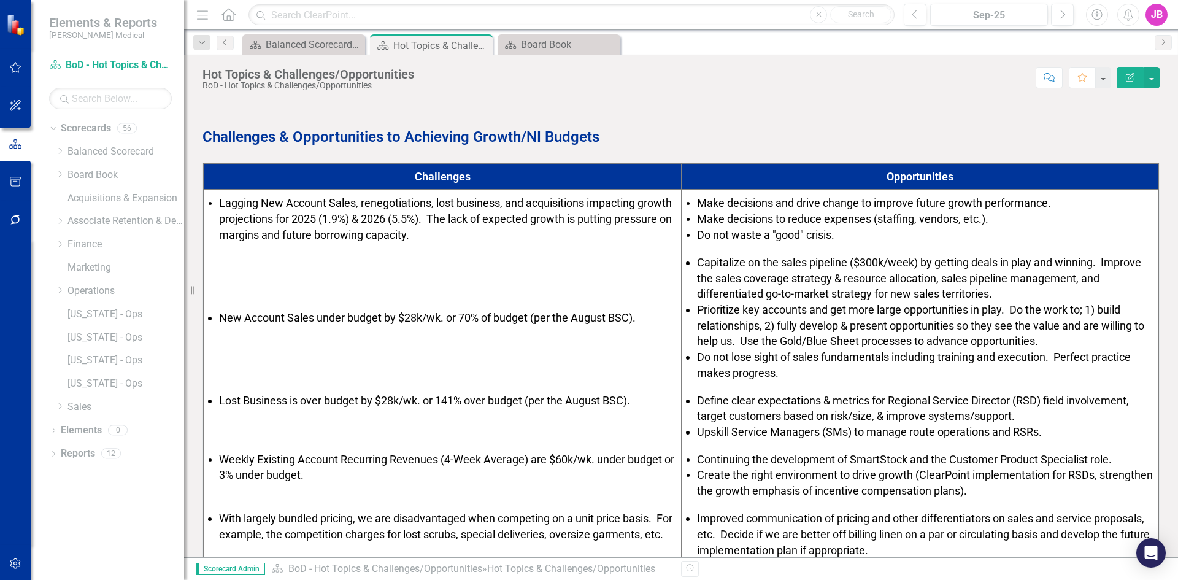
click at [811, 369] on li "Do not lose sight of sales fundamentals including training and execution. Perfe…" at bounding box center [926, 364] width 458 height 31
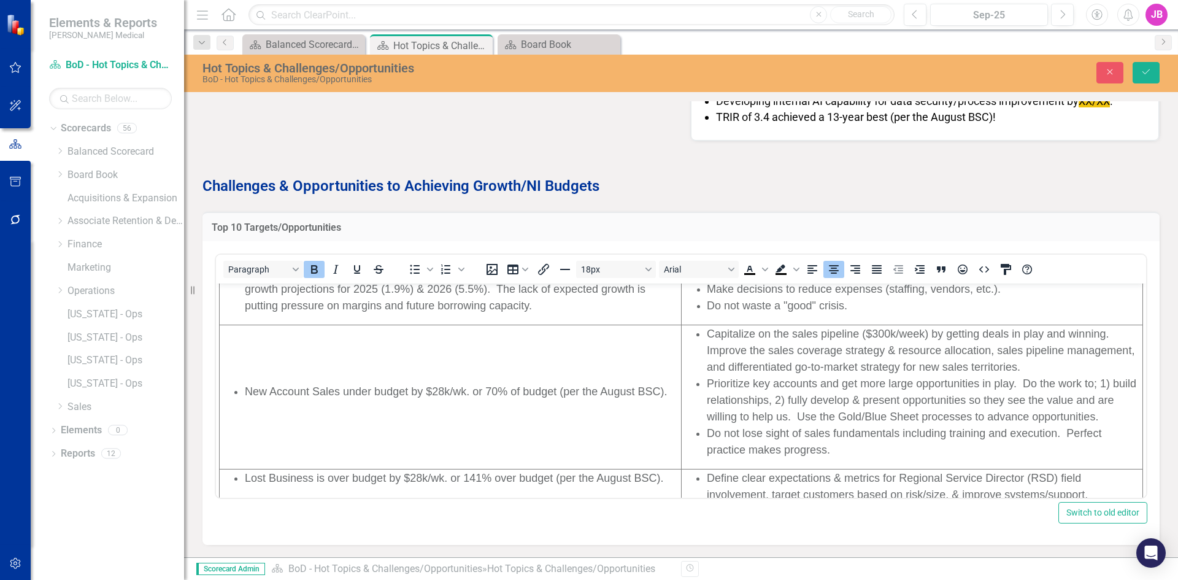
scroll to position [184, 0]
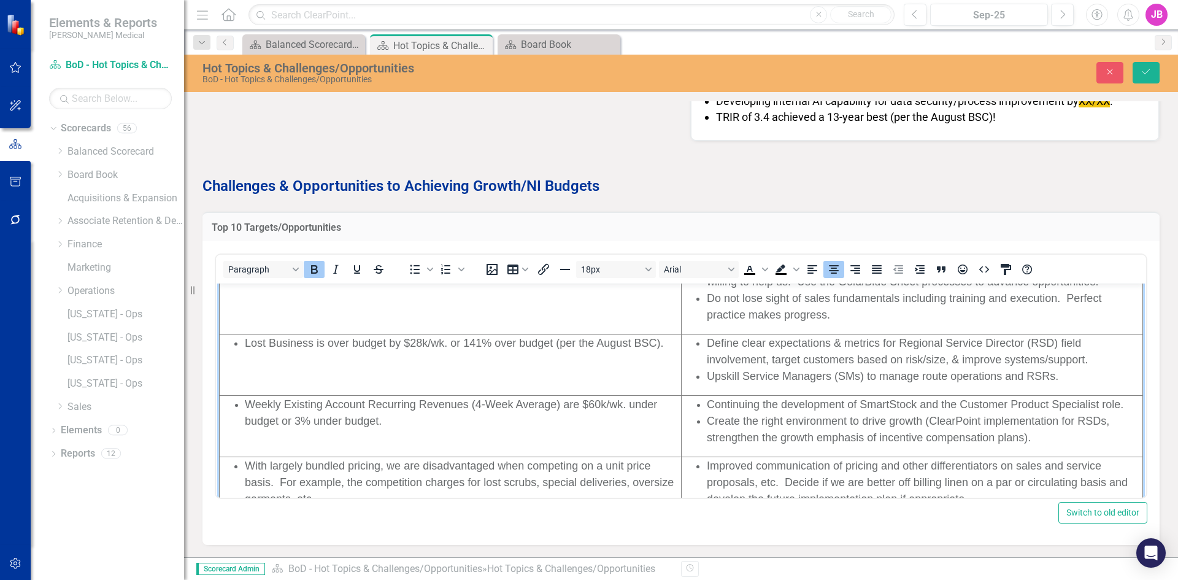
click at [821, 313] on span "Do not lose sight of sales fundamentals including training and execution. Perfe…" at bounding box center [904, 306] width 394 height 29
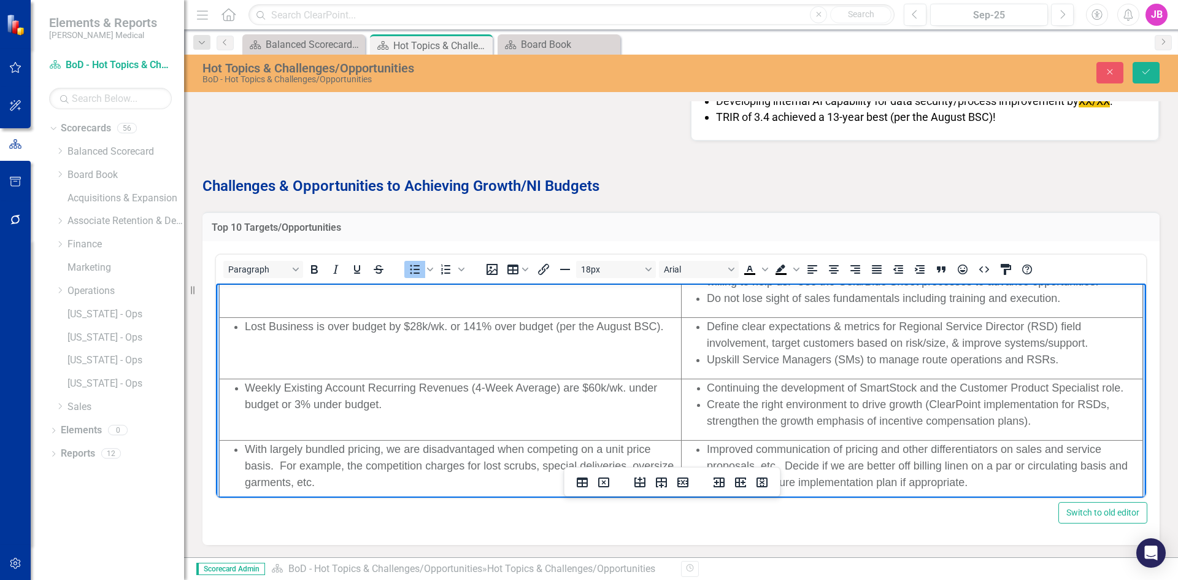
click at [777, 362] on span "Upskill Service Managers (SMs) to manage route operations and RSRs." at bounding box center [882, 359] width 351 height 12
click at [1015, 327] on span "Define clear expectations & metrics for Regional Service Director (RSD) field i…" at bounding box center [897, 334] width 381 height 29
click at [1013, 358] on span "Upskill Service Managers (SMs) to manage route operations and RSRs." at bounding box center [882, 359] width 351 height 12
click at [994, 397] on li "Create the right environment to drive growth (ClearPoint implementation for RSD…" at bounding box center [924, 412] width 435 height 33
click at [746, 388] on span "Continuing the development of SmartStock and the Customer Product Specialist ro…" at bounding box center [915, 387] width 416 height 12
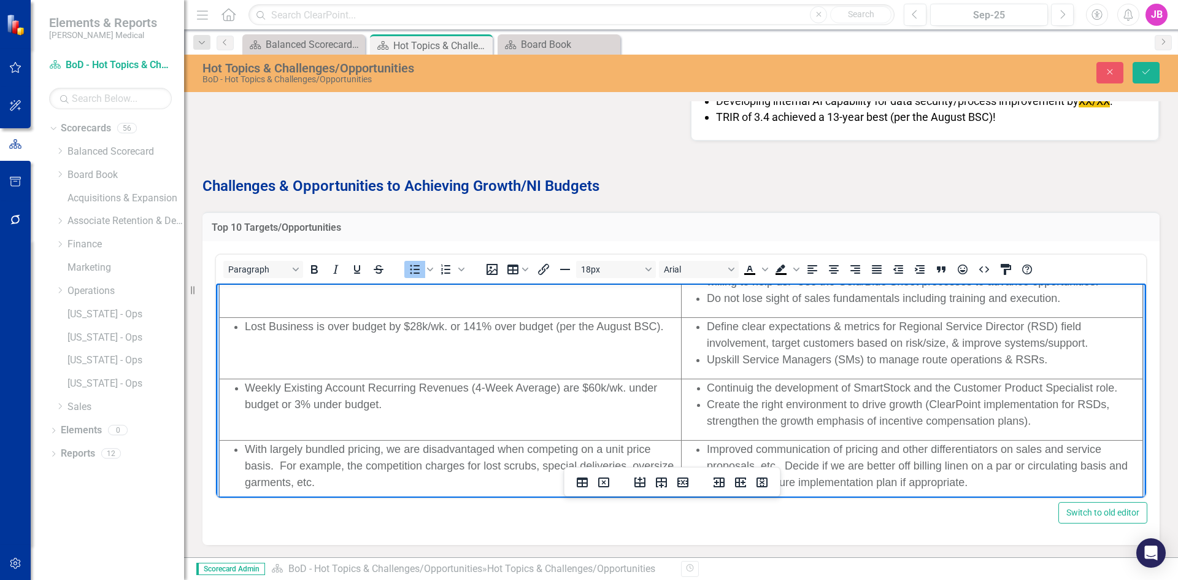
click at [743, 387] on span "Continuig the development of SmartStock and the Customer Product Specialist rol…" at bounding box center [912, 387] width 410 height 12
click at [792, 388] on span "Continue the development of SmartStock and the Customer Product Specialist role." at bounding box center [911, 387] width 408 height 12
click at [903, 386] on span "Continue the development of SmartStock and the Customer Product Specialist role." at bounding box center [911, 387] width 408 height 12
click at [778, 418] on span "Create the right environment to drive growth (ClearPoint implementation for RSD…" at bounding box center [908, 412] width 402 height 29
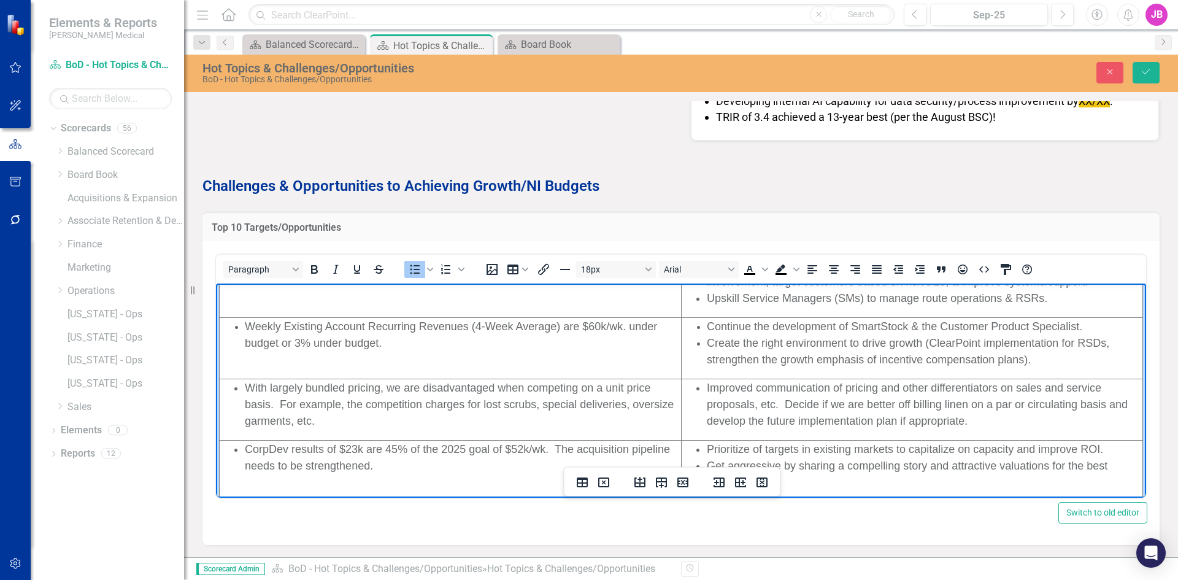
click at [795, 383] on span "Improved communication of pricing and other differentiators on sales and servic…" at bounding box center [917, 403] width 421 height 45
click at [742, 389] on span "Improved communication of pricing and other differentiators on sales and servic…" at bounding box center [917, 403] width 421 height 45
click at [768, 389] on span "Improve communication of pricing and other differentiators on sales and service…" at bounding box center [917, 403] width 421 height 45
click at [1051, 386] on span "Improve communication of pricing and other differentiators on sales and service…" at bounding box center [917, 403] width 421 height 45
click at [1045, 386] on span "Improve communication of pricing and other differentiators on sales and service…" at bounding box center [917, 403] width 421 height 45
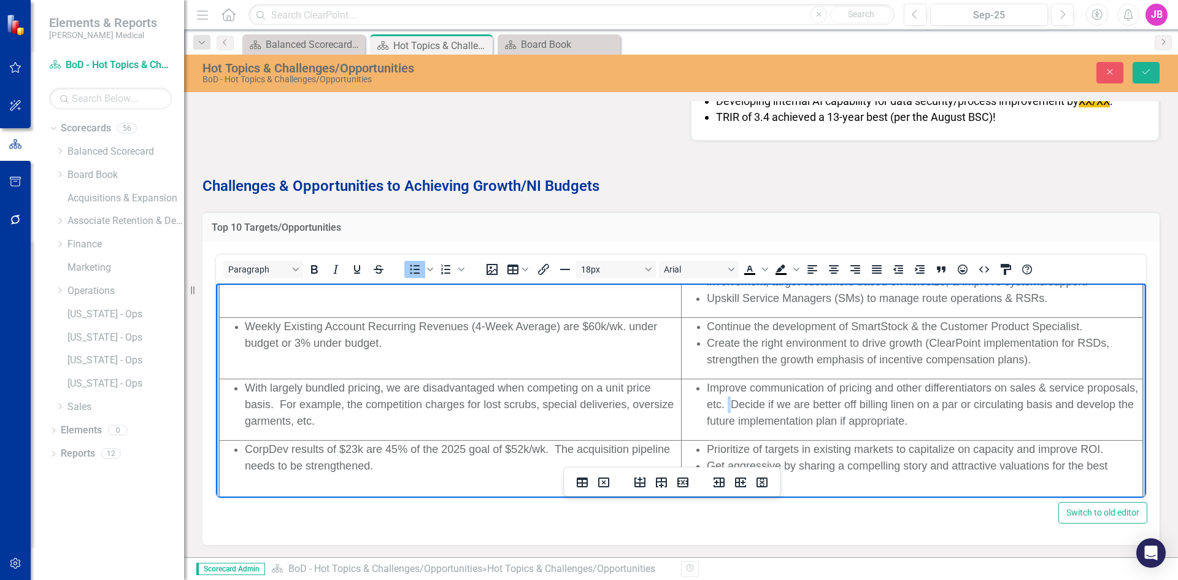
click at [775, 406] on span "Improve communication of pricing and other differentiators on sales & service p…" at bounding box center [922, 403] width 431 height 45
click at [790, 404] on span "Improve communication of pricing and other differentiators on sales & service p…" at bounding box center [922, 403] width 431 height 45
click at [791, 420] on span "Improve communication of pricing and other differentiators on sales & service p…" at bounding box center [922, 403] width 431 height 45
click at [862, 420] on span "Improve communication of pricing and other differentiators on sales & service p…" at bounding box center [922, 403] width 431 height 45
click at [865, 419] on span "Improve communication of pricing and other differentiators on sales & service p…" at bounding box center [922, 403] width 431 height 45
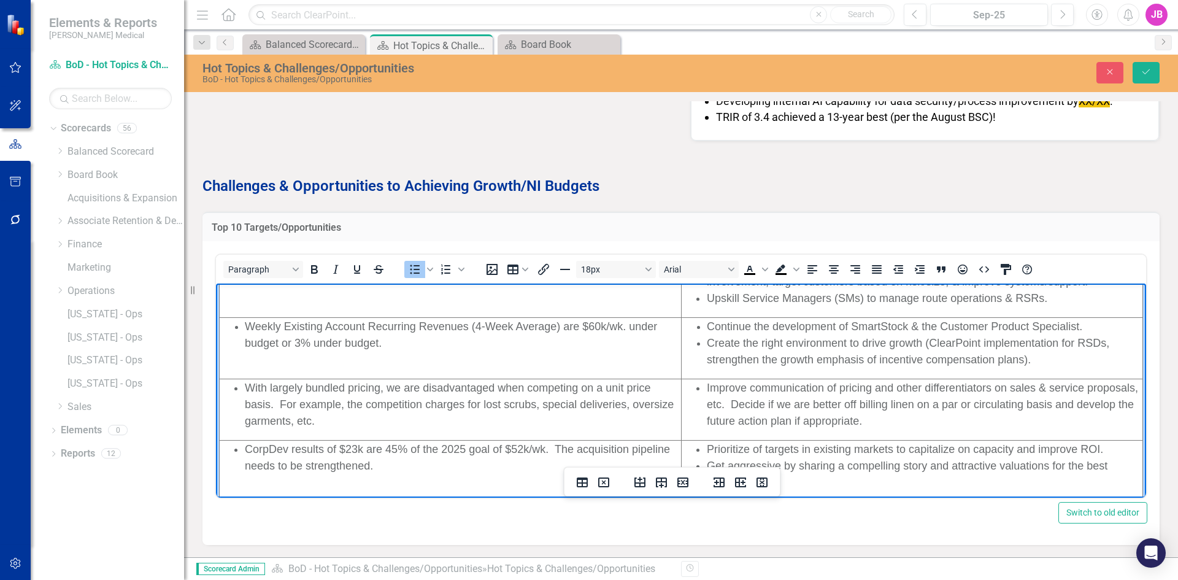
scroll to position [253, 0]
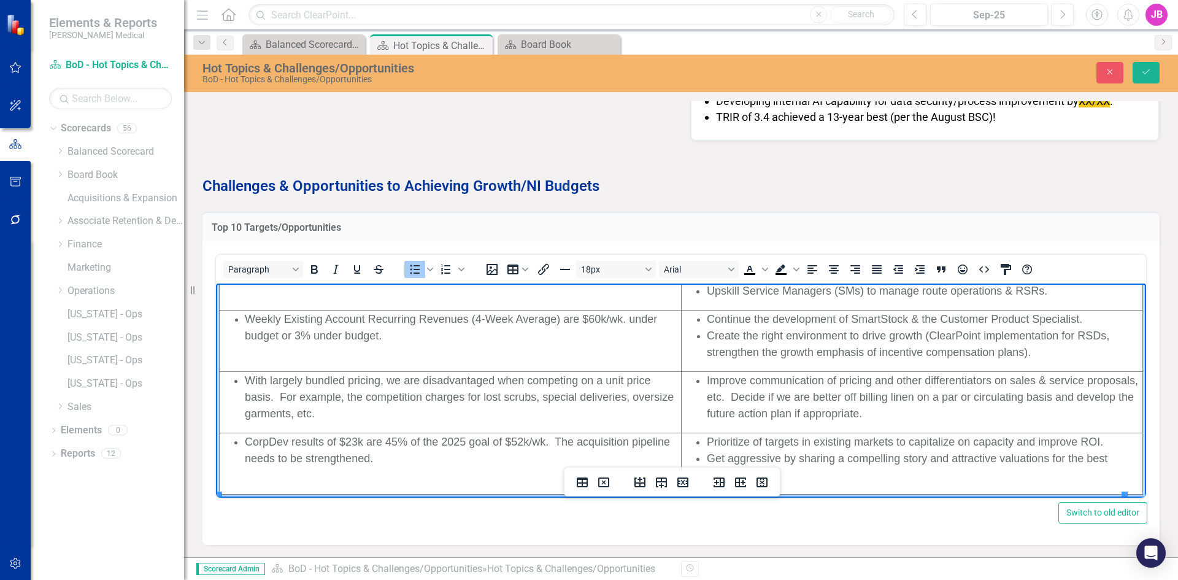
click at [868, 443] on span "Prioritize of targets in existing markets to capitalize on capacity and improve…" at bounding box center [905, 441] width 396 height 12
click at [751, 442] on span "Prioritize of targets in existing markets to capitalize on capacity and improve…" at bounding box center [905, 441] width 396 height 12
click at [791, 442] on span "Prioritize targets in existing markets to capitalize on capacity and improve RO…" at bounding box center [899, 441] width 384 height 12
drag, startPoint x: 1011, startPoint y: 442, endPoint x: 996, endPoint y: 443, distance: 15.4
click at [996, 443] on span "Prioritize targets in existing markets to capitalize on capacity and improve RO…" at bounding box center [899, 441] width 384 height 12
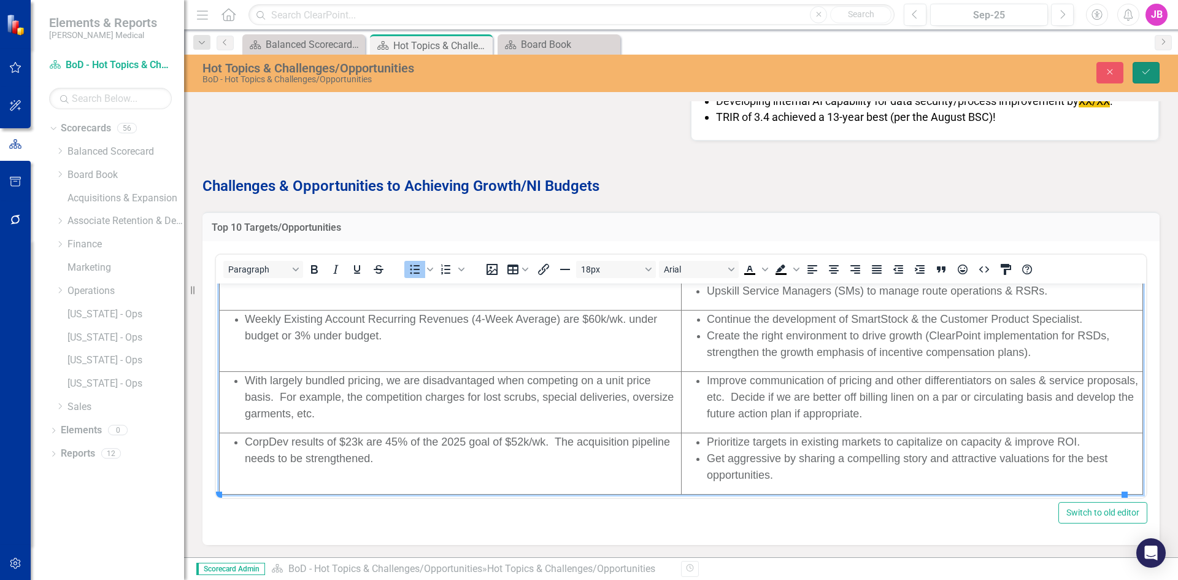
click at [1141, 75] on icon "Save" at bounding box center [1145, 71] width 11 height 9
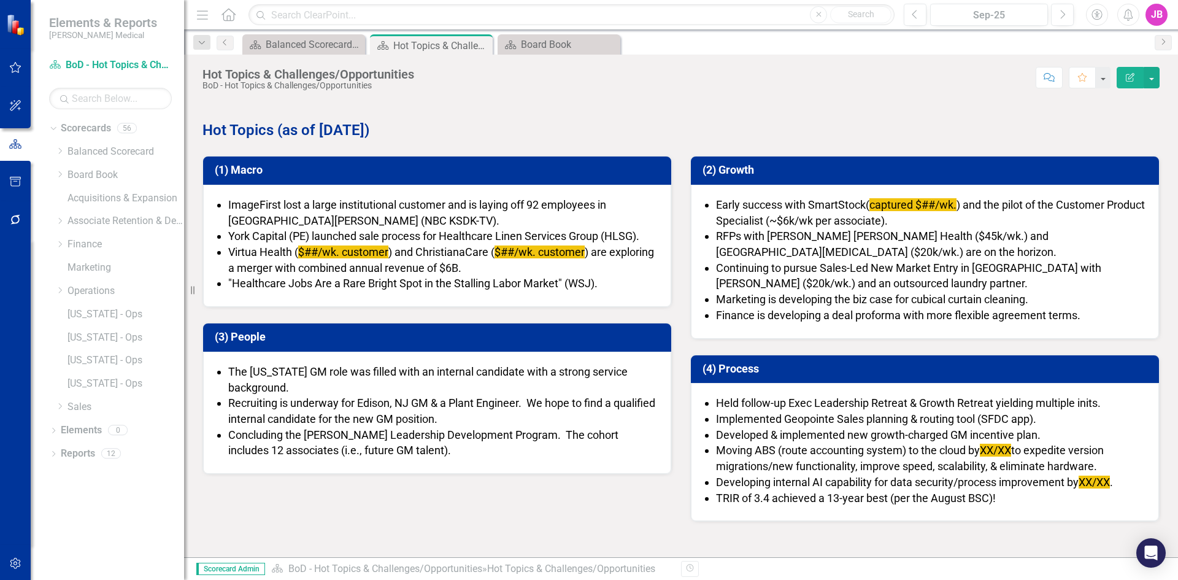
drag, startPoint x: 1132, startPoint y: 0, endPoint x: 946, endPoint y: 109, distance: 215.0
click at [946, 109] on p at bounding box center [680, 109] width 957 height 17
click at [1153, 72] on button "button" at bounding box center [1151, 77] width 16 height 21
click at [1120, 167] on link "PDF Export to PDF" at bounding box center [1108, 172] width 99 height 23
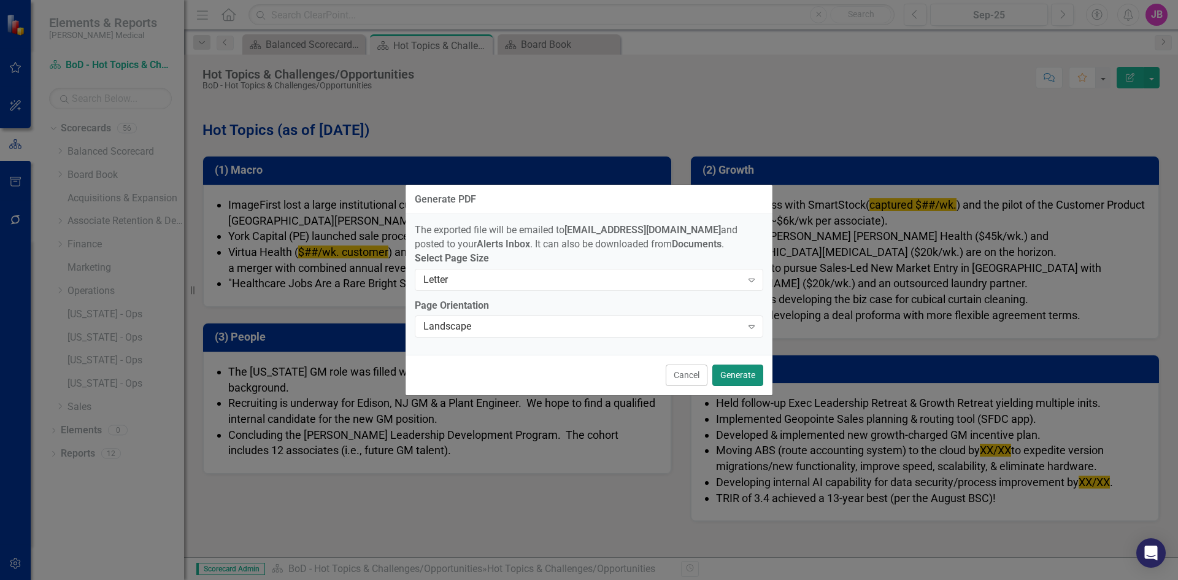
click at [731, 378] on button "Generate" at bounding box center [737, 374] width 51 height 21
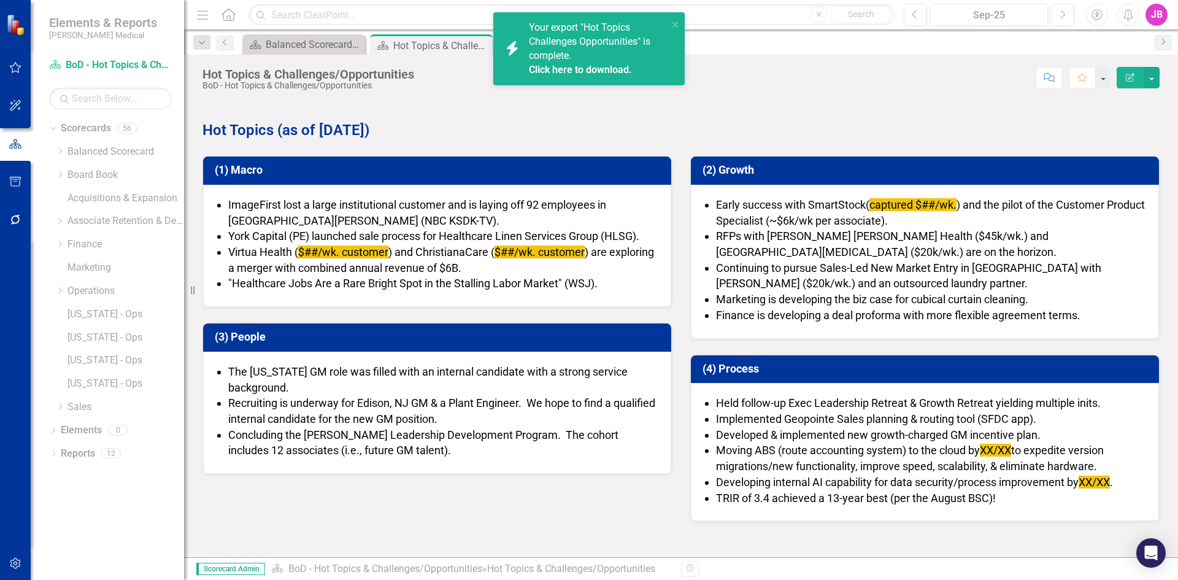
click at [584, 71] on link "Click here to download." at bounding box center [580, 70] width 103 height 12
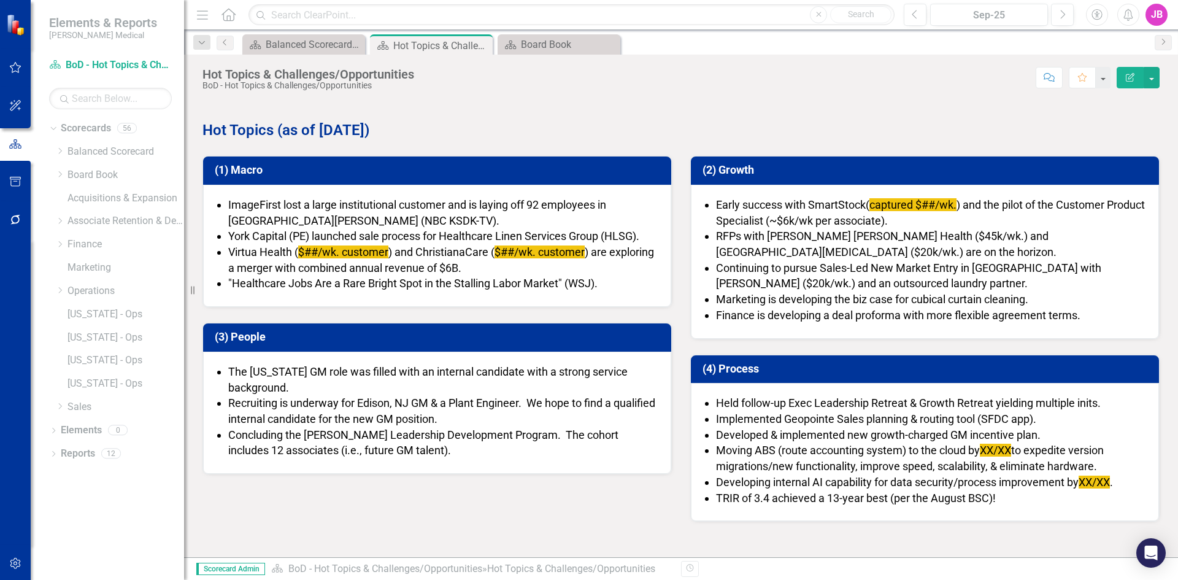
click at [756, 294] on span "Marketing is developing the biz case for cubical curtain cleaning." at bounding box center [872, 299] width 312 height 13
click at [880, 297] on span "Marketing is developing the biz case for cubical curtain cleaning." at bounding box center [872, 299] width 312 height 13
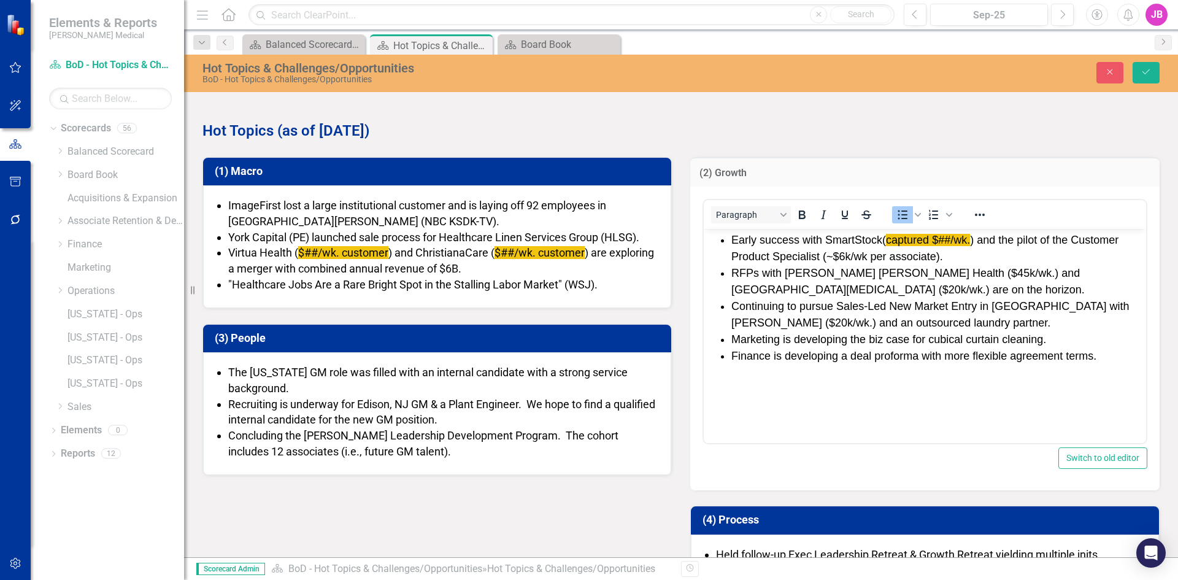
scroll to position [0, 0]
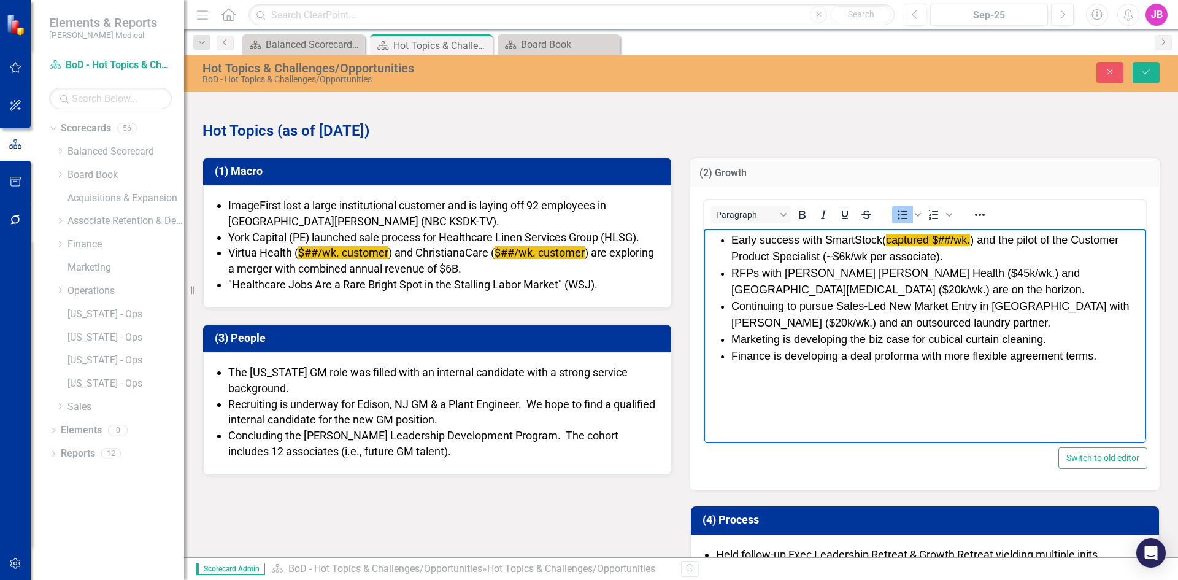
click at [1043, 339] on span "Marketing is developing the biz case for cubical curtain cleaning." at bounding box center [888, 339] width 315 height 12
click at [970, 322] on li "Continuing to pursue Sales-Led New Market Entry in Atlanta with Kaiser ( $20k/w…" at bounding box center [937, 314] width 412 height 33
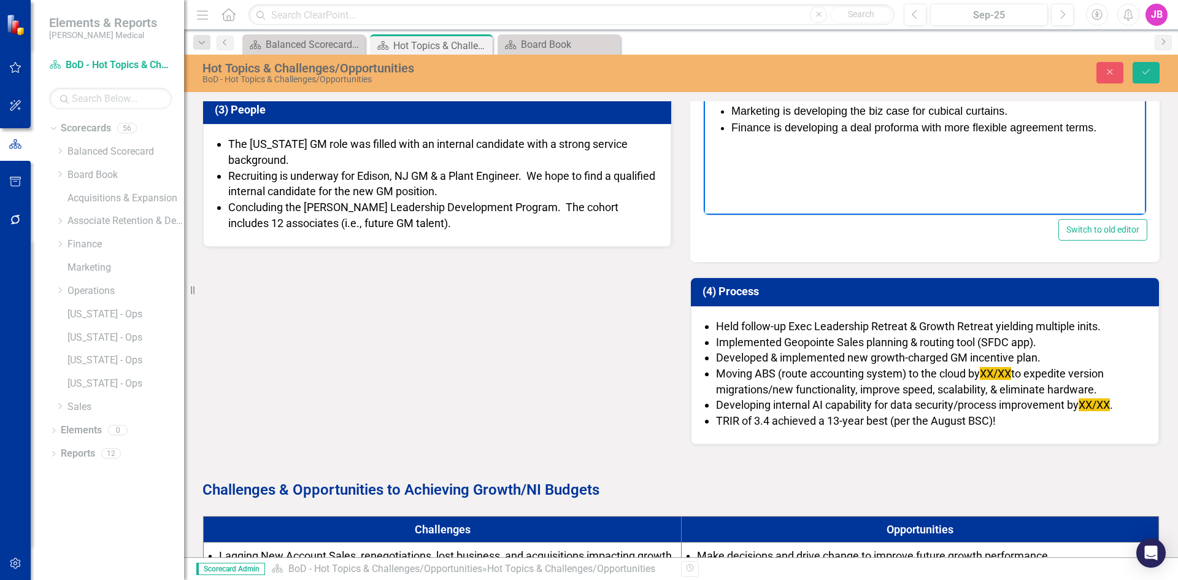
scroll to position [245, 0]
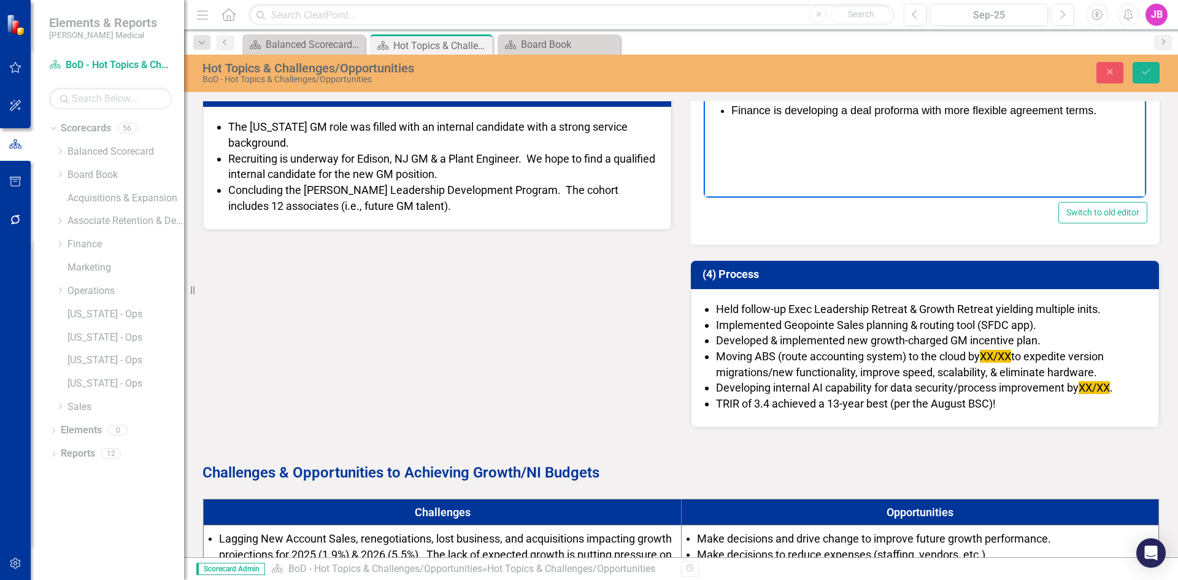
click at [899, 361] on li "Moving ABS (route accounting system) to the cloud by XX/XX to expedite version …" at bounding box center [931, 363] width 430 height 31
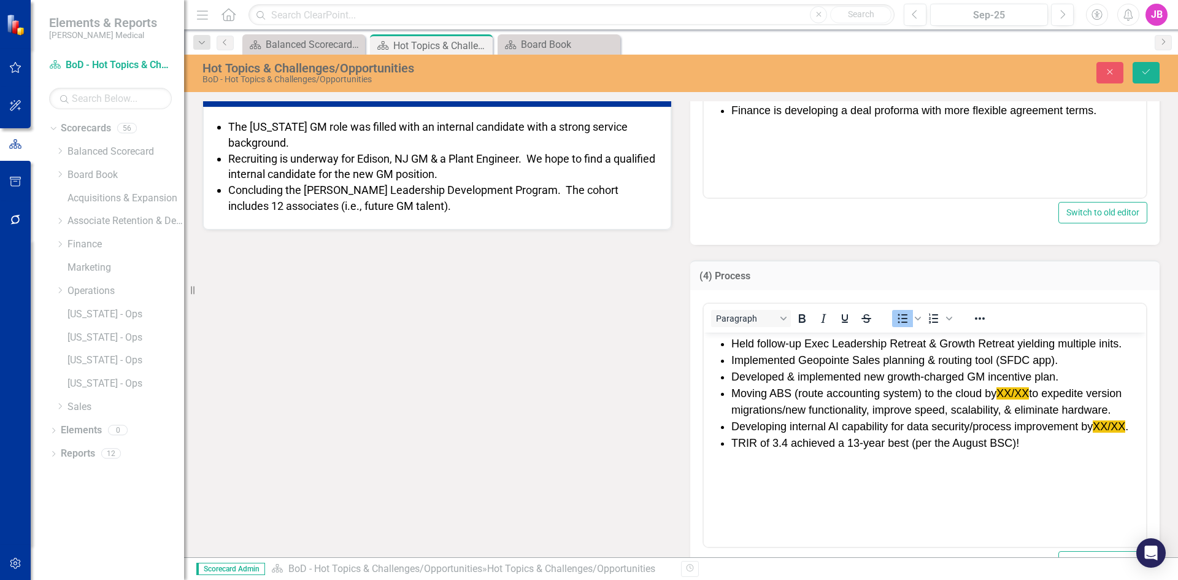
scroll to position [0, 0]
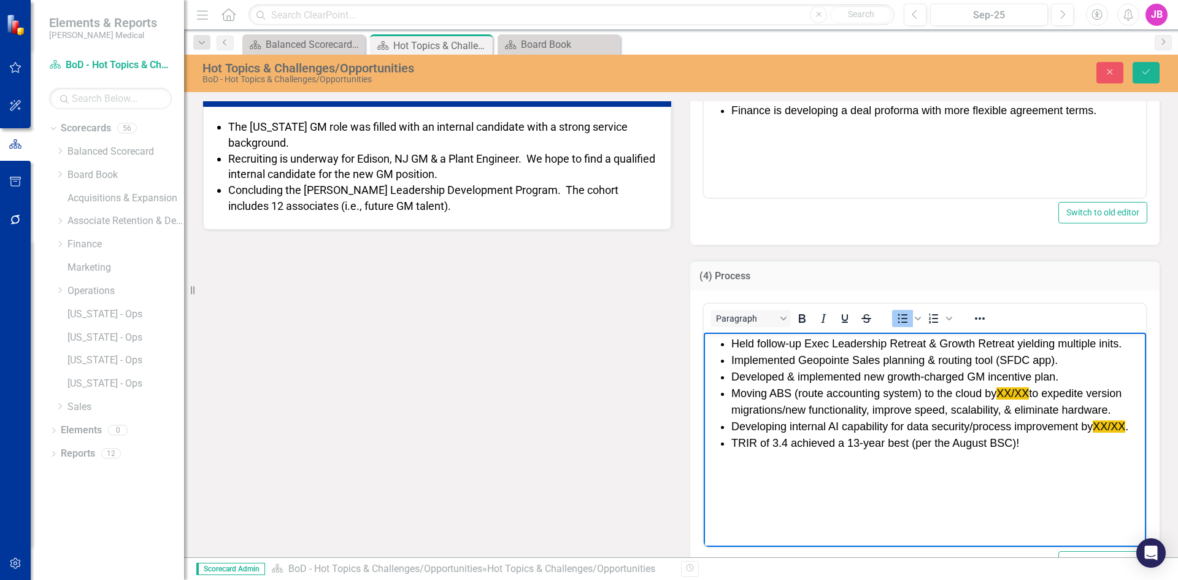
click at [939, 358] on li "Implemented Geopointe Sales planning & routing tool (SFDC app)." at bounding box center [937, 359] width 412 height 17
click at [958, 364] on li "Implemented Geopointe Sales planning/routing tool (SFDC app)." at bounding box center [937, 359] width 412 height 17
click at [1031, 377] on li "Developed & implemented new growth-charged GM incentive plan." at bounding box center [937, 376] width 412 height 17
click at [973, 388] on li "Moving ABS (route accounting system) to the cloud by XX/XX to expedite version …" at bounding box center [937, 401] width 412 height 33
click at [959, 411] on li "Moving ABS (route accounting system) to the cloud by XX/XX to expedite version …" at bounding box center [937, 401] width 412 height 33
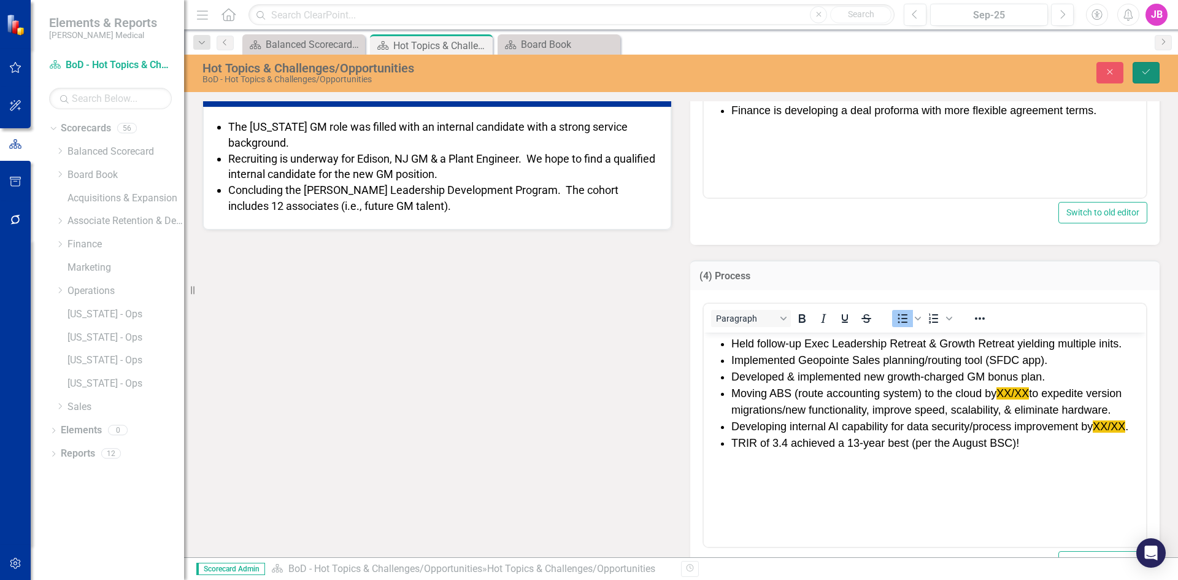
click at [1139, 71] on button "Save" at bounding box center [1145, 72] width 27 height 21
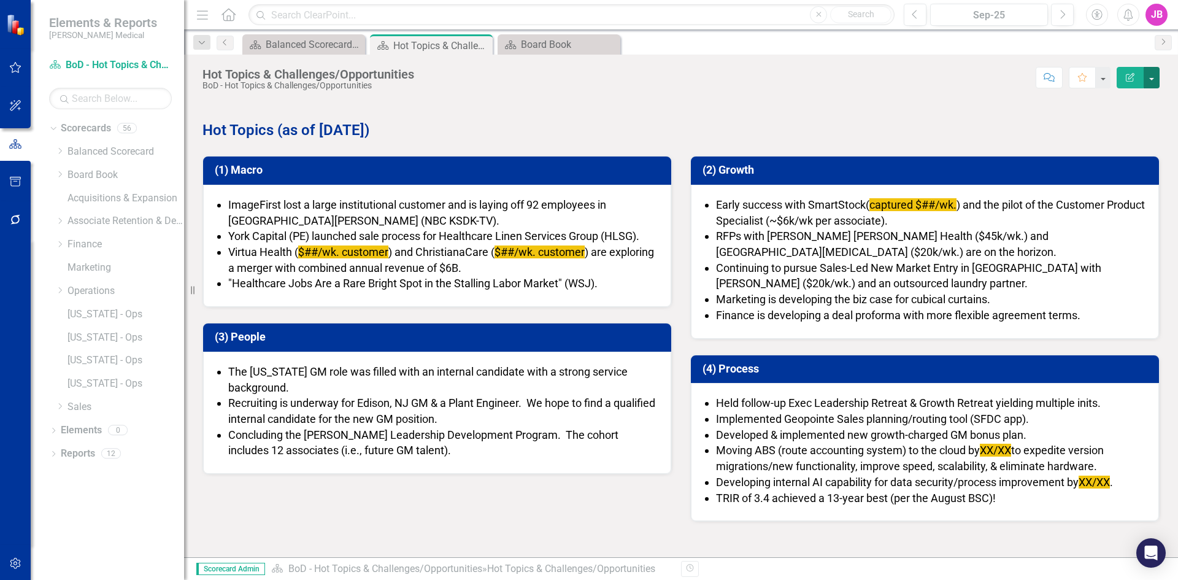
click at [1153, 80] on button "button" at bounding box center [1151, 77] width 16 height 21
click at [1113, 163] on link "PDF Export to PDF" at bounding box center [1108, 172] width 99 height 23
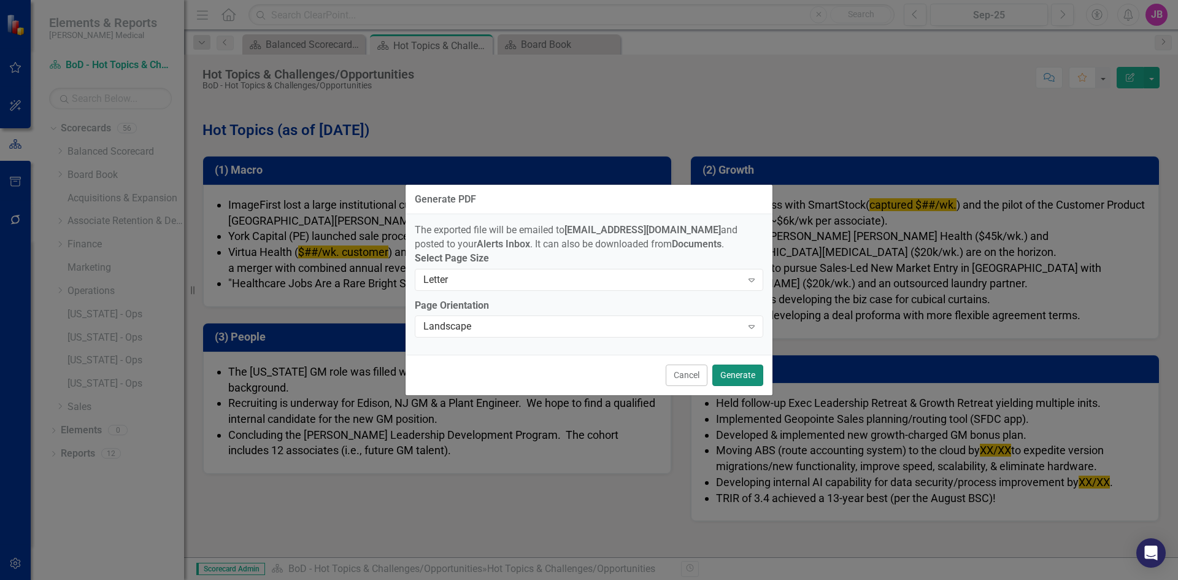
click at [736, 374] on button "Generate" at bounding box center [737, 374] width 51 height 21
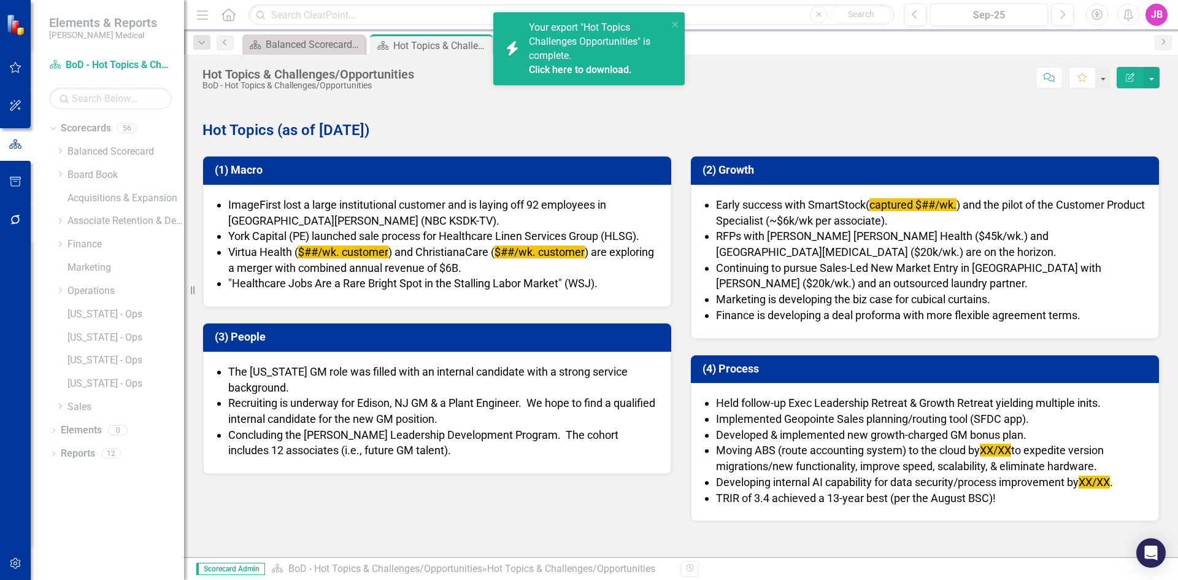
click at [550, 71] on link "Click here to download." at bounding box center [580, 70] width 103 height 12
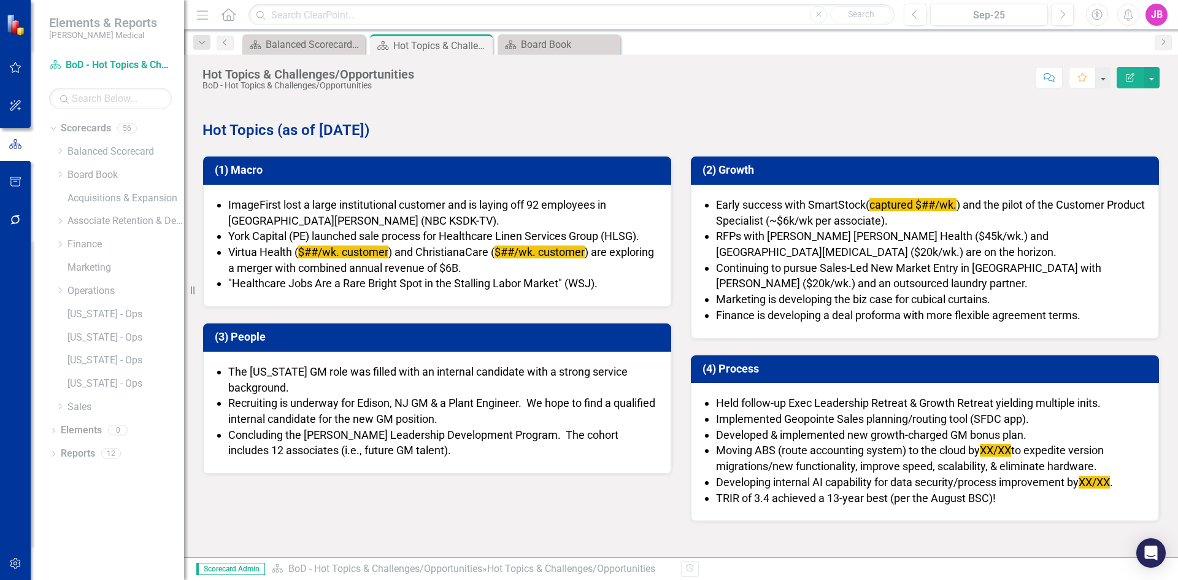
click at [822, 316] on span "Finance is developing a deal proforma with more flexible agreement terms." at bounding box center [898, 315] width 364 height 13
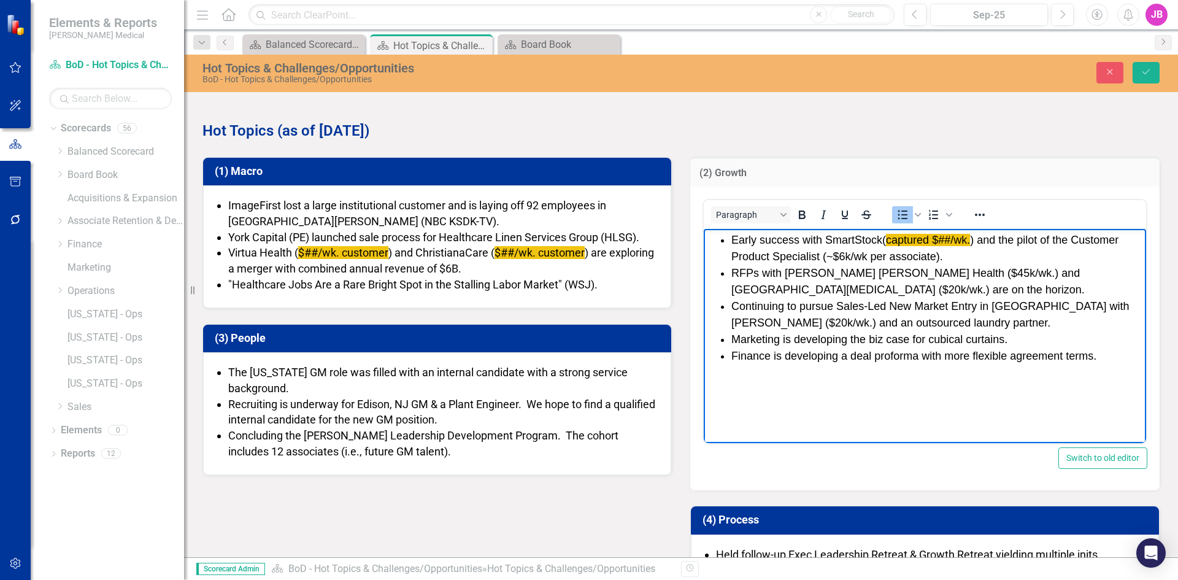
click at [1062, 354] on span "Finance is developing a deal proforma with more flexible agreement terms." at bounding box center [913, 356] width 365 height 12
click at [939, 352] on span "Finance is developing a deal proforma with more flexible terms." at bounding box center [885, 356] width 309 height 12
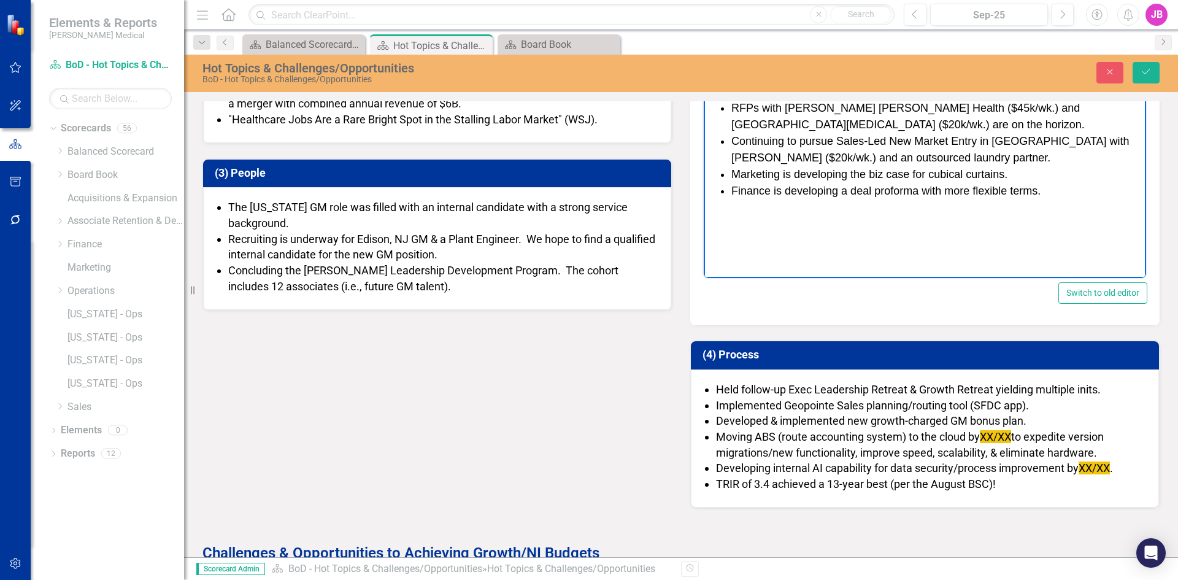
scroll to position [184, 0]
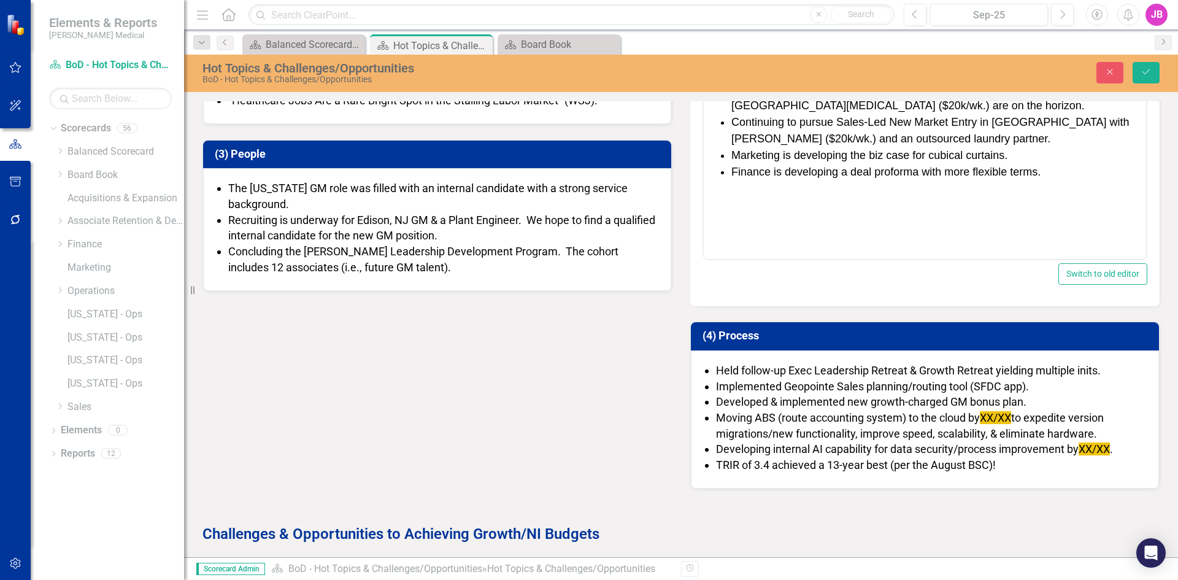
click at [864, 383] on li "Implemented Geopointe Sales planning/routing tool (SFDC app)." at bounding box center [931, 386] width 430 height 16
click at [944, 386] on li "Implemented Geopointe Sales planning/routing tool (SFDC app)." at bounding box center [931, 386] width 430 height 16
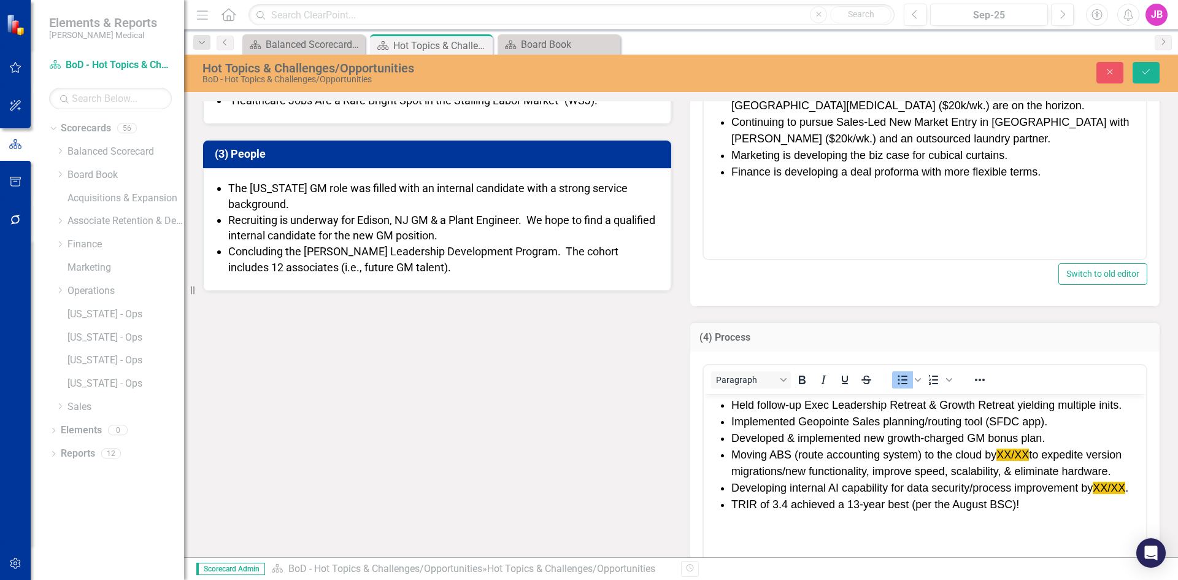
scroll to position [0, 0]
click at [982, 421] on li "Implemented Geopointe Sales planning/routing tool (SFDC app)." at bounding box center [937, 421] width 412 height 17
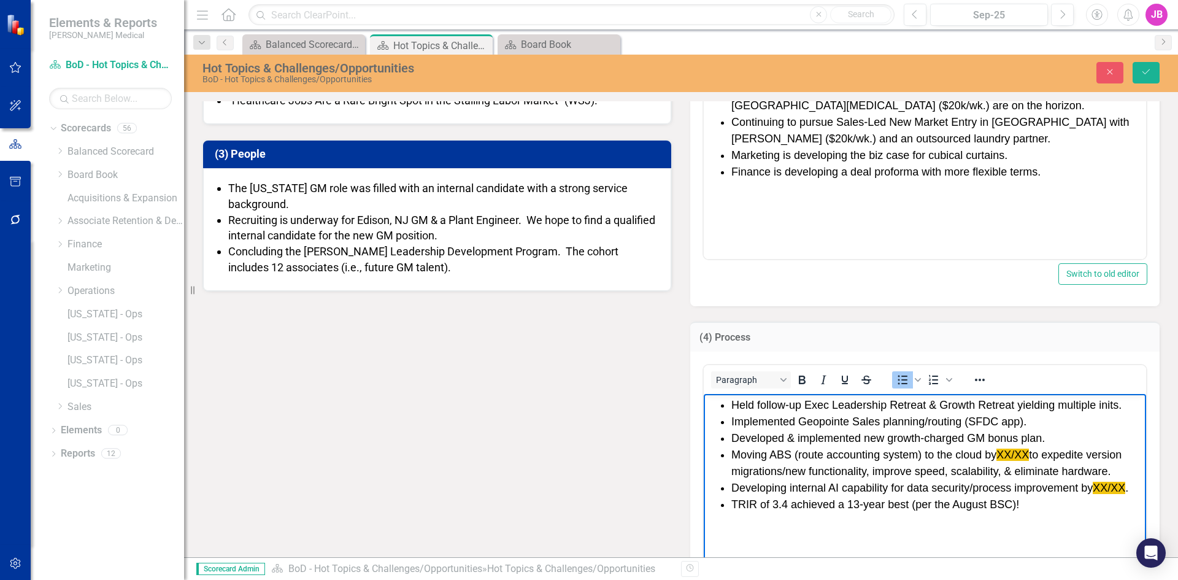
click at [943, 434] on li "Developed & implemented new growth-charged GM bonus plan." at bounding box center [937, 437] width 412 height 17
click at [880, 439] on li "Developed & implemented new growth-charged GM bonus plan." at bounding box center [937, 437] width 412 height 17
click at [894, 439] on li "Developed & implemented growth-charged GM bonus plan." at bounding box center [937, 437] width 412 height 17
click at [879, 459] on li "Moving ABS (route accounting system) to the cloud by XX/XX to expedite version …" at bounding box center [937, 462] width 412 height 33
click at [1140, 72] on icon "Save" at bounding box center [1145, 71] width 11 height 9
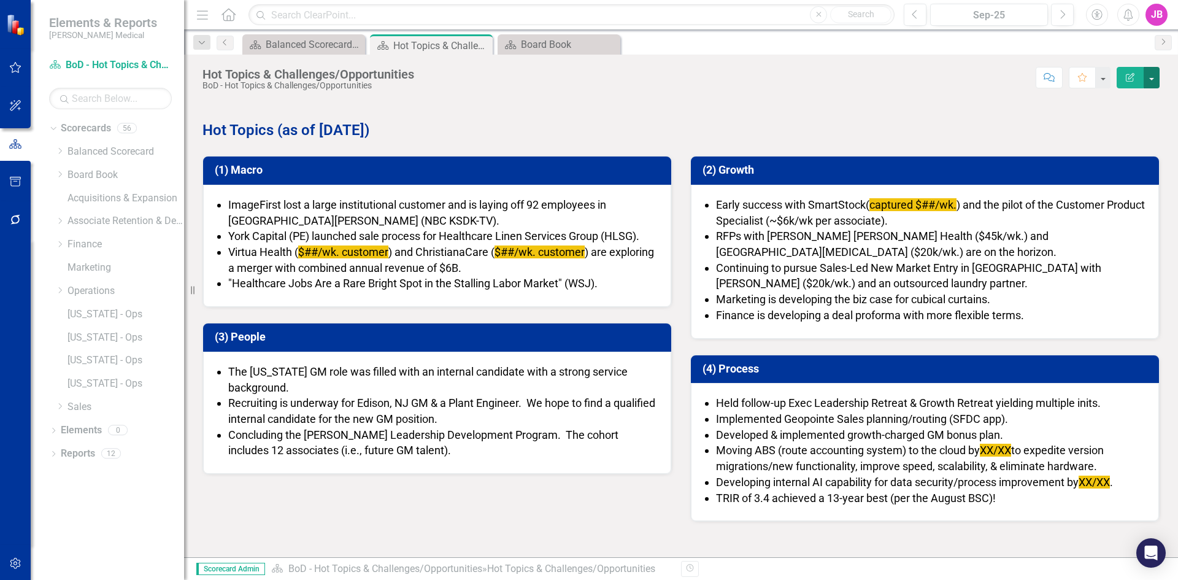
click at [1148, 76] on button "button" at bounding box center [1151, 77] width 16 height 21
click at [1083, 169] on link "PDF Export to PDF" at bounding box center [1108, 172] width 99 height 23
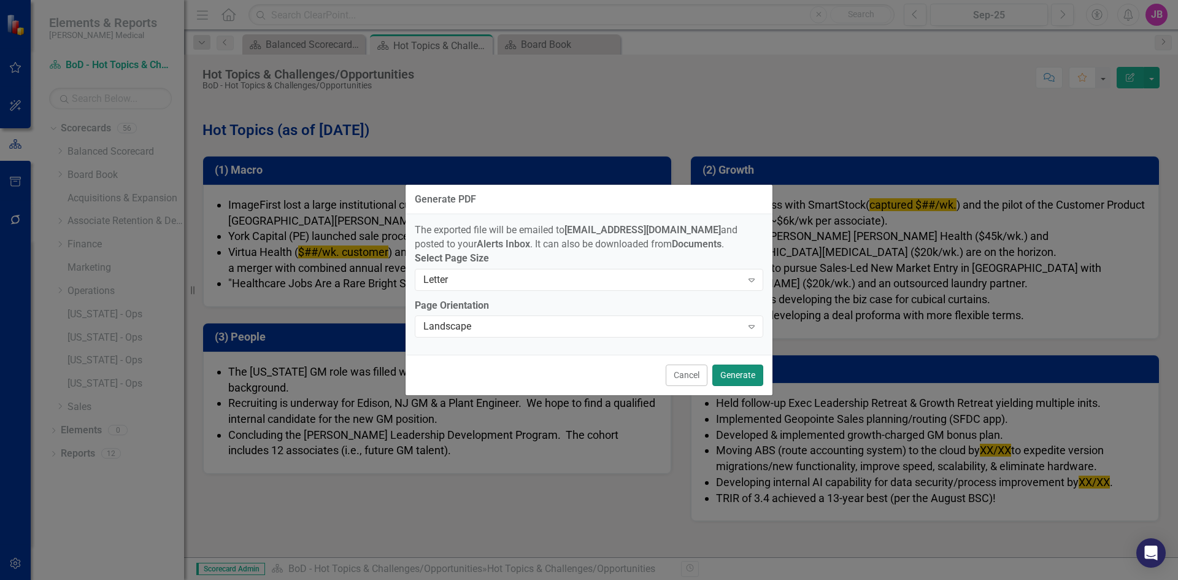
click at [730, 373] on button "Generate" at bounding box center [737, 374] width 51 height 21
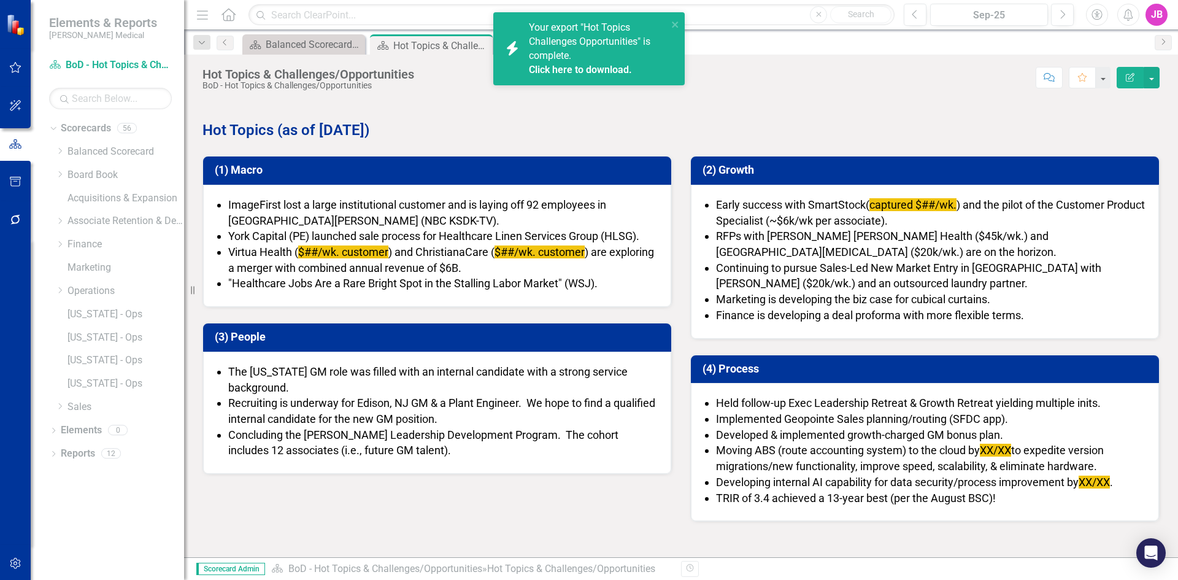
click at [555, 67] on link "Click here to download." at bounding box center [580, 70] width 103 height 12
